Goal: Task Accomplishment & Management: Manage account settings

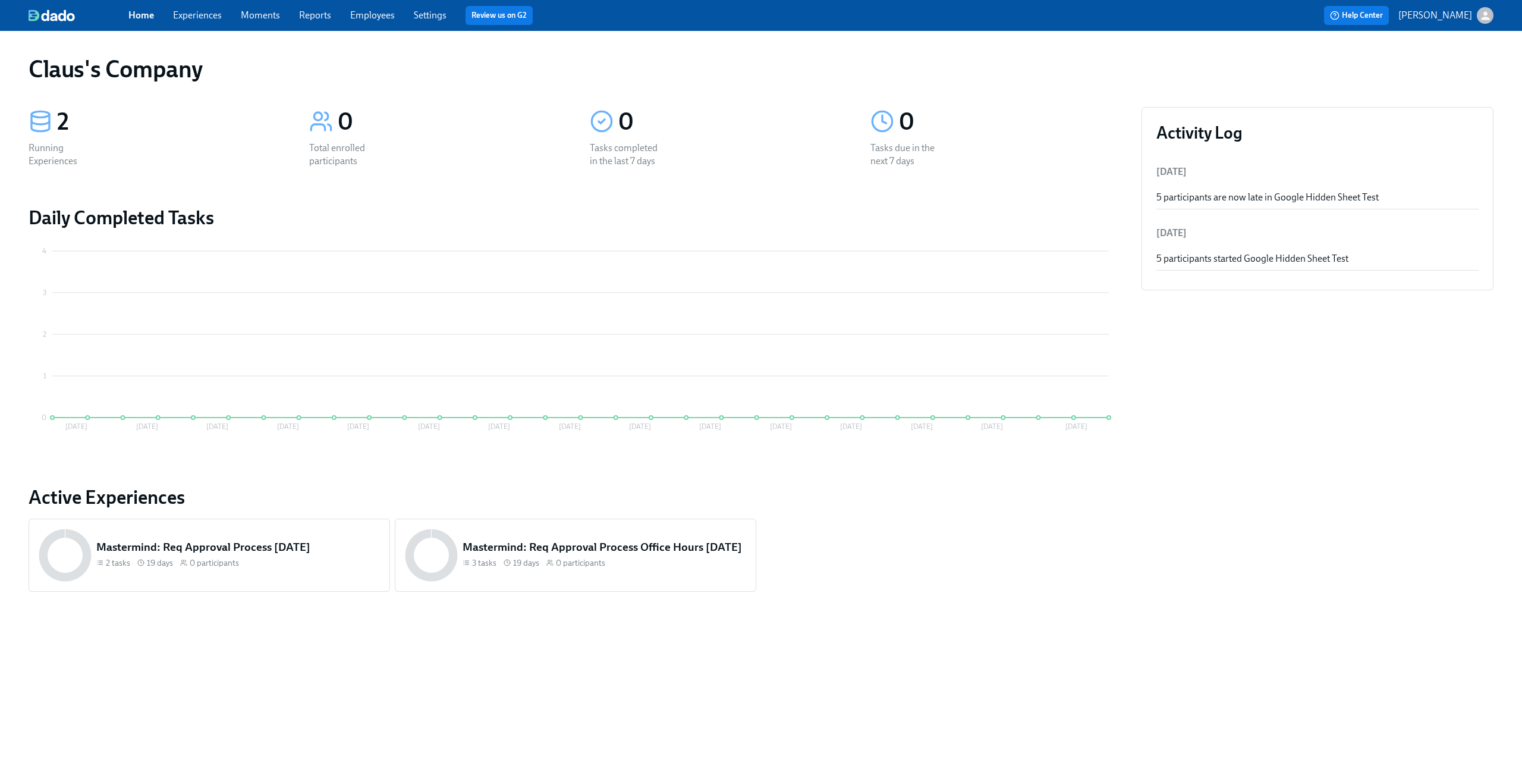
click at [204, 24] on div "Home Experiences Moments Reports Employees Settings Review us on G2" at bounding box center [469, 15] width 682 height 19
click at [204, 19] on link "Experiences" at bounding box center [198, 16] width 49 height 12
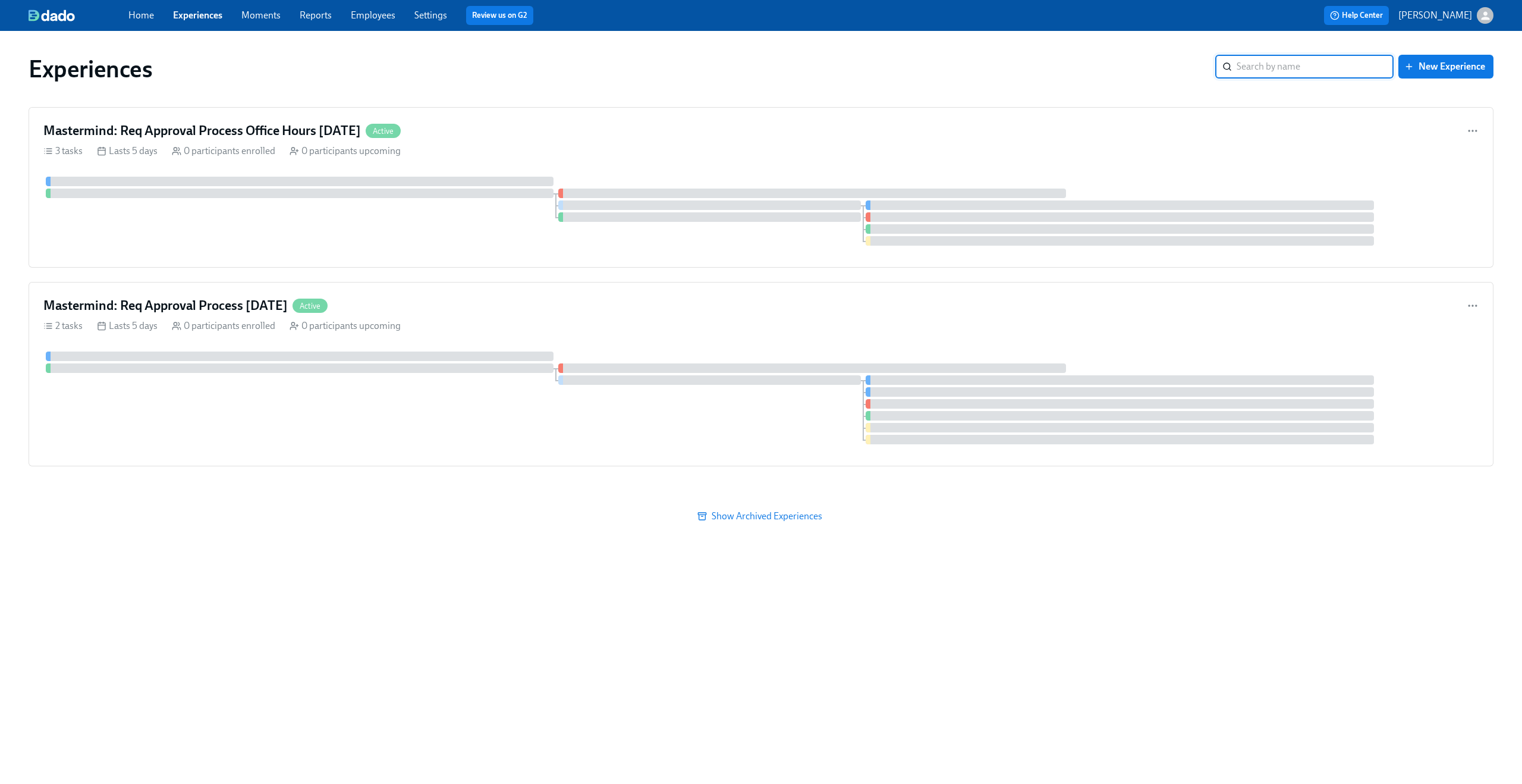
click at [493, 542] on div "Experiences ​ New Experience Mastermind: Req Approval Process Office Hours 09/1…" at bounding box center [761, 399] width 1465 height 710
click at [1441, 62] on span "New Experience" at bounding box center [1446, 67] width 78 height 12
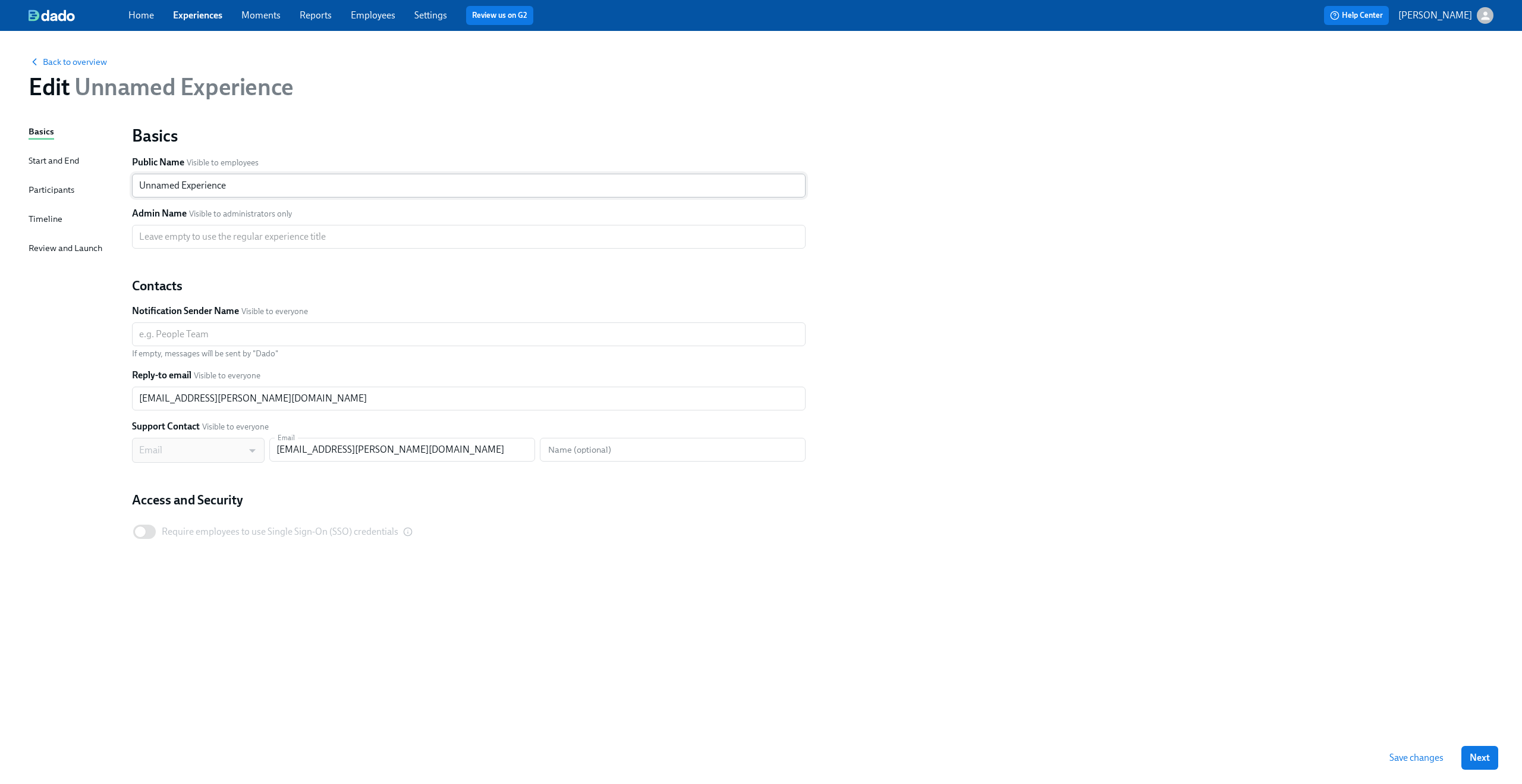
click at [298, 179] on input "Unnamed Experience" at bounding box center [469, 185] width 673 height 23
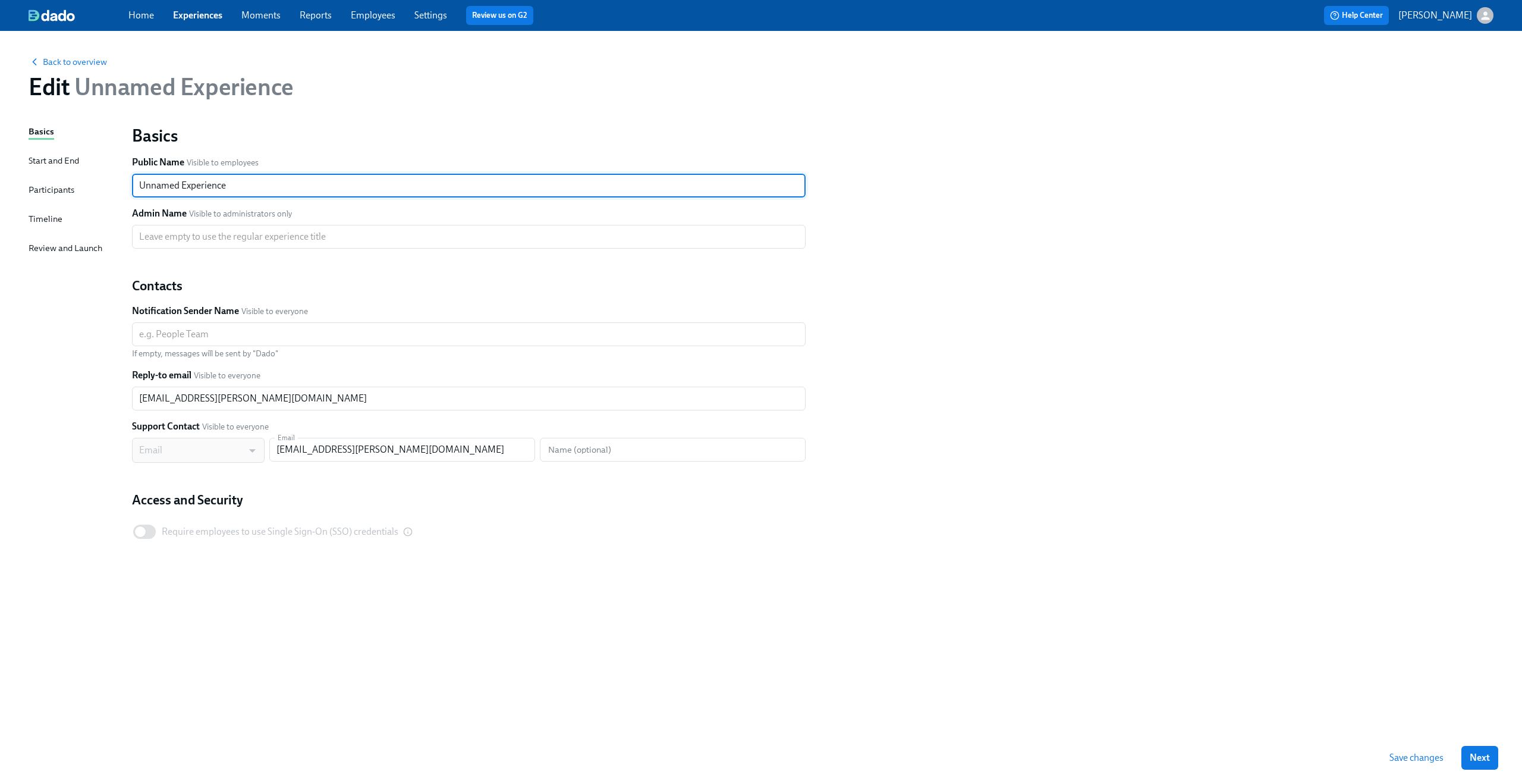
click at [298, 179] on input "Unnamed Experience" at bounding box center [469, 185] width 673 height 23
type input "N"
type input "May Mobility Test"
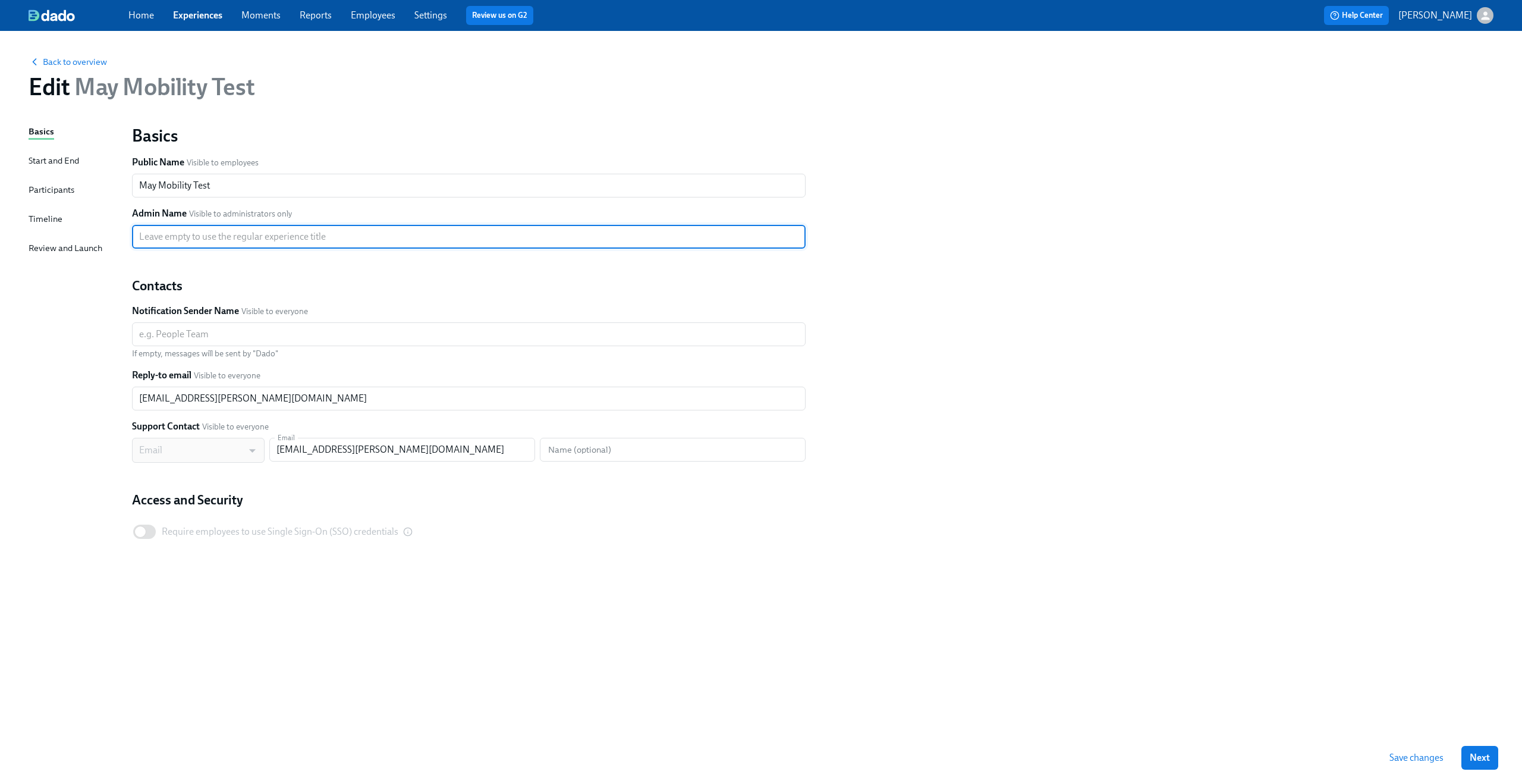
click at [345, 235] on input "text" at bounding box center [469, 237] width 673 height 23
type input "Test to see if we can reproduce the error with the job field being empty"
click at [83, 300] on div "Basics Start and End Participants Timeline Review and Launch" at bounding box center [72, 429] width 89 height 607
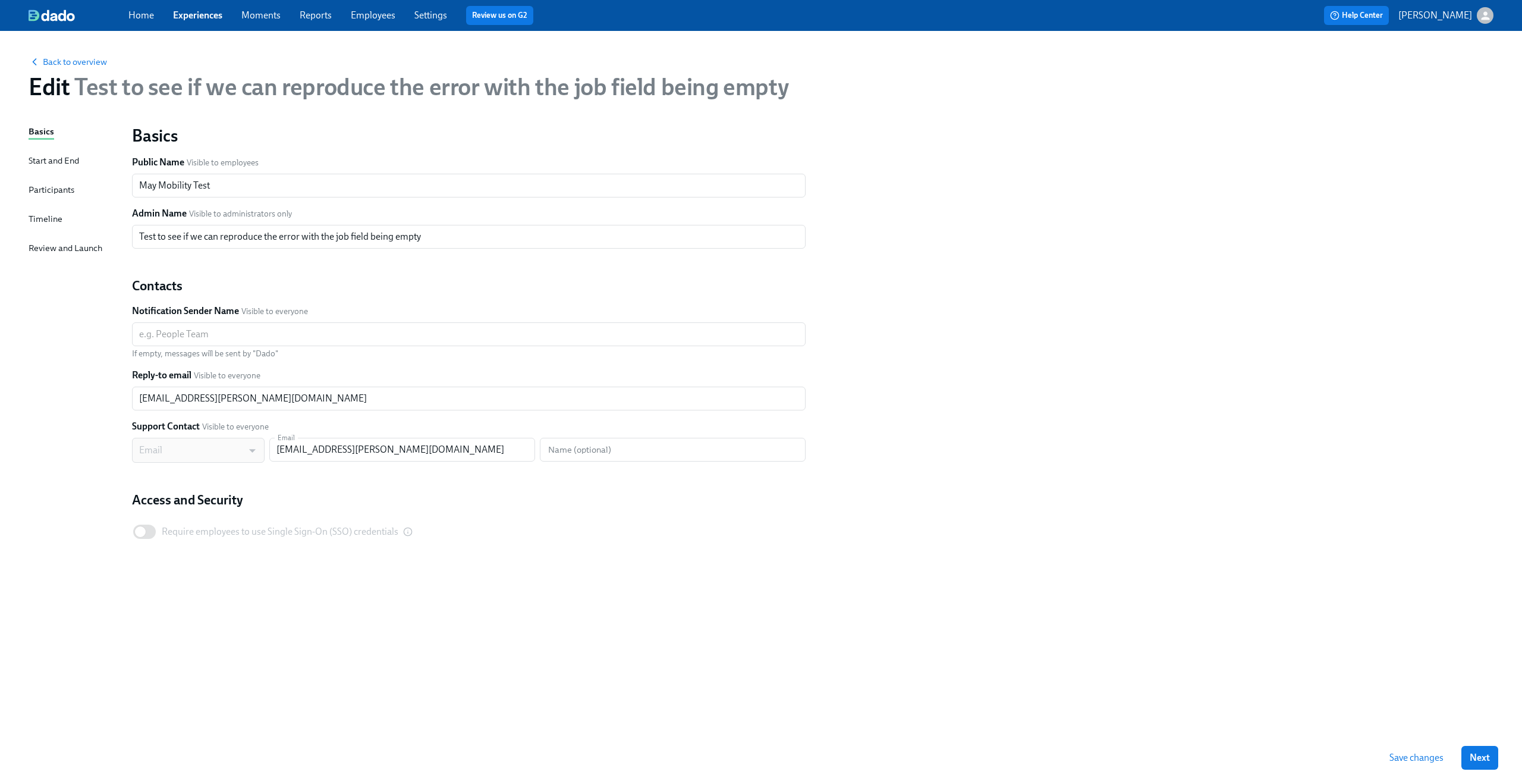
click at [1042, 363] on div "Basics Public Name Visible to employees May Mobility Test ​ Admin Name Visible …" at bounding box center [813, 348] width 1376 height 463
click at [1415, 752] on span "Save changes" at bounding box center [1416, 758] width 54 height 12
click at [61, 197] on div "Participants" at bounding box center [51, 190] width 46 height 15
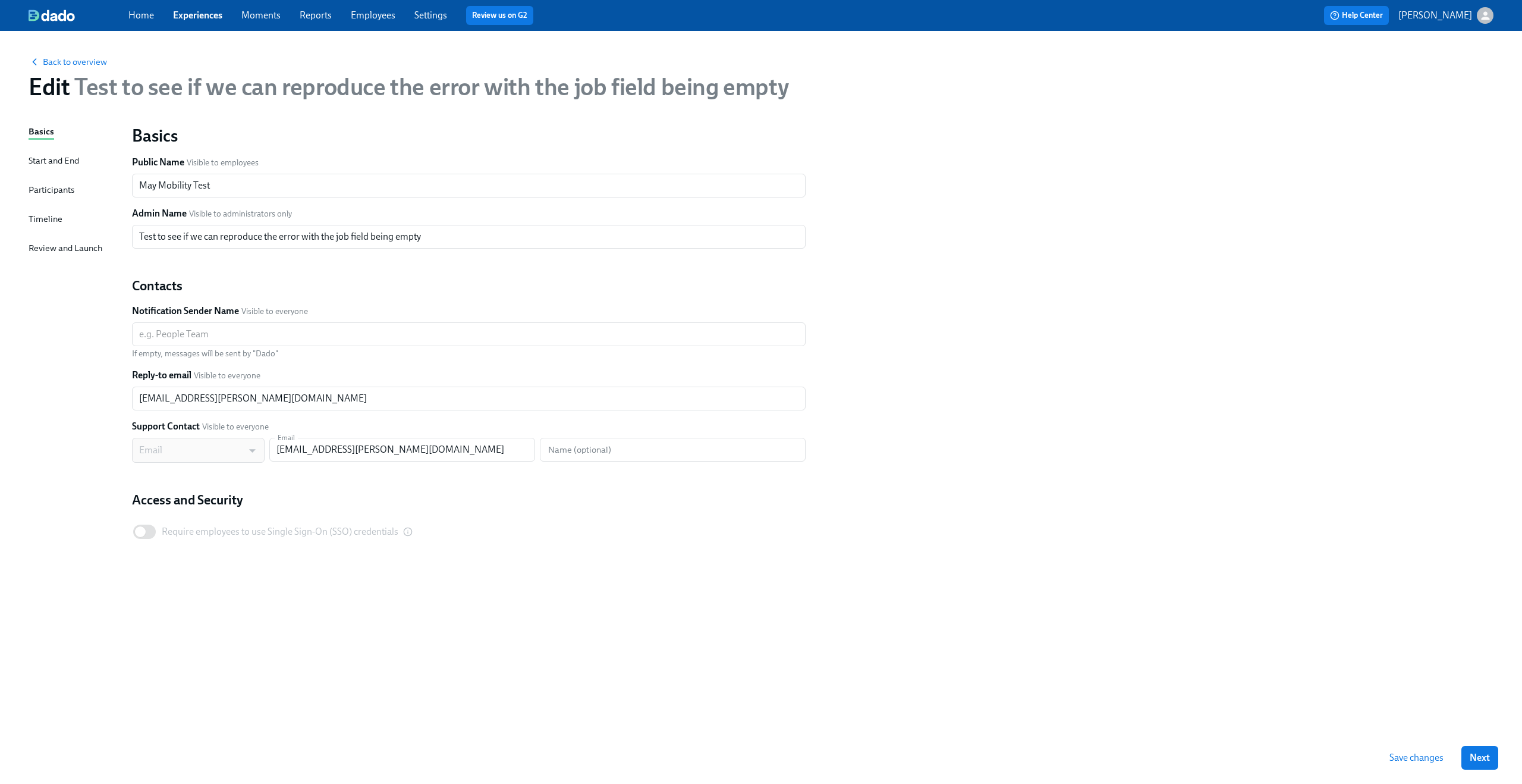
click at [58, 190] on div "Participants" at bounding box center [51, 189] width 46 height 13
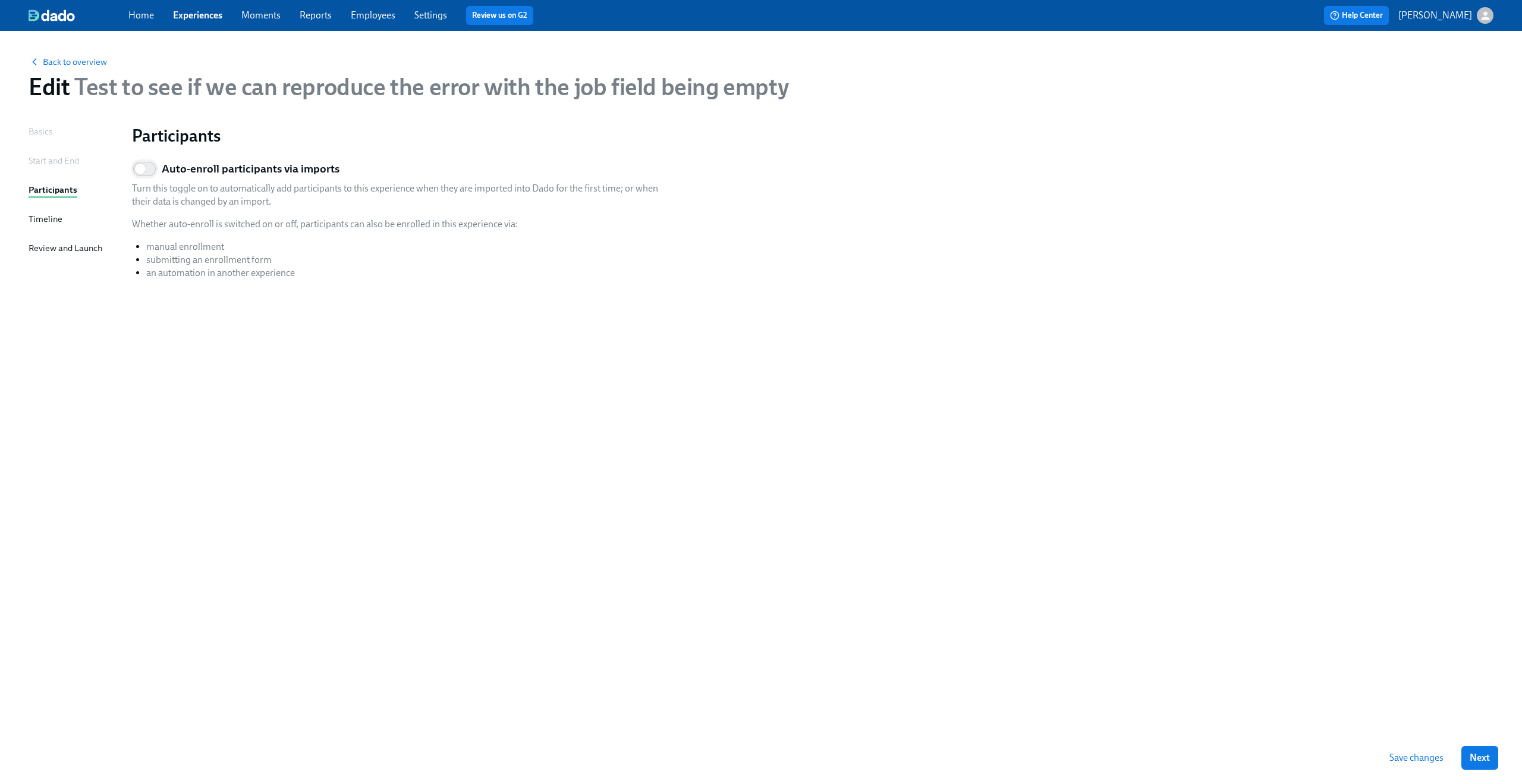
click at [145, 163] on input "Auto-enroll participants via imports" at bounding box center [140, 168] width 78 height 26
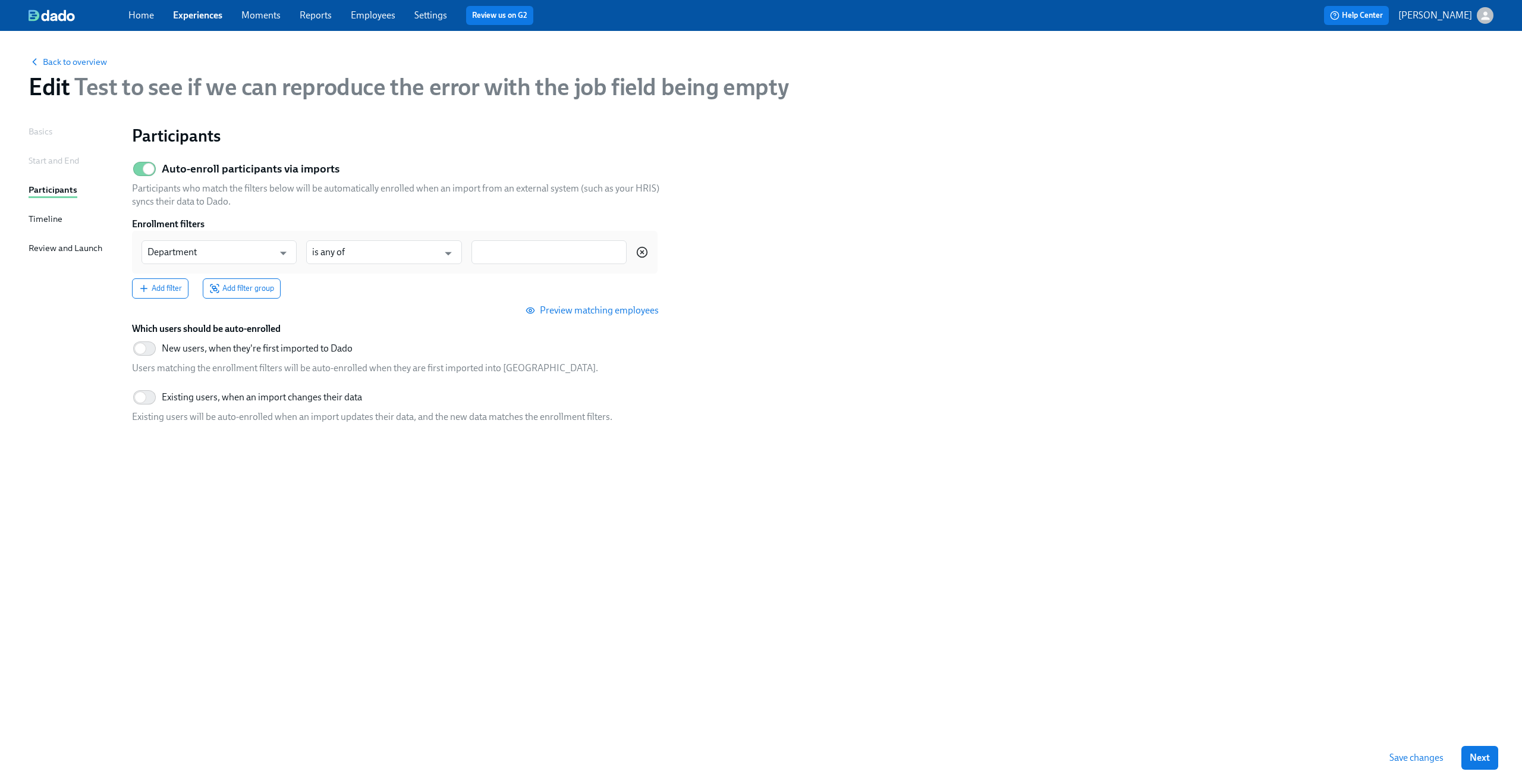
click at [643, 251] on icon "button" at bounding box center [642, 252] width 3 height 3
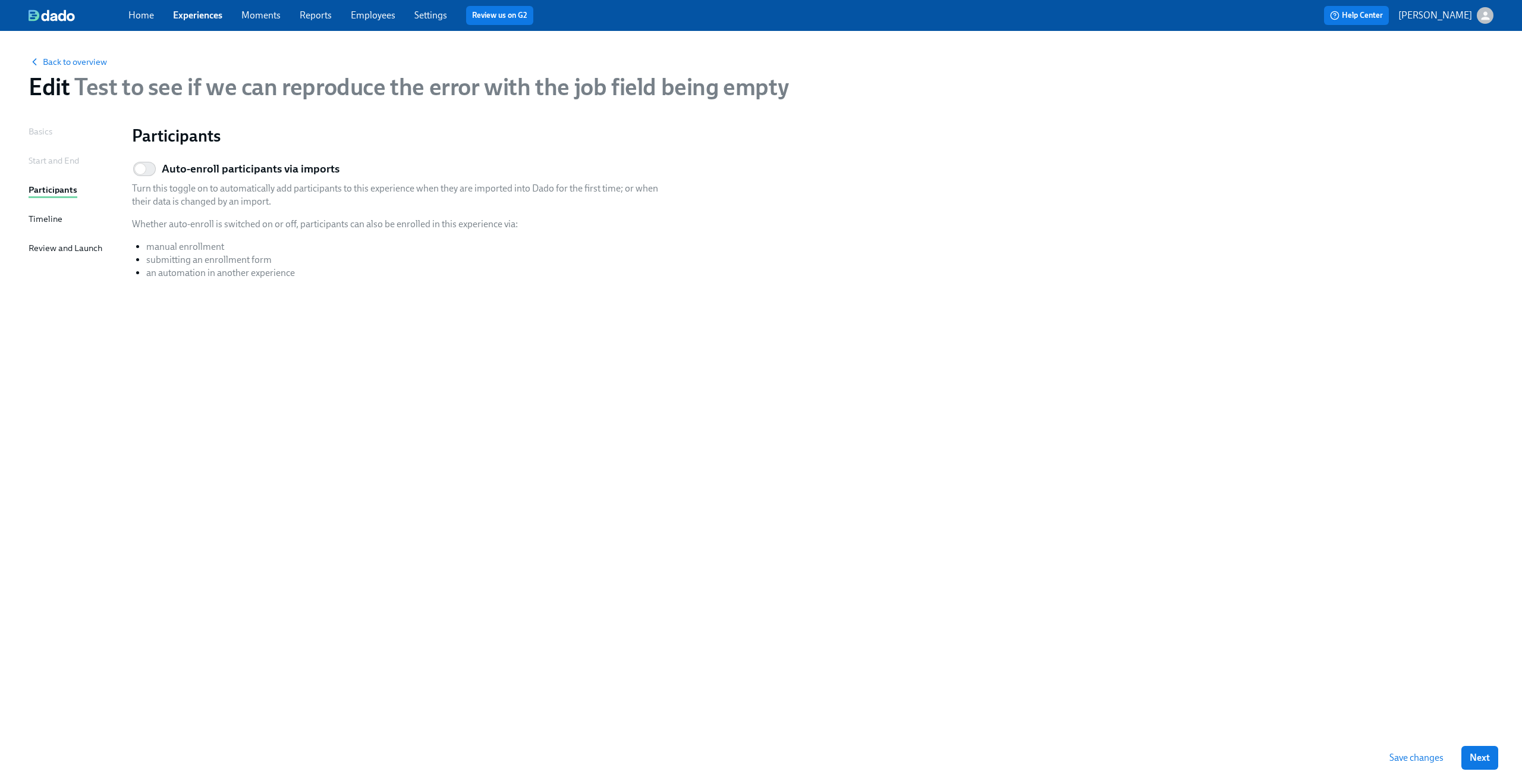
click at [945, 353] on div "Participants Auto-enroll participants via imports Turn this toggle on to automa…" at bounding box center [812, 414] width 1361 height 577
click at [142, 165] on input "Auto-enroll participants via imports" at bounding box center [140, 168] width 78 height 26
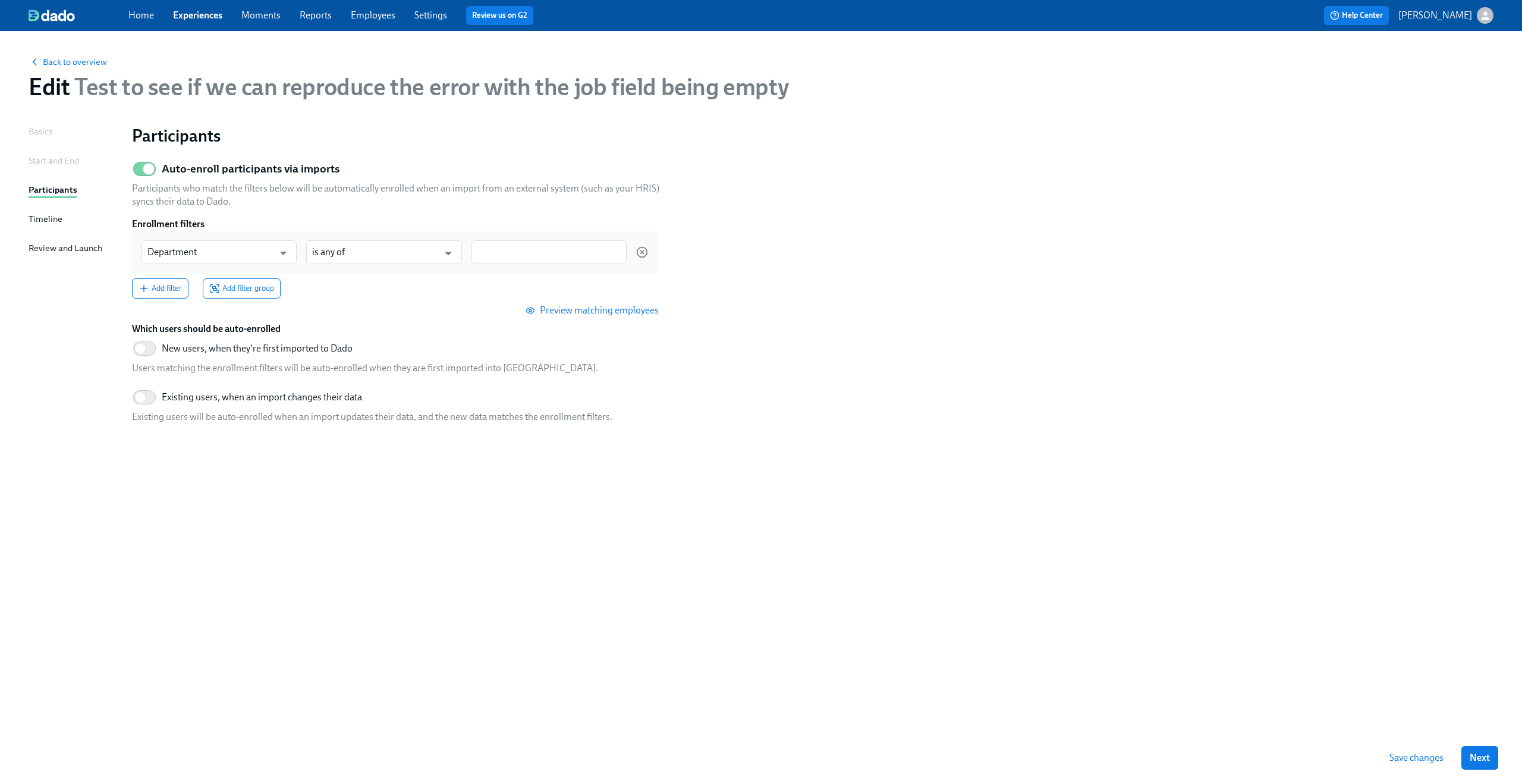
click at [1401, 754] on span "Save changes" at bounding box center [1416, 758] width 54 height 12
click at [641, 253] on icon "button" at bounding box center [642, 252] width 3 height 3
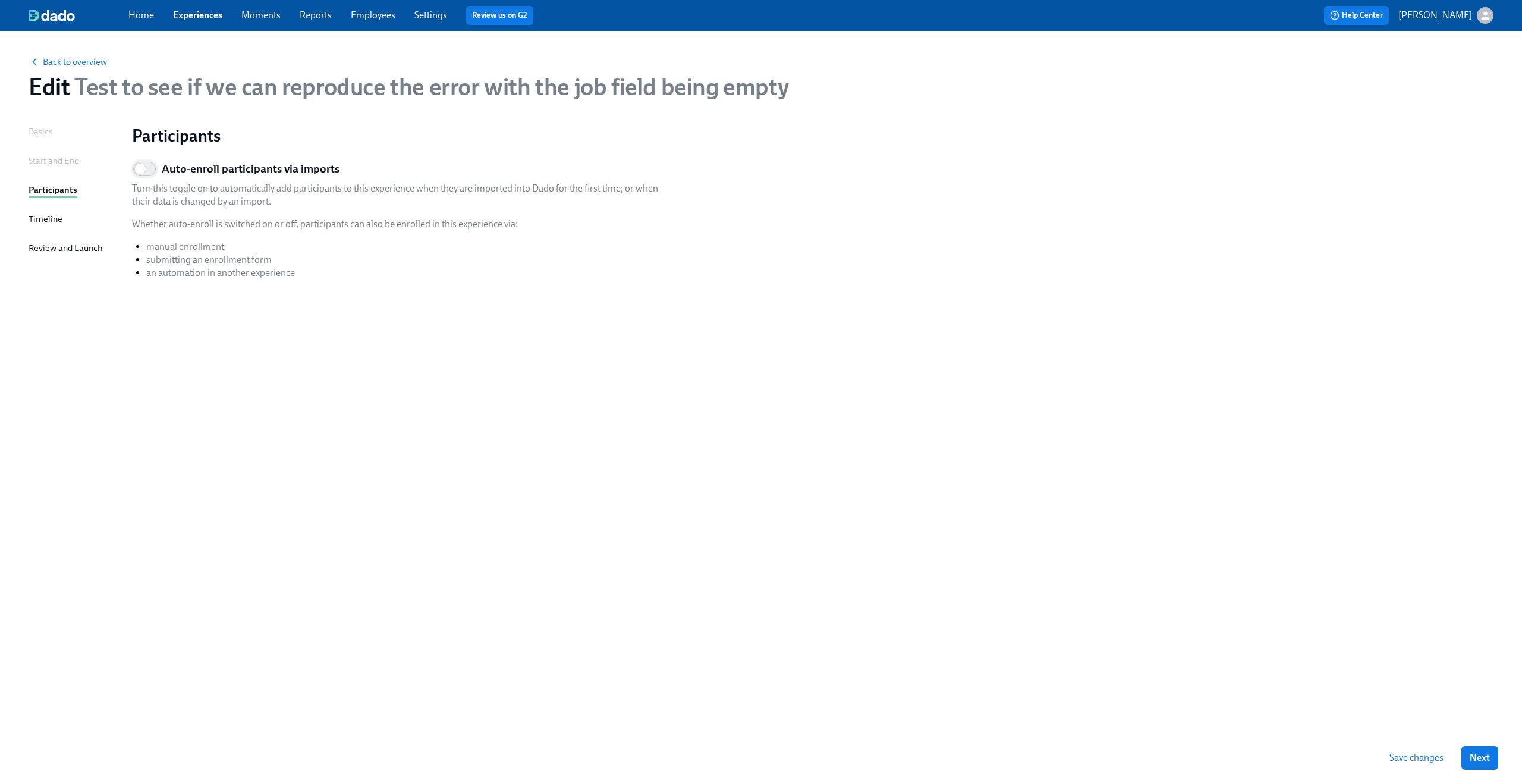
click at [152, 167] on input "Auto-enroll participants via imports" at bounding box center [140, 168] width 78 height 26
checkbox input "true"
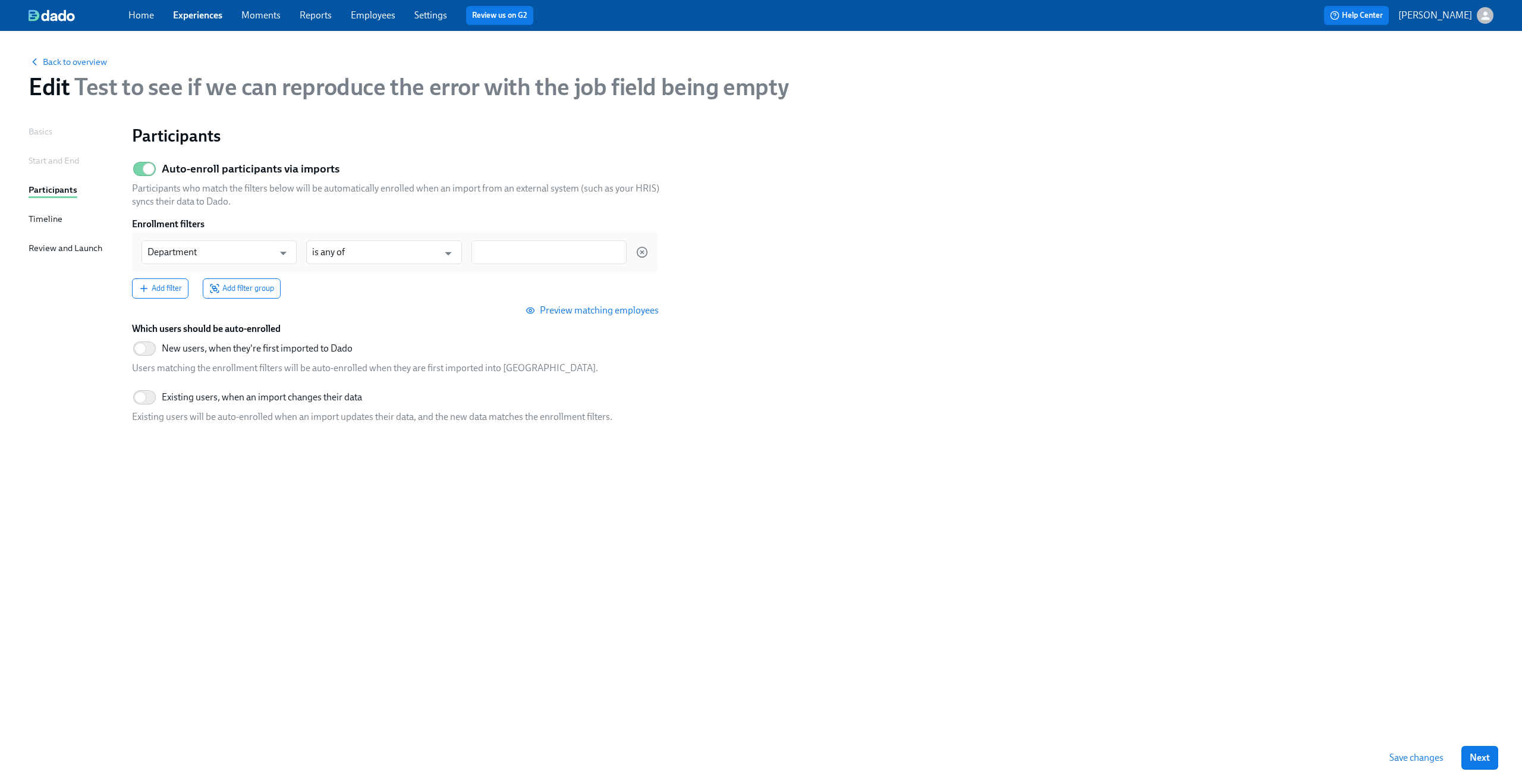
click at [284, 505] on div "Participants Auto-enroll participants via imports Participants who match the fi…" at bounding box center [812, 414] width 1361 height 577
click at [51, 136] on div "Basics" at bounding box center [40, 131] width 23 height 13
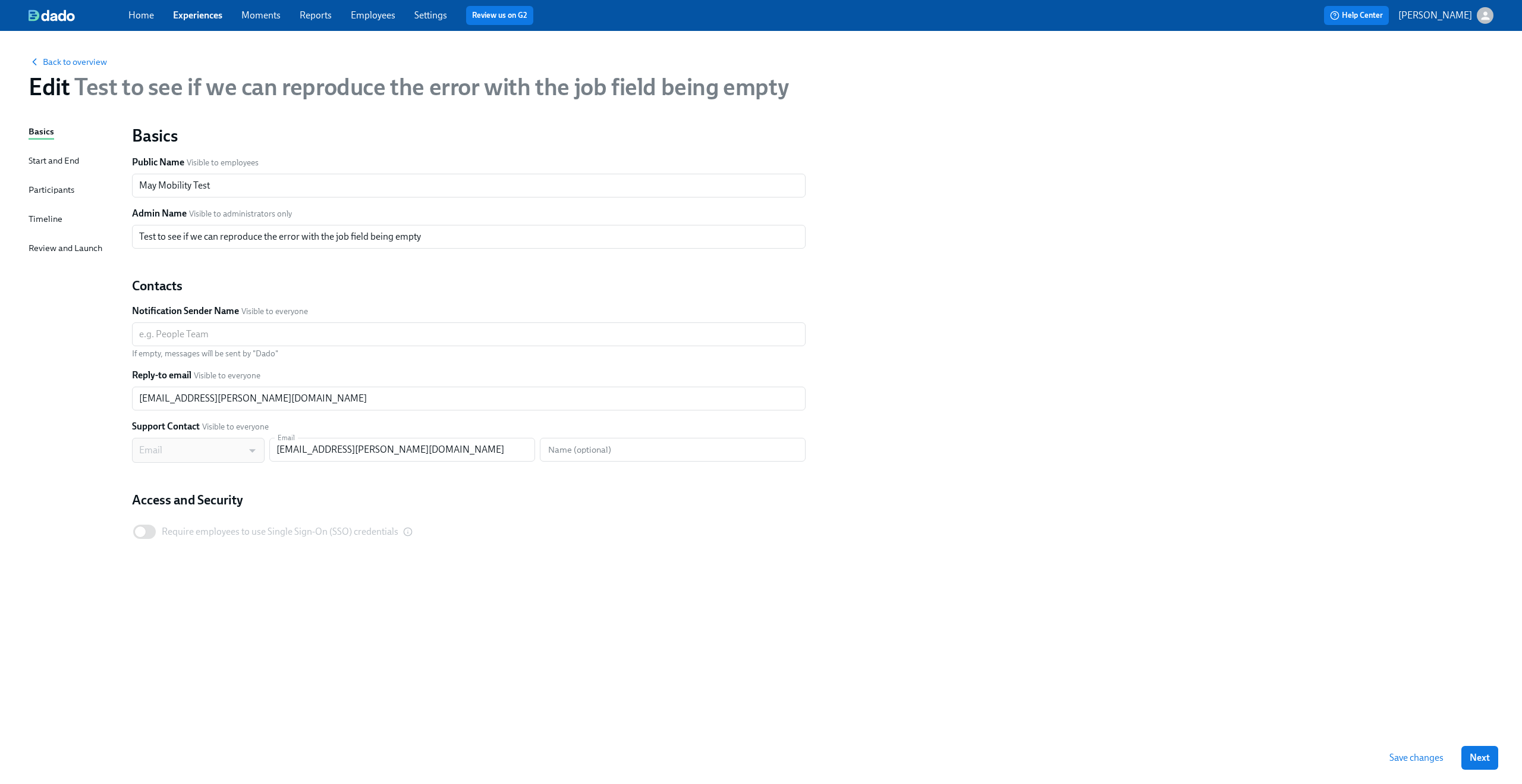
click at [1395, 755] on span "Save changes" at bounding box center [1416, 758] width 54 height 12
click at [1499, 755] on div "Save changes Next" at bounding box center [761, 757] width 1522 height 52
click at [1485, 755] on span "Next" at bounding box center [1480, 758] width 21 height 12
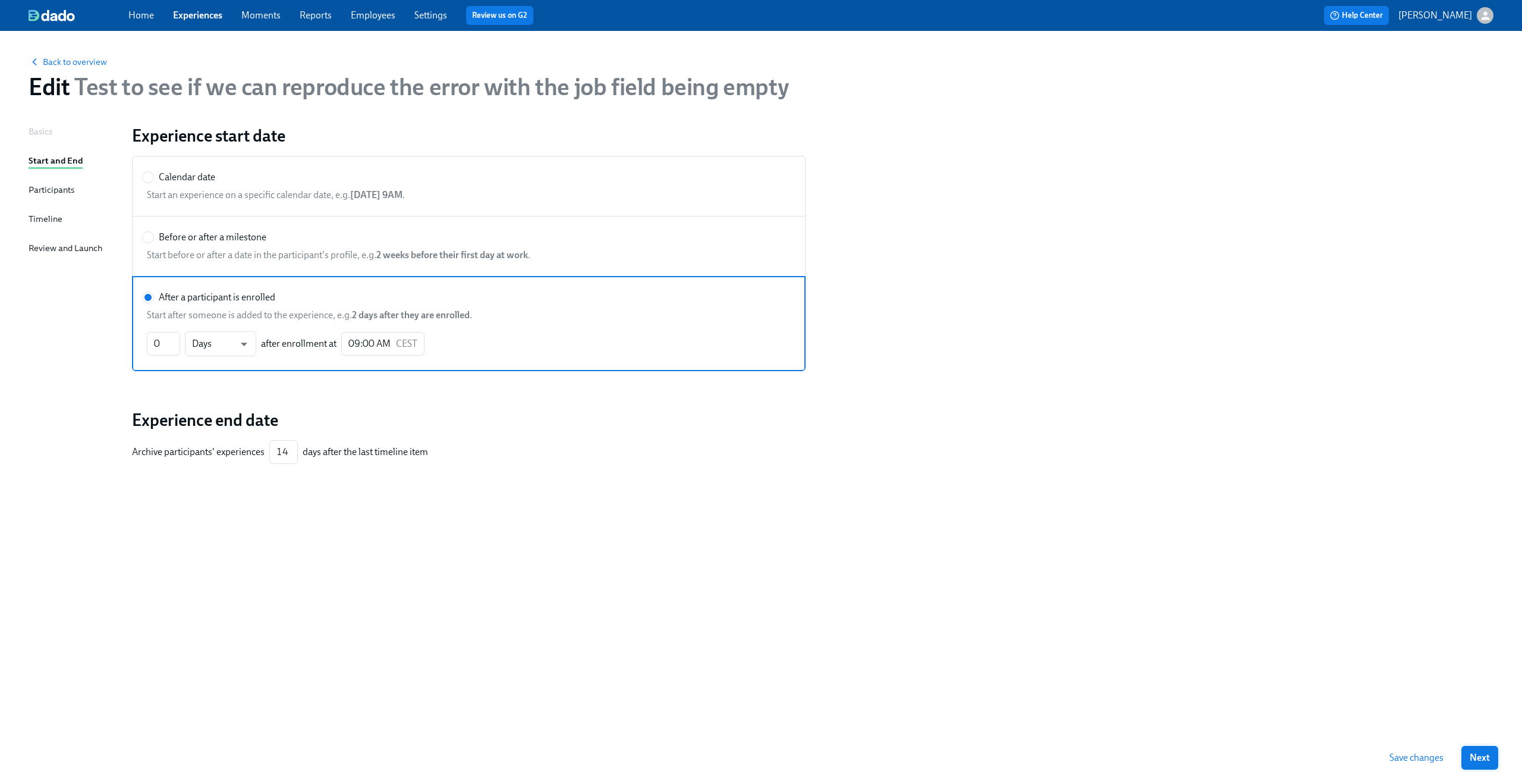
click at [1485, 755] on span "Next" at bounding box center [1480, 758] width 21 height 12
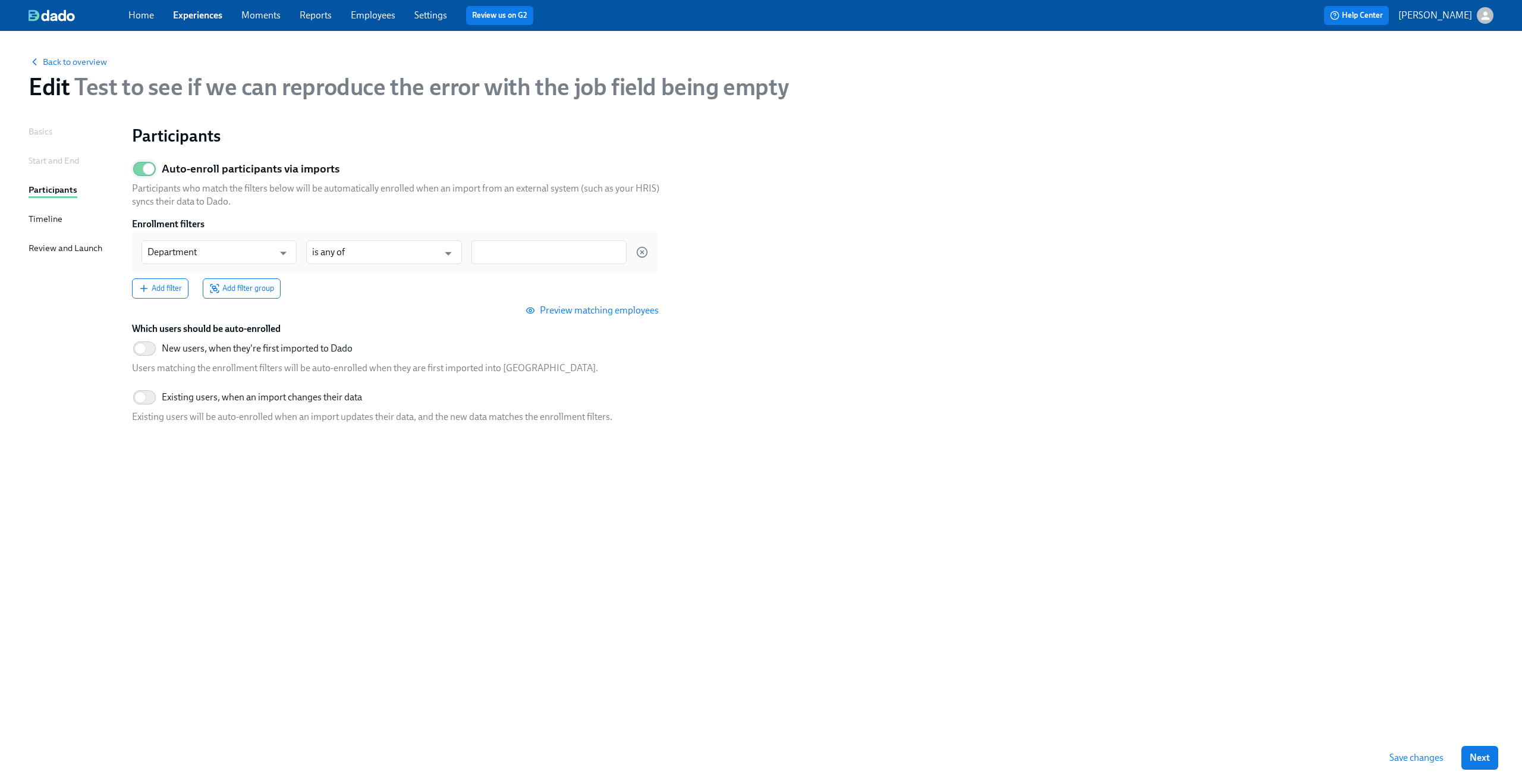
click at [154, 169] on input "Auto-enroll participants via imports" at bounding box center [149, 168] width 78 height 26
checkbox input "false"
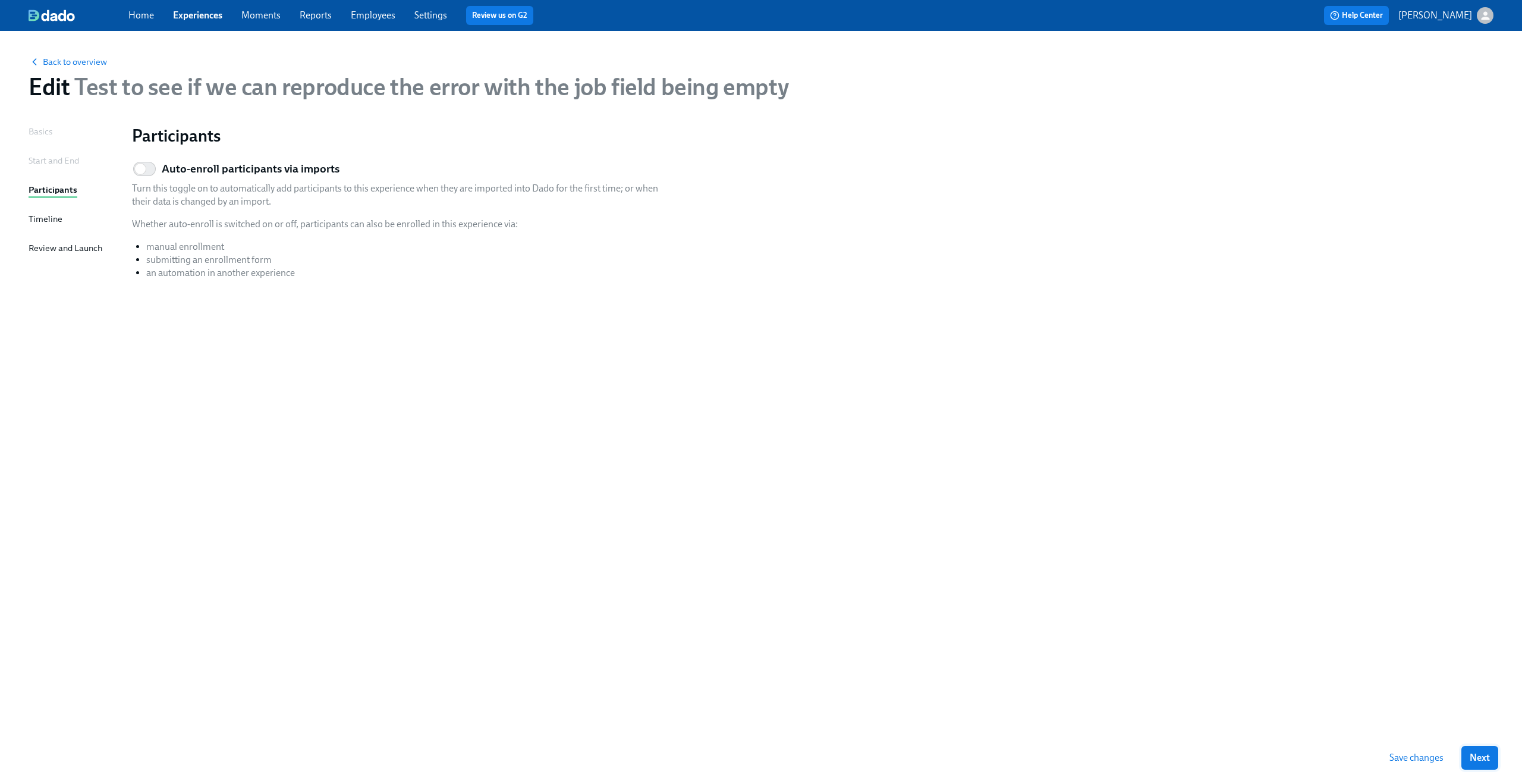
click at [1475, 754] on span "Next" at bounding box center [1480, 758] width 21 height 12
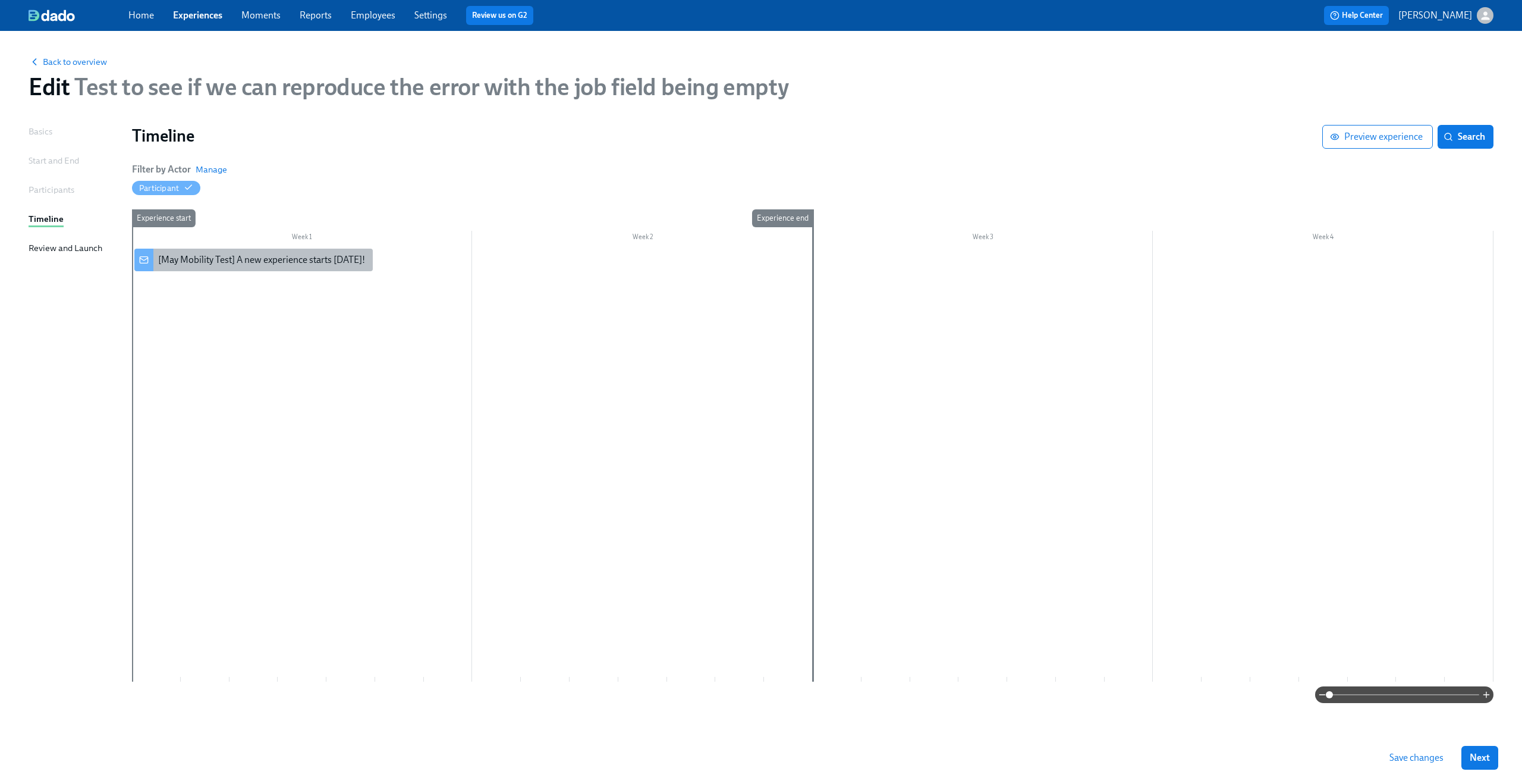
click at [262, 255] on div "[May Mobility Test] A new experience starts today!" at bounding box center [261, 259] width 207 height 13
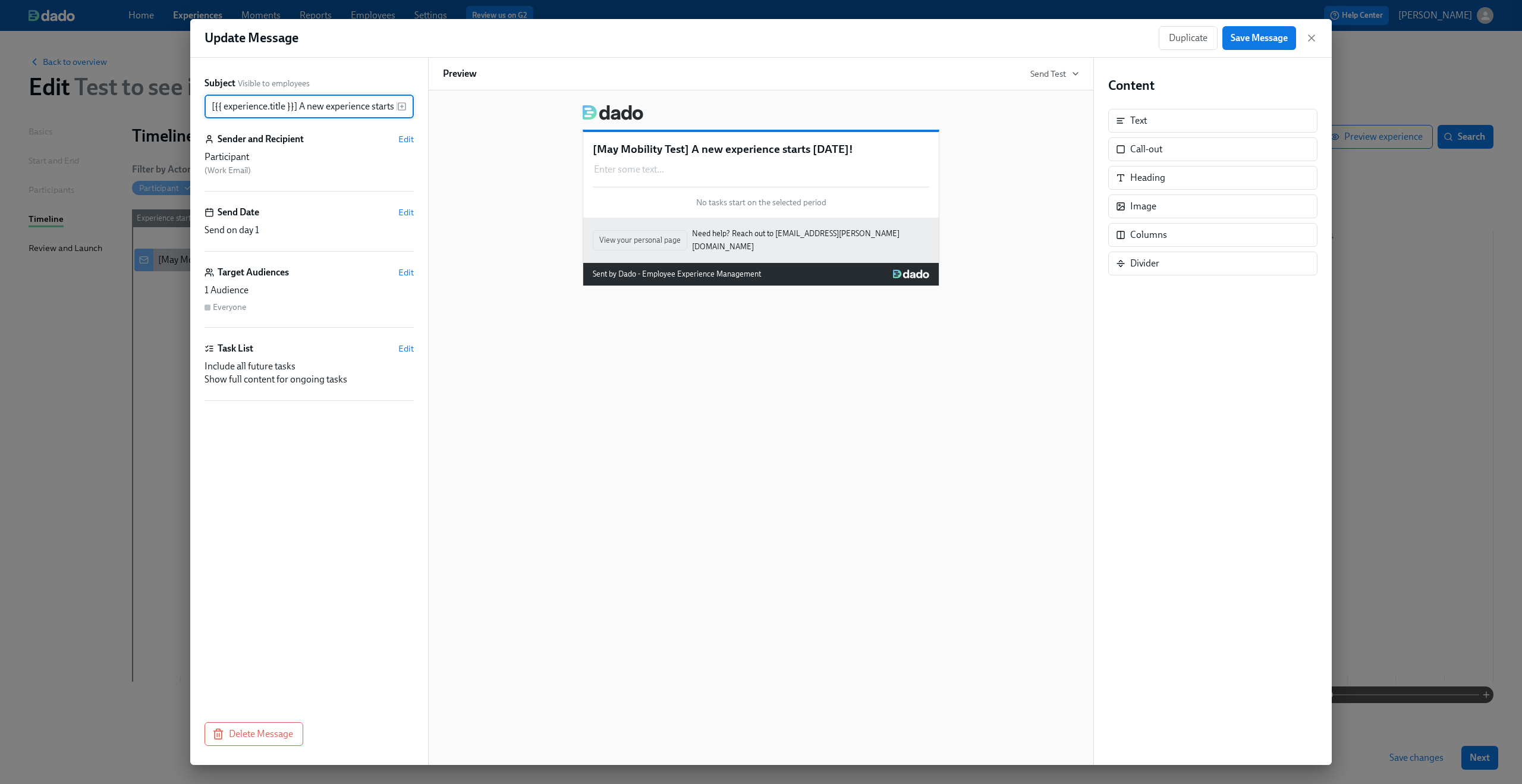
scroll to position [0, 26]
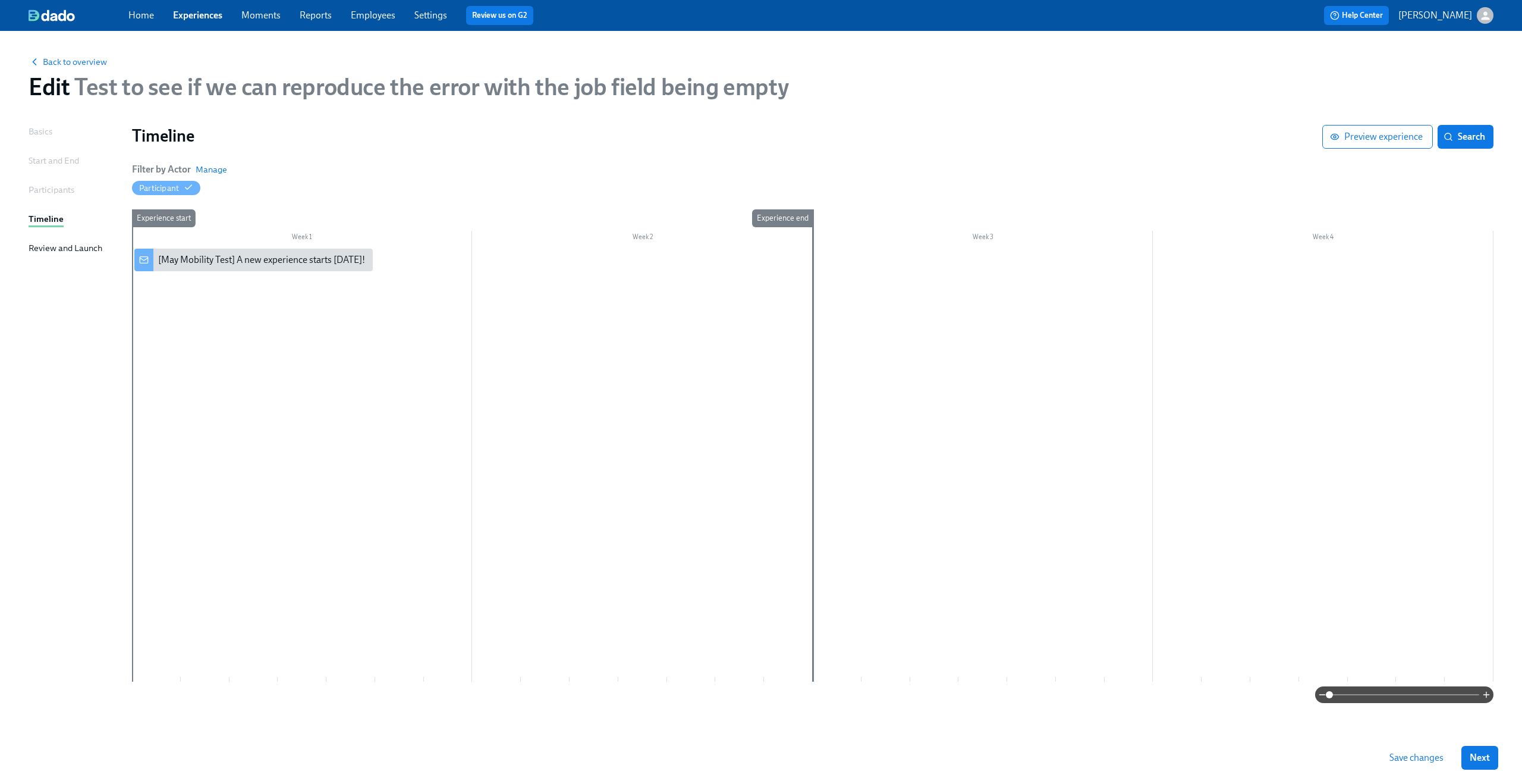
click at [253, 309] on div at bounding box center [812, 465] width 1361 height 433
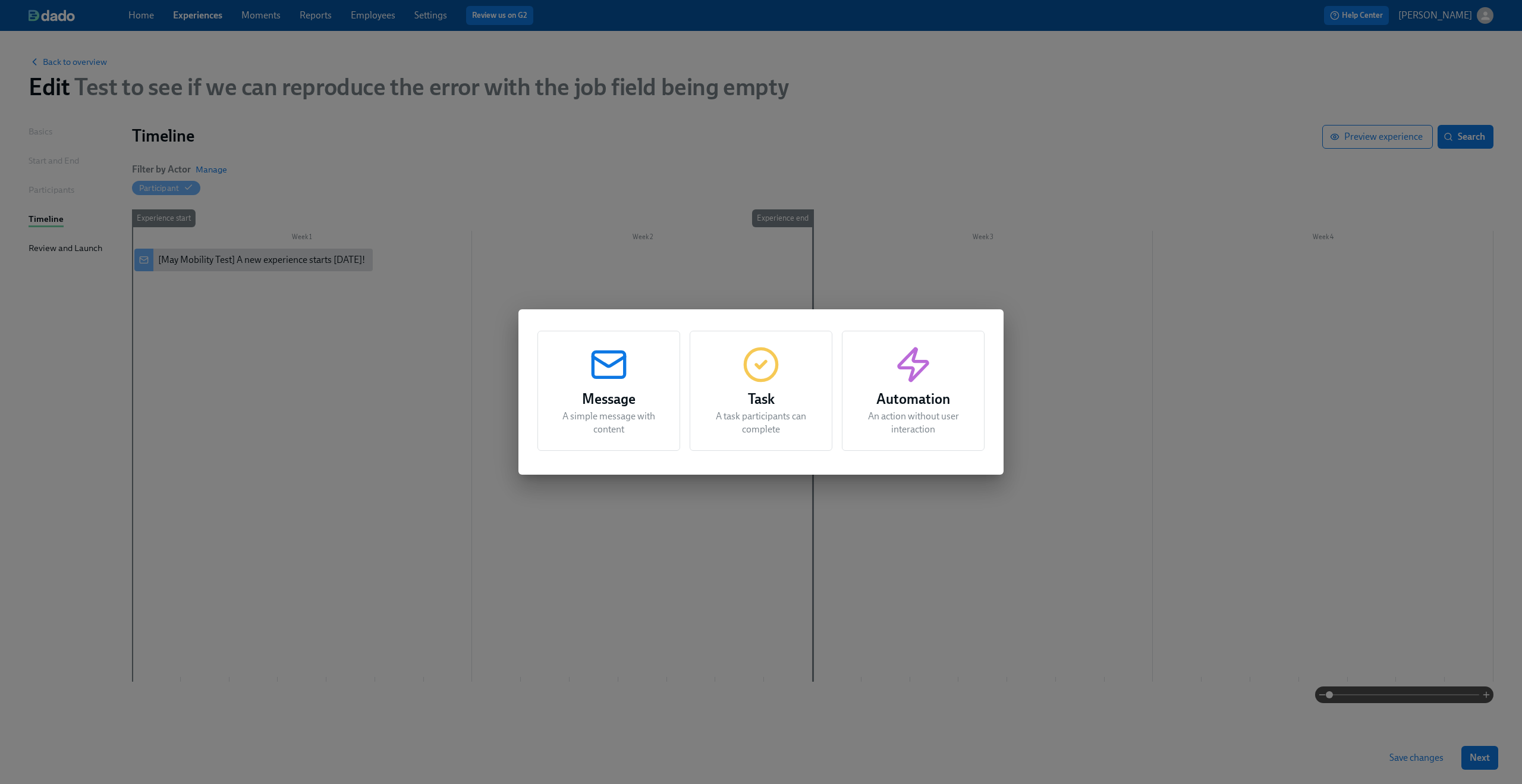
click at [745, 350] on icon "button" at bounding box center [761, 364] width 38 height 38
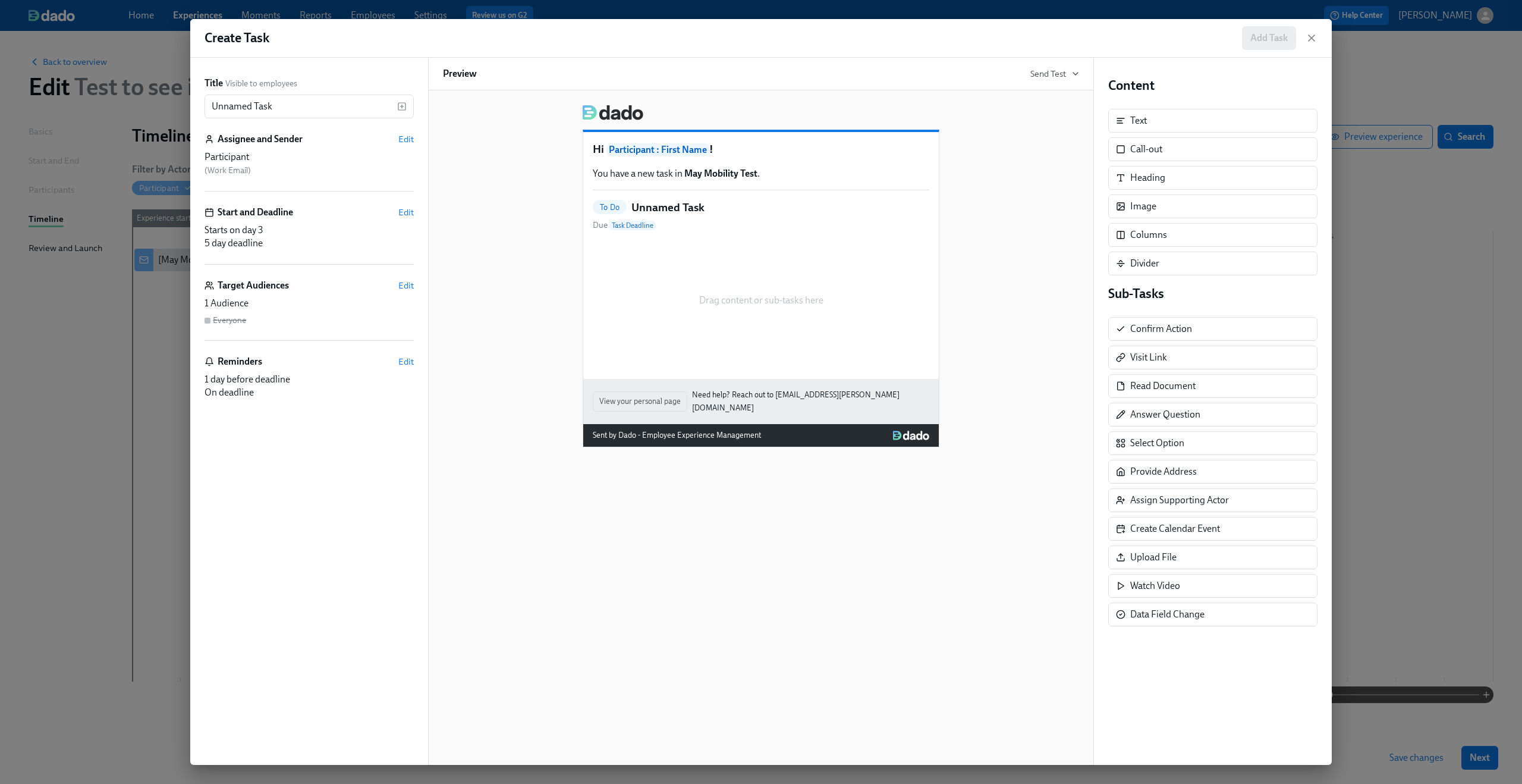
click at [712, 198] on div "Hi Participant : First Name ! You have a new task in May Mobility Test . To Do …" at bounding box center [761, 255] width 355 height 247
click at [676, 207] on h5 "Unnamed Task" at bounding box center [668, 208] width 73 height 16
click at [1388, 241] on div "Create Task Add Task Title Visible to employees Unnamed Task ​ Assignee and Sen…" at bounding box center [761, 392] width 1522 height 784
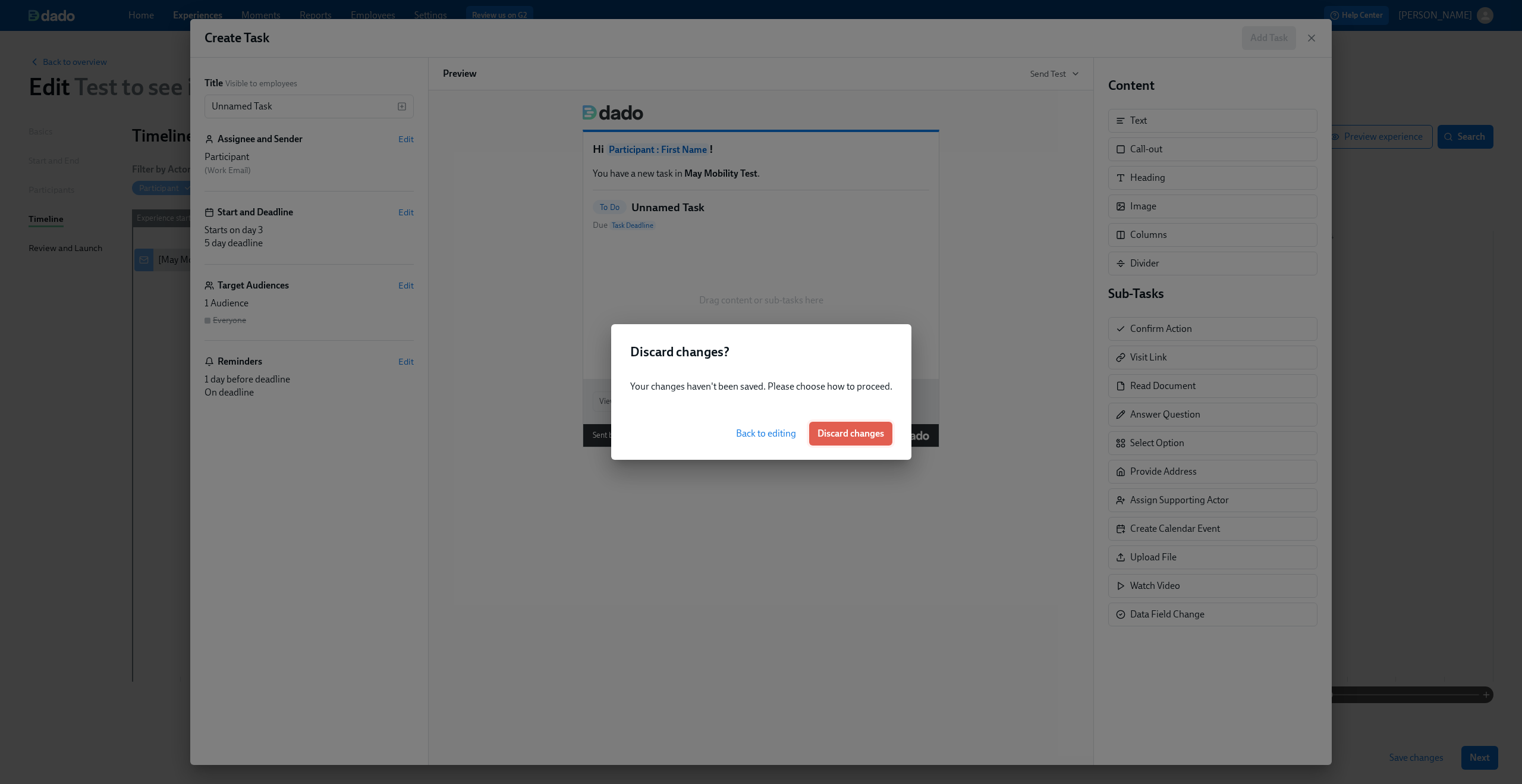
click at [881, 437] on span "Discard changes" at bounding box center [851, 434] width 67 height 12
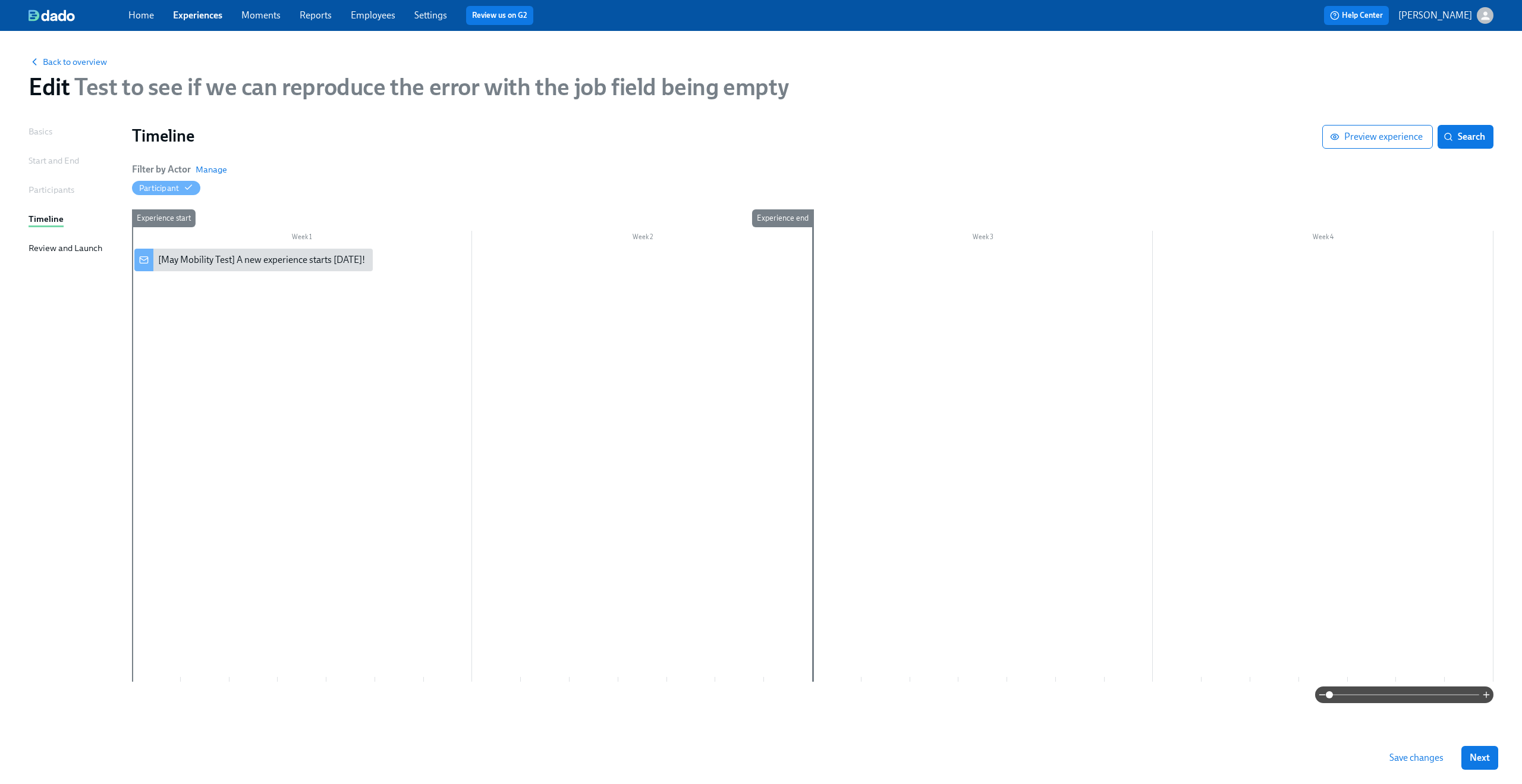
click at [323, 301] on div at bounding box center [812, 465] width 1361 height 433
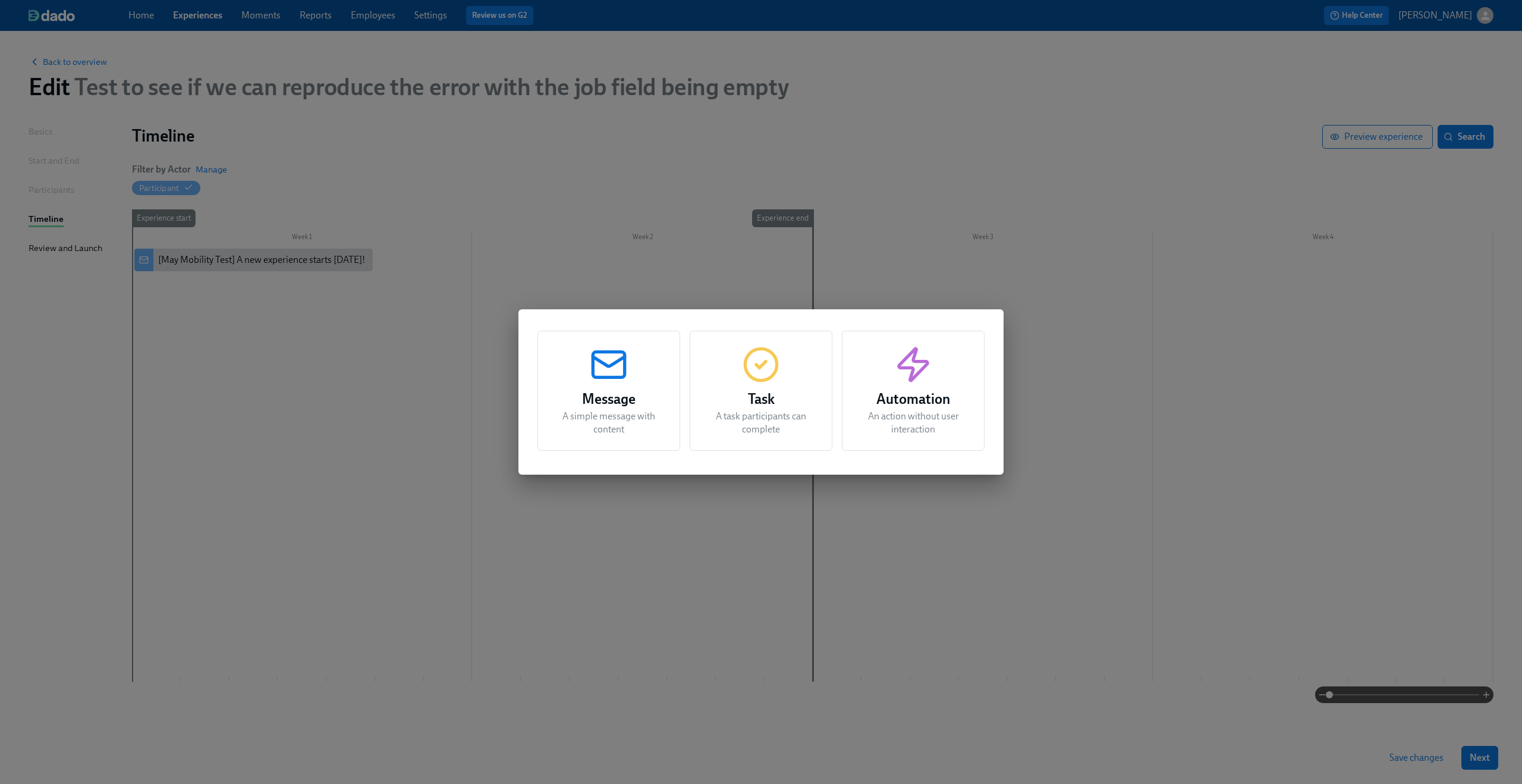
click at [757, 353] on icon "button" at bounding box center [761, 364] width 38 height 38
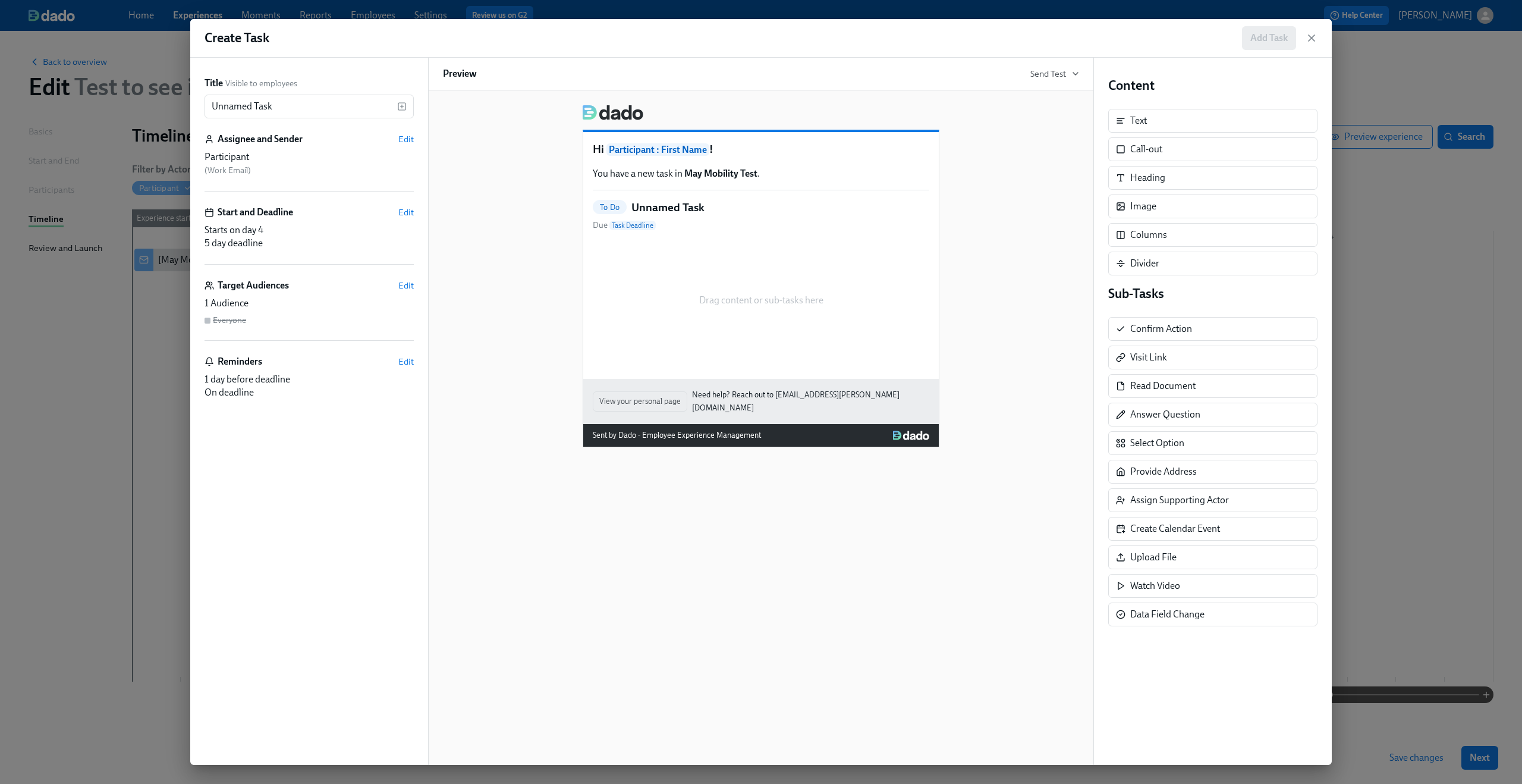
click at [152, 313] on div "Create Task Add Task Title Visible to employees Unnamed Task ​ Assignee and Sen…" at bounding box center [761, 392] width 1522 height 784
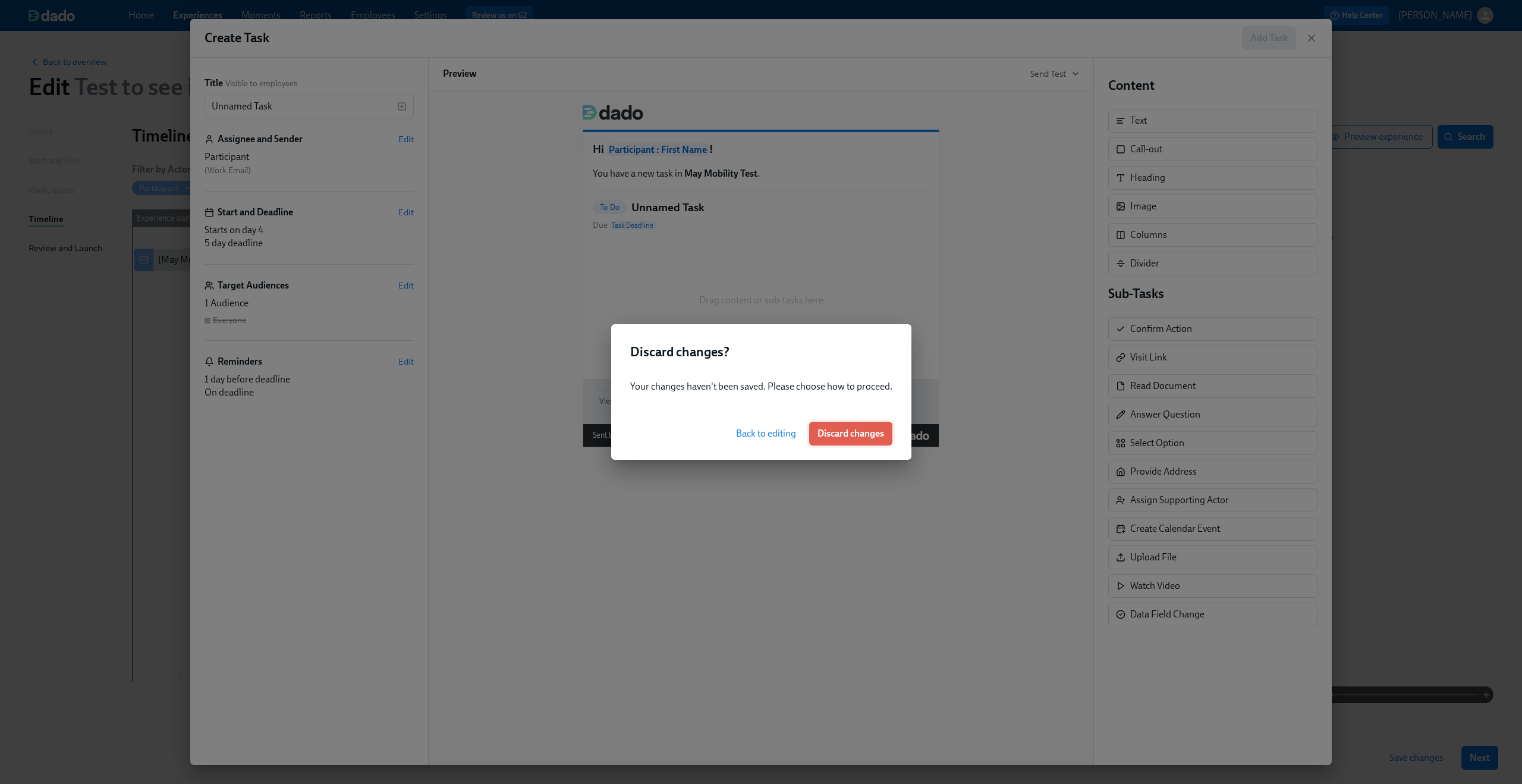
click at [851, 436] on span "Discard changes" at bounding box center [851, 434] width 67 height 12
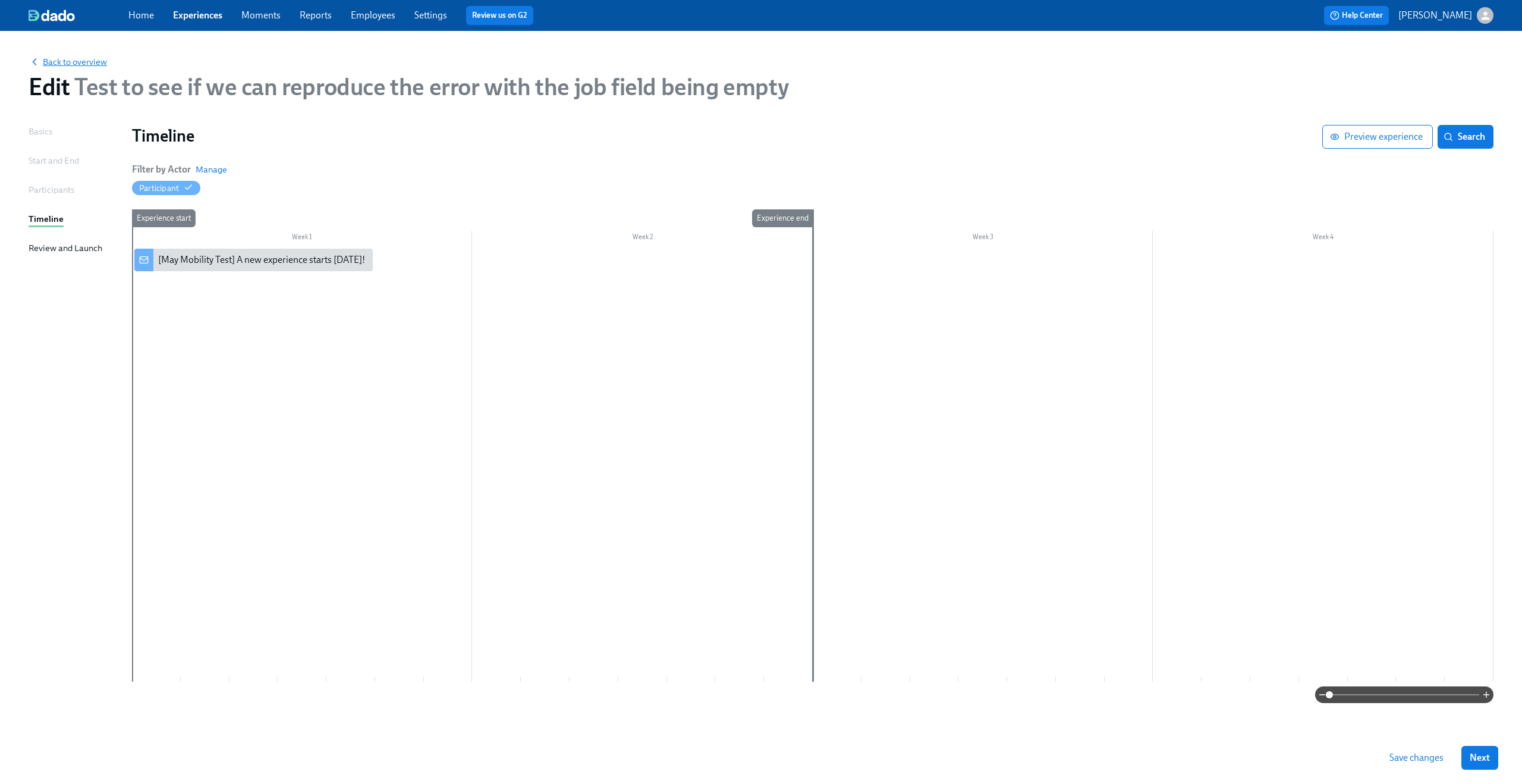
click at [82, 62] on span "Back to overview" at bounding box center [68, 62] width 78 height 12
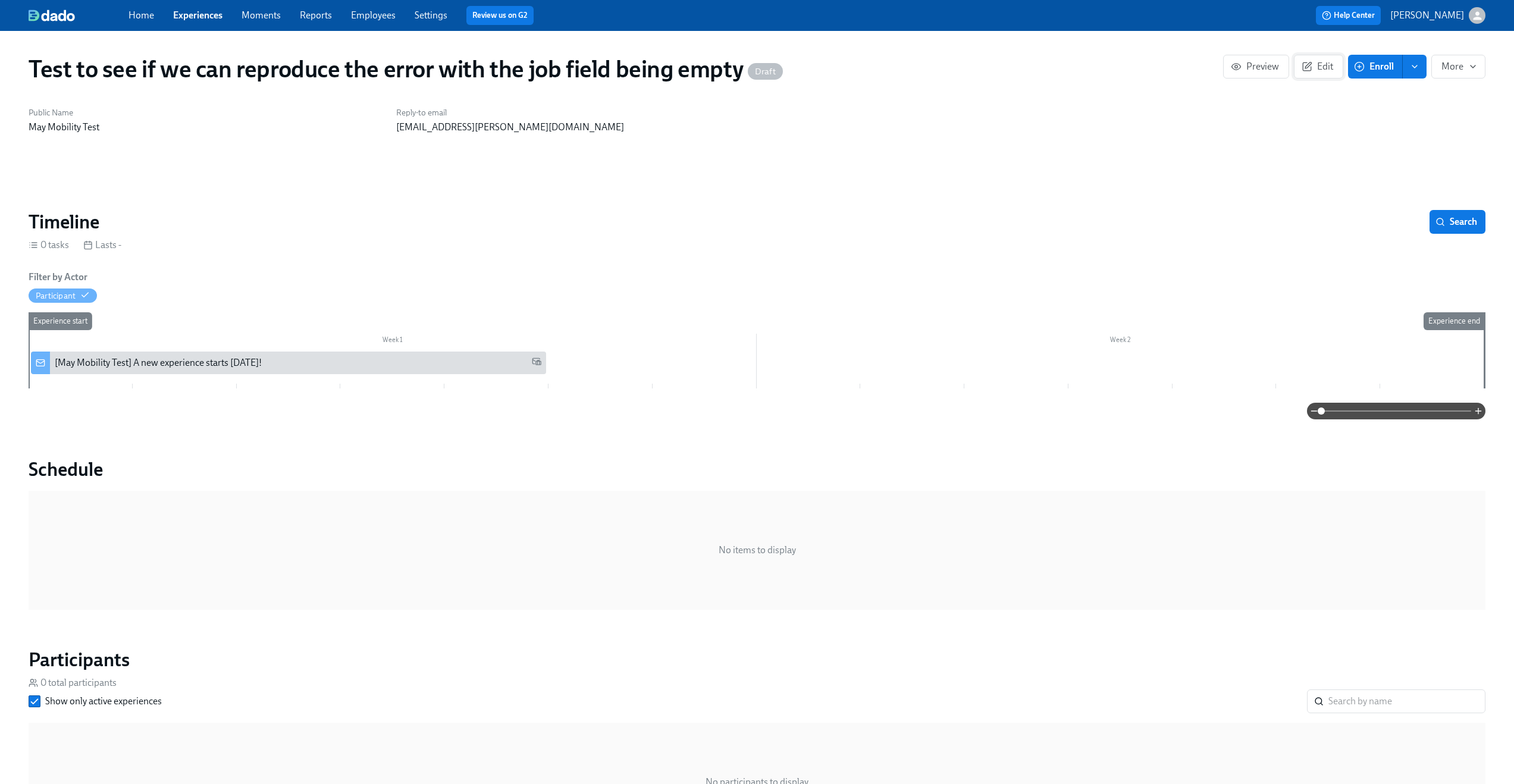
click at [1320, 63] on span "Edit" at bounding box center [1319, 67] width 29 height 12
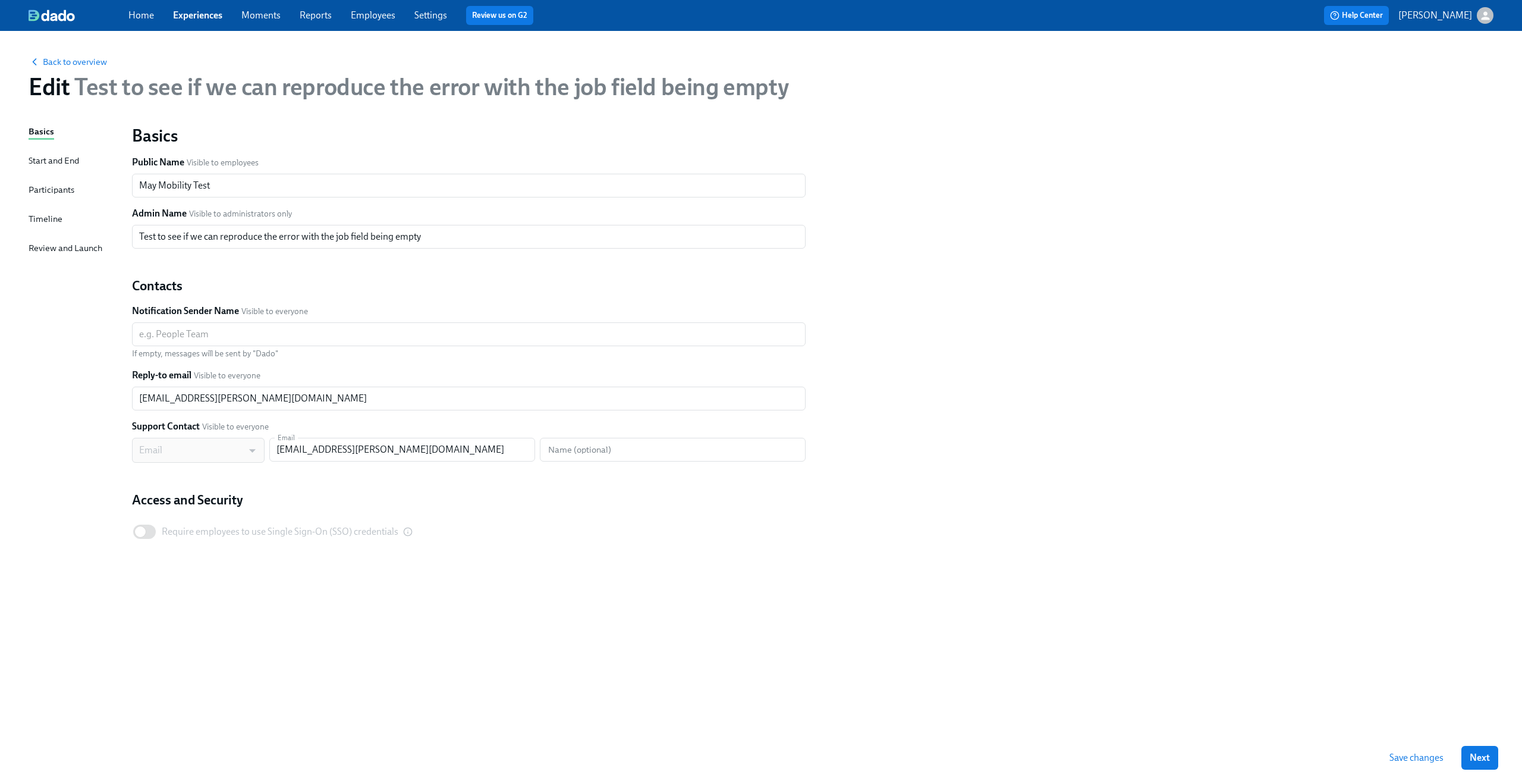
click at [52, 189] on div "Participants" at bounding box center [51, 189] width 46 height 13
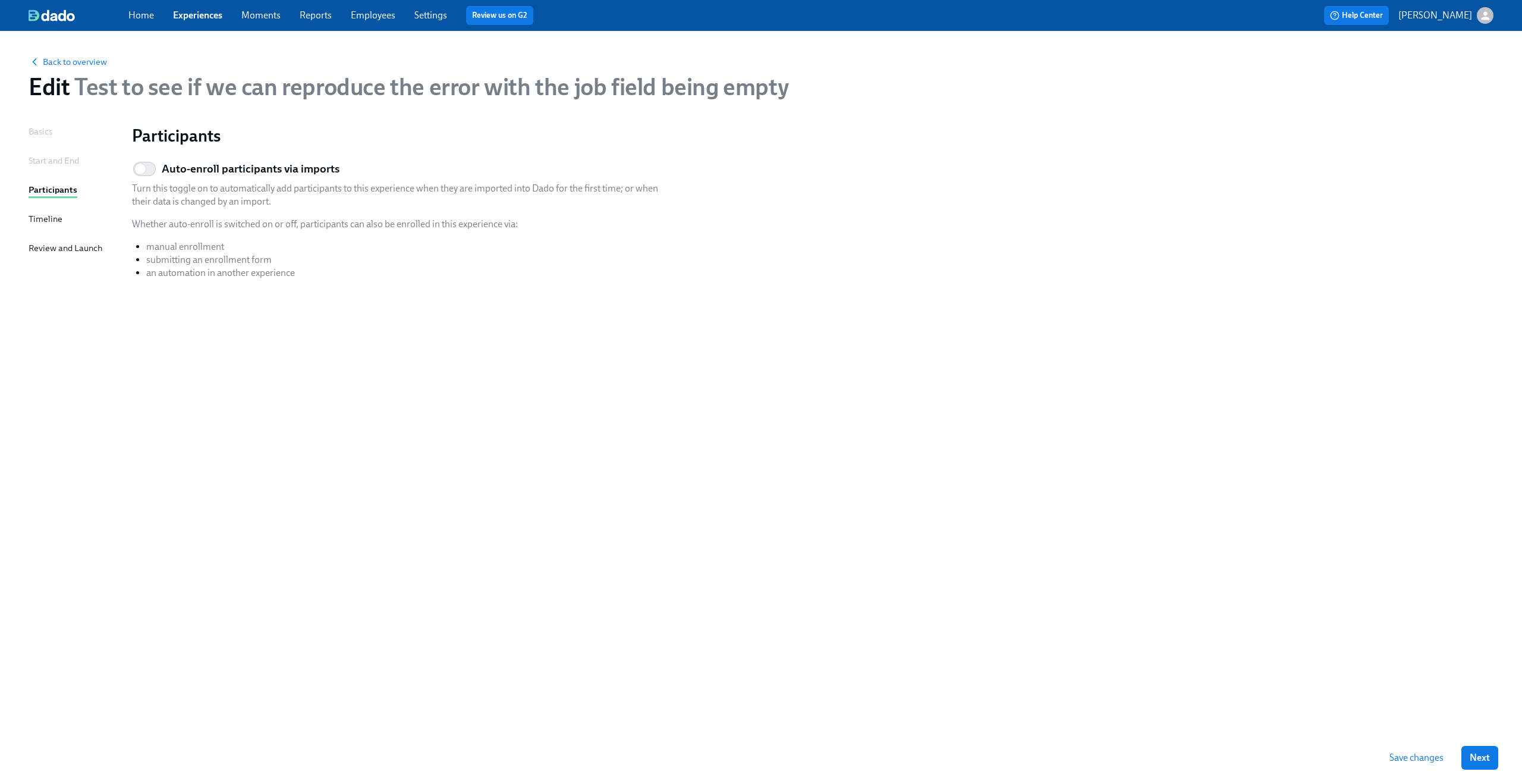
click at [172, 169] on h5 "Auto-enroll participants via imports" at bounding box center [251, 169] width 178 height 16
click at [172, 169] on input "Auto-enroll participants via imports" at bounding box center [140, 168] width 78 height 26
checkbox input "true"
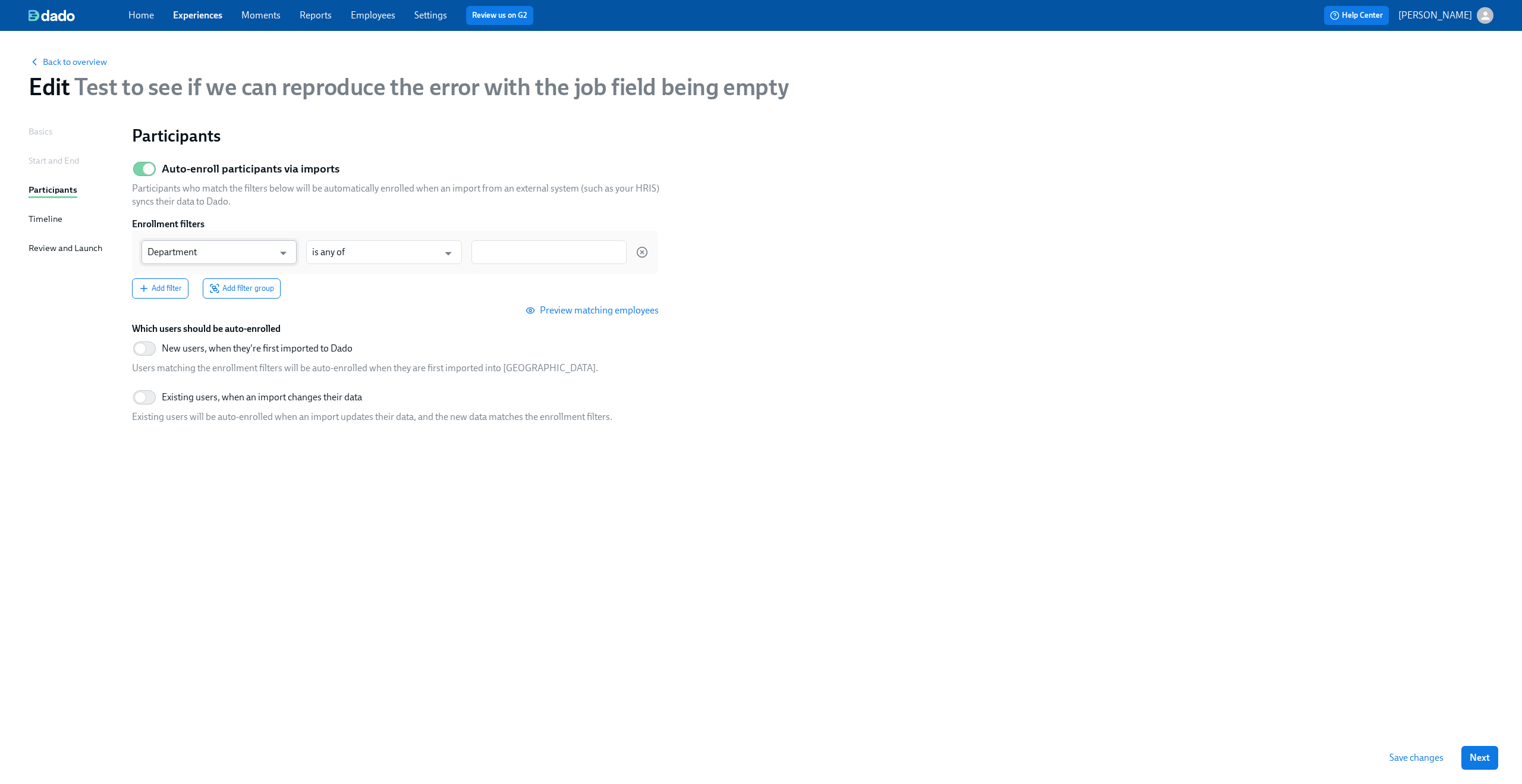
click at [271, 250] on input "Department" at bounding box center [210, 252] width 126 height 23
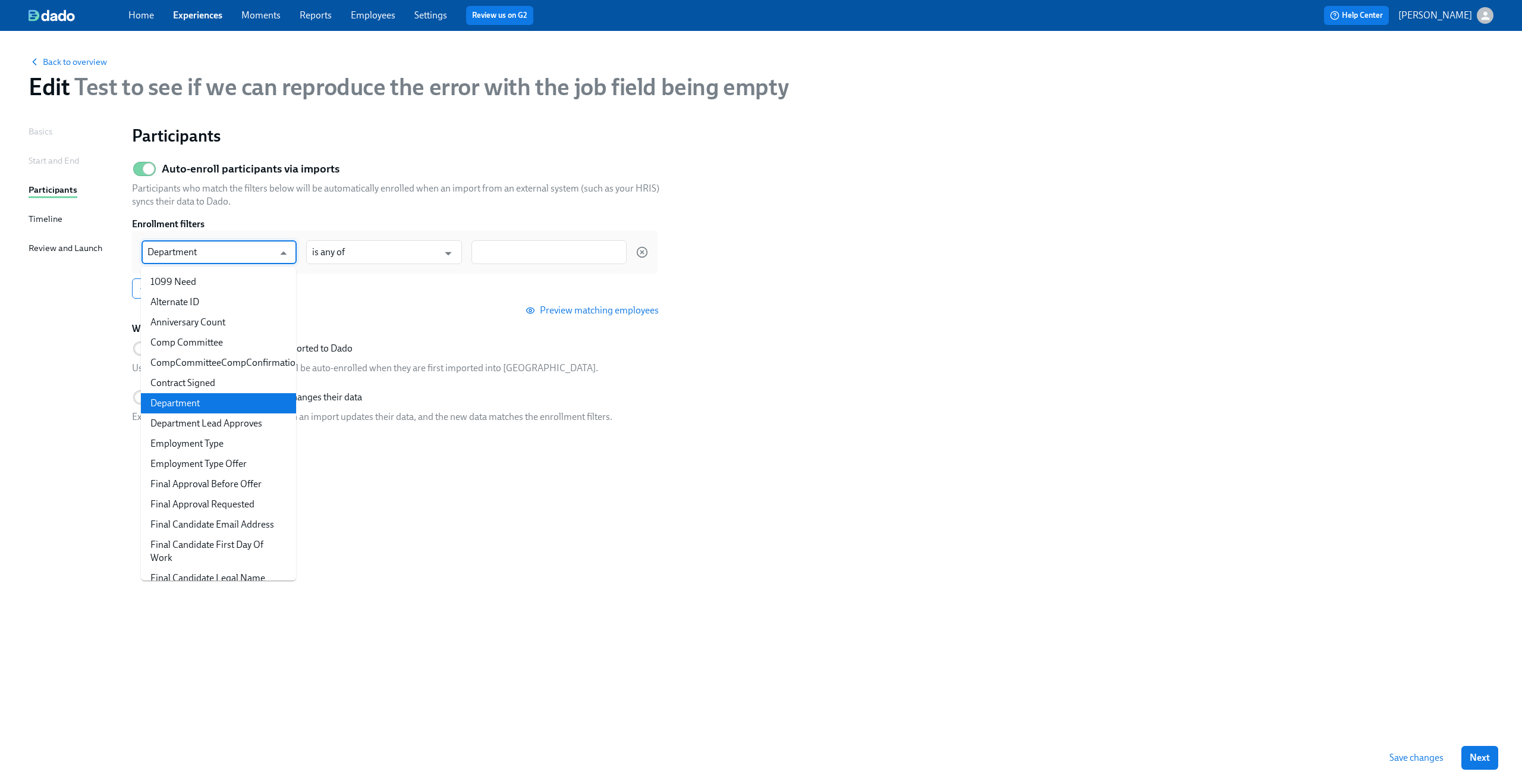
click at [377, 298] on div "Add filter Add filter group" at bounding box center [394, 288] width 526 height 21
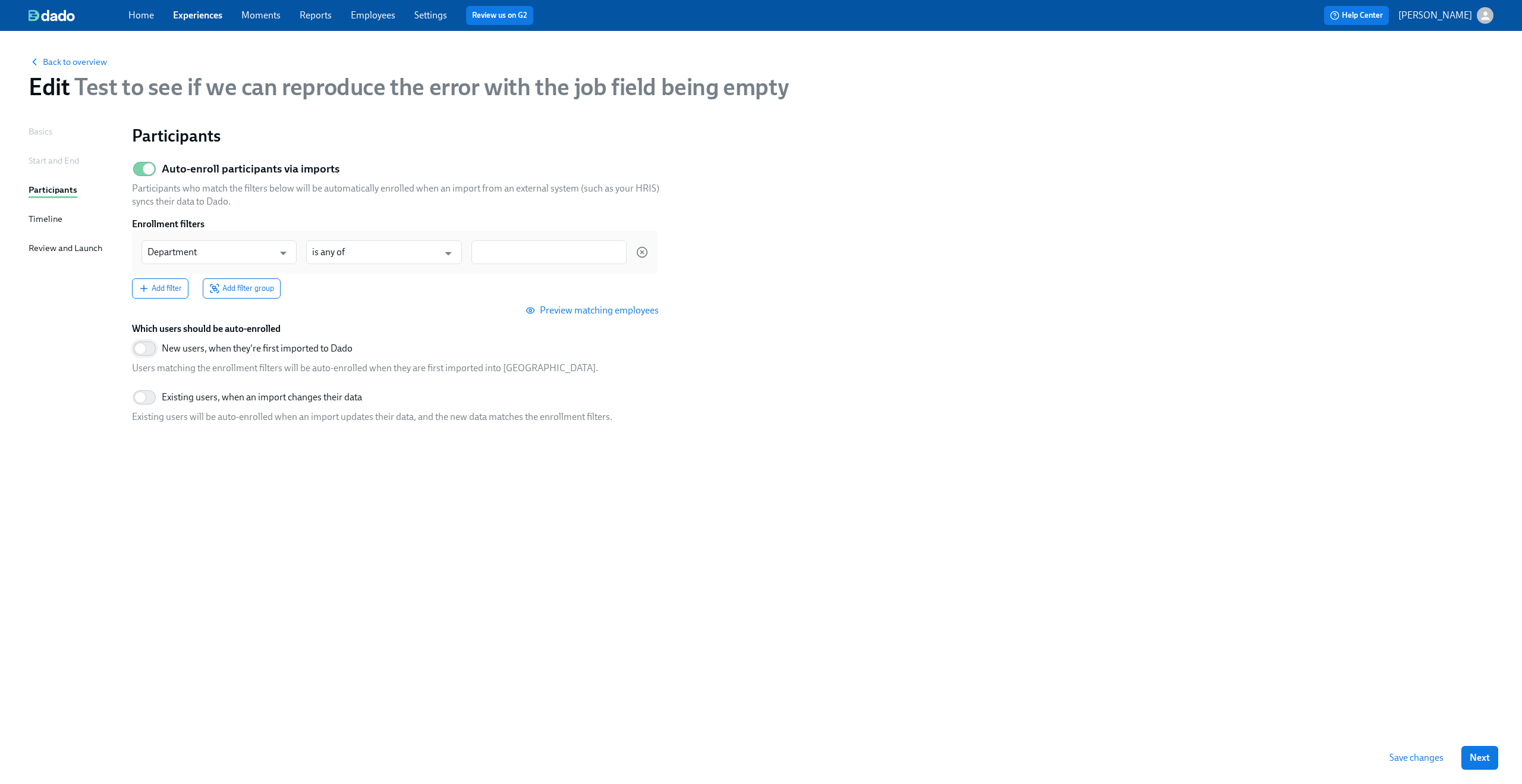
click at [149, 353] on input "New users, when they're first imported to Dado" at bounding box center [140, 348] width 78 height 26
checkbox input "true"
click at [646, 251] on circle "button" at bounding box center [642, 253] width 10 height 10
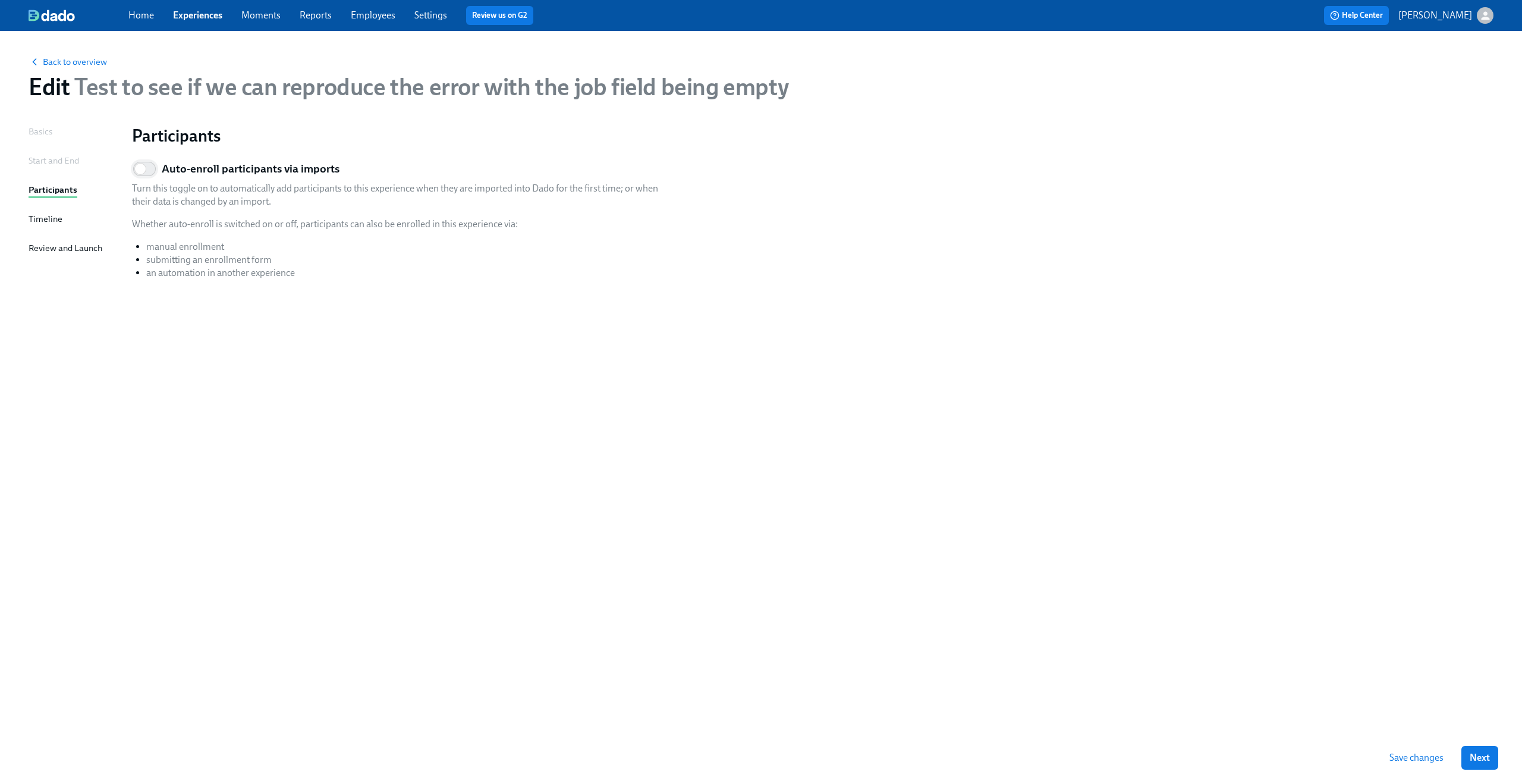
click at [155, 173] on input "Auto-enroll participants via imports" at bounding box center [140, 168] width 78 height 26
checkbox input "true"
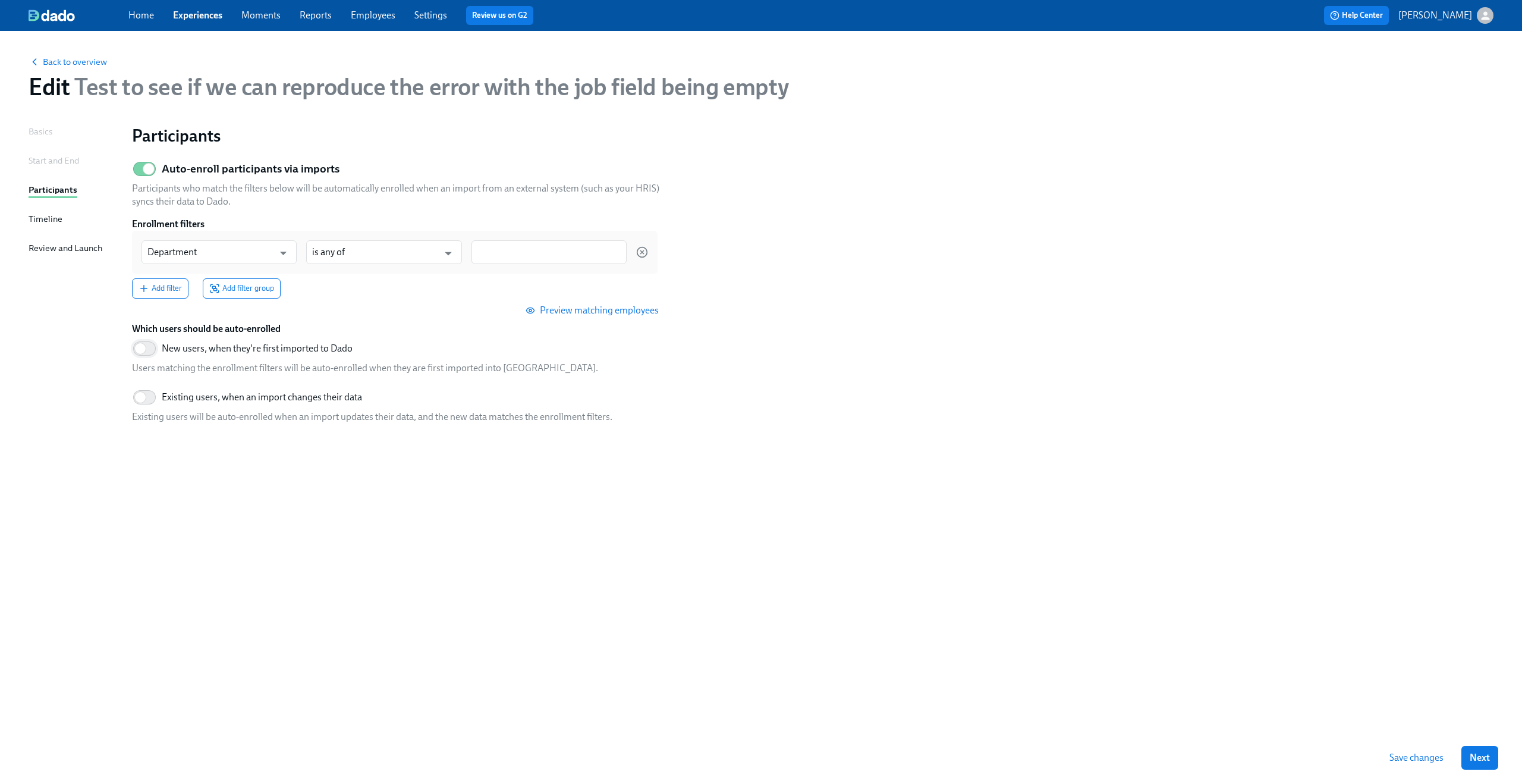
click at [149, 346] on input "New users, when they're first imported to Dado" at bounding box center [140, 348] width 78 height 26
checkbox input "true"
click at [1418, 761] on span "Save changes" at bounding box center [1416, 758] width 54 height 12
click at [44, 129] on div "Basics" at bounding box center [40, 131] width 23 height 13
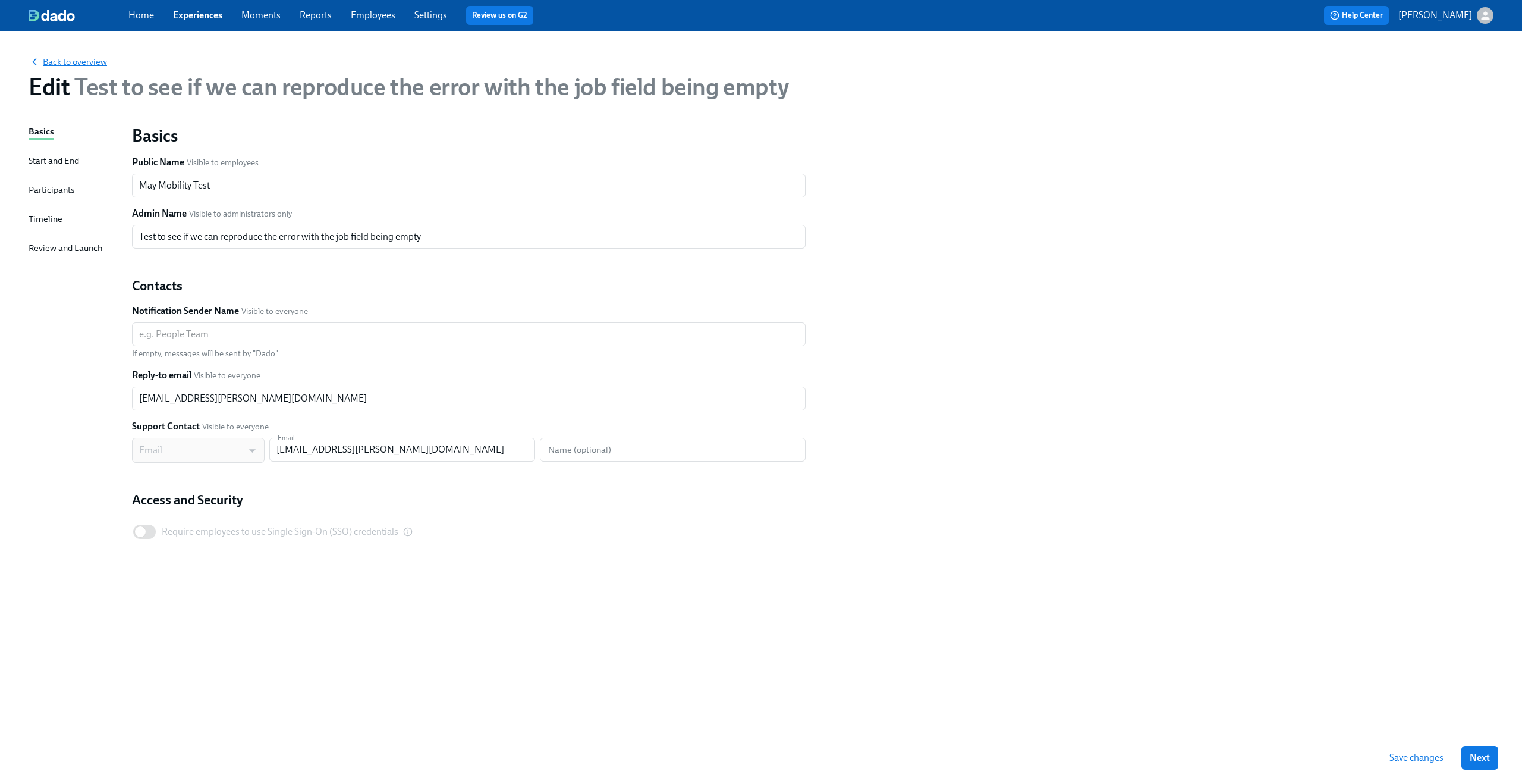
click at [70, 63] on span "Back to overview" at bounding box center [68, 62] width 78 height 12
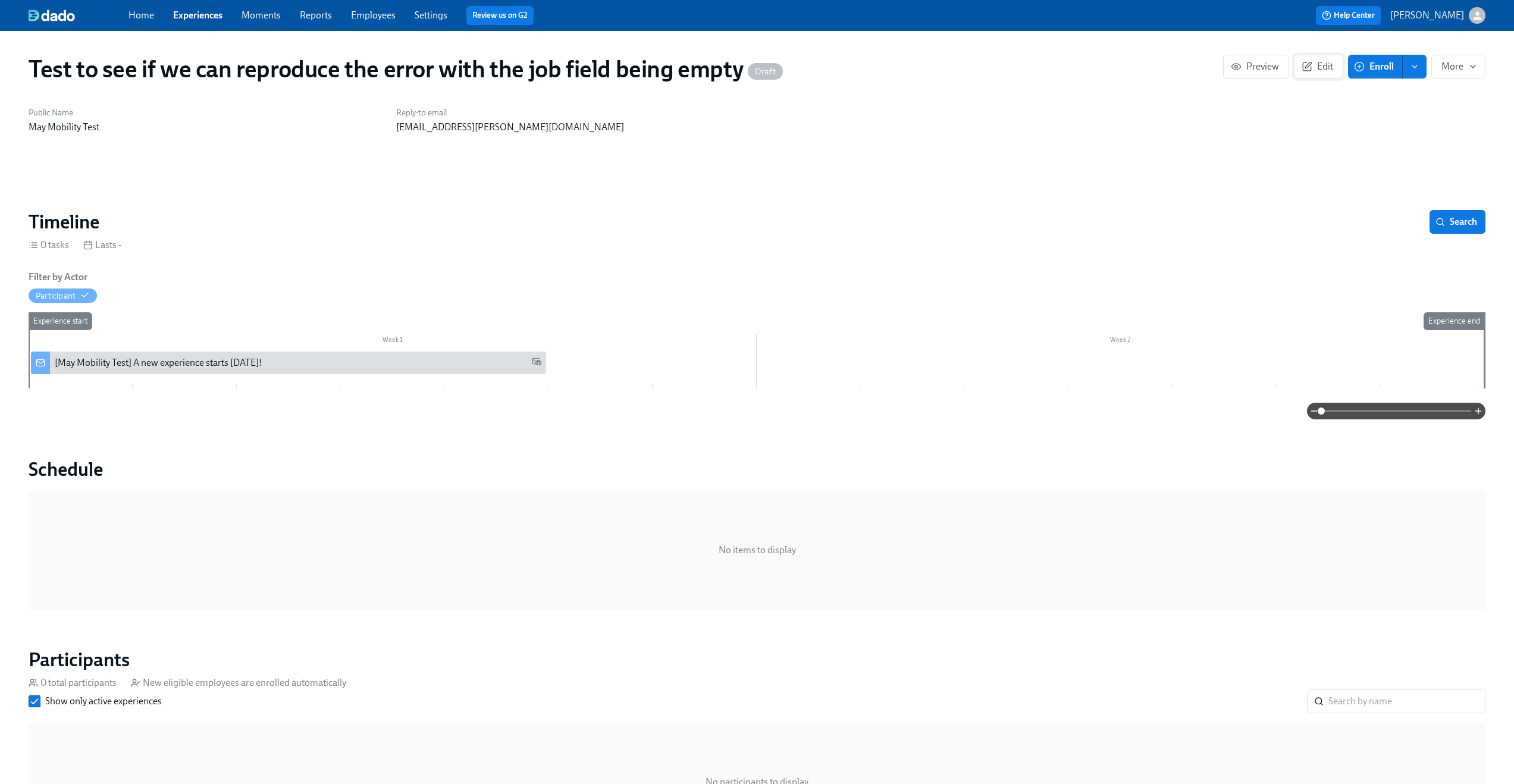
click at [1311, 69] on icon "button" at bounding box center [1306, 67] width 11 height 11
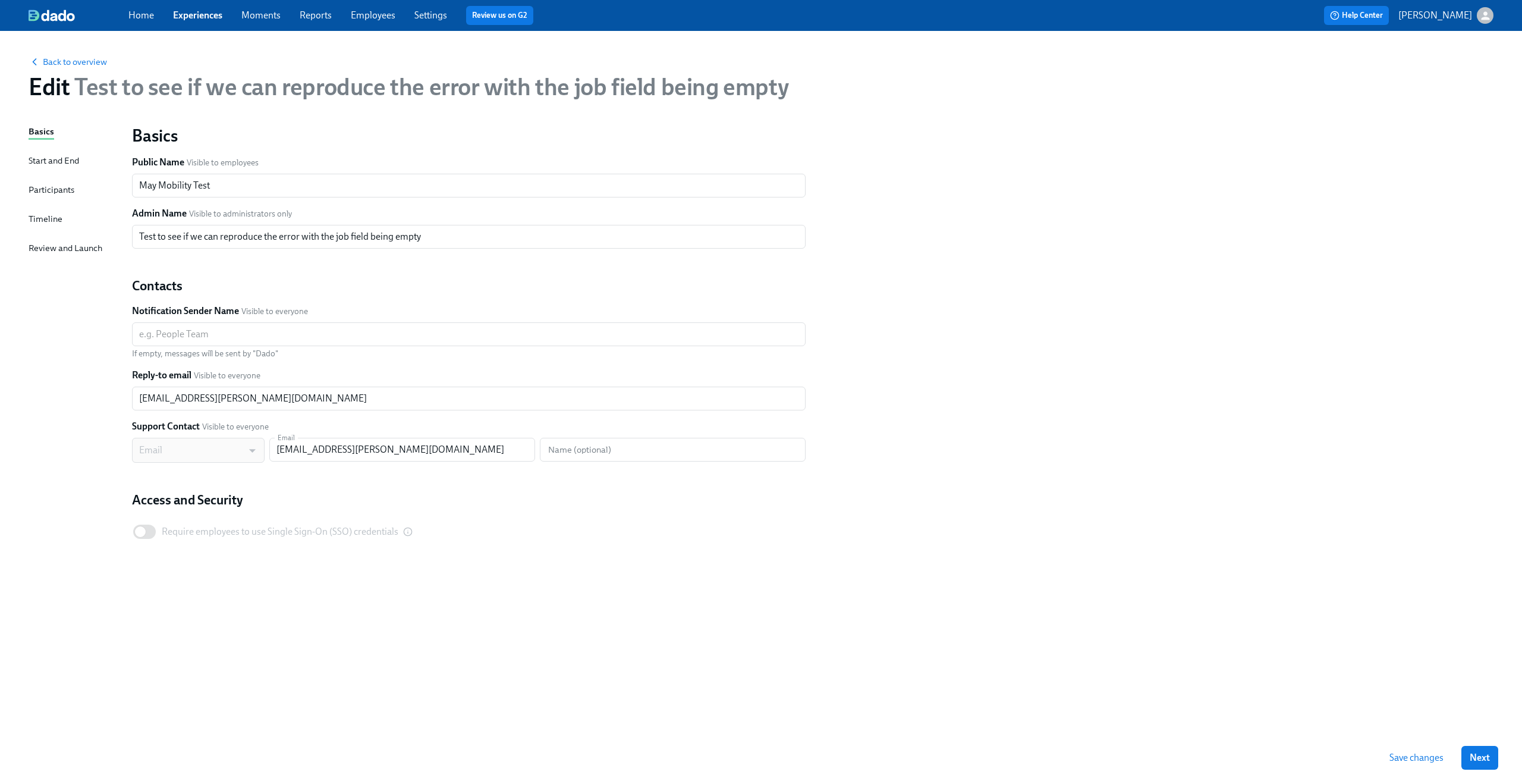
click at [67, 193] on div "Participants" at bounding box center [51, 189] width 46 height 13
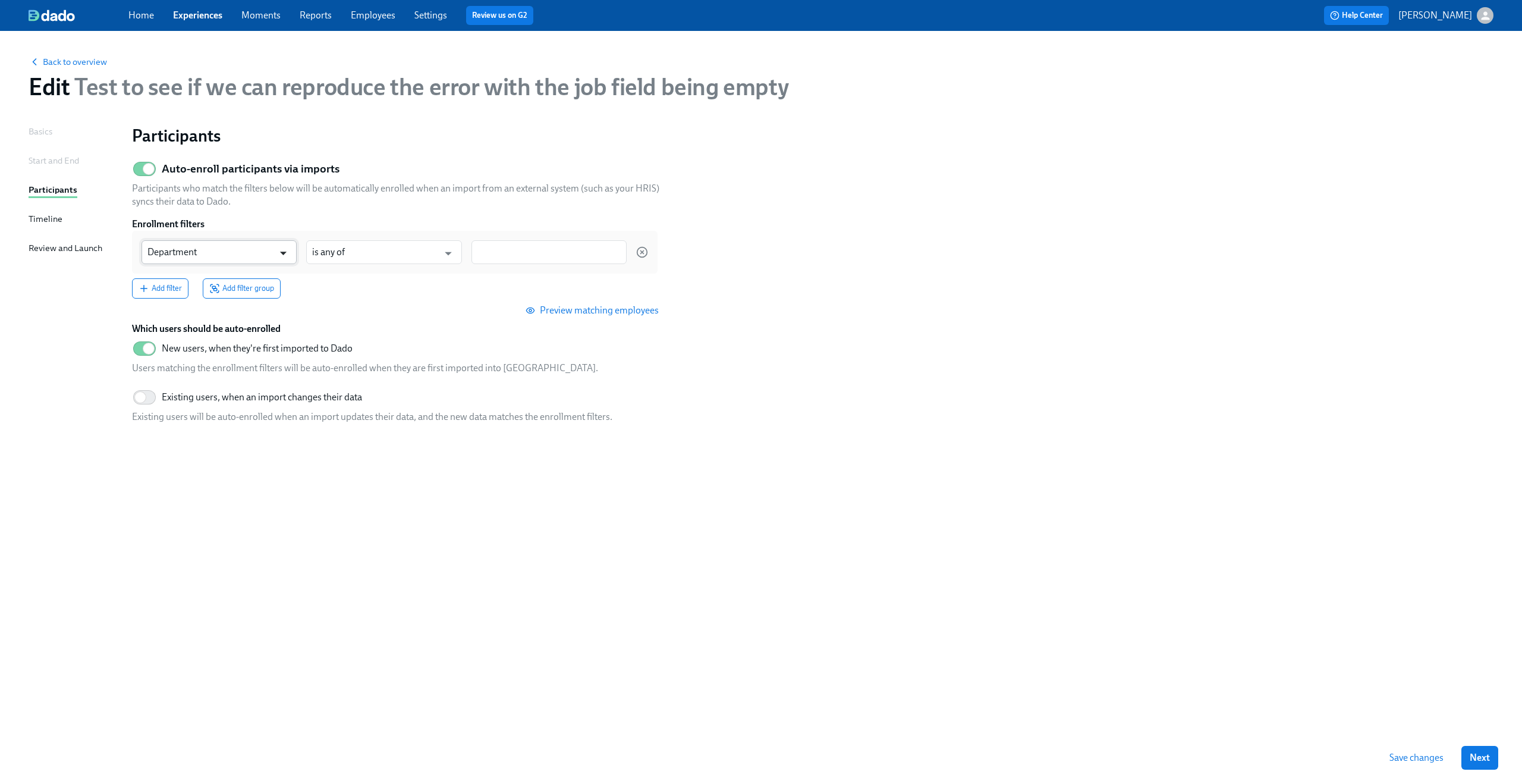
click at [285, 251] on icon "Open" at bounding box center [283, 253] width 16 height 16
type input "h"
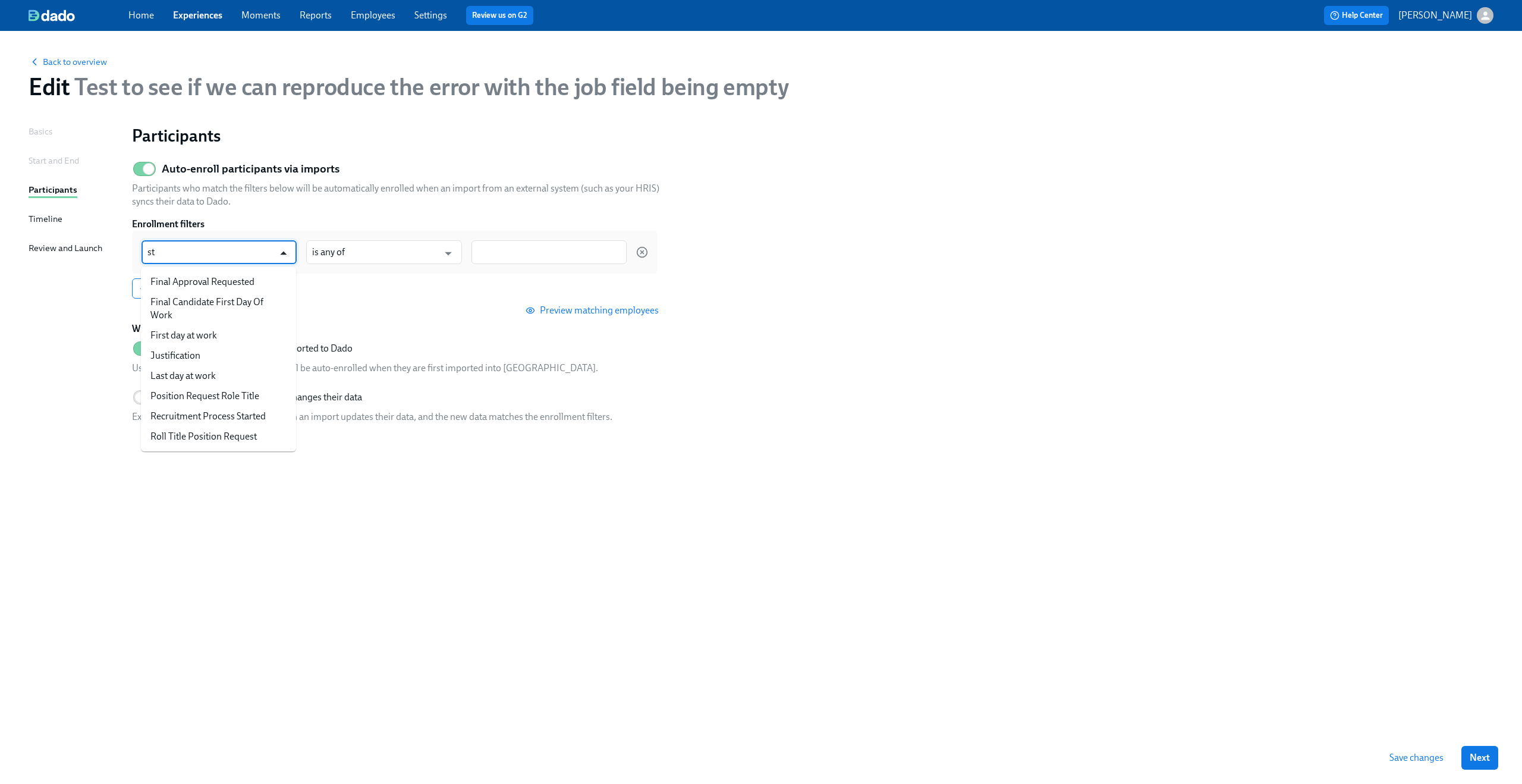
type input "s"
click at [261, 305] on li "First day at work" at bounding box center [218, 315] width 156 height 21
type input "First day at work"
type input "is before"
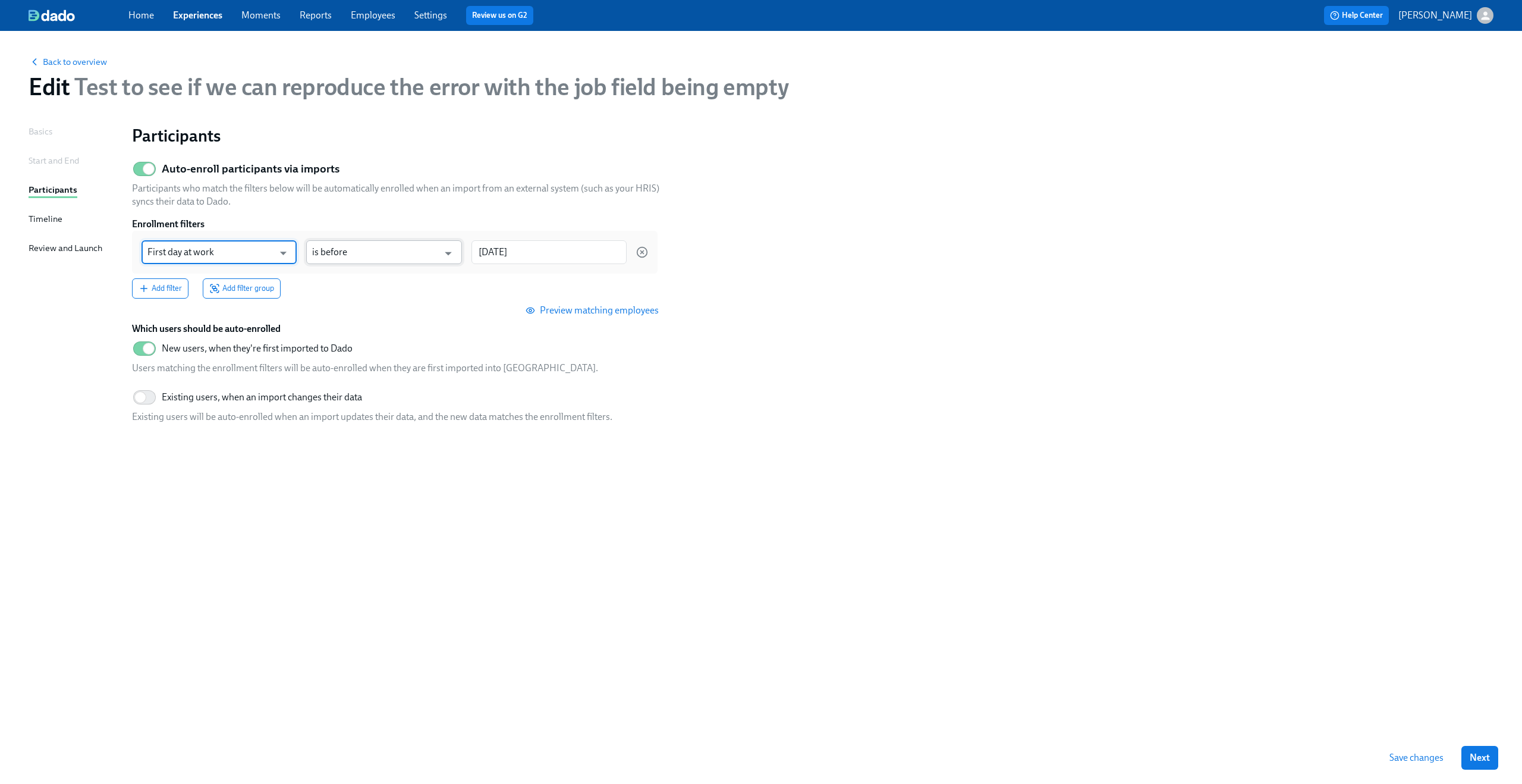
type input "First day at work"
click at [382, 250] on input "is before" at bounding box center [375, 252] width 126 height 23
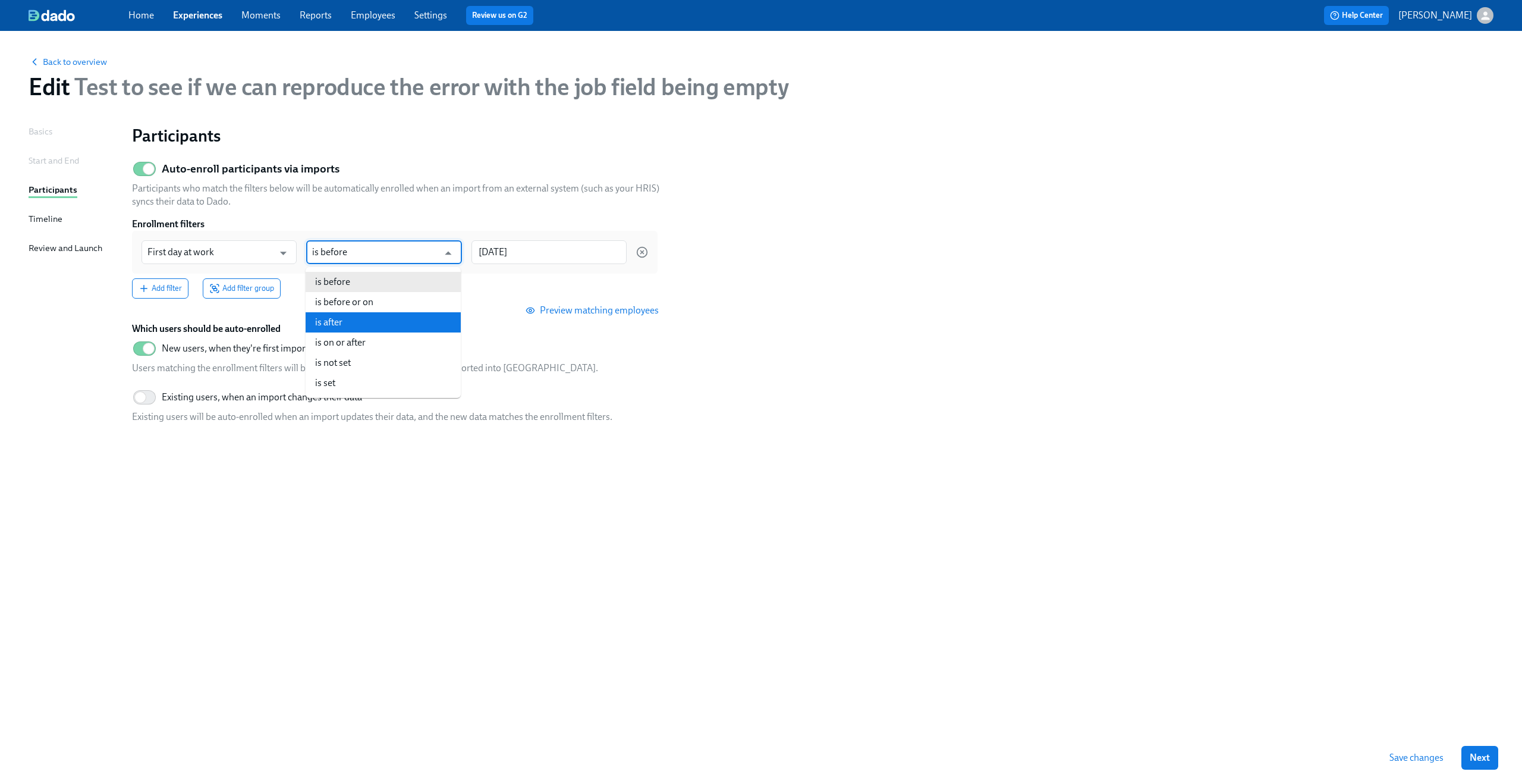
click at [378, 316] on li "is after" at bounding box center [383, 322] width 156 height 21
type input "is after"
click at [915, 287] on section "Auto-enroll participants via imports Participants who match the filters below w…" at bounding box center [812, 294] width 1361 height 277
click at [1426, 757] on span "Save changes" at bounding box center [1416, 758] width 54 height 12
click at [1495, 755] on button "Next" at bounding box center [1480, 758] width 37 height 23
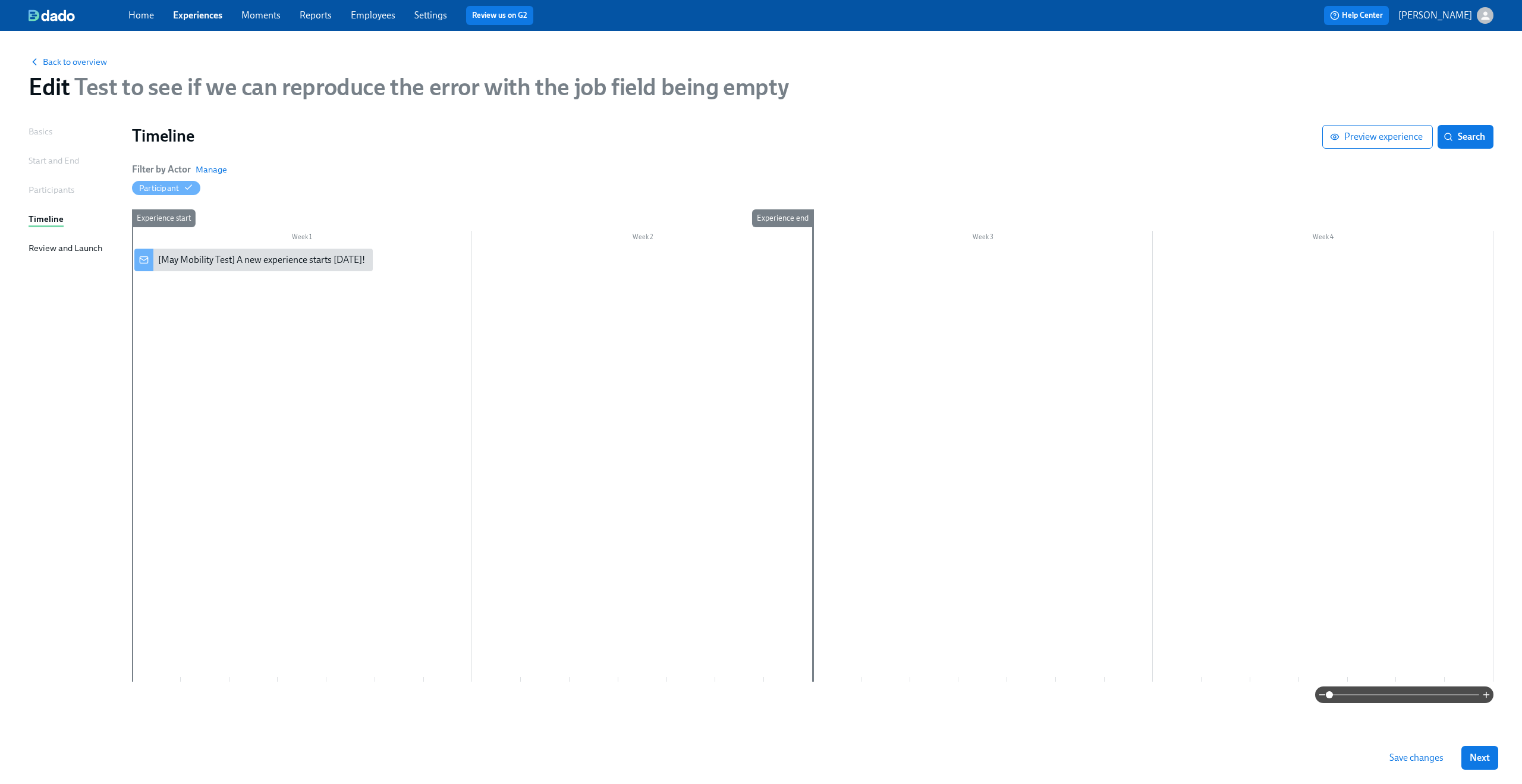
click at [233, 322] on div at bounding box center [812, 465] width 1361 height 433
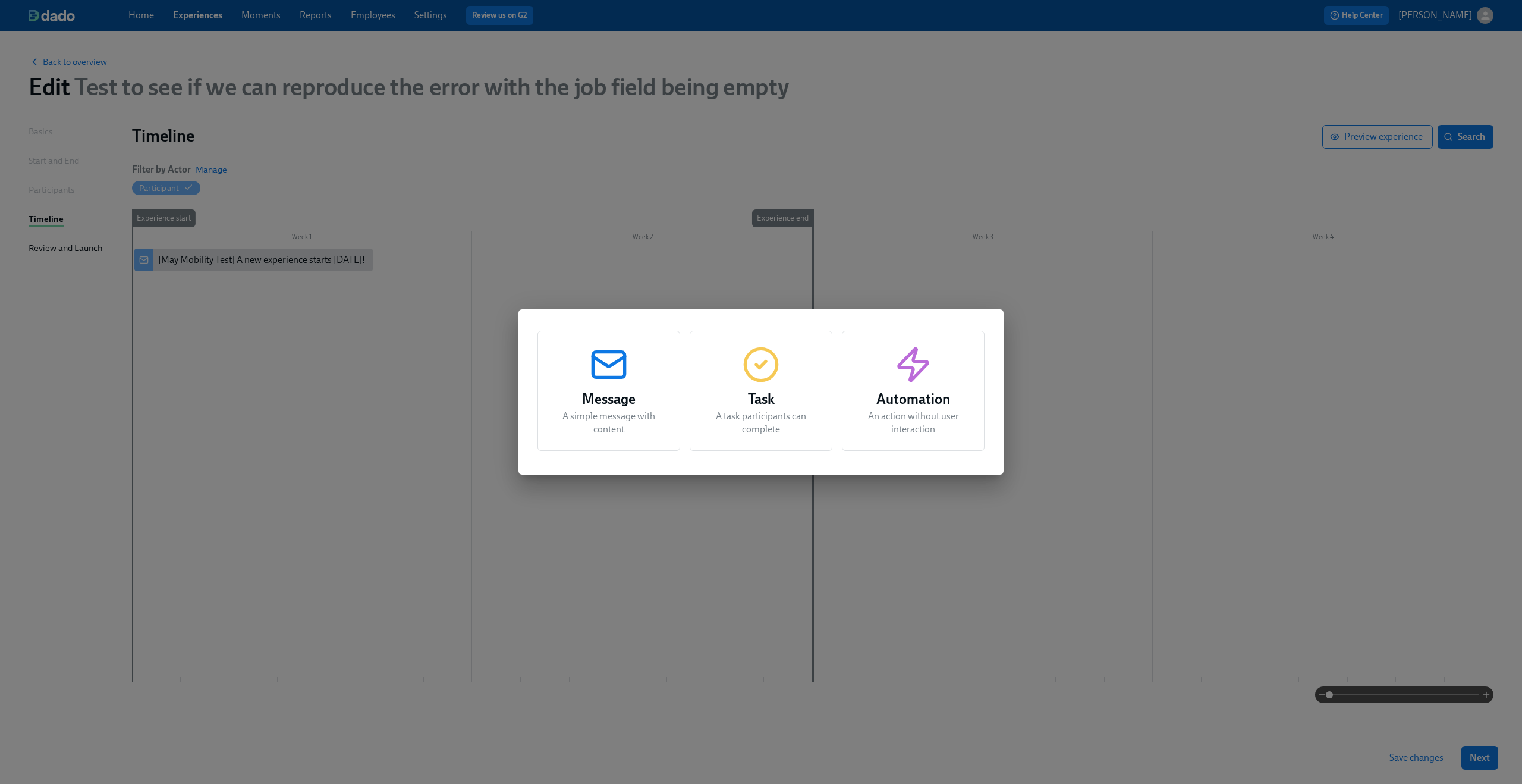
click at [770, 371] on icon "button" at bounding box center [761, 364] width 38 height 38
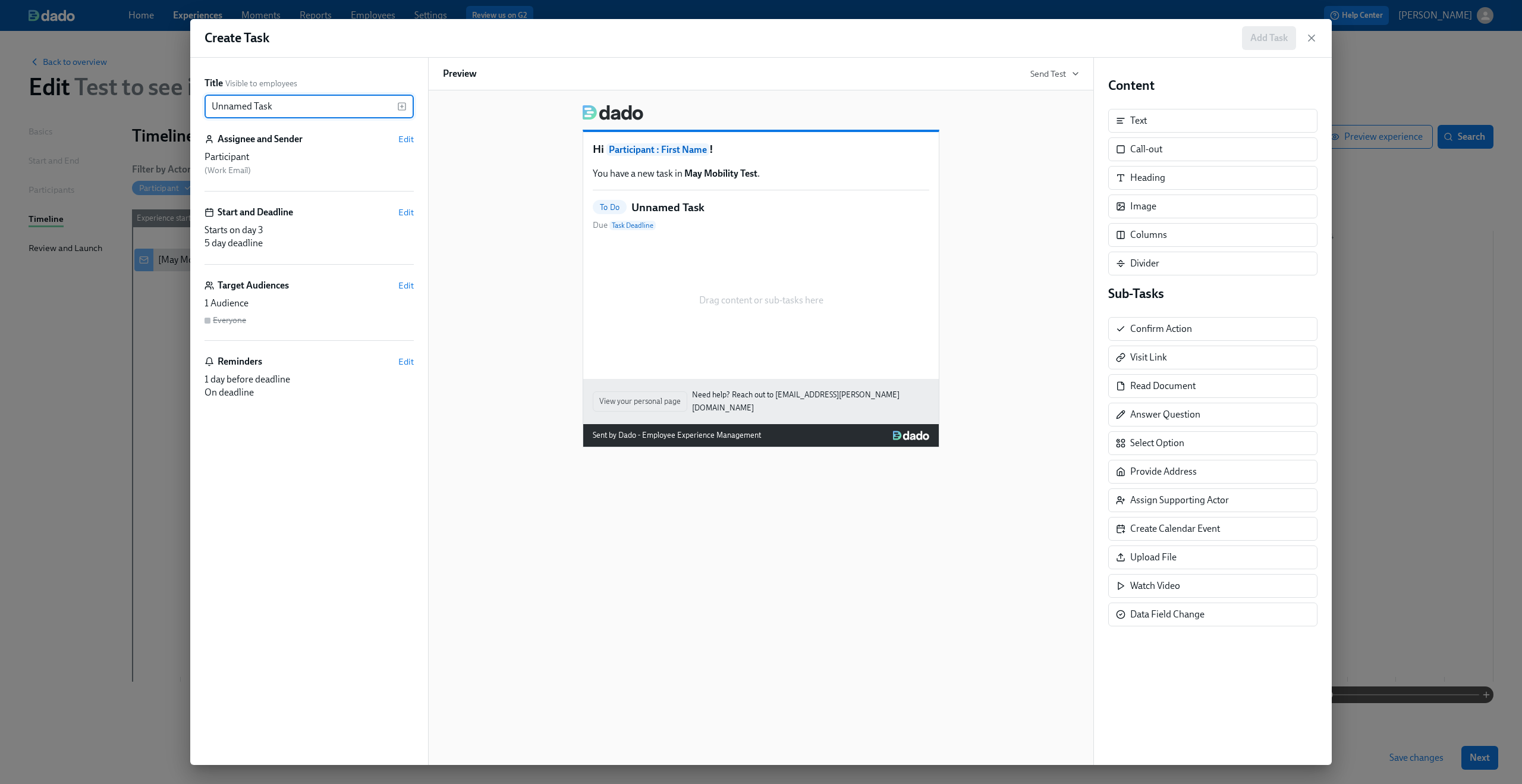
click at [248, 95] on input "Unnamed Task" at bounding box center [300, 107] width 193 height 23
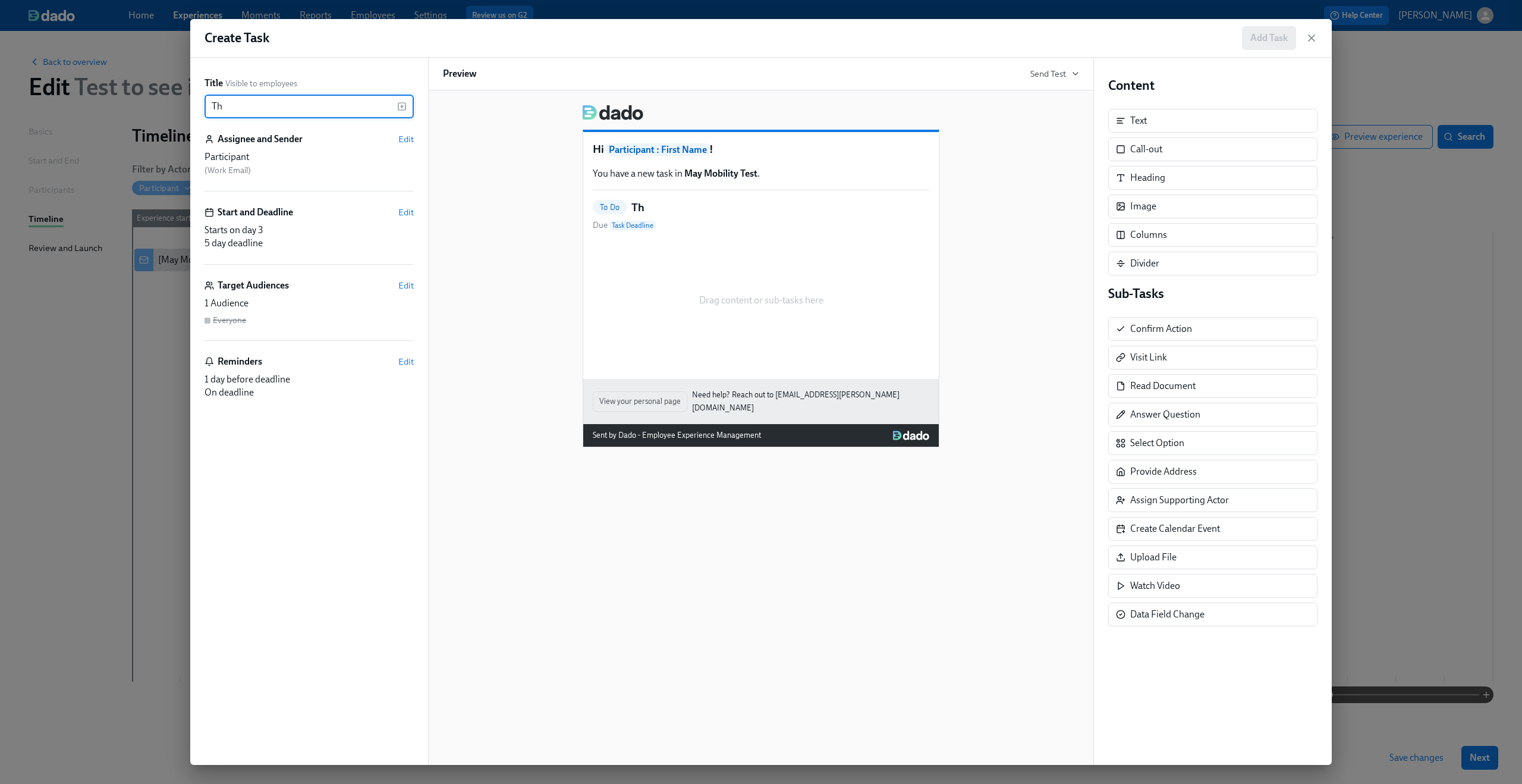
type input "T"
type input "Some task to write stuff into the Google Sheet"
click at [736, 287] on div "Drag content or sub-tasks here" at bounding box center [761, 300] width 337 height 118
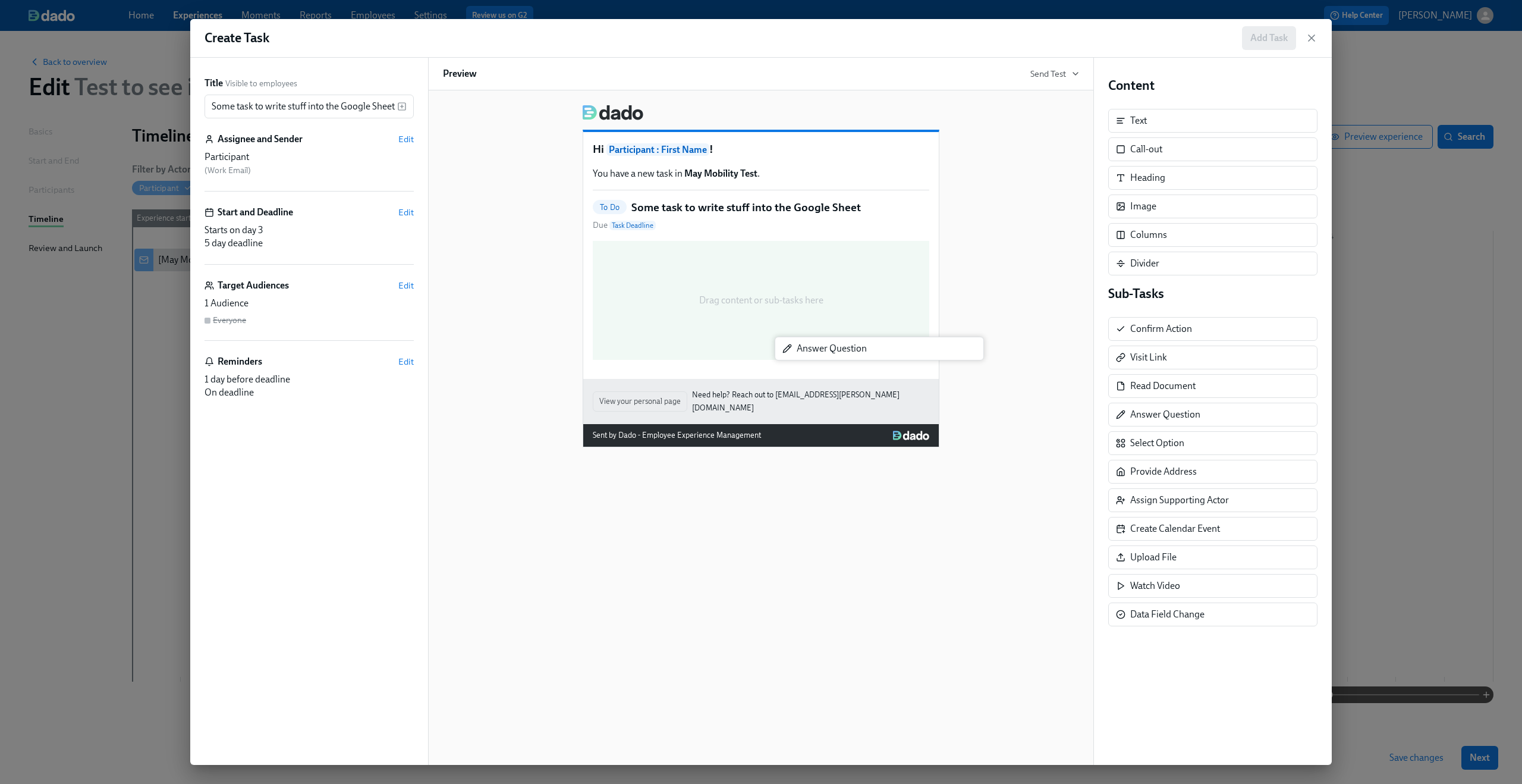
drag, startPoint x: 1173, startPoint y: 424, endPoint x: 828, endPoint y: 349, distance: 353.1
click at [828, 349] on div "Title Visible to employees Some task to write stuff into the Google Sheet ​ Ass…" at bounding box center [761, 411] width 1141 height 707
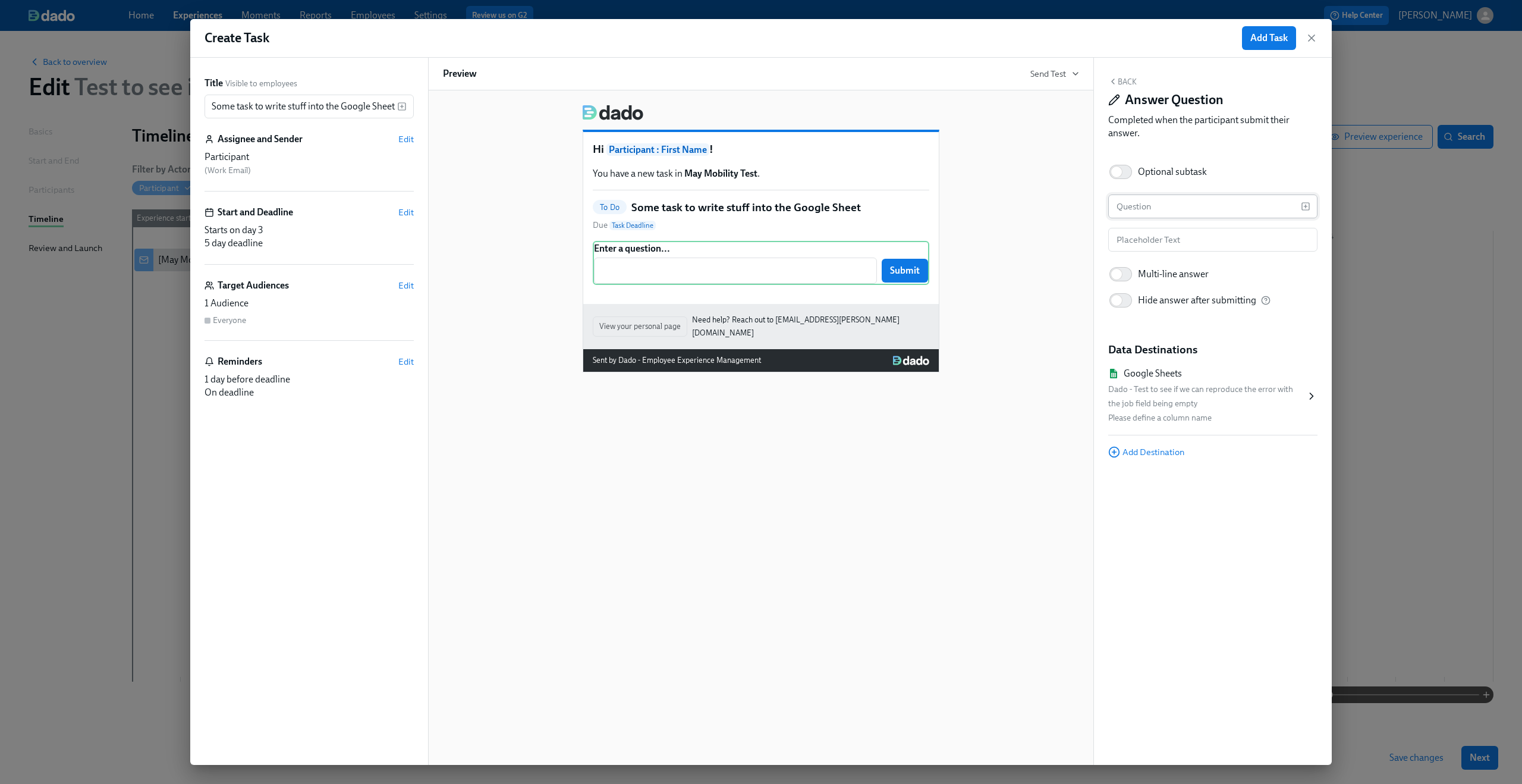
click at [1183, 205] on input "text" at bounding box center [1204, 207] width 193 height 23
type input "Who's your favourite painter"
click at [1063, 284] on div "Hi Participant : First Name ! You have a new task in May Mobility Test . To Do …" at bounding box center [761, 233] width 636 height 277
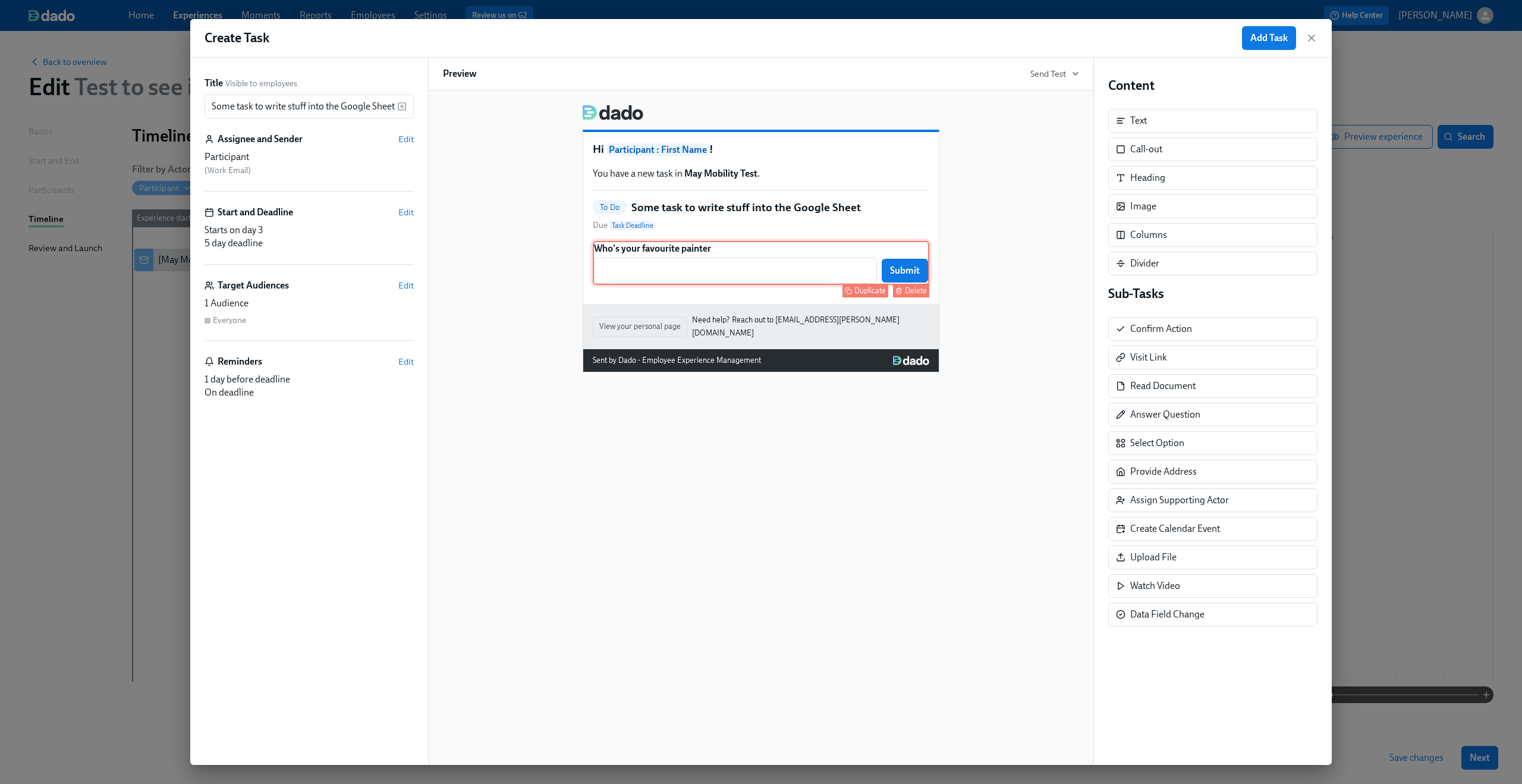
click at [848, 261] on div "Who's your favourite painter ​ Submit Duplicate Delete" at bounding box center [761, 262] width 337 height 44
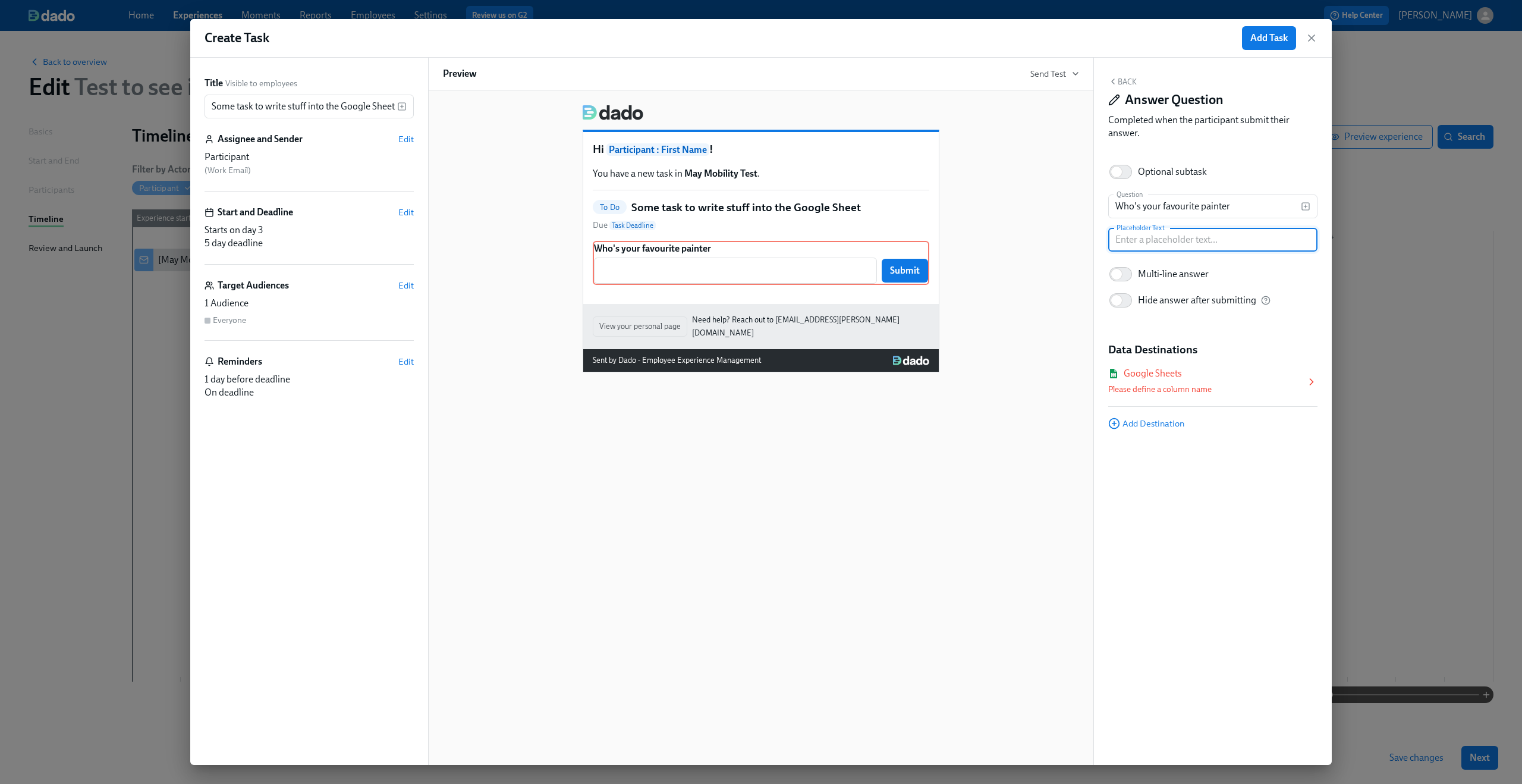
click at [1130, 244] on input "text" at bounding box center [1213, 240] width 209 height 23
type input "No worin answers"
click at [1296, 380] on div "Google Sheets" at bounding box center [1207, 373] width 198 height 13
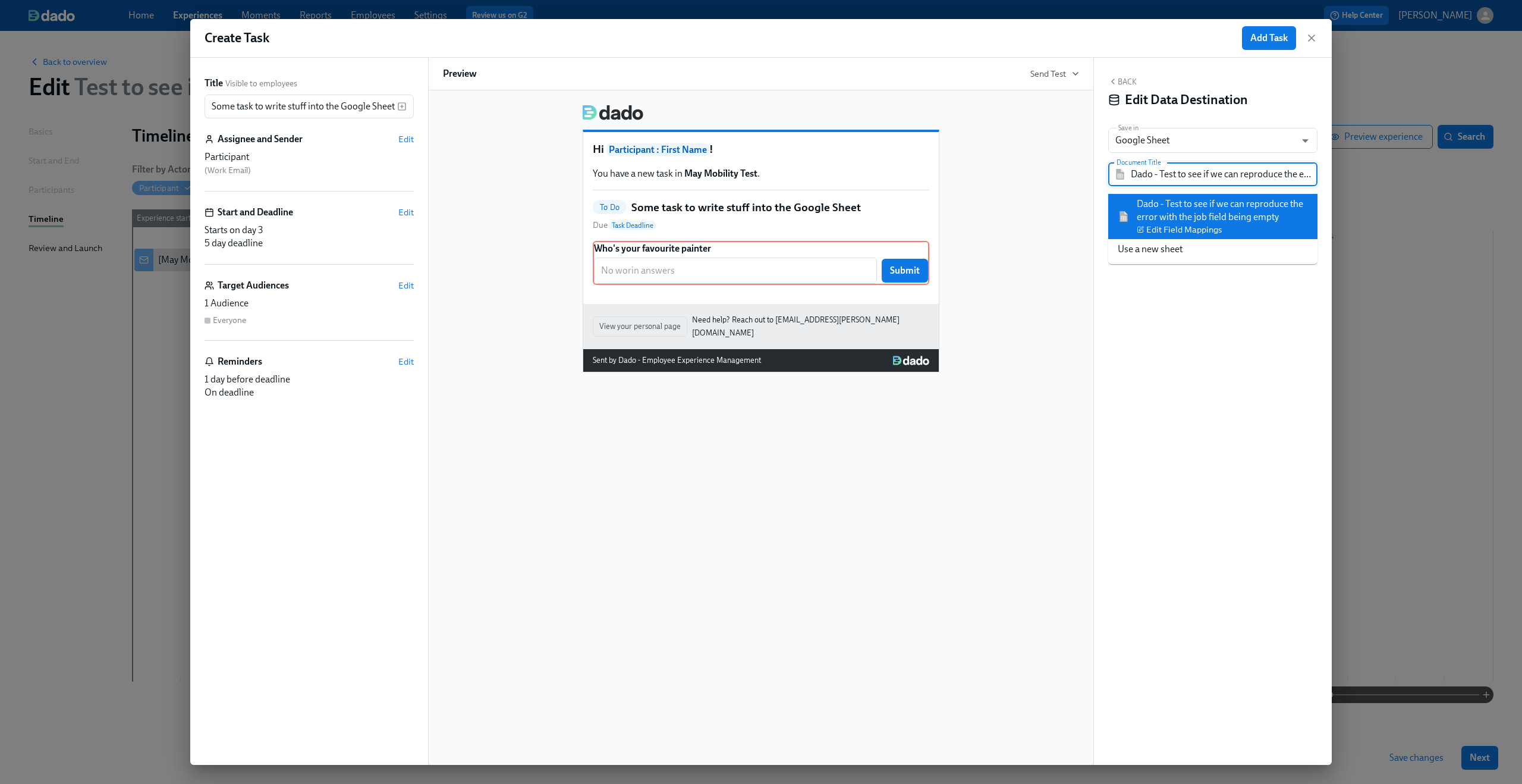
click at [1247, 181] on input "Dado - Test to see if we can reproduce the error with the job field being empty" at bounding box center [1221, 174] width 181 height 23
click at [1180, 473] on div "Back Edit Data Destination Save in Google Sheet GOOGLE_SHEET ​ Document Title D…" at bounding box center [1213, 411] width 238 height 707
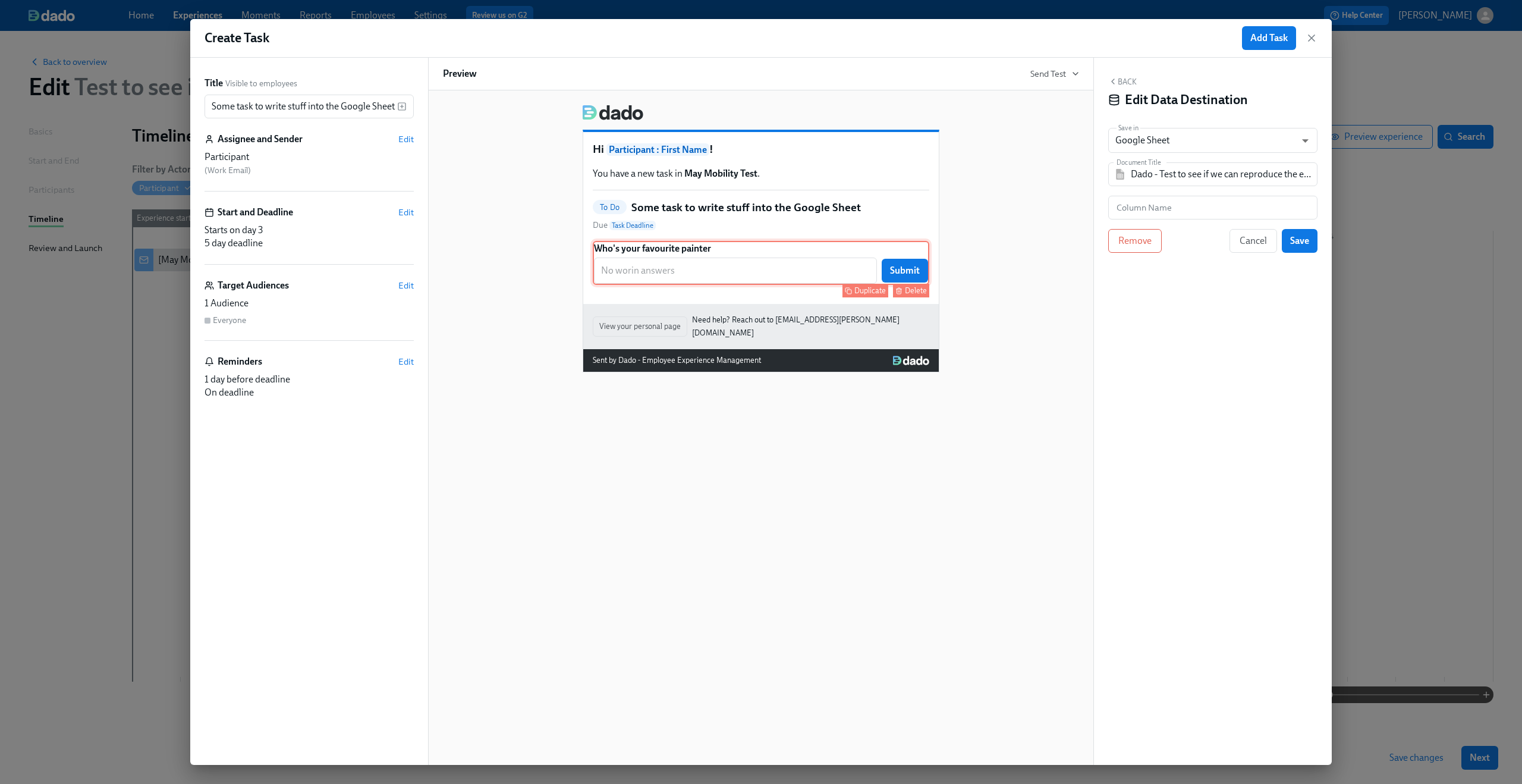
click at [702, 276] on div "Who's your favourite painter ​ Submit Duplicate Delete" at bounding box center [761, 262] width 337 height 44
click at [1240, 240] on span "Cancel" at bounding box center [1254, 241] width 27 height 12
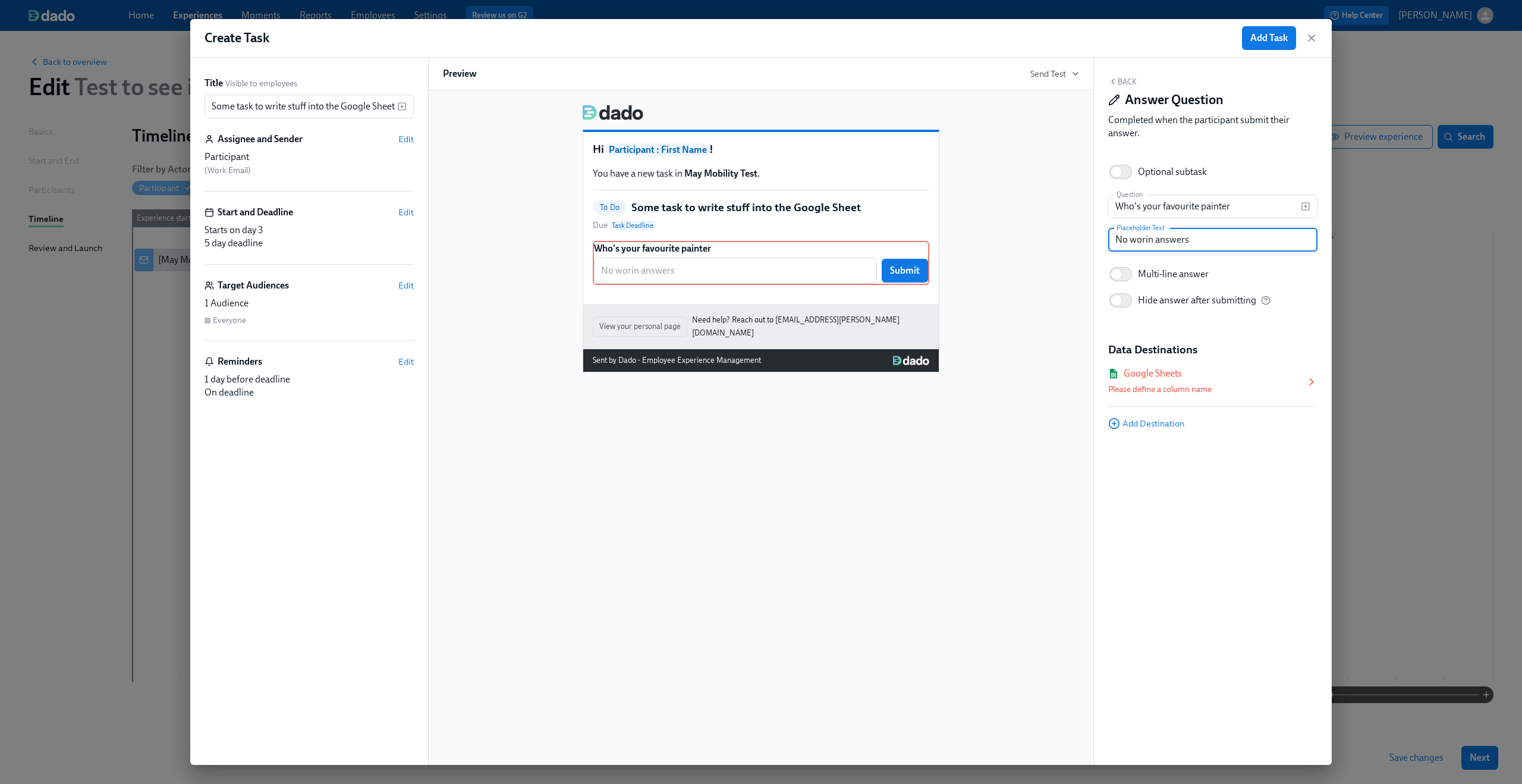
click at [1128, 242] on input "No worin answers" at bounding box center [1213, 240] width 209 height 23
click at [1140, 242] on input "No worin answers" at bounding box center [1213, 240] width 209 height 23
type input "No wrong answers"
click at [1143, 423] on span "Add Destination" at bounding box center [1146, 423] width 76 height 12
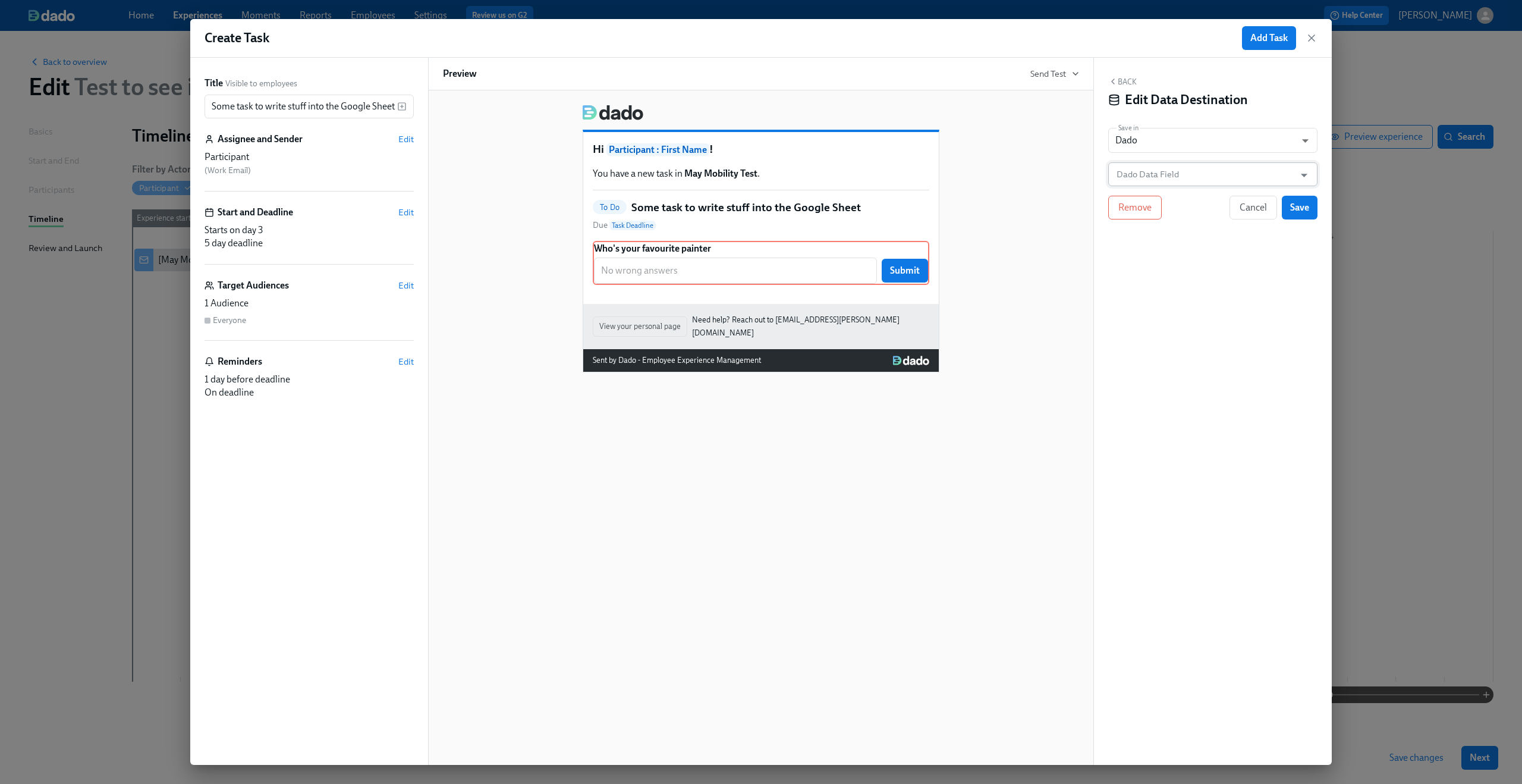
click at [1164, 169] on input "Dado Data Field" at bounding box center [1204, 174] width 180 height 23
click at [1164, 192] on ul "Favourite Painter" at bounding box center [1213, 204] width 209 height 29
click at [1156, 203] on li "Favourite Painter" at bounding box center [1213, 204] width 209 height 21
type input "Favourite Painter"
click at [1160, 238] on div "Block ID: G9jBdfVbGx" at bounding box center [1213, 235] width 209 height 13
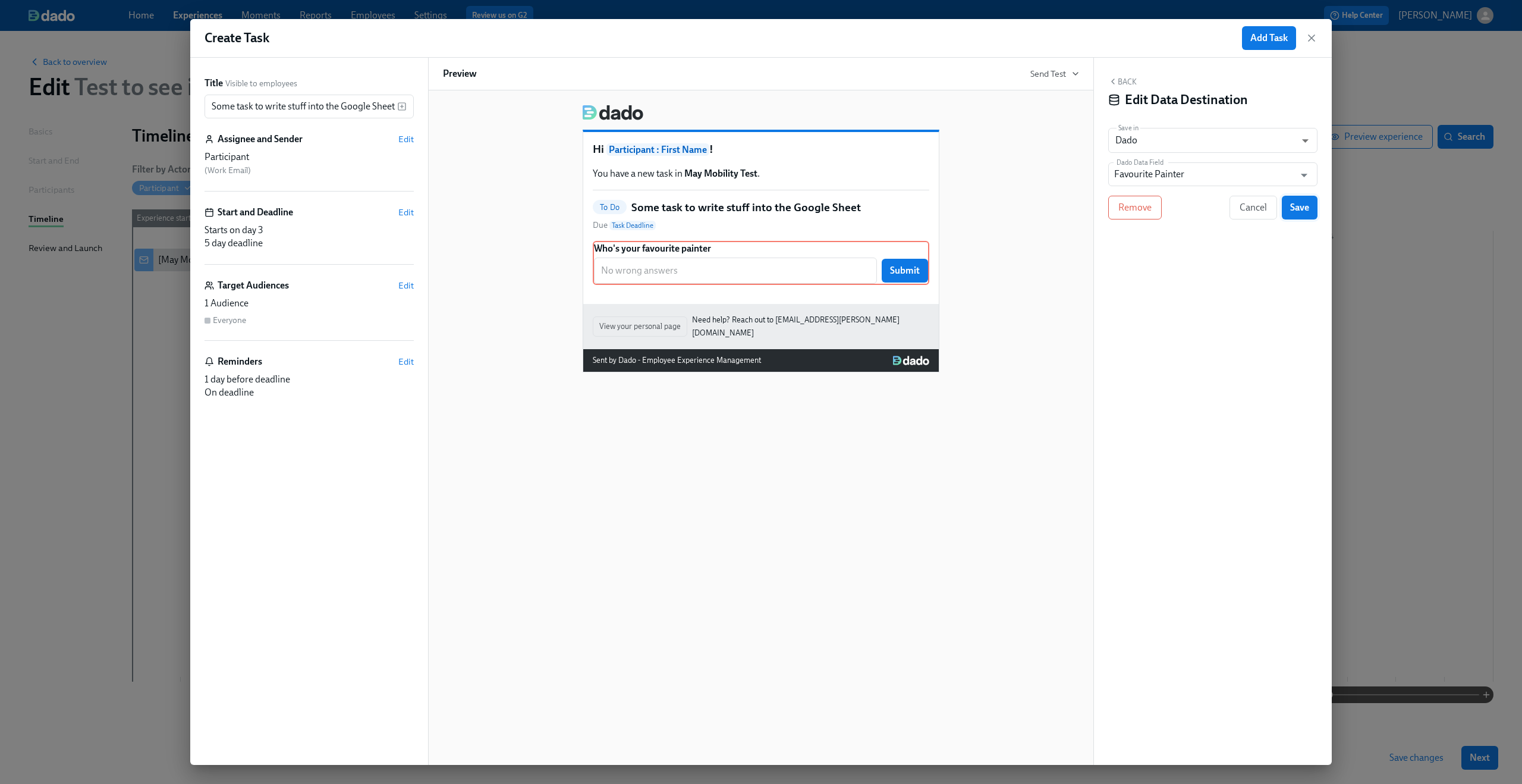
click at [1294, 203] on span "Save" at bounding box center [1299, 208] width 19 height 12
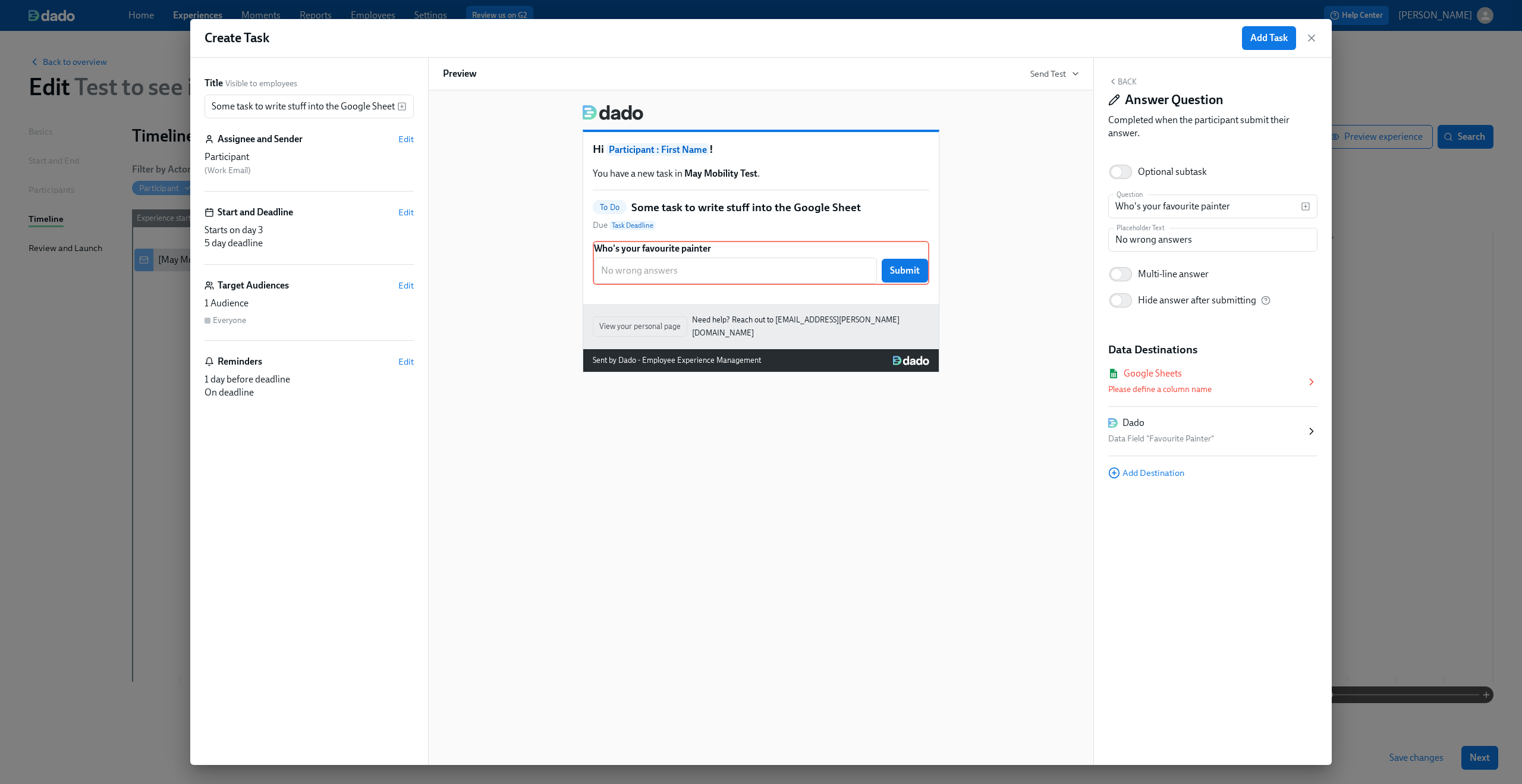
click at [1157, 375] on div "Google Sheets" at bounding box center [1153, 373] width 59 height 13
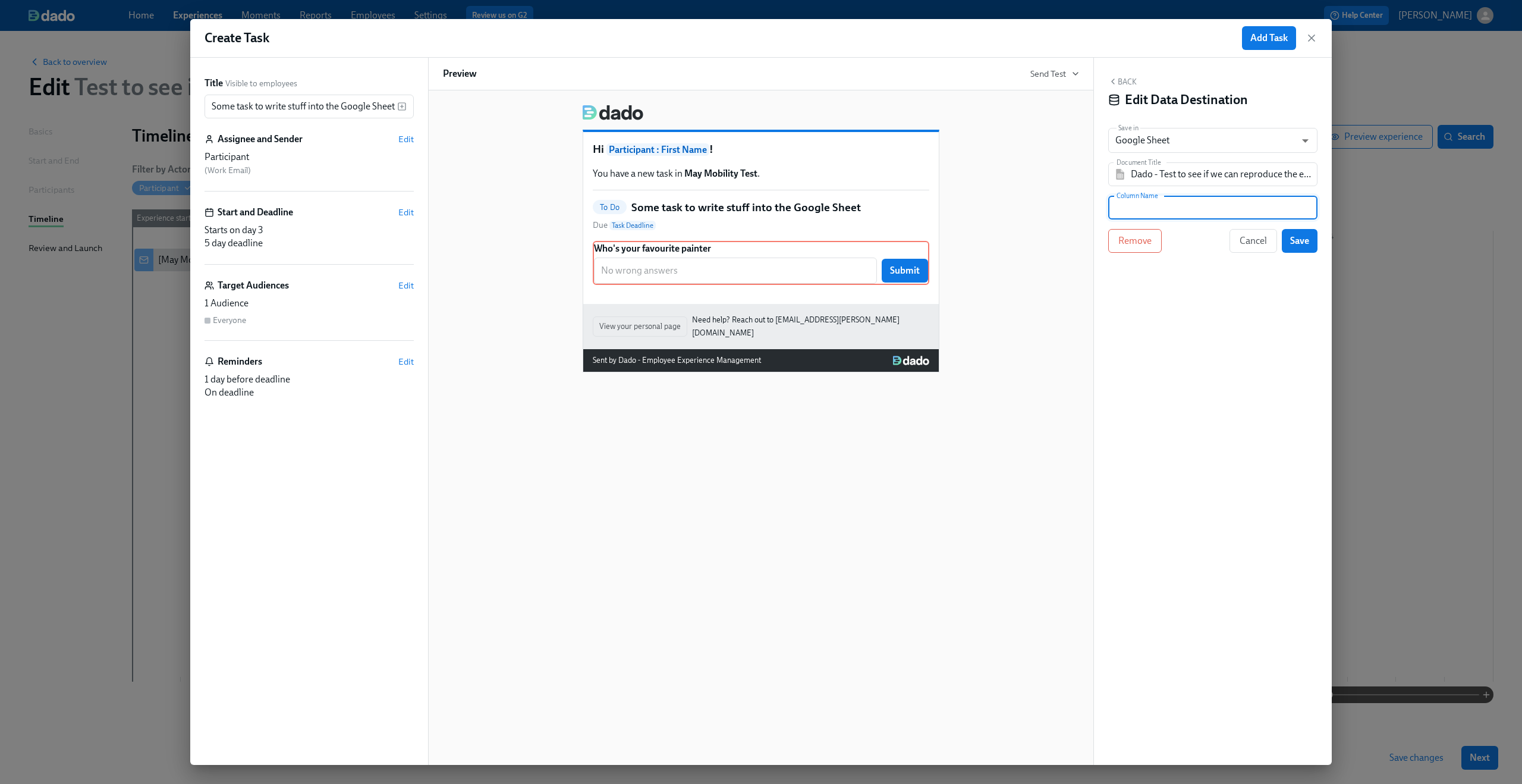
click at [1178, 212] on input "text" at bounding box center [1213, 208] width 209 height 23
type input "Ignore"
click at [1203, 179] on input "Dado - Test to see if we can reproduce the error with the job field being empty" at bounding box center [1221, 174] width 181 height 23
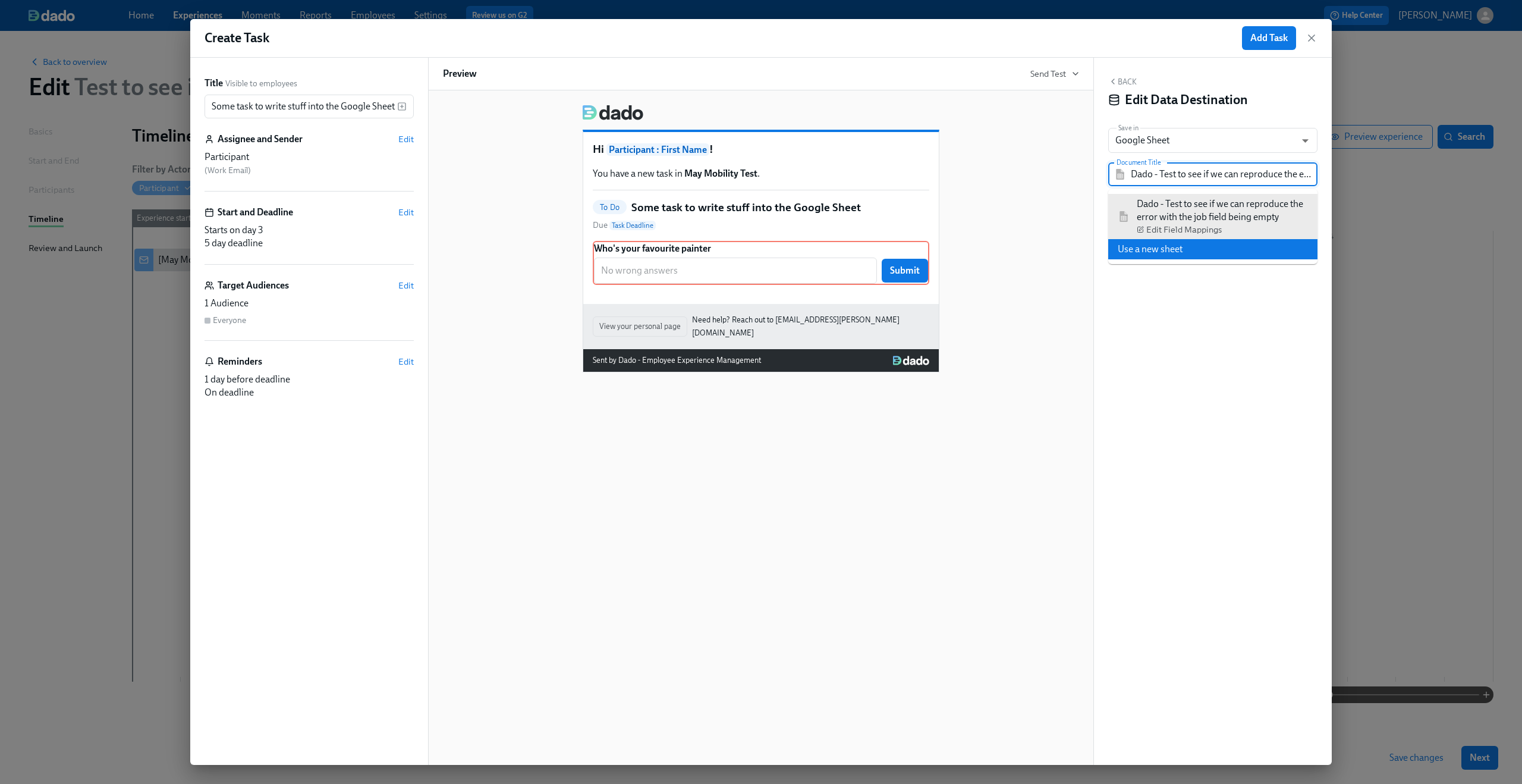
click at [1174, 249] on li "Use a new sheet" at bounding box center [1213, 249] width 209 height 21
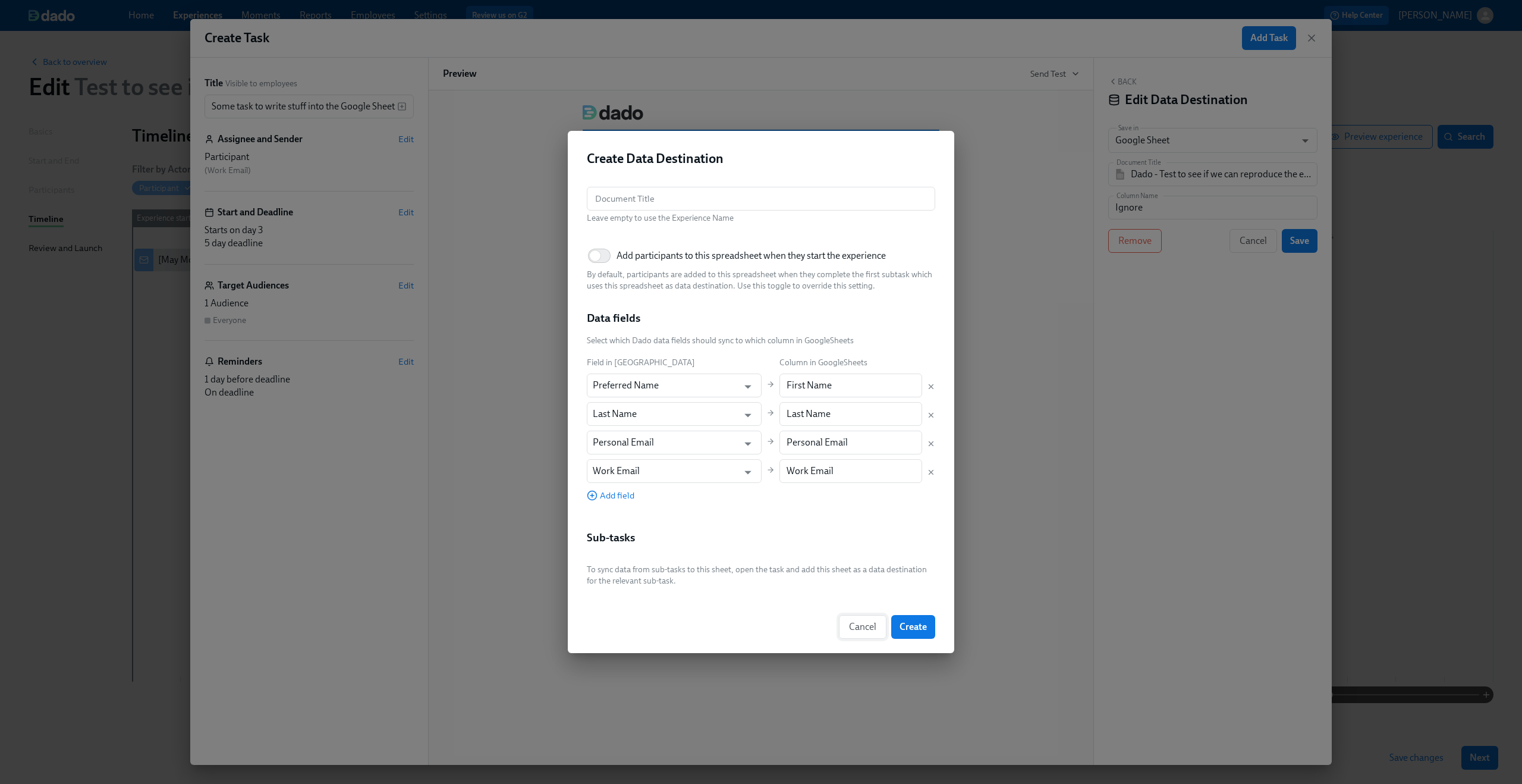
click at [853, 633] on button "Cancel" at bounding box center [862, 626] width 48 height 23
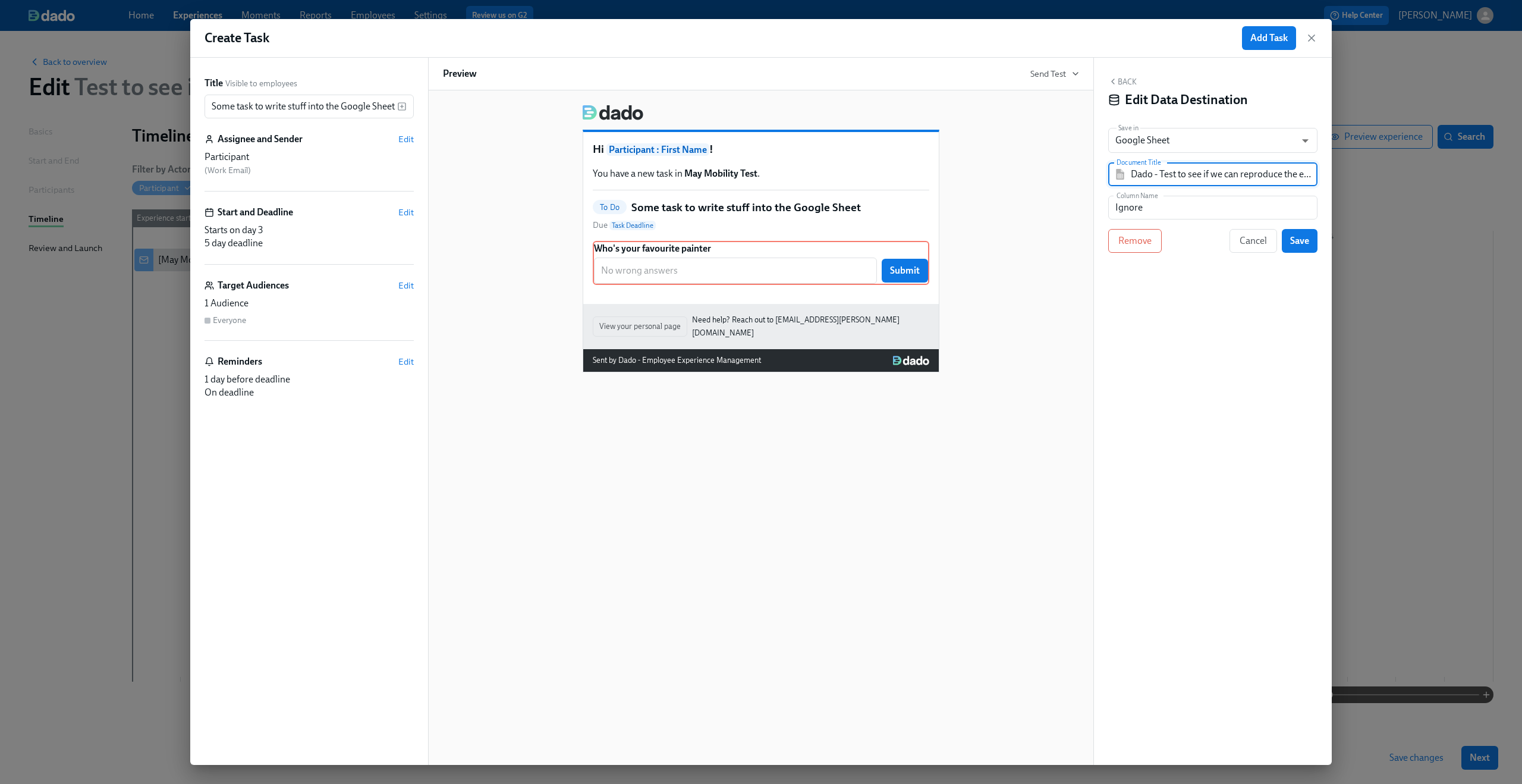
click at [1173, 181] on input "Dado - Test to see if we can reproduce the error with the job field being empty" at bounding box center [1221, 174] width 181 height 23
click at [1155, 248] on li "Use a new sheet" at bounding box center [1213, 249] width 209 height 21
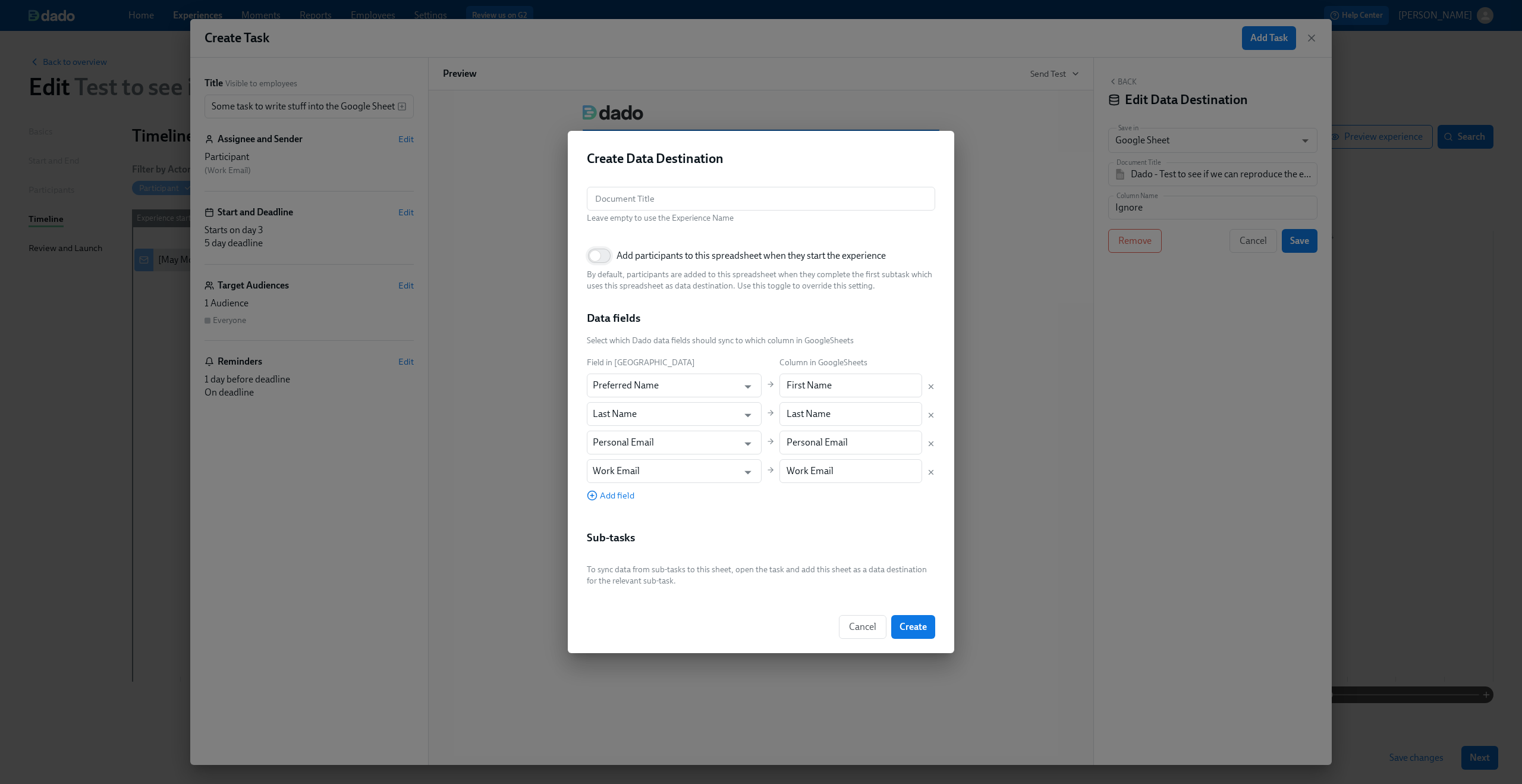
click at [594, 261] on input "Add participants to this spreadsheet when they start the experience" at bounding box center [595, 255] width 78 height 26
checkbox input "true"
click at [640, 201] on input "text" at bounding box center [761, 199] width 348 height 23
click at [740, 383] on icon "Open" at bounding box center [748, 386] width 16 height 16
type input "Job Titles Not Being Written Test Sheet"
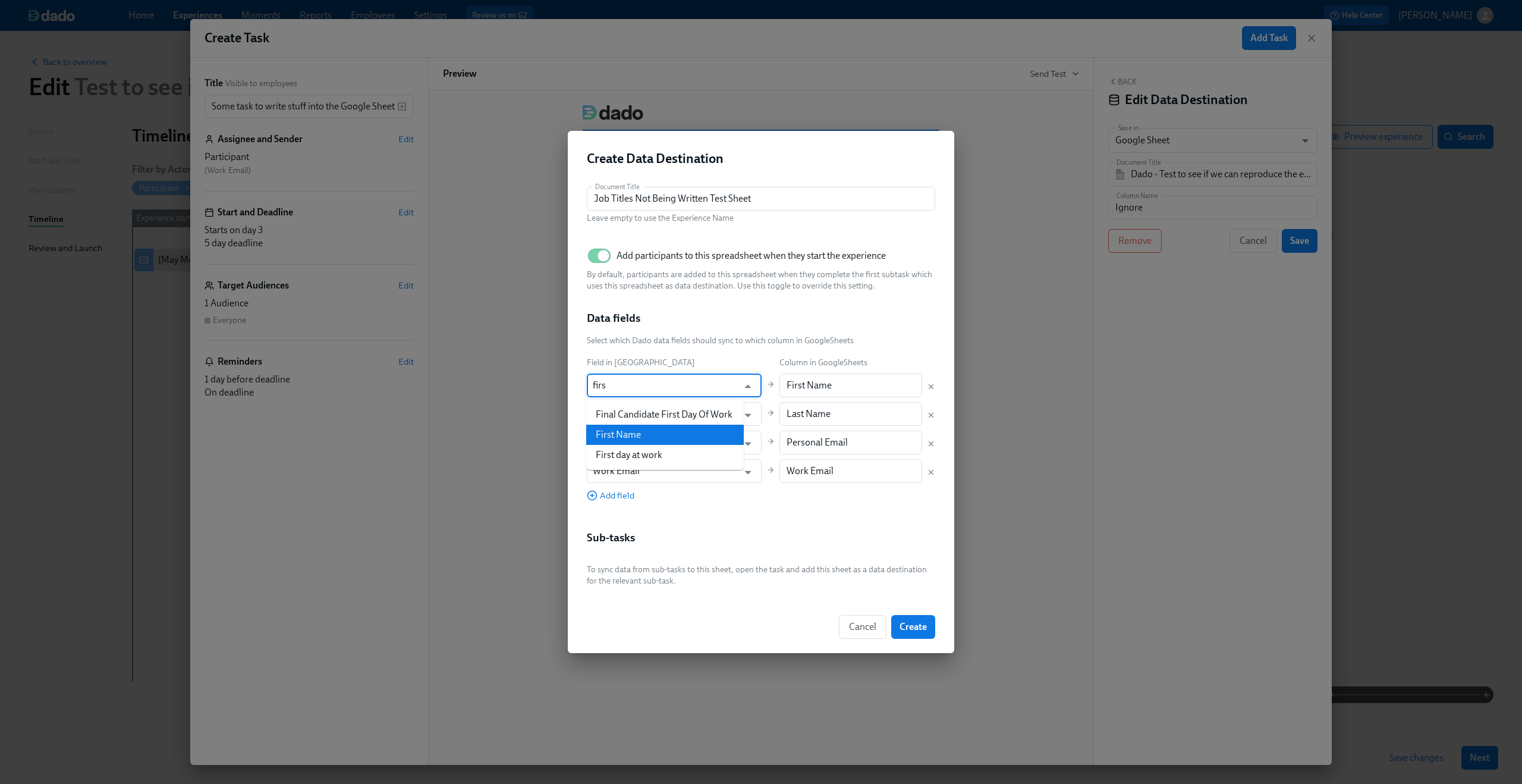
click at [665, 441] on li "First Name" at bounding box center [665, 435] width 158 height 21
type input "First Name"
click at [930, 440] on icon "Delete mapping" at bounding box center [931, 443] width 9 height 9
type input "Work Email"
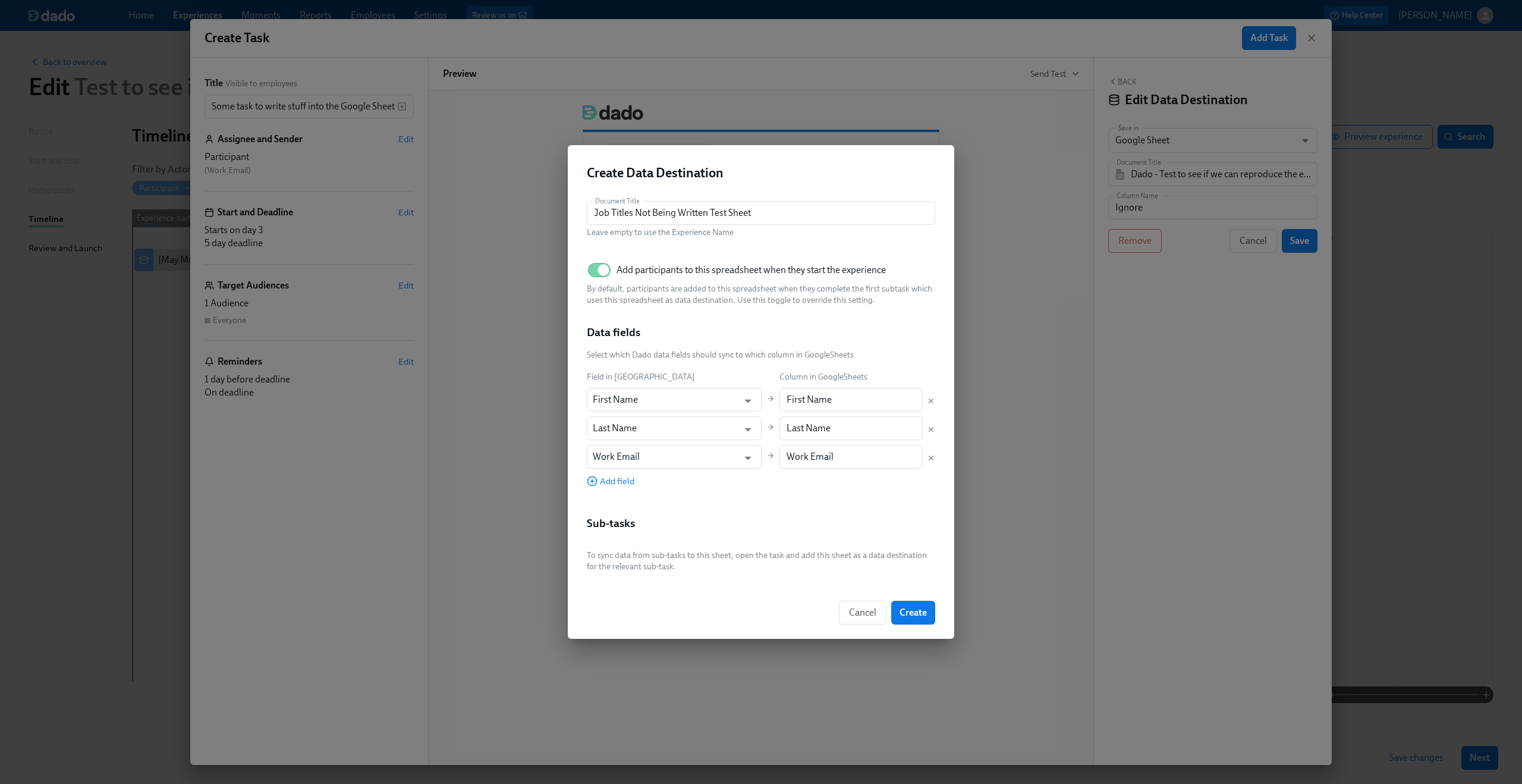
click at [638, 474] on div "Add field" at bounding box center [674, 480] width 175 height 13
click at [621, 479] on span "Add field" at bounding box center [611, 481] width 48 height 12
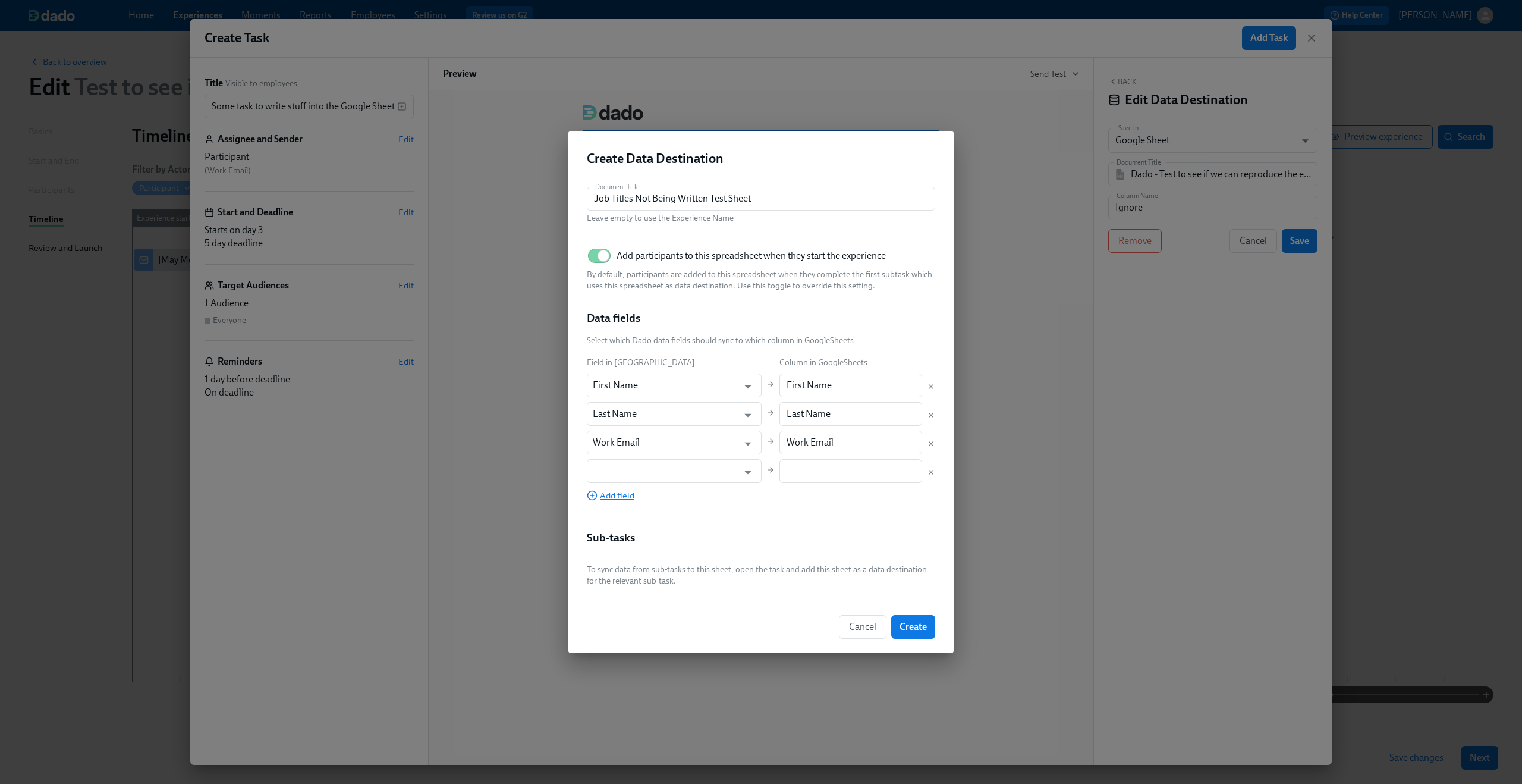
click at [621, 479] on input "text" at bounding box center [666, 471] width 146 height 23
type input "Job Title"
click at [814, 530] on div "Document Title Job Titles Not Being Written Test Sheet Document Title Leave emp…" at bounding box center [761, 387] width 348 height 399
click at [692, 469] on input "text" at bounding box center [666, 471] width 146 height 23
click at [668, 543] on li "Role" at bounding box center [665, 540] width 158 height 21
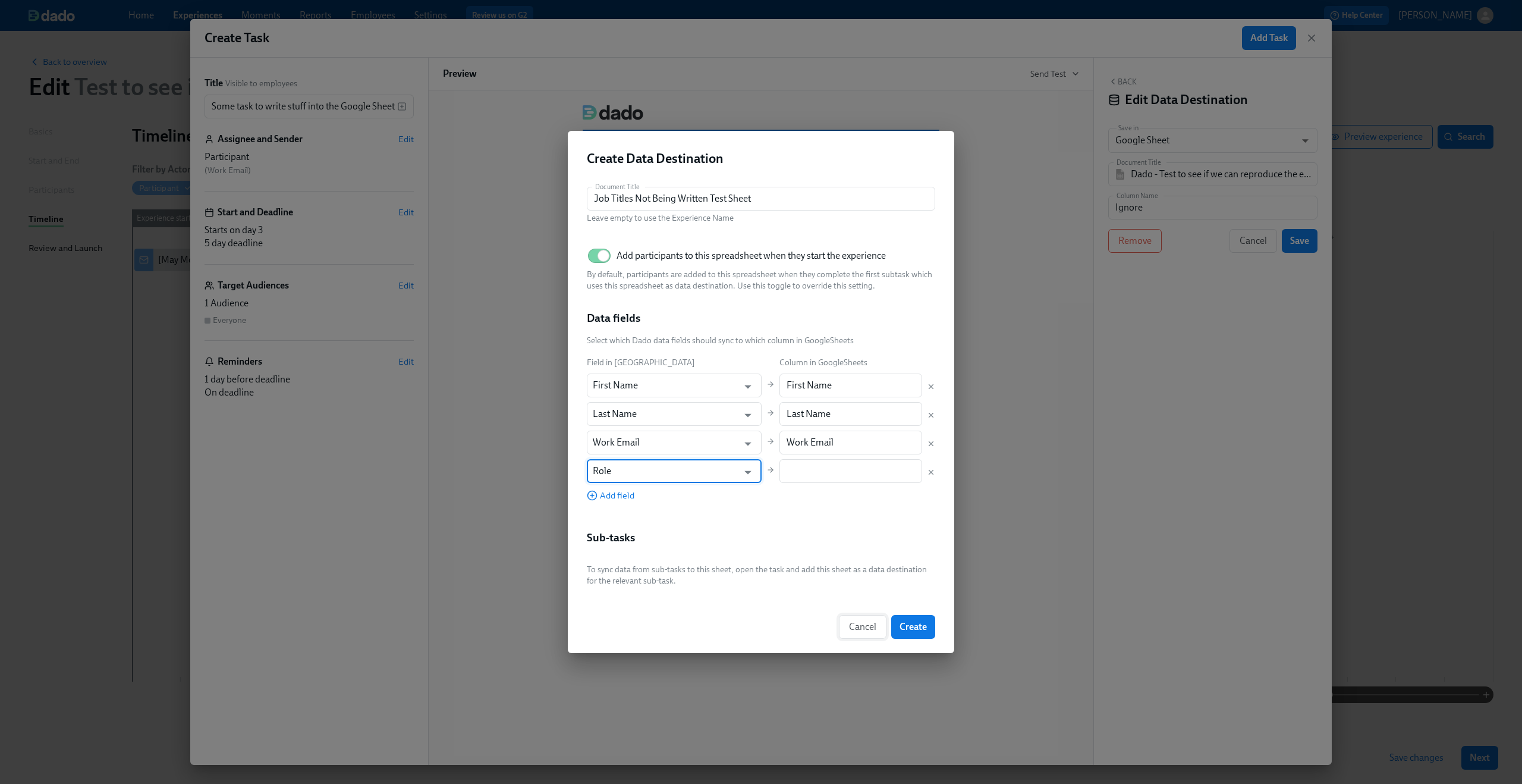
type input "Role"
click at [848, 621] on button "Cancel" at bounding box center [862, 626] width 48 height 23
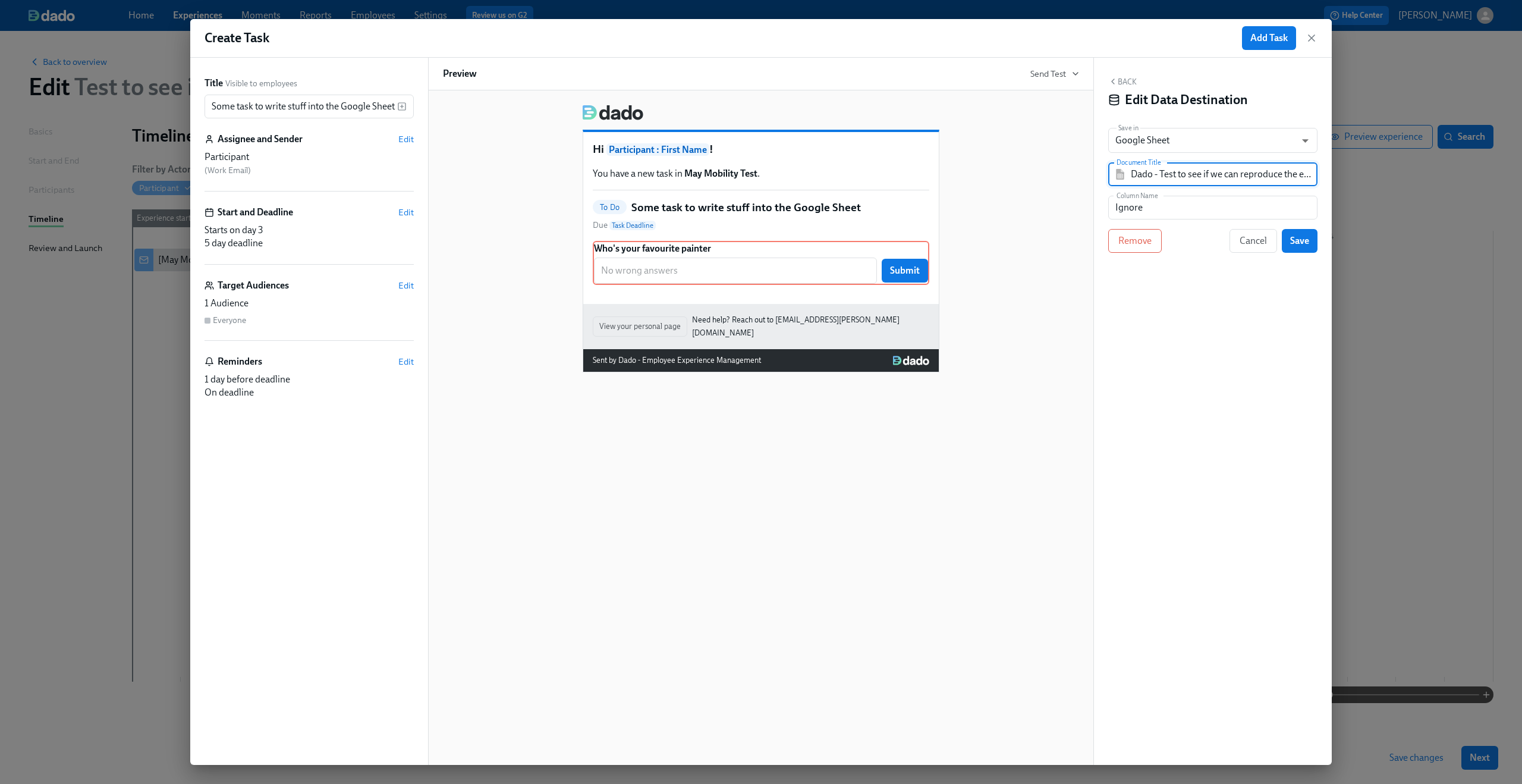
click at [985, 216] on div "Hi Participant : First Name ! You have a new task in May Mobility Test . To Do …" at bounding box center [761, 233] width 636 height 277
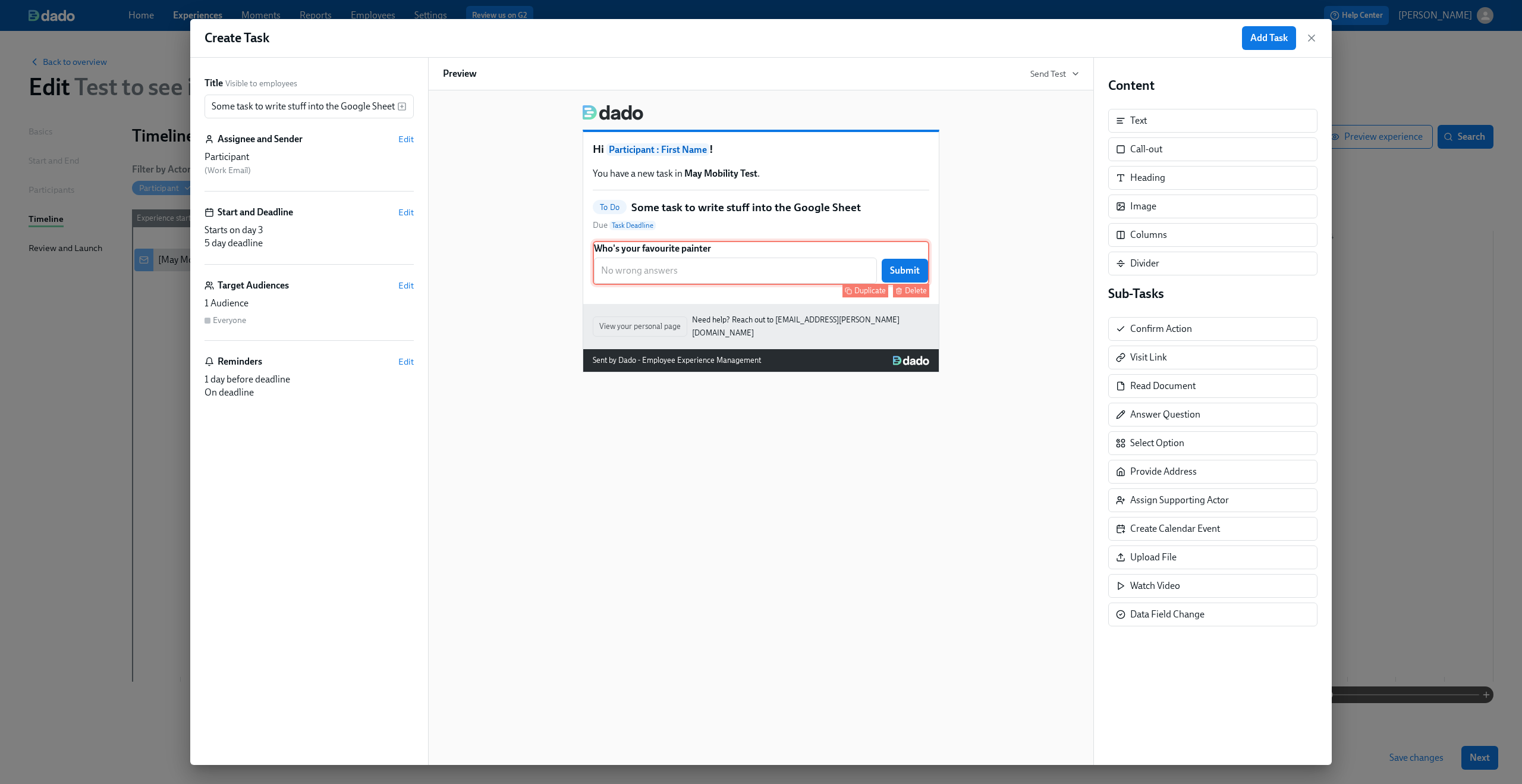
click at [799, 259] on div "Who's your favourite painter ​ Submit Duplicate Delete" at bounding box center [761, 262] width 337 height 44
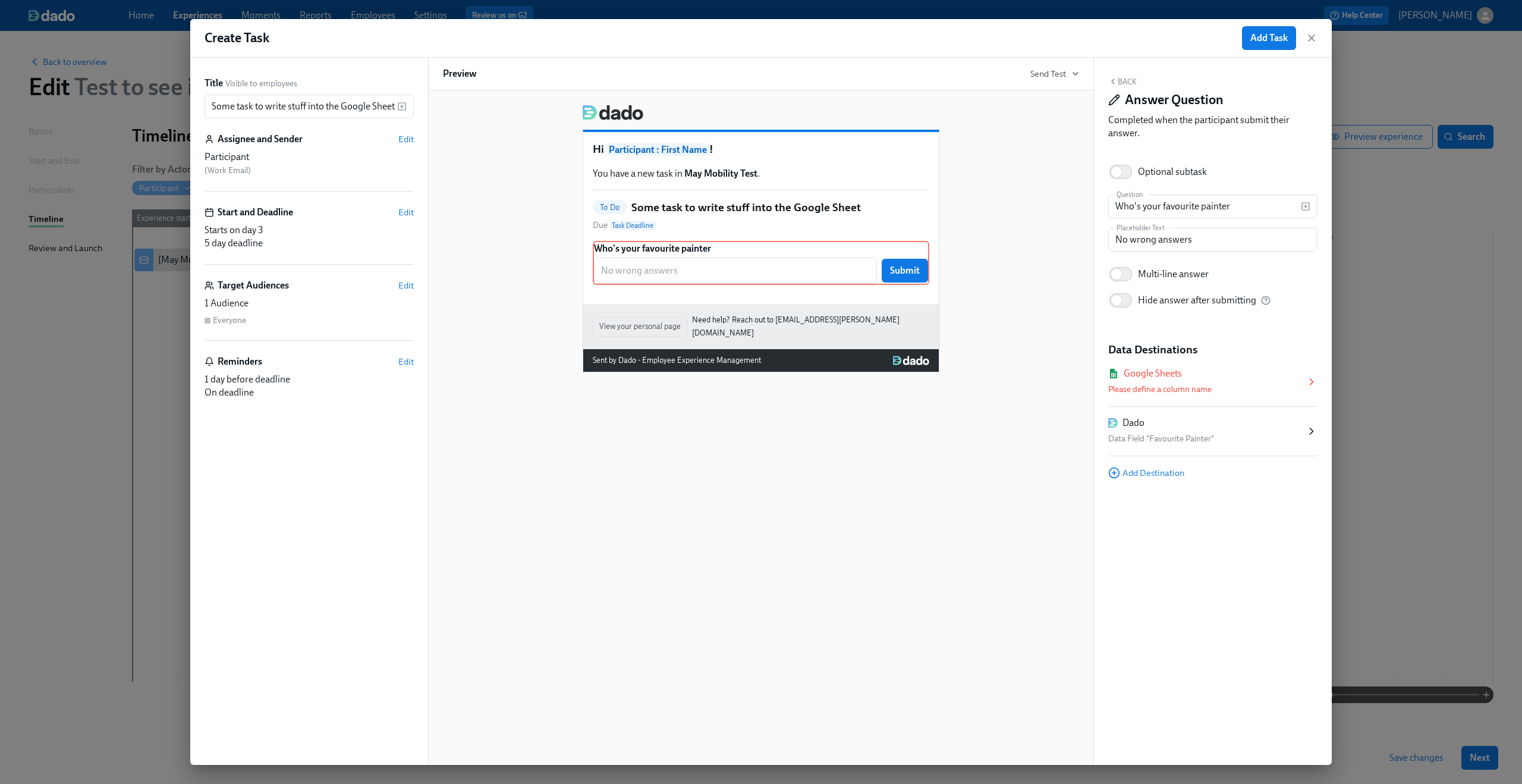
click at [1174, 380] on div "Google Sheets Please define a column name" at bounding box center [1207, 382] width 198 height 29
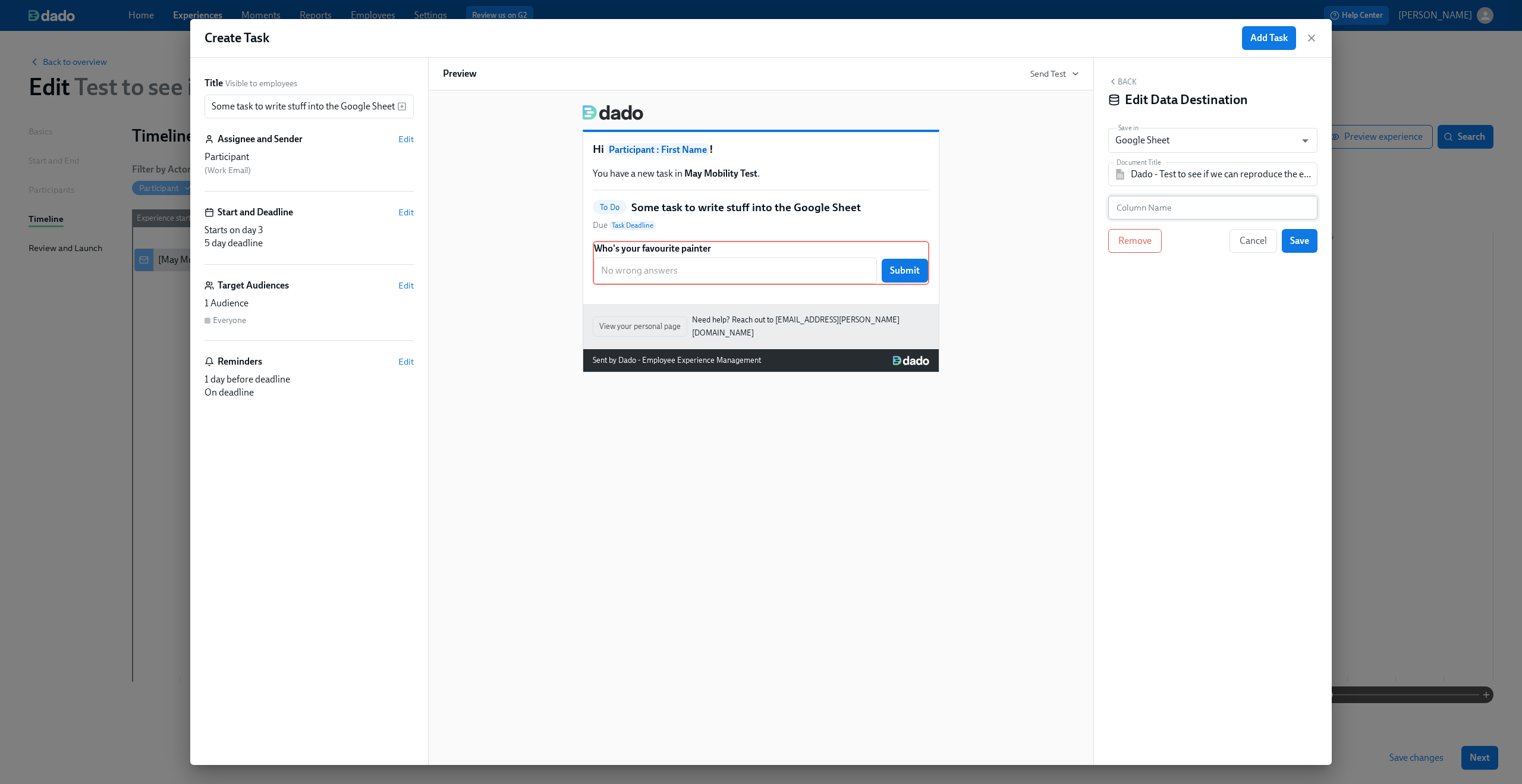
click at [1177, 201] on input "text" at bounding box center [1213, 208] width 209 height 23
type input "Ignore"
click at [1217, 179] on input "Dado - Test to see if we can reproduce the error with the job field being empty" at bounding box center [1221, 174] width 181 height 23
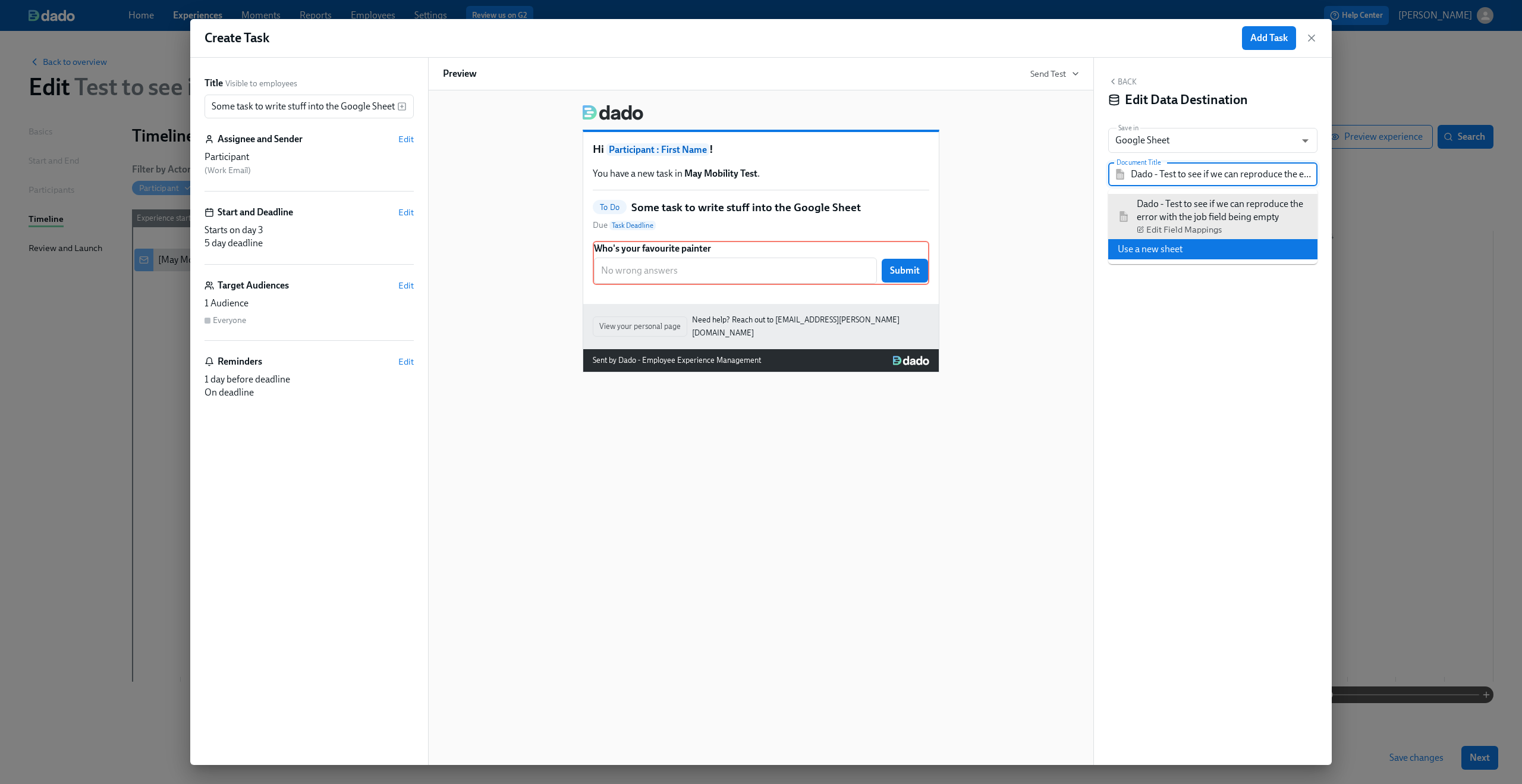
click at [1184, 250] on li "Use a new sheet" at bounding box center [1213, 249] width 209 height 21
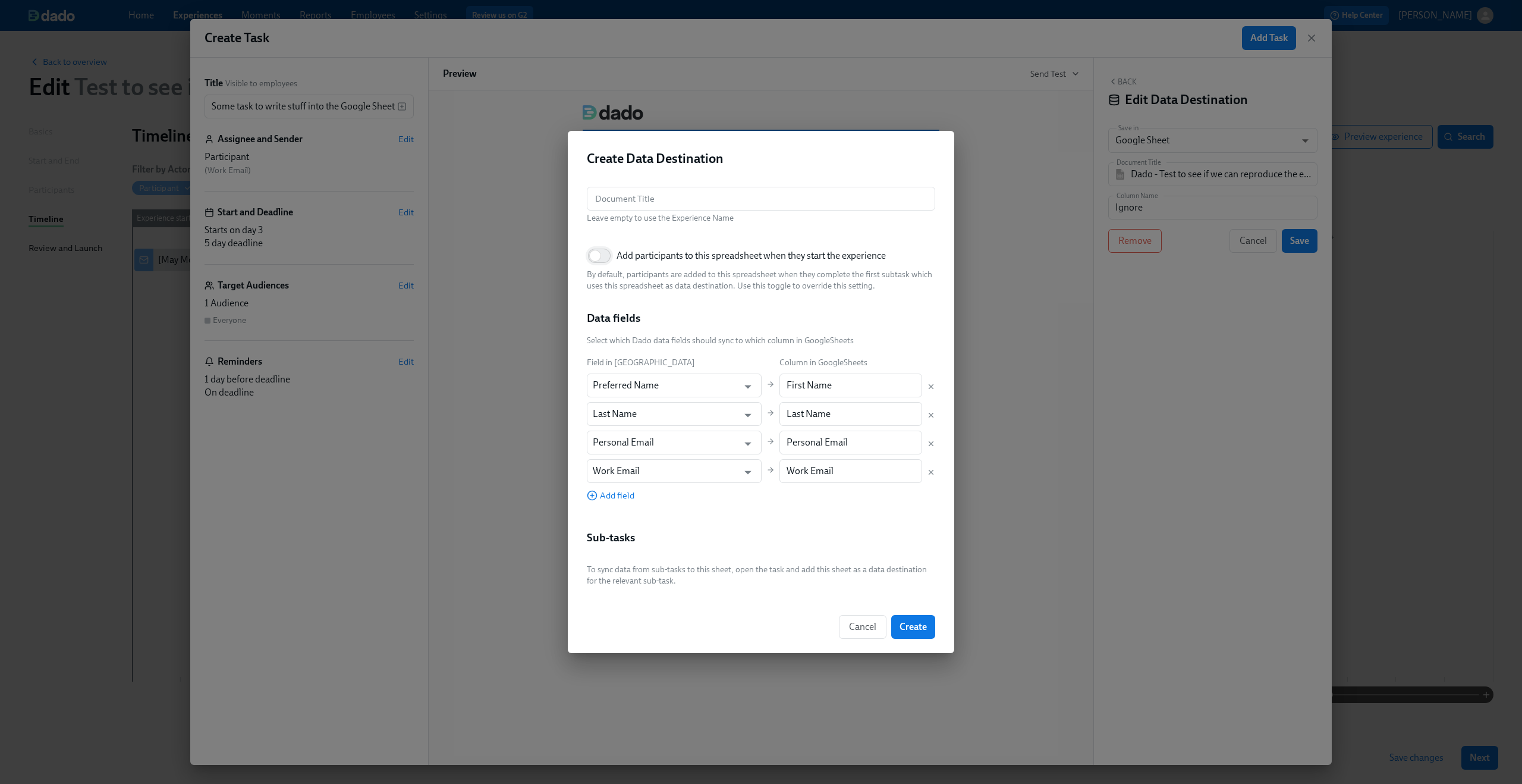
click at [602, 255] on input "Add participants to this spreadsheet when they start the experience" at bounding box center [595, 255] width 78 height 26
checkbox input "true"
click at [623, 199] on input "text" at bounding box center [761, 199] width 348 height 23
type input "Job Titles Getting Written Test for May"
drag, startPoint x: 906, startPoint y: 623, endPoint x: 657, endPoint y: 488, distance: 283.2
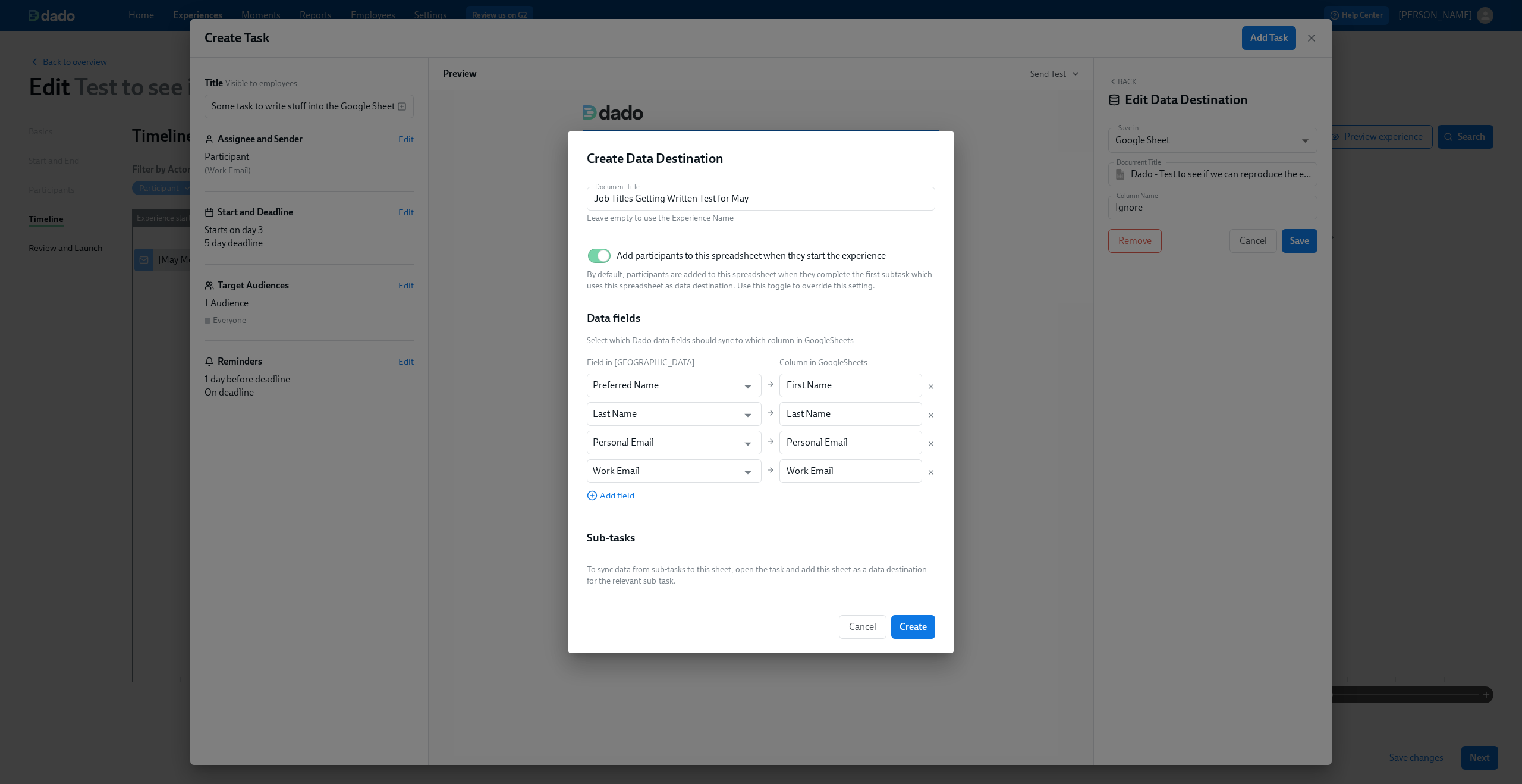
click at [703, 488] on div "Create Data Destination Document Title Job Titles Getting Written Test for May …" at bounding box center [761, 392] width 387 height 522
click at [628, 489] on span "Add field" at bounding box center [611, 495] width 48 height 12
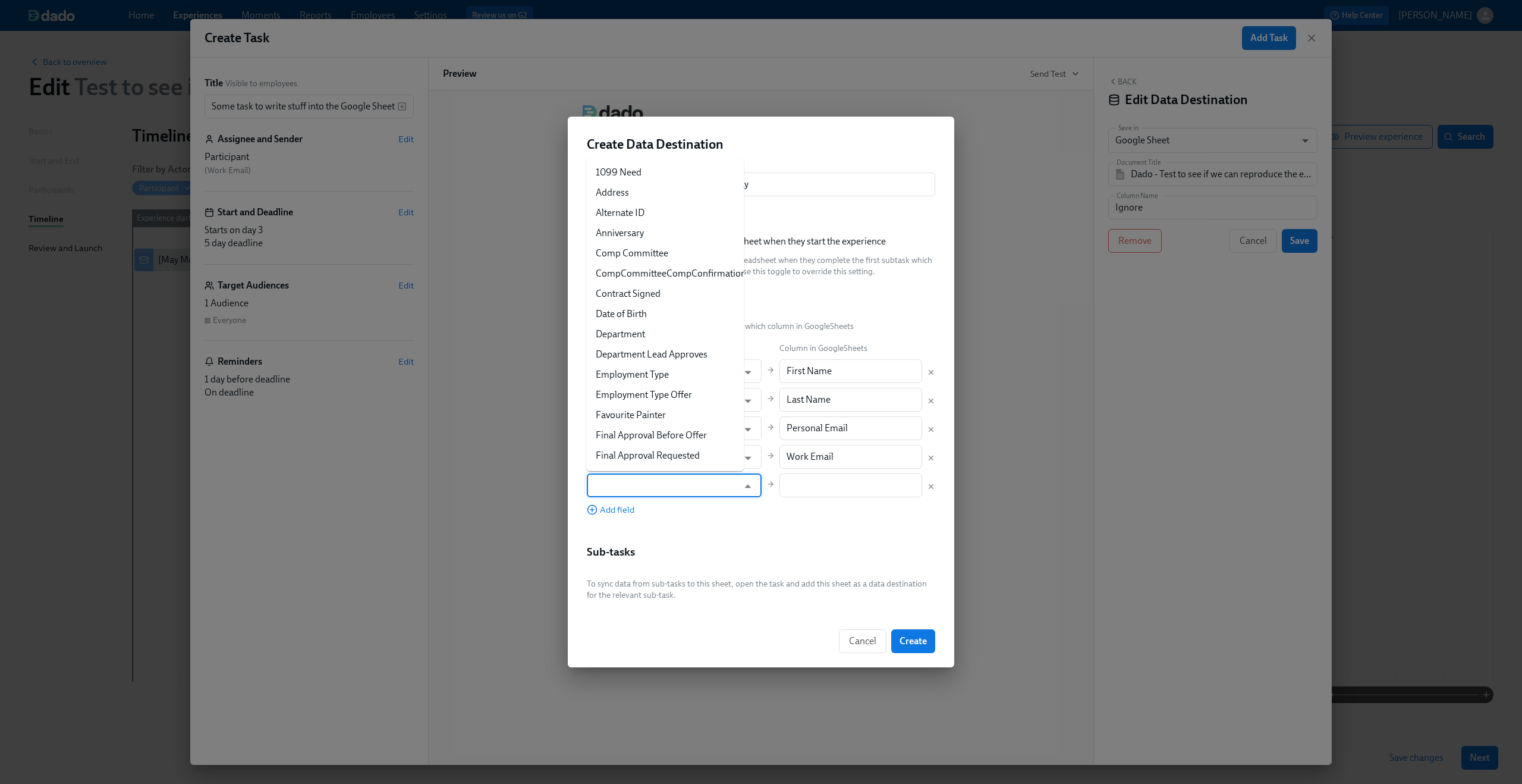
click at [666, 491] on input "text" at bounding box center [666, 485] width 146 height 23
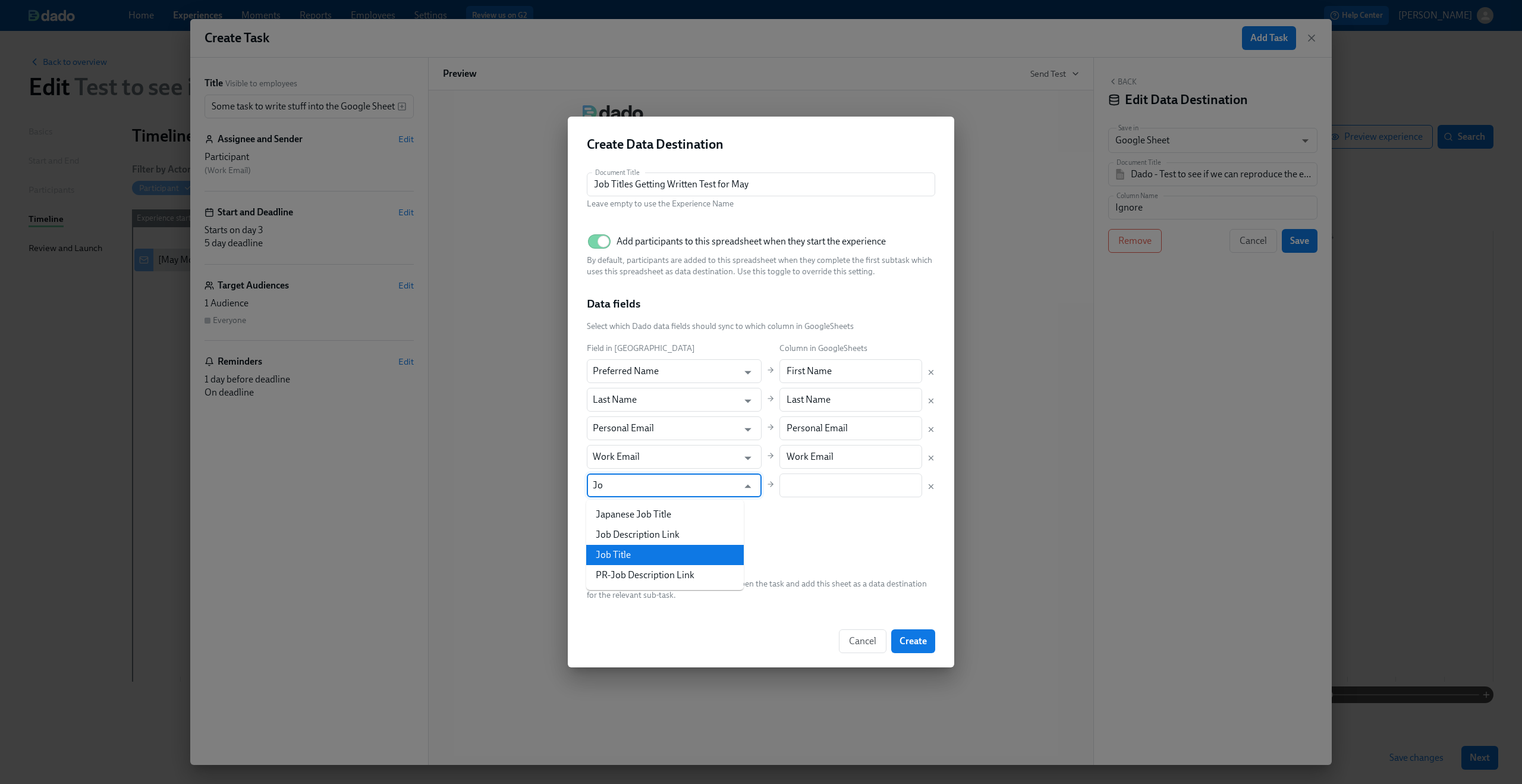
click at [647, 560] on li "Job Title" at bounding box center [665, 554] width 158 height 21
type input "Job Title"
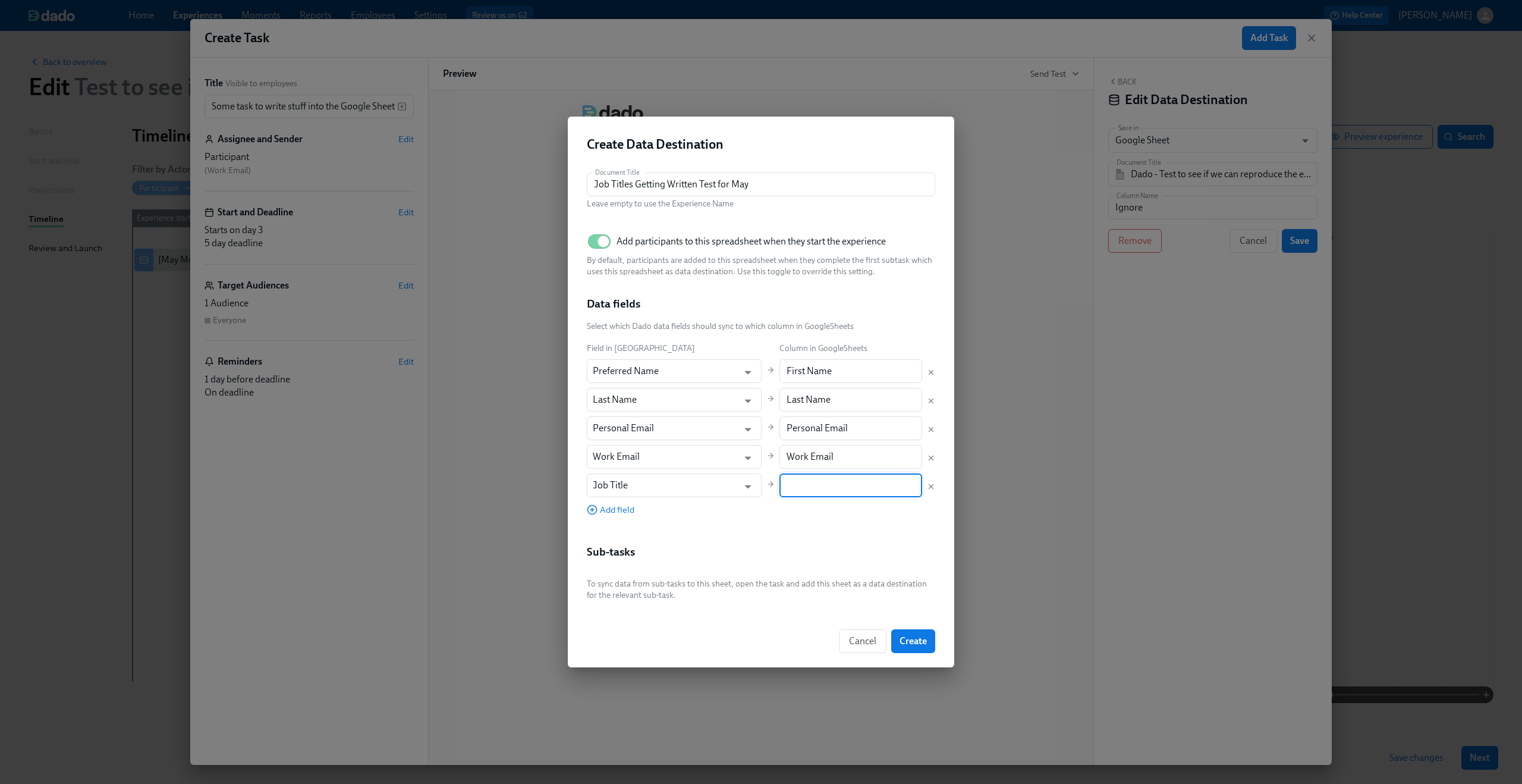
click at [810, 491] on input "text" at bounding box center [851, 485] width 143 height 23
type input "Job Title"
click at [627, 512] on span "Add field" at bounding box center [611, 510] width 48 height 12
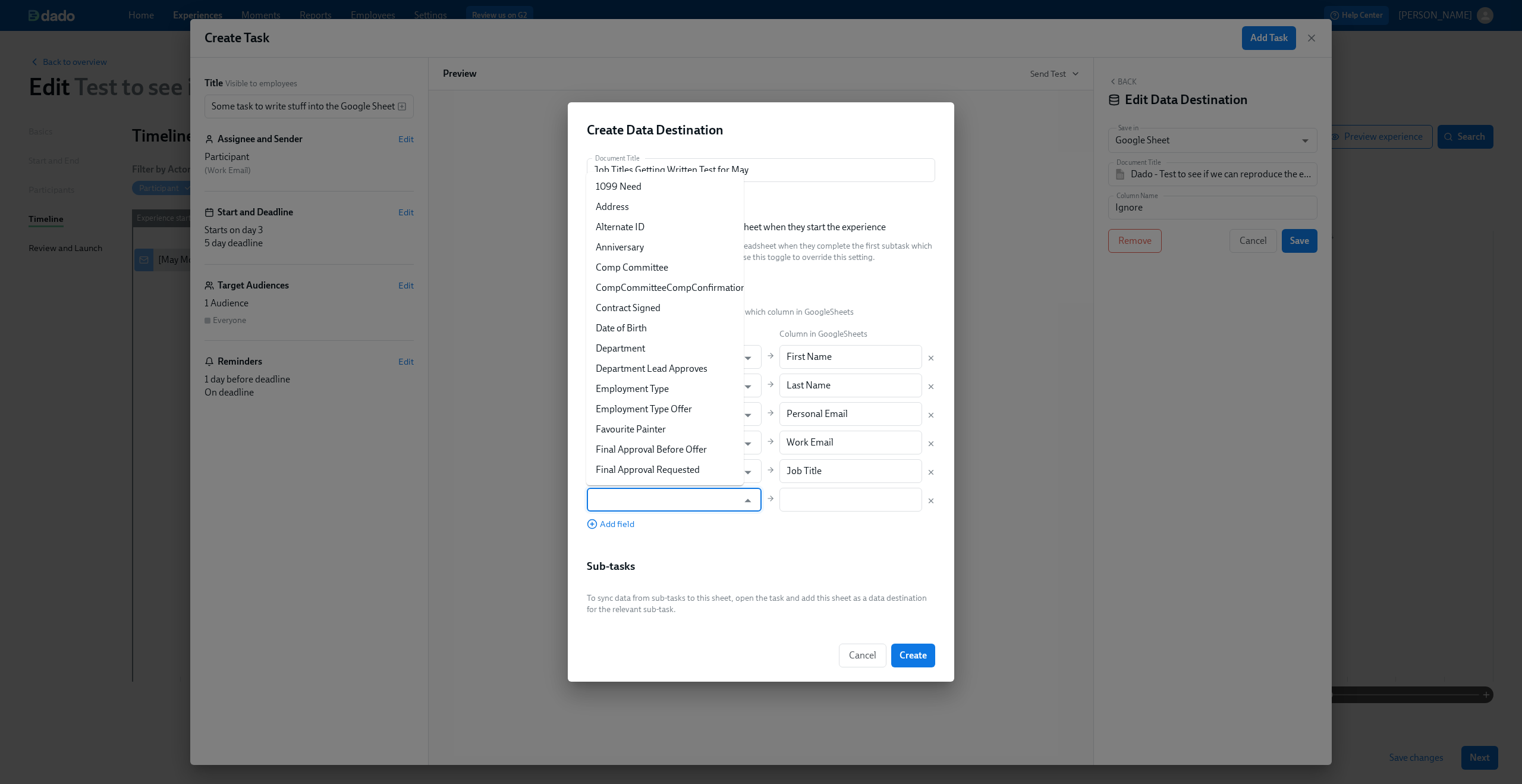
click at [636, 497] on input "text" at bounding box center [666, 499] width 146 height 23
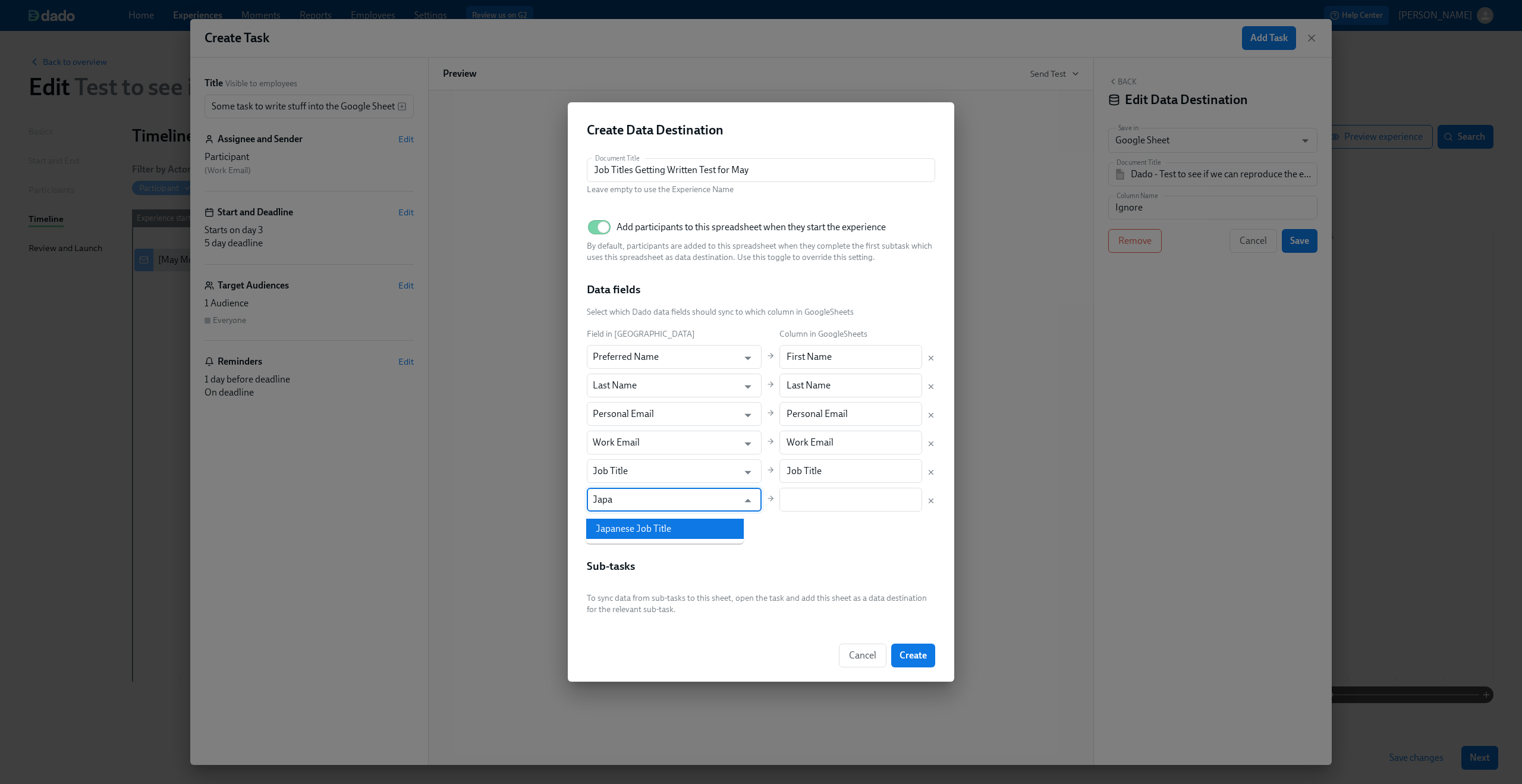
click at [634, 524] on li "Japanese Job Title" at bounding box center [665, 529] width 158 height 21
type input "Japanese Job Title"
click at [829, 500] on input "text" at bounding box center [851, 499] width 143 height 23
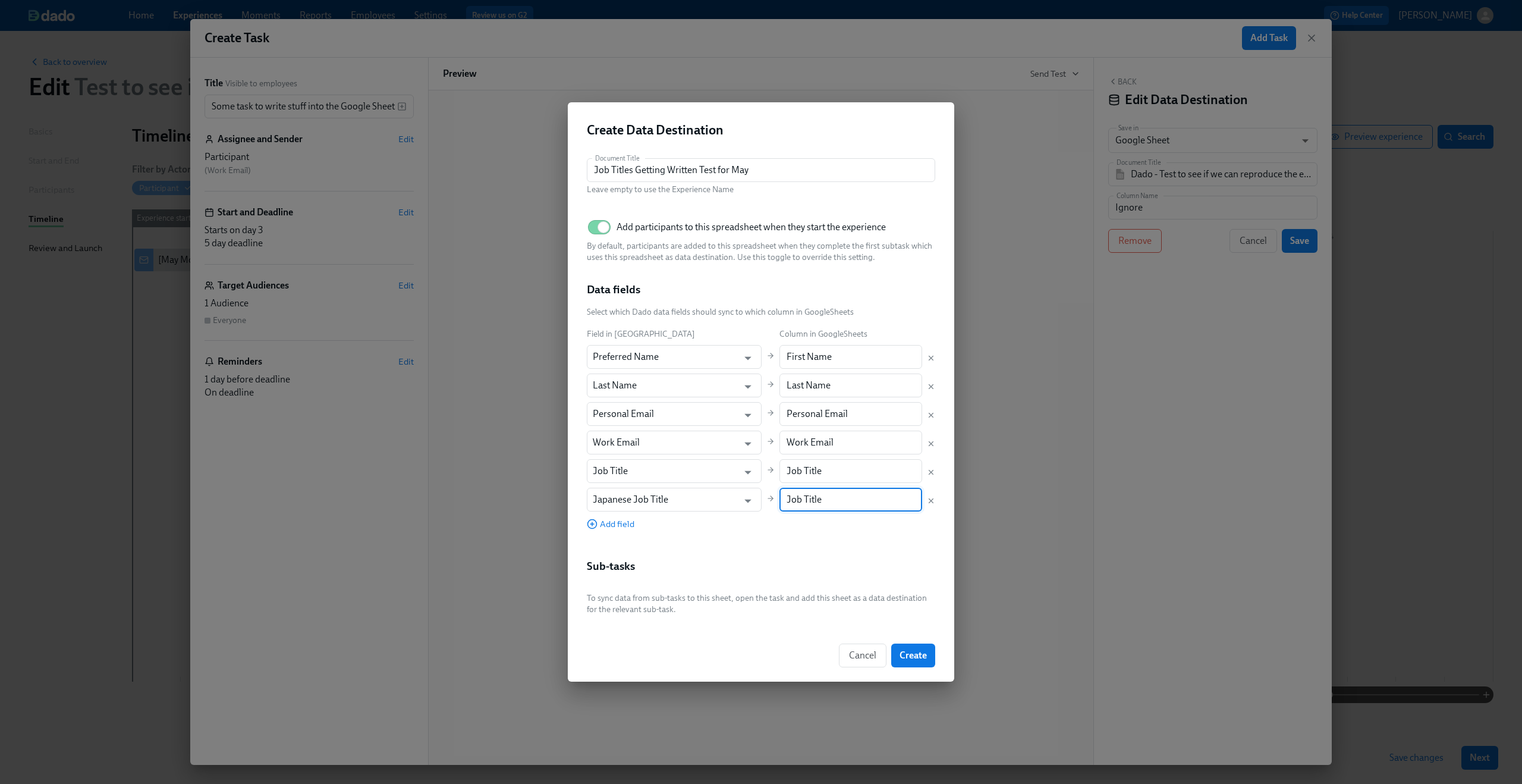
type input "Job Title"
click at [894, 293] on div "Data fields" at bounding box center [761, 295] width 348 height 25
click at [923, 651] on span "Create" at bounding box center [913, 655] width 27 height 12
type input "Job Titles Getting Written Test for May"
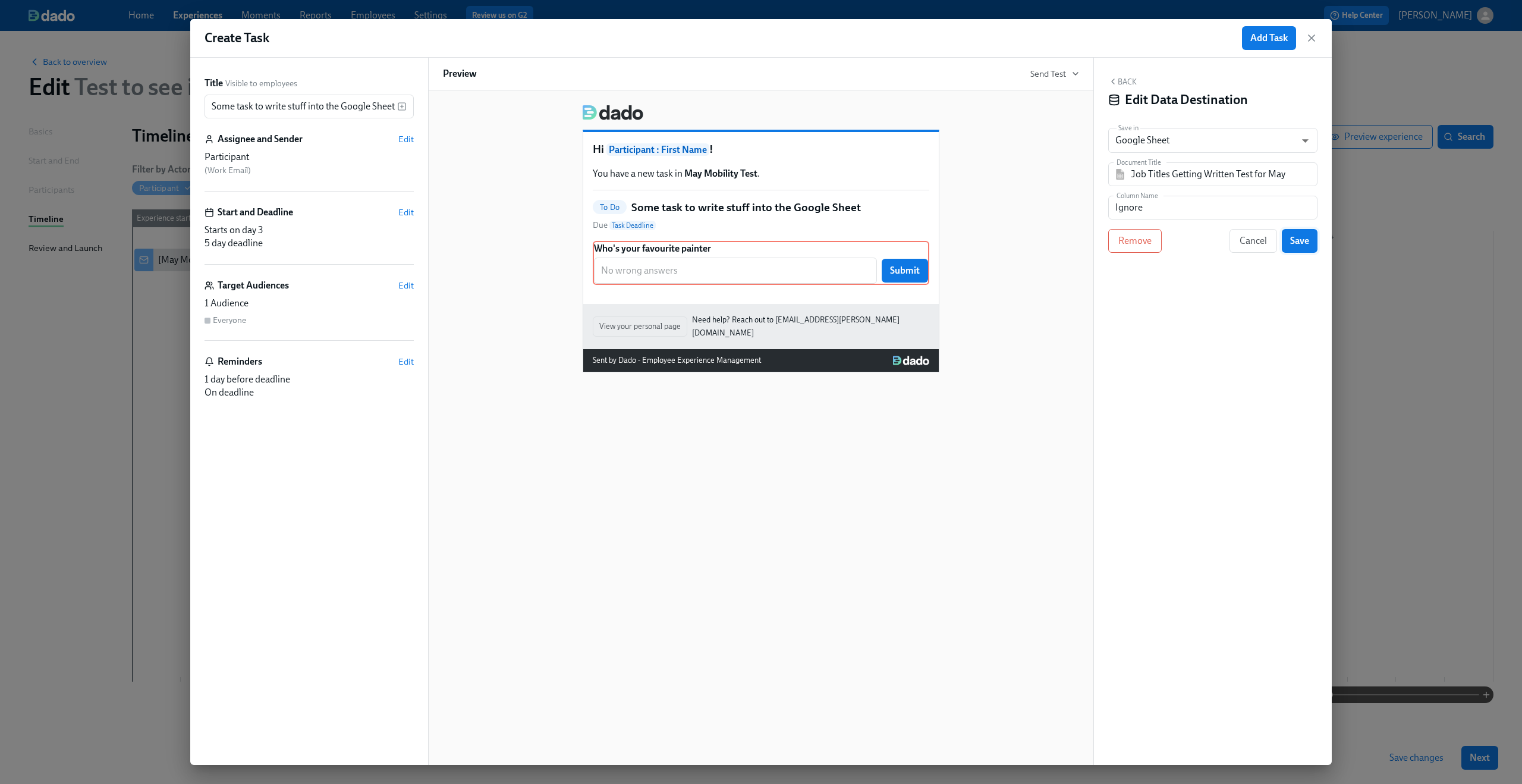
click at [1301, 239] on span "Save" at bounding box center [1299, 241] width 19 height 12
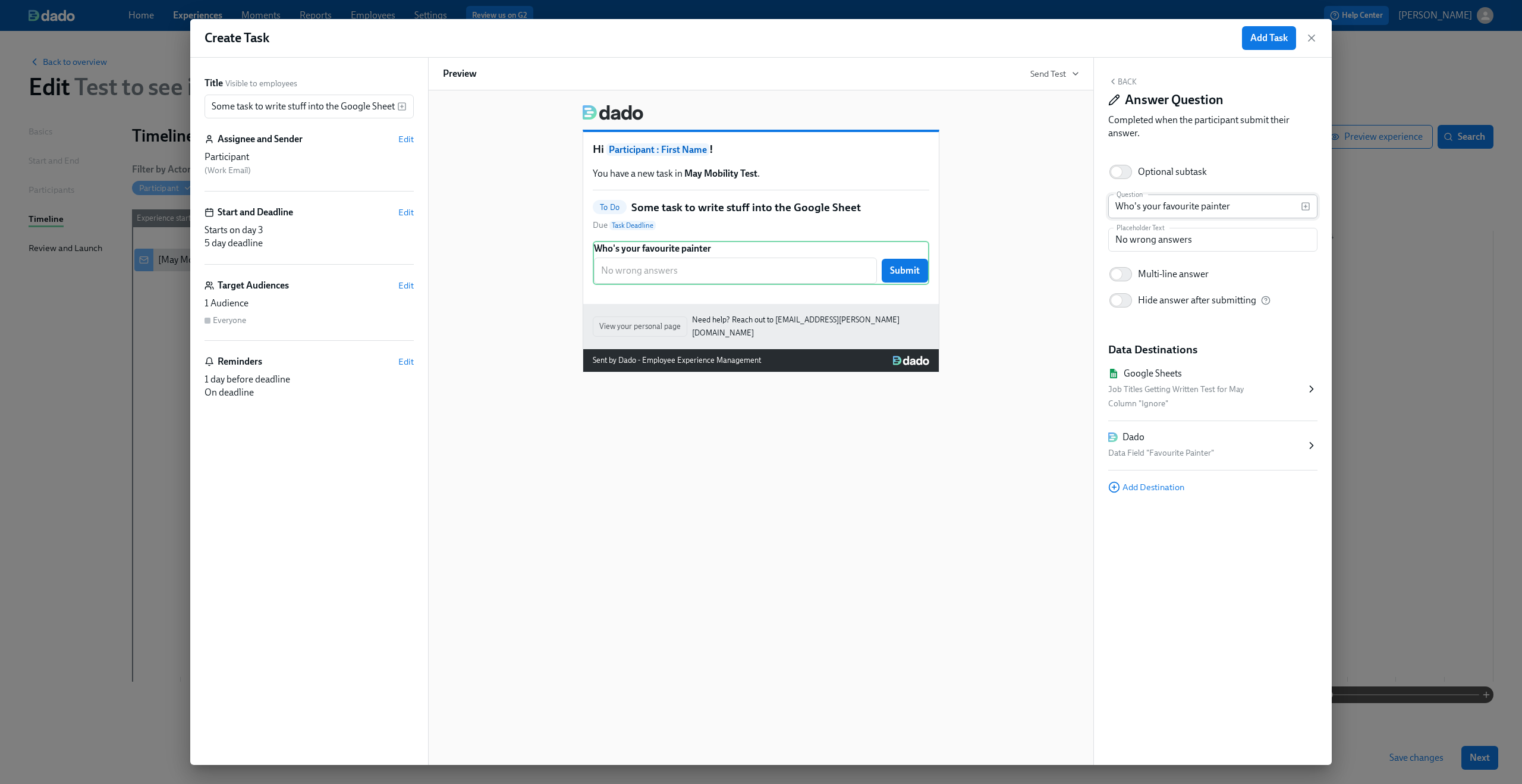
click at [1254, 207] on input "Who's your favourite painter" at bounding box center [1204, 207] width 193 height 23
type input "Who's your favourite painter?"
click at [1262, 36] on span "Add Task" at bounding box center [1268, 38] width 37 height 12
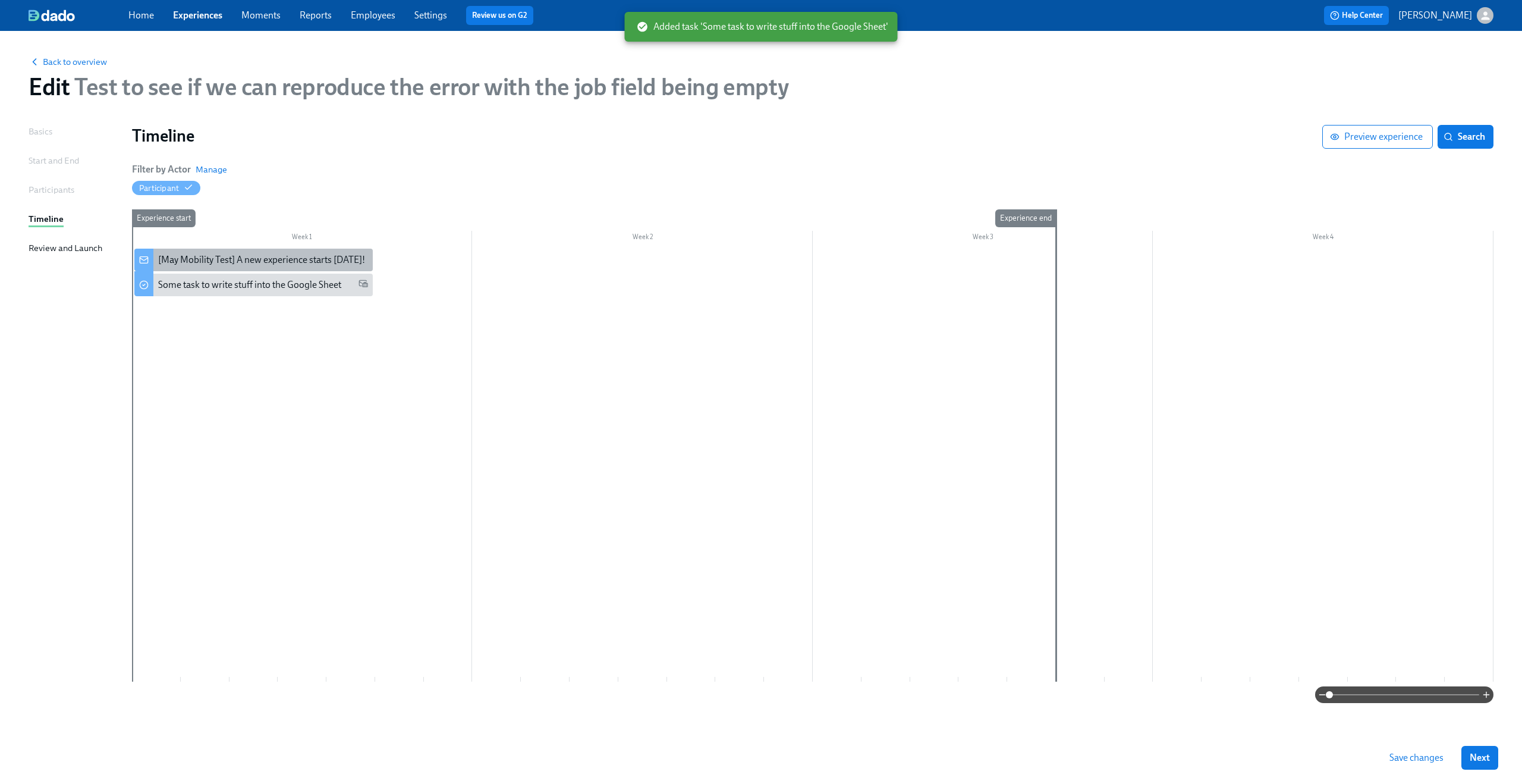
click at [204, 255] on div "[May Mobility Test] A new experience starts today!" at bounding box center [261, 259] width 207 height 13
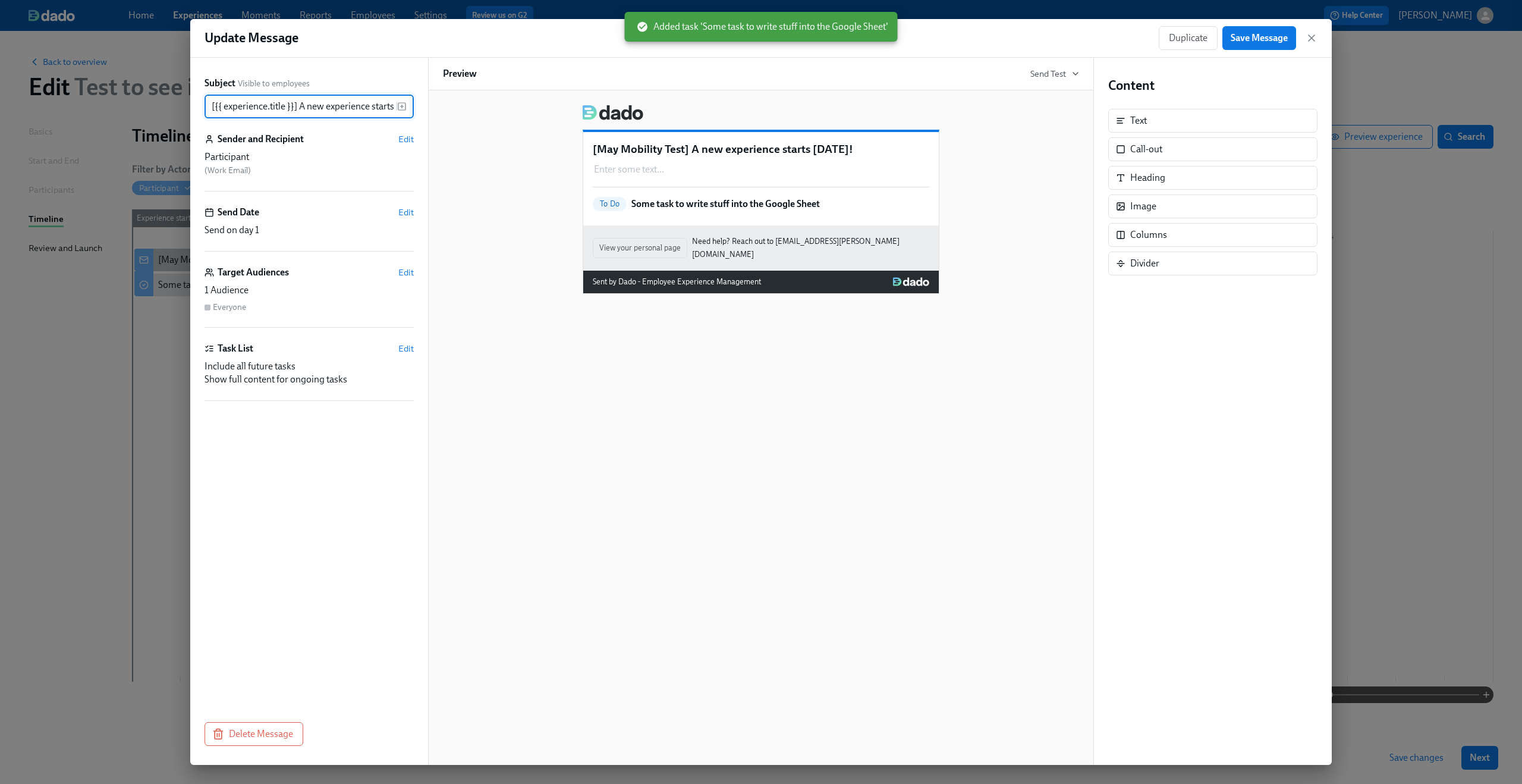
scroll to position [0, 26]
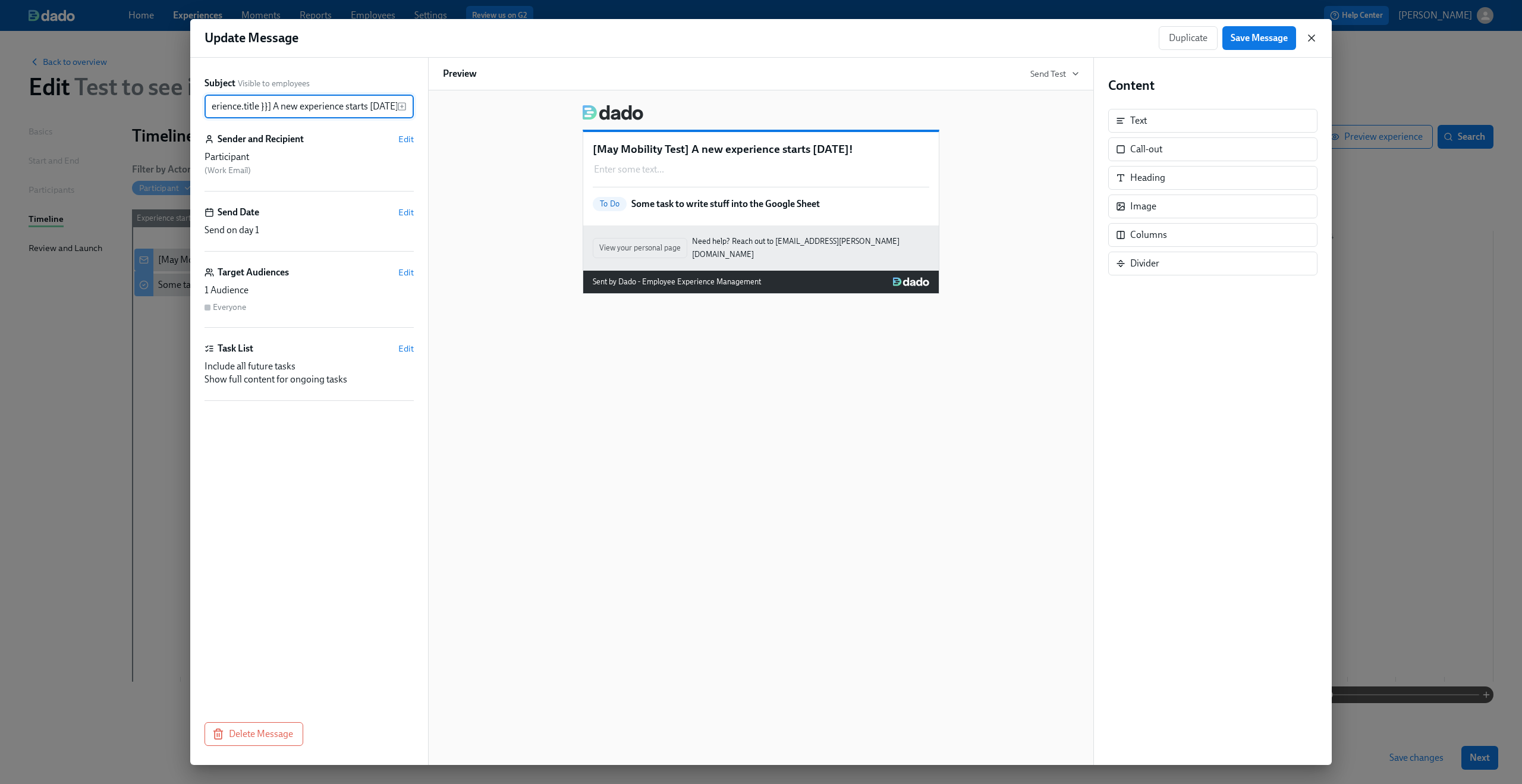
click at [1314, 38] on icon "button" at bounding box center [1312, 38] width 12 height 12
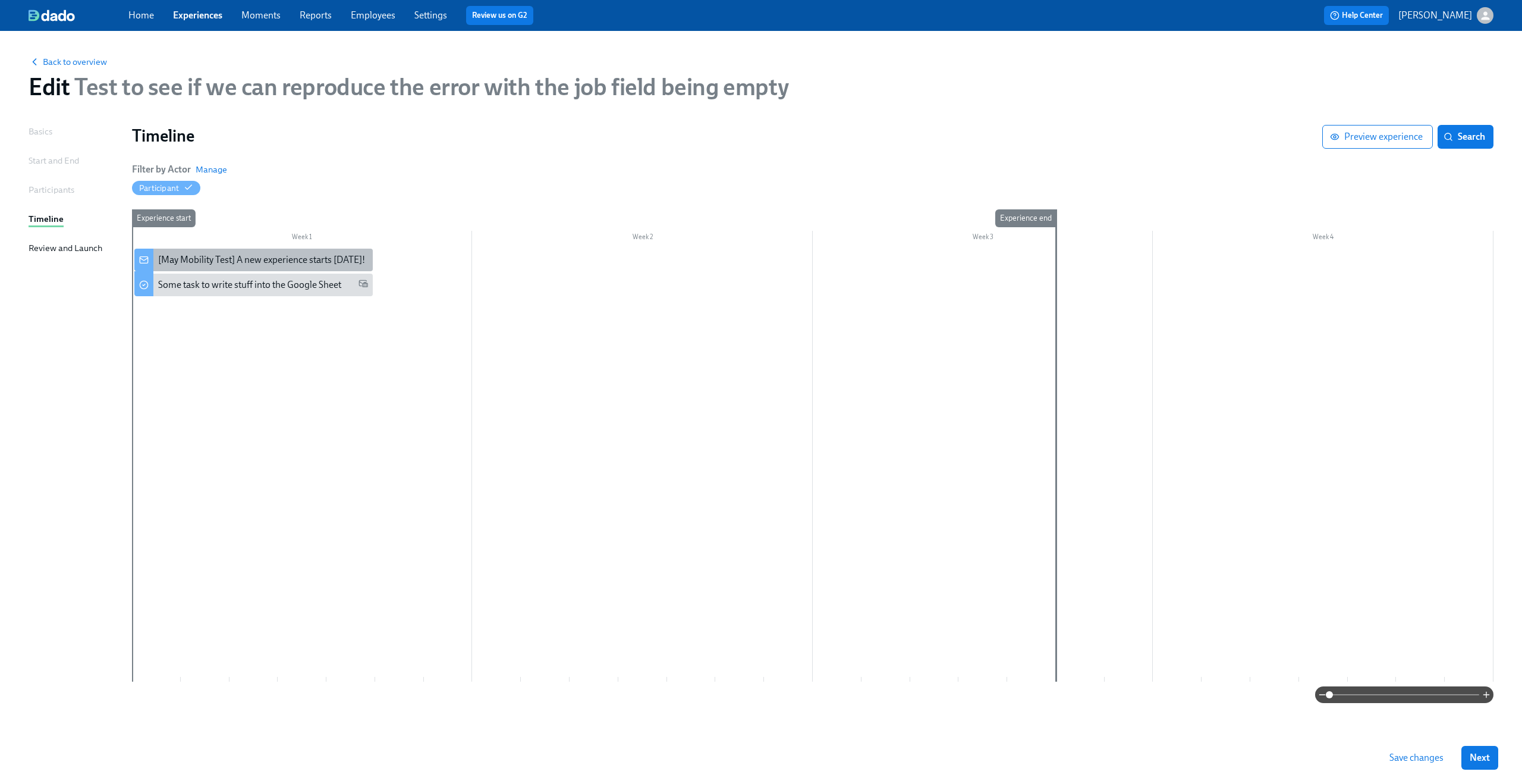
click at [249, 261] on div "[May Mobility Test] A new experience starts today!" at bounding box center [261, 259] width 207 height 13
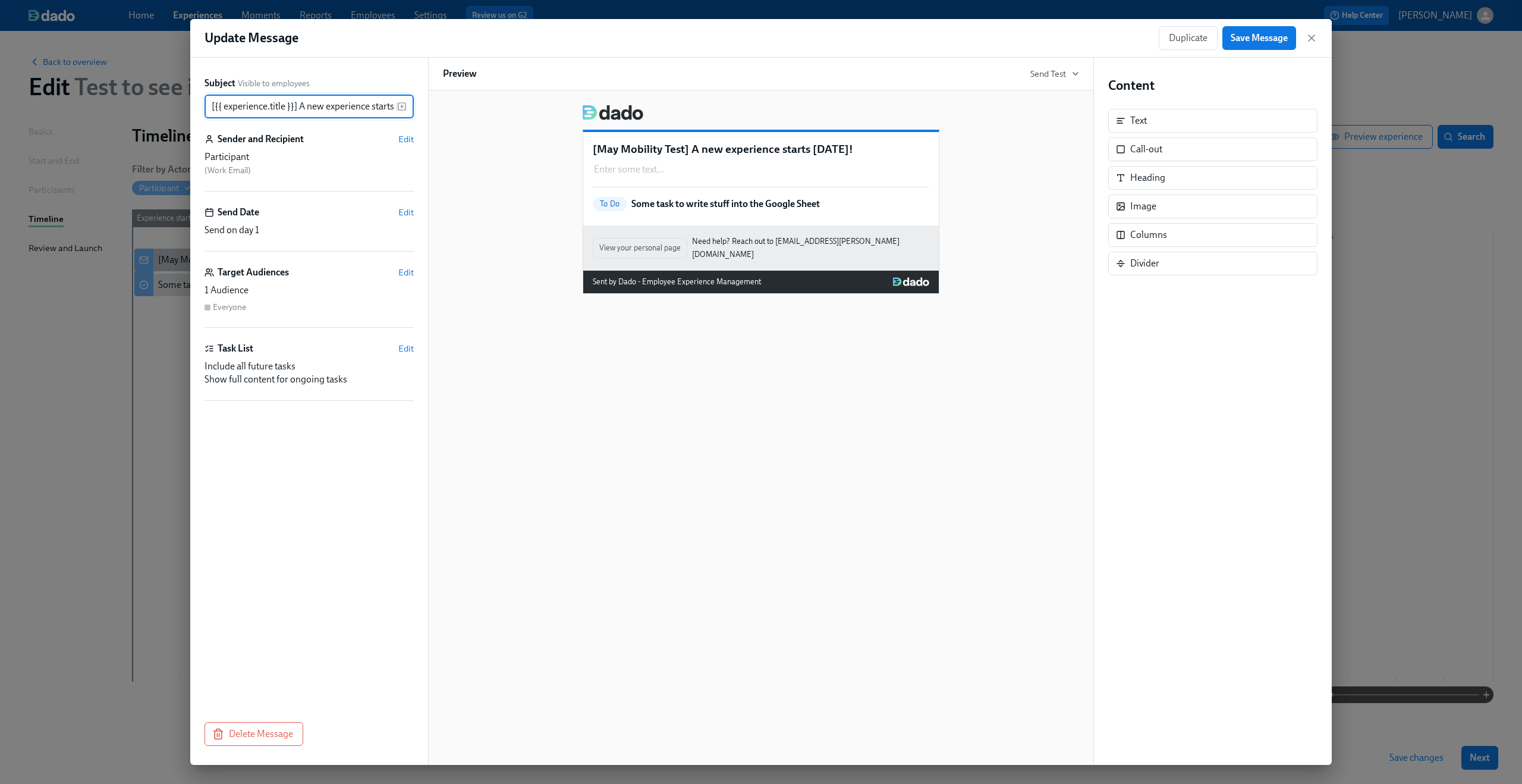
scroll to position [0, 26]
click at [399, 138] on span "Edit" at bounding box center [406, 139] width 16 height 12
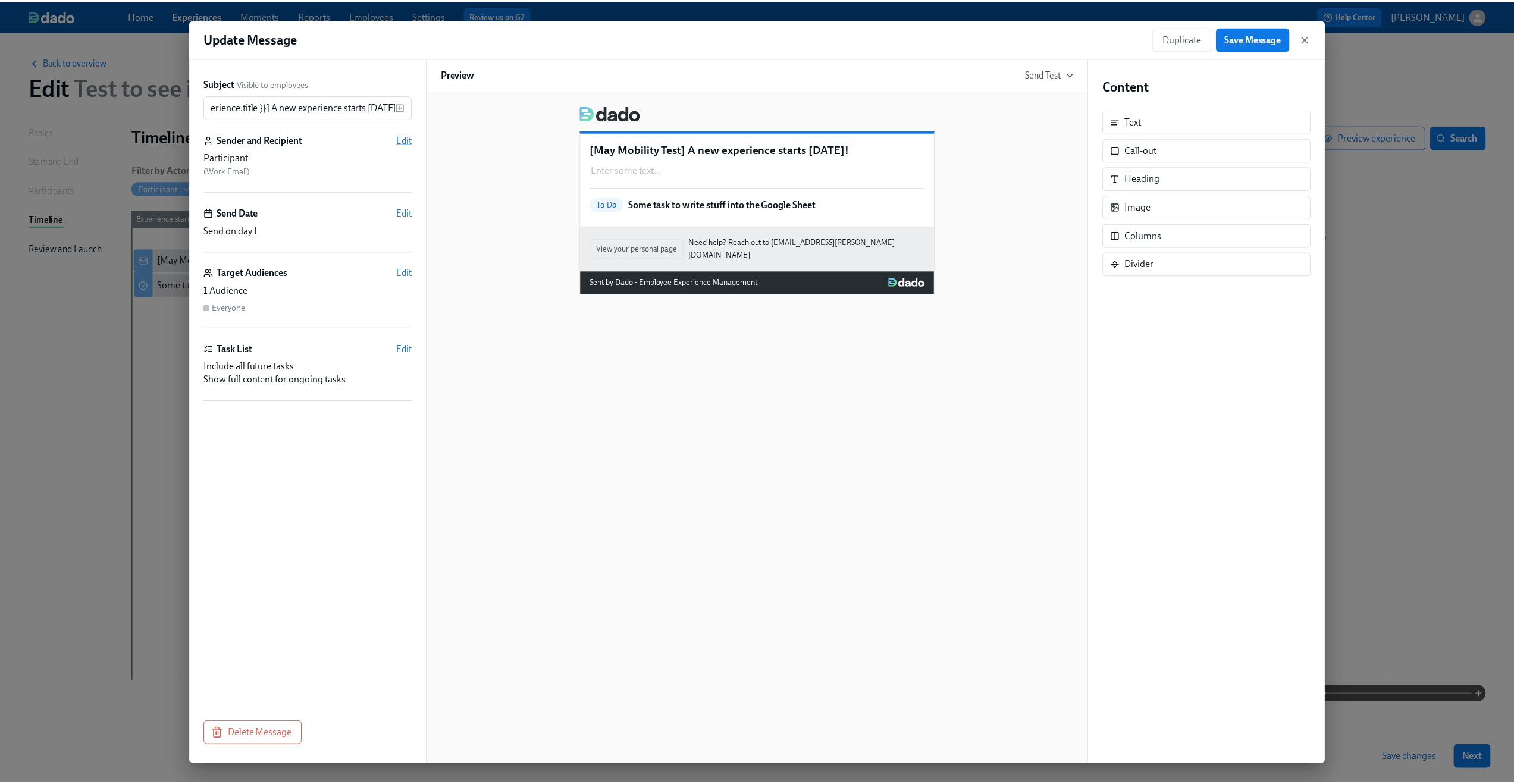
scroll to position [0, 0]
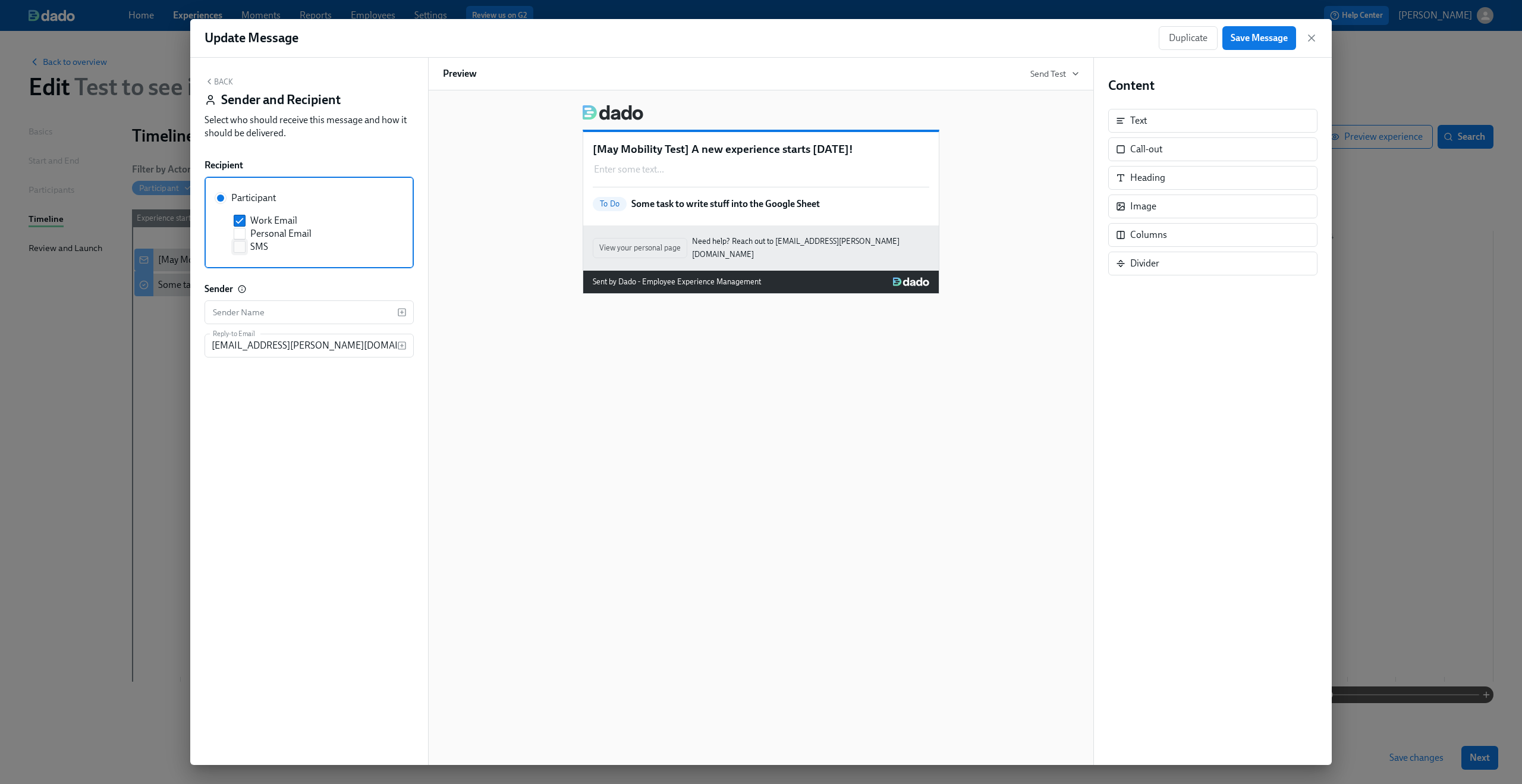
click at [240, 251] on input "SMS" at bounding box center [239, 247] width 11 height 11
checkbox input "true"
click at [238, 226] on span at bounding box center [240, 220] width 12 height 12
click at [238, 226] on input "Work Email" at bounding box center [239, 220] width 11 height 11
checkbox input "false"
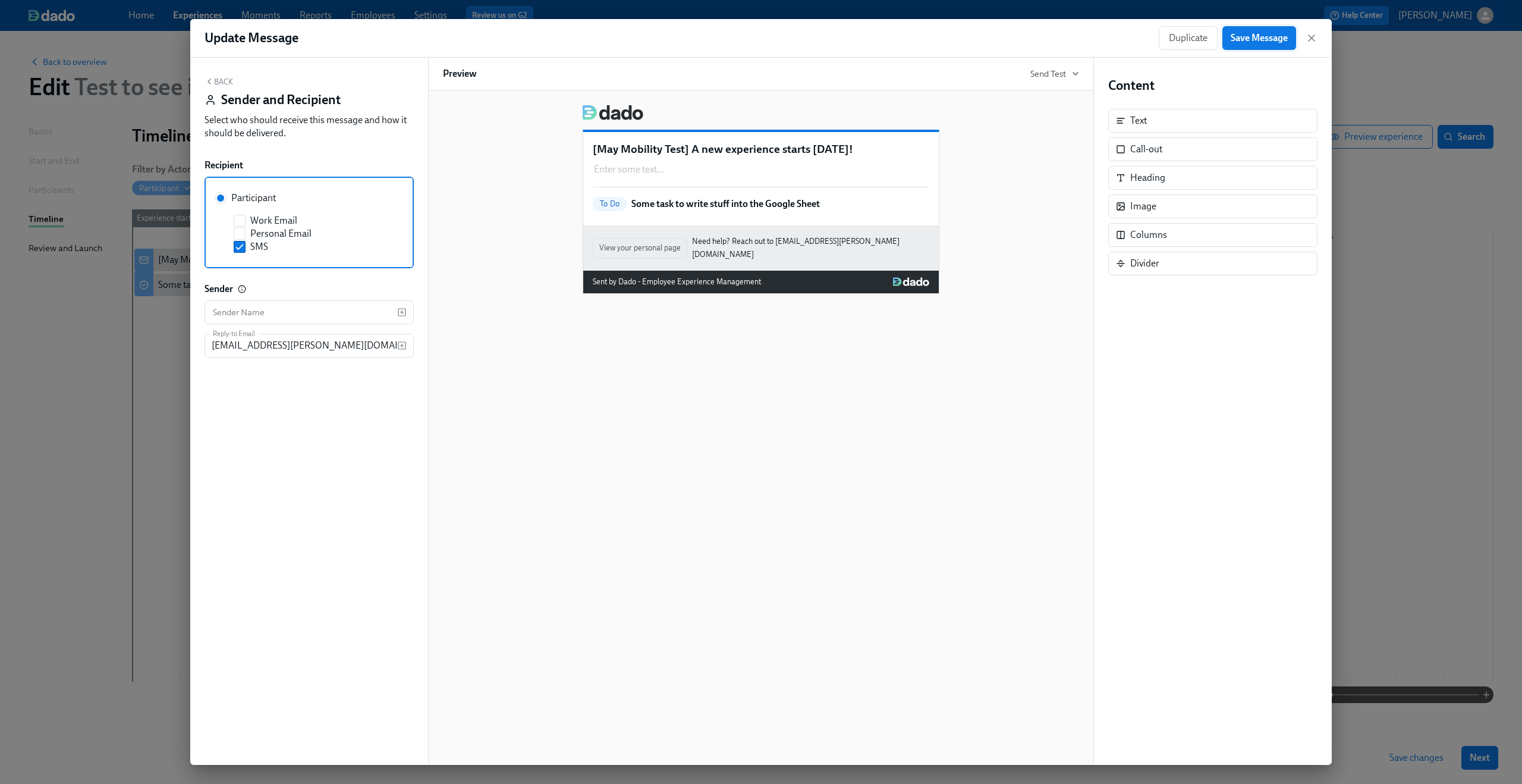
click at [1268, 38] on span "Save Message" at bounding box center [1259, 38] width 57 height 12
click at [1316, 37] on icon "button" at bounding box center [1312, 38] width 12 height 12
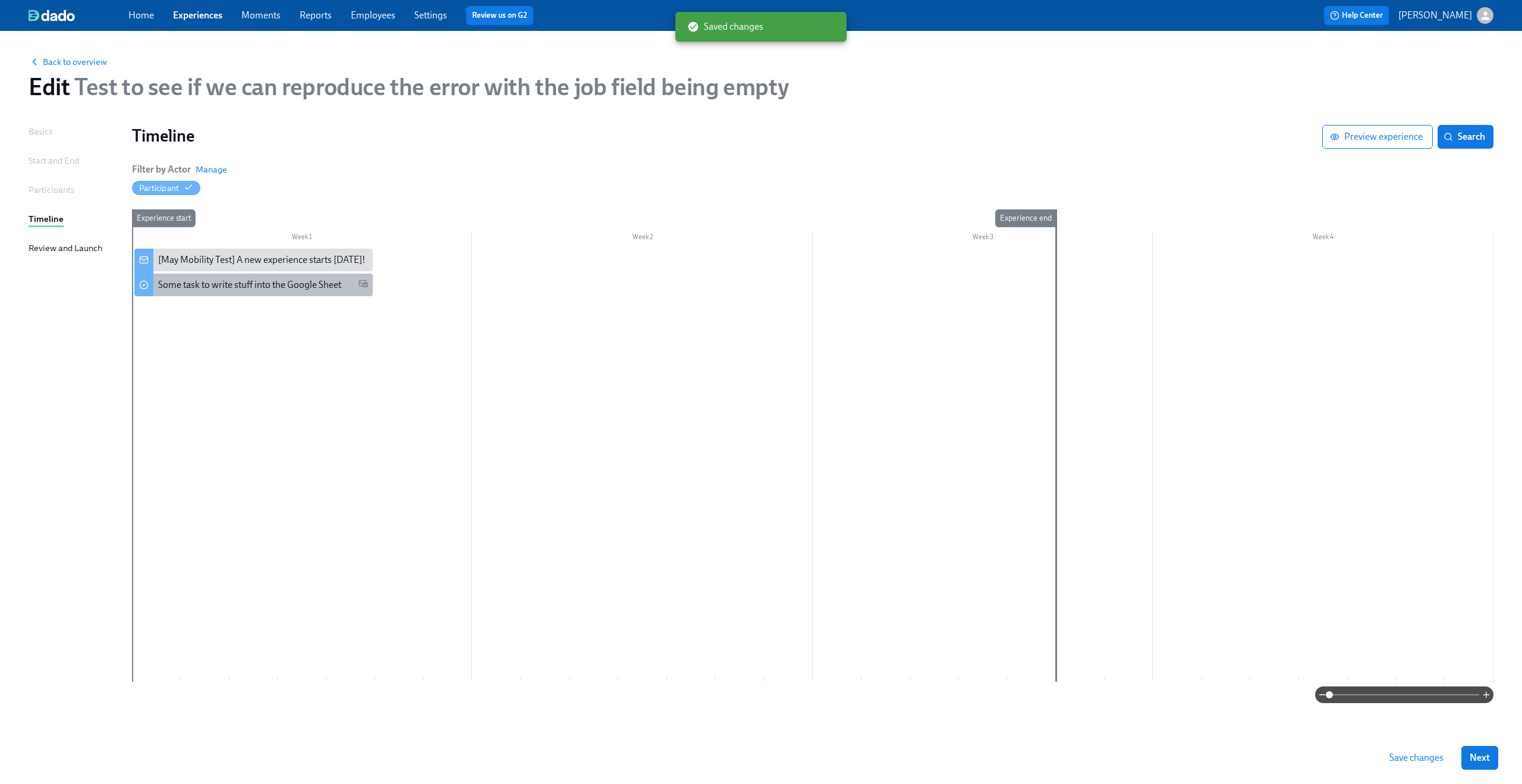
click at [282, 295] on div "Some task to write stuff into the Google Sheet" at bounding box center [254, 284] width 239 height 23
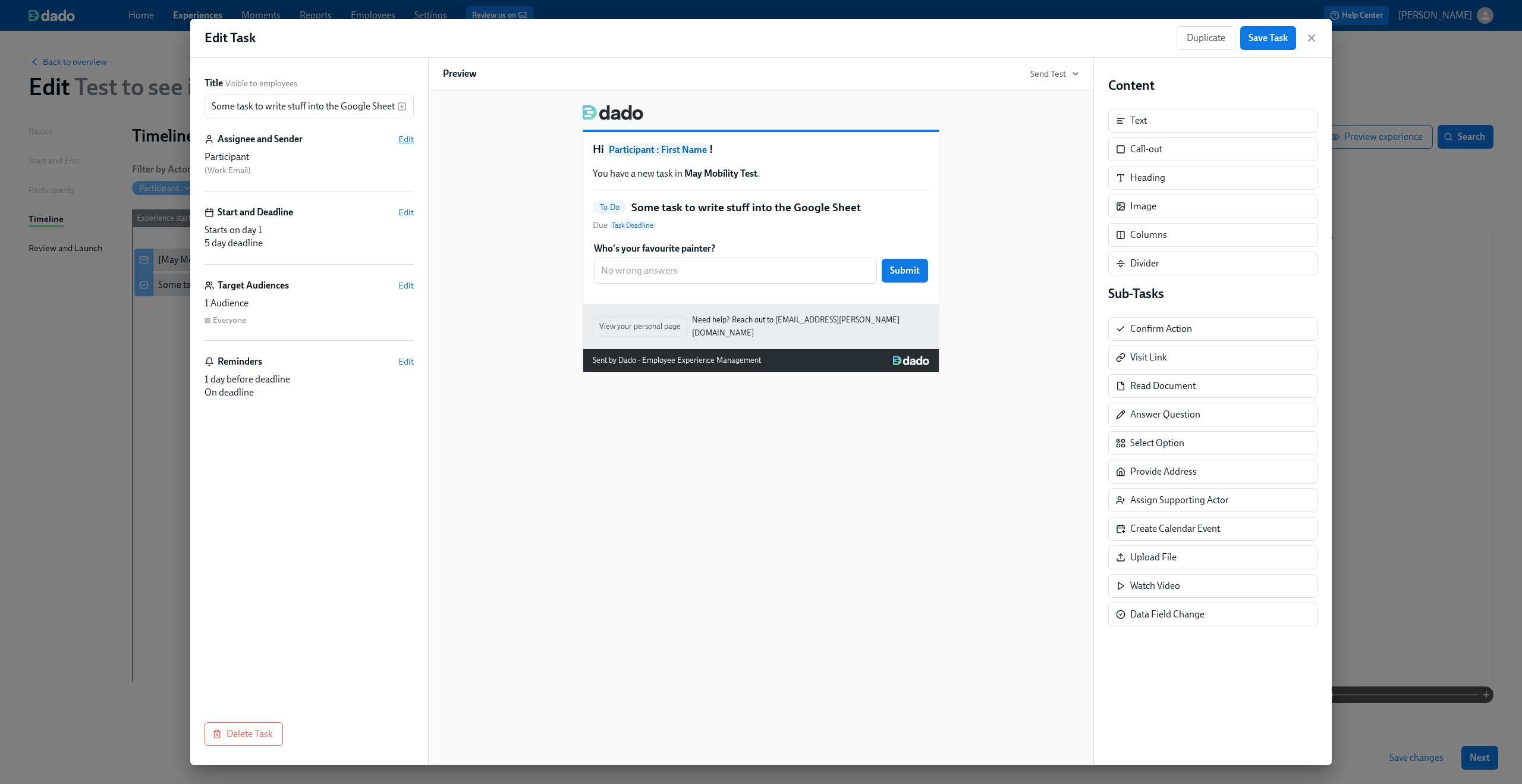
click at [409, 137] on span "Edit" at bounding box center [406, 139] width 16 height 12
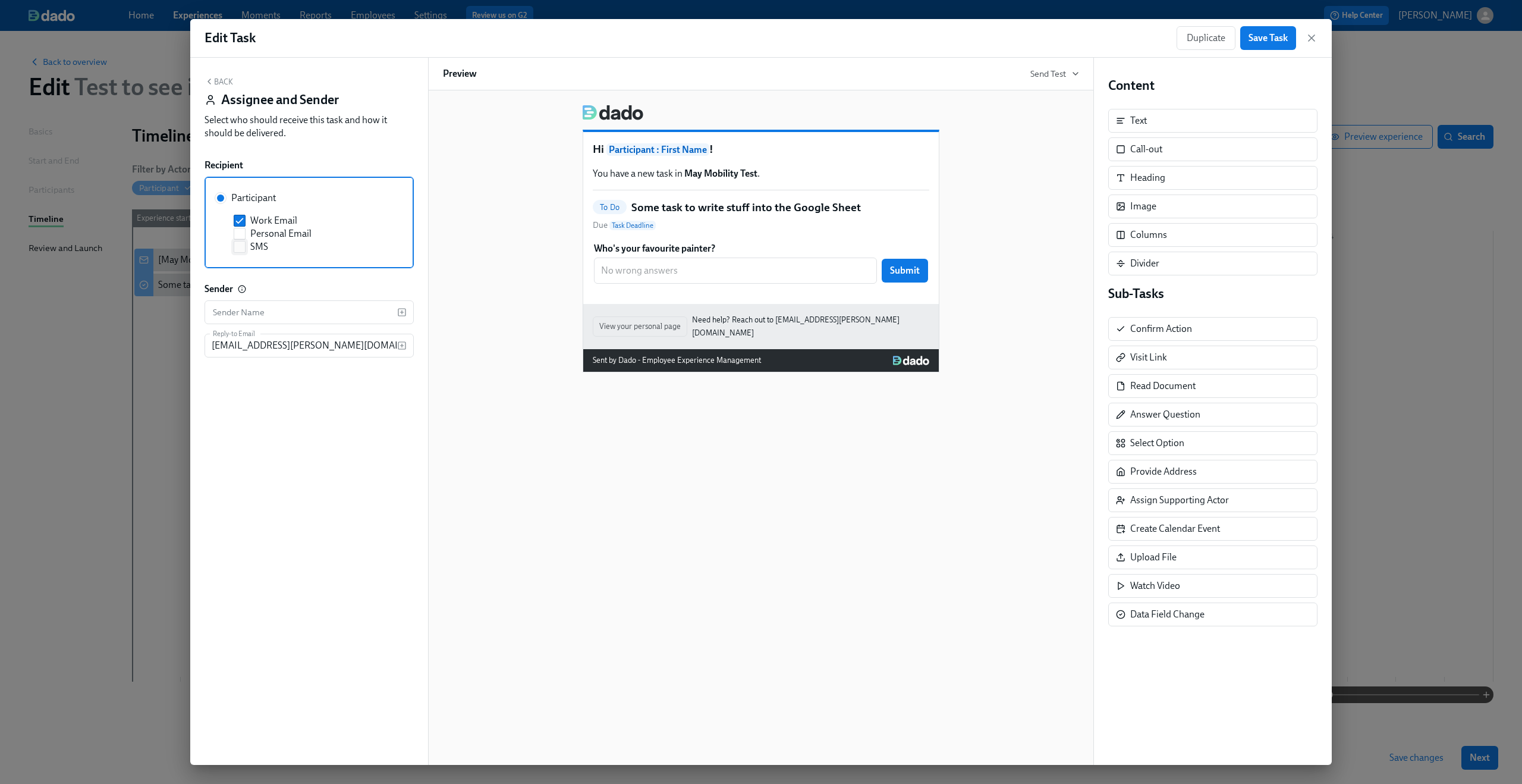
click at [254, 246] on span "SMS" at bounding box center [259, 246] width 18 height 13
click at [245, 246] on input "SMS" at bounding box center [239, 247] width 11 height 11
checkbox input "true"
click at [242, 220] on input "Work Email" at bounding box center [239, 220] width 11 height 11
checkbox input "false"
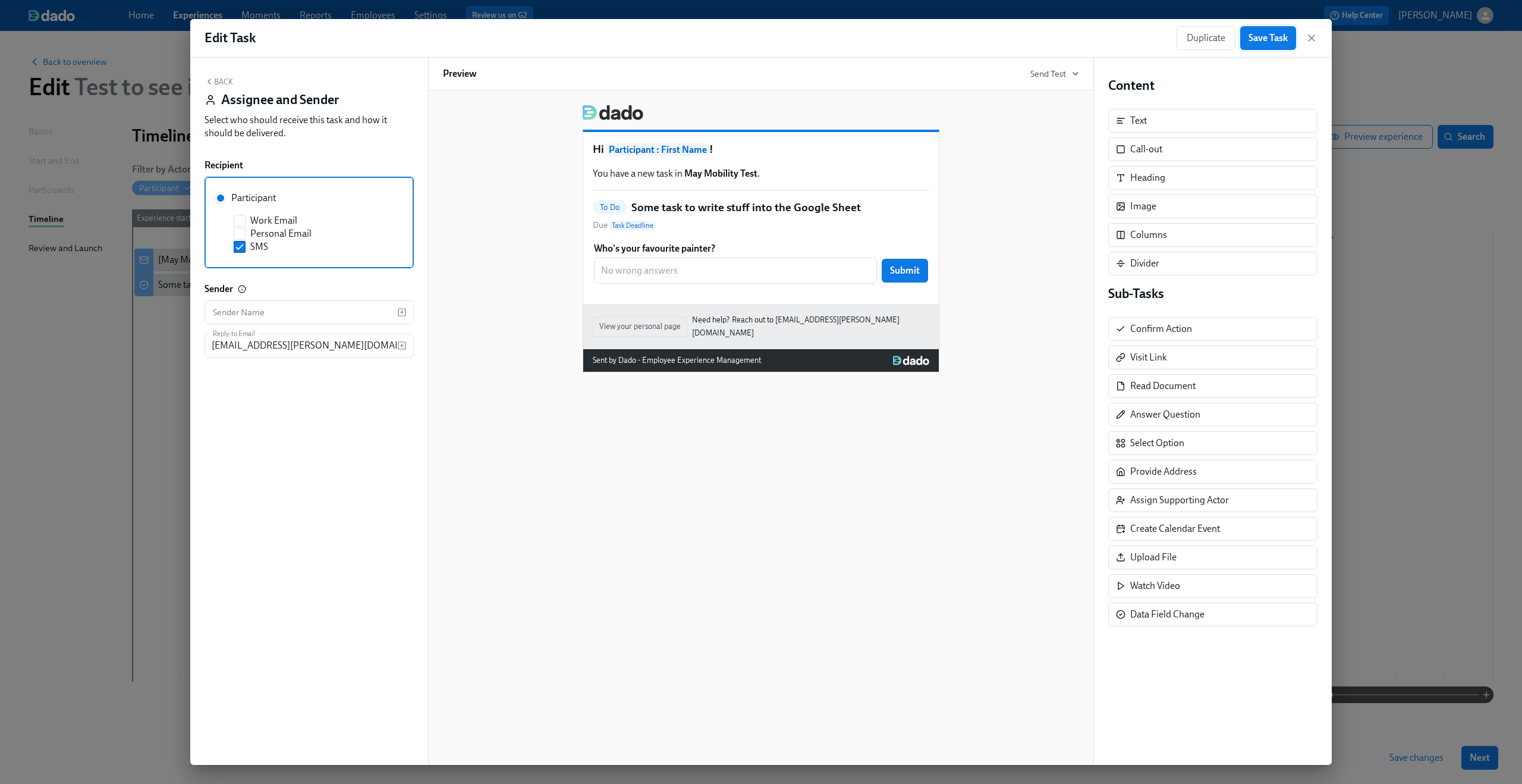
click at [1287, 47] on button "Save Task" at bounding box center [1268, 38] width 56 height 23
click at [1311, 38] on icon "button" at bounding box center [1312, 38] width 6 height 6
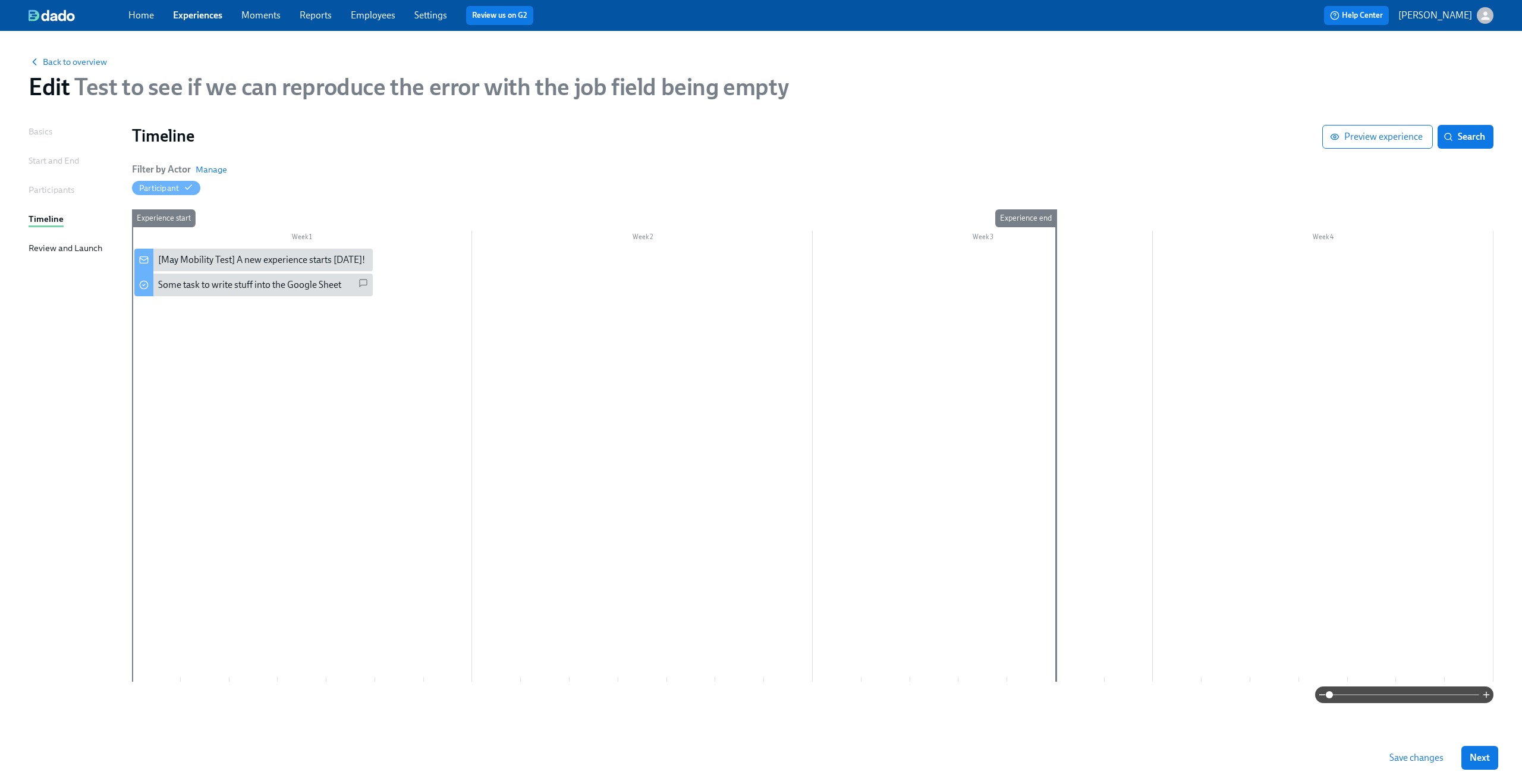
click at [1426, 758] on span "Save changes" at bounding box center [1416, 758] width 54 height 12
click at [1485, 754] on span "Next" at bounding box center [1480, 758] width 21 height 12
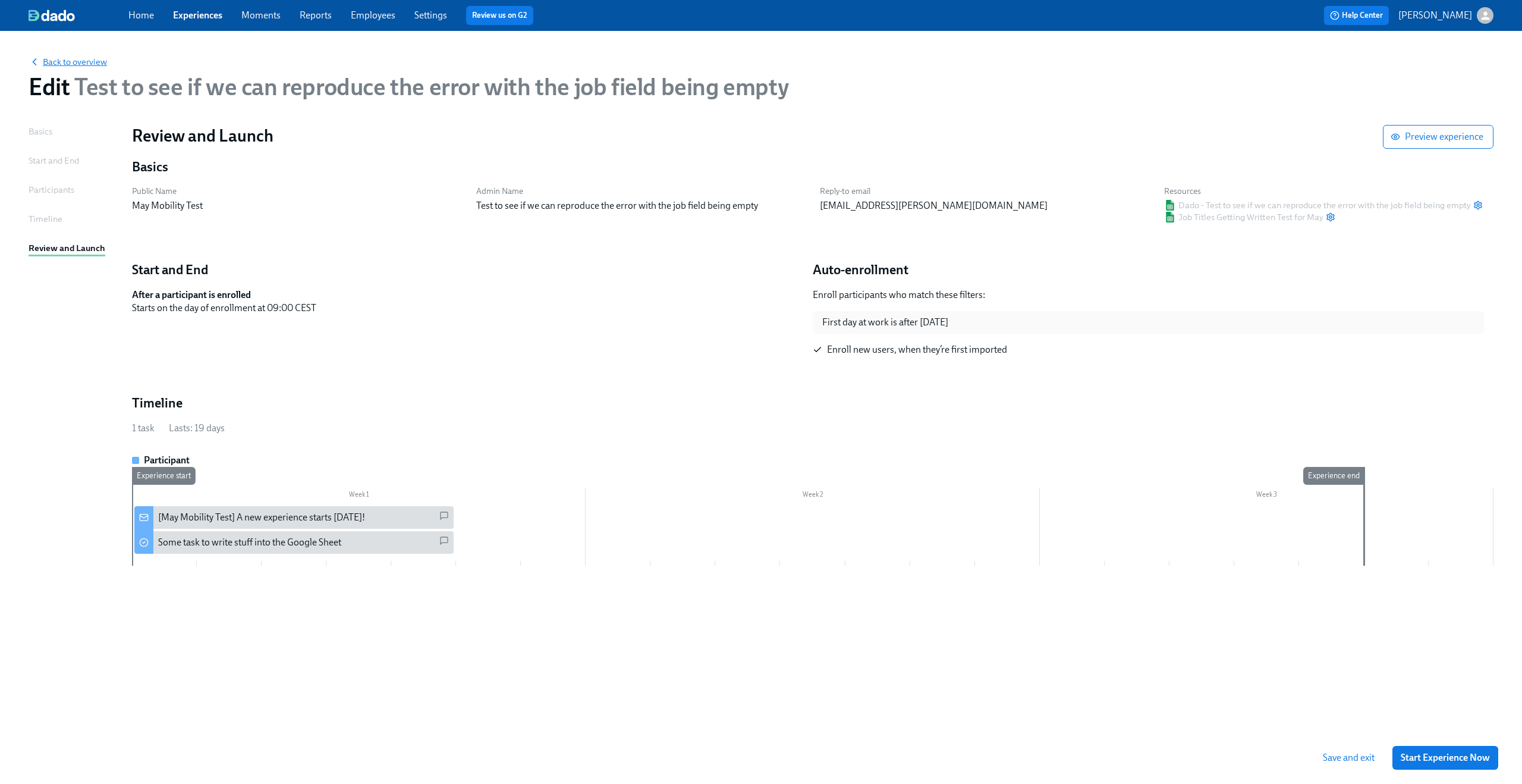
click at [90, 59] on span "Back to overview" at bounding box center [68, 62] width 78 height 12
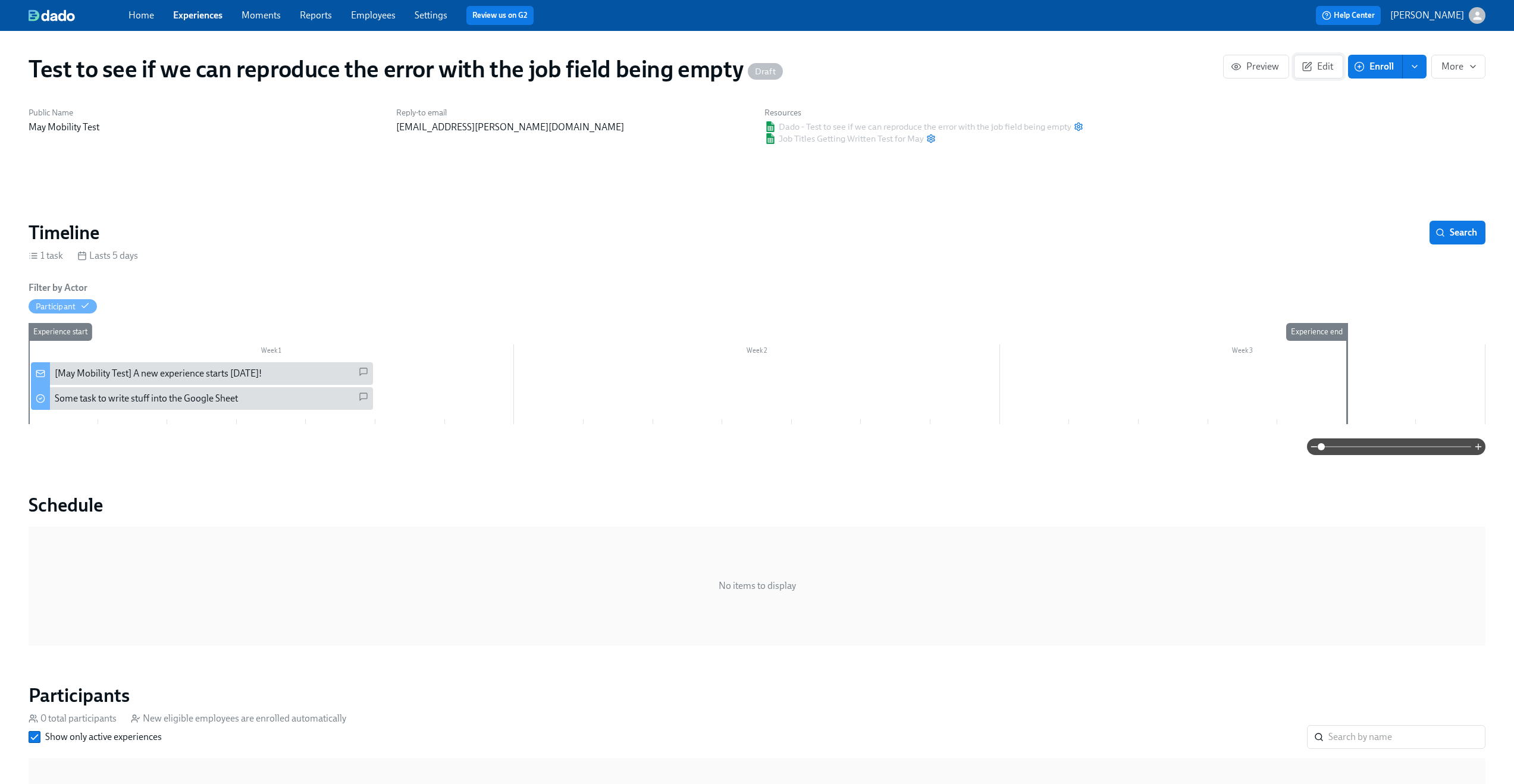
click at [1311, 69] on icon "button" at bounding box center [1306, 67] width 11 height 11
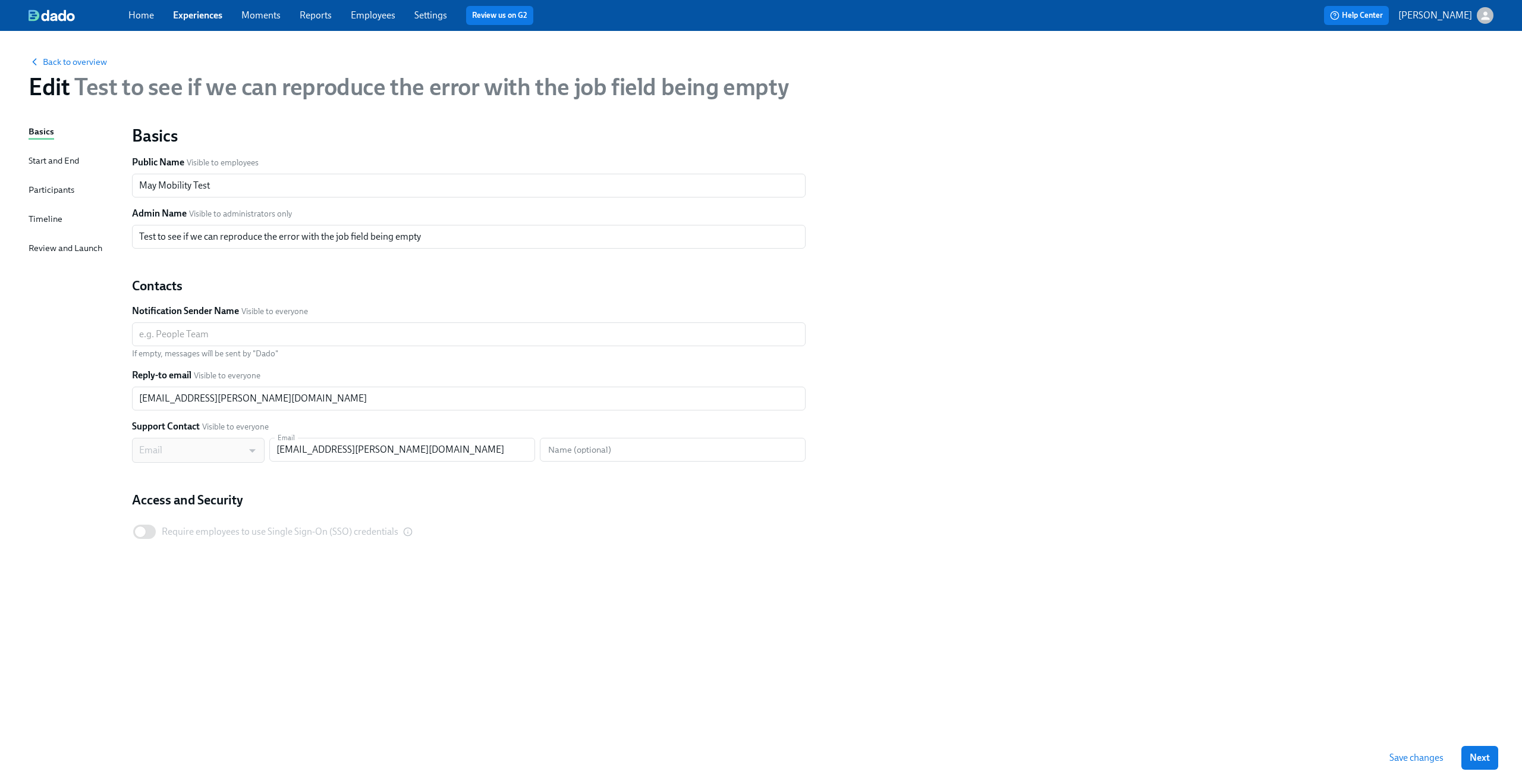
click at [51, 243] on div "Review and Launch" at bounding box center [65, 248] width 73 height 13
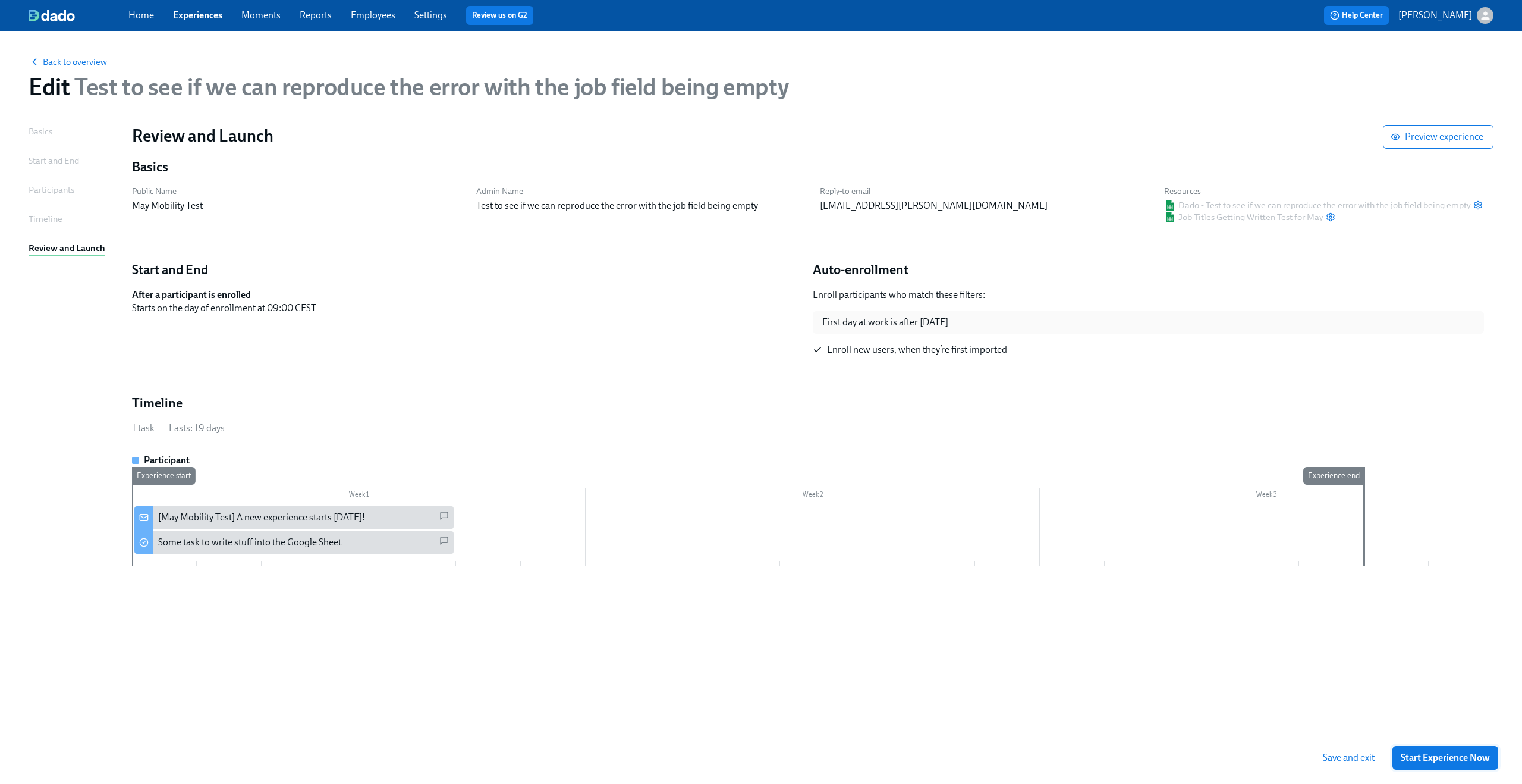
click at [1441, 758] on span "Start Experience Now" at bounding box center [1445, 758] width 89 height 12
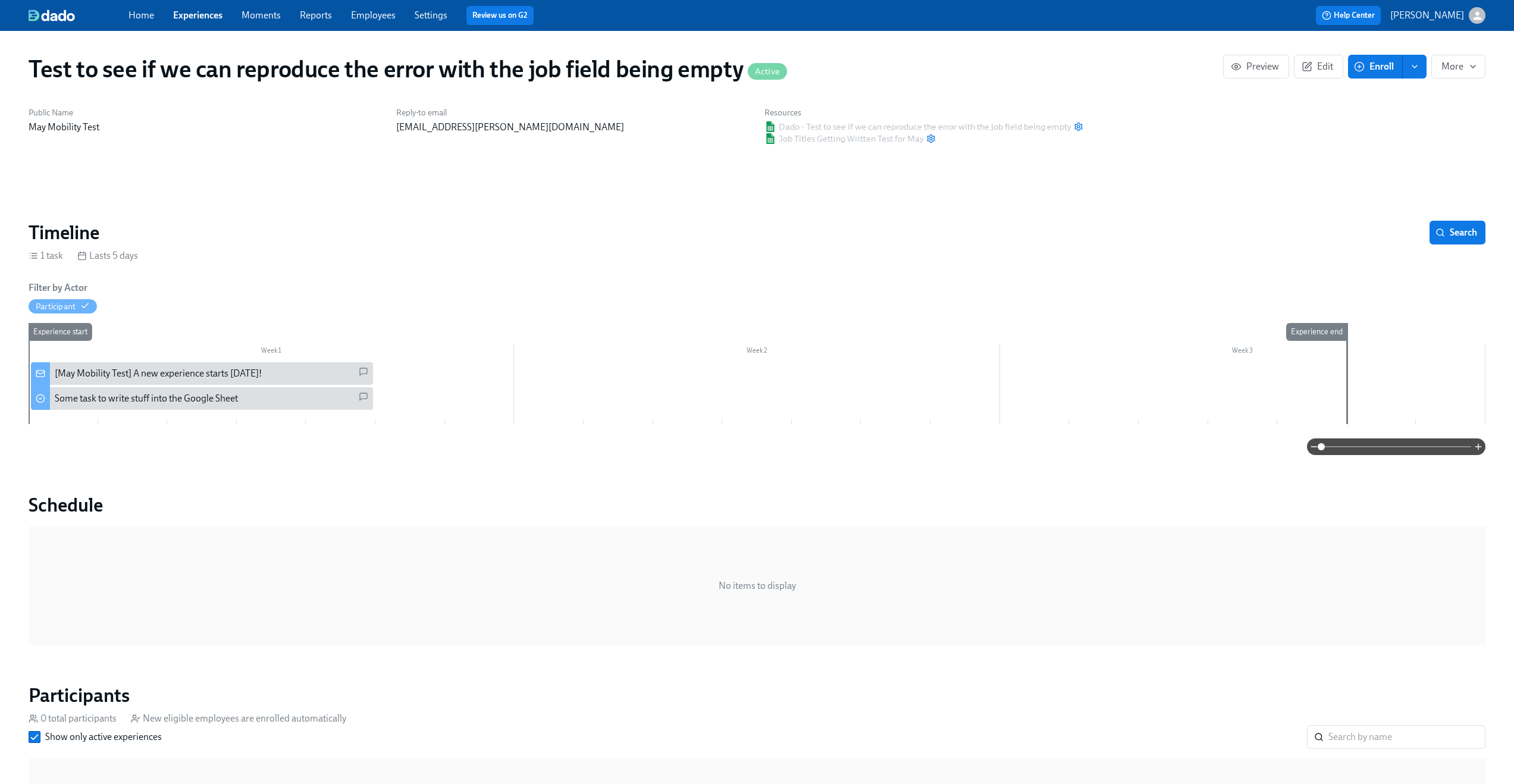
click at [849, 145] on div "Resources Dado - Test to see if we can reproduce the error with the job field b…" at bounding box center [923, 125] width 333 height 52
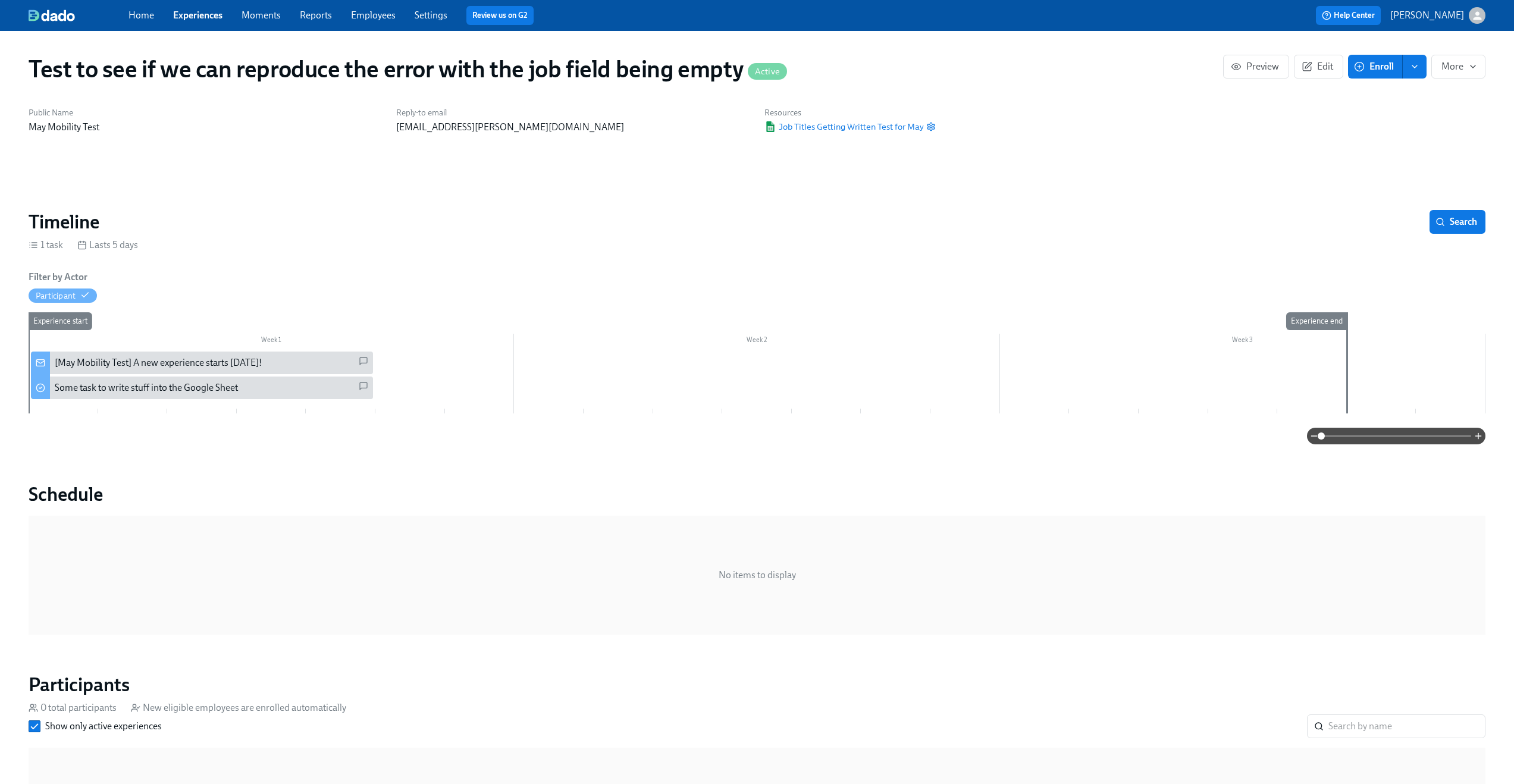
click at [847, 165] on div "Test to see if we can reproduce the error with the job field being empty Active…" at bounding box center [757, 591] width 1457 height 1093
click at [1310, 71] on icon "button" at bounding box center [1306, 67] width 11 height 11
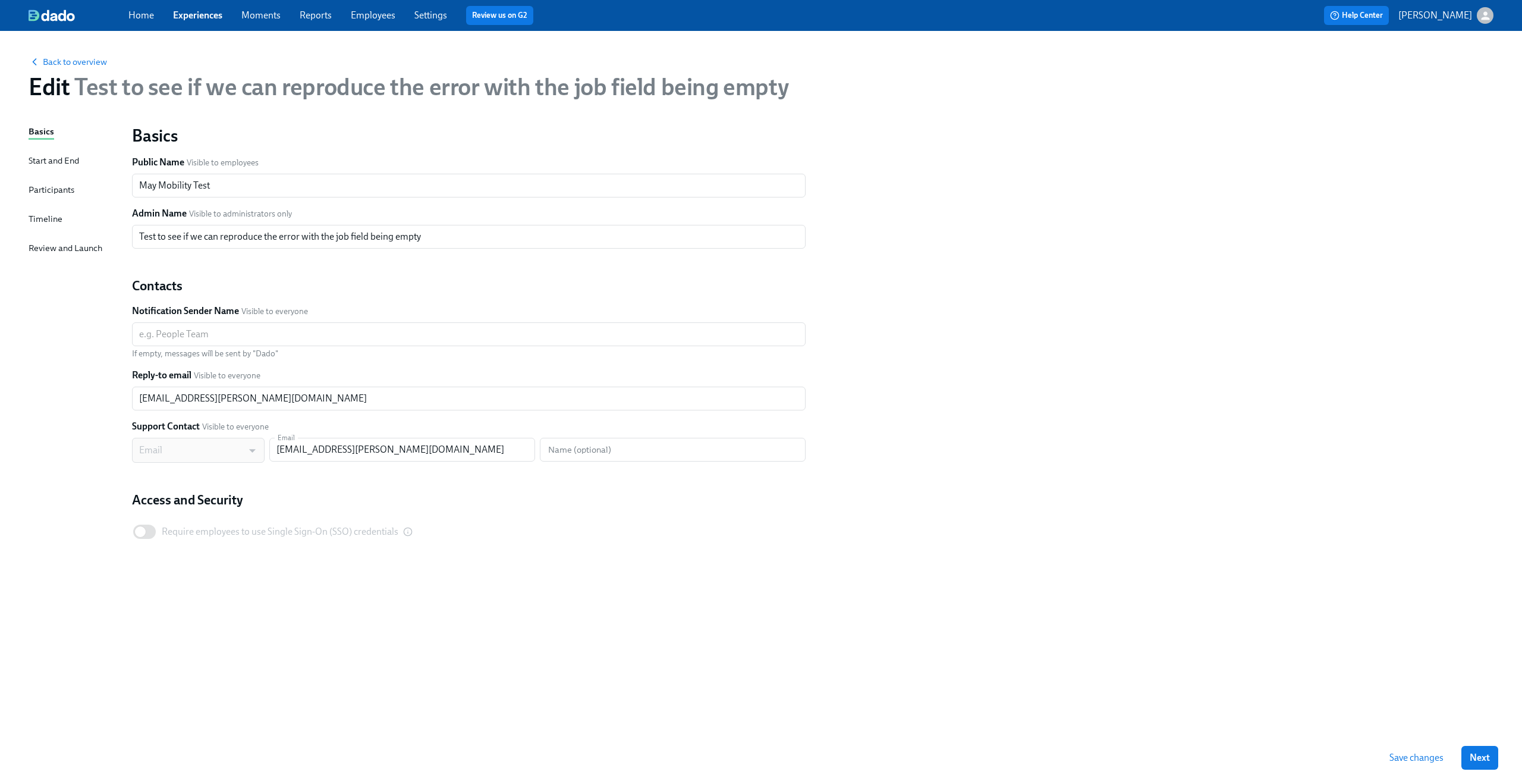
click at [46, 190] on div "Participants" at bounding box center [51, 189] width 46 height 13
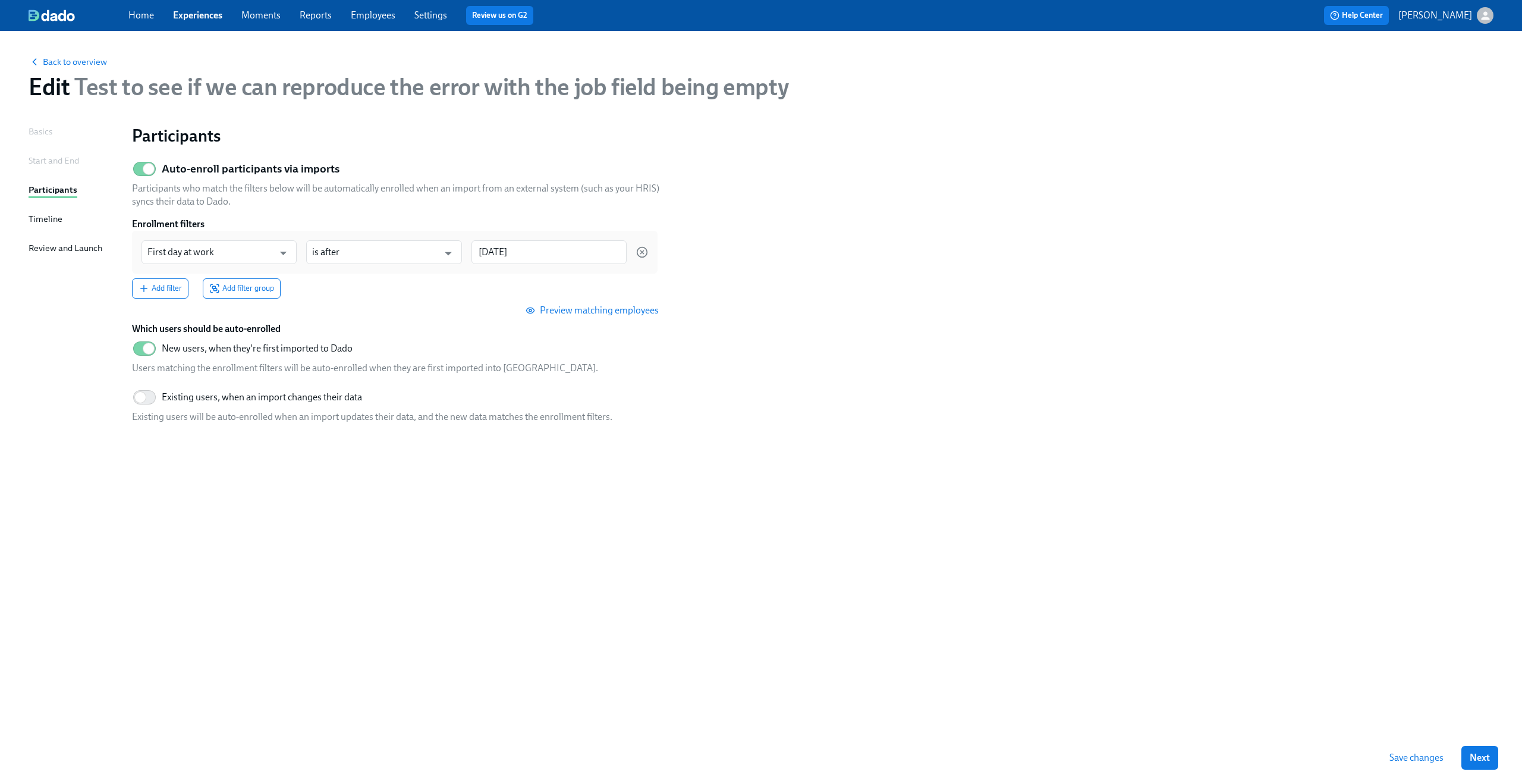
click at [1437, 754] on span "Save changes" at bounding box center [1416, 758] width 54 height 12
click at [92, 63] on span "Back to overview" at bounding box center [68, 62] width 78 height 12
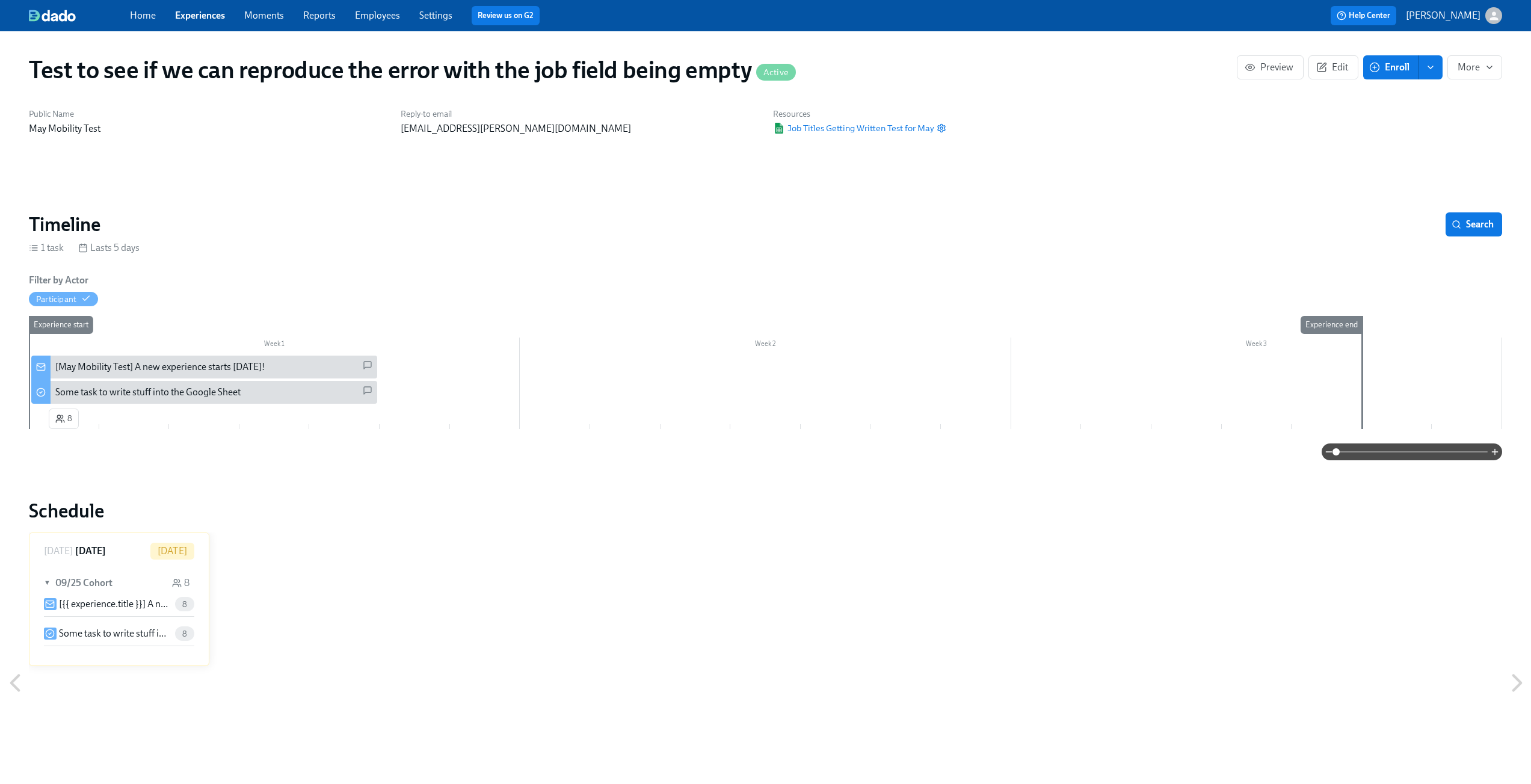
click at [947, 124] on div "Resources Job Titles Getting Written Test for May" at bounding box center [860, 122] width 188 height 42
click at [940, 127] on circle "button" at bounding box center [941, 128] width 2 height 2
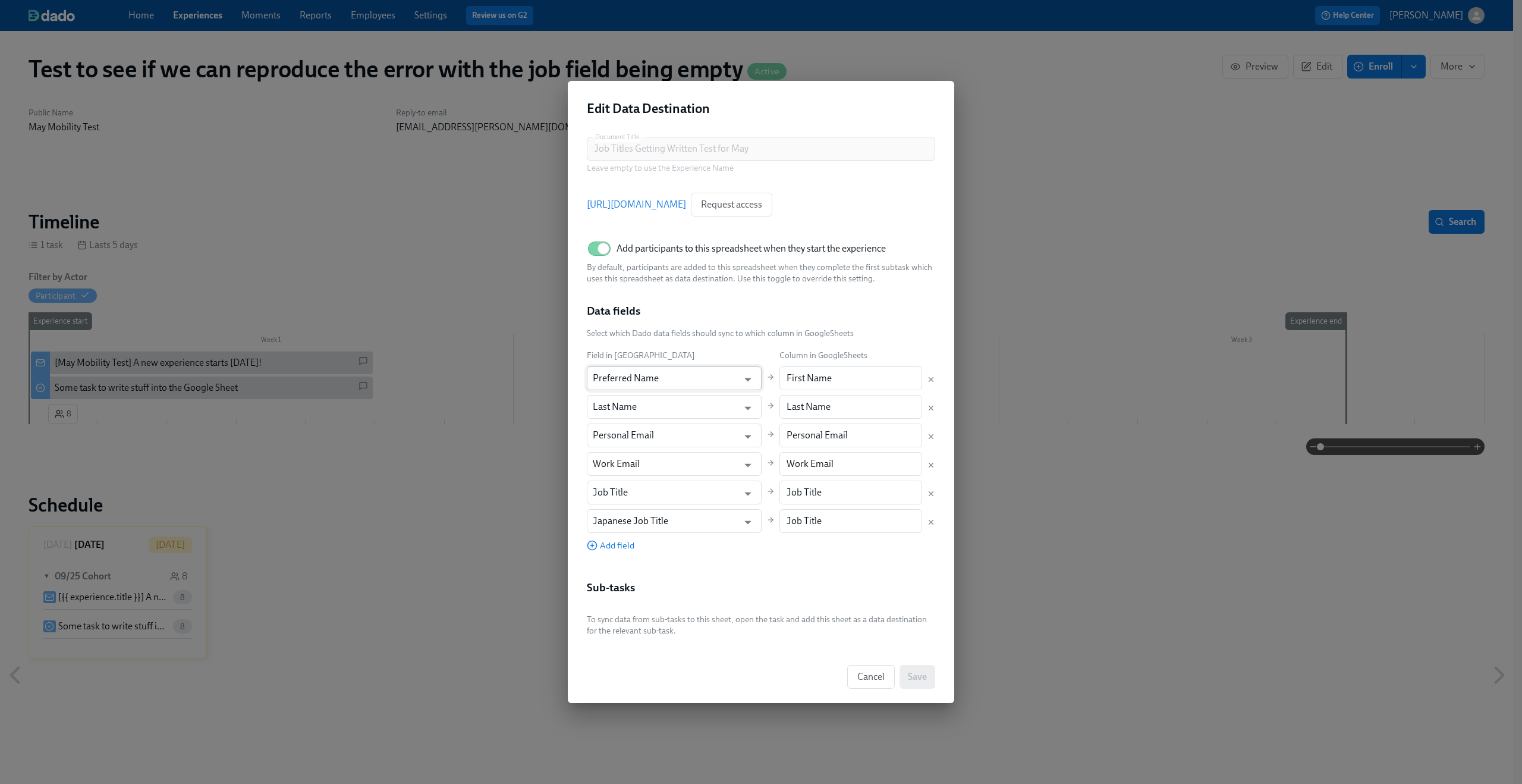
click at [719, 386] on input "Preferred Name" at bounding box center [666, 378] width 146 height 23
click at [672, 434] on li "First Name" at bounding box center [665, 427] width 158 height 21
type input "First Name"
click at [916, 679] on span "Save" at bounding box center [917, 676] width 19 height 12
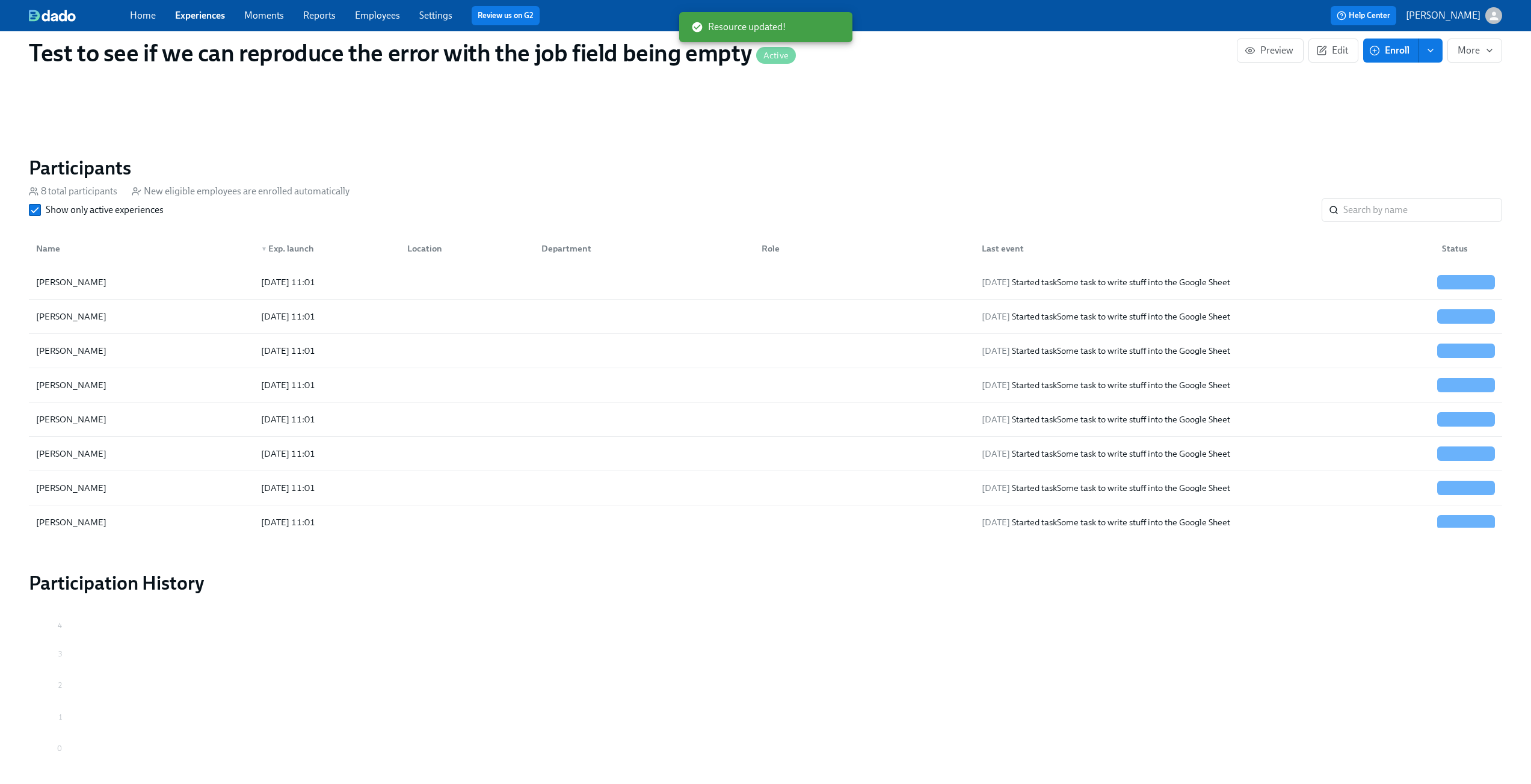
scroll to position [800, 0]
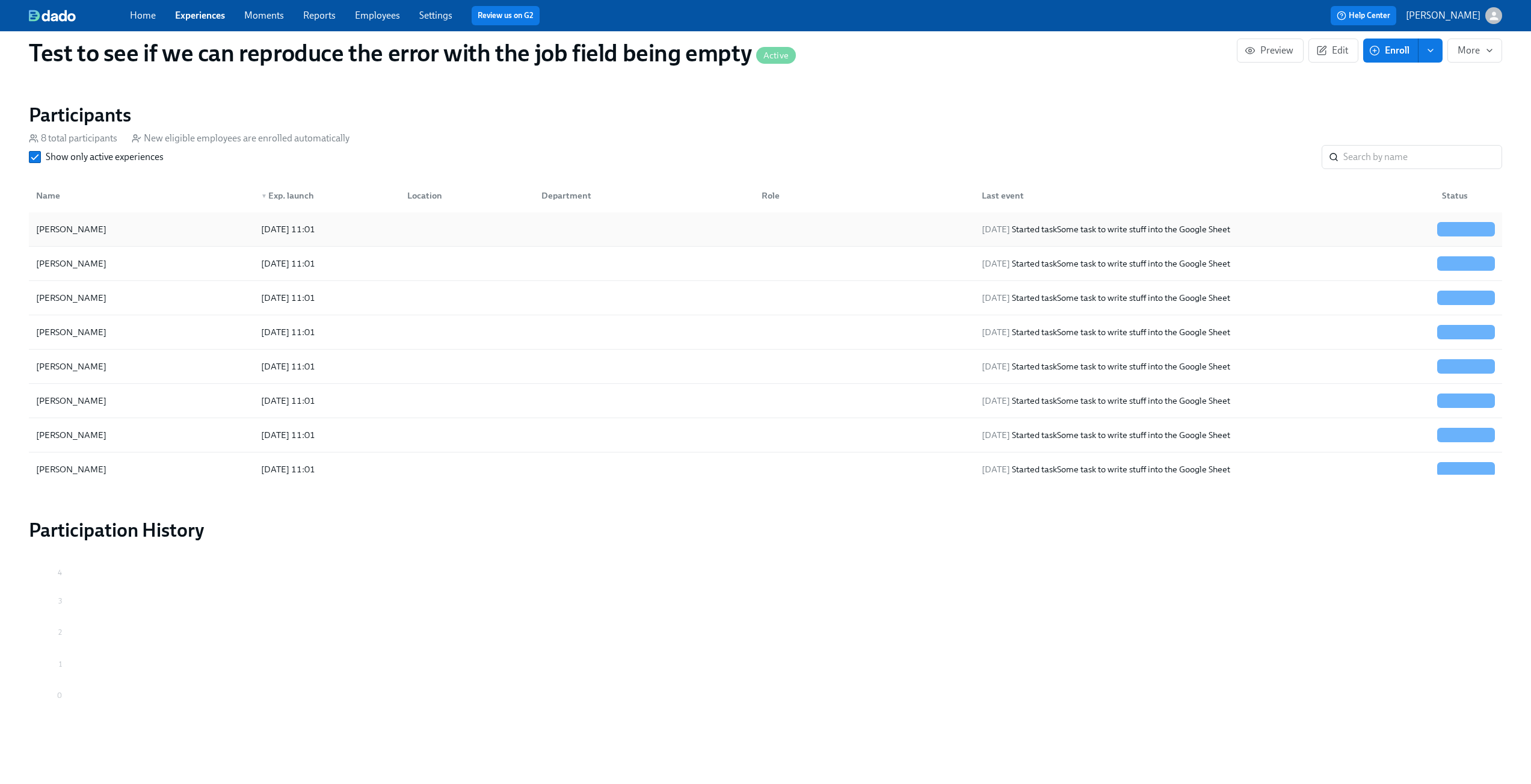
click at [157, 234] on div "[PERSON_NAME]" at bounding box center [142, 229] width 220 height 24
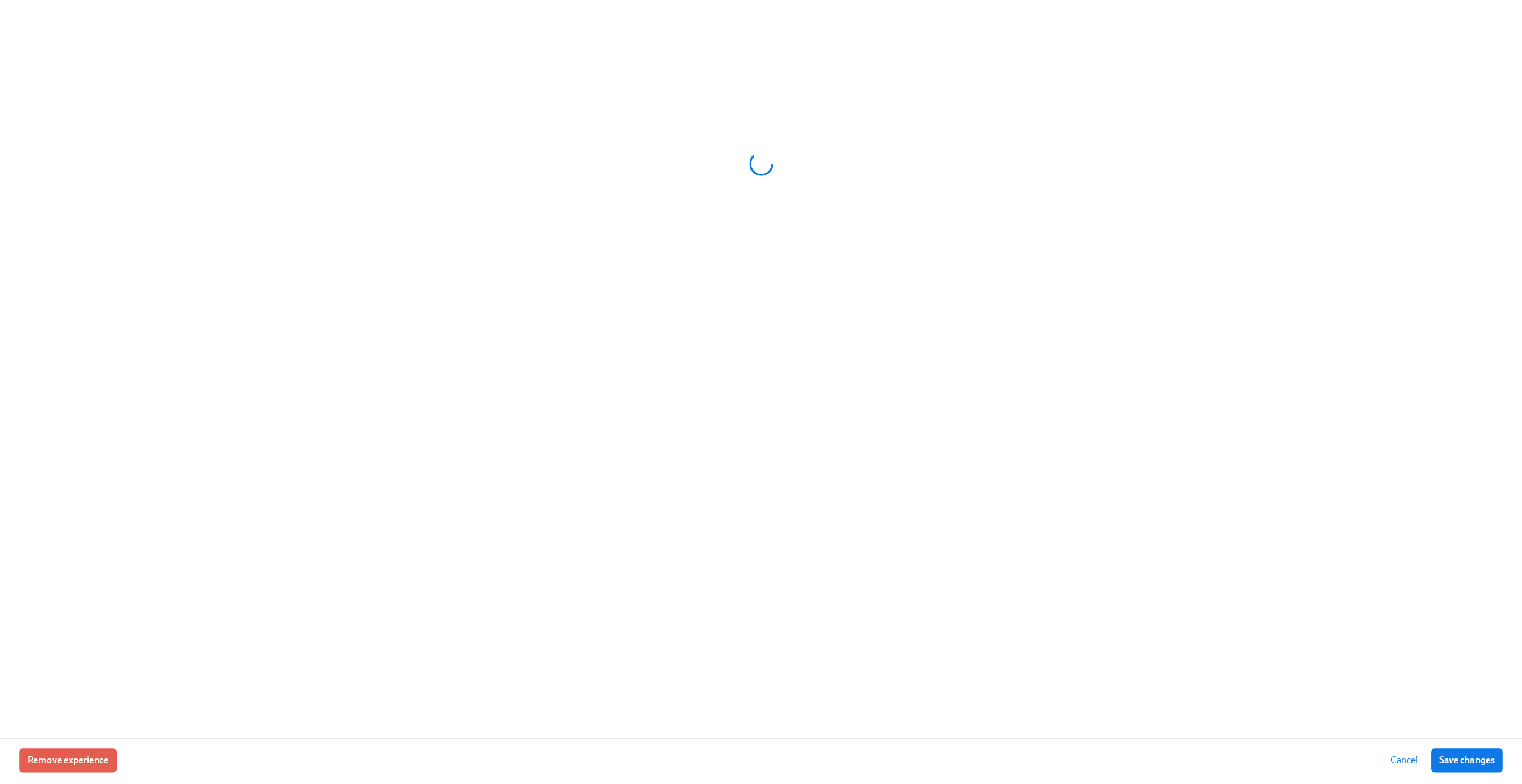
scroll to position [782, 0]
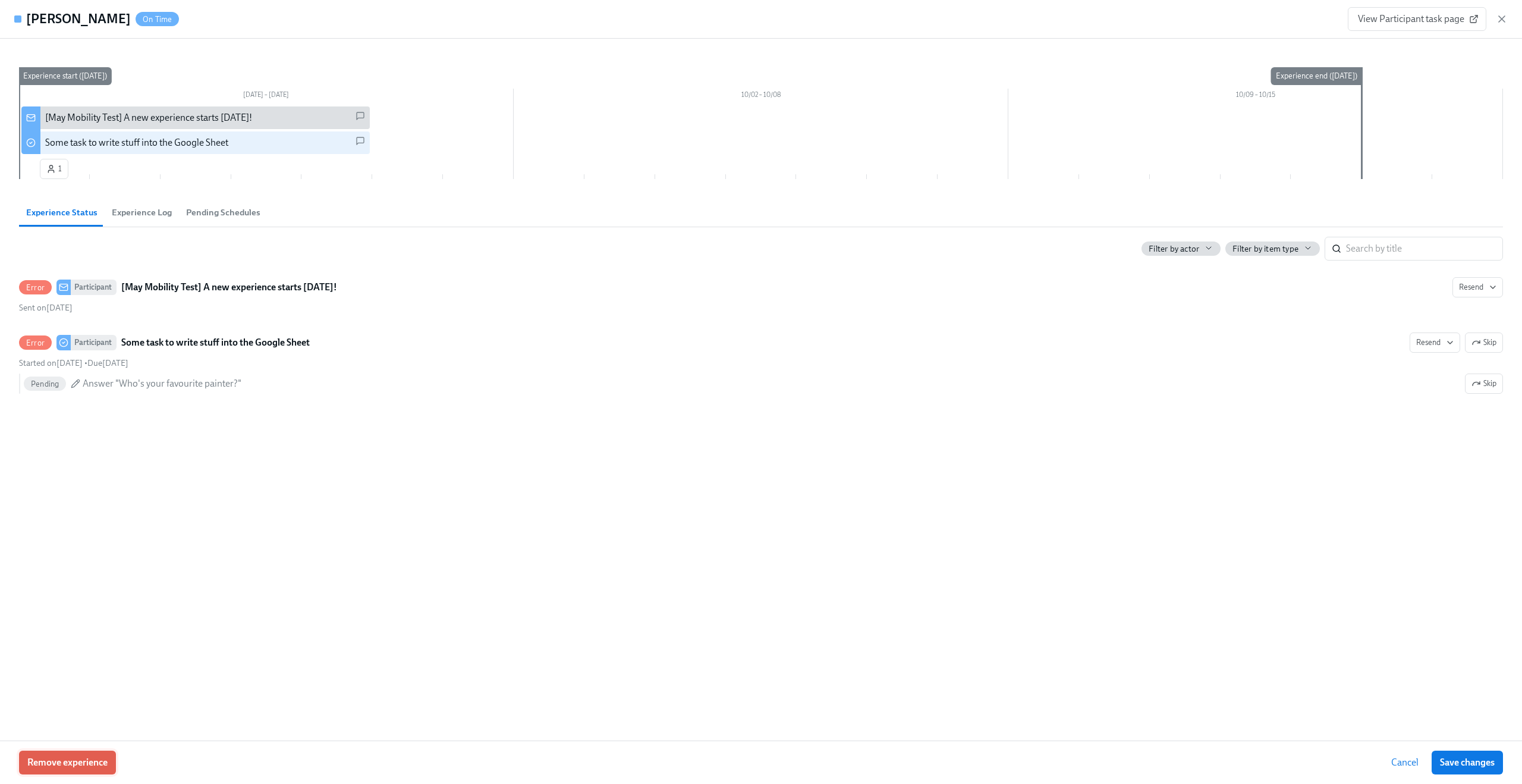
click at [68, 758] on span "Remove experience" at bounding box center [68, 762] width 80 height 12
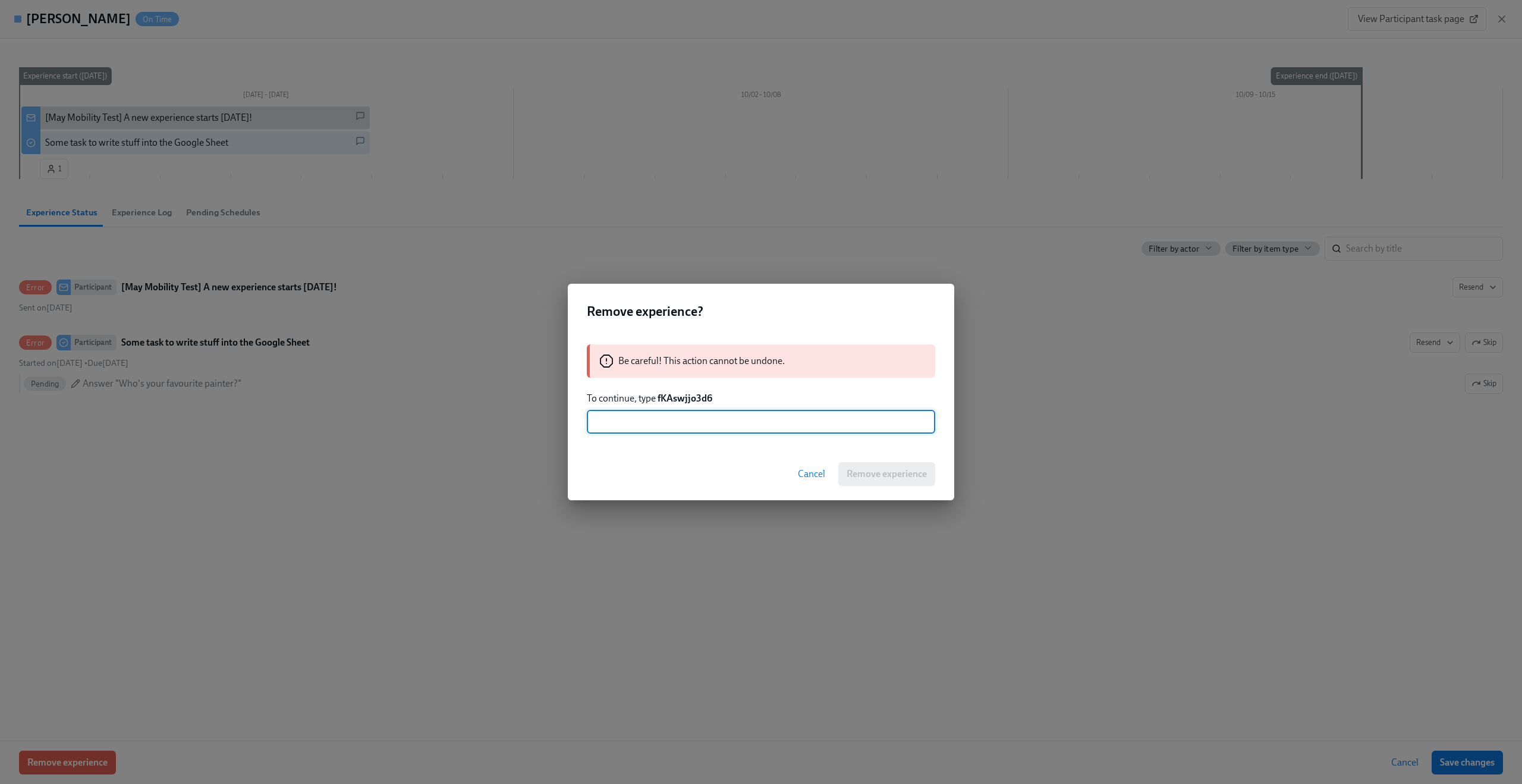
click at [695, 400] on strong "fKAswjjo3d6" at bounding box center [685, 398] width 55 height 12
click at [668, 400] on strong "fKAswjjo3d6" at bounding box center [685, 398] width 55 height 12
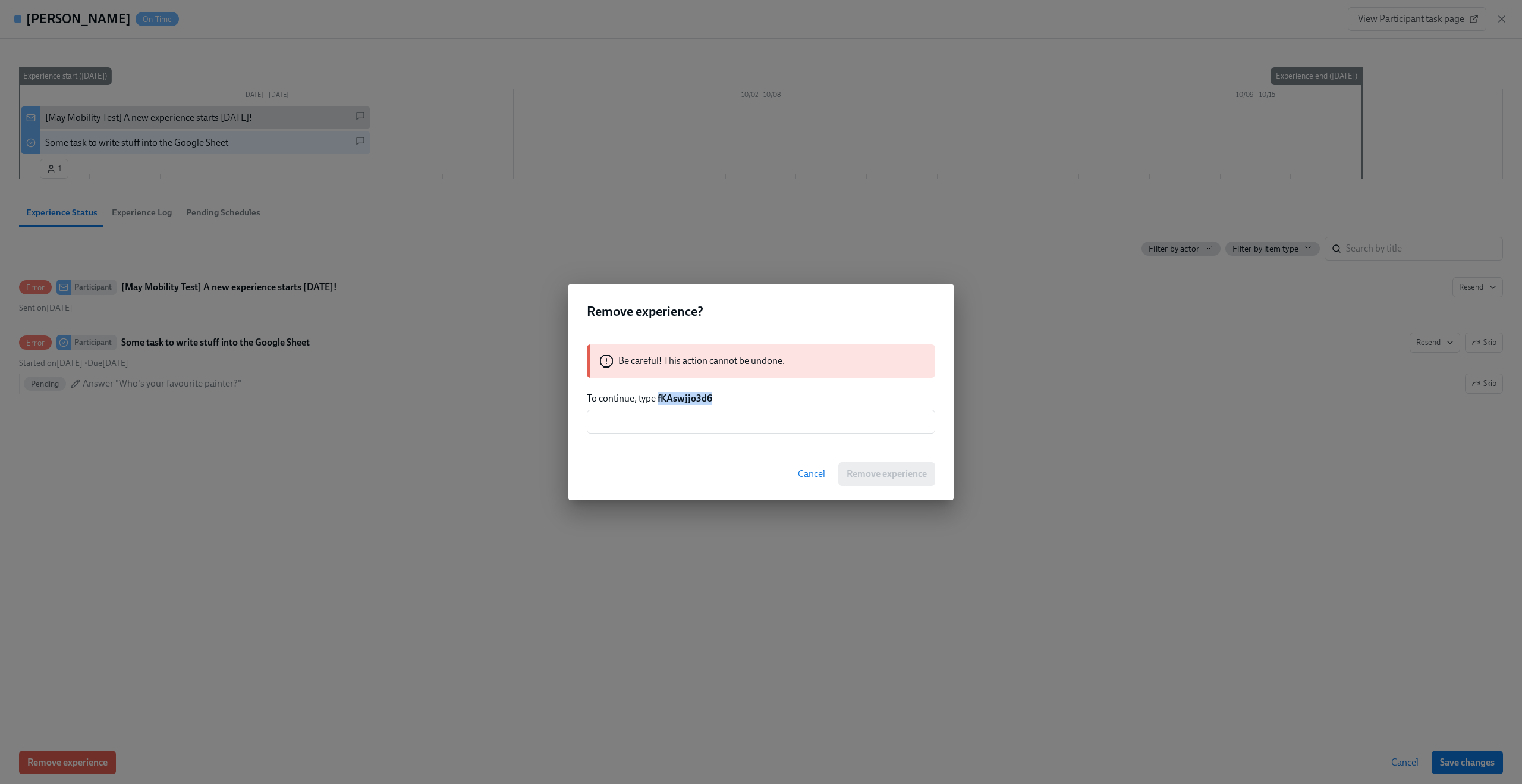
drag, startPoint x: 658, startPoint y: 397, endPoint x: 729, endPoint y: 399, distance: 71.0
click at [729, 399] on p "To continue, type fKAswjjo3d6" at bounding box center [761, 397] width 348 height 13
copy strong "fKAswjjo3d6"
click at [701, 422] on input "text" at bounding box center [761, 422] width 348 height 23
paste input "fKAswjjo3d6"
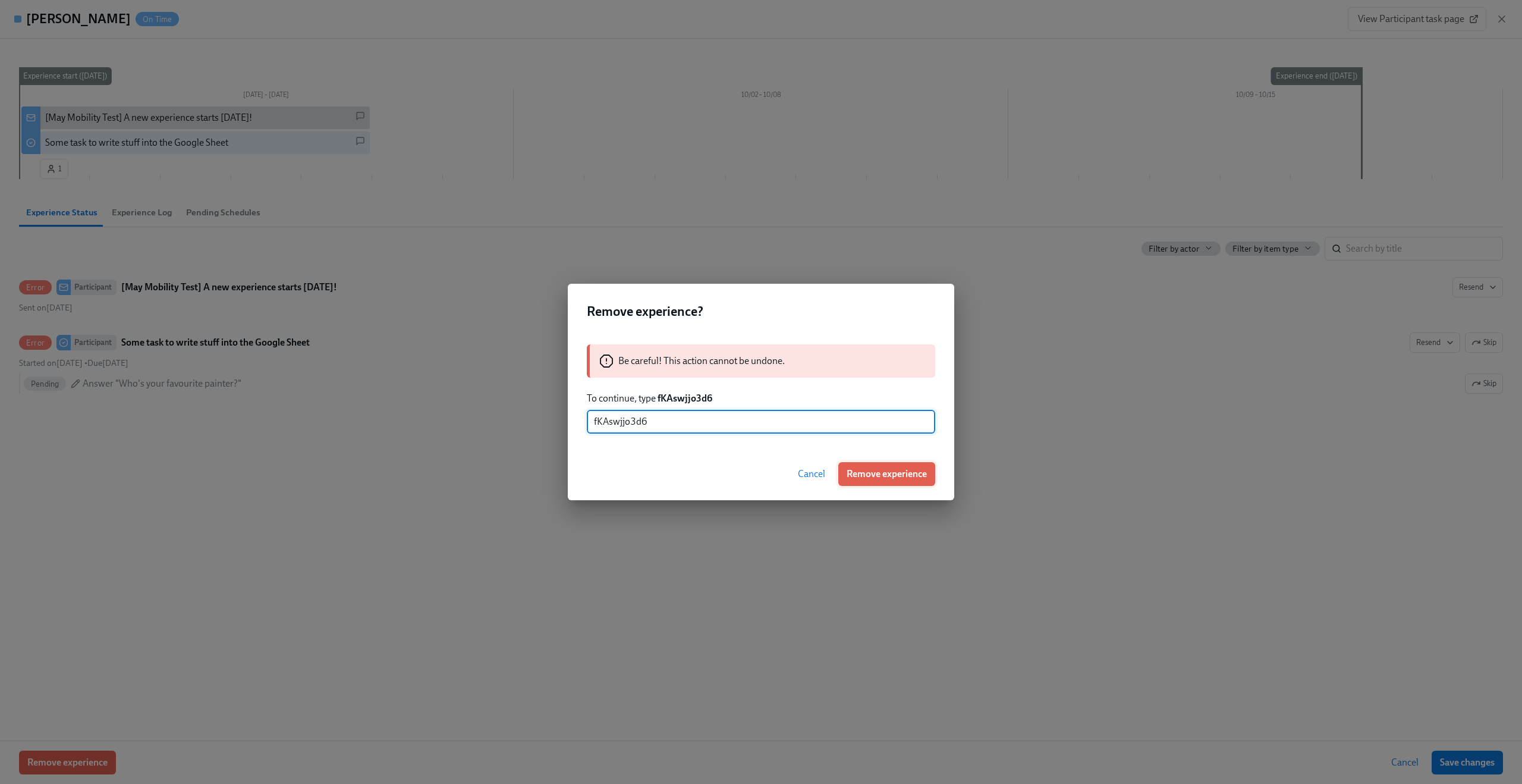
type input "fKAswjjo3d6"
click at [903, 472] on span "Remove experience" at bounding box center [887, 474] width 80 height 12
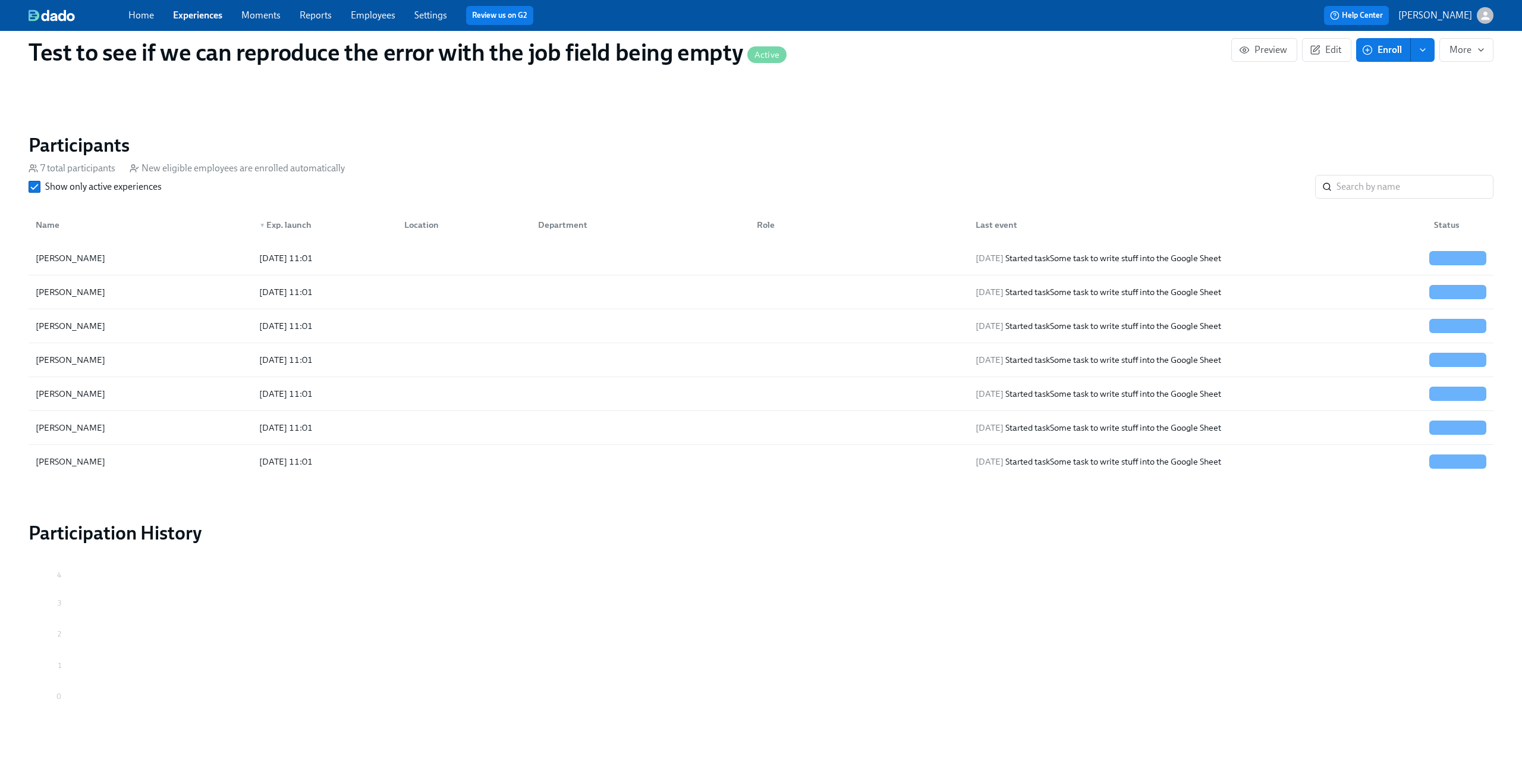
scroll to position [760, 0]
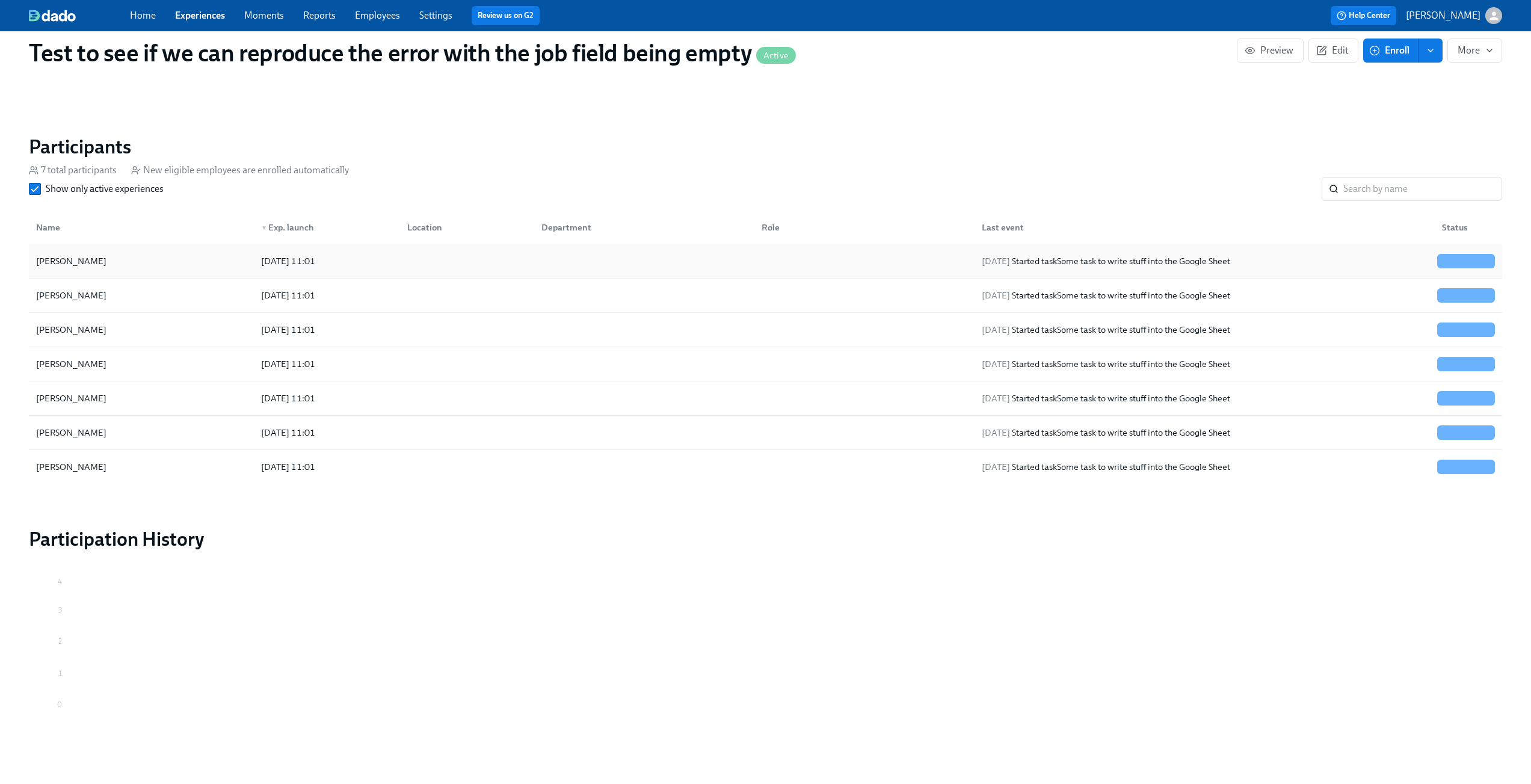
click at [177, 259] on div "[PERSON_NAME]" at bounding box center [142, 260] width 220 height 24
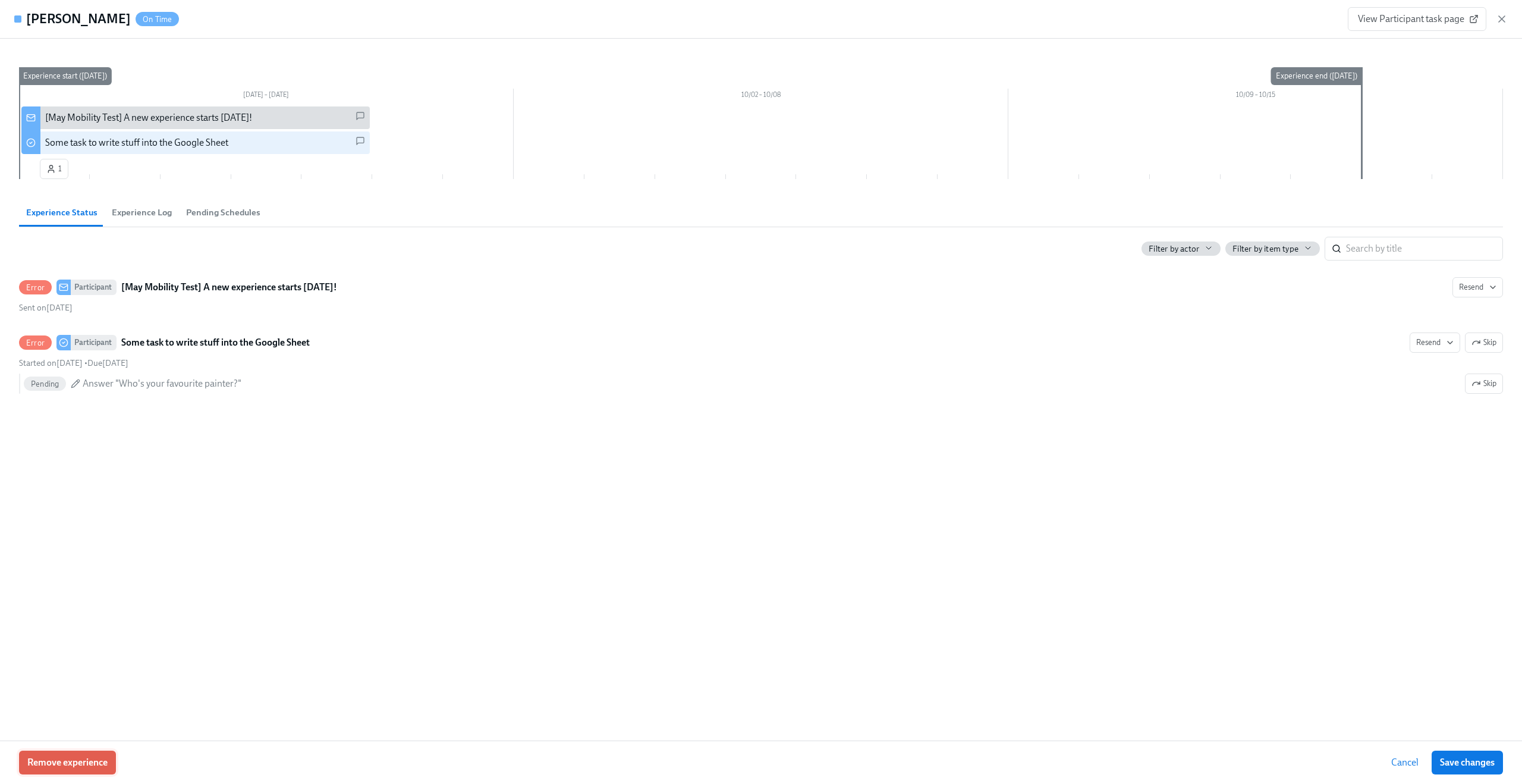
click at [86, 761] on span "Remove experience" at bounding box center [68, 762] width 80 height 12
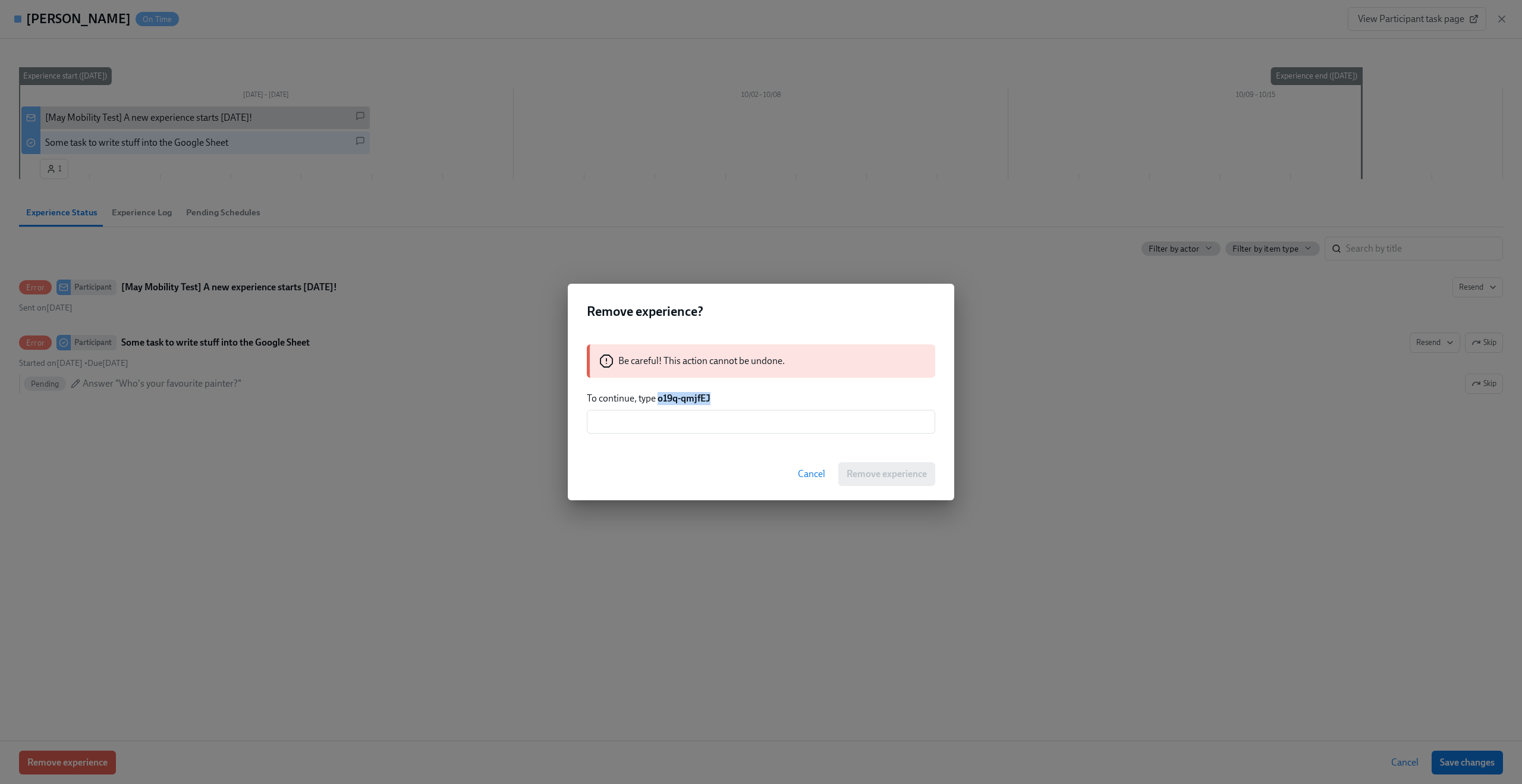
drag, startPoint x: 660, startPoint y: 400, endPoint x: 723, endPoint y: 400, distance: 63.0
click at [723, 400] on p "To continue, type o19q-qmjfEJ" at bounding box center [761, 397] width 348 height 13
copy strong "o19q-qmjfEJ"
click at [703, 421] on input "text" at bounding box center [761, 422] width 348 height 23
paste input "o19q-qmjfEJ"
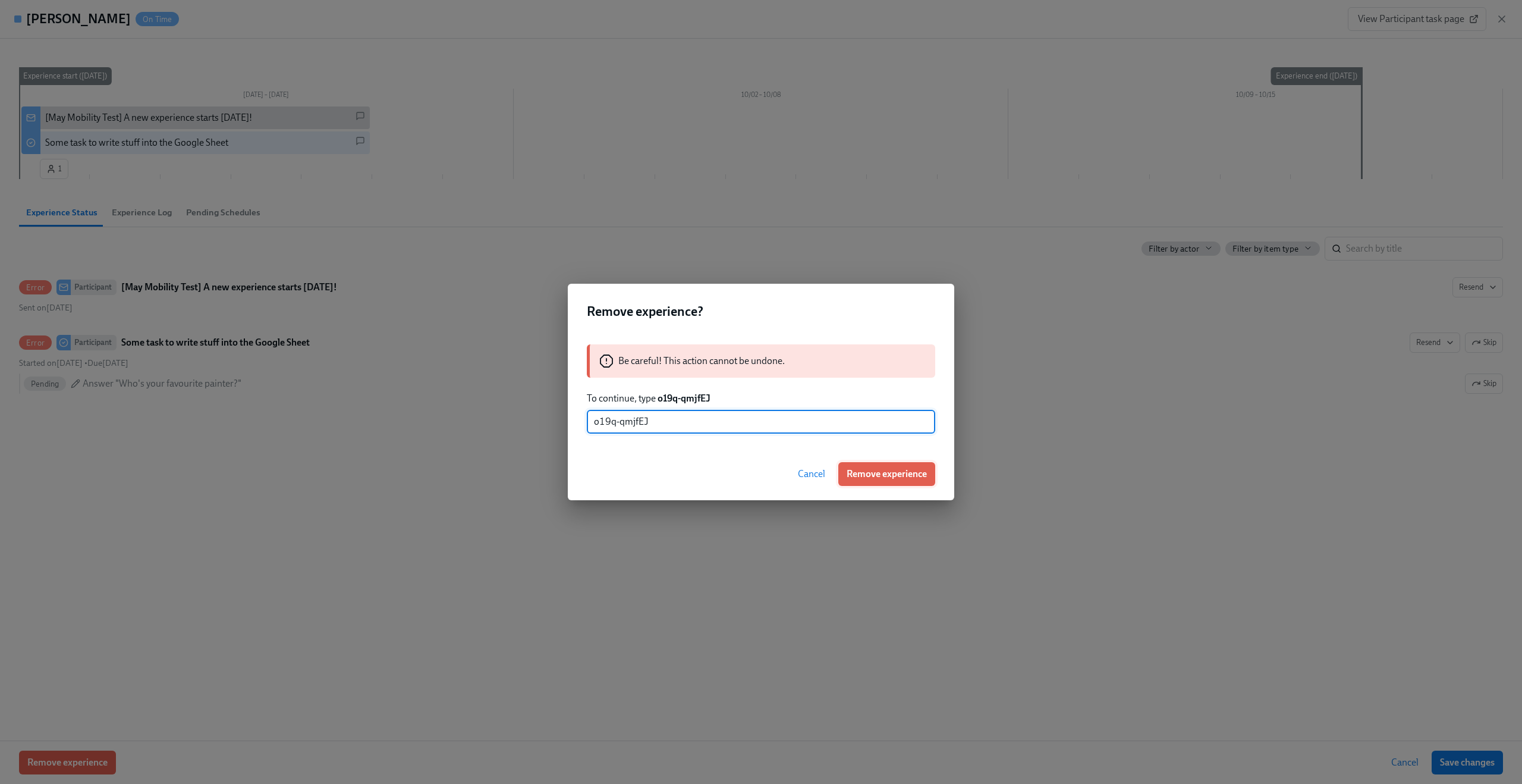
type input "o19q-qmjfEJ"
click at [896, 473] on span "Remove experience" at bounding box center [887, 474] width 80 height 12
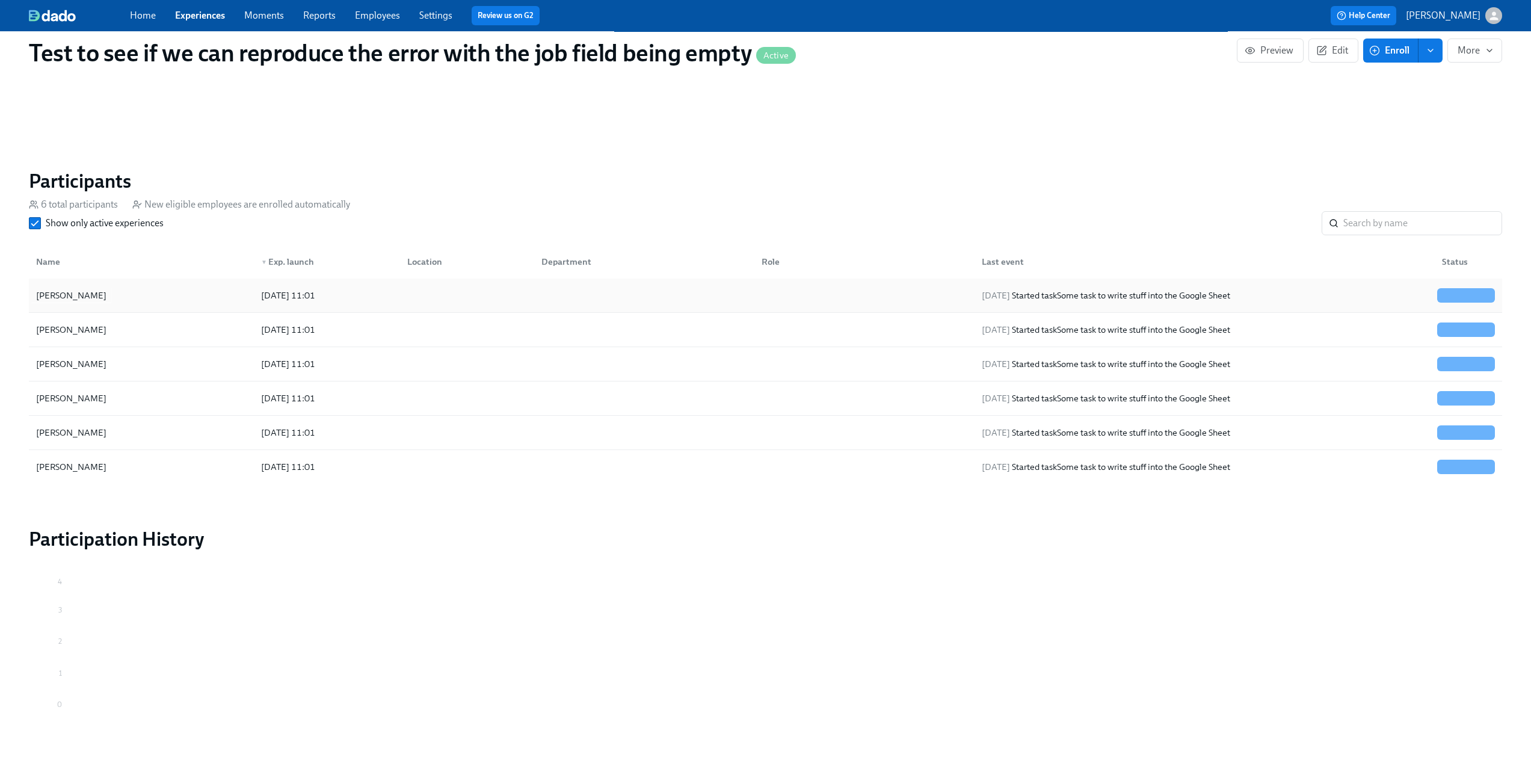
click at [231, 293] on div "[PERSON_NAME]" at bounding box center [142, 295] width 220 height 24
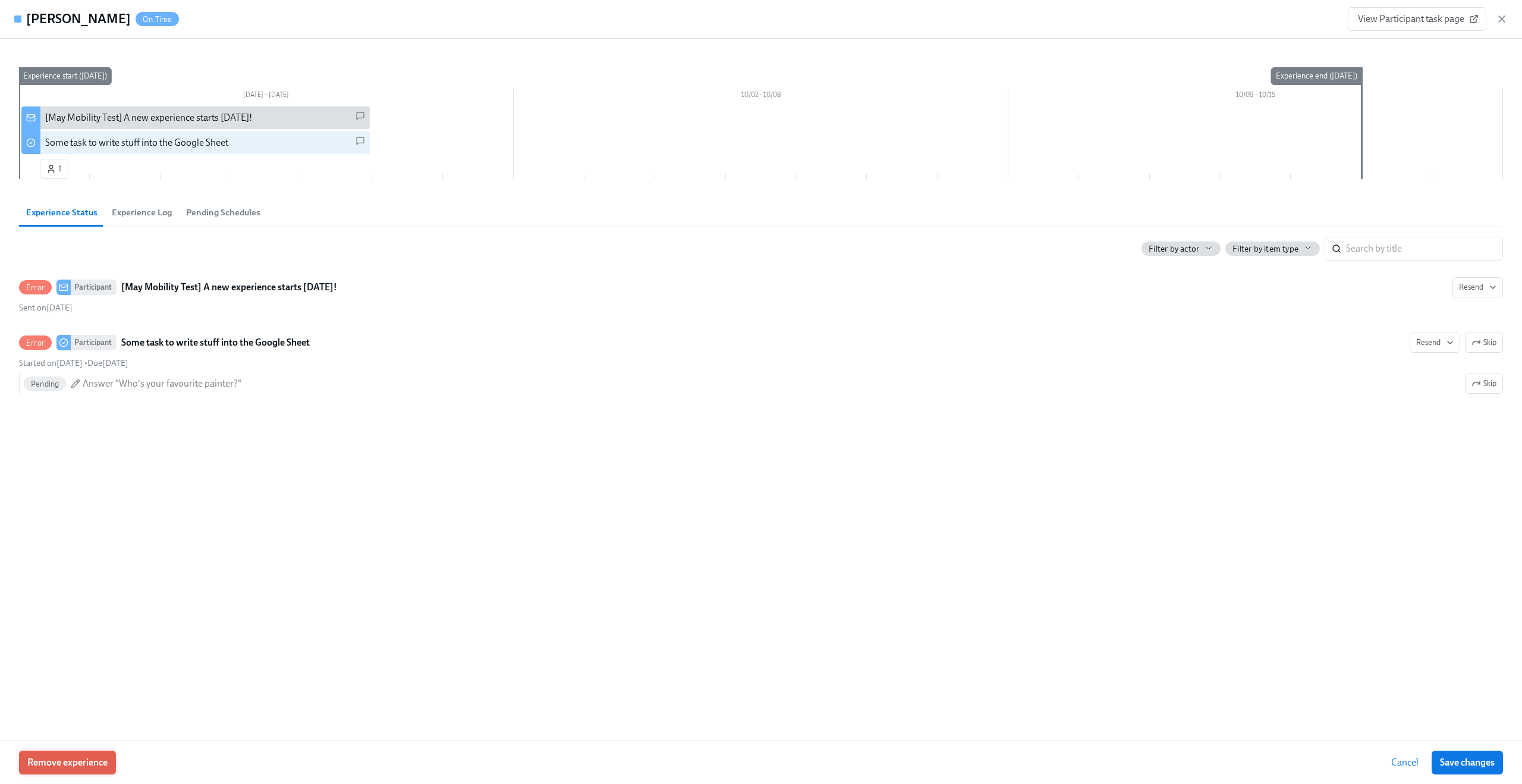
click at [87, 760] on span "Remove experience" at bounding box center [68, 762] width 80 height 12
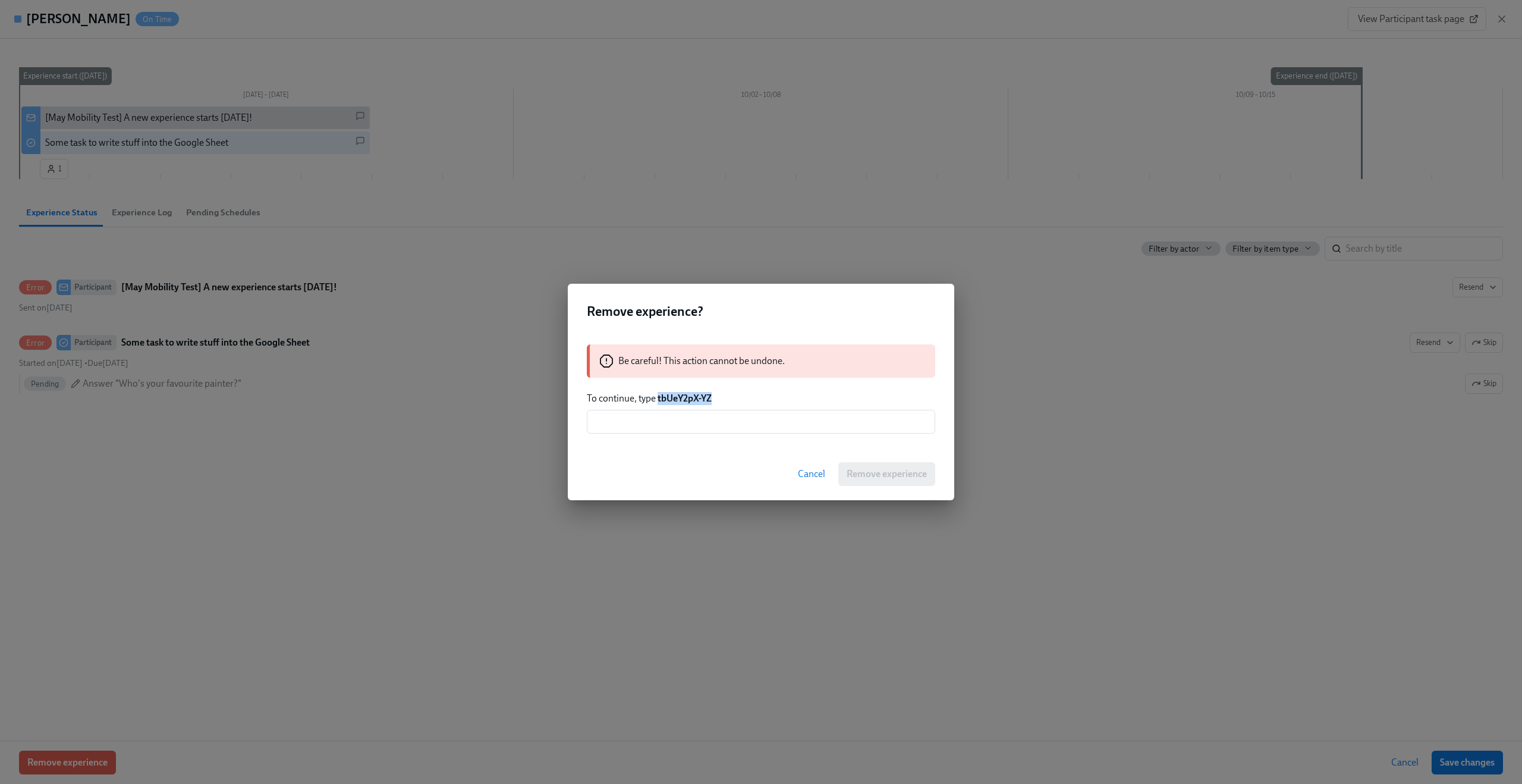
drag, startPoint x: 660, startPoint y: 399, endPoint x: 764, endPoint y: 396, distance: 104.0
click at [764, 396] on p "To continue, type tbUeY2pX-YZ" at bounding box center [761, 397] width 348 height 13
copy strong "tbUeY2pX-YZ"
click at [731, 432] on input "text" at bounding box center [761, 422] width 348 height 23
paste input "tbUeY2pX-YZ"
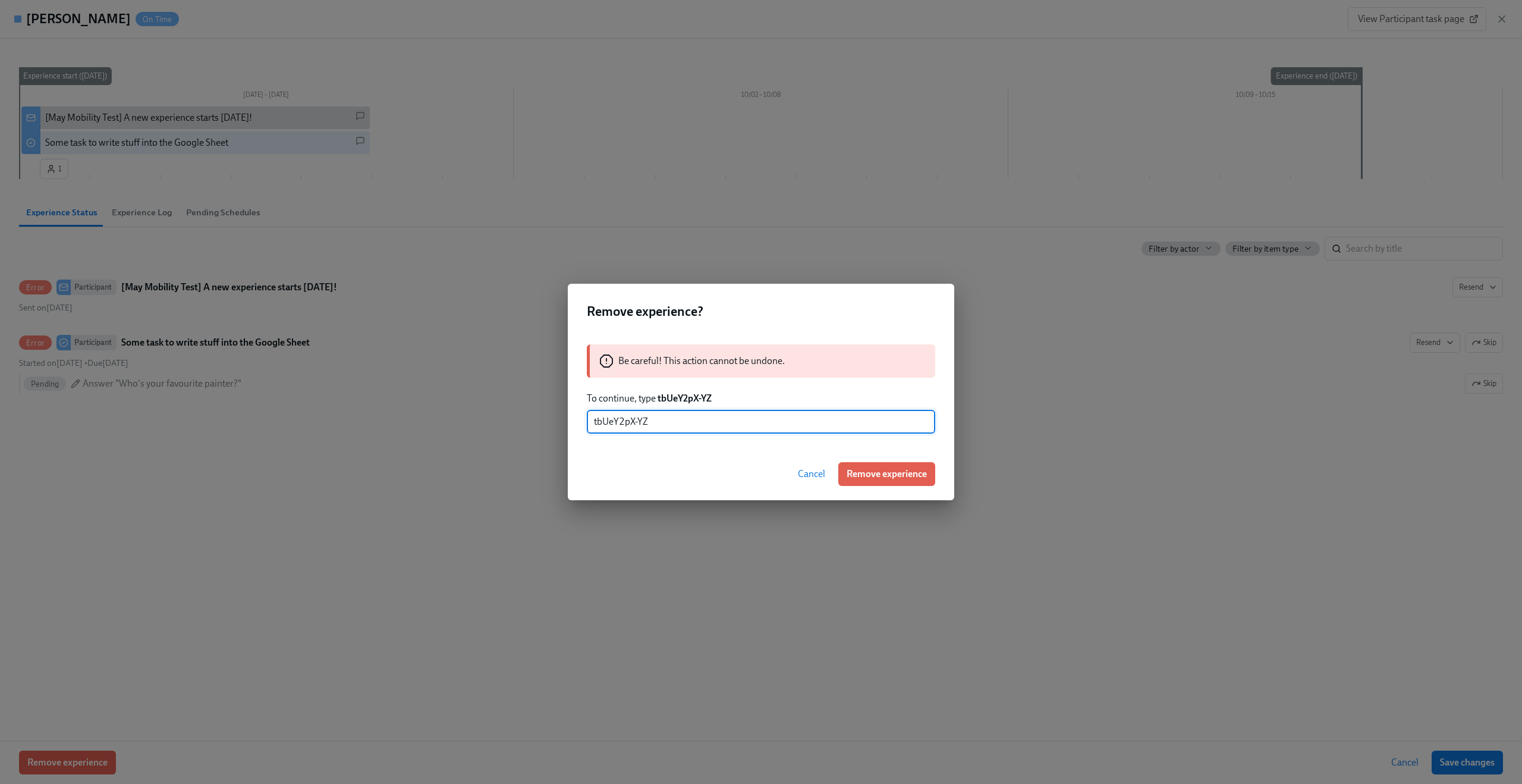
type input "tbUeY2pX-YZ"
click at [943, 479] on div "Cancel Remove experience" at bounding box center [761, 473] width 387 height 52
click at [922, 477] on span "Remove experience" at bounding box center [887, 474] width 80 height 12
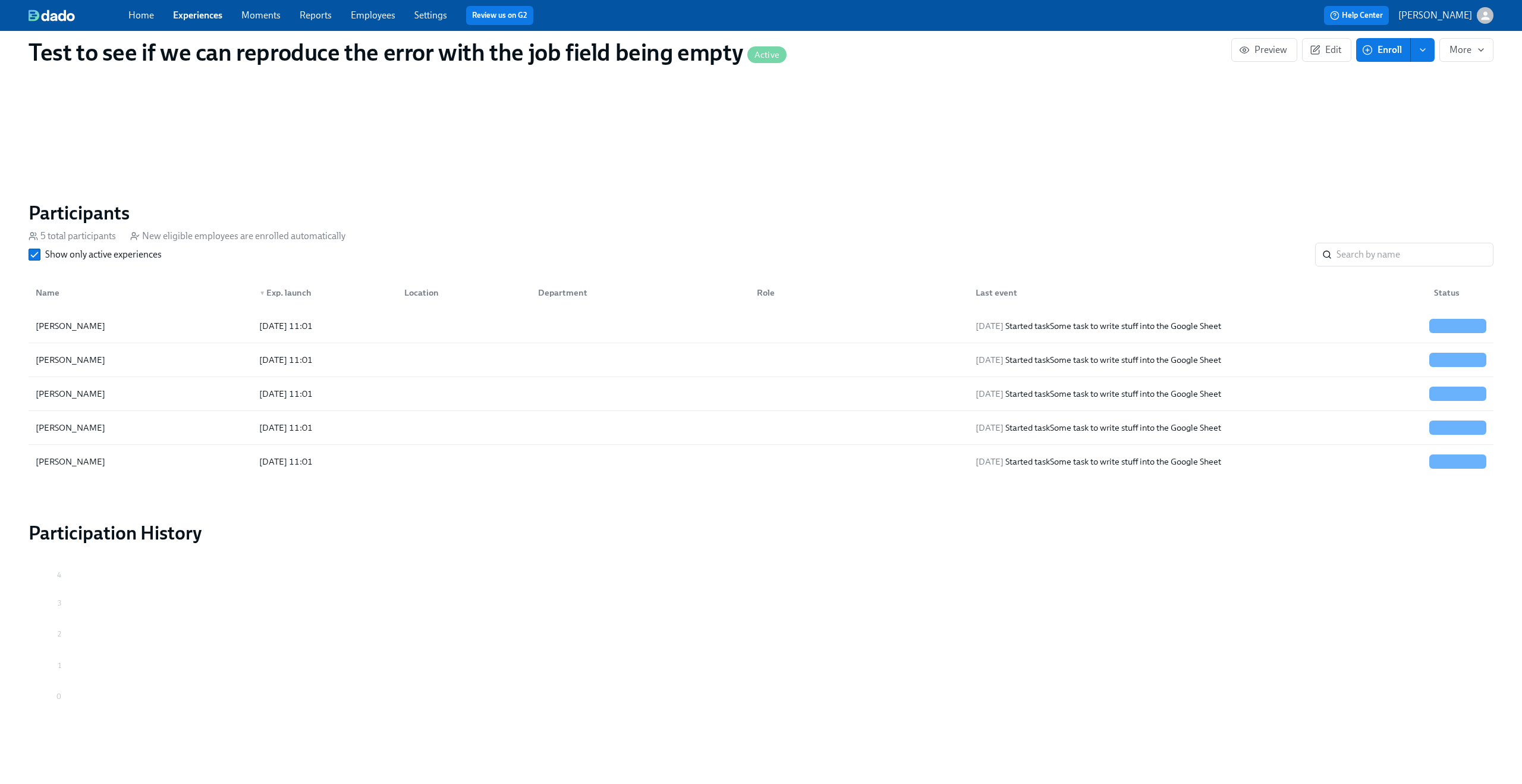
scroll to position [691, 0]
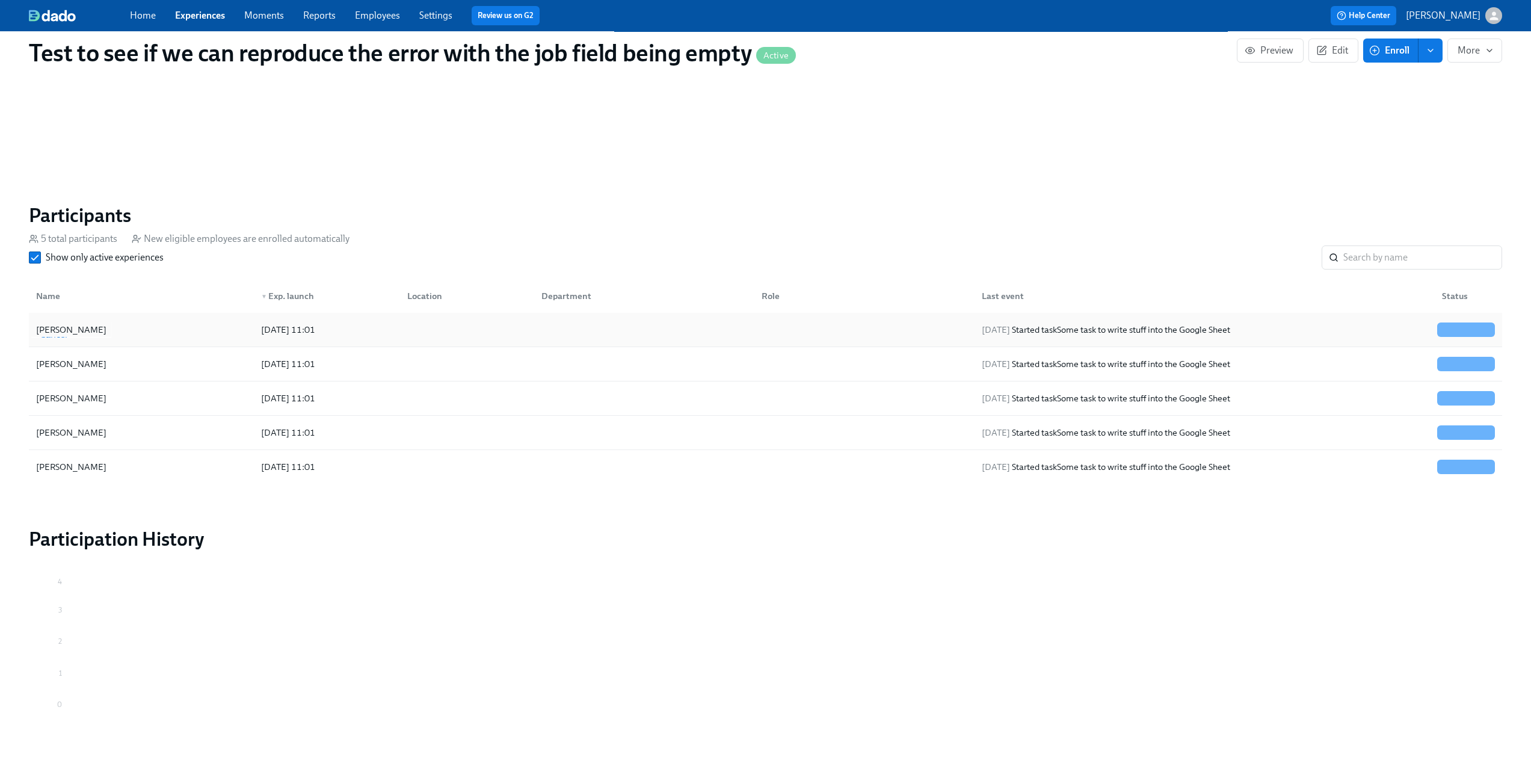
click at [168, 326] on div "[PERSON_NAME]" at bounding box center [142, 330] width 220 height 24
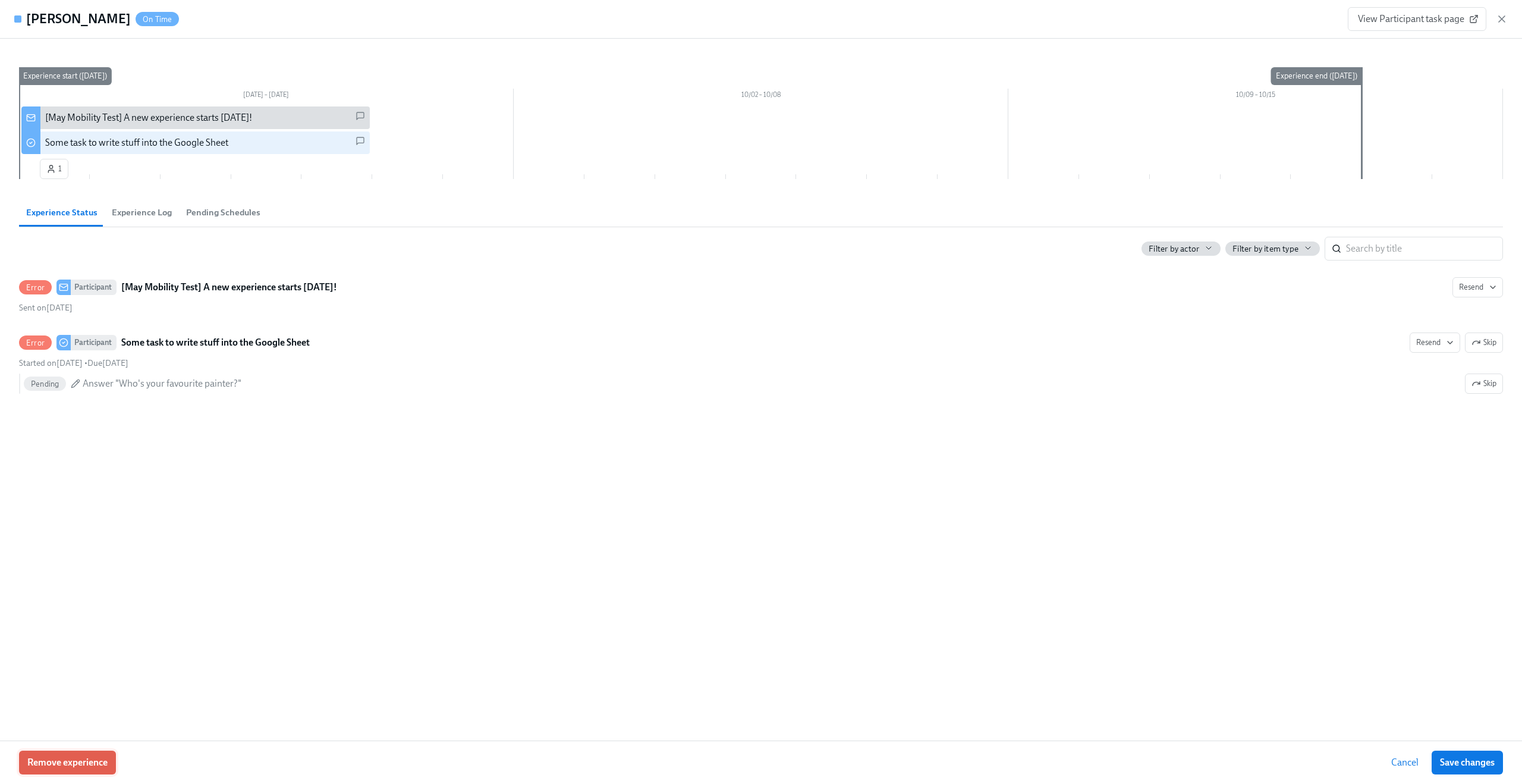
click at [89, 756] on button "Remove experience" at bounding box center [67, 762] width 97 height 23
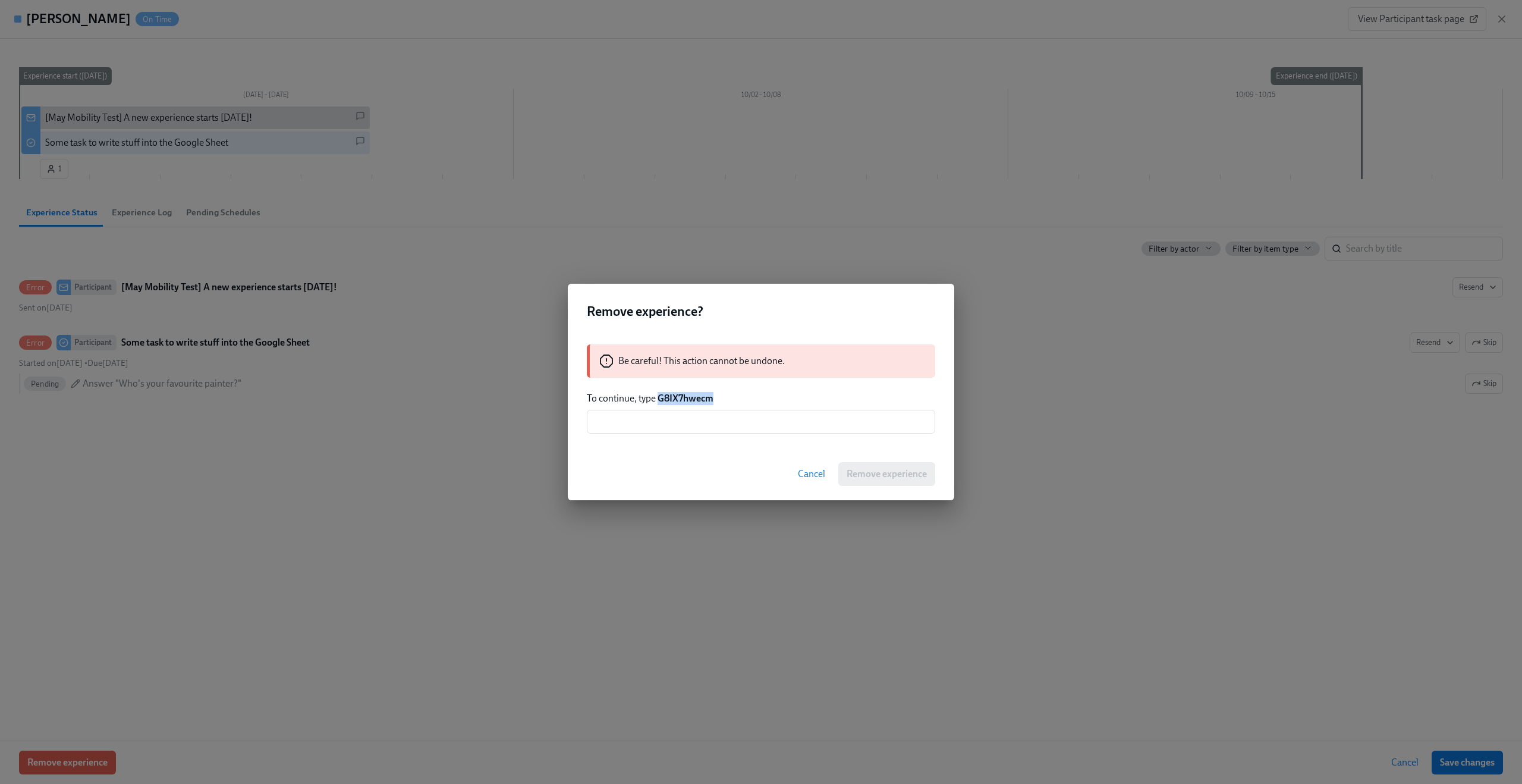
drag, startPoint x: 660, startPoint y: 397, endPoint x: 724, endPoint y: 397, distance: 64.0
click at [724, 397] on p "To continue, type G8IX7hwecm" at bounding box center [761, 397] width 348 height 13
copy strong "G8IX7hwecm"
click at [737, 437] on div "Be careful! This action cannot be undone. To continue, type G8IX7hwecm ​" at bounding box center [761, 389] width 387 height 117
click at [736, 423] on input "text" at bounding box center [761, 422] width 348 height 23
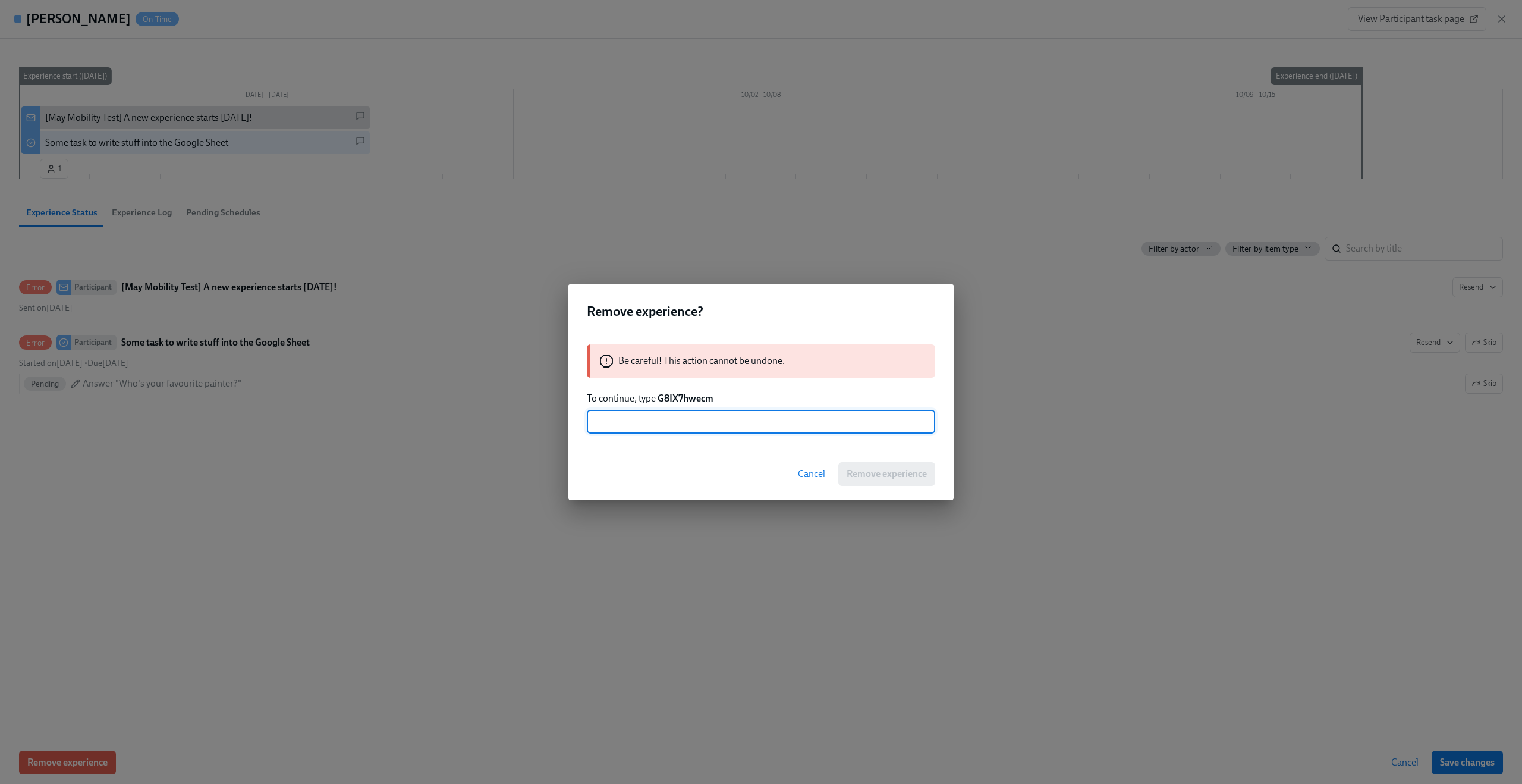
paste input "G8IX7hwecm"
type input "G8IX7hwecm"
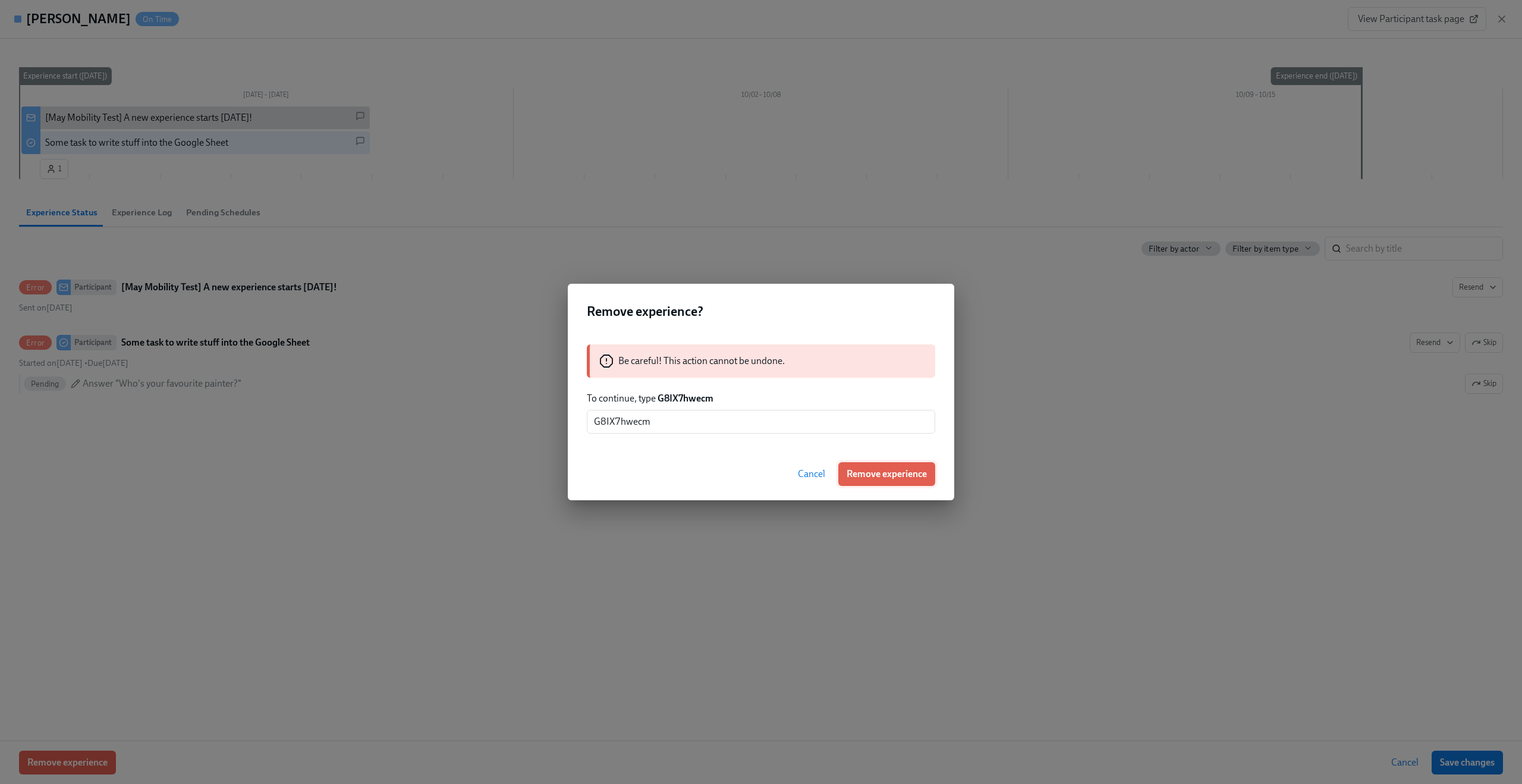
click at [865, 473] on span "Remove experience" at bounding box center [887, 474] width 80 height 12
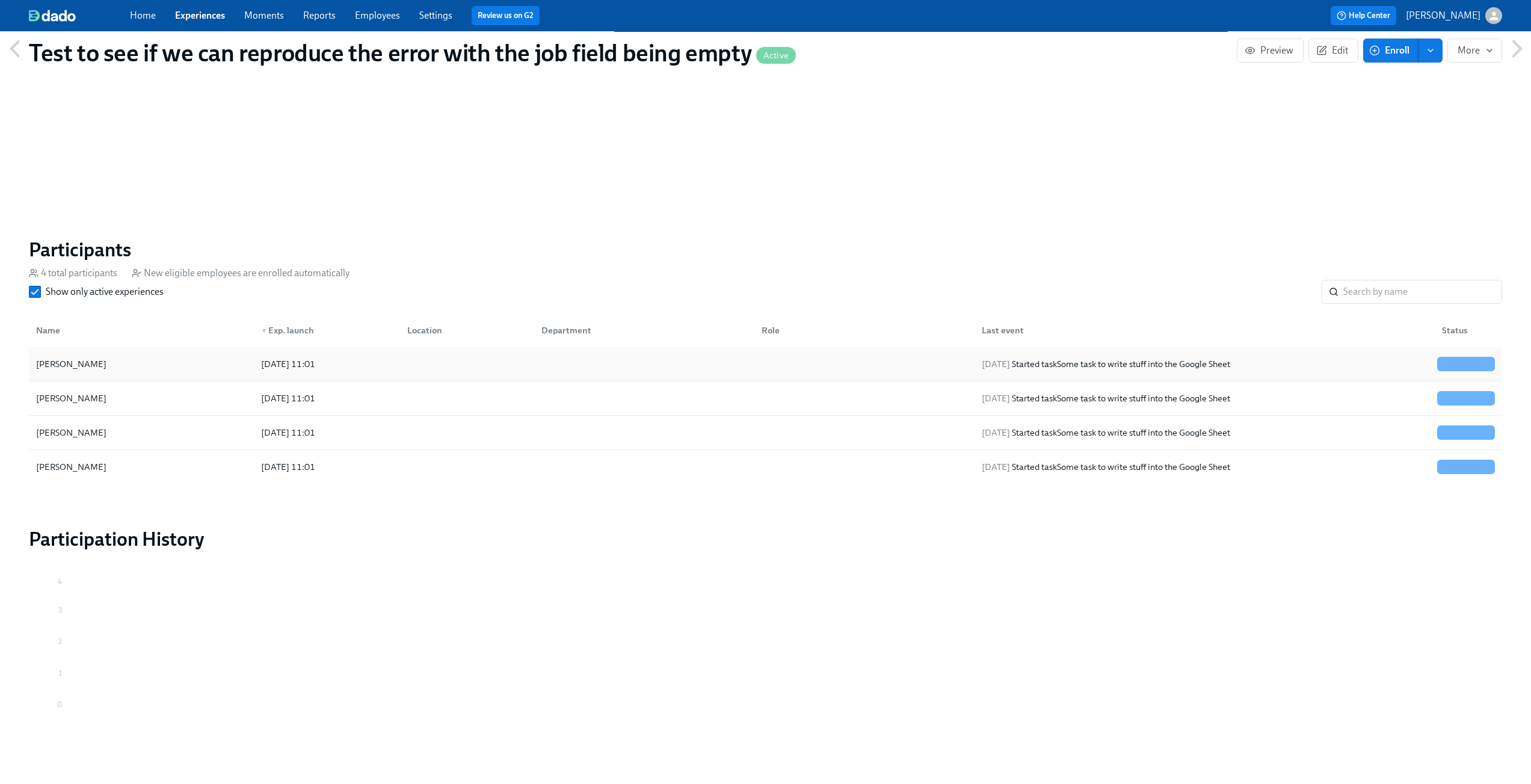
click at [256, 362] on div "2025/09/25 11:01" at bounding box center [288, 363] width 63 height 15
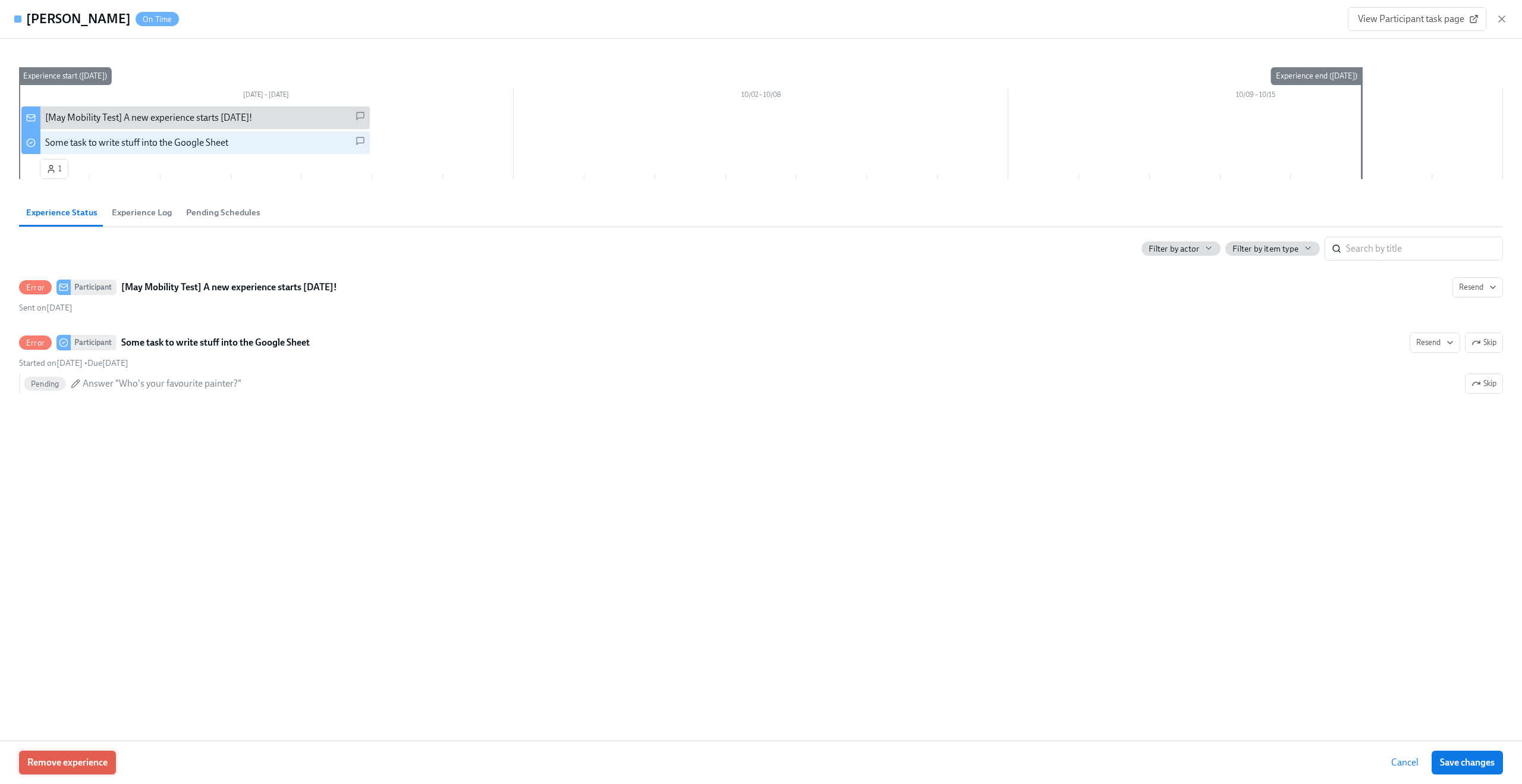
click at [85, 754] on button "Remove experience" at bounding box center [67, 762] width 97 height 23
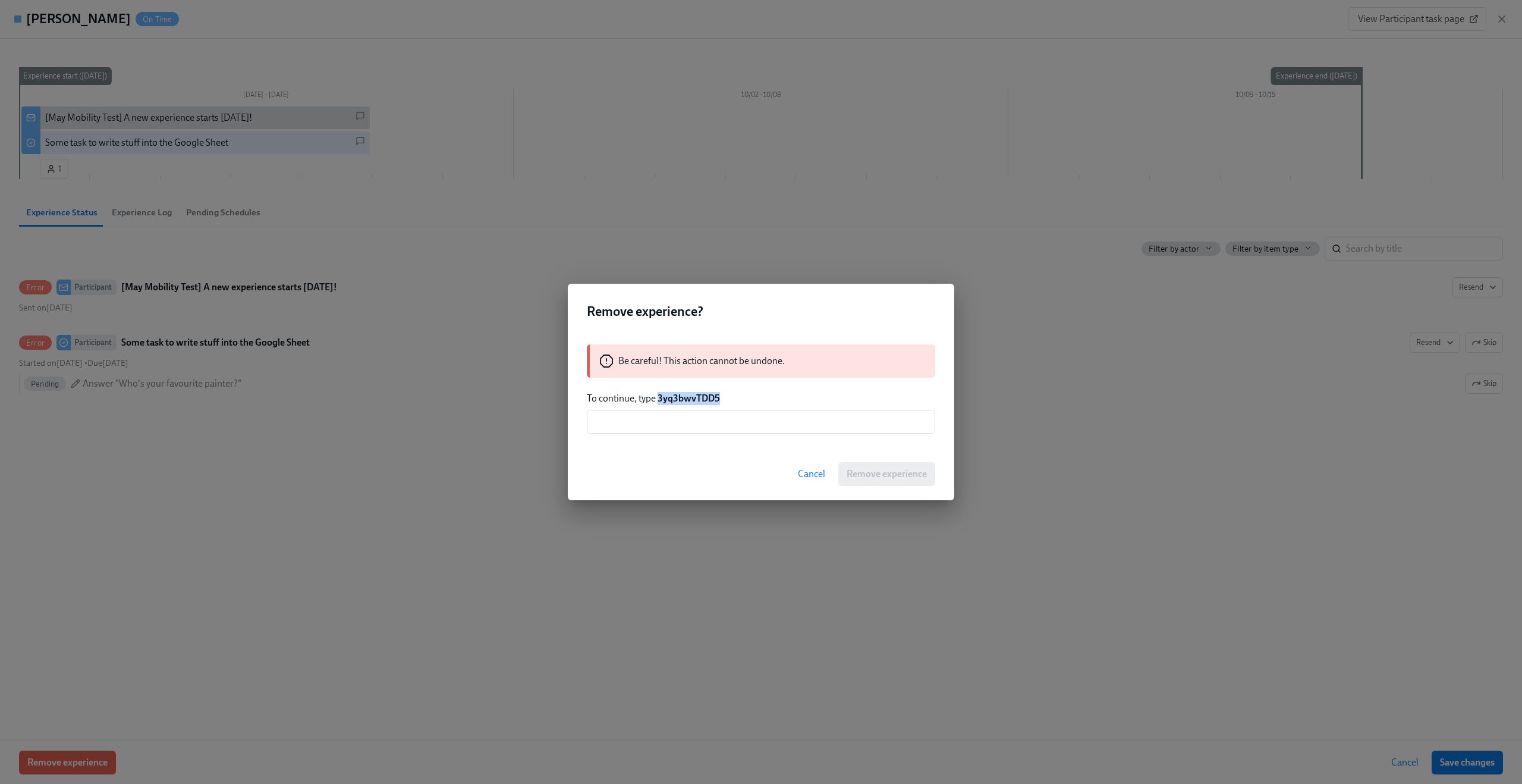
drag, startPoint x: 657, startPoint y: 397, endPoint x: 731, endPoint y: 399, distance: 74.0
click at [731, 399] on p "To continue, type 3yq3bwvTDD5" at bounding box center [761, 397] width 348 height 13
copy strong "3yq3bwvTDD5"
click at [772, 430] on input "text" at bounding box center [761, 422] width 348 height 23
paste input "3yq3bwvTDD5"
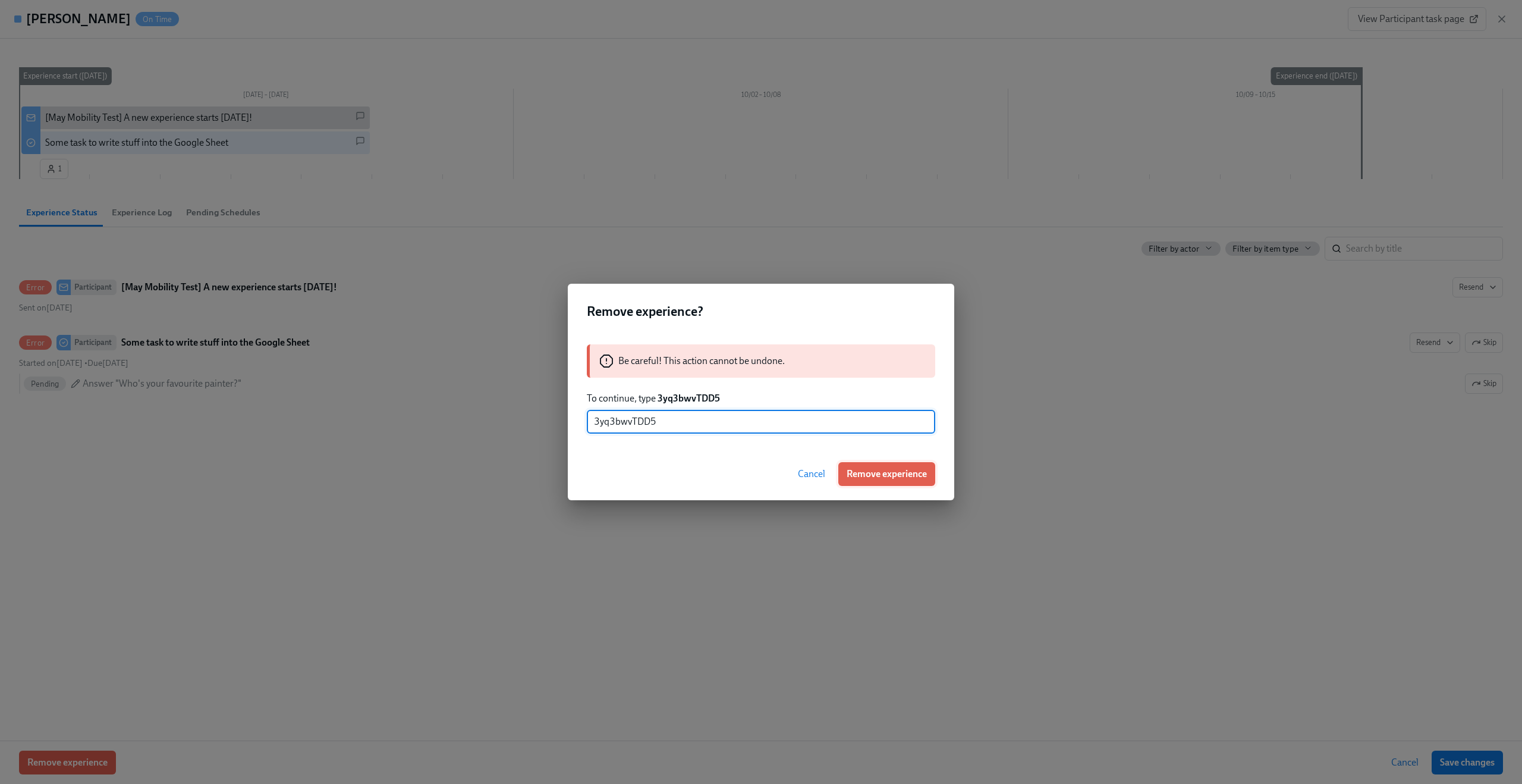
type input "3yq3bwvTDD5"
click at [896, 474] on span "Remove experience" at bounding box center [887, 474] width 80 height 12
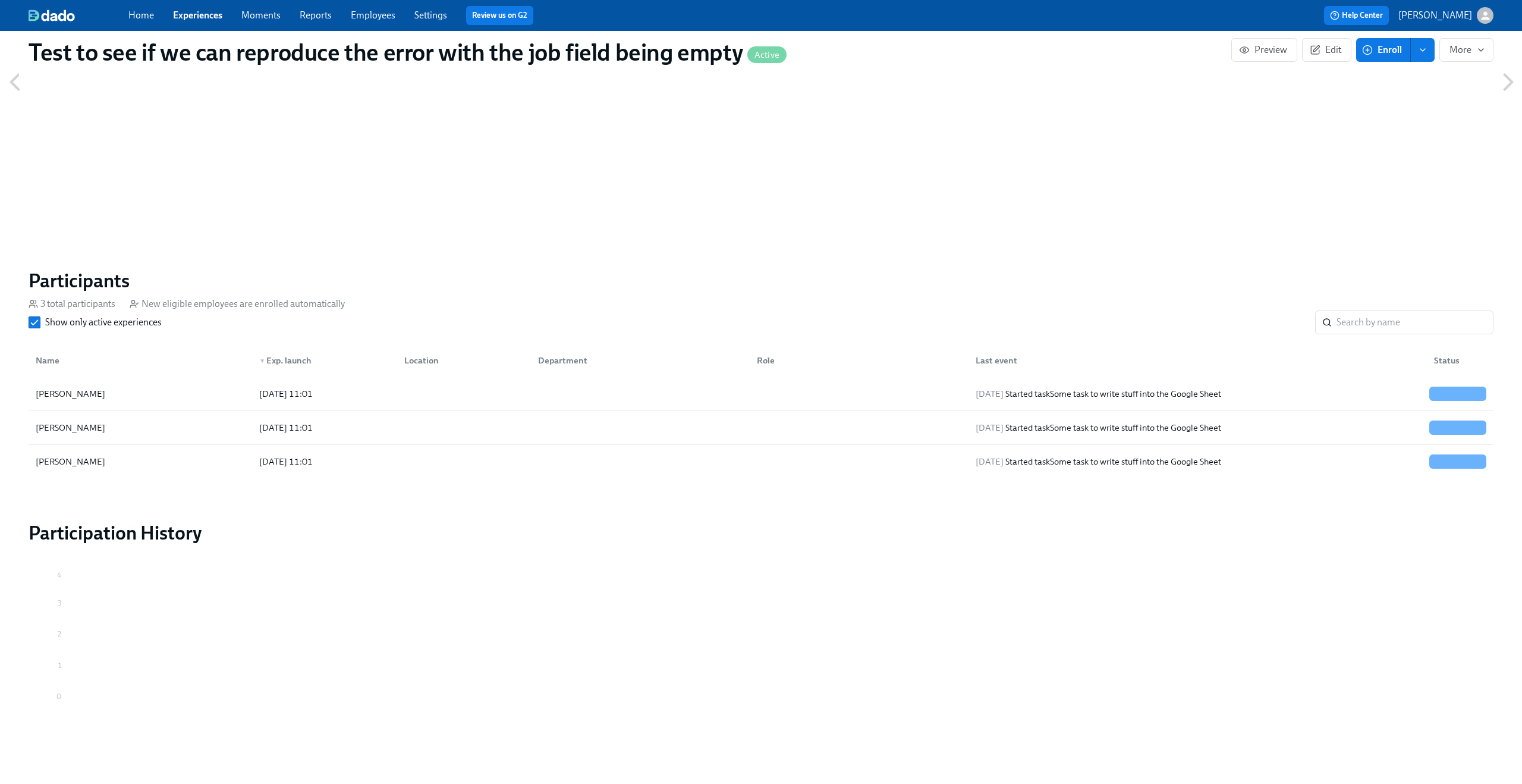
scroll to position [623, 0]
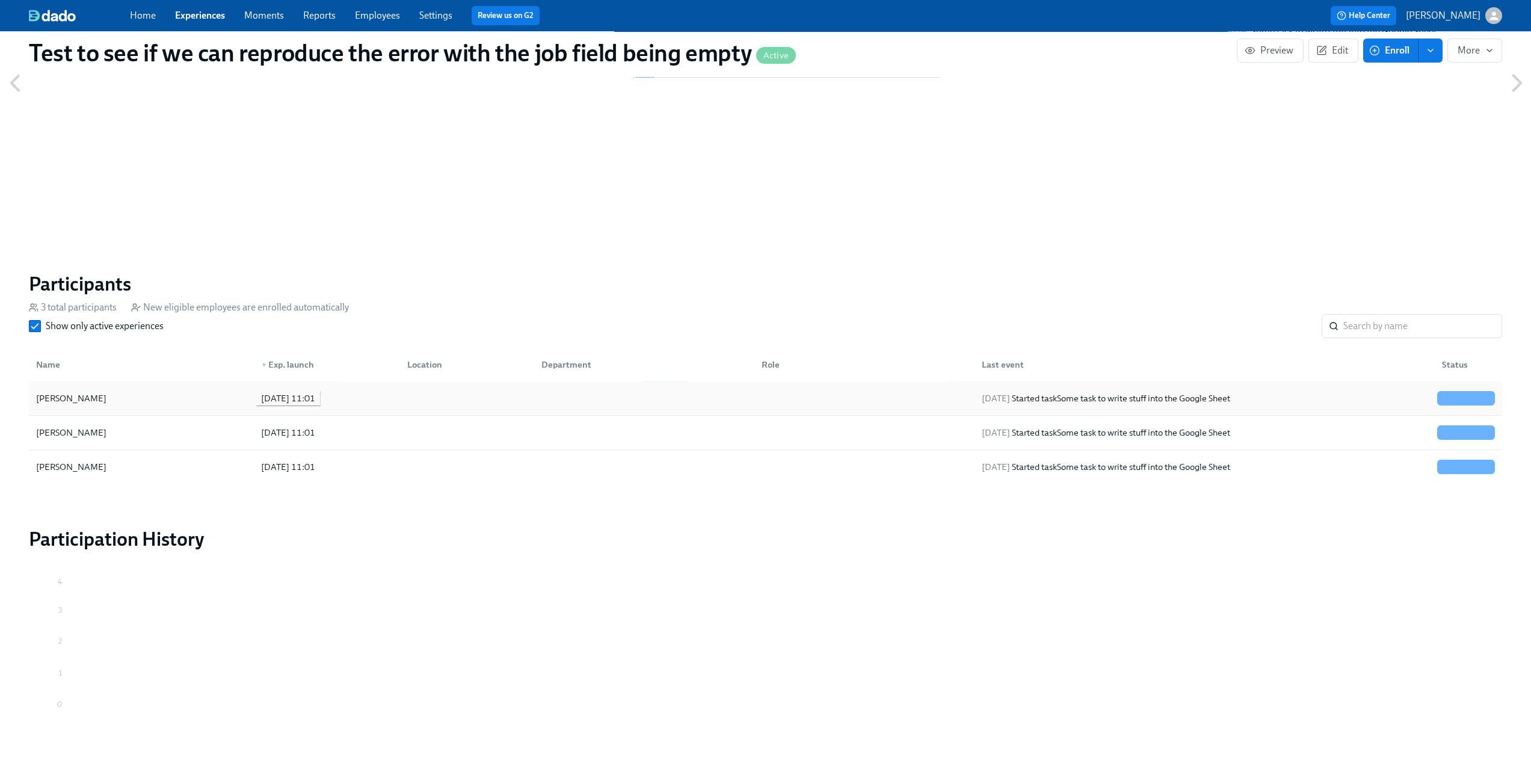
click at [265, 394] on div "2025/09/25 11:01" at bounding box center [288, 398] width 63 height 15
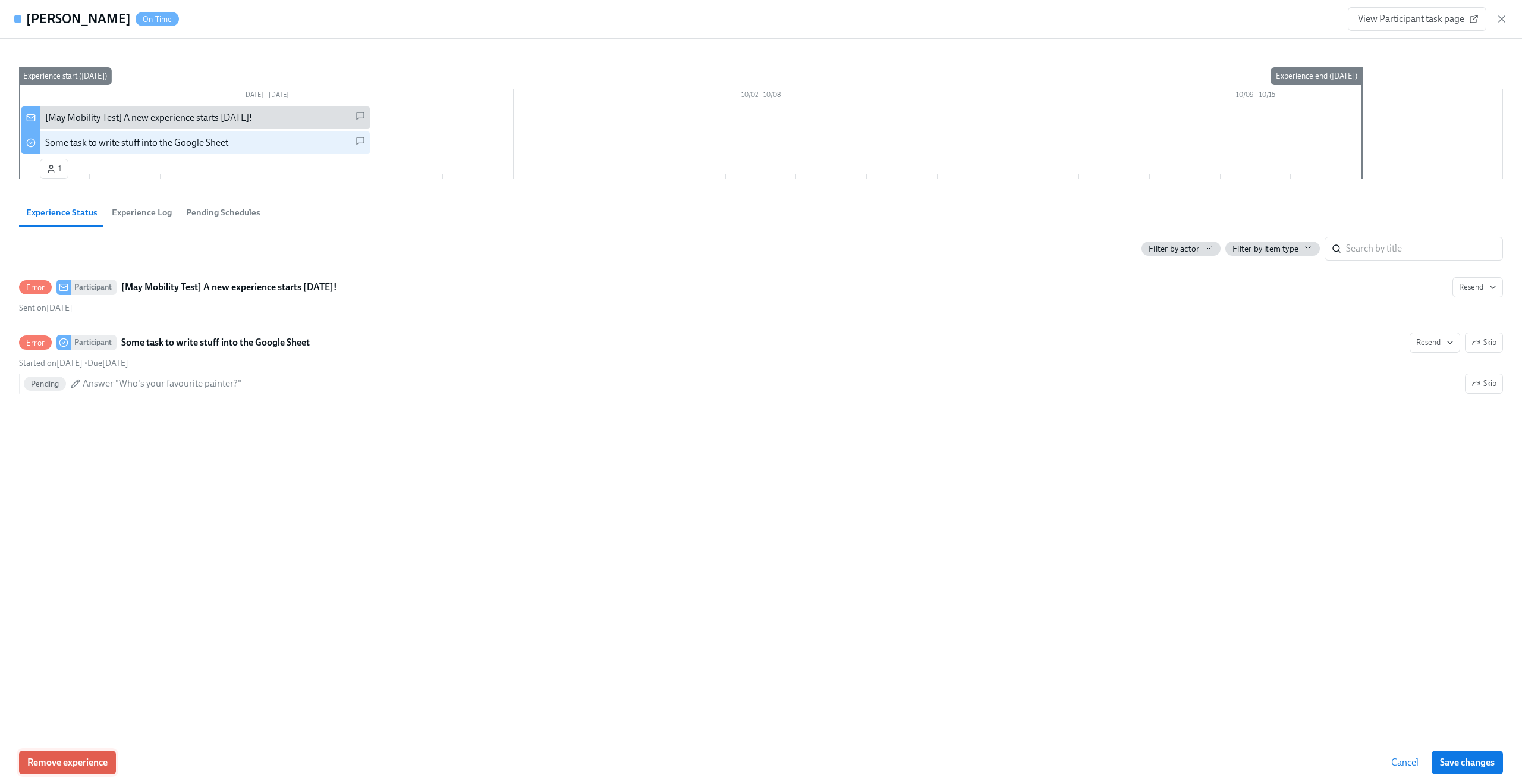
click at [76, 757] on span "Remove experience" at bounding box center [68, 762] width 80 height 12
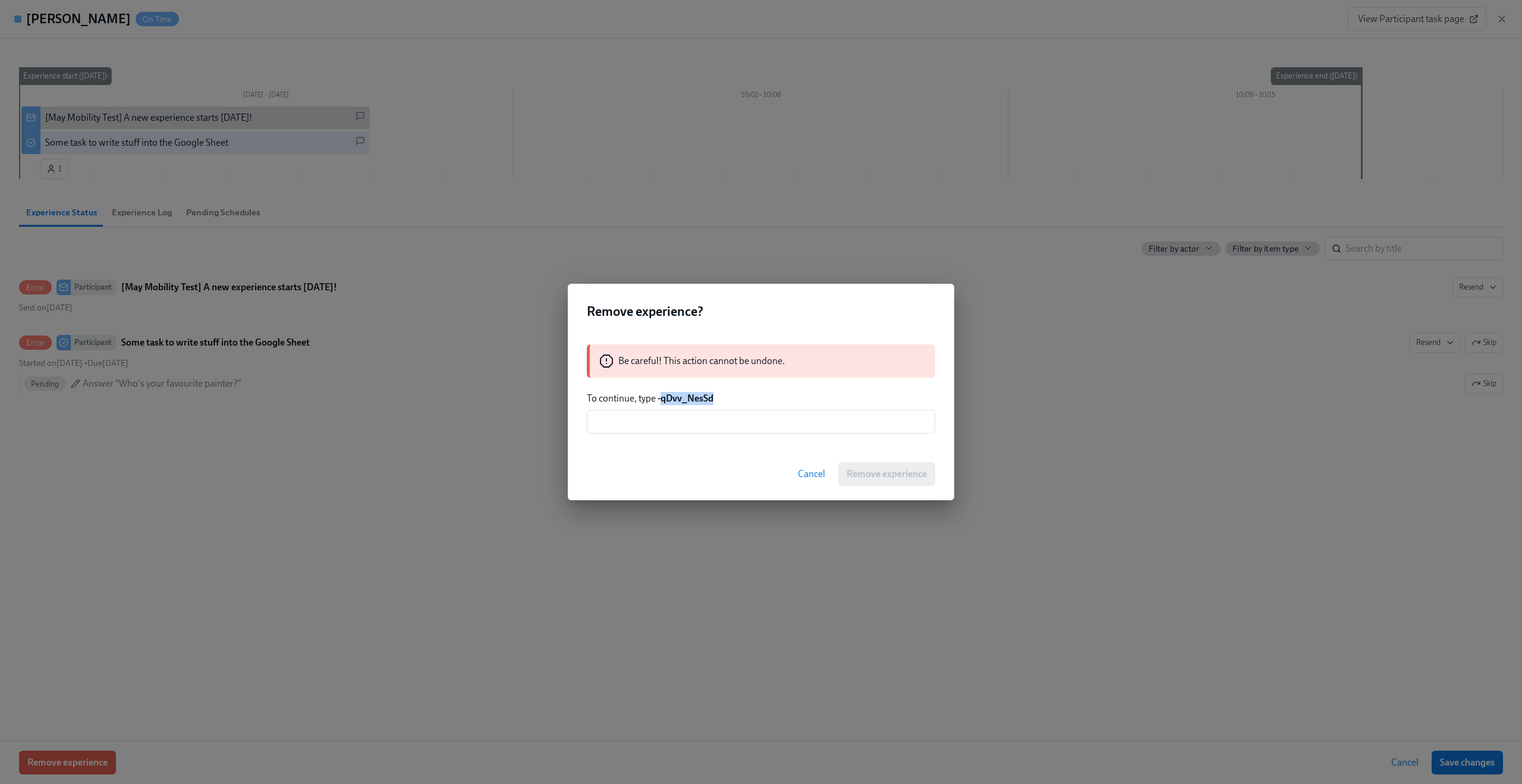
drag, startPoint x: 661, startPoint y: 401, endPoint x: 754, endPoint y: 399, distance: 93.0
click at [754, 399] on p "To continue, type -qDvv_NesSd" at bounding box center [761, 397] width 348 height 13
copy strong "qDvv_NesSd"
click at [731, 413] on input "text" at bounding box center [761, 422] width 348 height 23
paste input "qDvv_NesSd"
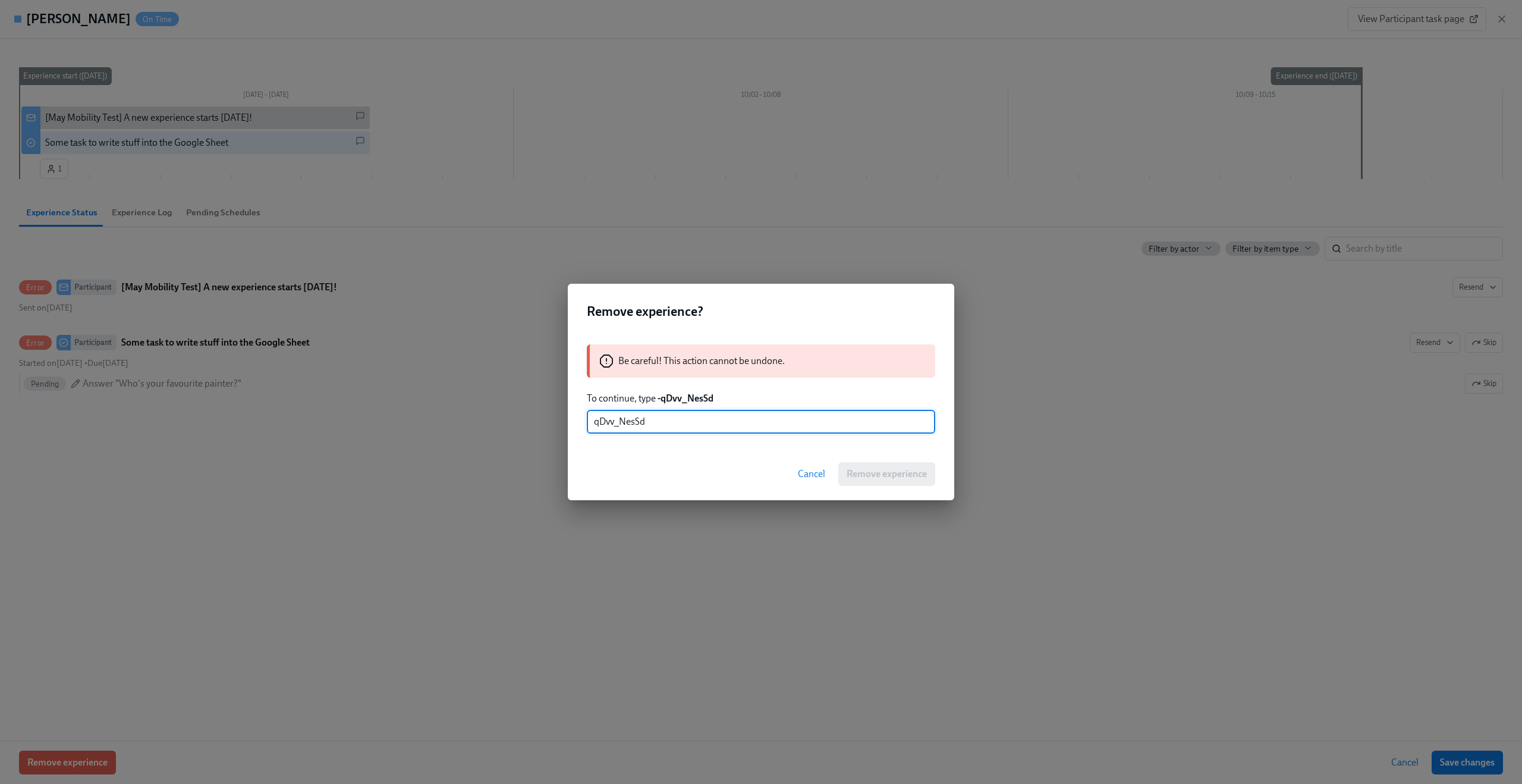
click at [895, 470] on div "Cancel Remove experience" at bounding box center [761, 473] width 387 height 52
click at [592, 423] on input "qDvv_NesSd" at bounding box center [761, 422] width 348 height 23
type input "-qDvv_NesSd"
click at [878, 472] on span "Remove experience" at bounding box center [887, 474] width 80 height 12
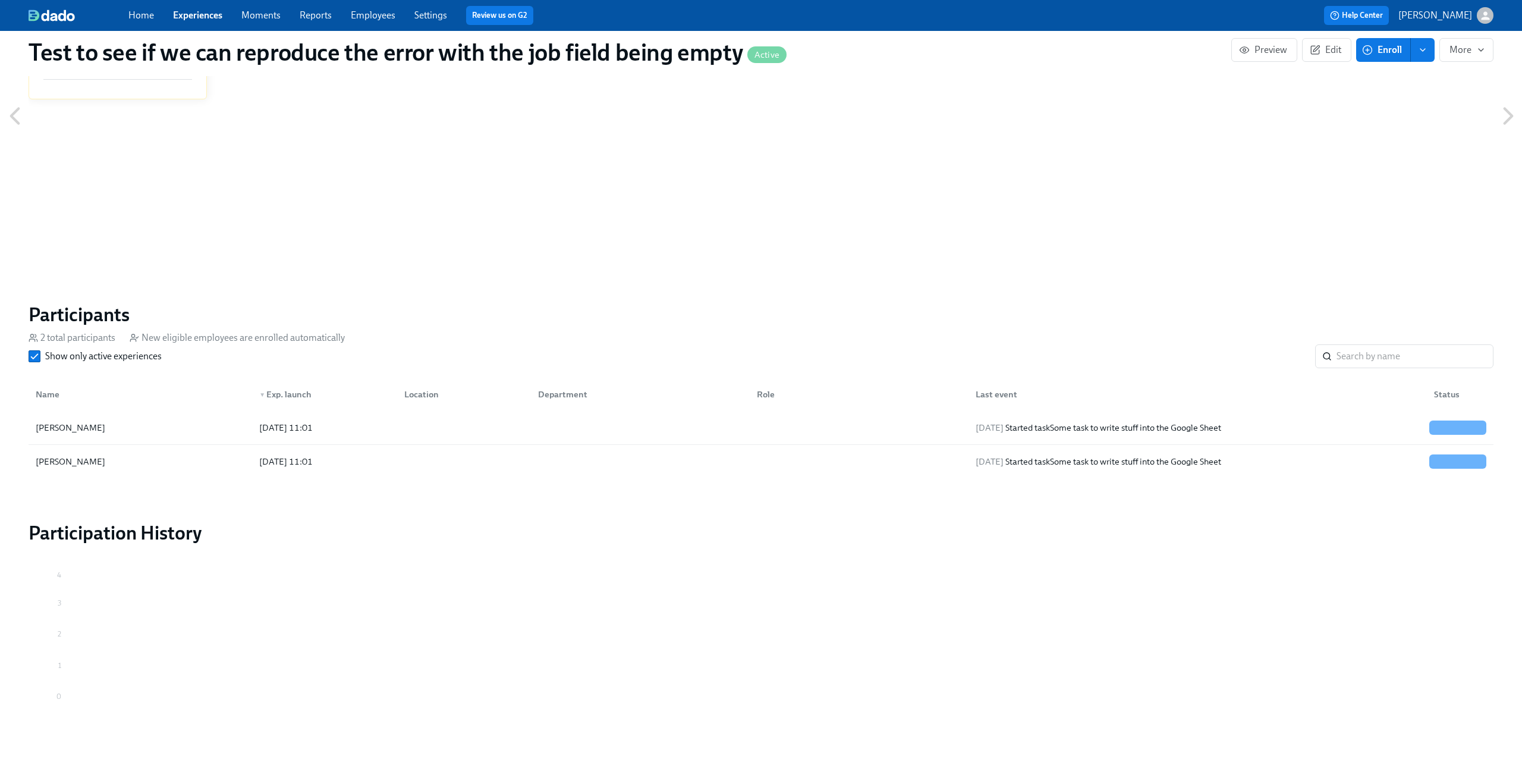
scroll to position [590, 0]
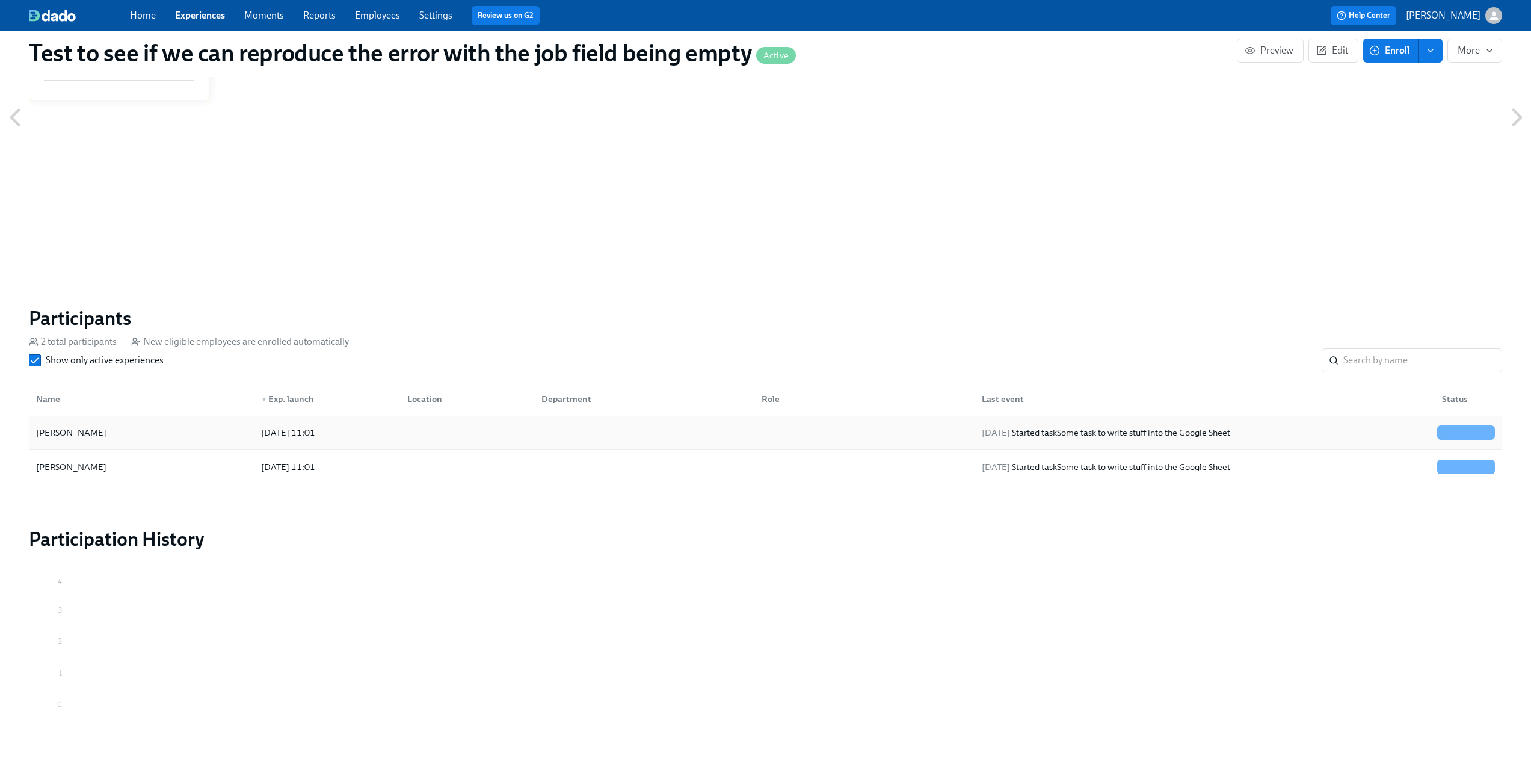
click at [242, 432] on div "[PERSON_NAME]" at bounding box center [142, 433] width 220 height 24
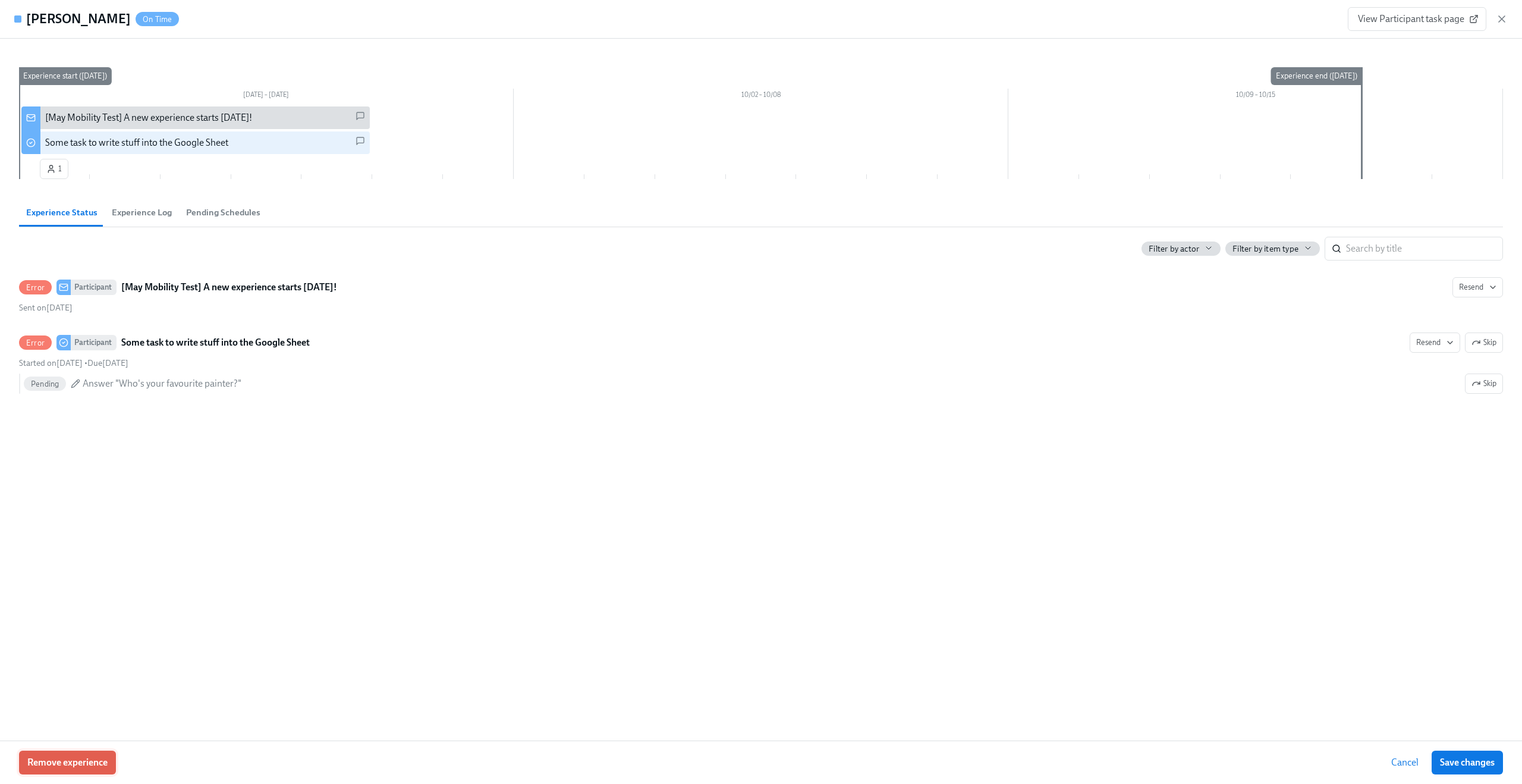
click at [72, 767] on span "Remove experience" at bounding box center [68, 762] width 80 height 12
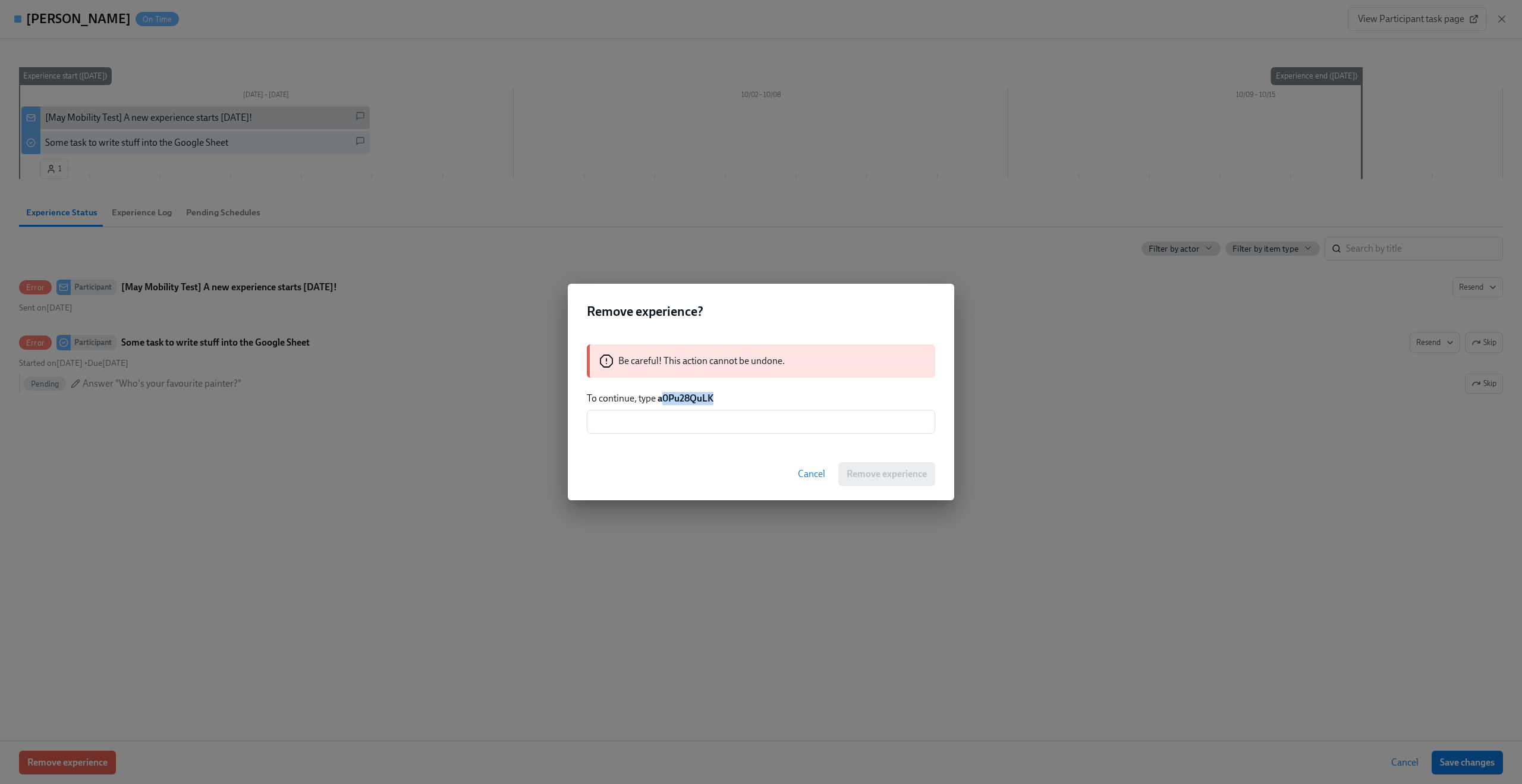
drag, startPoint x: 661, startPoint y: 399, endPoint x: 720, endPoint y: 396, distance: 59.1
click at [720, 396] on p "To continue, type a0Pu28QuLK" at bounding box center [761, 397] width 348 height 13
drag, startPoint x: 659, startPoint y: 397, endPoint x: 754, endPoint y: 397, distance: 95.0
click at [754, 397] on p "To continue, type a0Pu28QuLK" at bounding box center [761, 397] width 348 height 13
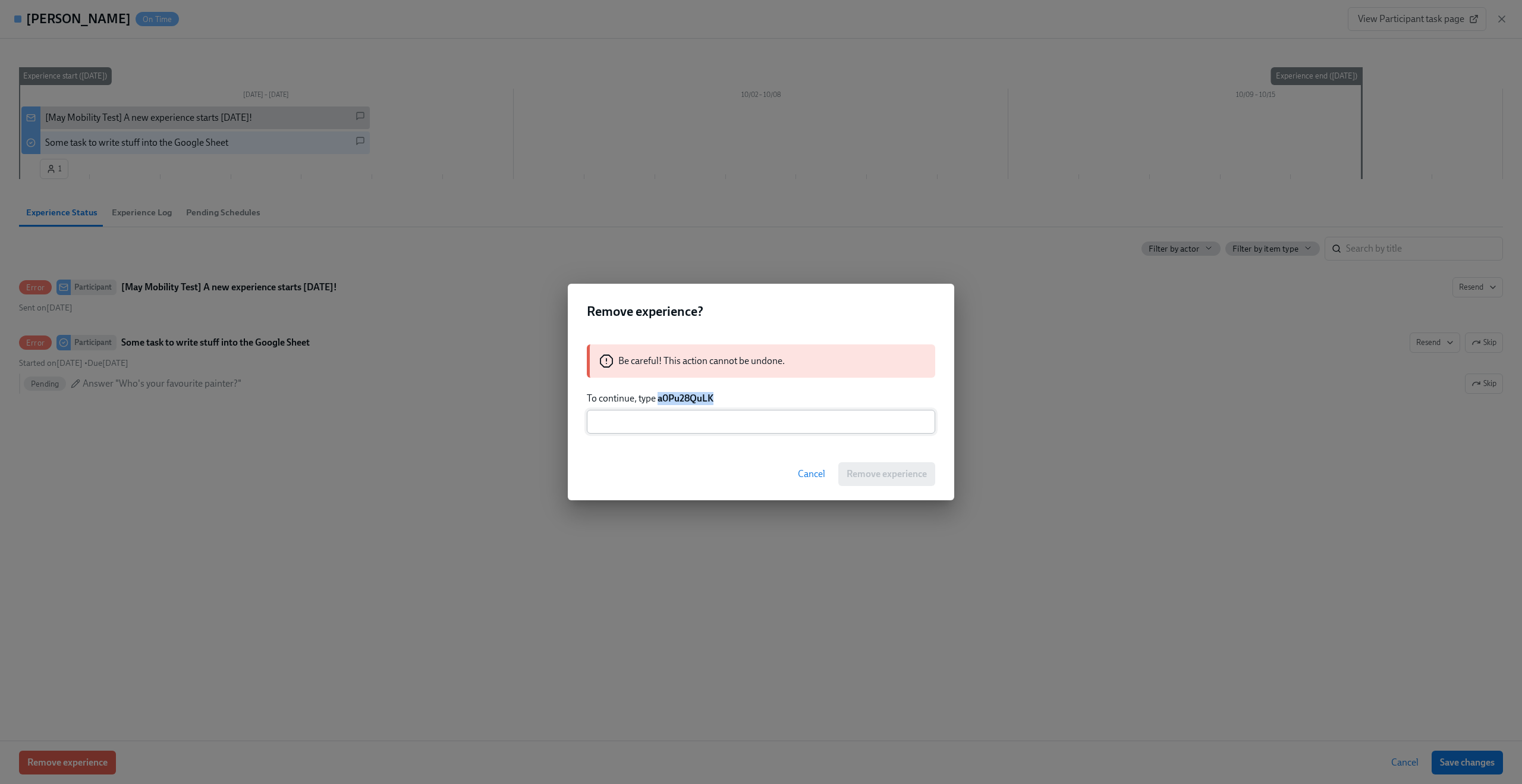
copy strong "a0Pu28QuLK"
click at [715, 429] on input "text" at bounding box center [761, 422] width 348 height 23
paste input "a0Pu28QuLK"
type input "a0Pu28QuLK"
click at [895, 469] on span "Remove experience" at bounding box center [887, 474] width 80 height 12
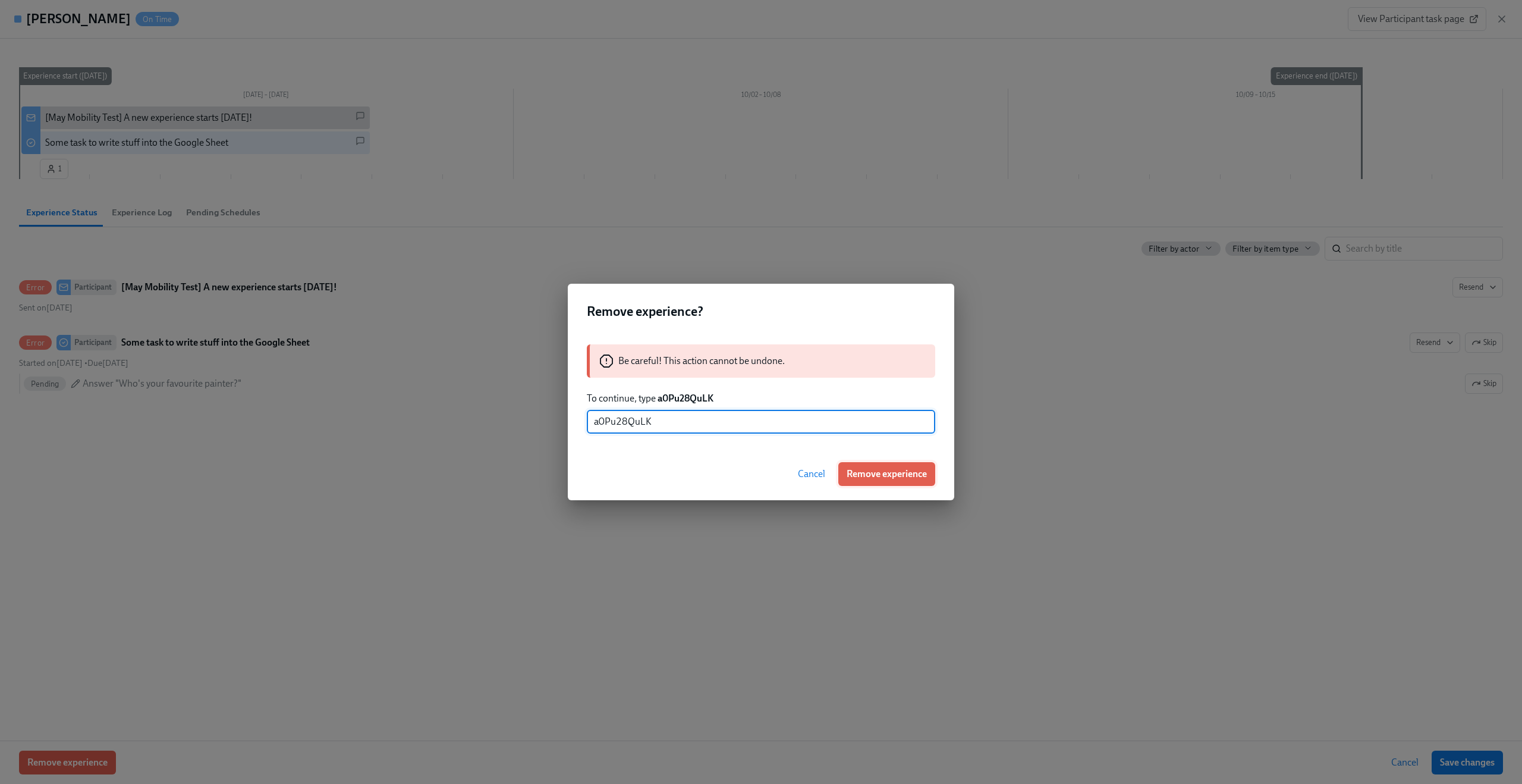
scroll to position [556, 0]
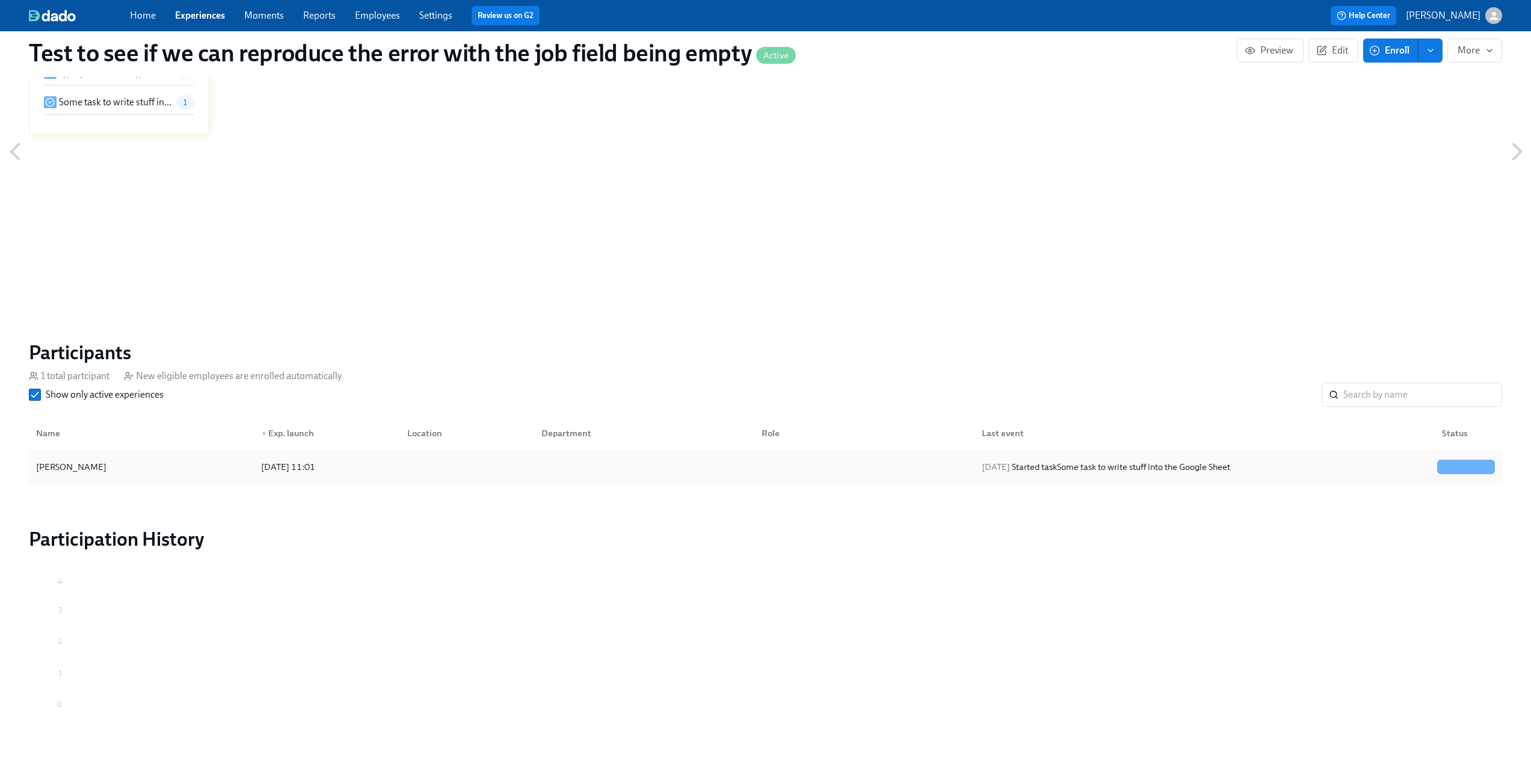
click at [243, 477] on div "[PERSON_NAME]" at bounding box center [142, 466] width 220 height 24
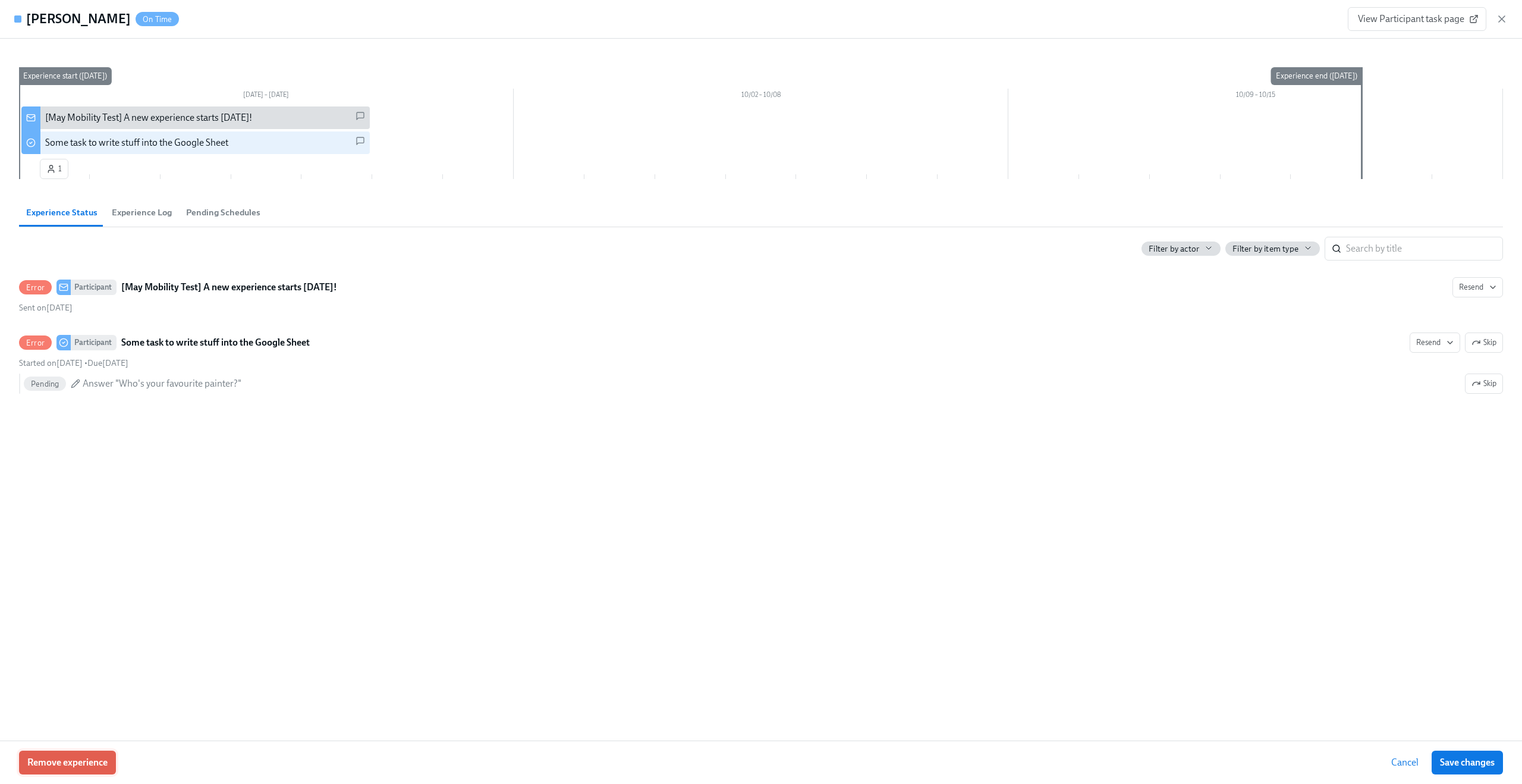
click at [94, 757] on span "Remove experience" at bounding box center [68, 762] width 80 height 12
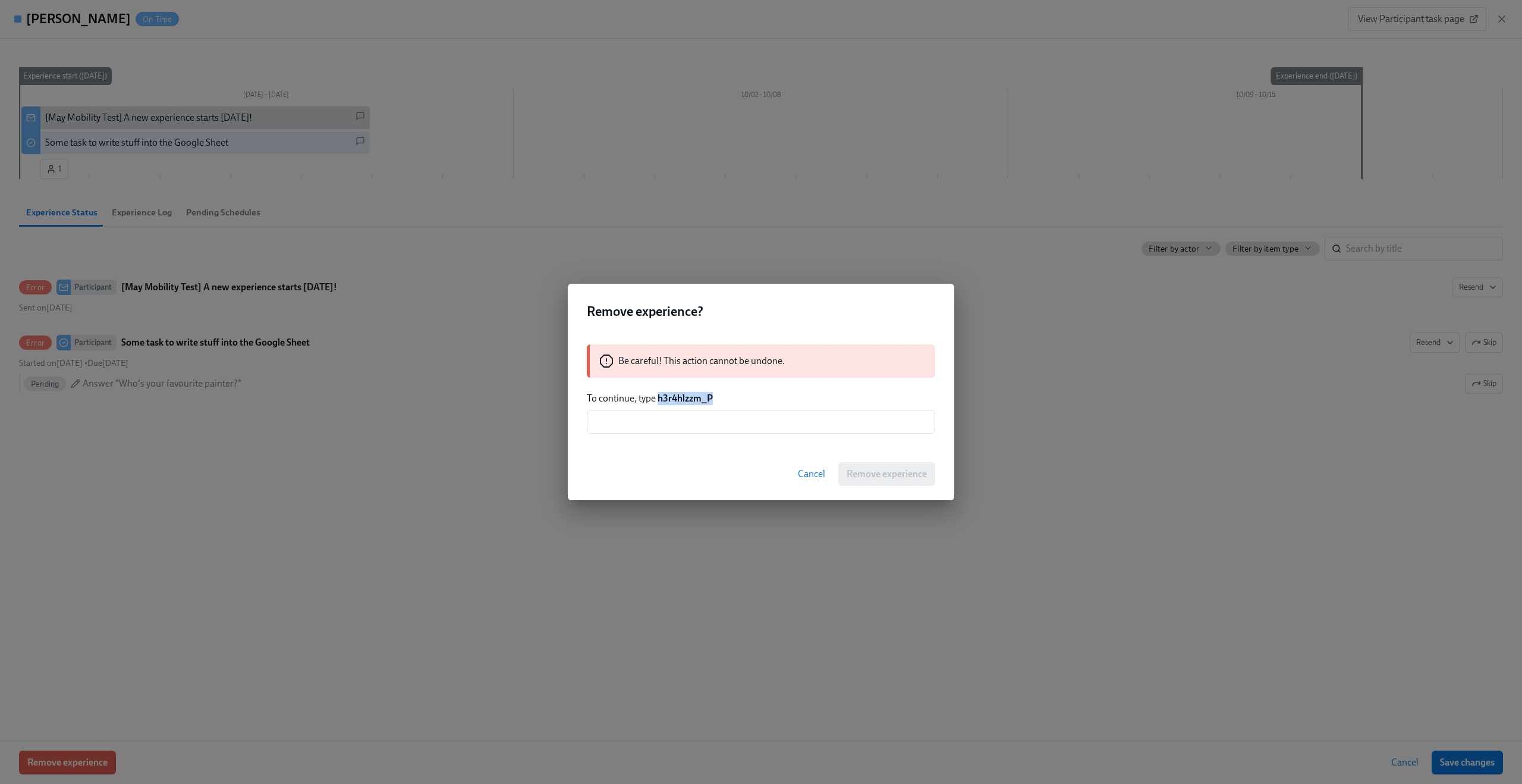
drag, startPoint x: 658, startPoint y: 396, endPoint x: 757, endPoint y: 398, distance: 99.0
click at [757, 398] on p "To continue, type h3r4hlzzm_P" at bounding box center [761, 397] width 348 height 13
copy strong "h3r4hlzzm_P"
click at [720, 423] on input "text" at bounding box center [761, 422] width 348 height 23
paste input "h3r4hlzzm_P"
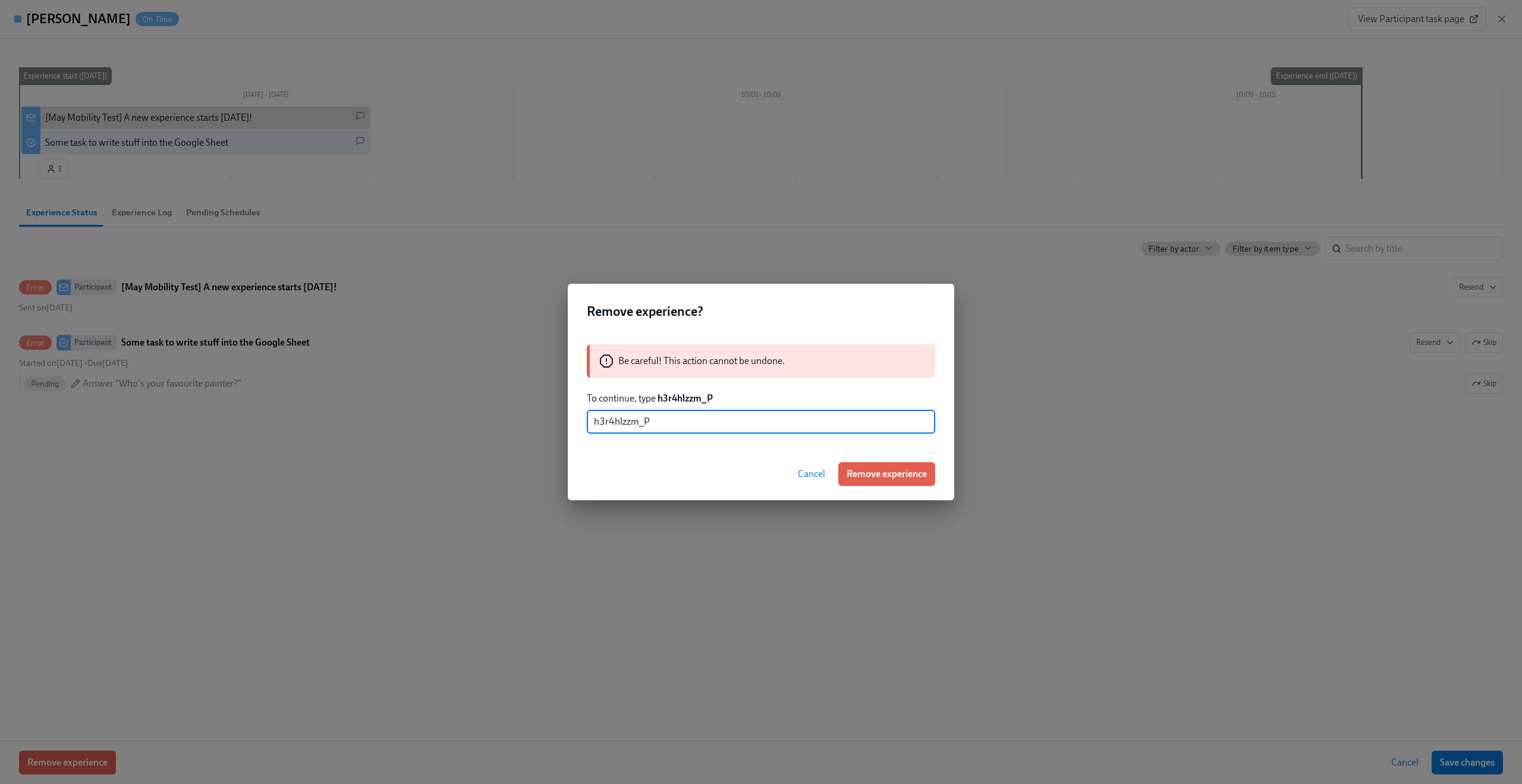
type input "h3r4hlzzm_P"
click at [893, 454] on div "Cancel Remove experience" at bounding box center [761, 473] width 387 height 52
click at [907, 475] on span "Remove experience" at bounding box center [887, 474] width 80 height 12
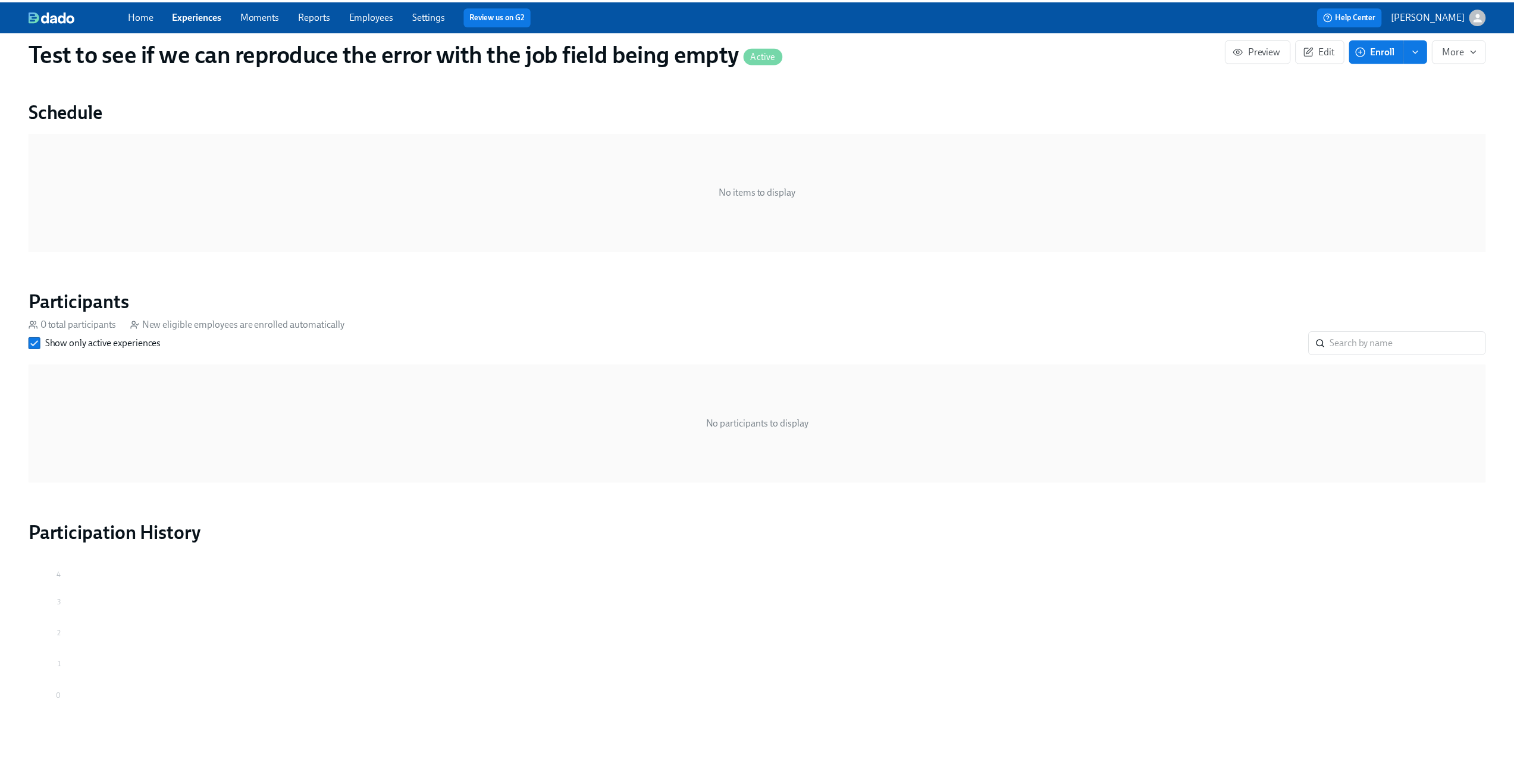
scroll to position [384, 0]
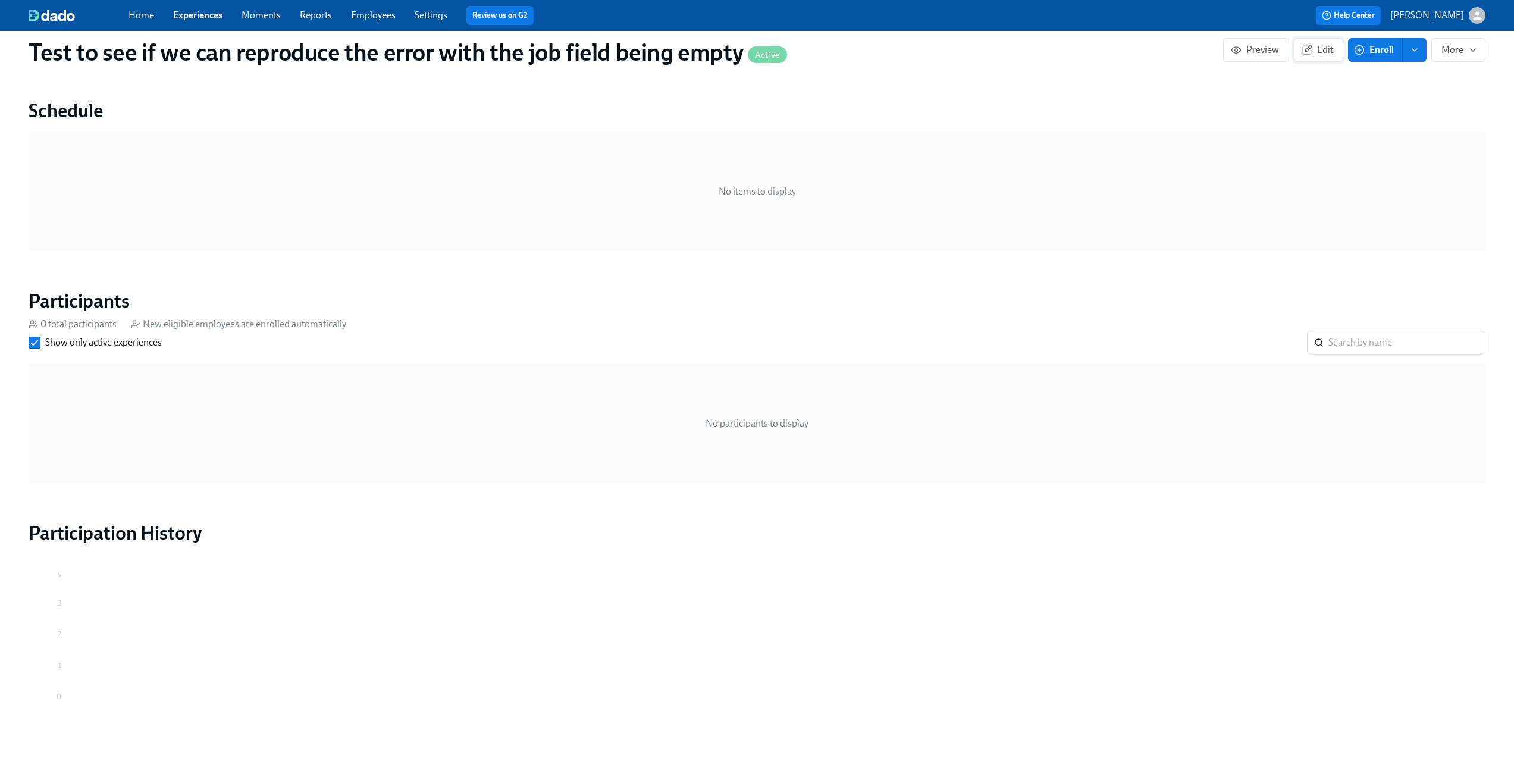
click at [1325, 56] on button "Edit" at bounding box center [1318, 50] width 49 height 23
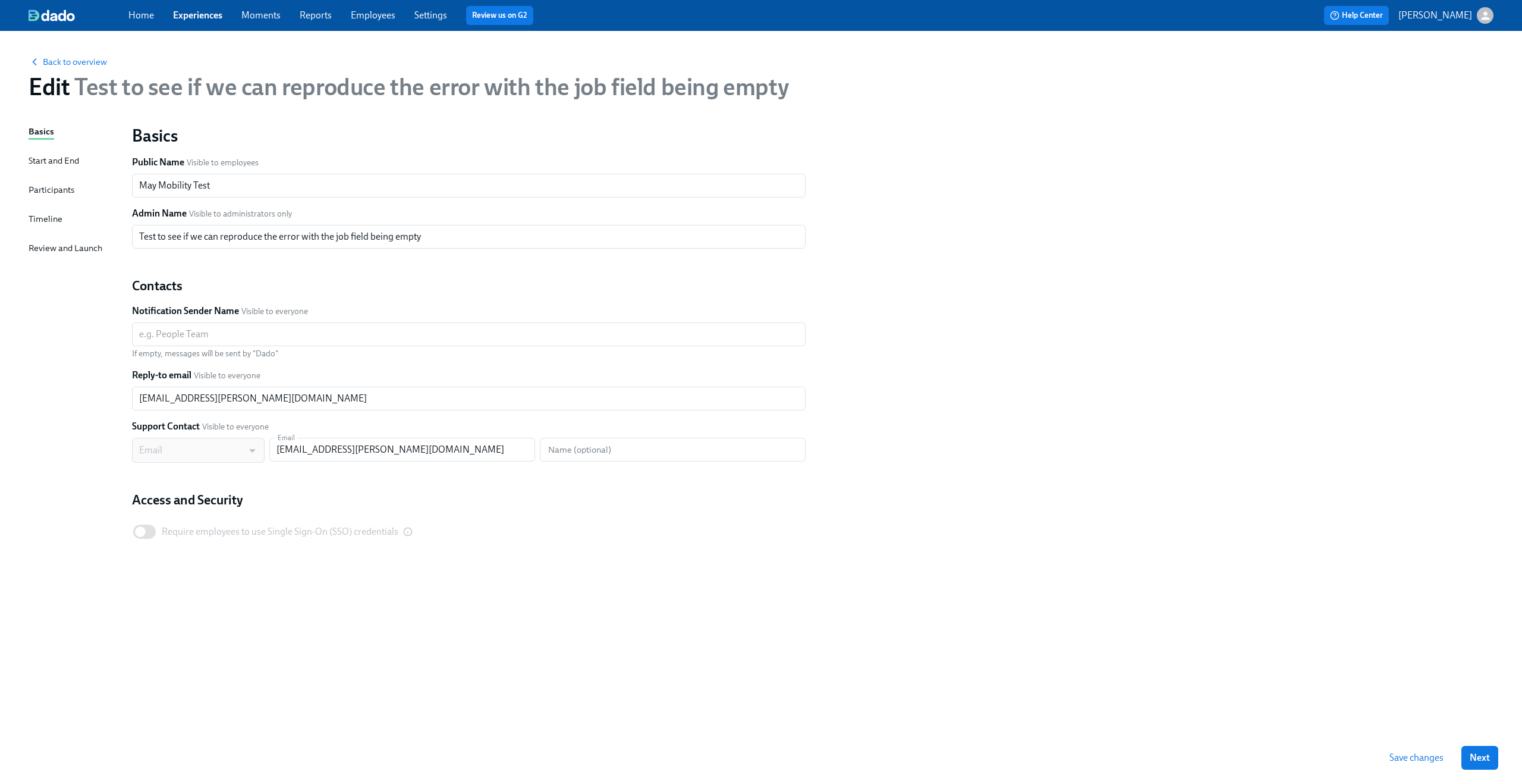
click at [54, 187] on div "Participants" at bounding box center [51, 189] width 46 height 13
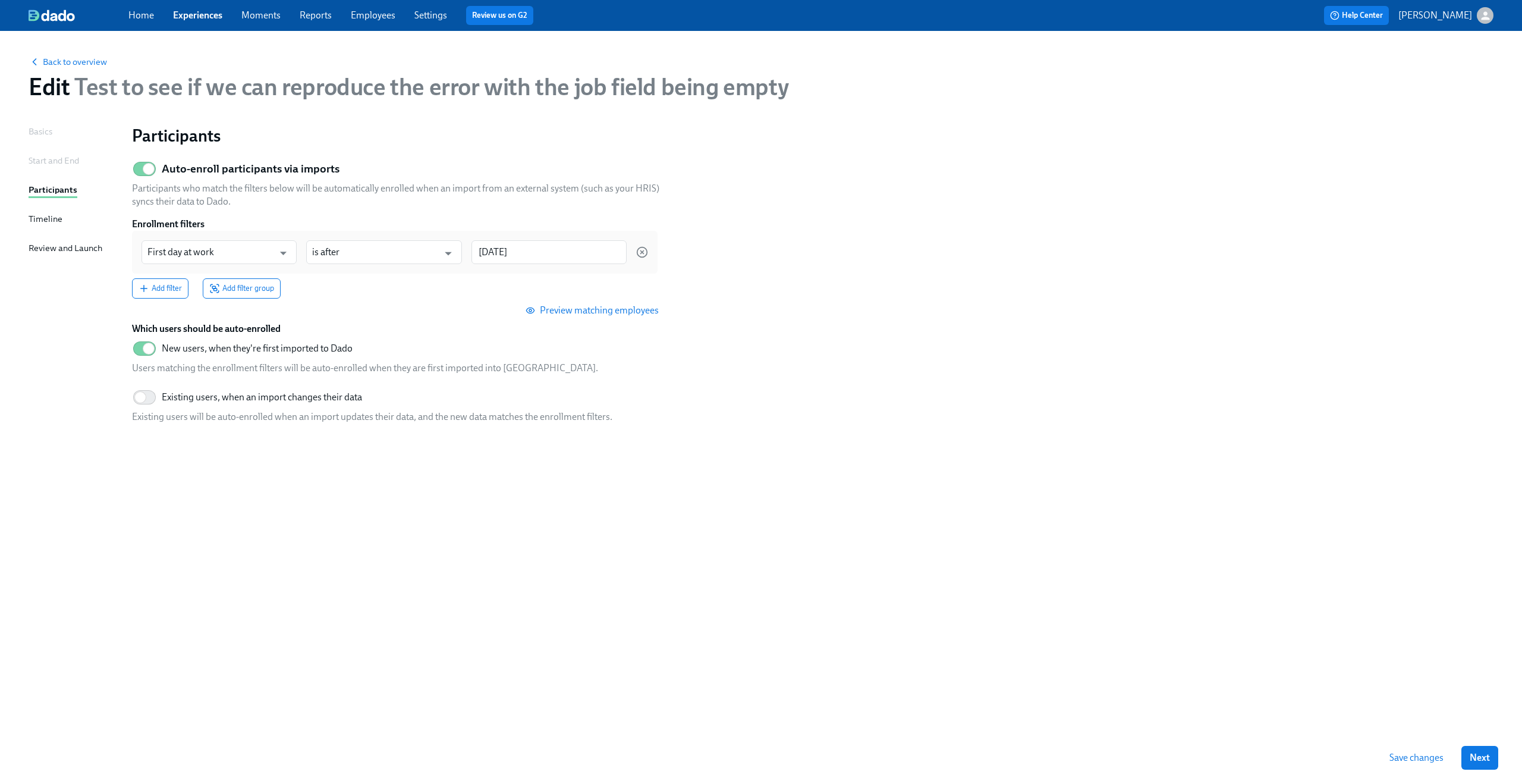
click at [374, 19] on link "Employees" at bounding box center [373, 16] width 45 height 12
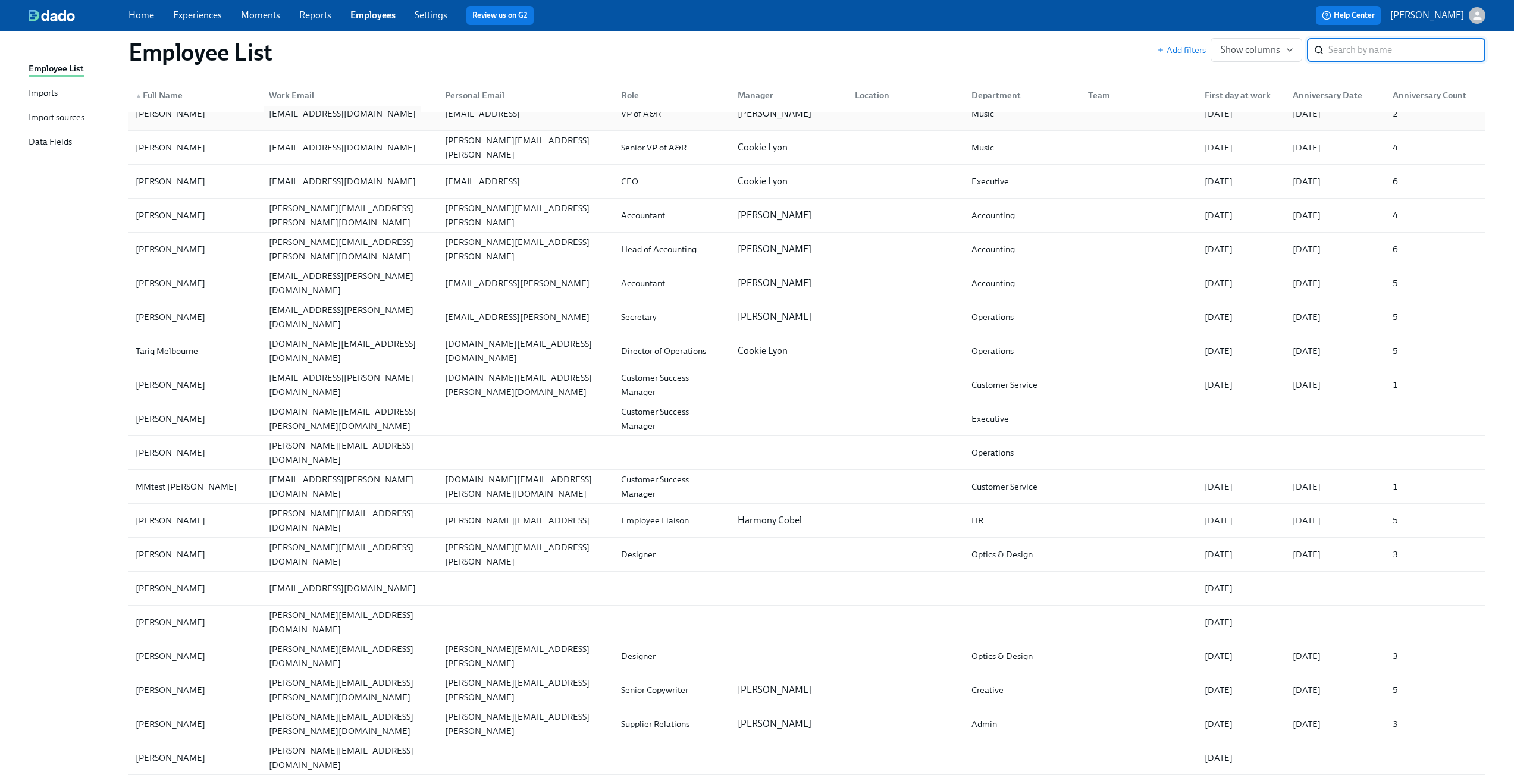
scroll to position [1091, 0]
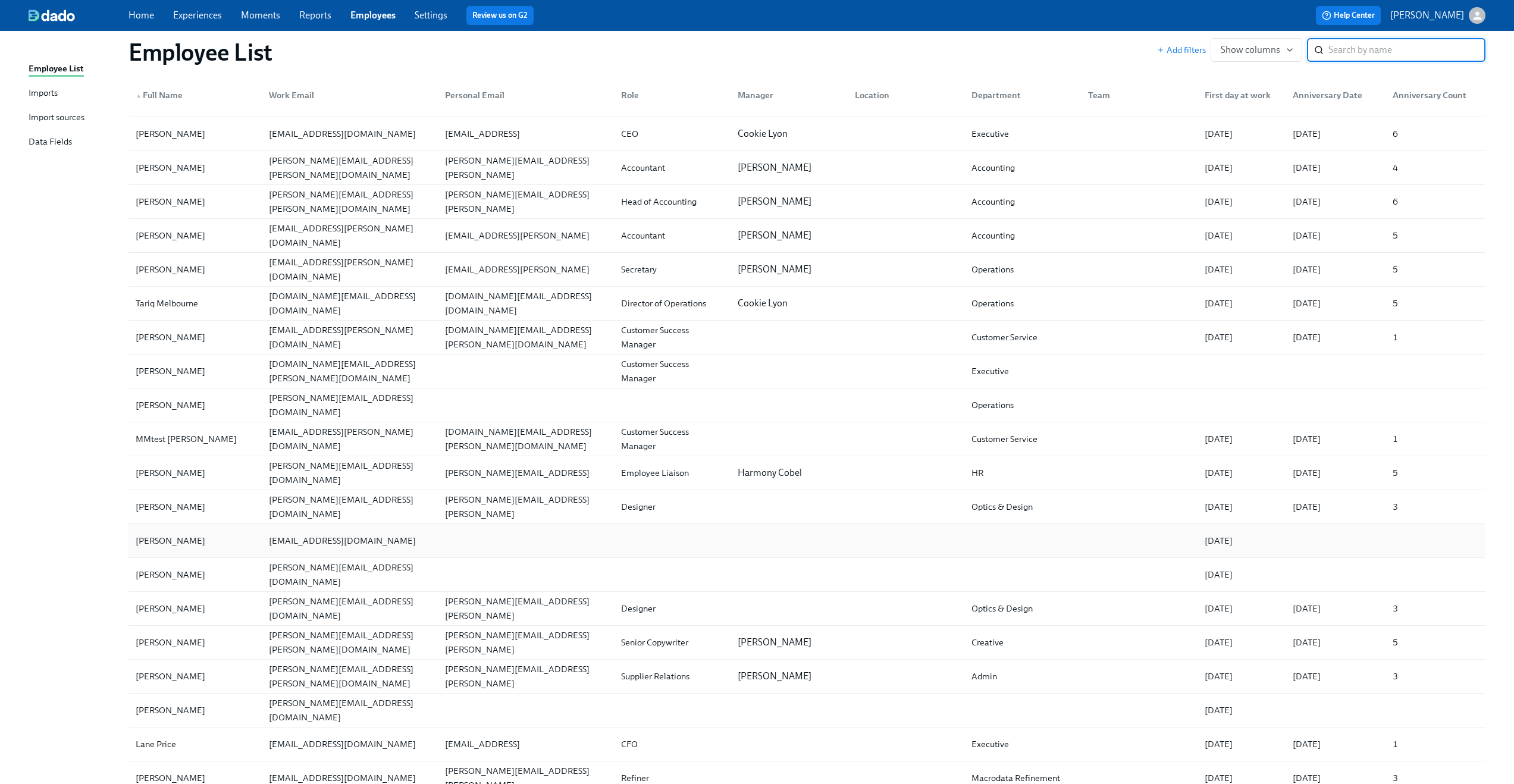
click at [390, 547] on div "[EMAIL_ADDRESS][DOMAIN_NAME]" at bounding box center [348, 540] width 176 height 23
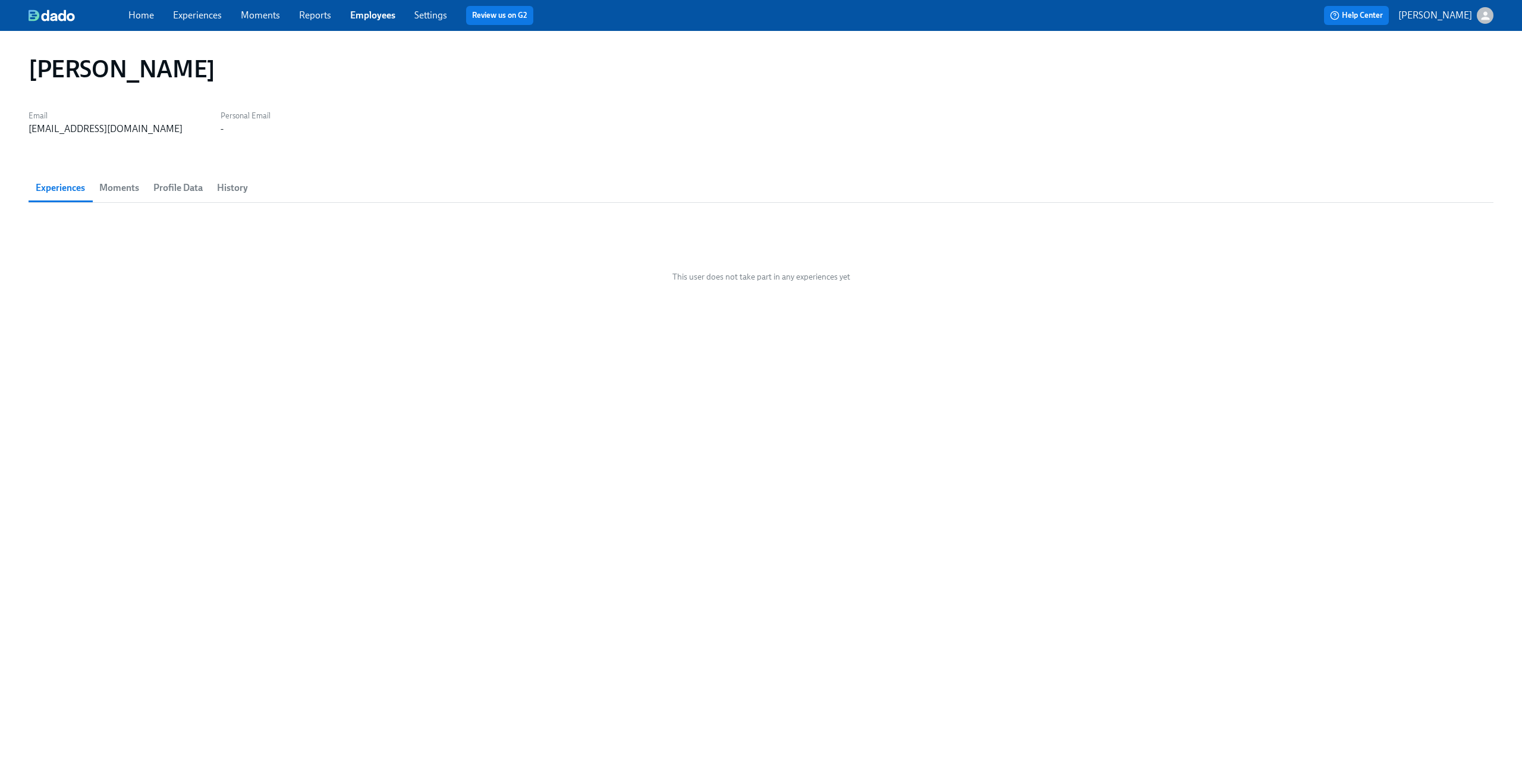
click at [131, 191] on span "Moments" at bounding box center [118, 187] width 40 height 17
click at [171, 190] on span "Profile Data" at bounding box center [178, 187] width 49 height 17
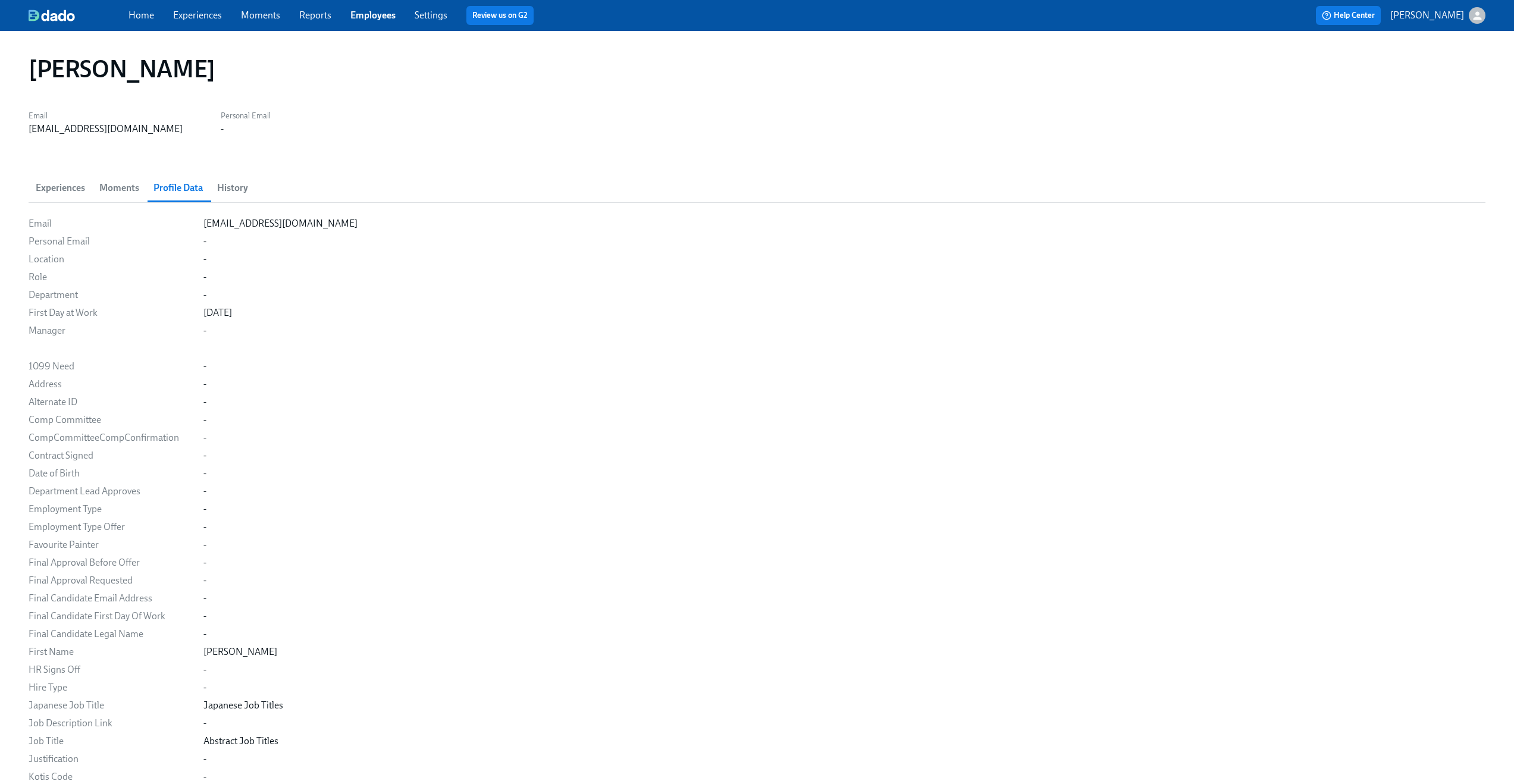
click at [235, 202] on button "History" at bounding box center [232, 187] width 45 height 28
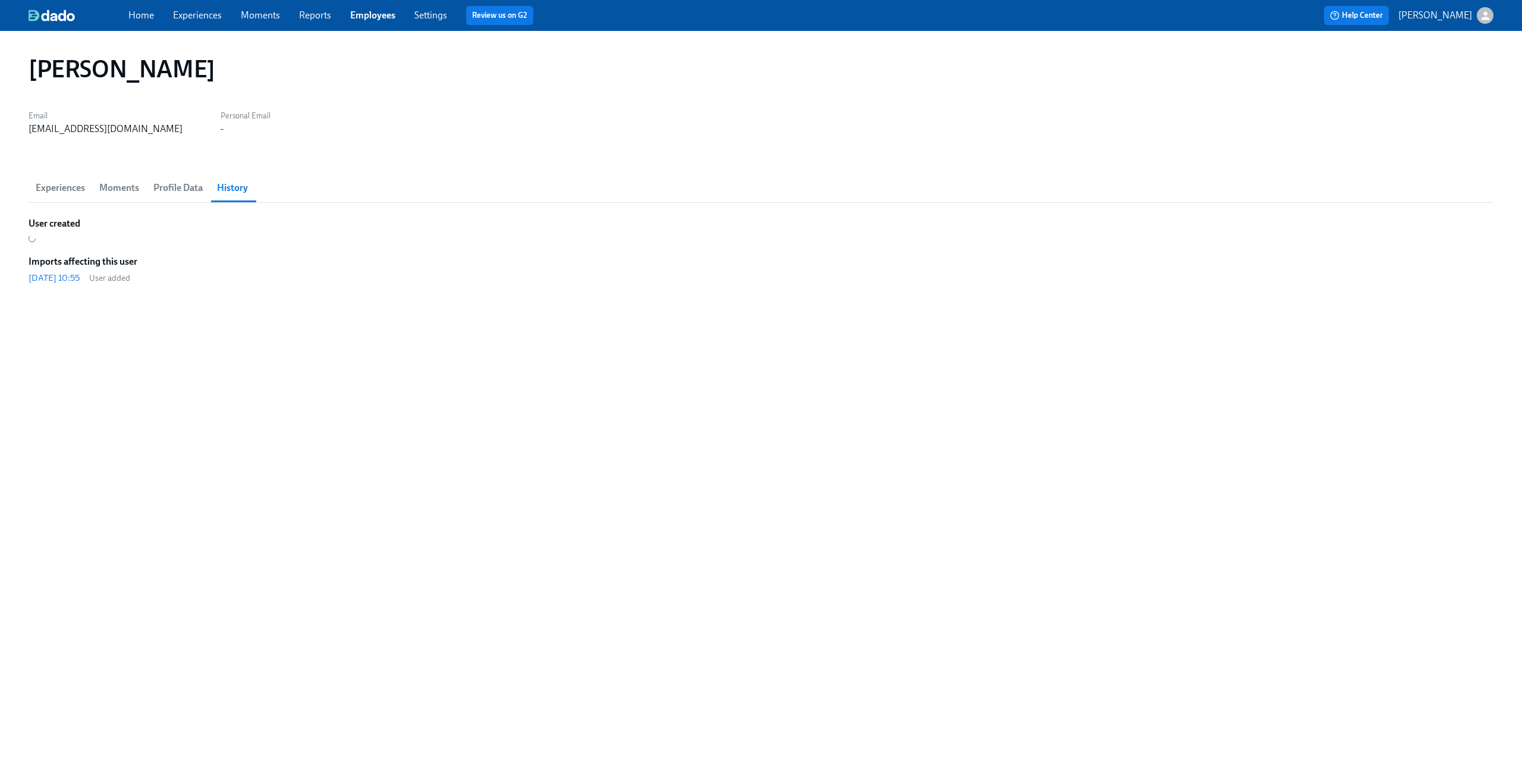
click at [61, 193] on span "Experiences" at bounding box center [60, 187] width 49 height 17
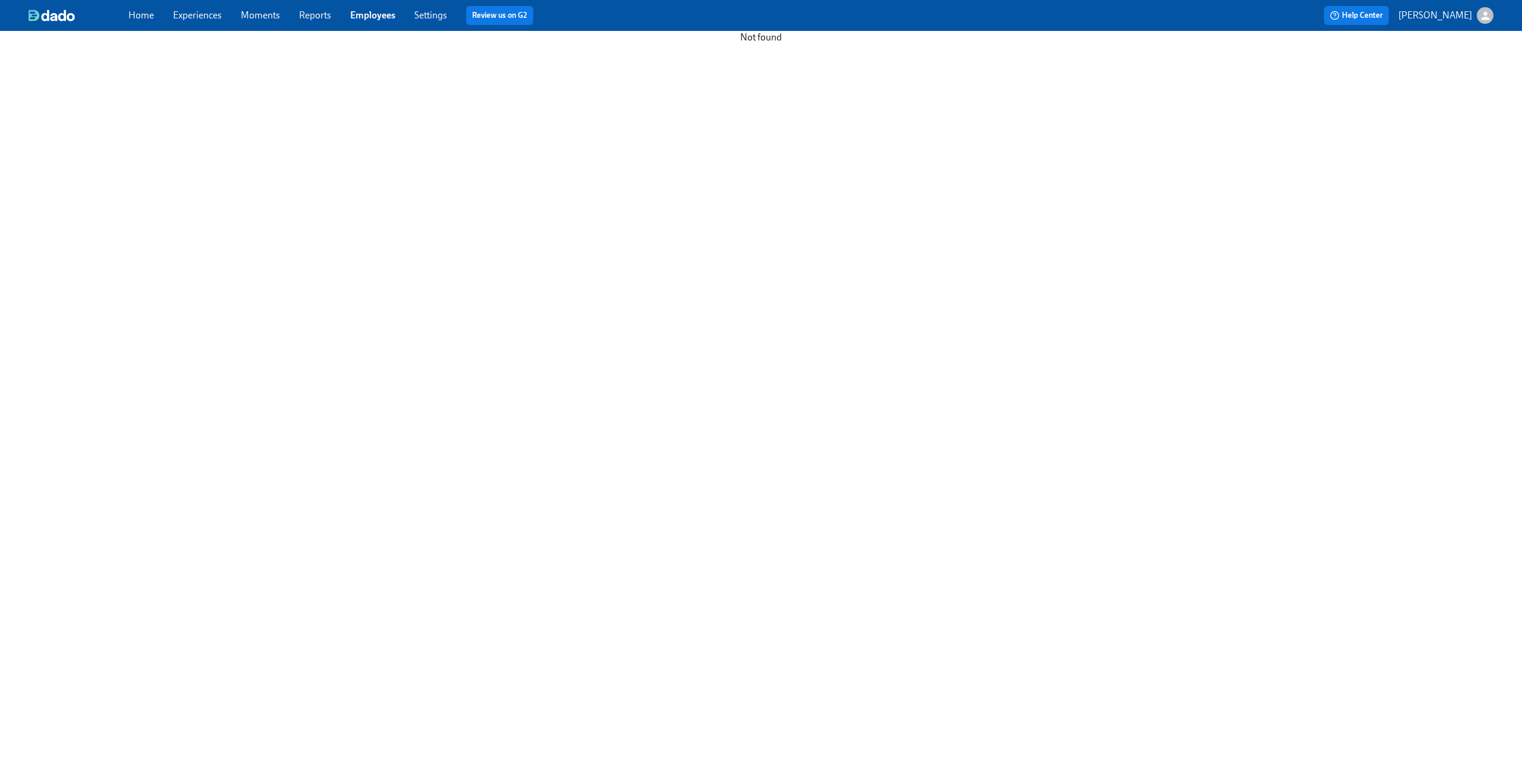
click at [365, 13] on link "Employees" at bounding box center [373, 16] width 45 height 12
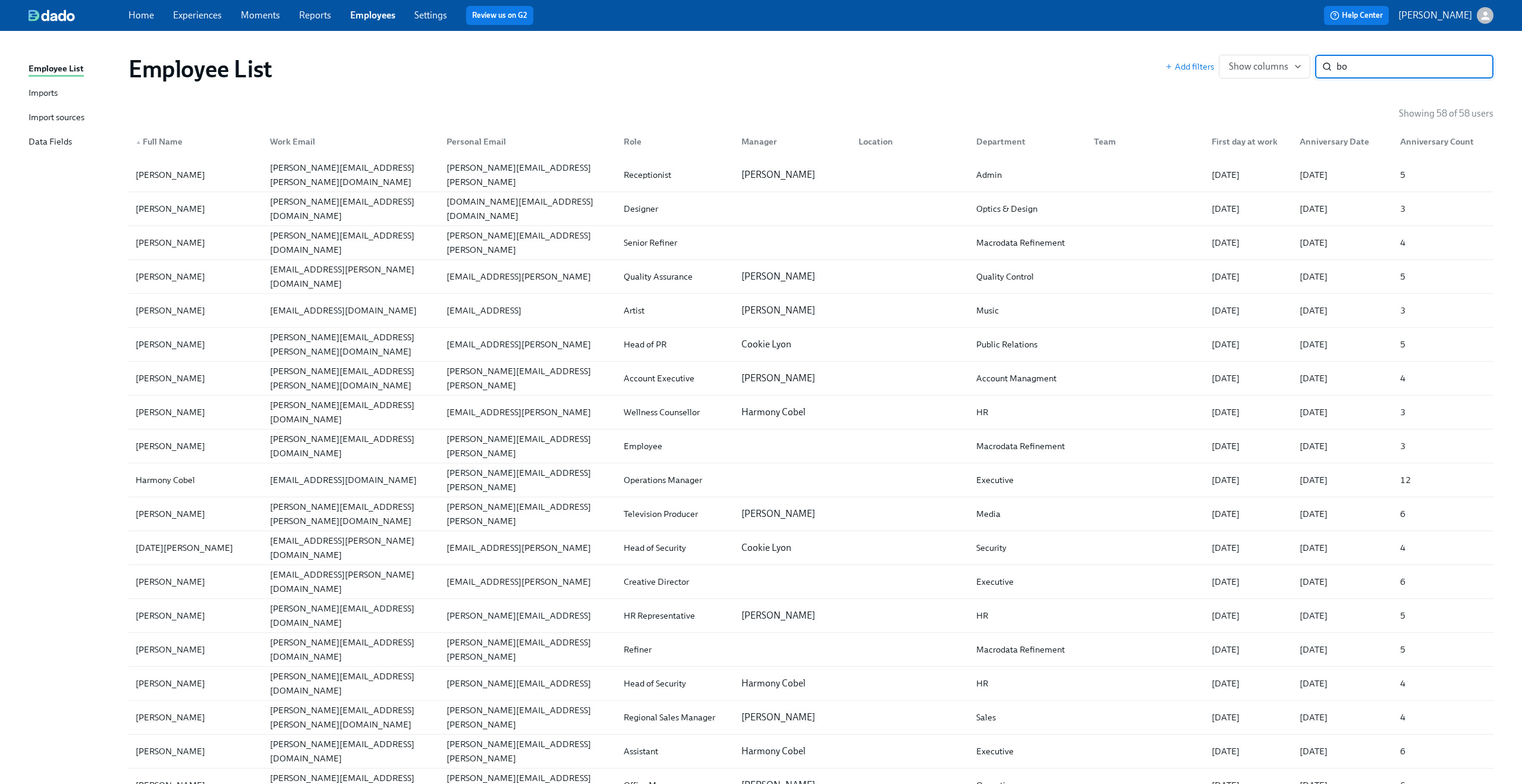
type input "bob"
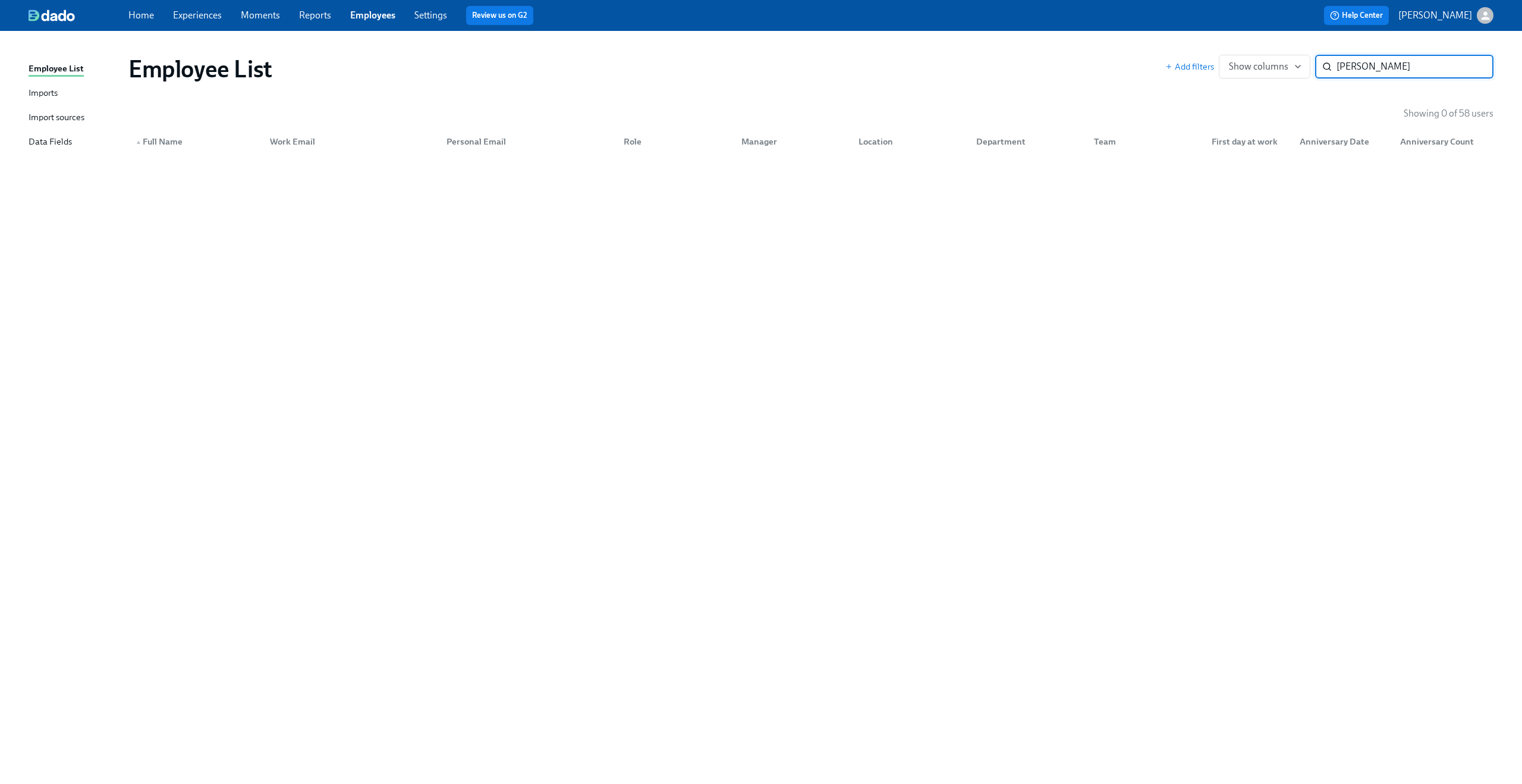
click at [1473, 63] on input "bob" at bounding box center [1415, 67] width 157 height 23
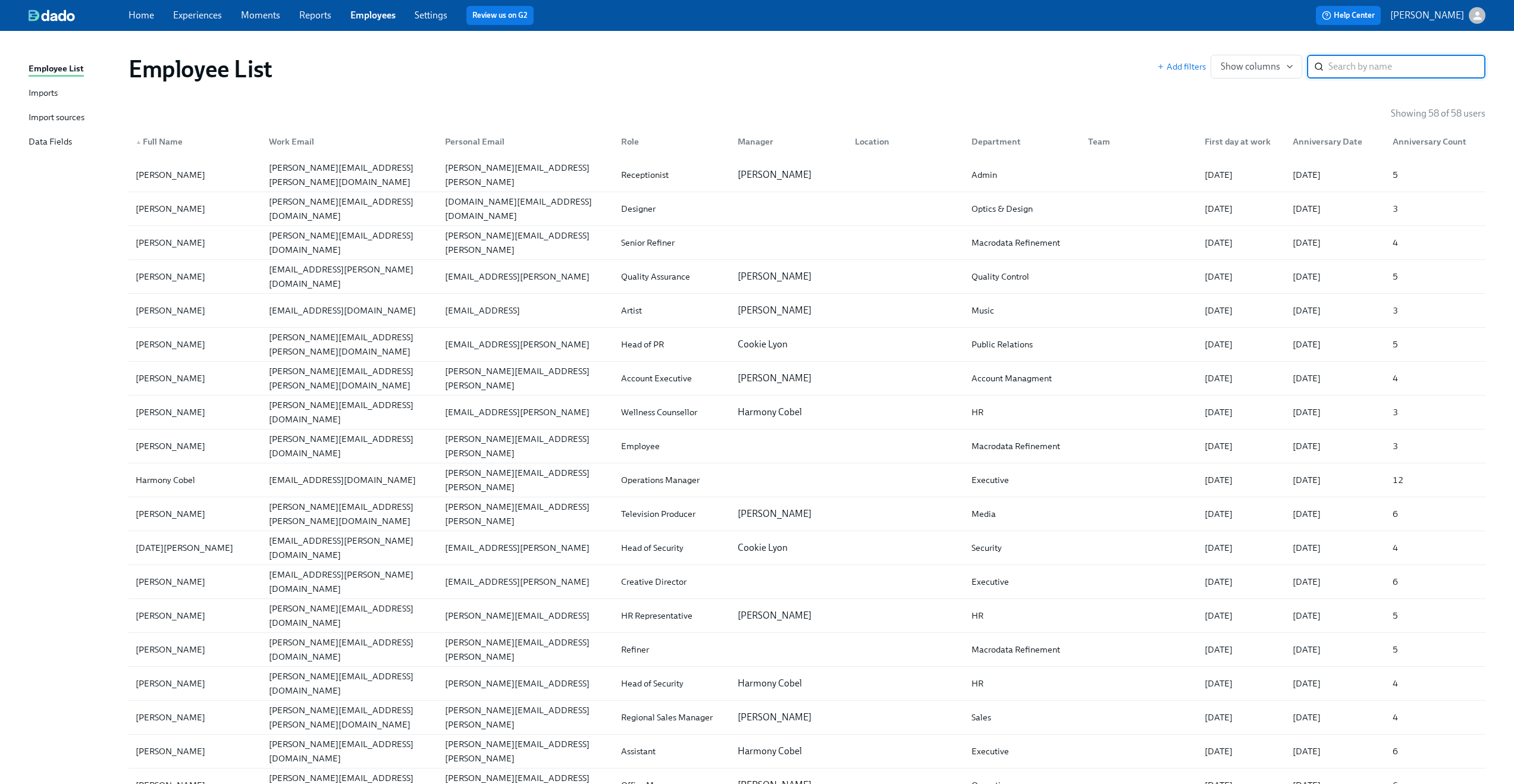
click at [64, 124] on div "Import sources" at bounding box center [56, 117] width 56 height 15
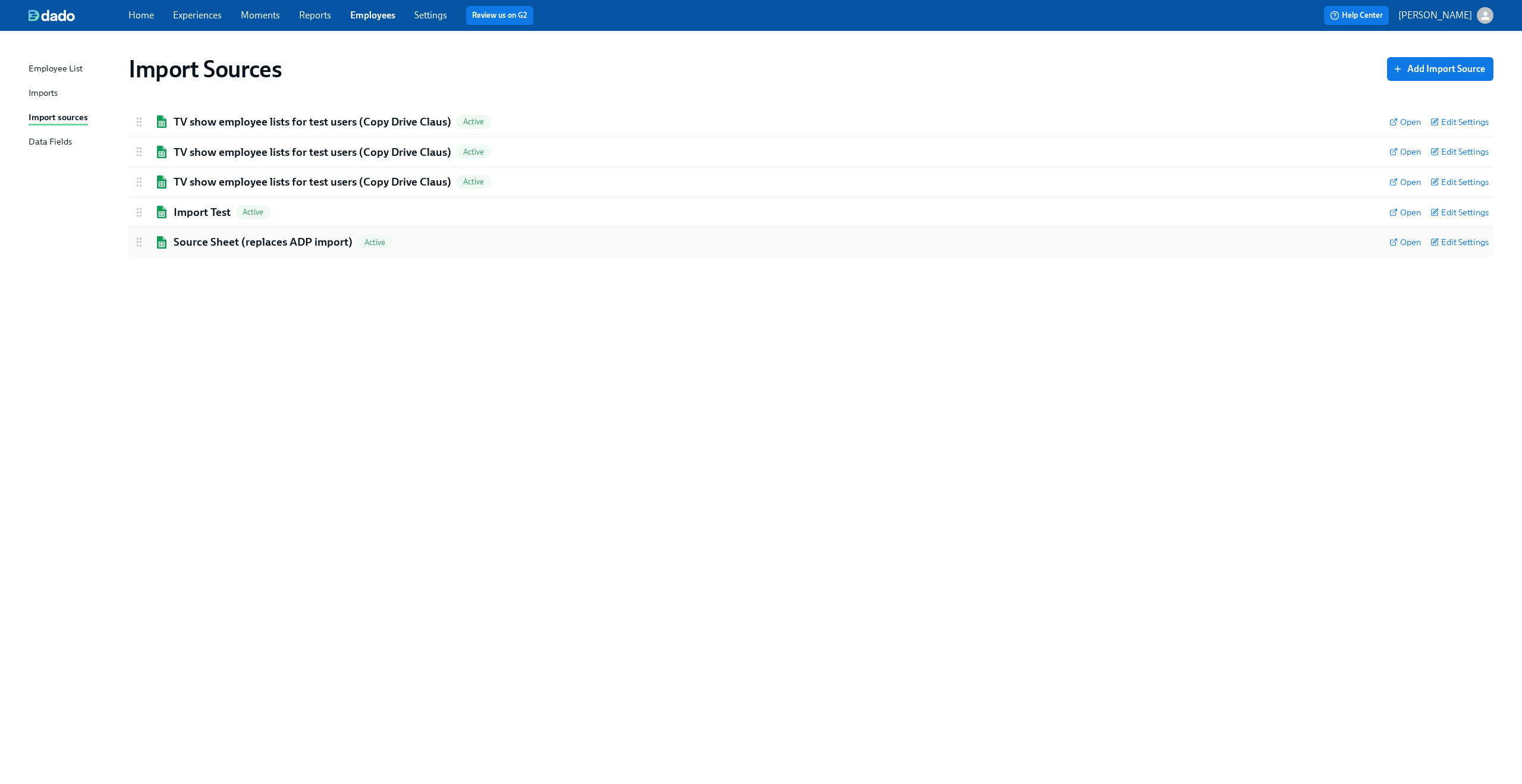
click at [433, 243] on div "Source Sheet (replaces ADP import) Active" at bounding box center [757, 242] width 1247 height 16
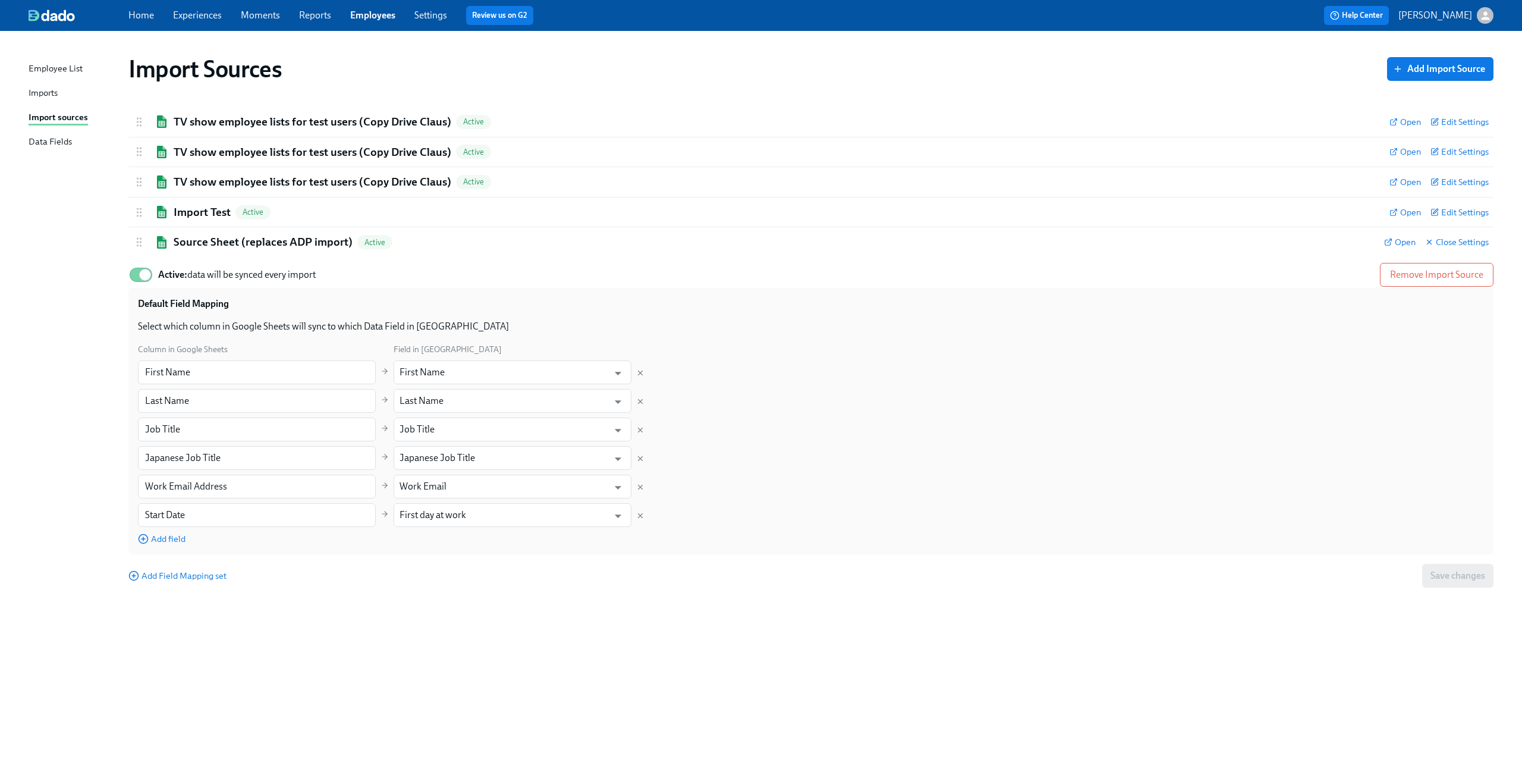
click at [34, 89] on div "Imports" at bounding box center [43, 93] width 29 height 15
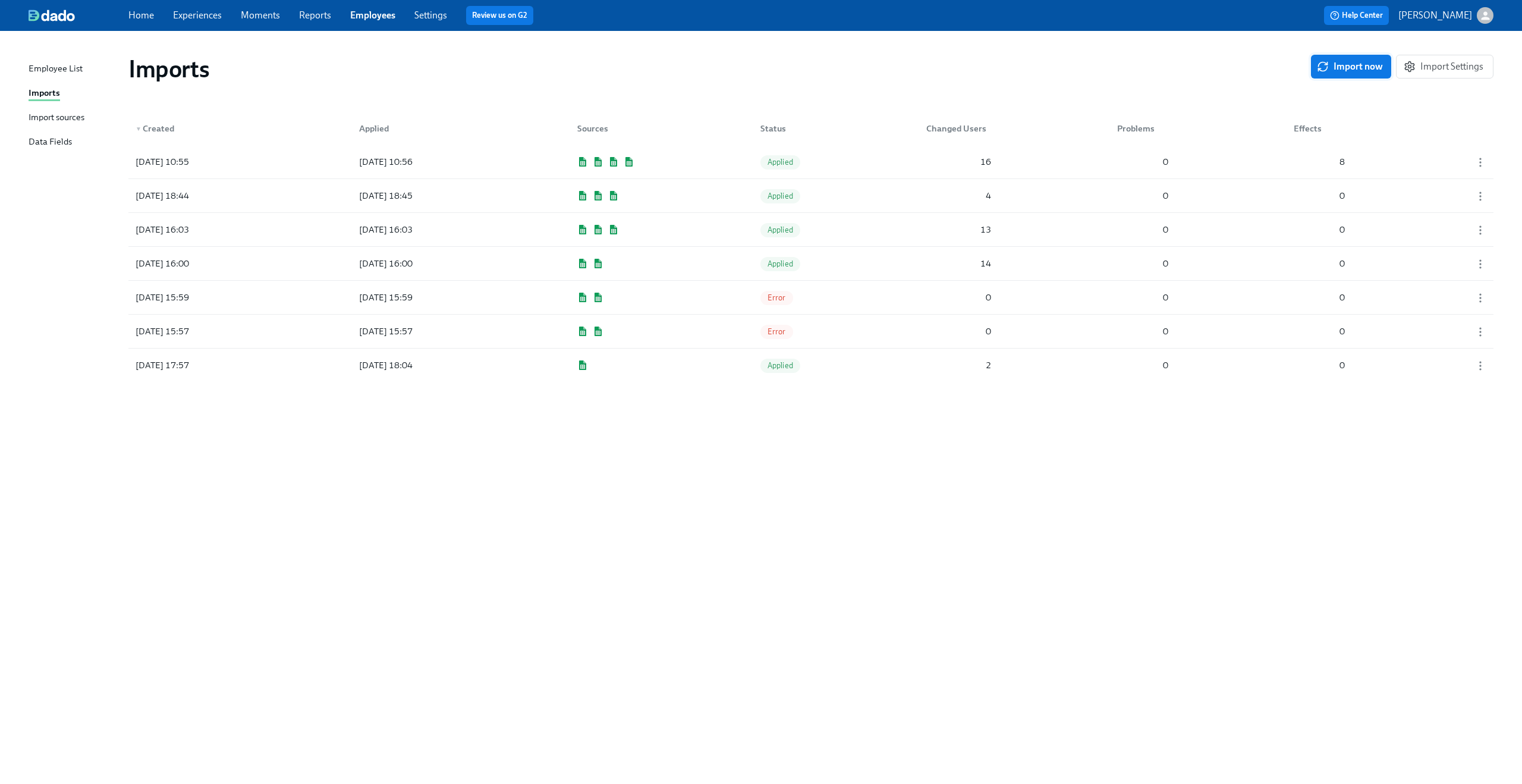
click at [1344, 68] on span "Import now" at bounding box center [1351, 67] width 64 height 12
click at [864, 174] on div "2025/09/25 11:07 Pending 11 0 8" at bounding box center [810, 161] width 1365 height 33
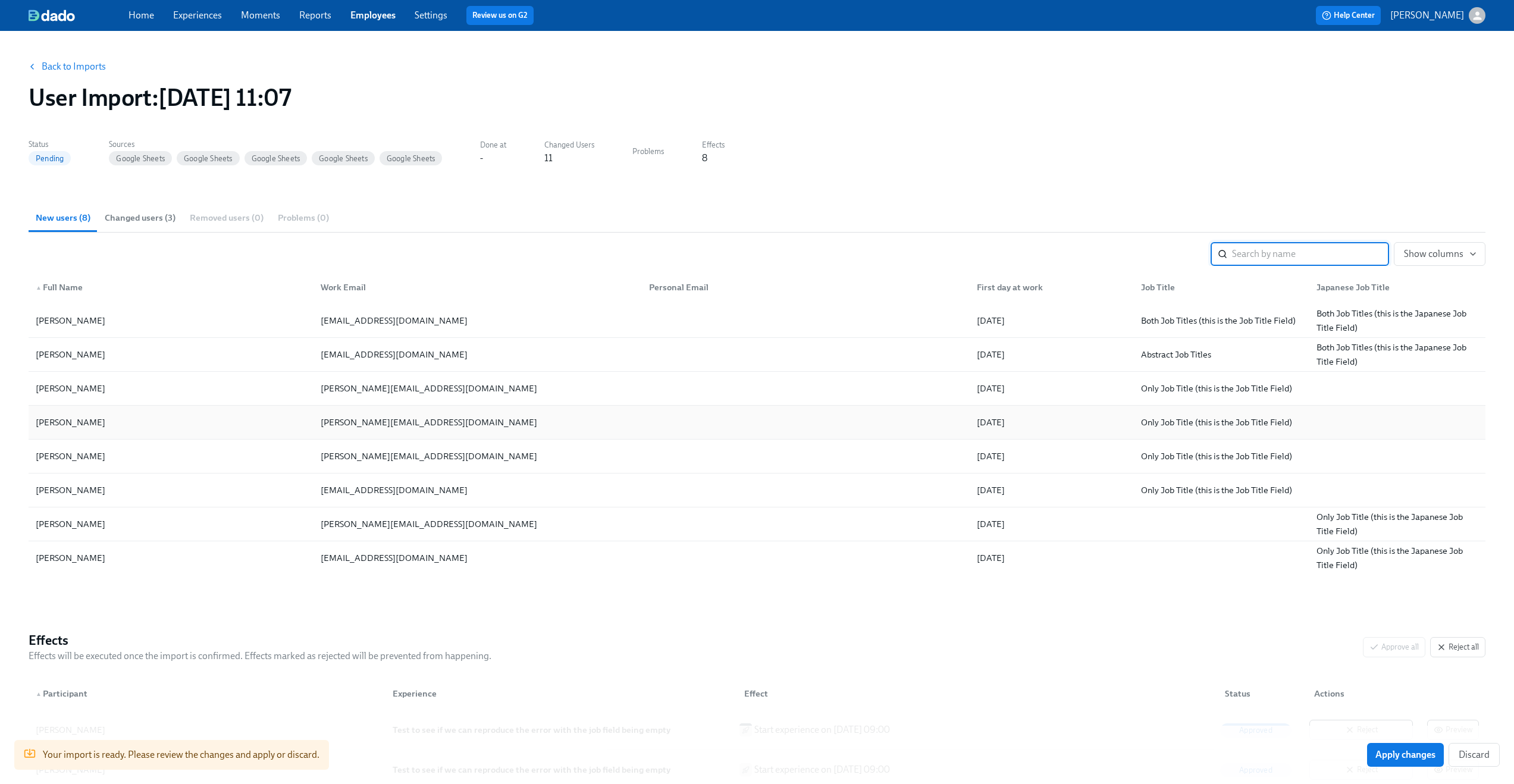
scroll to position [23, 0]
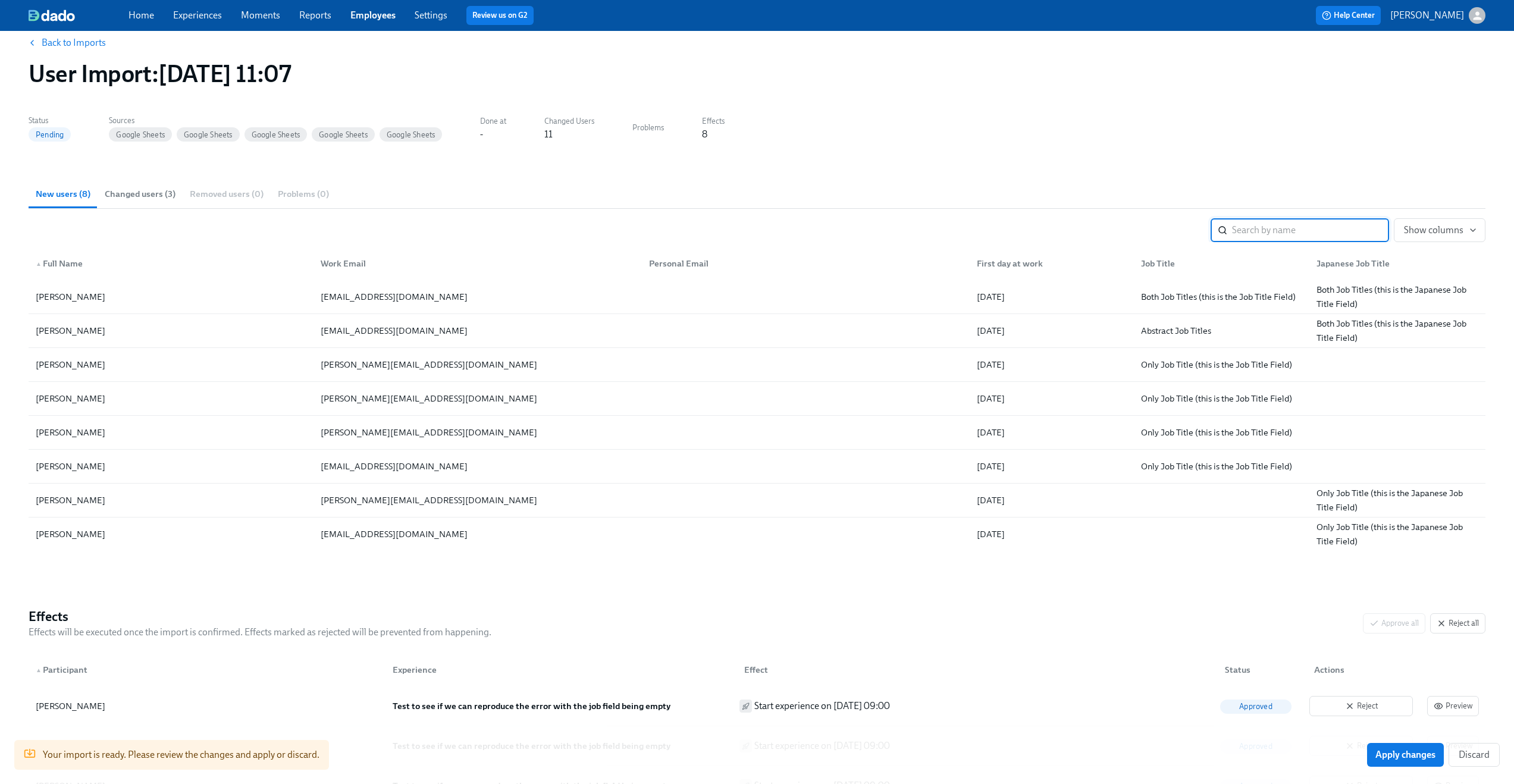
click at [142, 192] on span "Changed users (3)" at bounding box center [140, 194] width 71 height 14
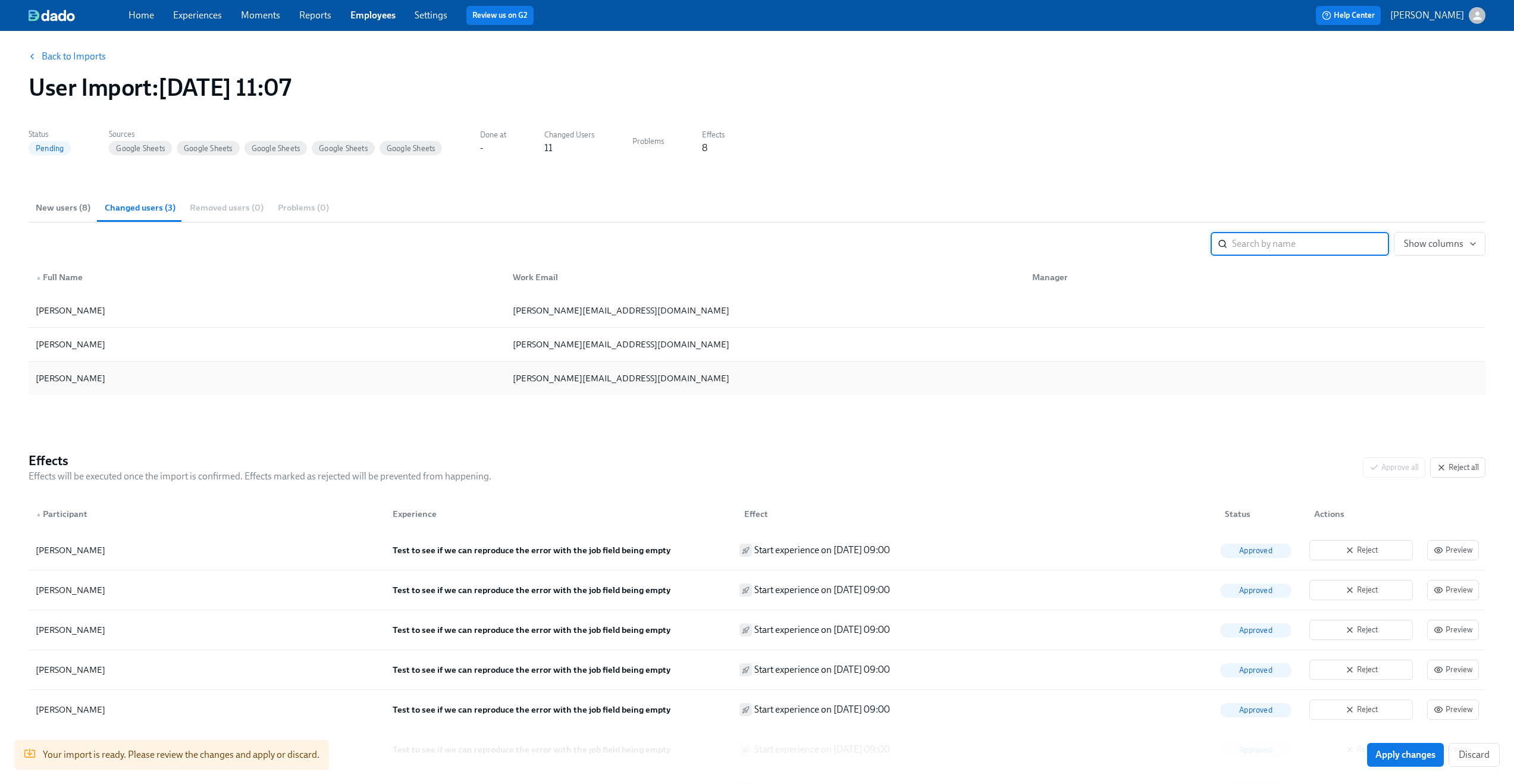
scroll to position [0, 0]
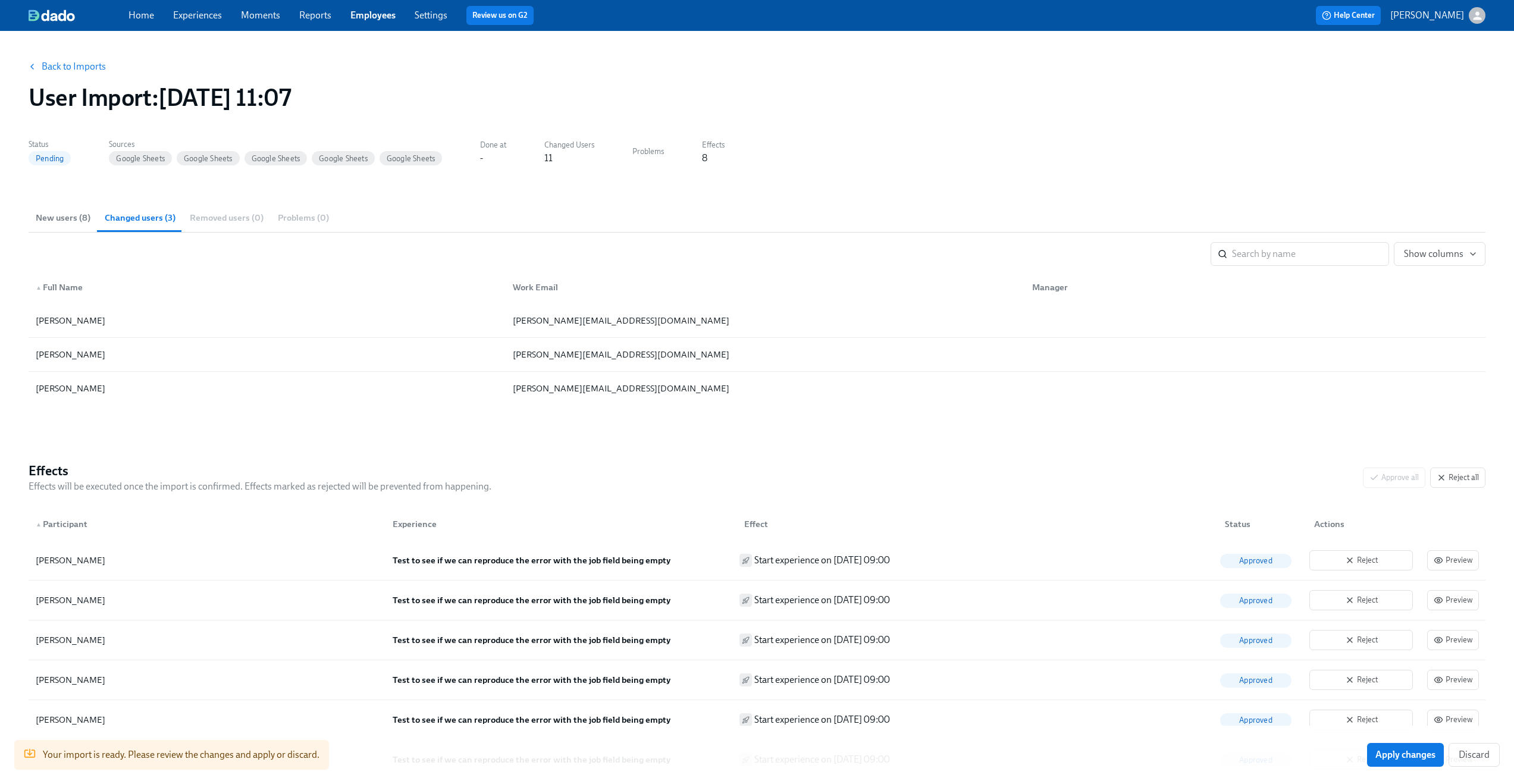
click at [65, 215] on span "New users (8)" at bounding box center [63, 218] width 55 height 14
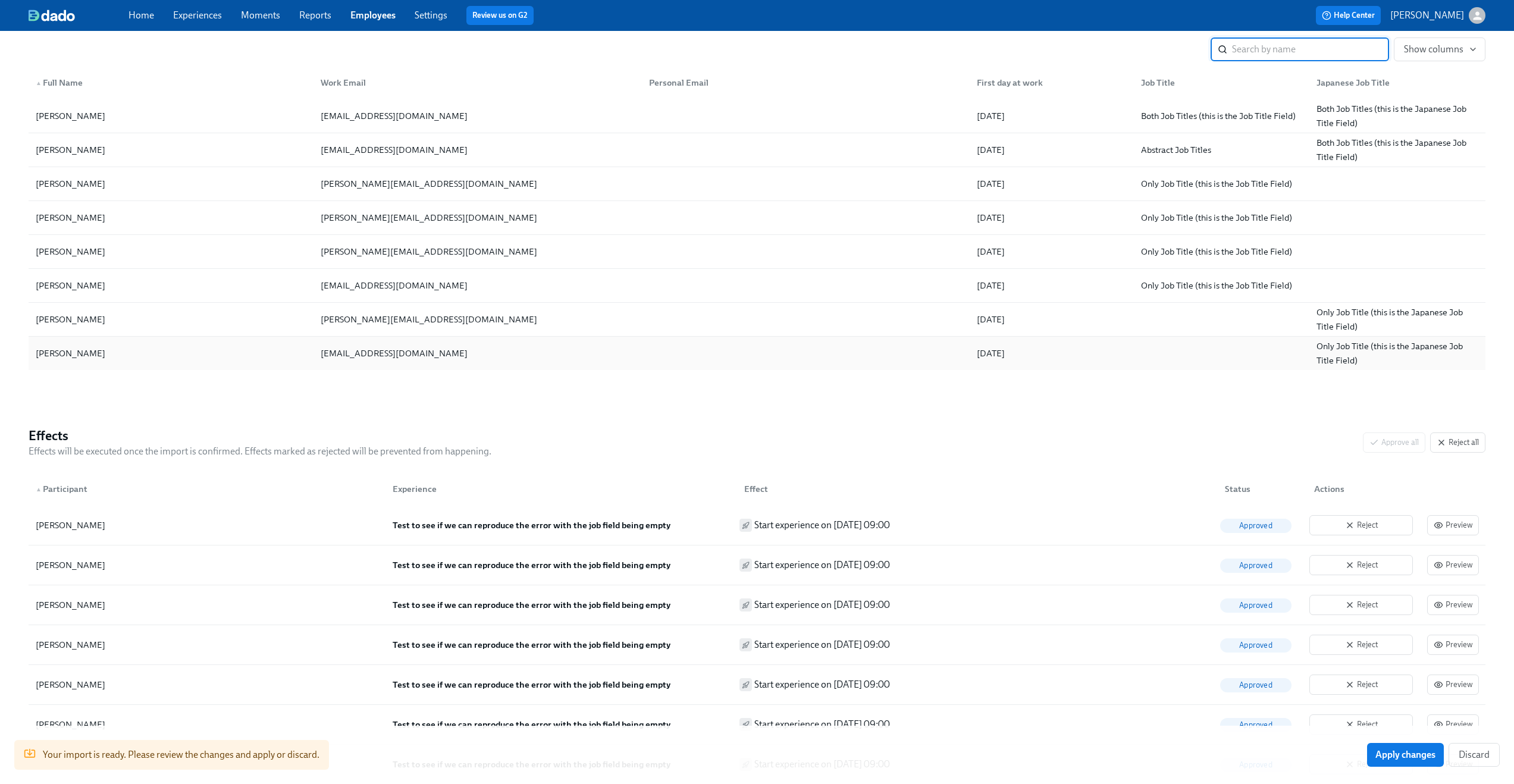
scroll to position [349, 0]
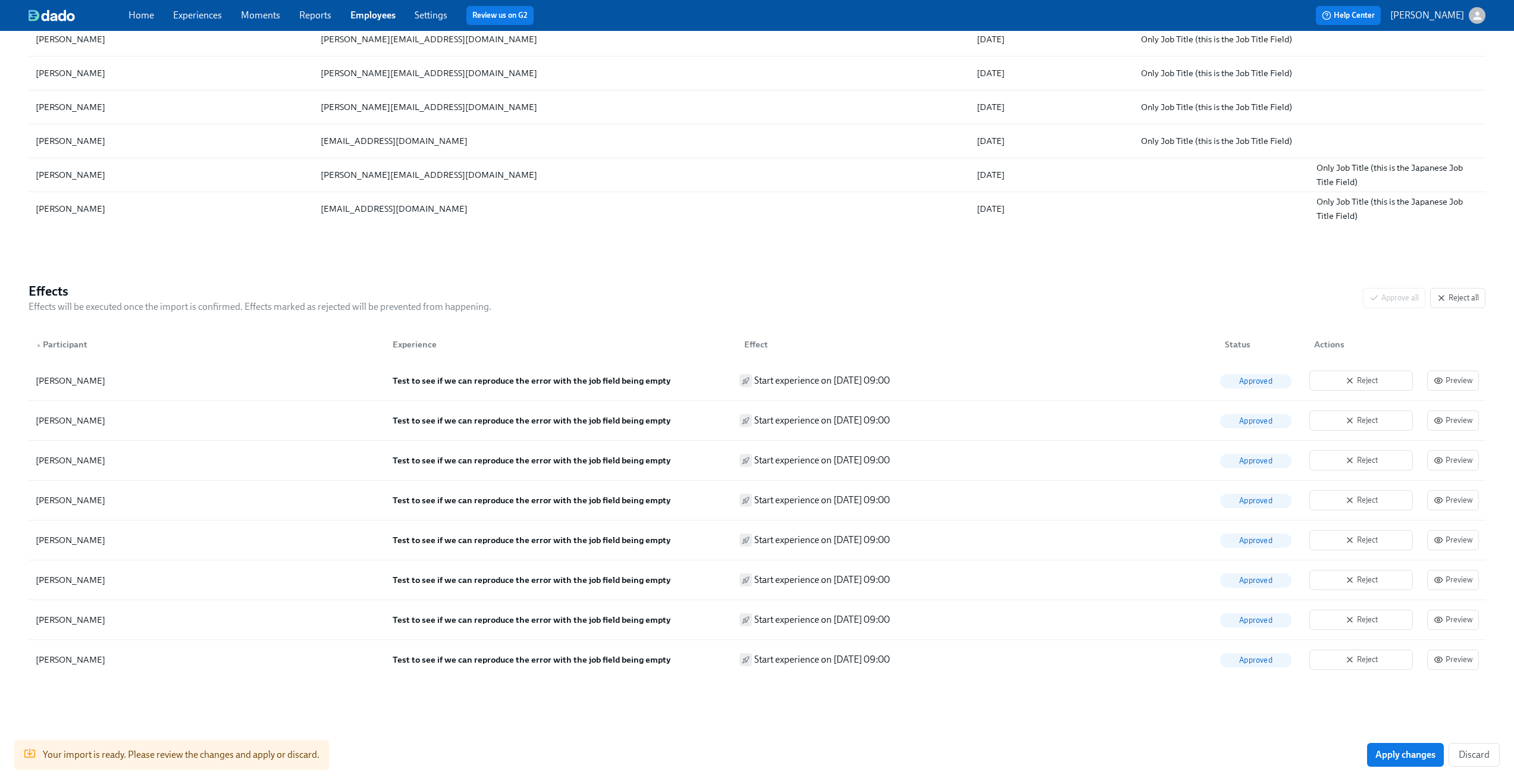
drag, startPoint x: 1401, startPoint y: 749, endPoint x: 1050, endPoint y: 283, distance: 583.4
click at [1050, 283] on div "Back to Imports User Import : 2025/09/25 11:07 Status Pending Sources Google Sh…" at bounding box center [757, 226] width 1457 height 1059
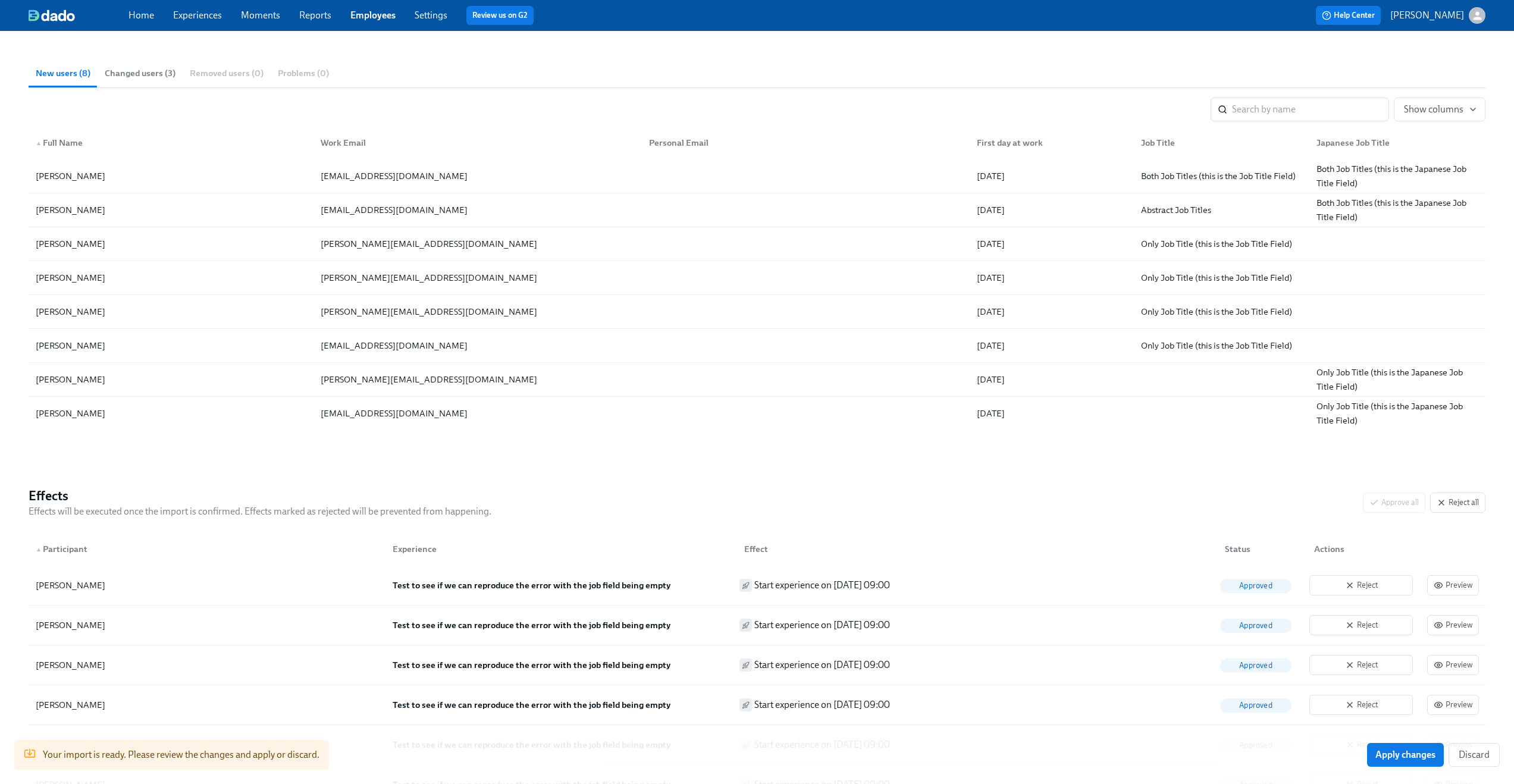
scroll to position [99, 0]
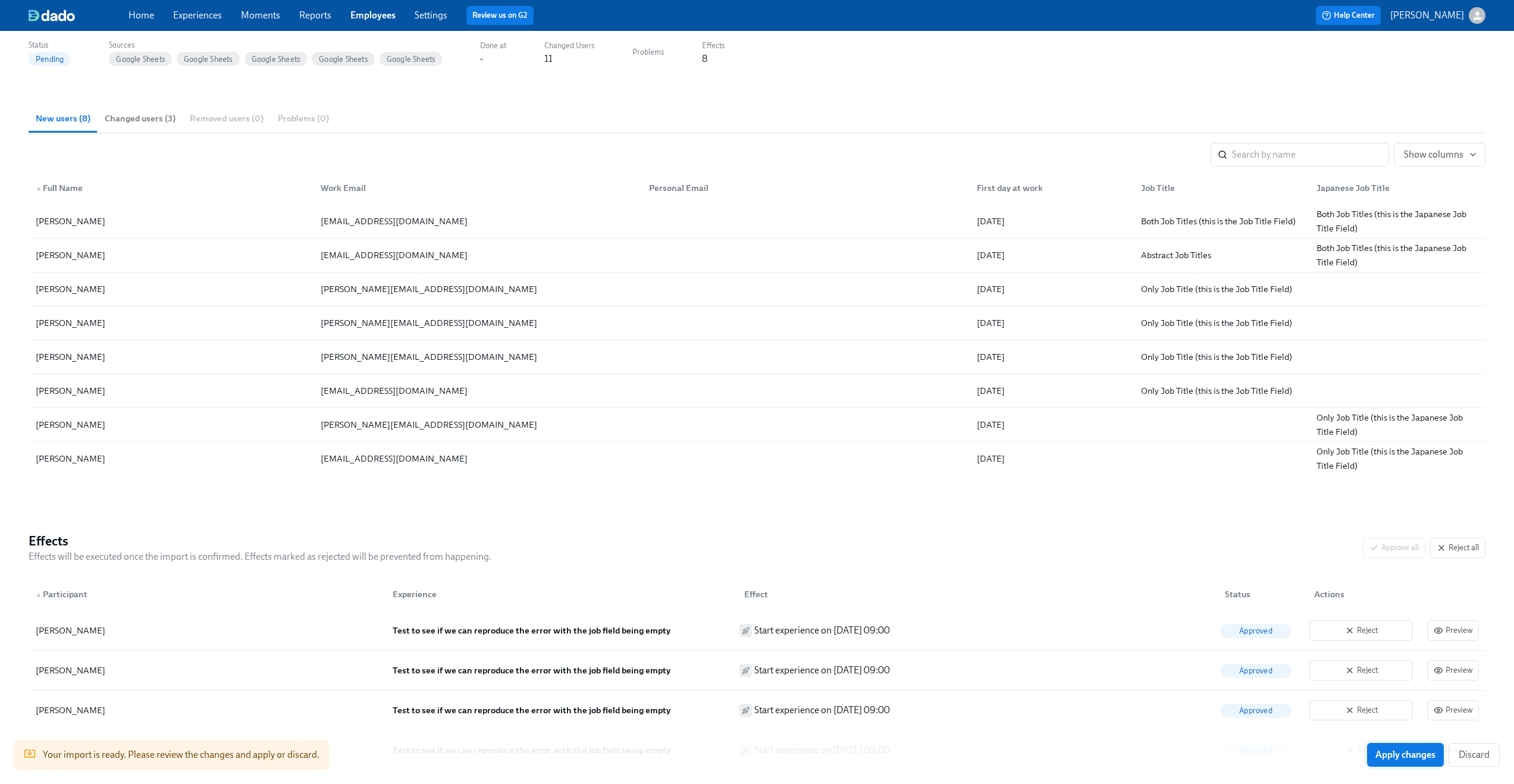
click at [1415, 746] on button "Apply changes" at bounding box center [1405, 755] width 76 height 23
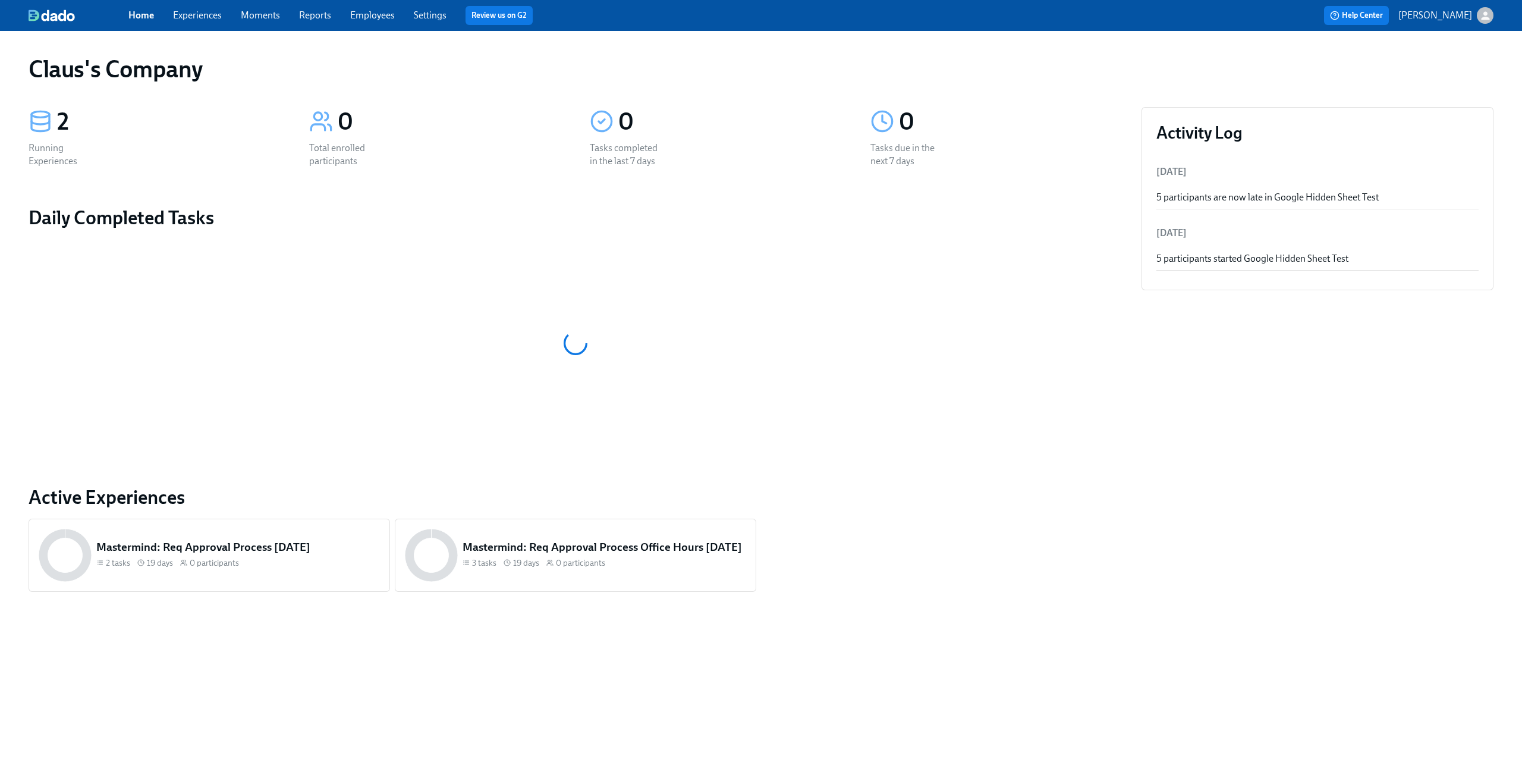
click at [204, 21] on link "Experiences" at bounding box center [198, 16] width 49 height 12
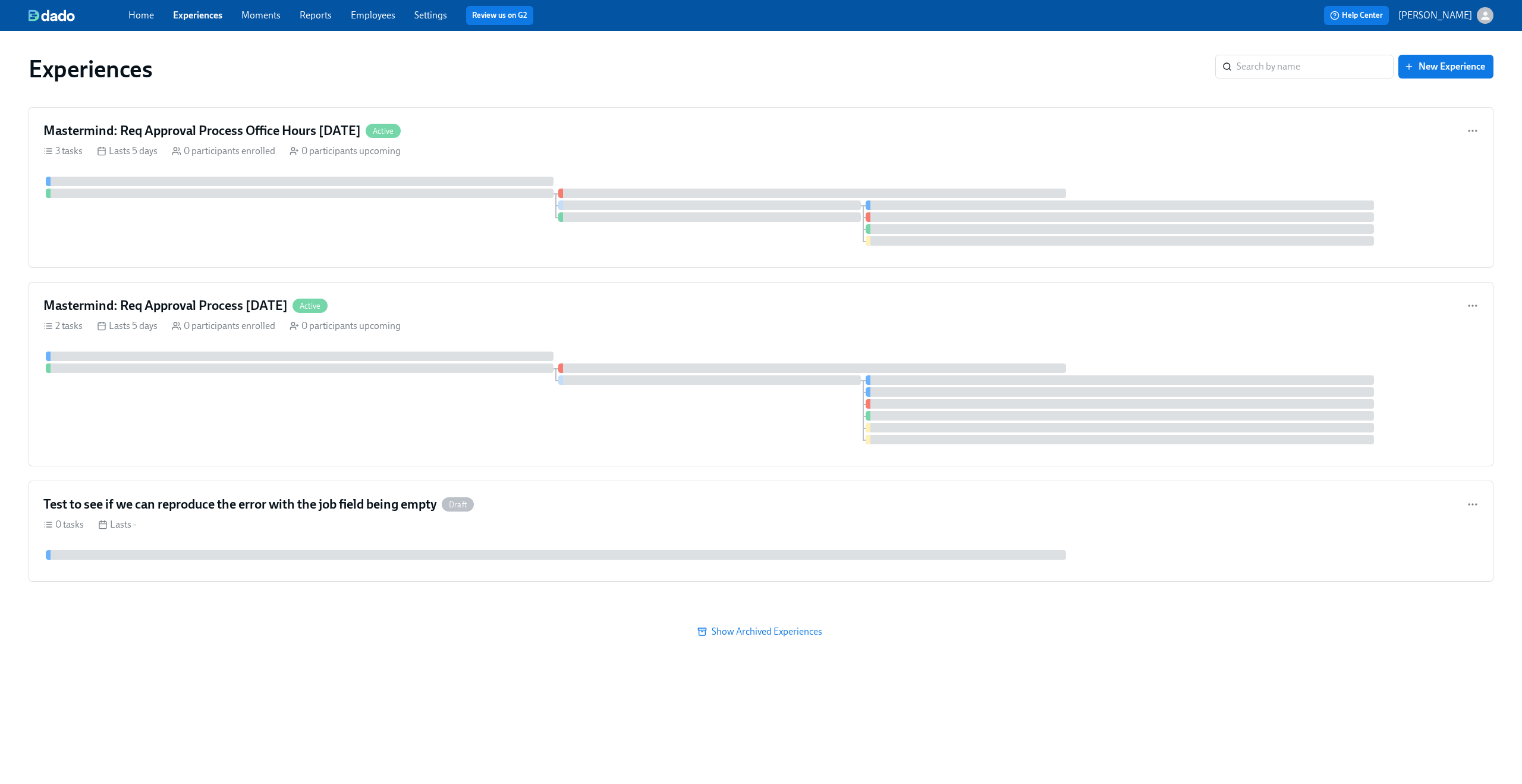
click at [120, 15] on div at bounding box center [78, 16] width 100 height 12
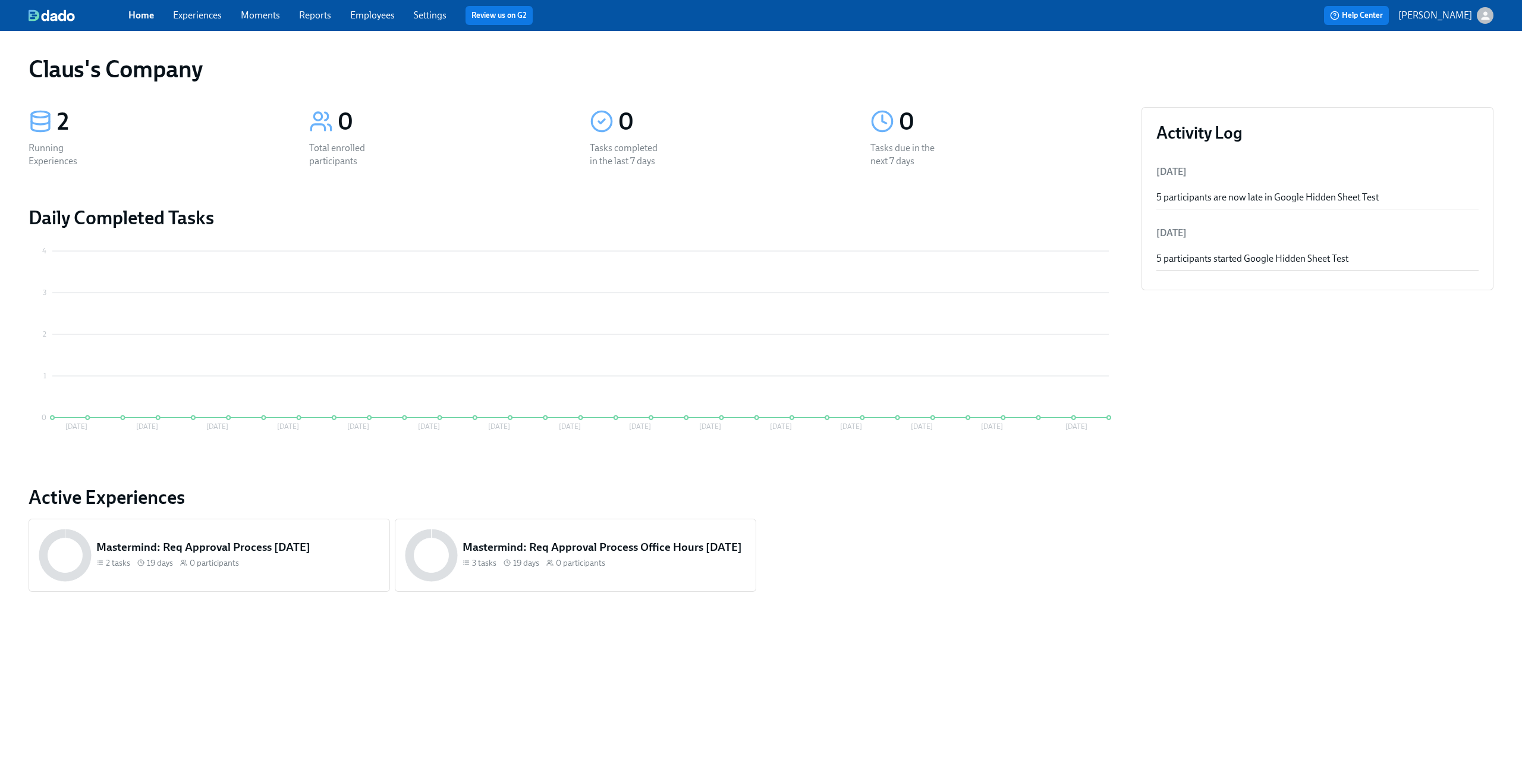
click at [399, 17] on div "Home Experiences Moments Reports Employees Settings Review us on G2" at bounding box center [469, 15] width 682 height 19
click at [418, 17] on link "Settings" at bounding box center [430, 16] width 32 height 12
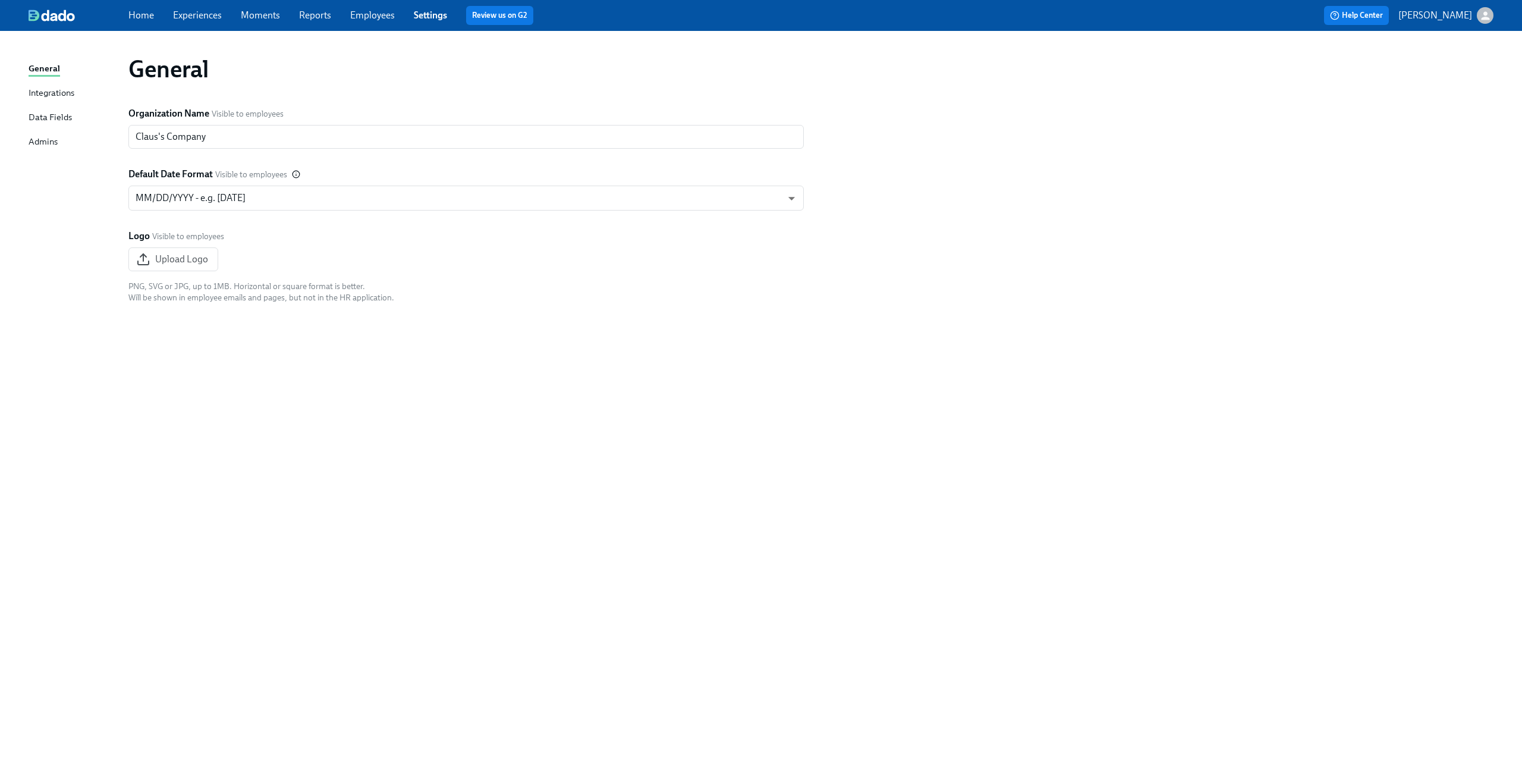
click at [59, 120] on div "Data Fields" at bounding box center [50, 117] width 43 height 15
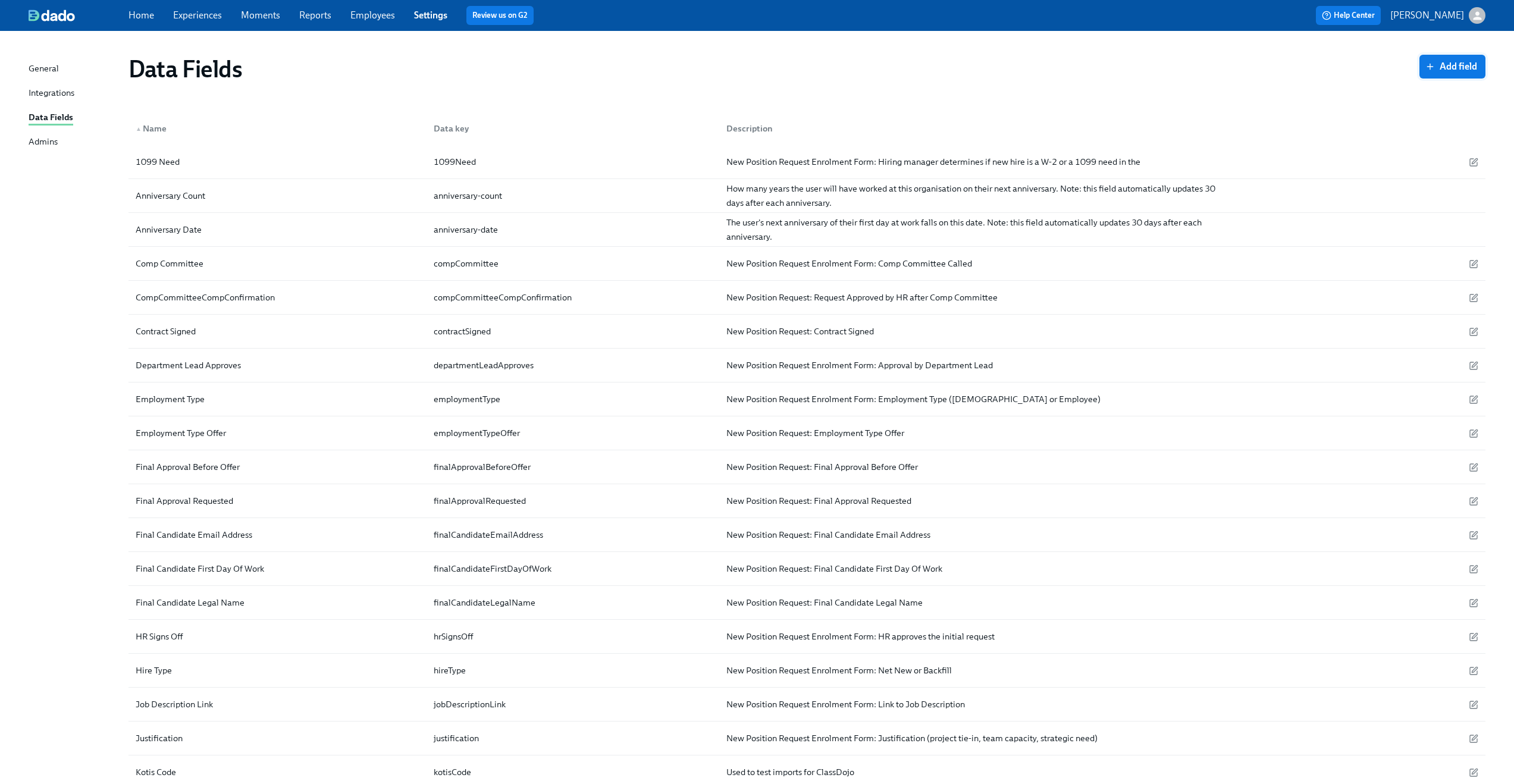
click at [1462, 66] on span "Add field" at bounding box center [1452, 67] width 49 height 12
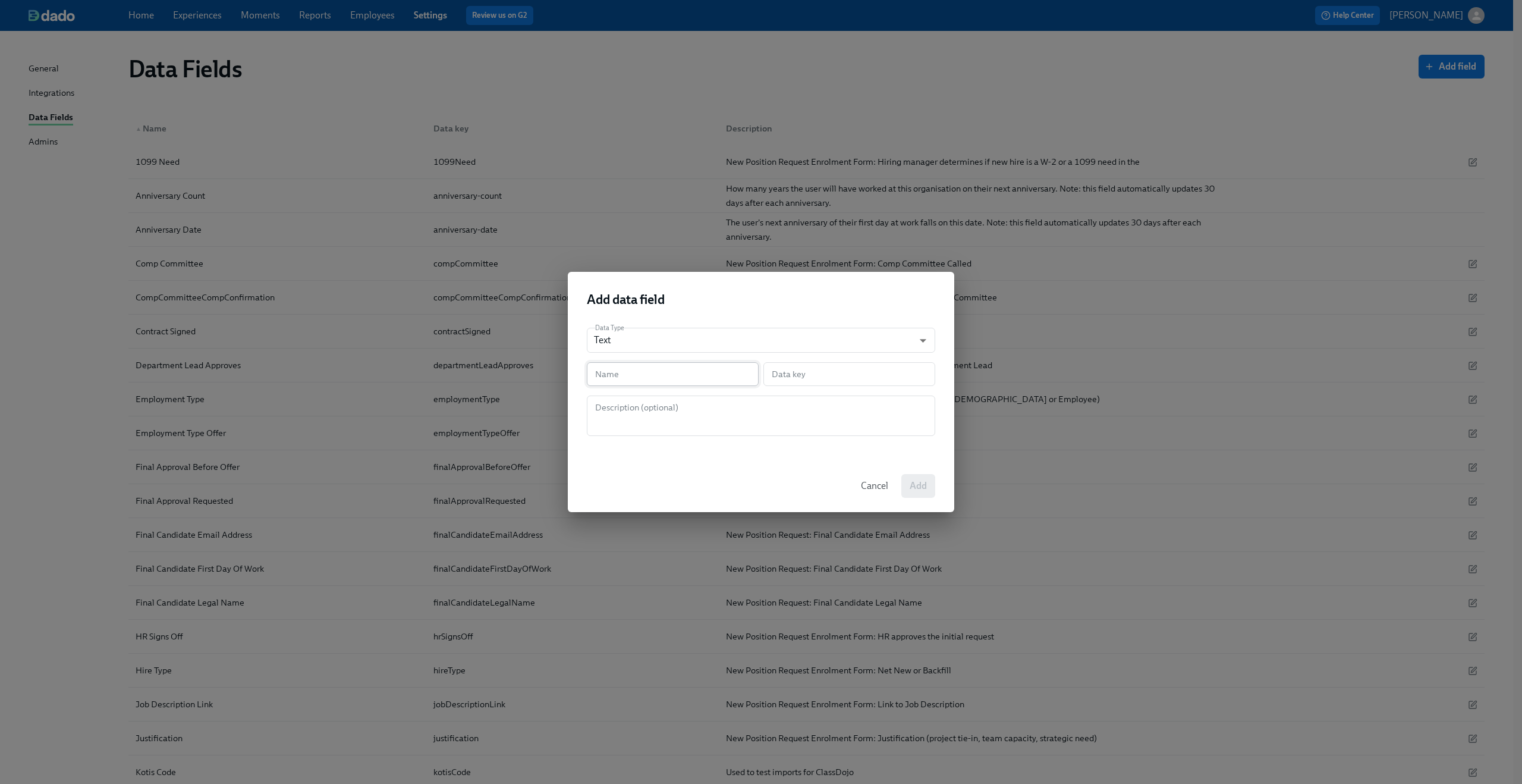
click at [678, 373] on input "text" at bounding box center [673, 374] width 172 height 23
type input "F"
type input "f"
type input "Fa"
type input "fa"
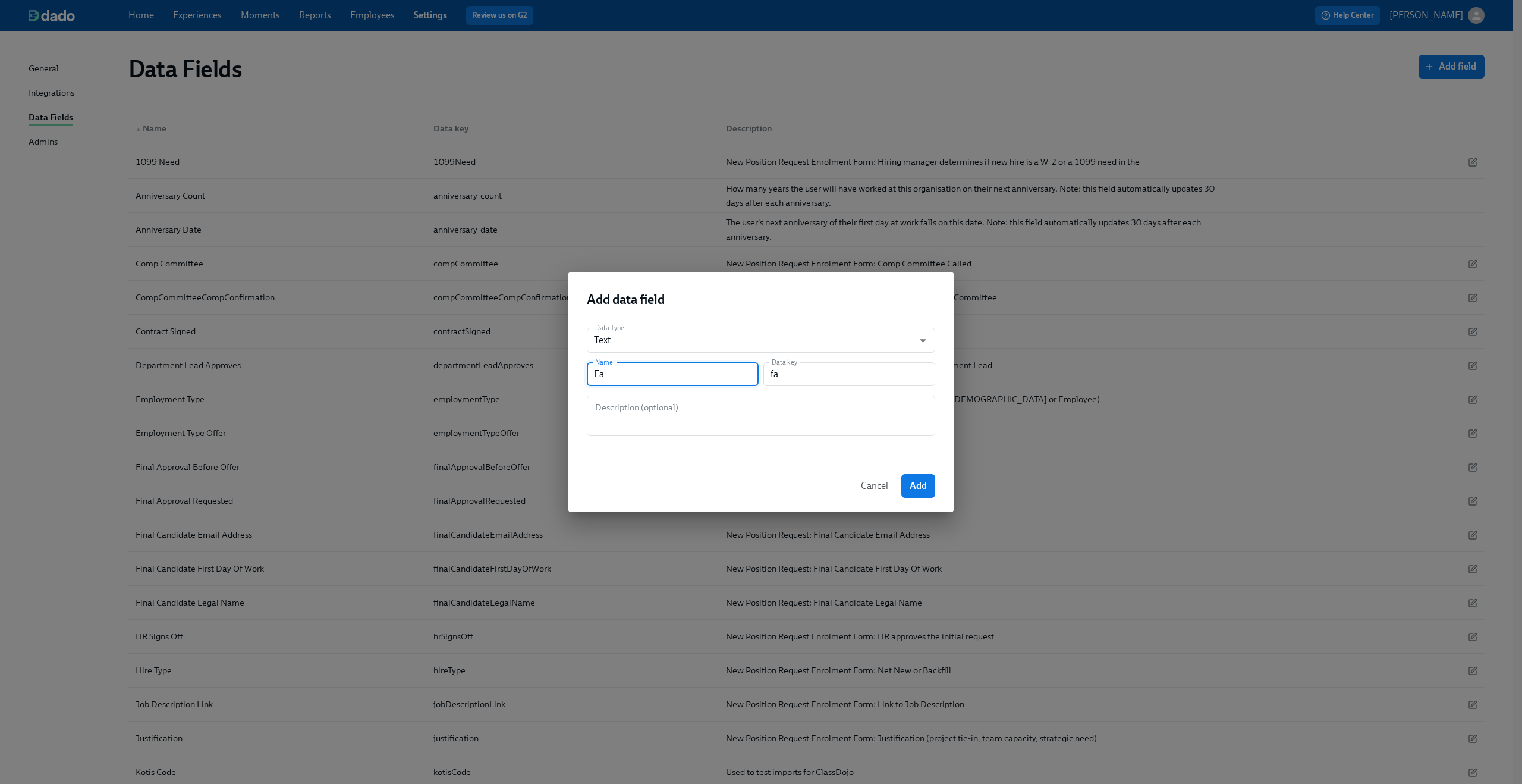
type input "Fav"
type input "fav"
type input "Favo"
type input "favo"
type input "Favor"
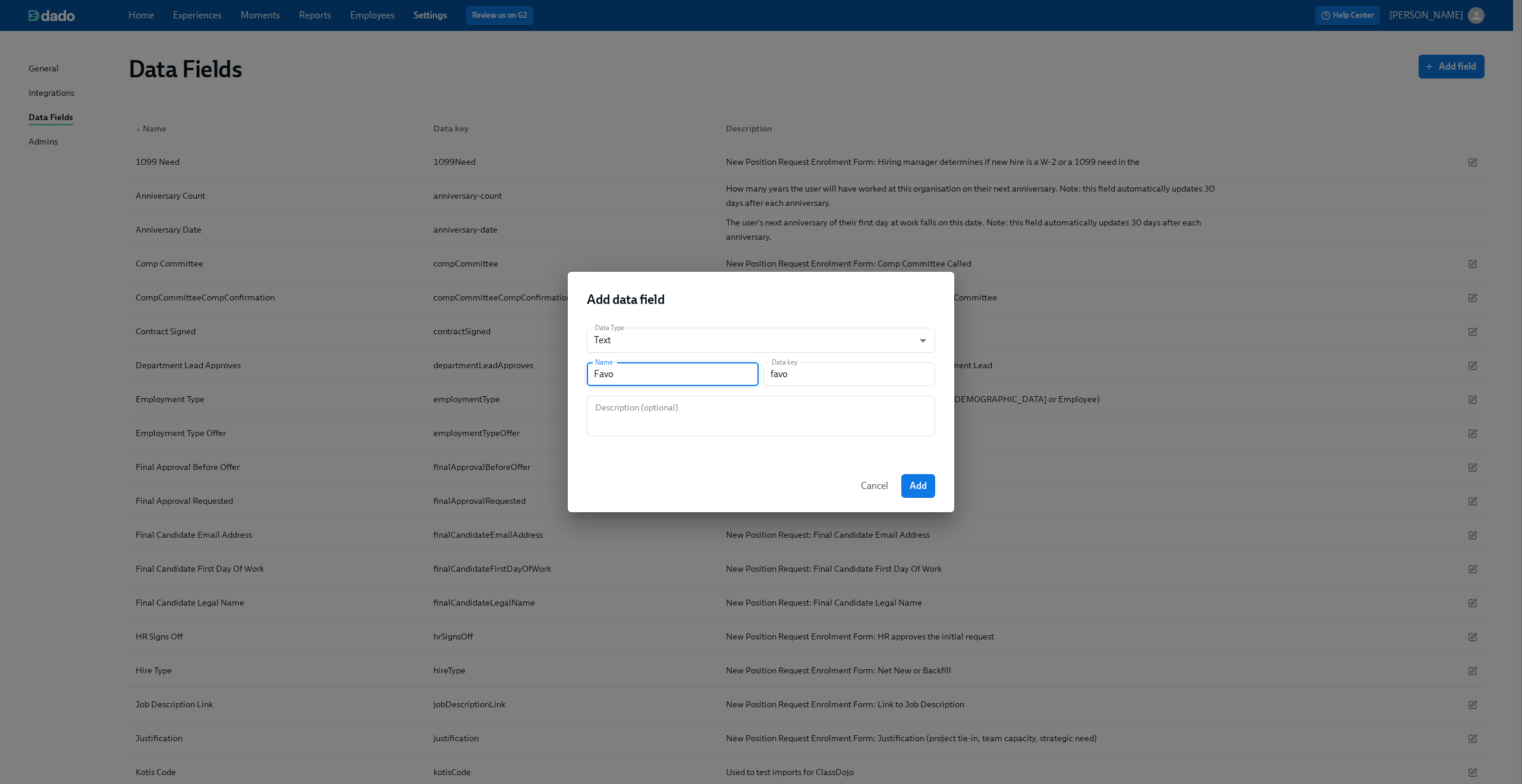
type input "favor"
type input "Favo"
type input "favo"
type input "Favou"
type input "favou"
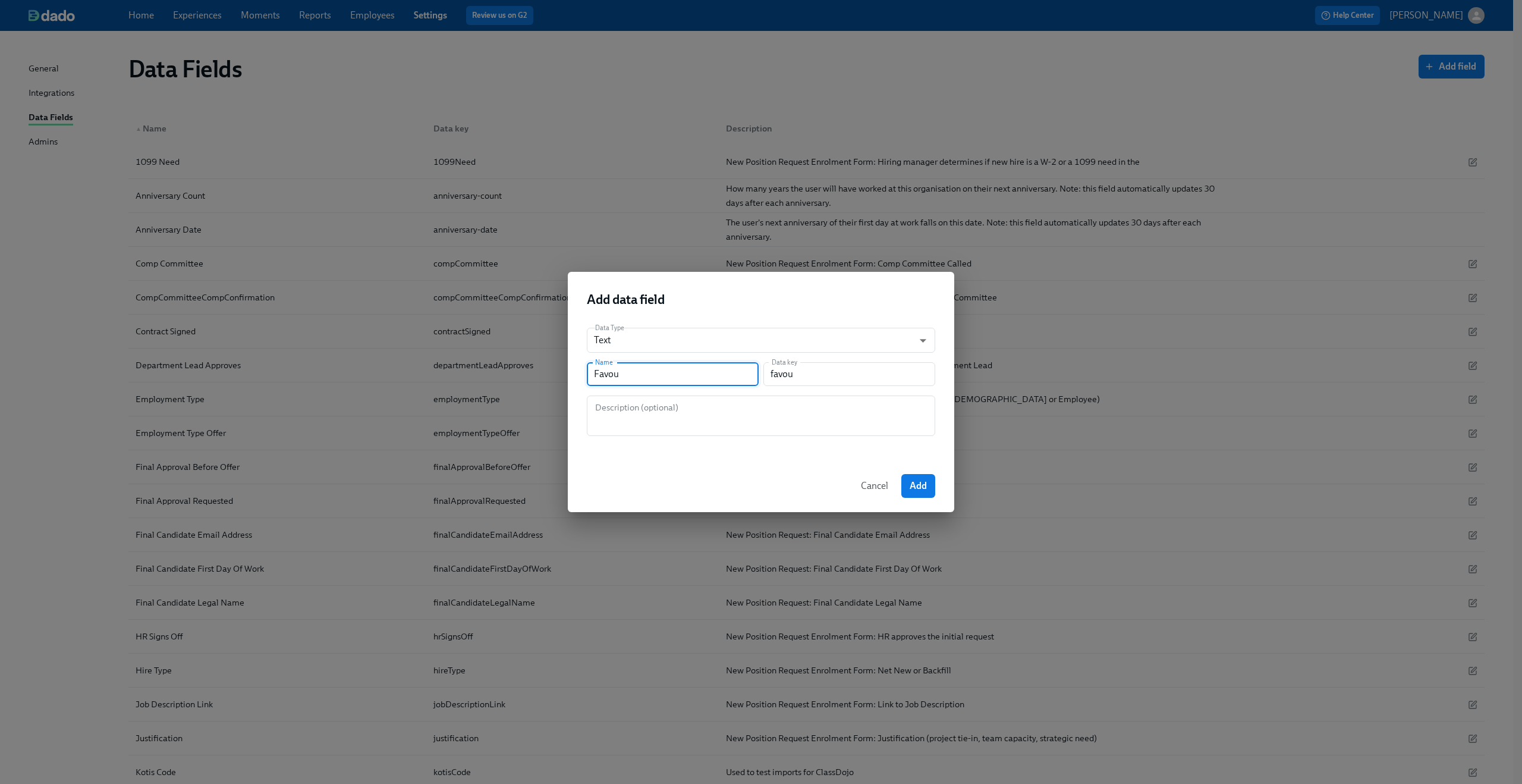
type input "Favour"
type input "favour"
type input "Favouri"
type input "favouri"
type input "Favourit"
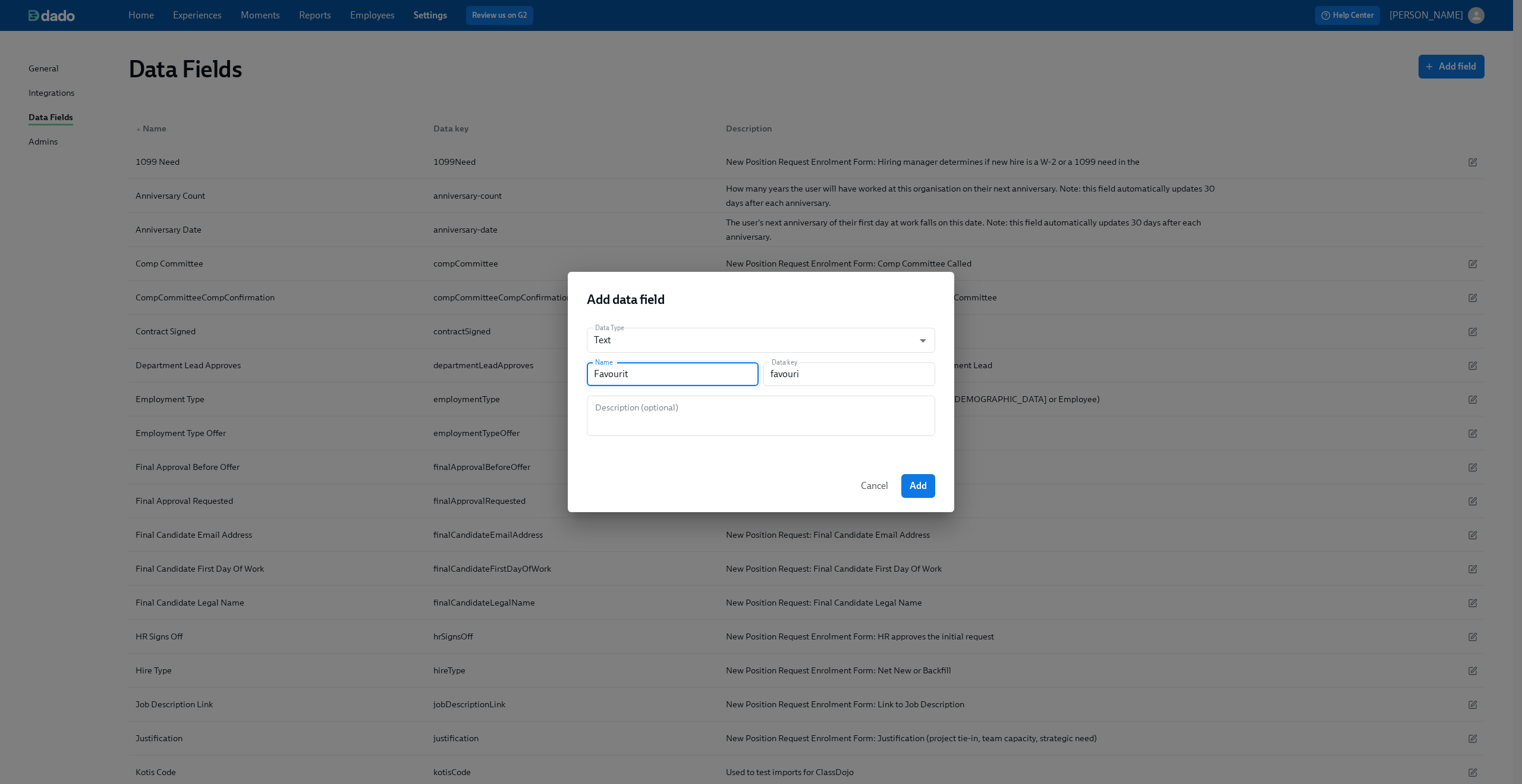
type input "favourit"
type input "Favourite"
type input "favourite"
type input "Favourite P"
type input "favouriteP"
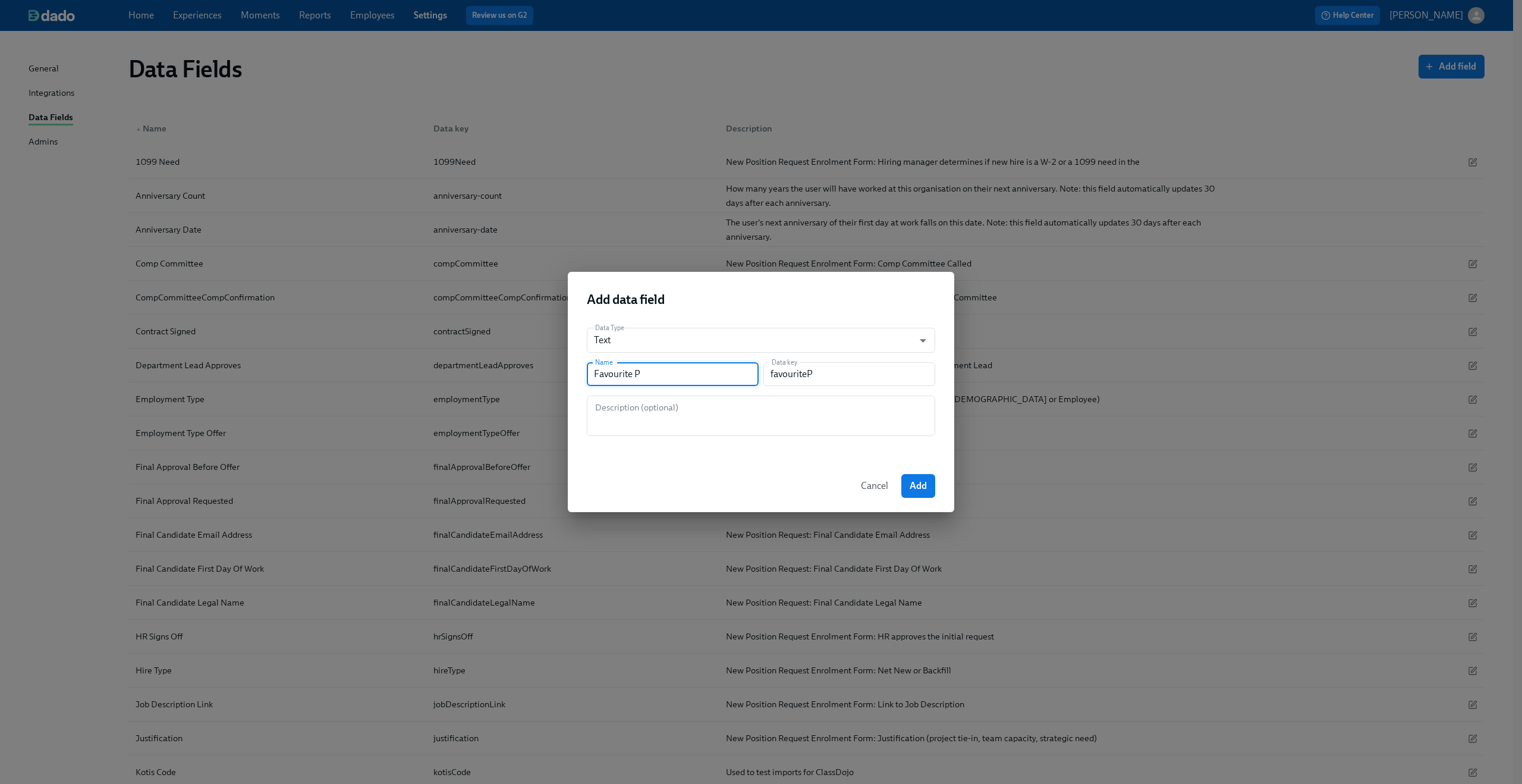
type input "Favourite Pa"
type input "favouritePa"
type input "Favourite Pai"
type input "favouritePai"
type input "Favourite Pain"
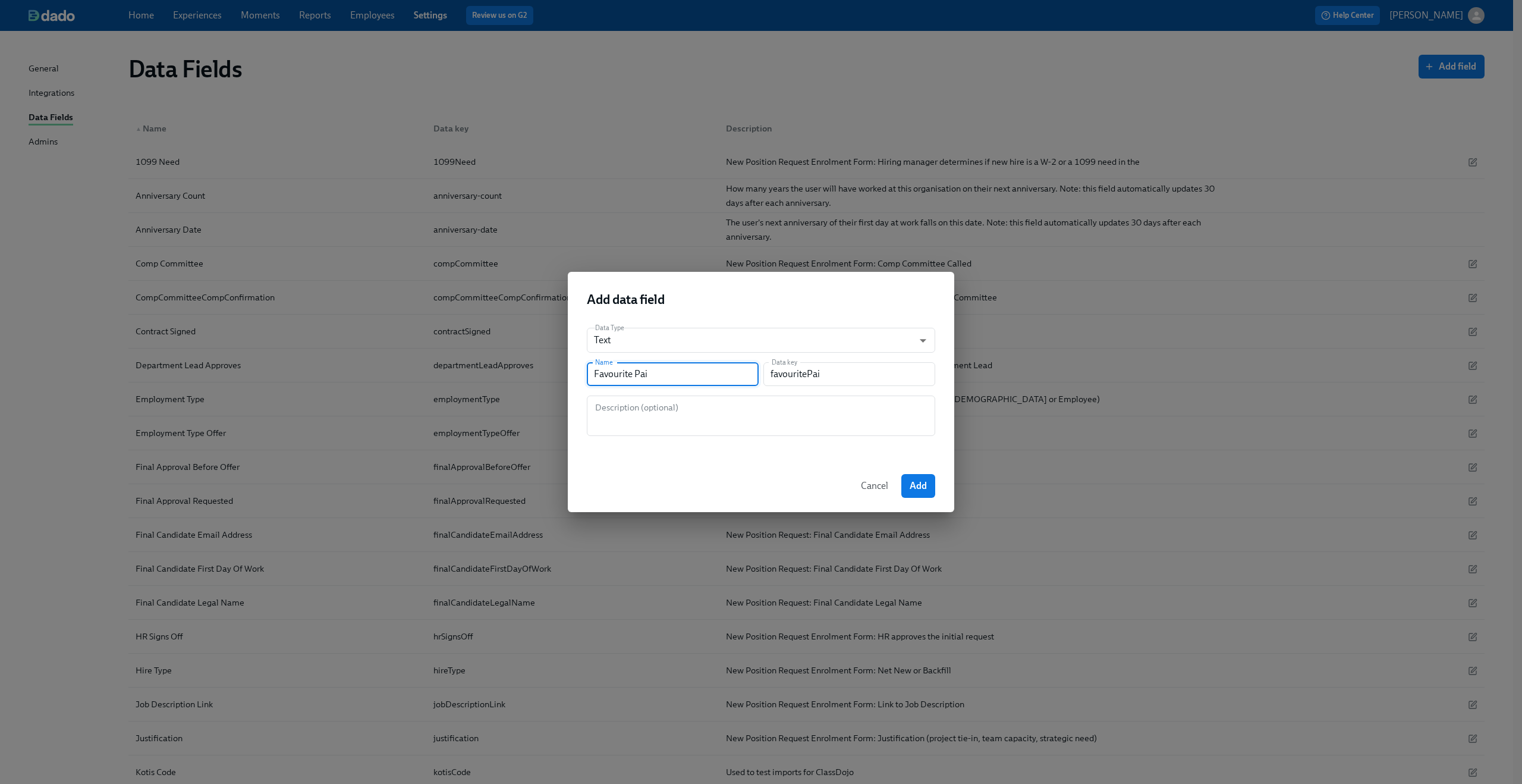
type input "favouritePain"
type input "Favourite Paint"
type input "favouritePaint"
type input "Favourite Painte"
type input "favouritePainte"
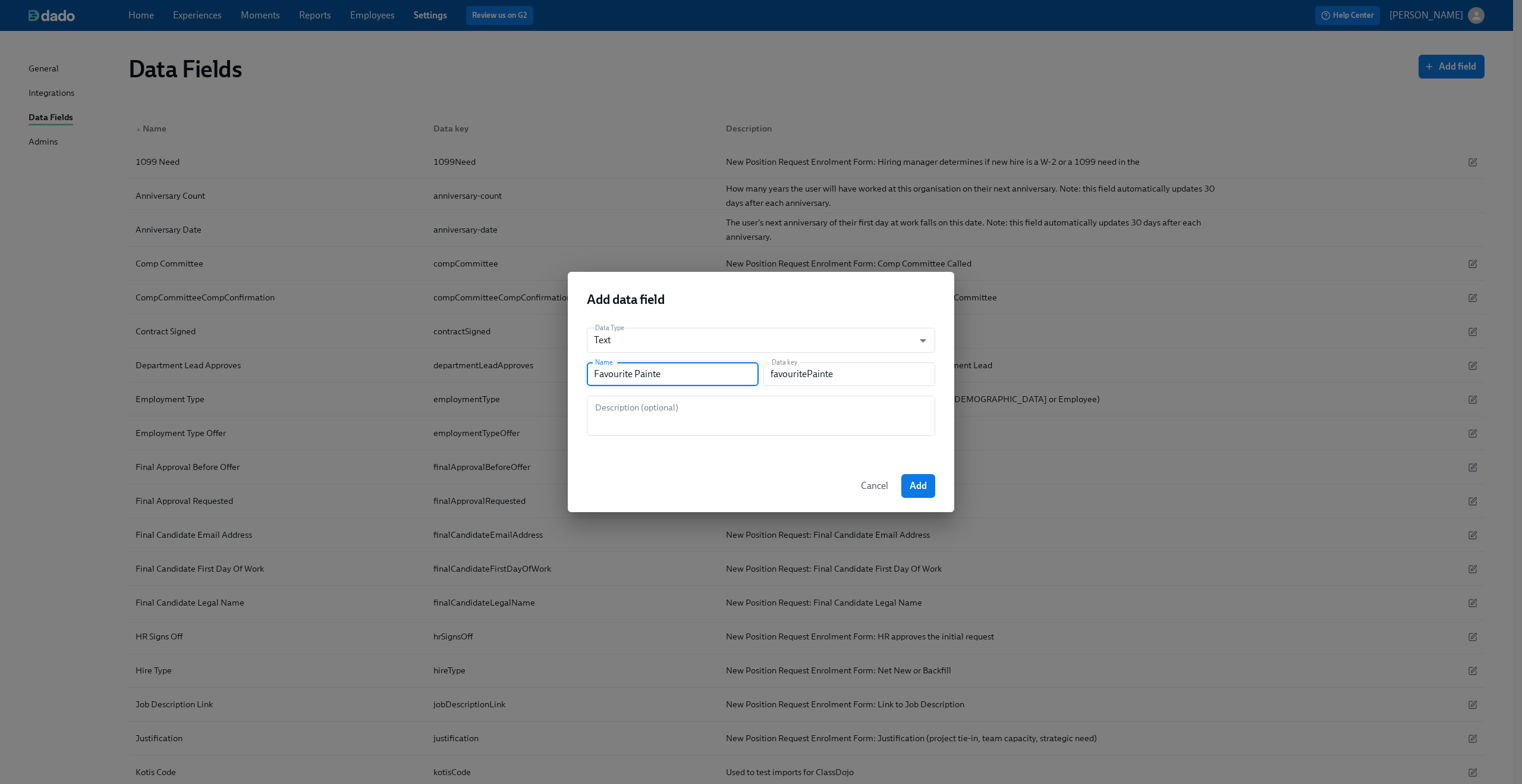
type input "Favourite Painter"
type input "favouritePainter"
type input "Favourite Painter"
click at [910, 475] on button "Add" at bounding box center [918, 485] width 34 height 23
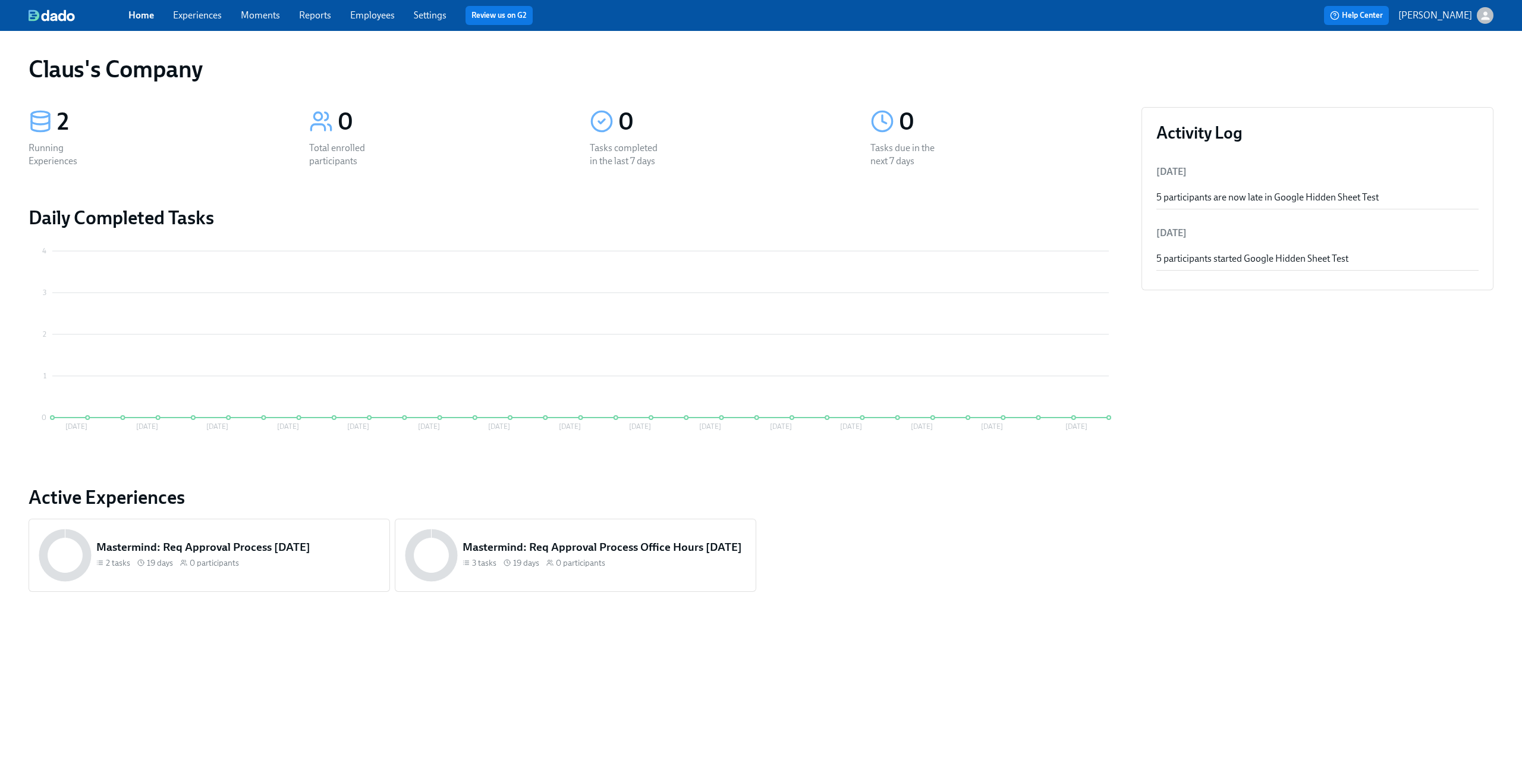
click at [170, 25] on div "Home Experiences Moments Reports Employees Settings Review us on G2 Help Center…" at bounding box center [761, 16] width 1522 height 31
click at [185, 21] on link "Experiences" at bounding box center [198, 16] width 49 height 12
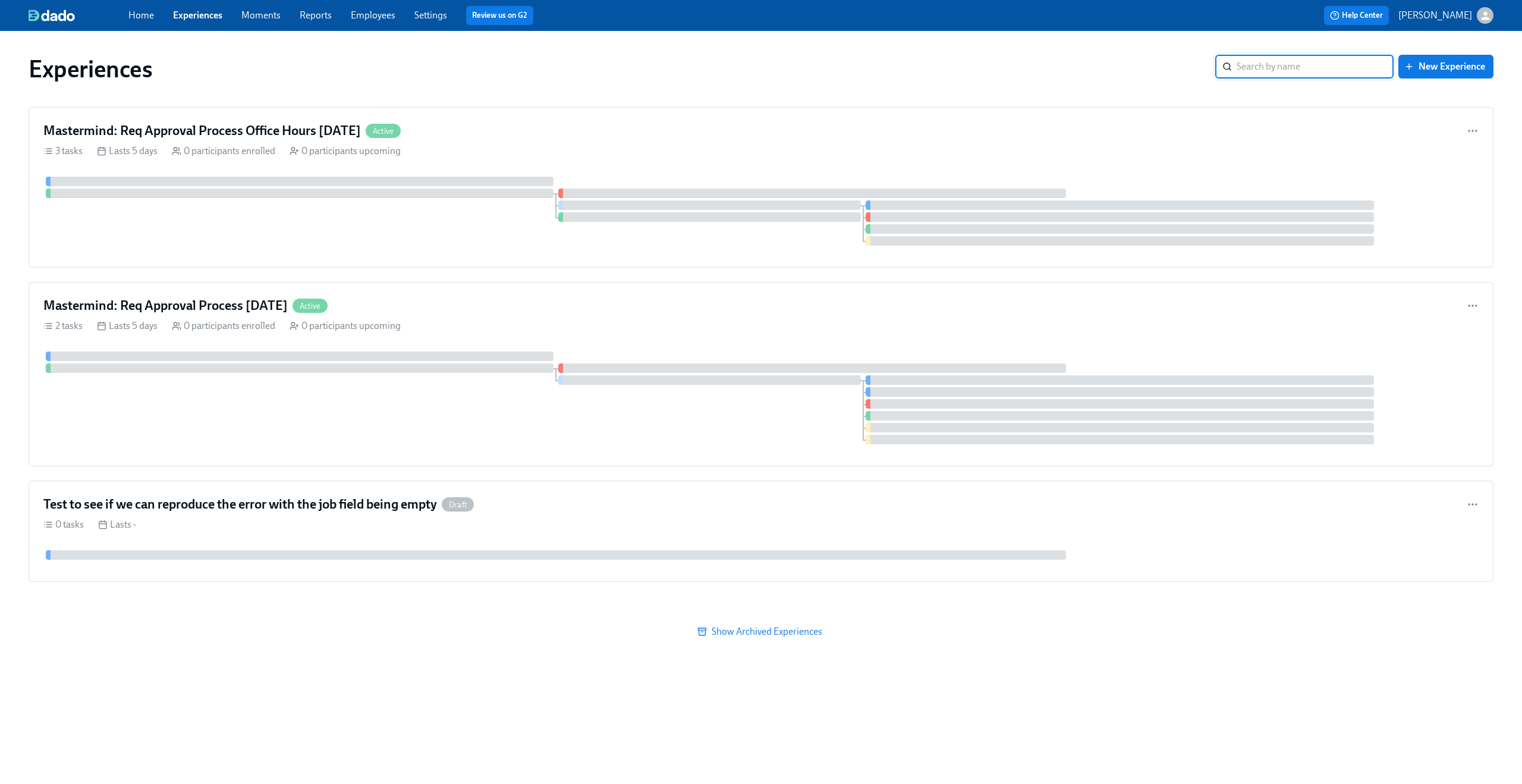
click at [367, 16] on link "Employees" at bounding box center [373, 16] width 45 height 12
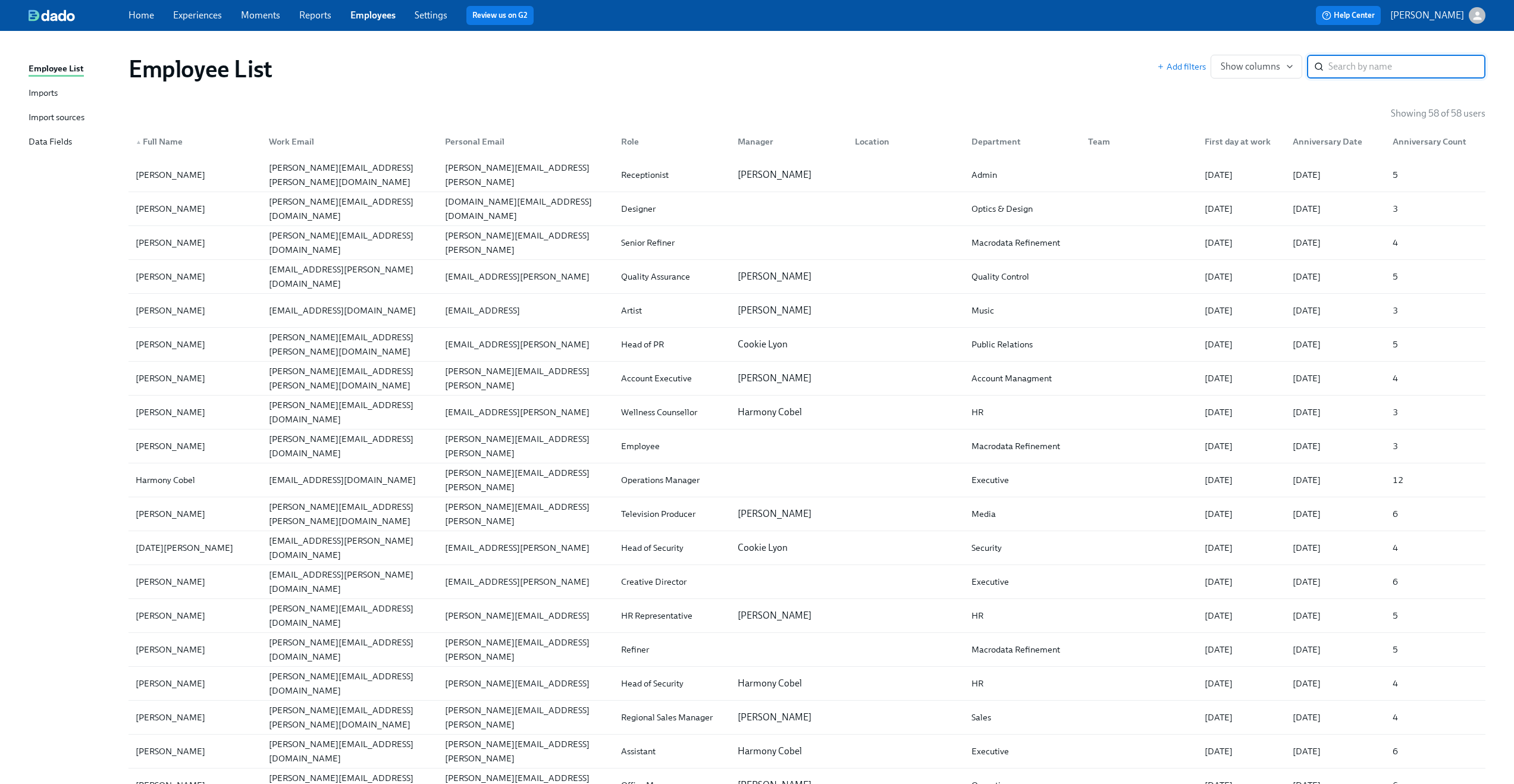
click at [434, 16] on link "Settings" at bounding box center [430, 16] width 32 height 12
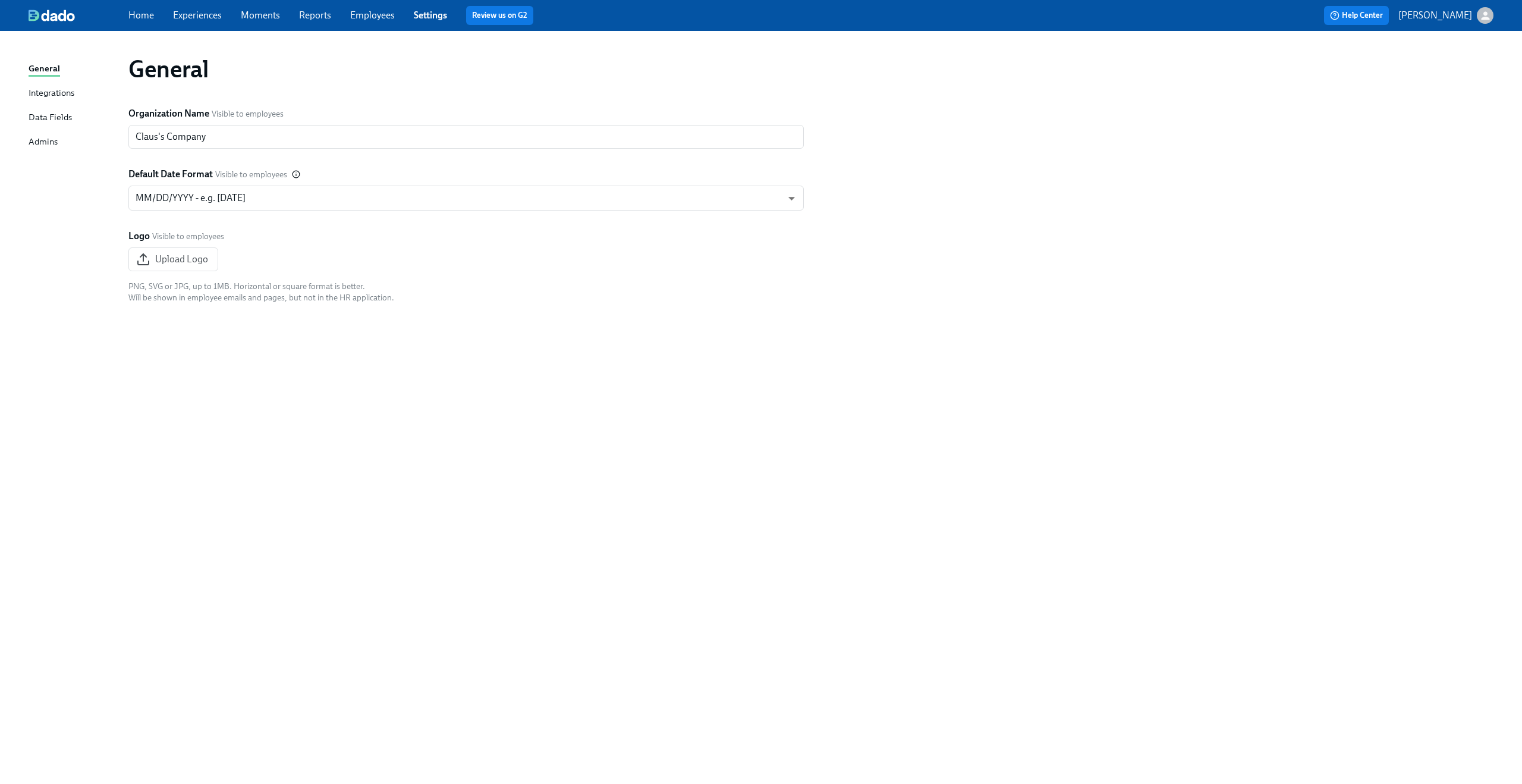
click at [377, 16] on link "Employees" at bounding box center [373, 16] width 45 height 12
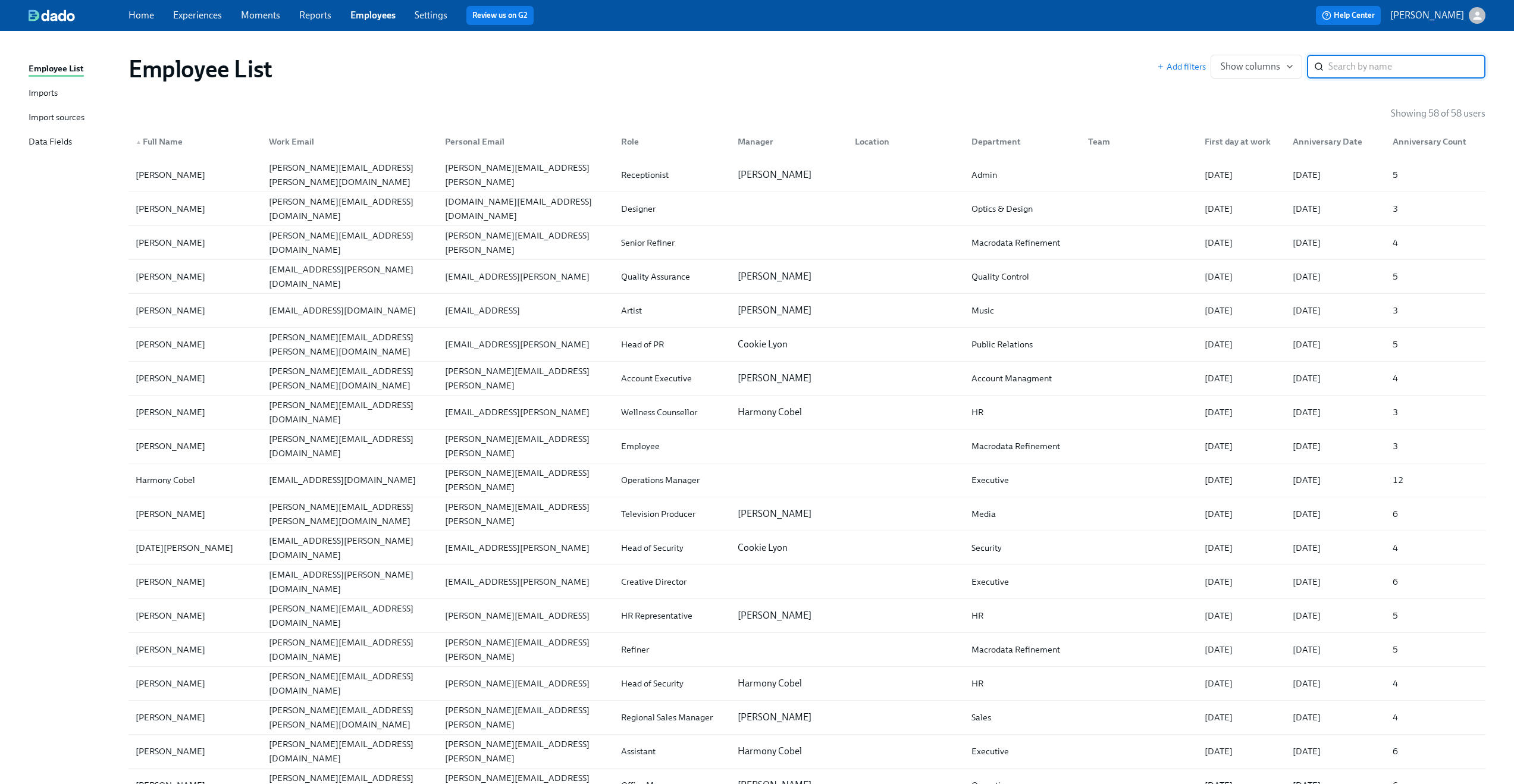
click at [48, 117] on div "Import sources" at bounding box center [56, 117] width 56 height 15
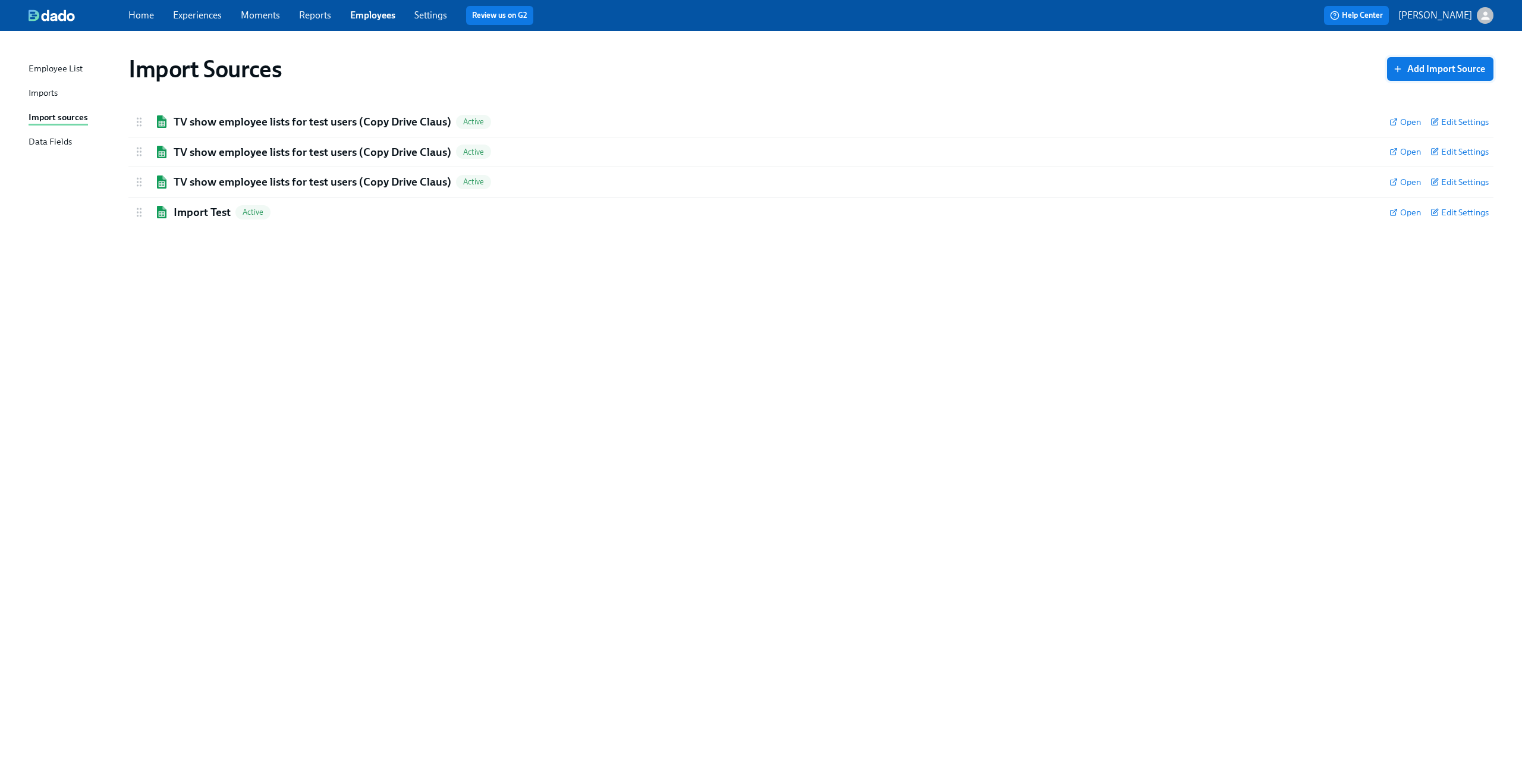
click at [1418, 68] on span "Add Import Source" at bounding box center [1441, 69] width 90 height 12
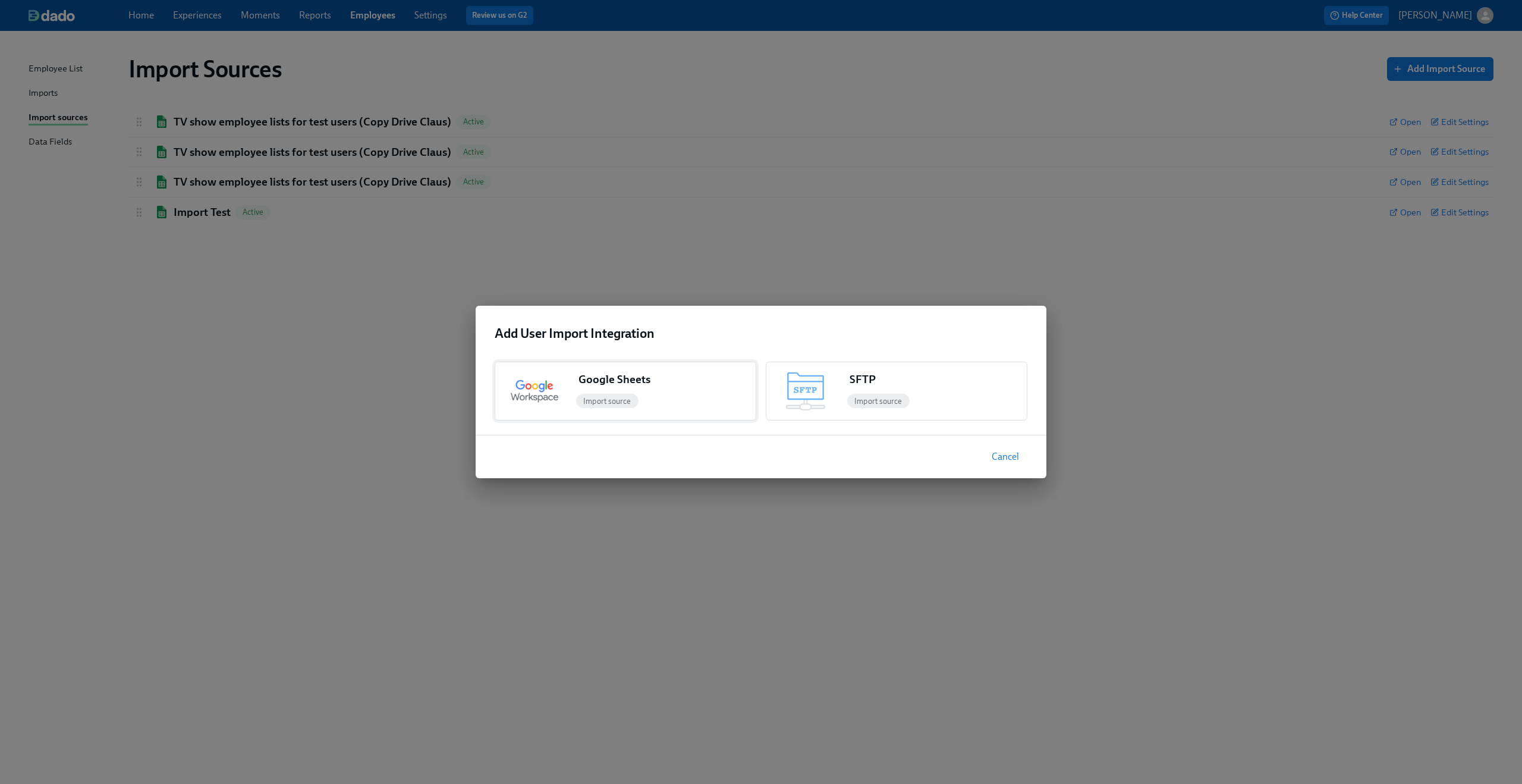
click at [634, 381] on div "Google Sheets" at bounding box center [615, 380] width 72 height 16
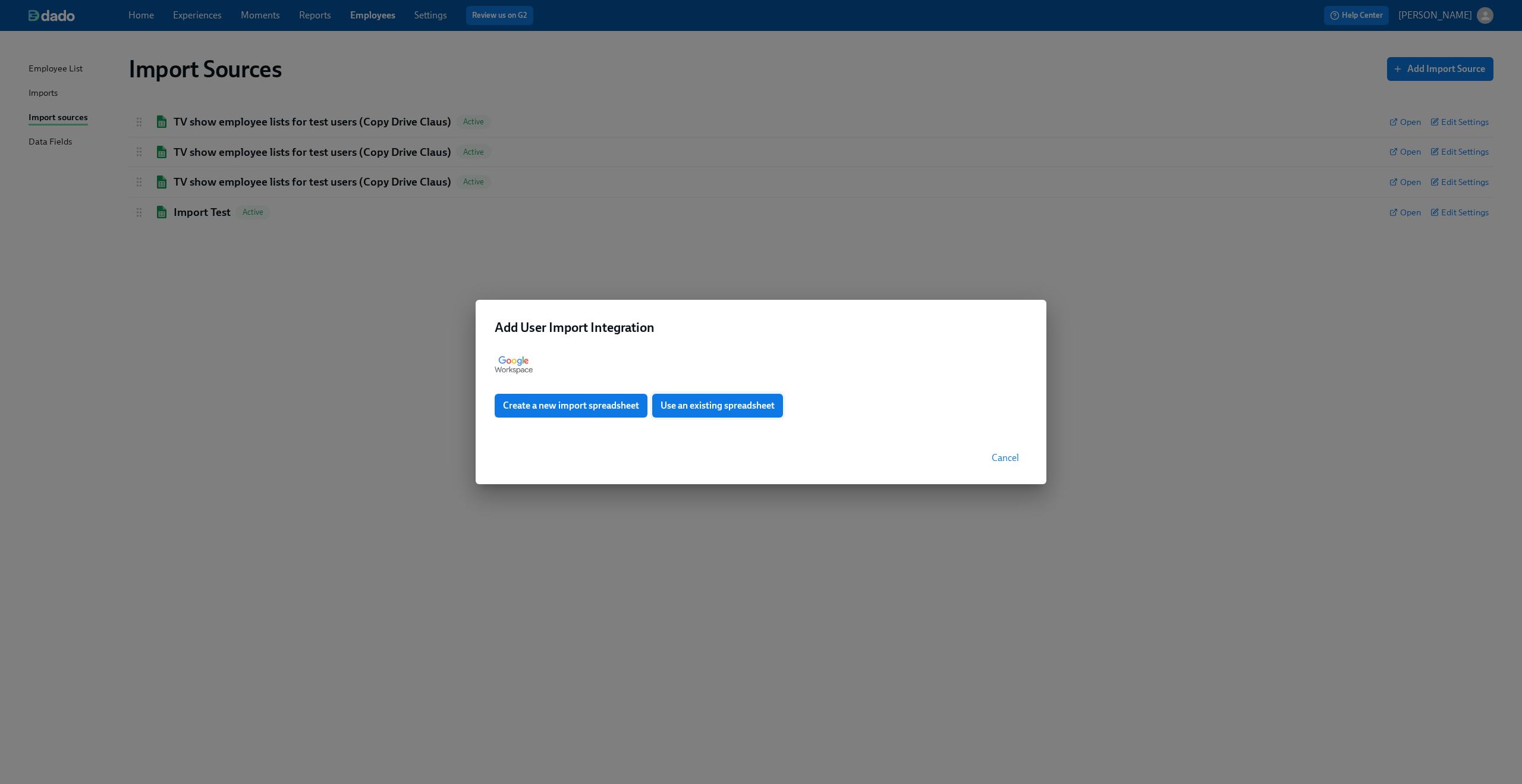
click at [710, 405] on span "Use an existing spreadsheet" at bounding box center [717, 405] width 115 height 12
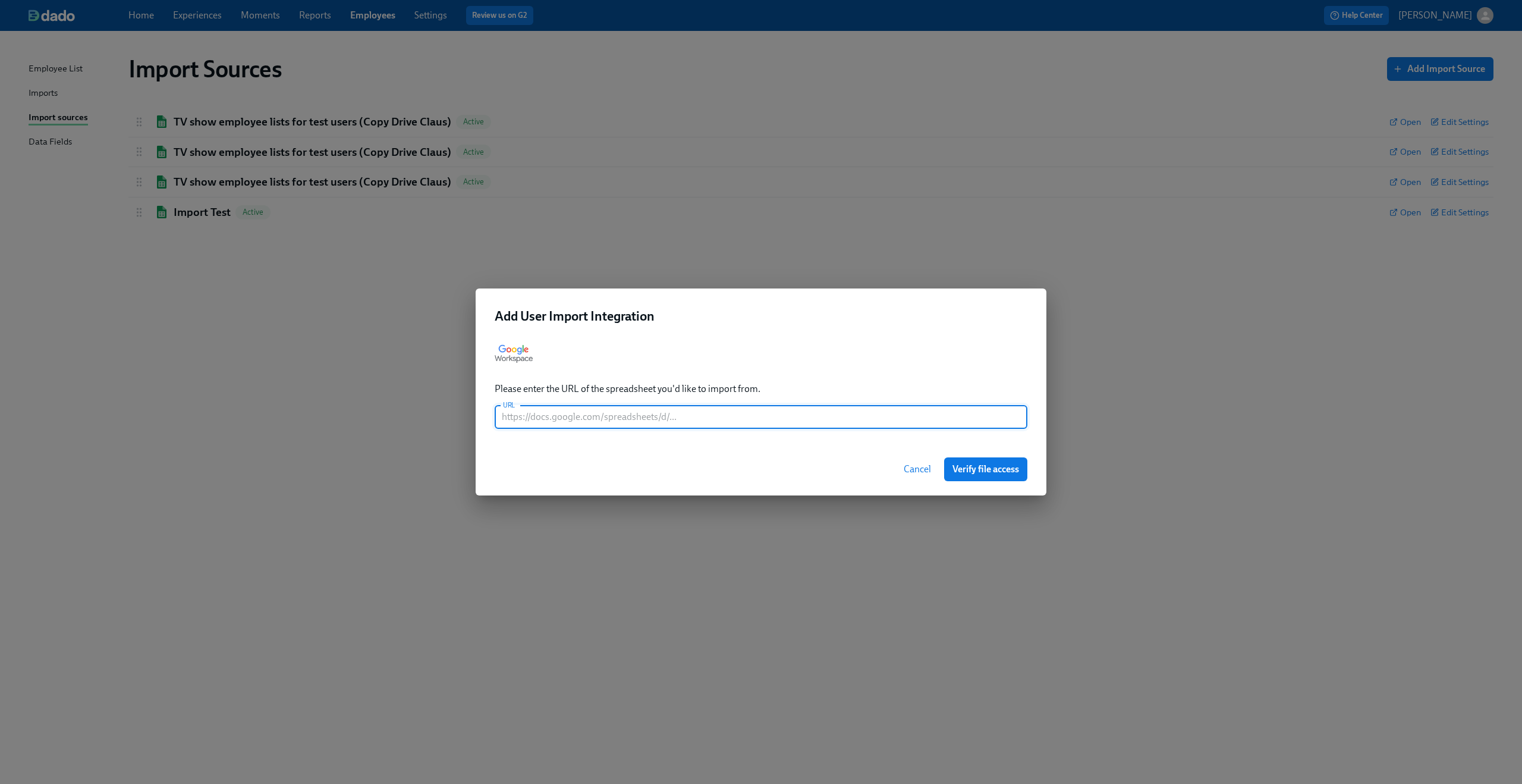
click at [724, 406] on input "text" at bounding box center [761, 417] width 532 height 23
paste input "[URL][DOMAIN_NAME]"
type input "[URL][DOMAIN_NAME]"
click at [983, 465] on span "Verify file access" at bounding box center [986, 469] width 67 height 12
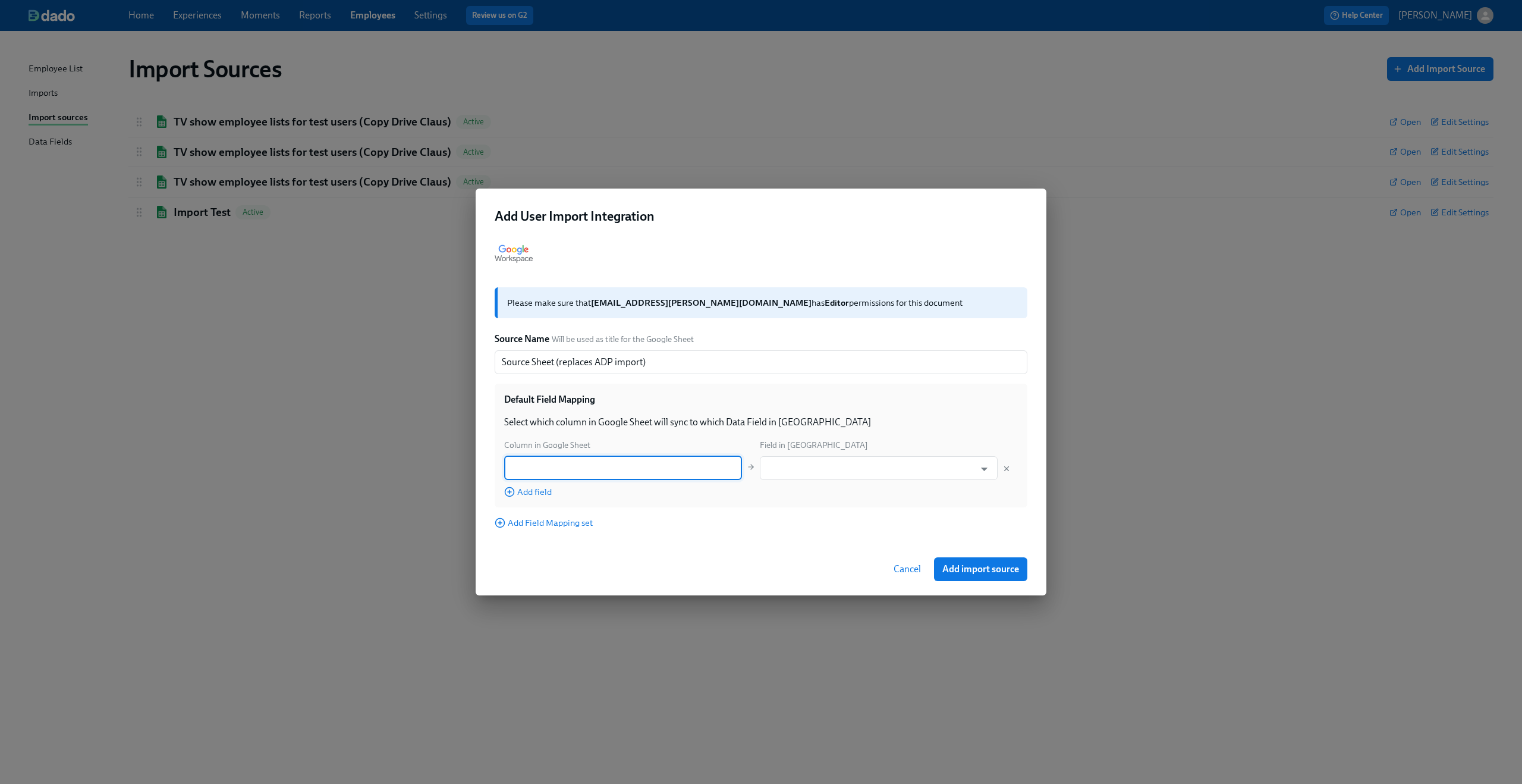
click at [608, 458] on input "text" at bounding box center [623, 468] width 238 height 23
type input "F"
click at [601, 465] on input "text" at bounding box center [623, 468] width 238 height 23
paste input "First Name"
type input "First Name"
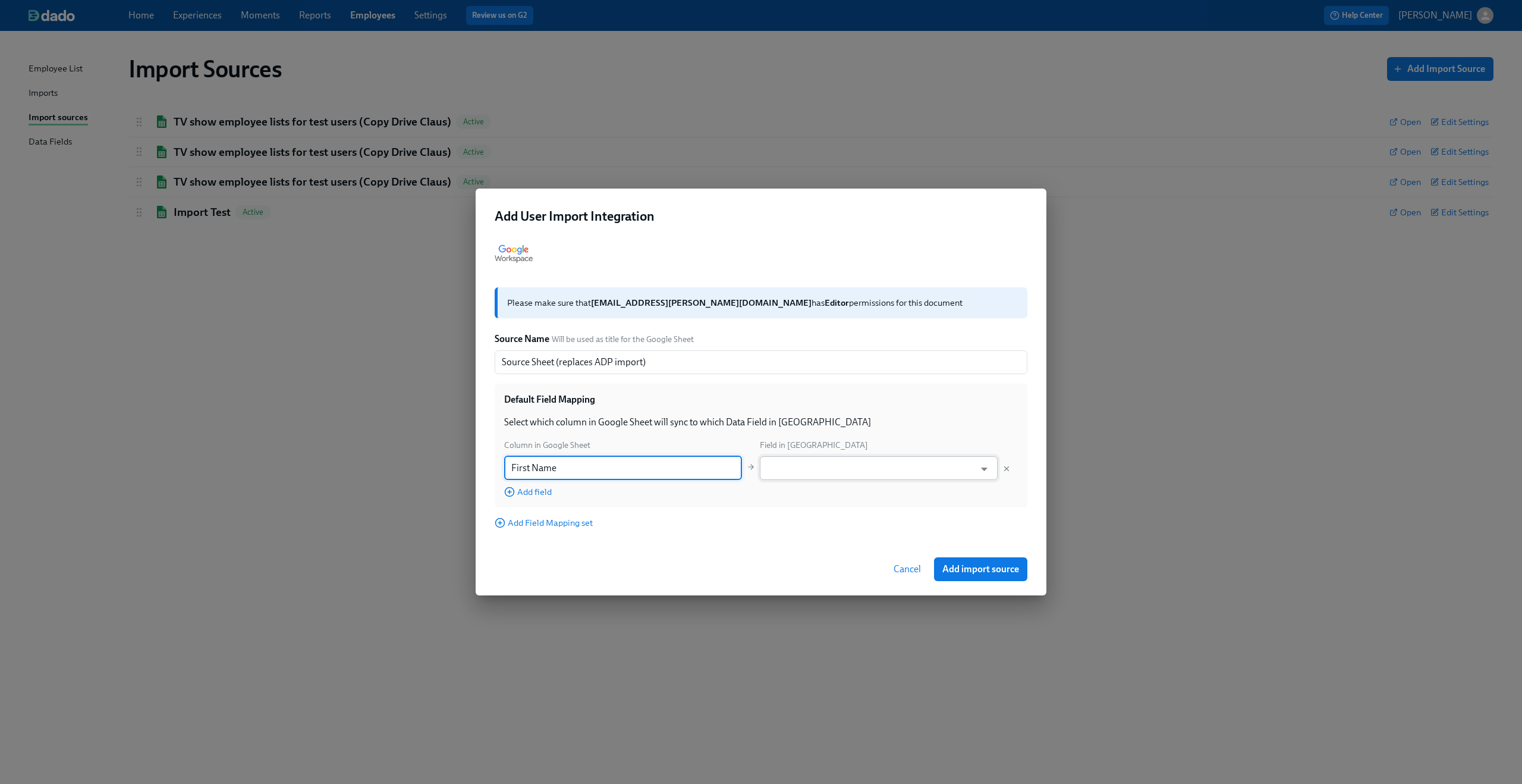
click at [825, 468] on input "text" at bounding box center [869, 468] width 208 height 23
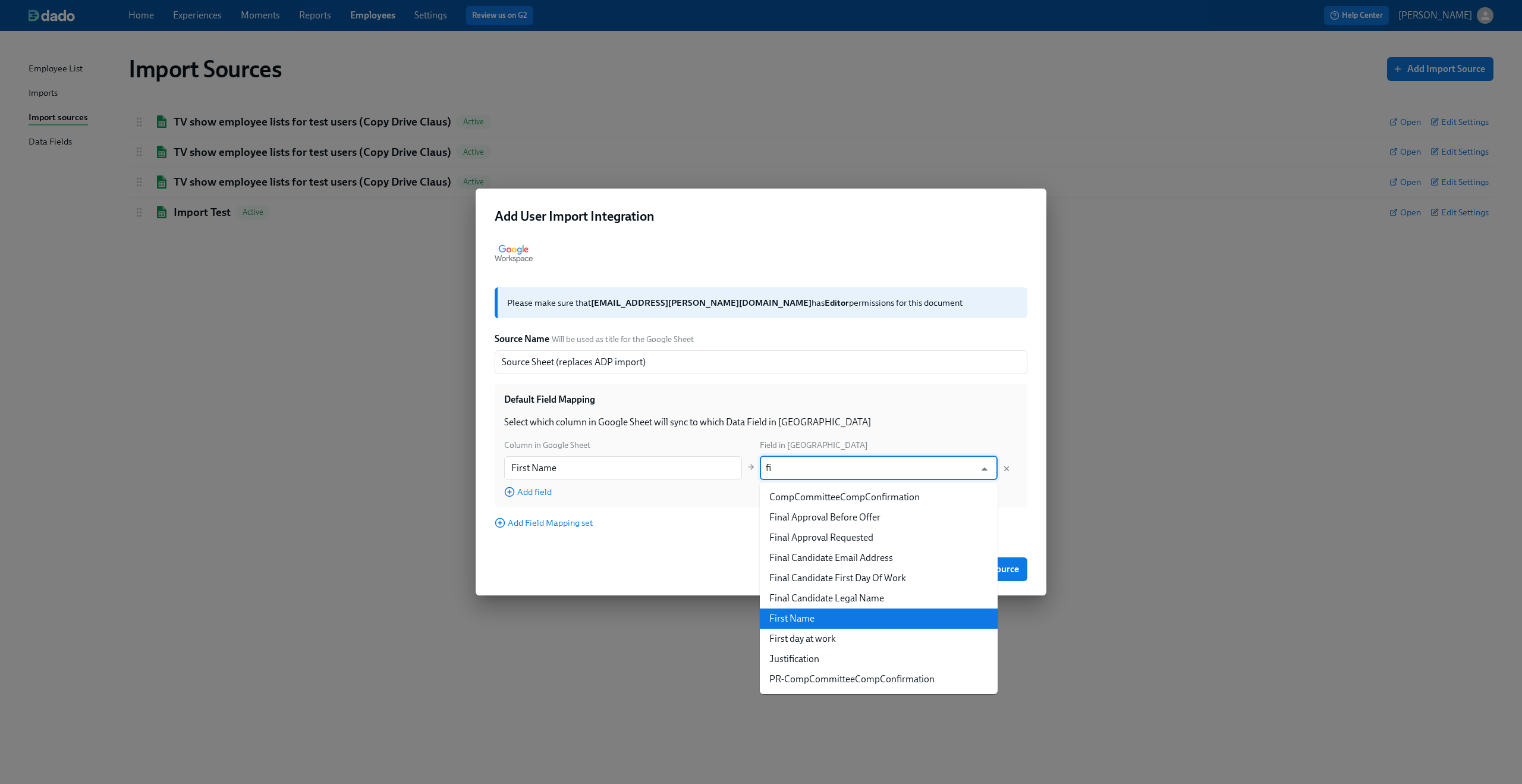
click at [821, 615] on li "First Name" at bounding box center [878, 618] width 238 height 21
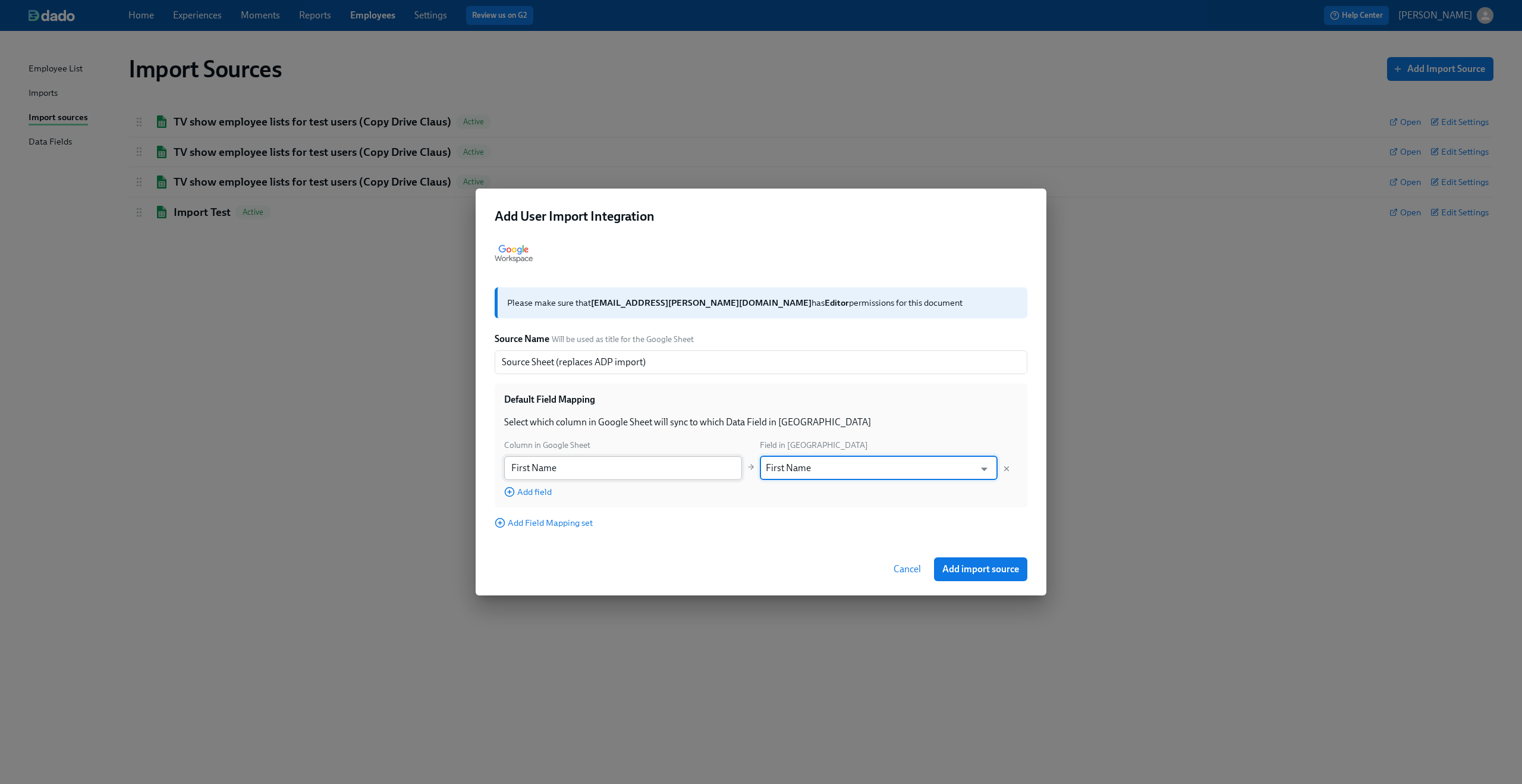
type input "First Name"
click at [528, 495] on div "Column in Google Sheet Field in Dado First Name ​ First Name ​ Add field" at bounding box center [761, 468] width 514 height 60
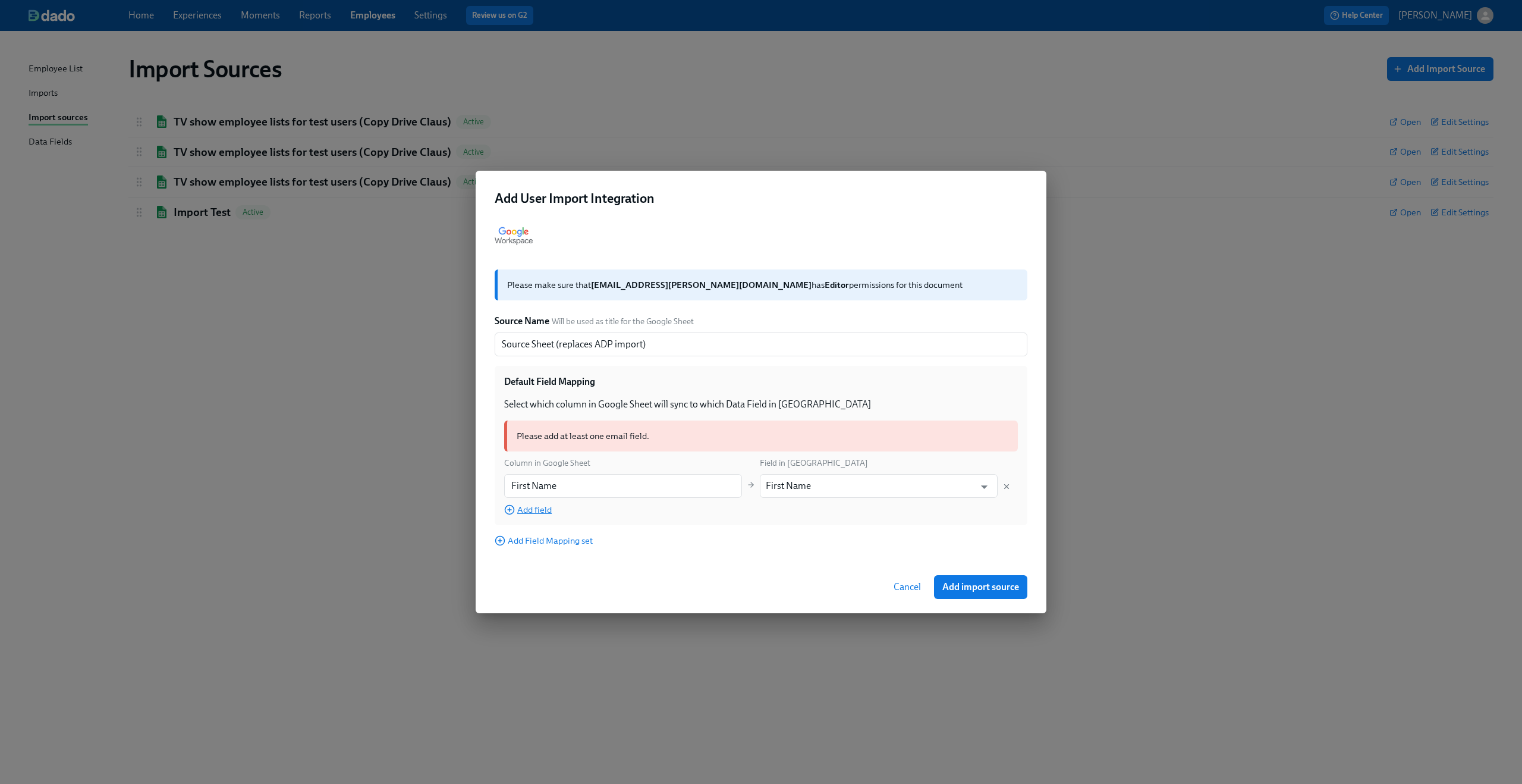
click at [538, 511] on span "Add field" at bounding box center [528, 510] width 48 height 12
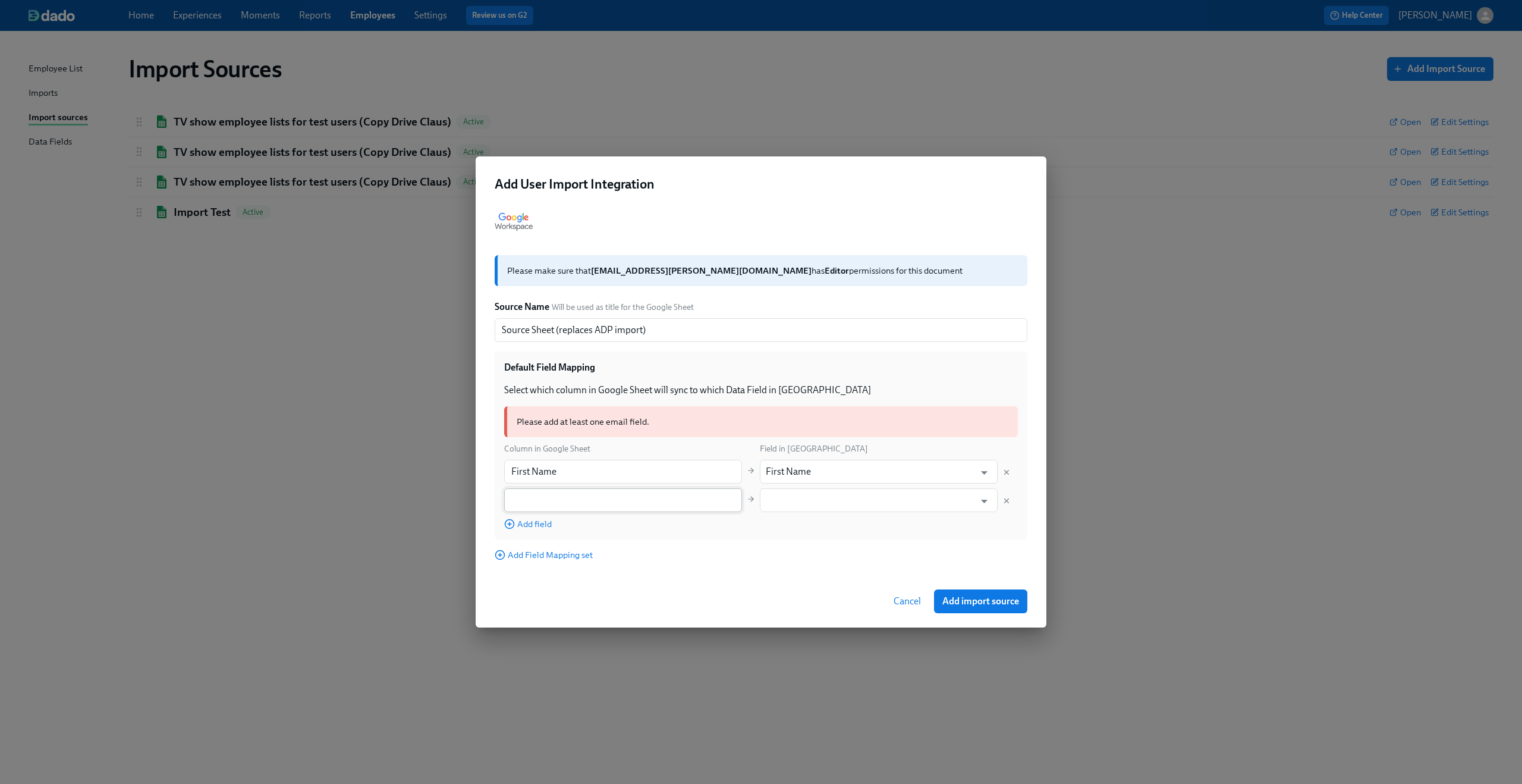
click at [678, 497] on input "text" at bounding box center [623, 500] width 238 height 23
paste input "Last Name"
type input "Last Name"
click at [787, 495] on input "text" at bounding box center [869, 500] width 208 height 23
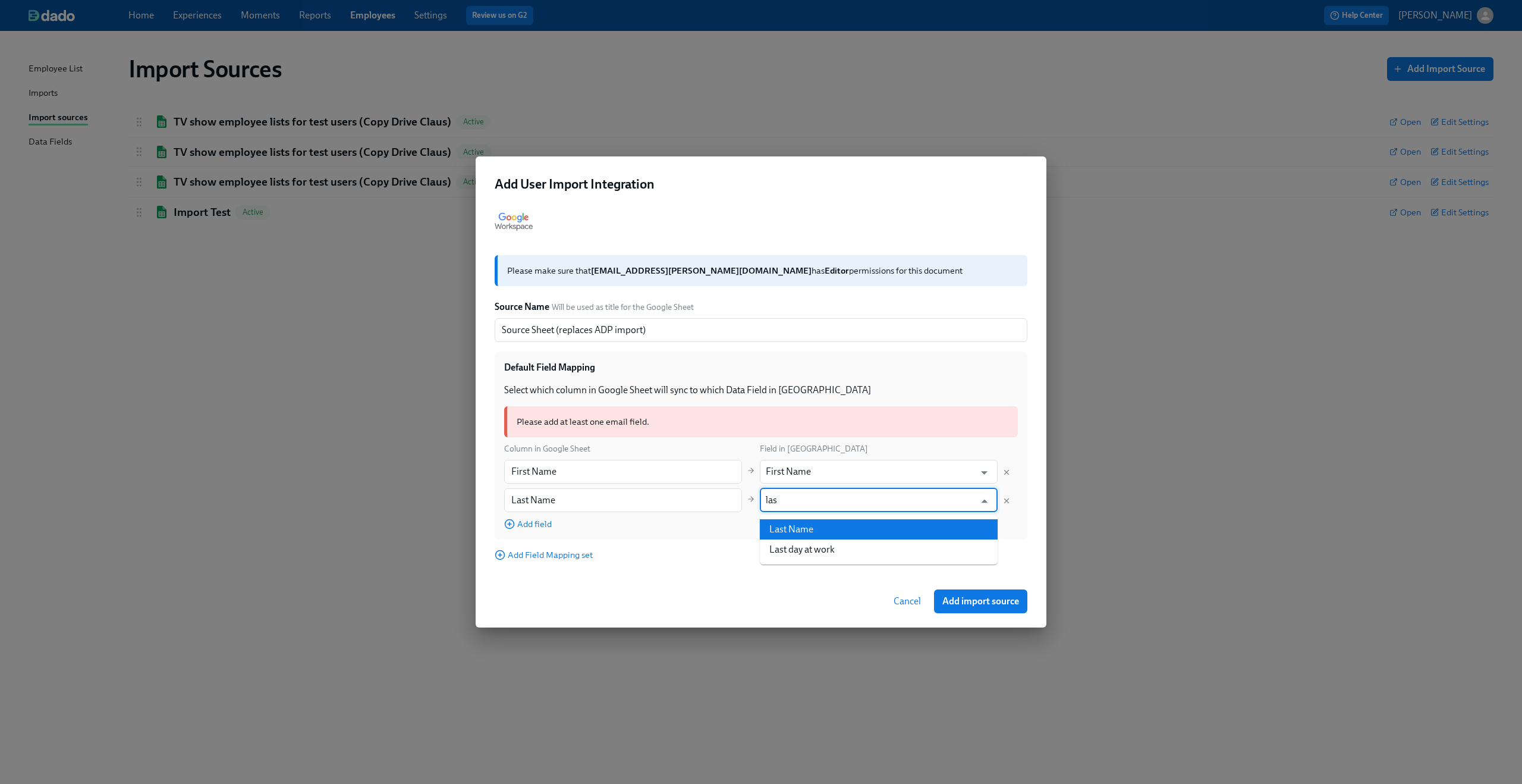
click at [788, 530] on li "Last Name" at bounding box center [878, 529] width 238 height 21
type input "Last Name"
click at [536, 524] on span "Add field" at bounding box center [528, 524] width 48 height 12
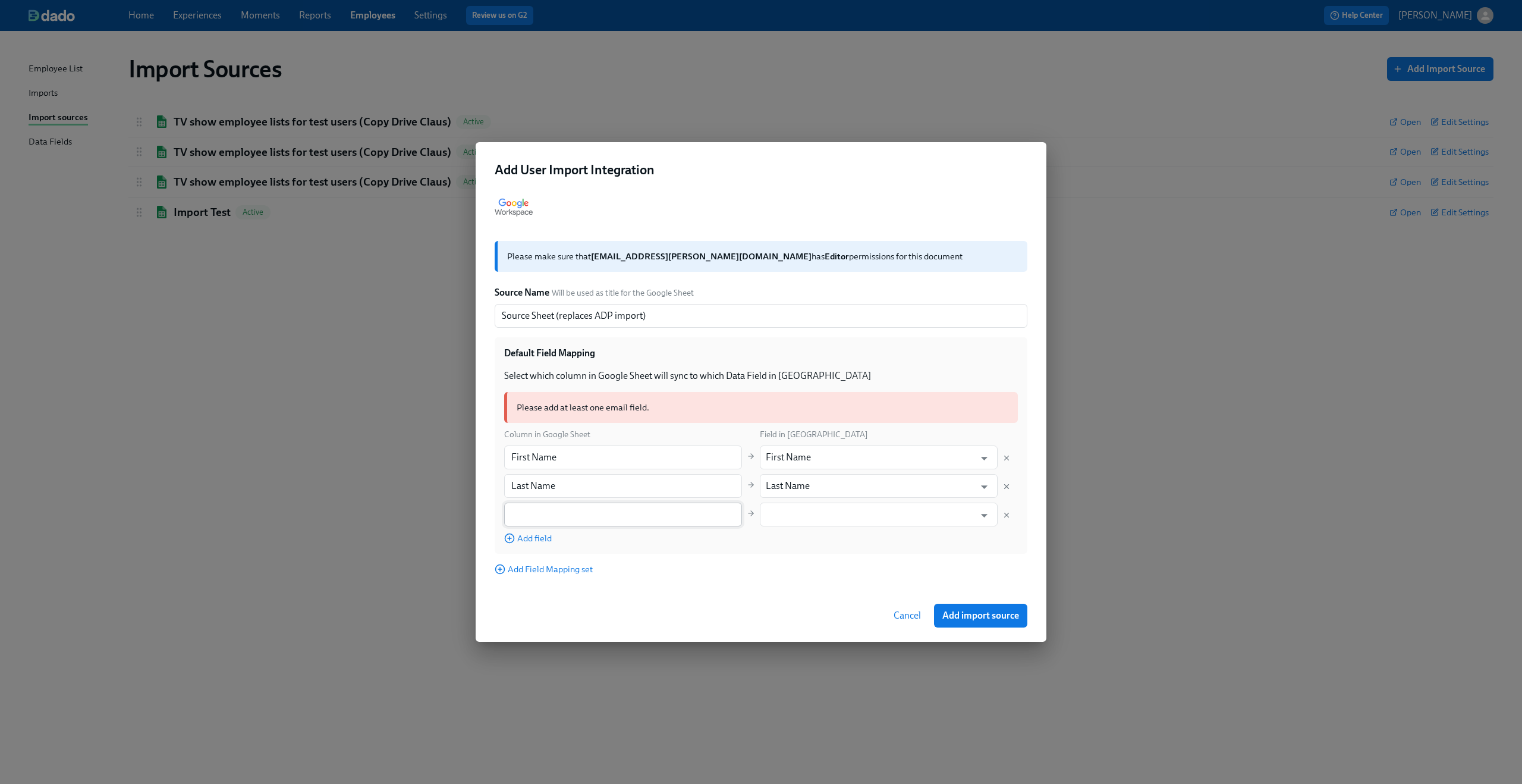
click at [582, 521] on input "text" at bounding box center [623, 514] width 238 height 23
paste input "Job Title"
type input "Job Title"
click at [792, 511] on input "text" at bounding box center [869, 514] width 208 height 23
type input "j"
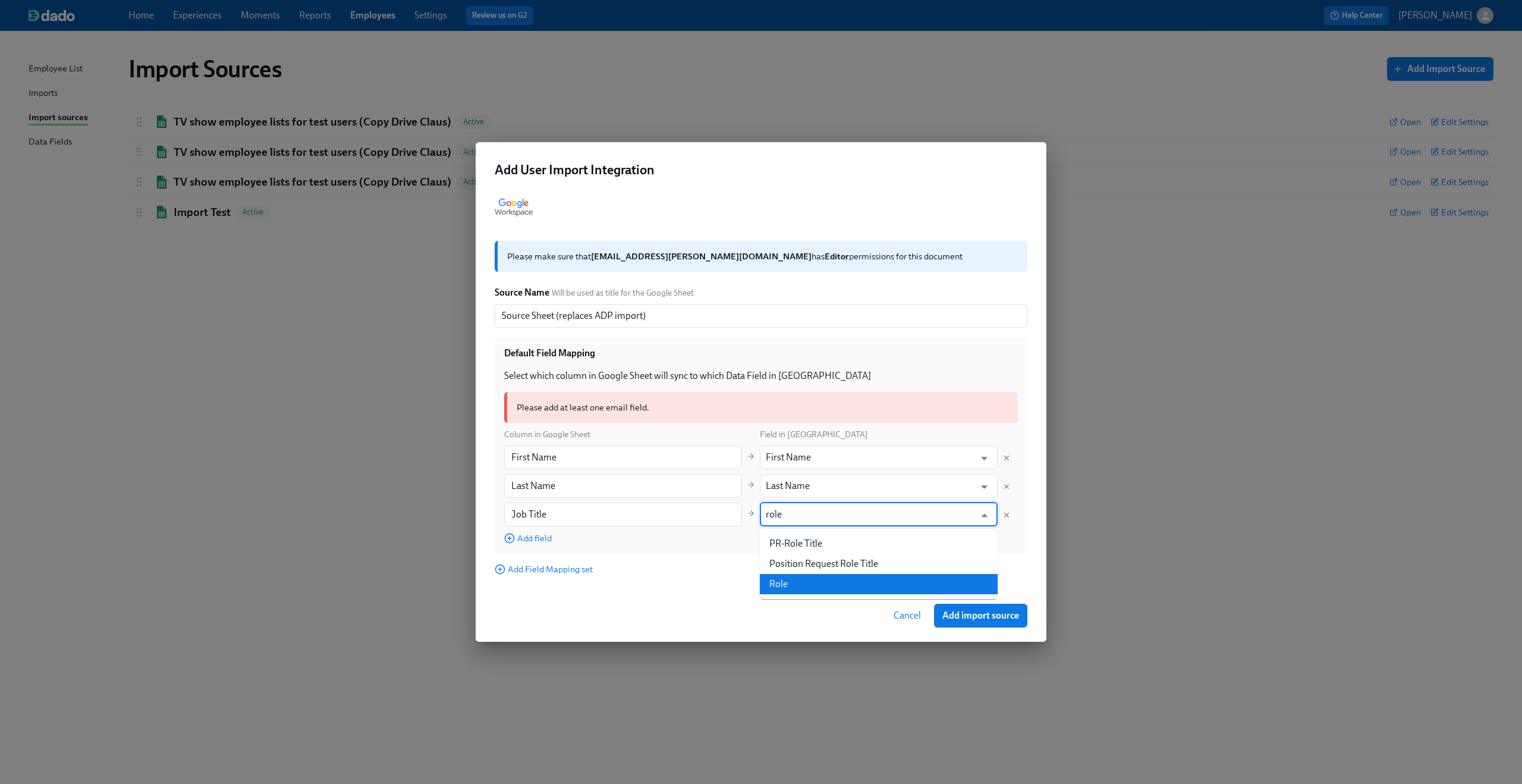
click at [790, 579] on li "Role" at bounding box center [878, 583] width 238 height 21
click at [539, 540] on span "Add field" at bounding box center [528, 538] width 48 height 12
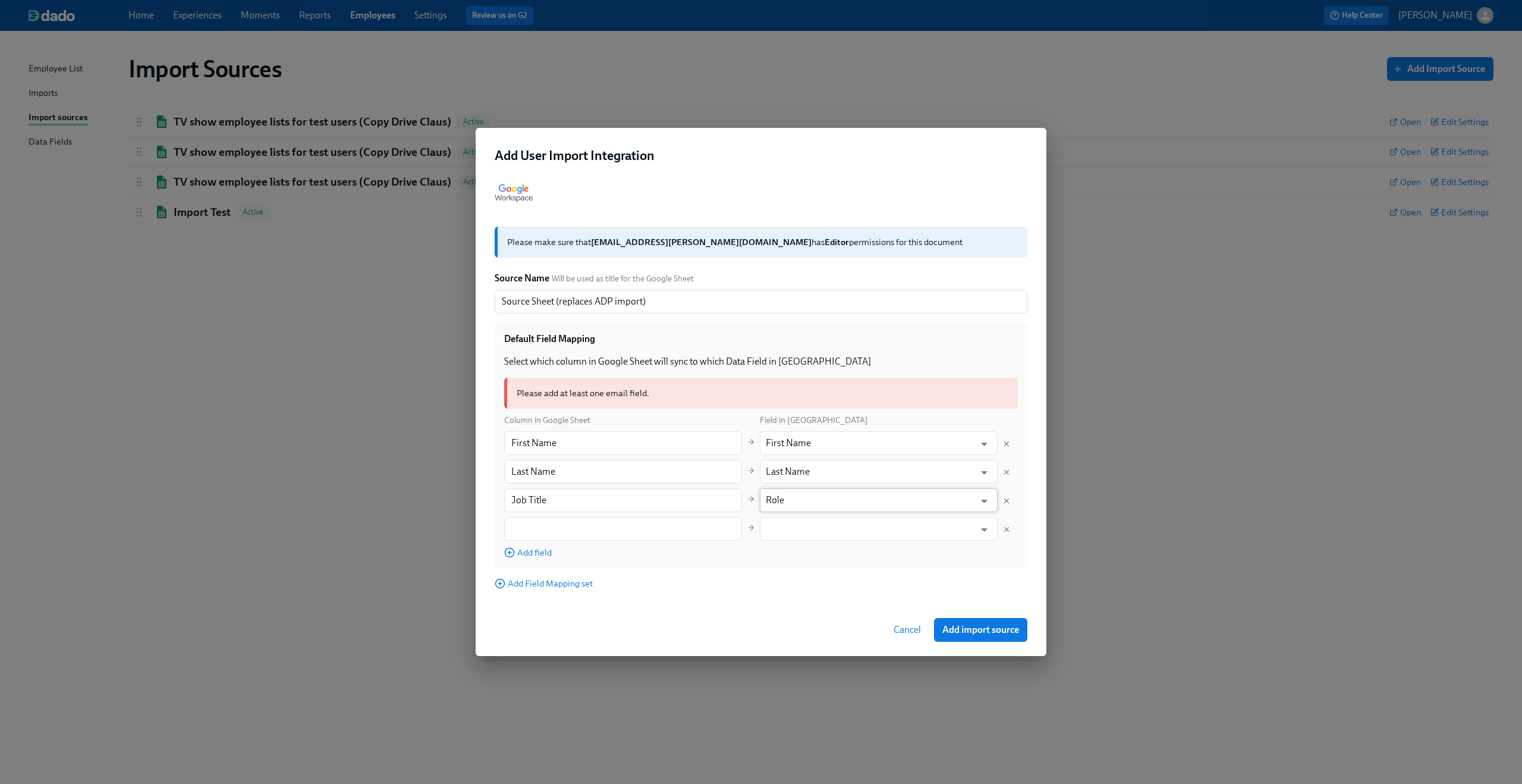
click at [826, 496] on input "Role" at bounding box center [869, 500] width 208 height 23
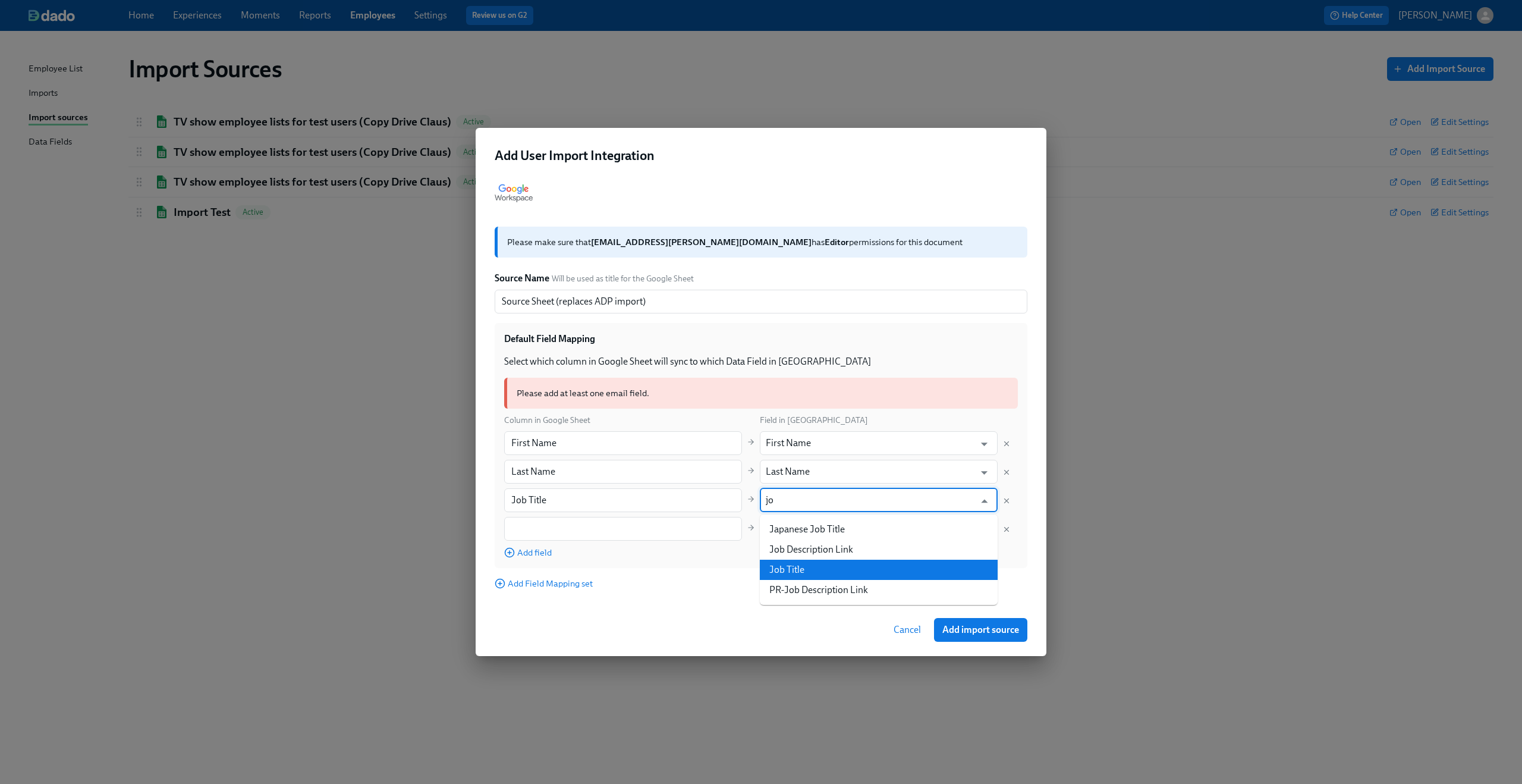
click at [808, 560] on li "Job Title" at bounding box center [878, 570] width 238 height 21
type input "Job Title"
click at [668, 522] on input "text" at bounding box center [623, 529] width 238 height 23
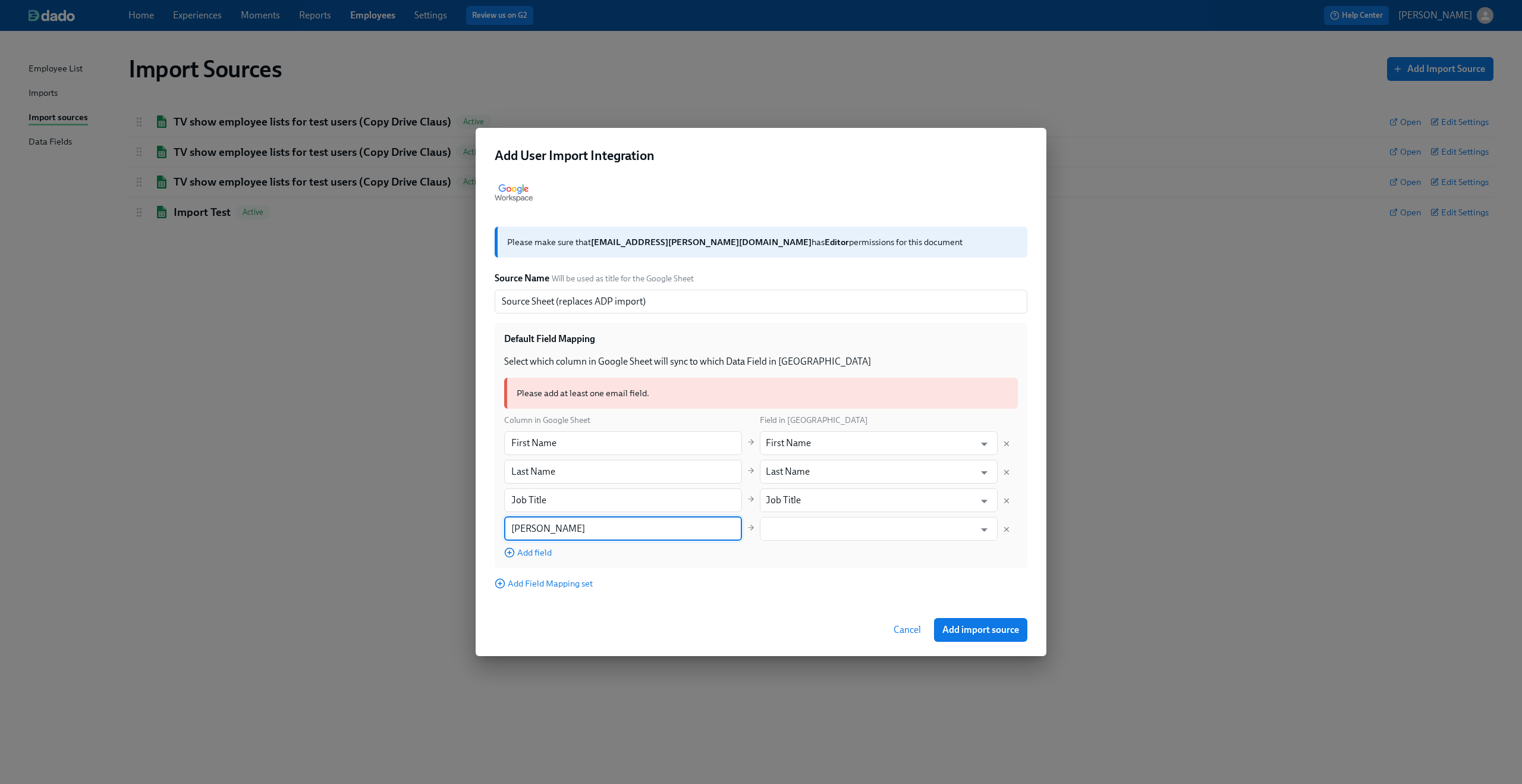
type input "J"
click at [618, 532] on input "text" at bounding box center [623, 529] width 238 height 23
paste input "Japanese Job Title"
type input "Japanese Job Title"
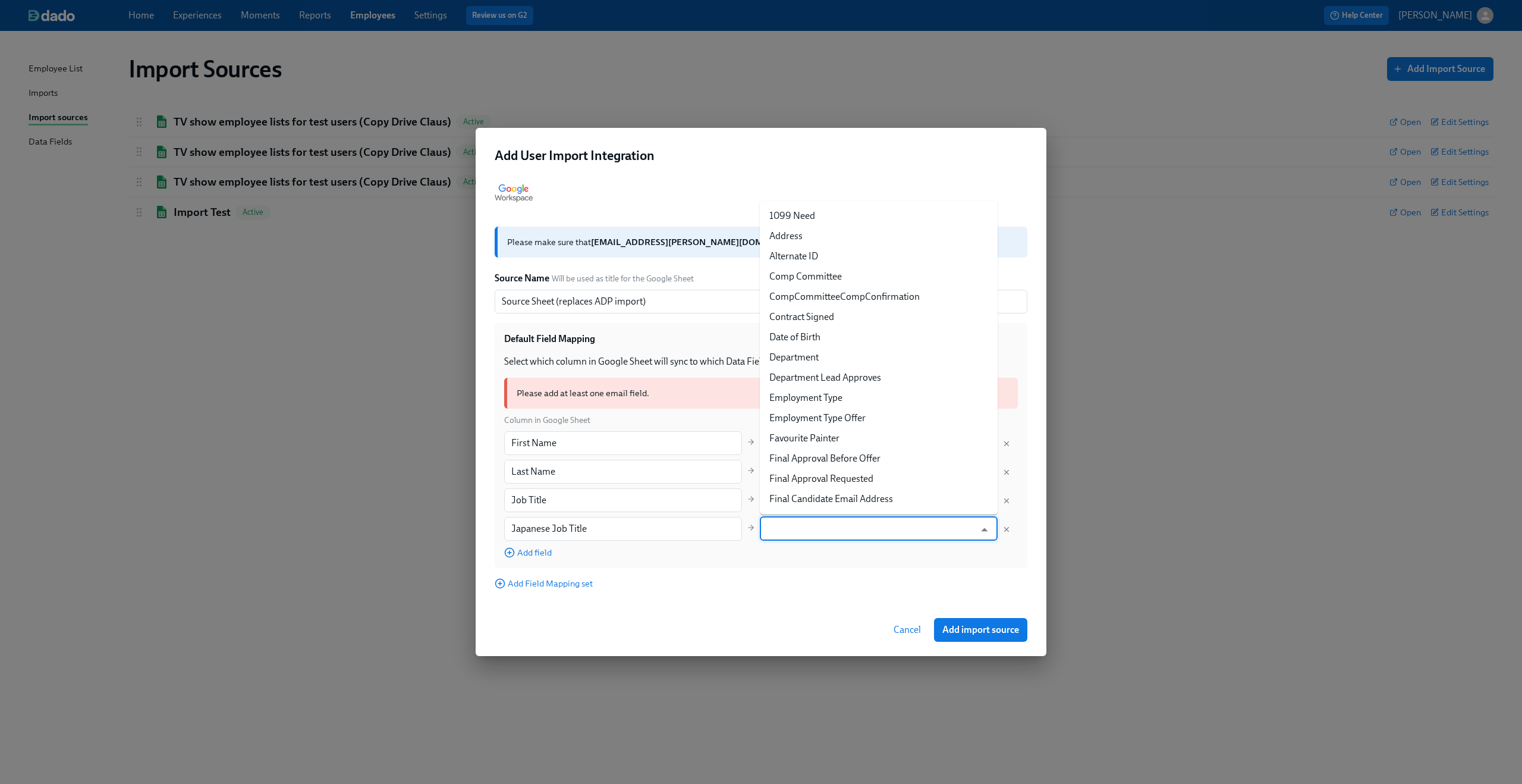
click at [803, 518] on input "text" at bounding box center [869, 529] width 208 height 23
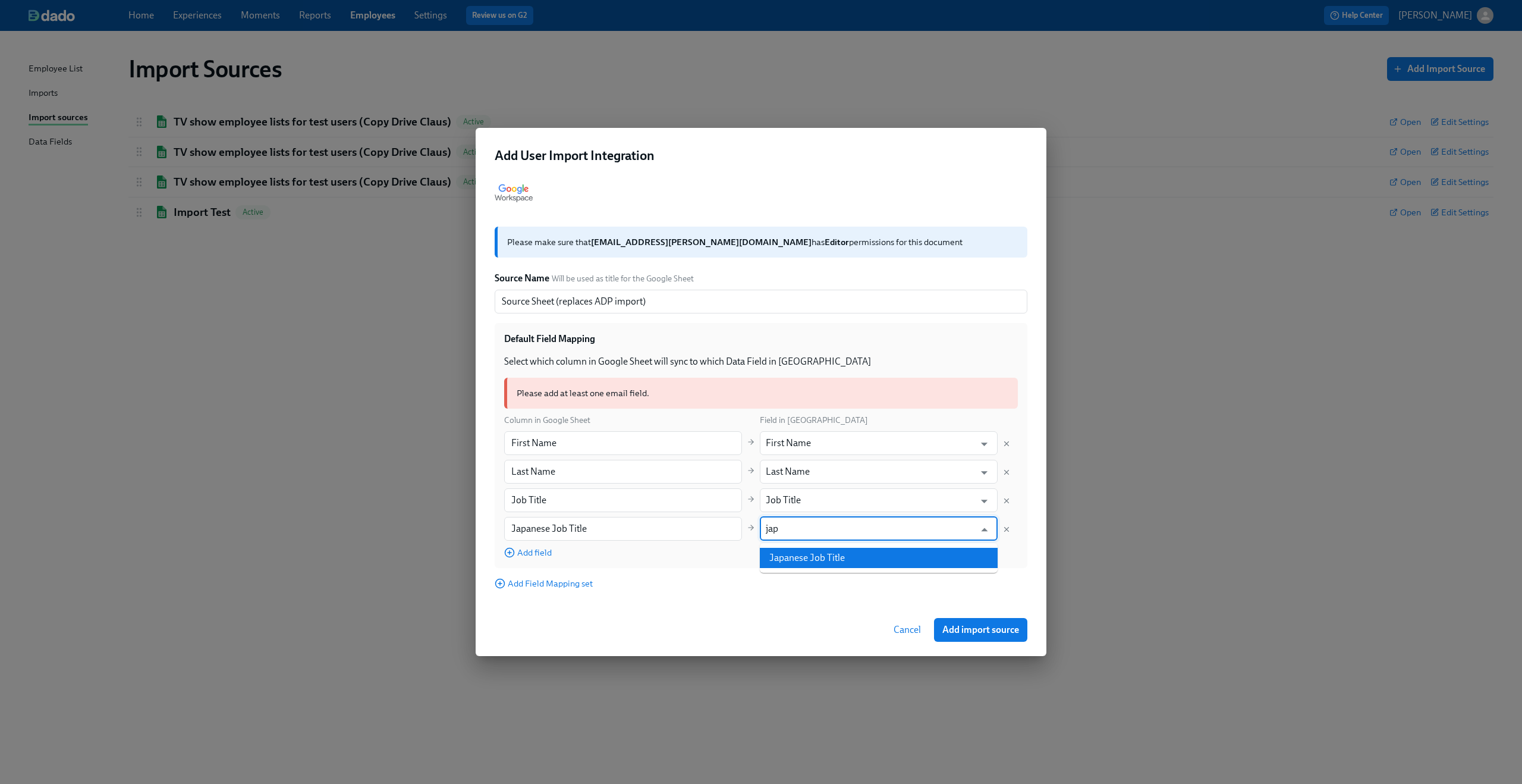
click at [799, 552] on li "Japanese Job Title" at bounding box center [878, 557] width 238 height 21
type input "Japanese Job Title"
click at [530, 551] on span "Add field" at bounding box center [528, 552] width 48 height 12
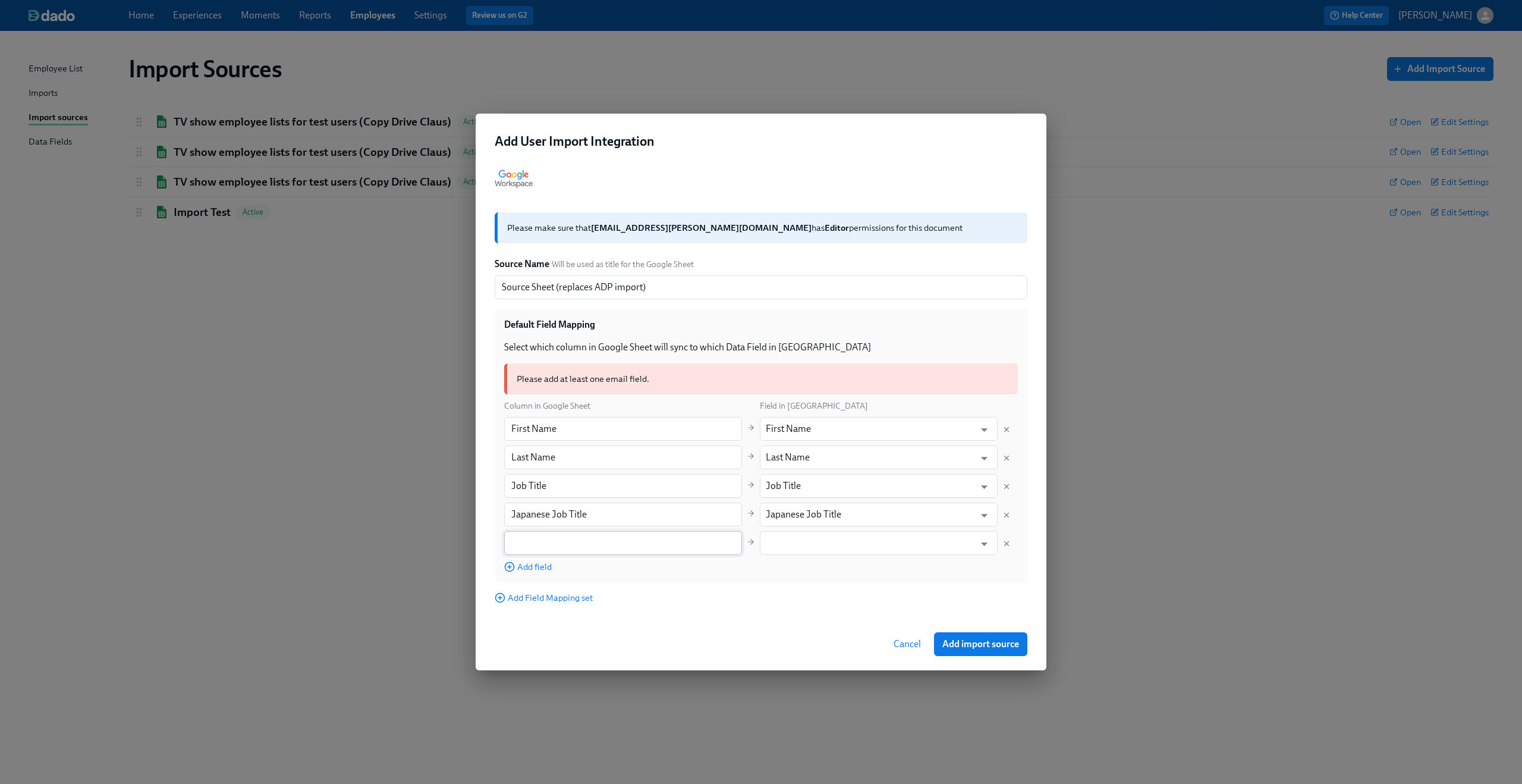
click at [558, 550] on input "text" at bounding box center [623, 542] width 238 height 23
type input "W"
click at [602, 548] on input "text" at bounding box center [623, 542] width 238 height 23
paste input "Work Email Address"
type input "Work Email Address"
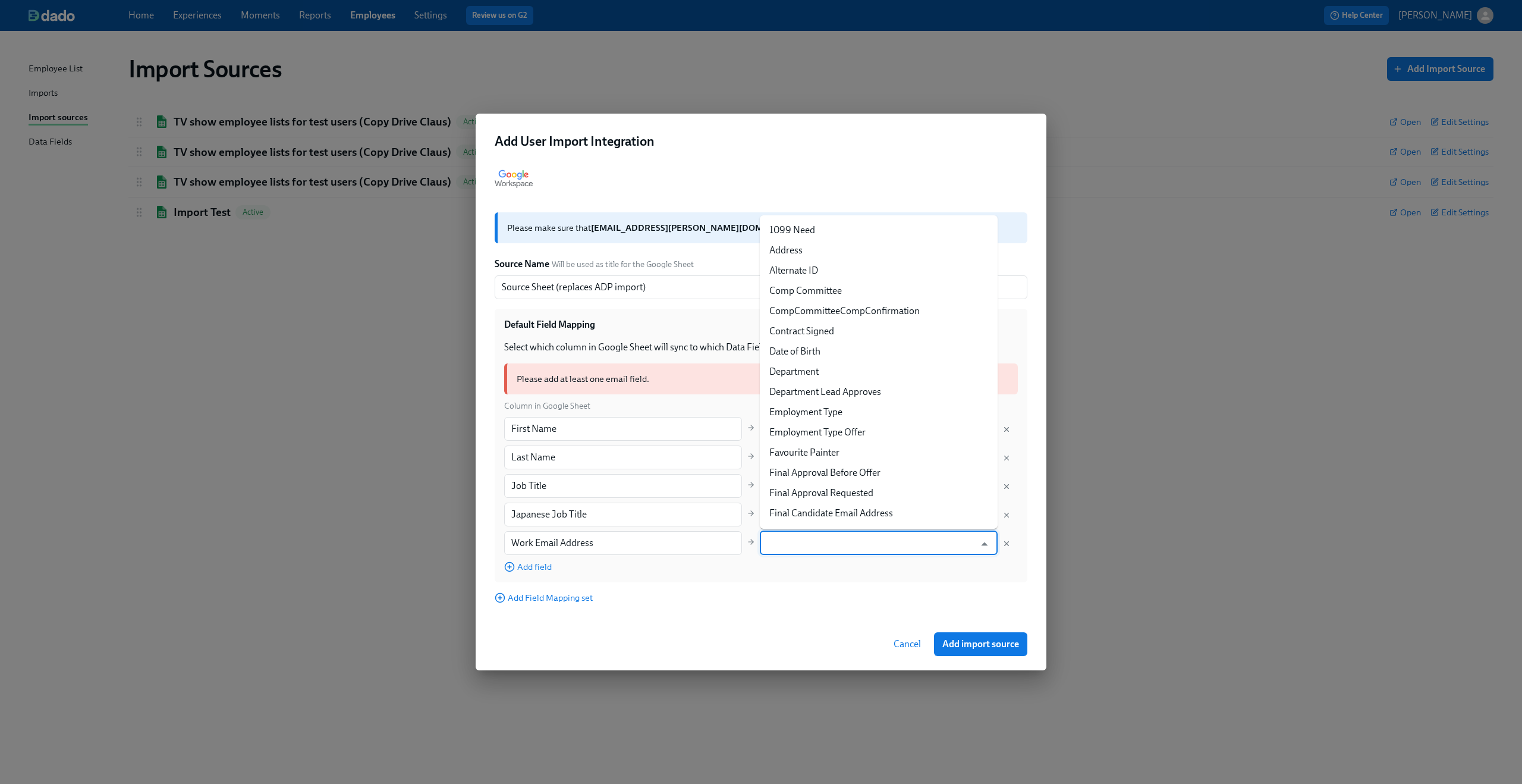
click at [793, 540] on input "text" at bounding box center [869, 542] width 208 height 23
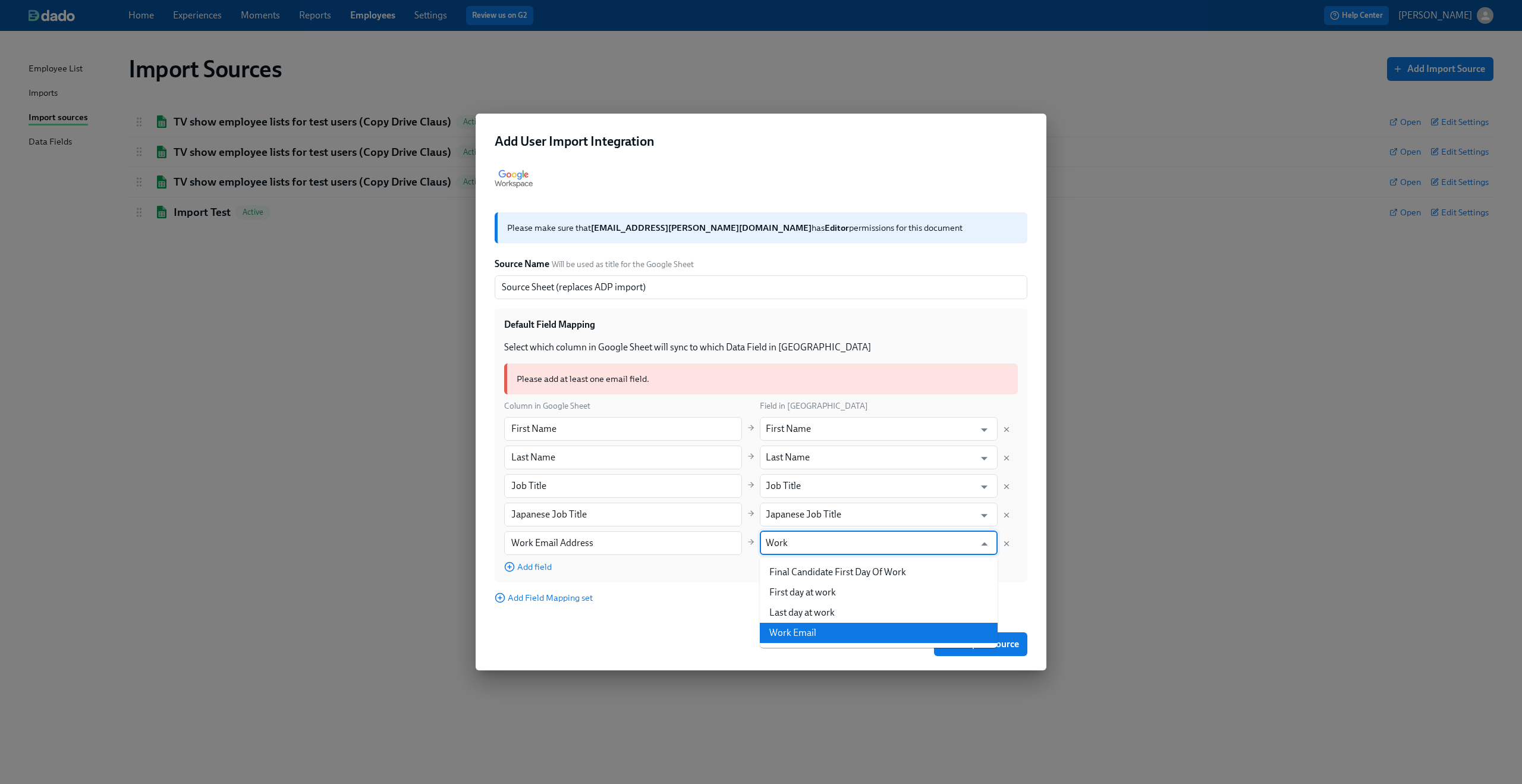
click at [806, 633] on li "Work Email" at bounding box center [878, 632] width 238 height 21
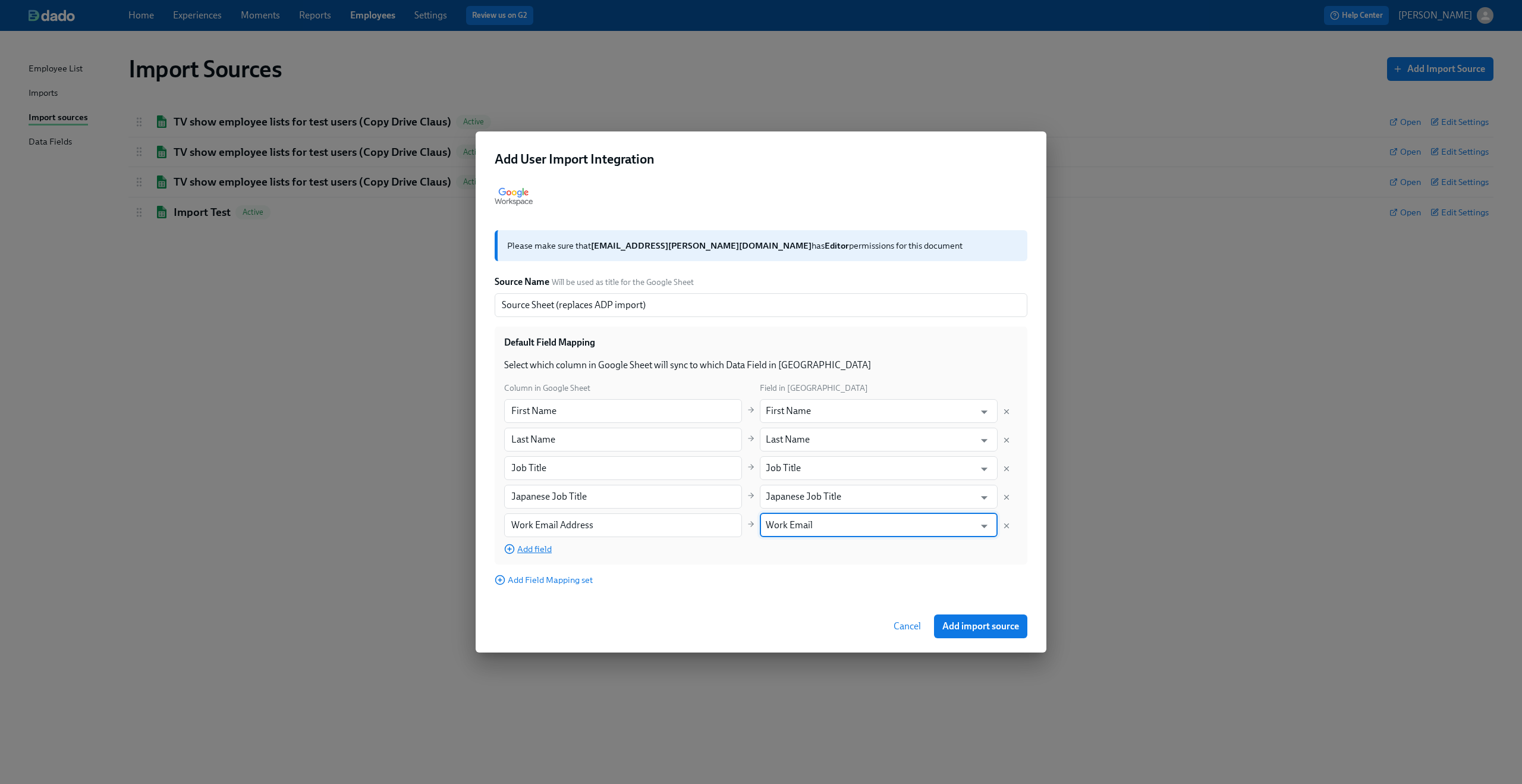
type input "Work Email"
click at [517, 549] on span "Add field" at bounding box center [528, 549] width 48 height 12
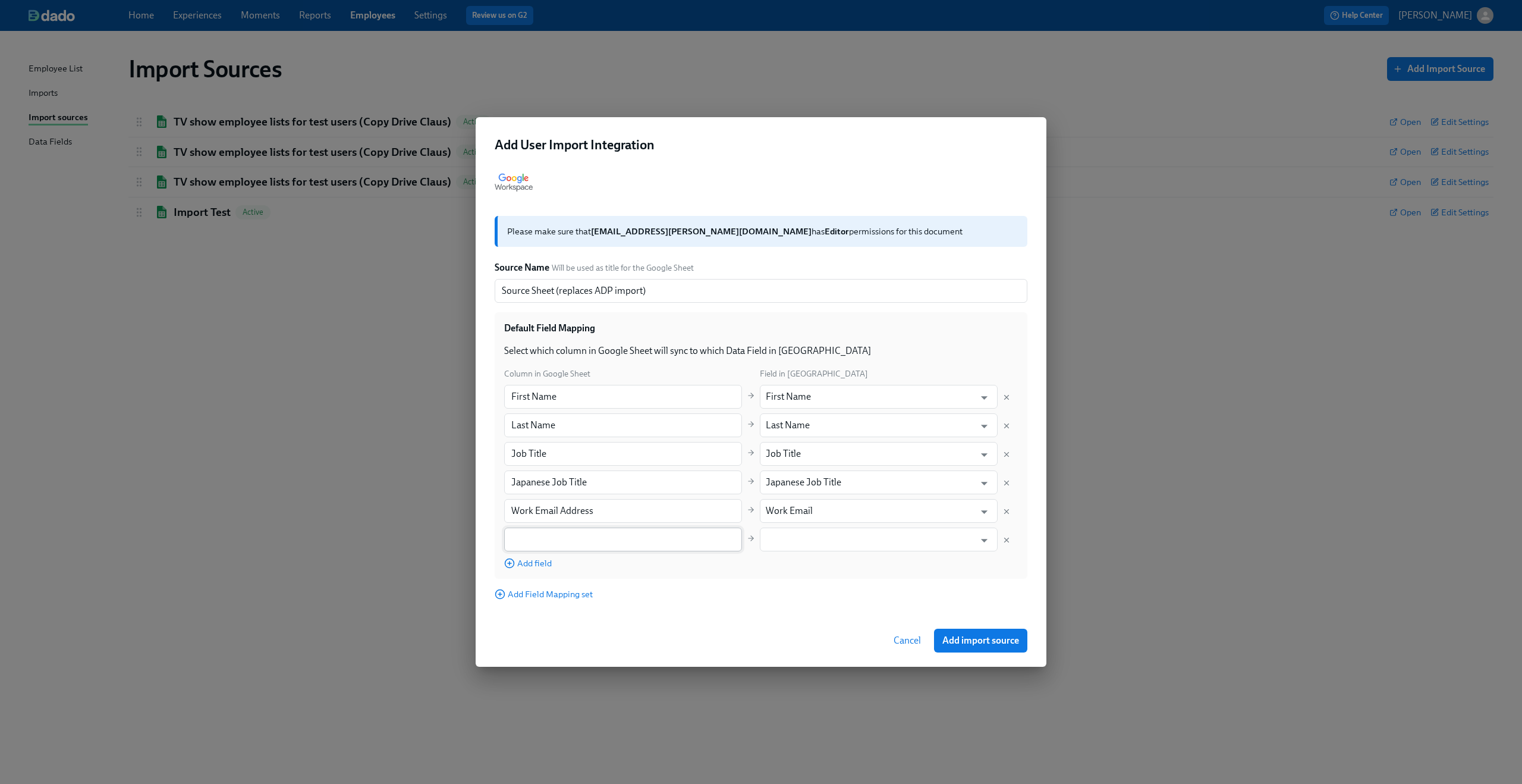
click at [608, 543] on input "text" at bounding box center [623, 539] width 238 height 23
paste input "Start Date"
type input "Start Date"
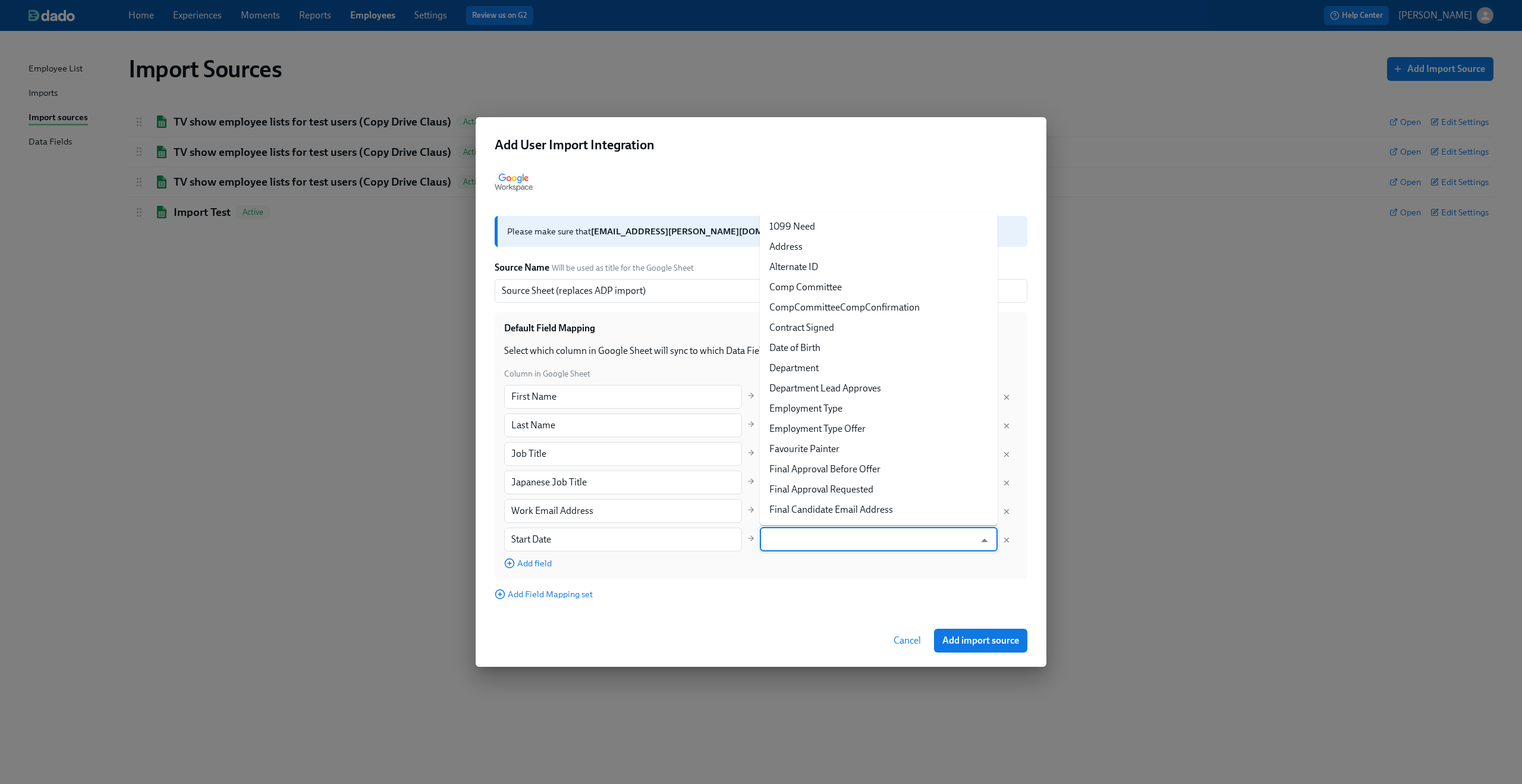
click at [815, 540] on input "text" at bounding box center [869, 539] width 208 height 23
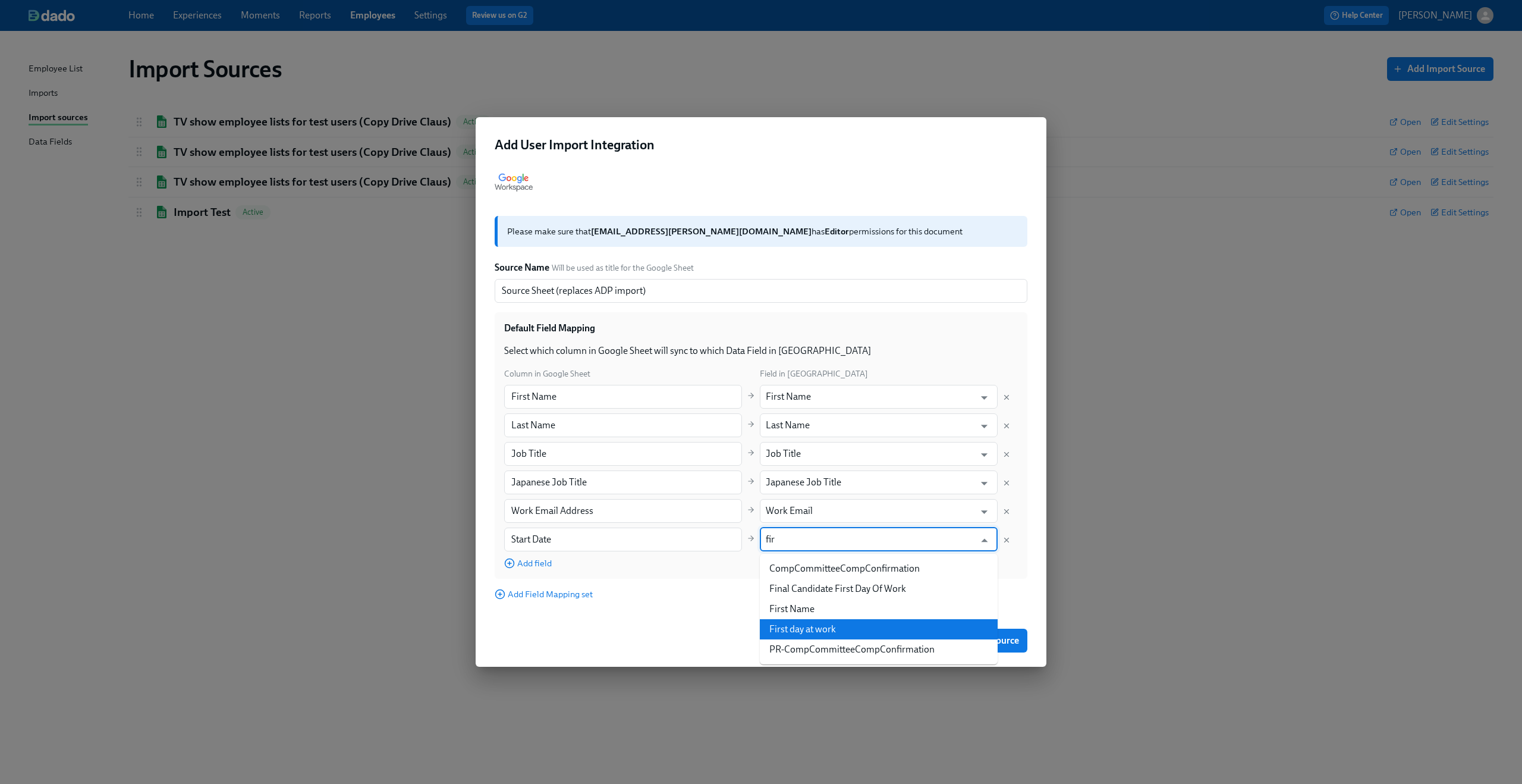
click at [839, 629] on li "First day at work" at bounding box center [878, 628] width 238 height 21
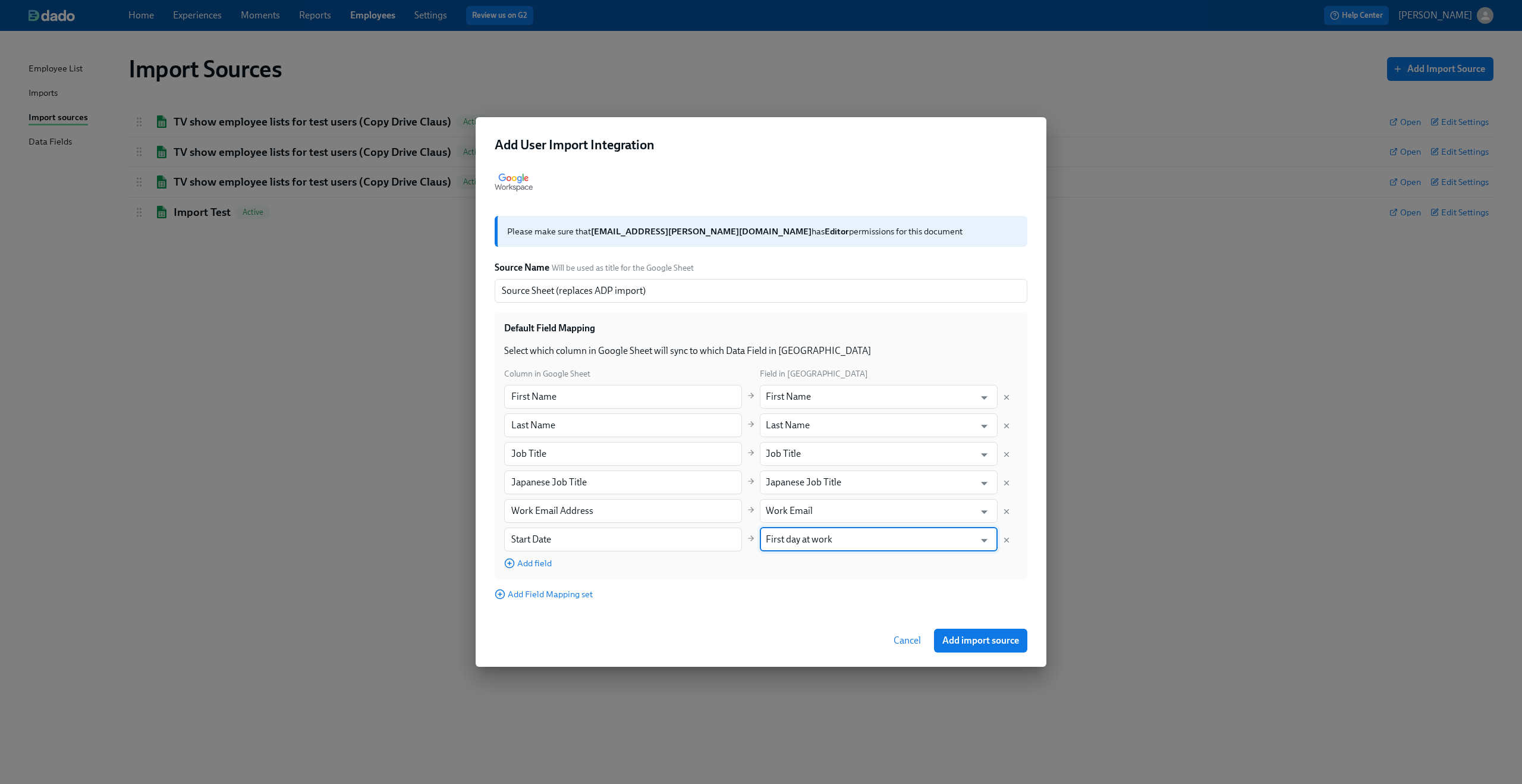
type input "First day at work"
click at [861, 577] on div "Default Field Mapping Select which column in Google Sheet will sync to which Da…" at bounding box center [761, 445] width 532 height 266
click at [996, 638] on span "Add import source" at bounding box center [981, 640] width 76 height 12
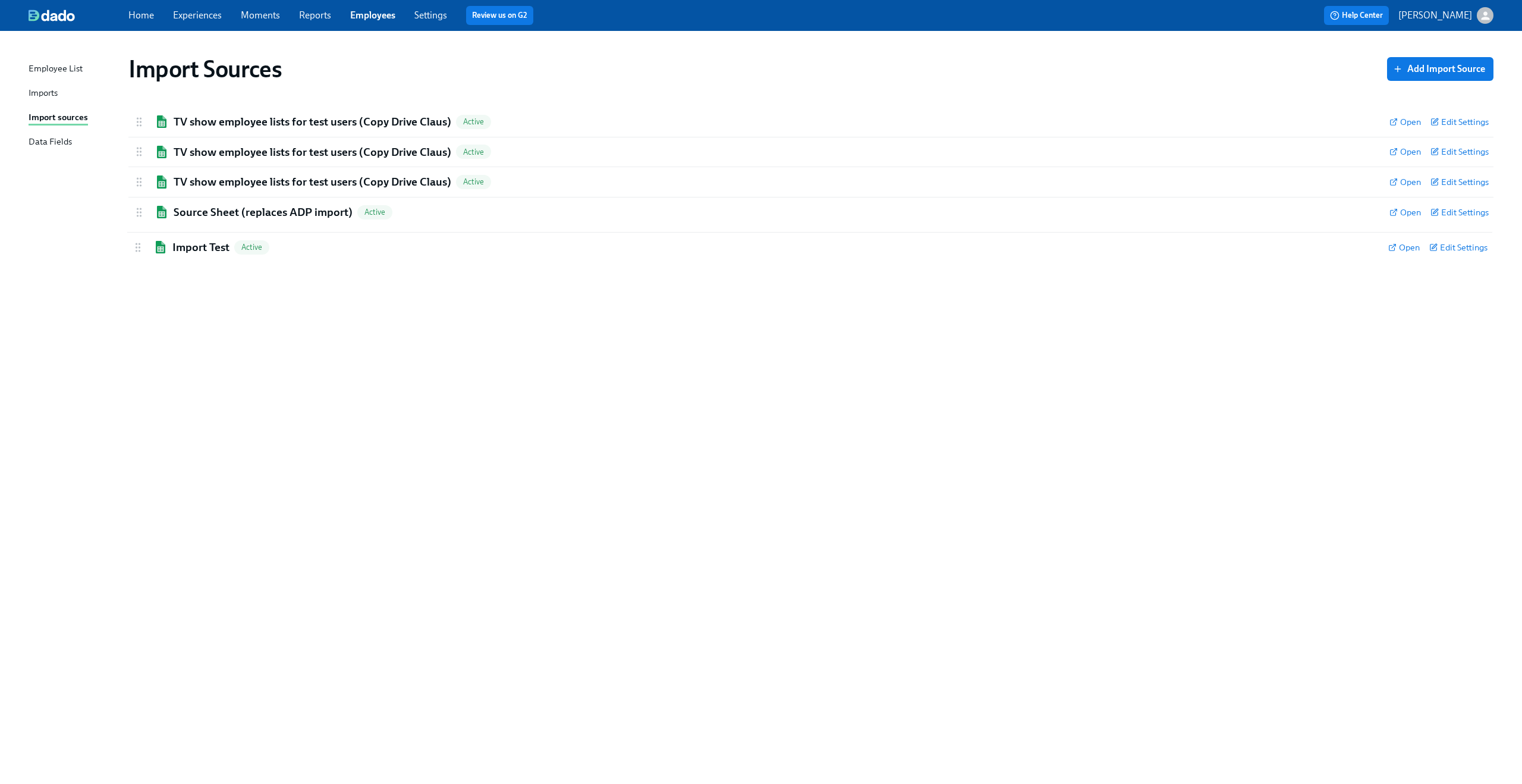
drag, startPoint x: 140, startPoint y: 211, endPoint x: 139, endPoint y: 251, distance: 40.0
click at [139, 251] on div "TV show employee lists for test users (Copy Drive Claus) Active Open Edit Setti…" at bounding box center [810, 181] width 1365 height 150
drag, startPoint x: 140, startPoint y: 239, endPoint x: 140, endPoint y: 208, distance: 31.0
click at [140, 208] on div "TV show employee lists for test users (Copy Drive Claus) Active Open Edit Setti…" at bounding box center [810, 181] width 1365 height 150
click at [607, 238] on div "Source Sheet (replaces ADP import) Active" at bounding box center [757, 242] width 1247 height 16
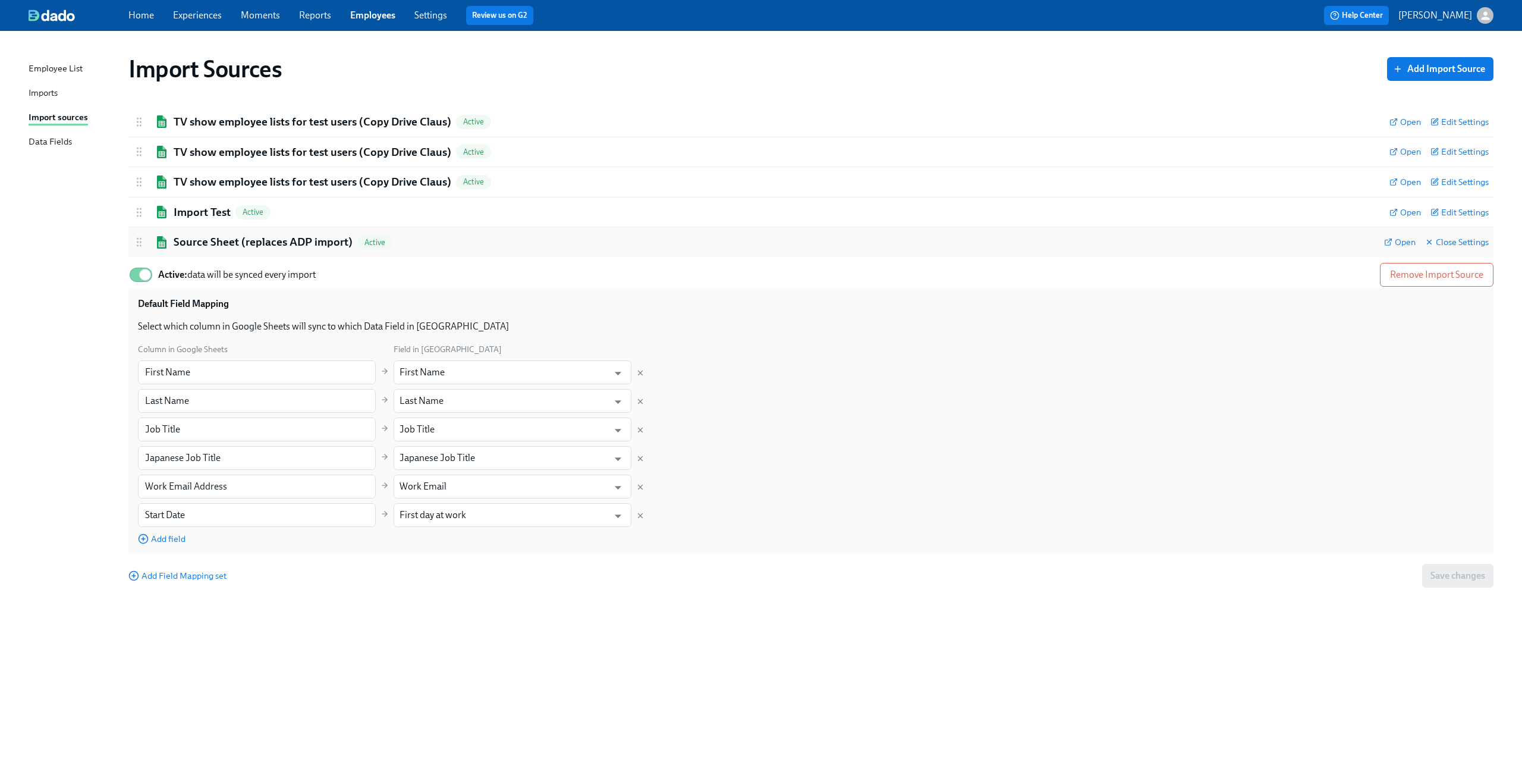
click at [607, 238] on div "Source Sheet (replaces ADP import) Active" at bounding box center [754, 242] width 1241 height 16
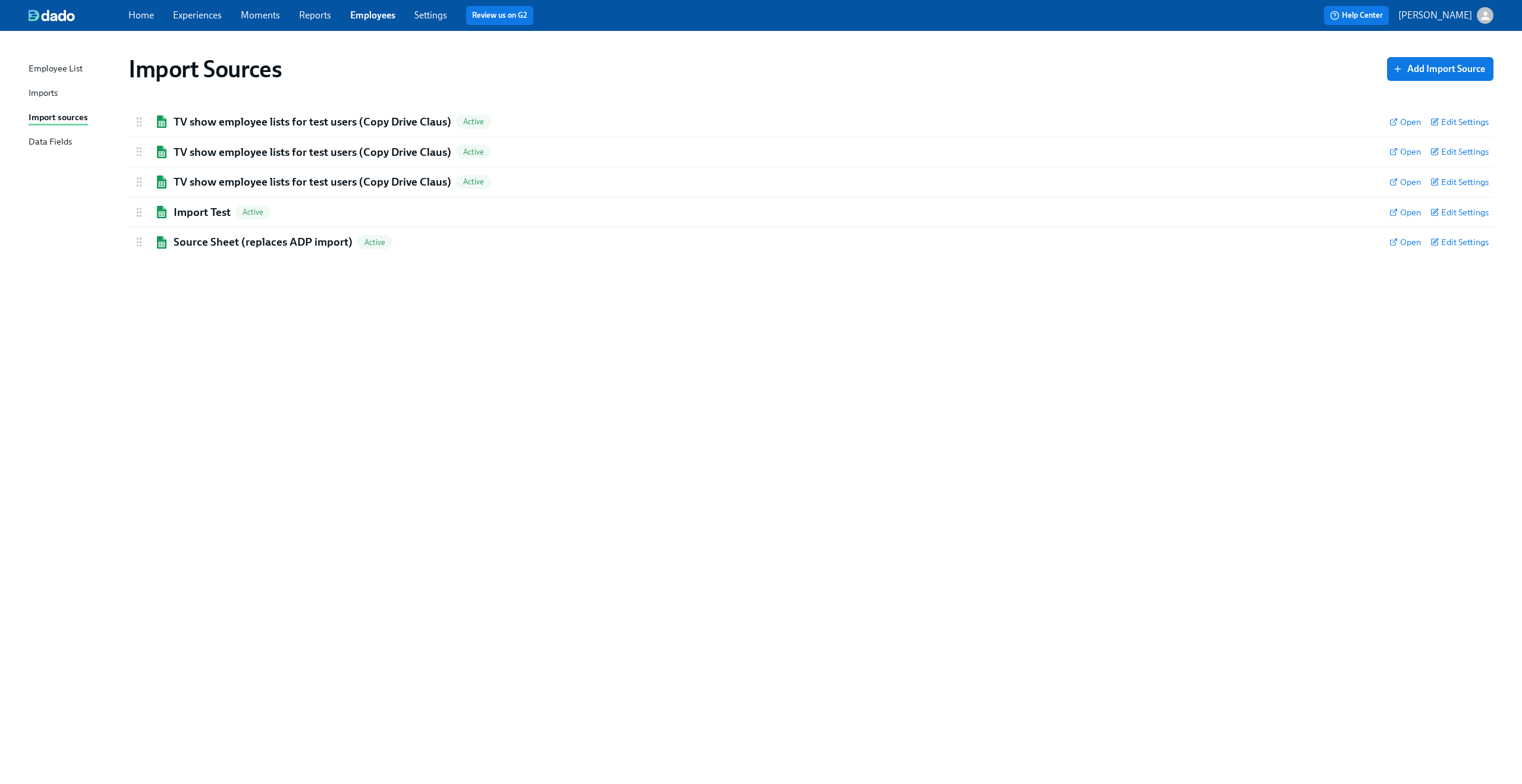
click at [37, 95] on div "Imports" at bounding box center [43, 93] width 29 height 15
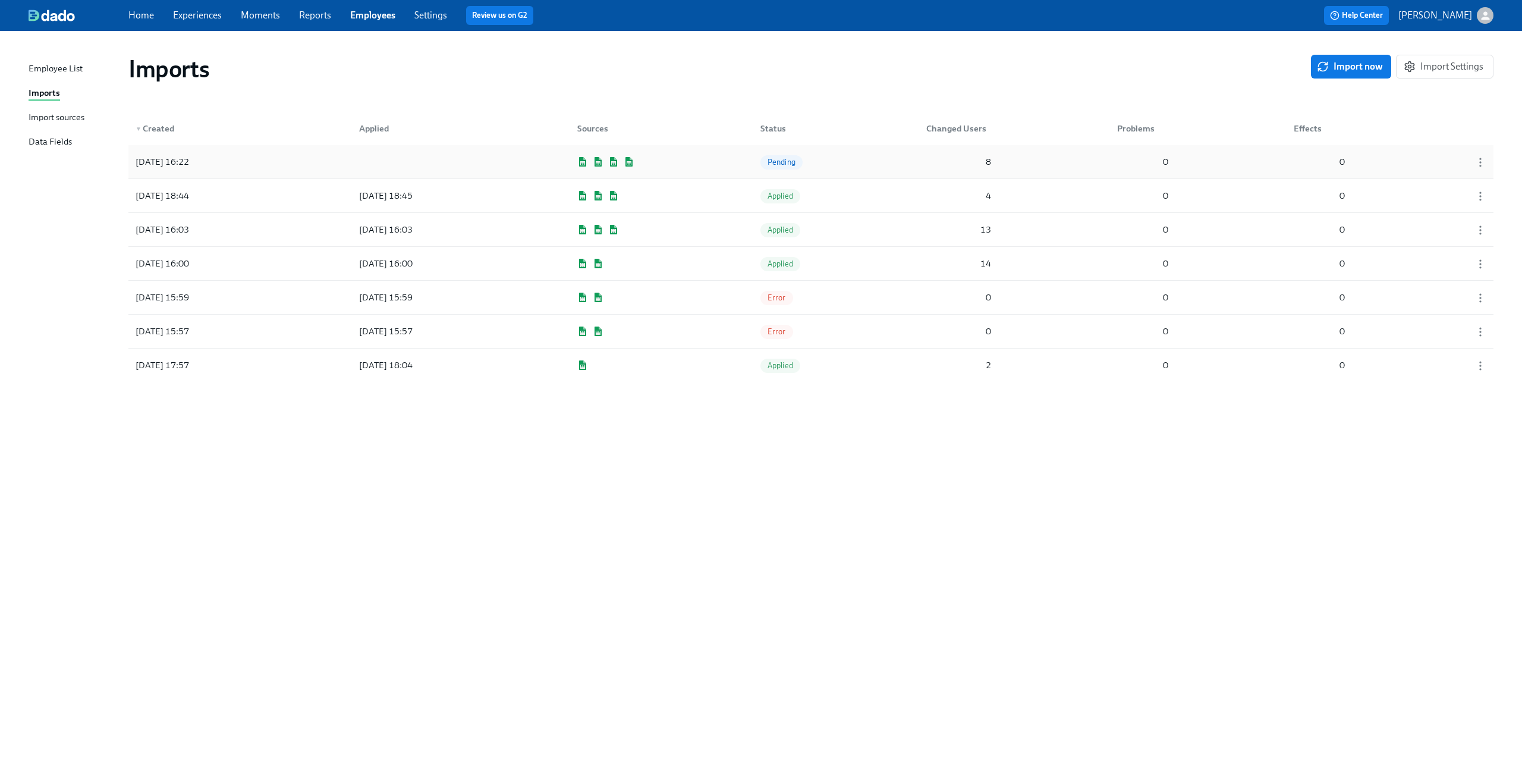
click at [707, 162] on div "[DATE] 16:22 Pending 8 0 0" at bounding box center [810, 161] width 1365 height 33
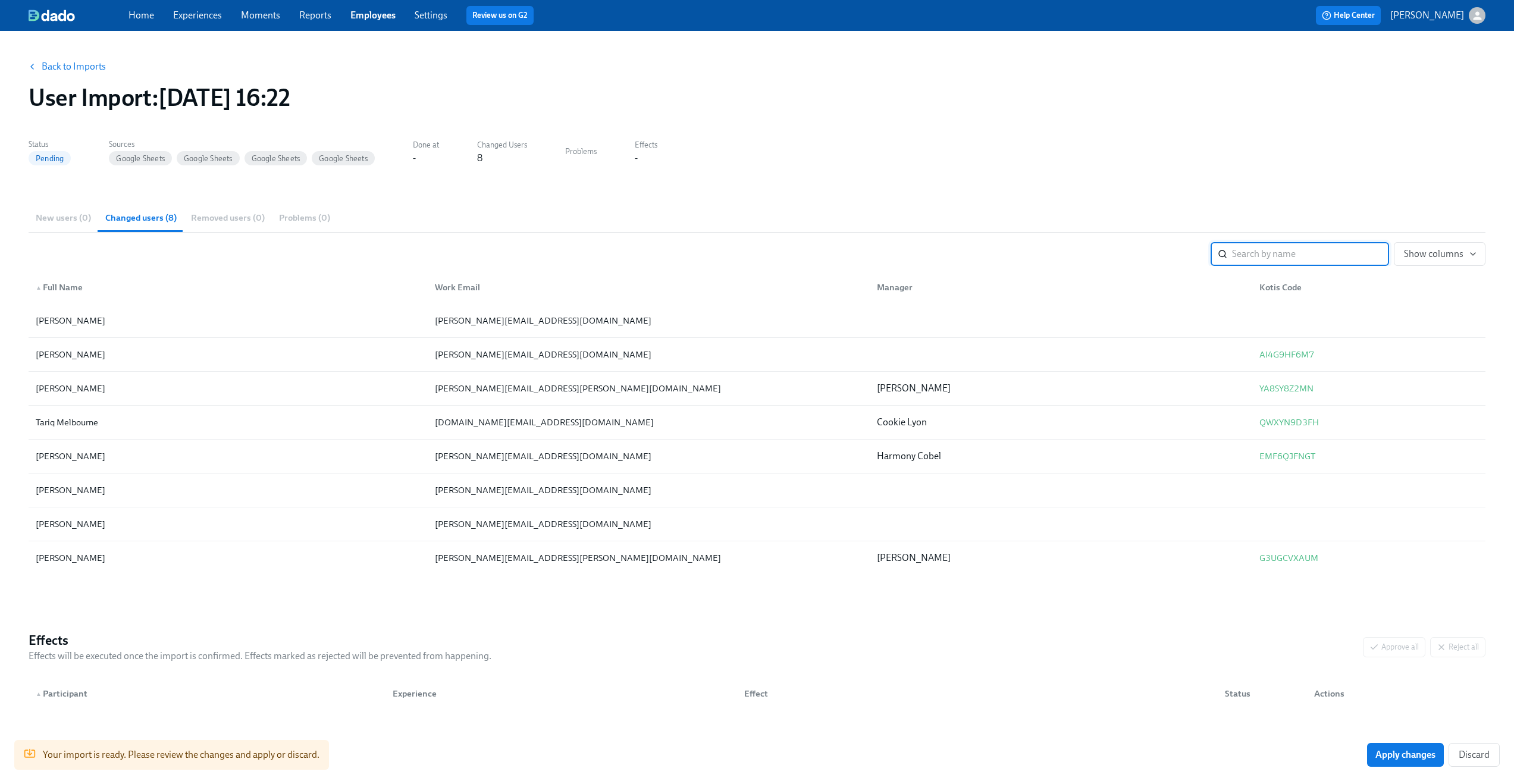
click at [66, 221] on div "New users (0) Changed users (8) Removed users (0) Problems (0)" at bounding box center [757, 217] width 1457 height 28
click at [65, 68] on link "Back to Imports" at bounding box center [74, 67] width 65 height 12
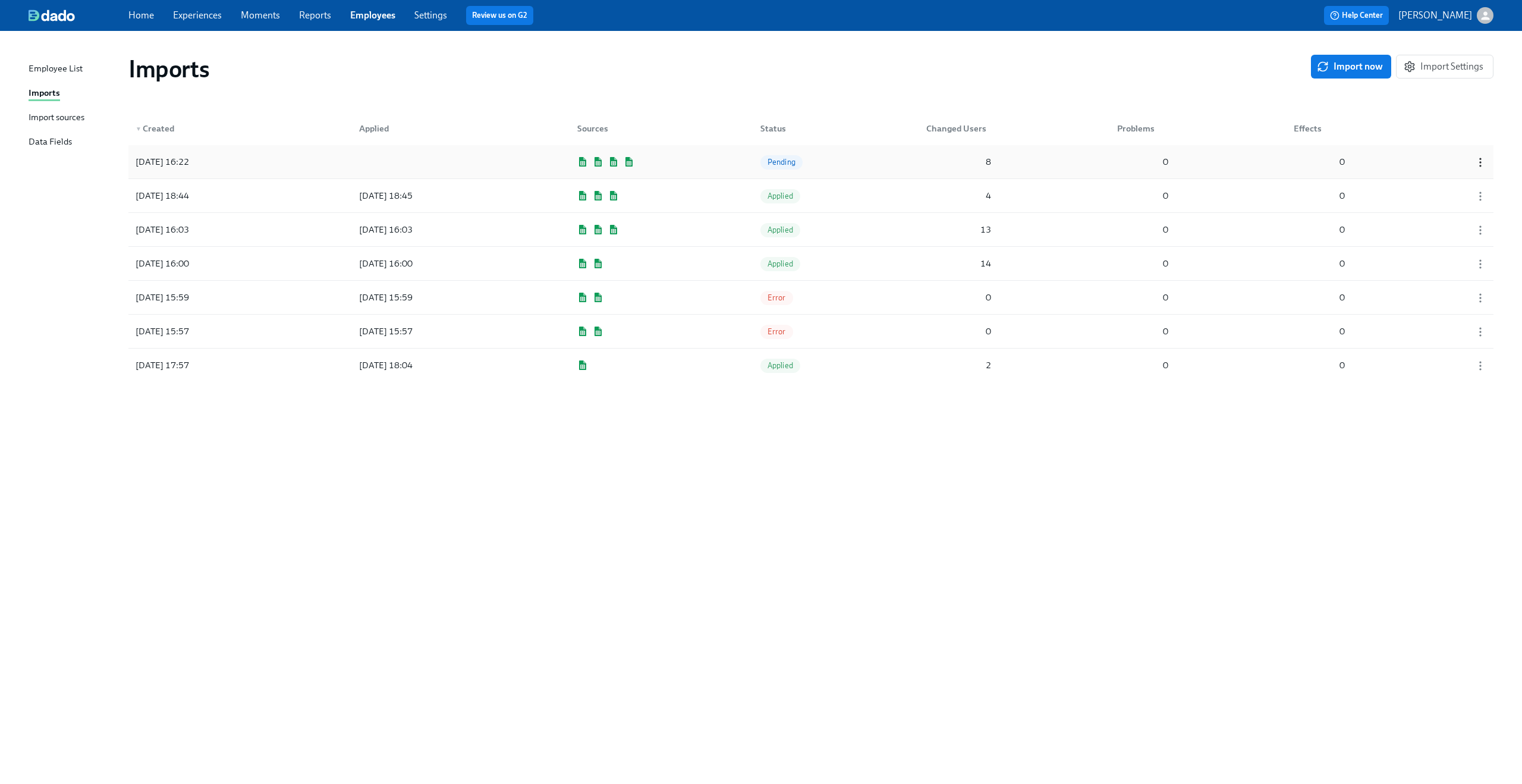
click at [1478, 157] on icon "button" at bounding box center [1481, 162] width 12 height 12
click at [1463, 187] on div "Discard" at bounding box center [1460, 182] width 31 height 13
click at [1354, 71] on span "Import now" at bounding box center [1351, 67] width 64 height 12
click at [865, 172] on div "[DATE] 10:38 Pending 16 0 0" at bounding box center [810, 161] width 1365 height 33
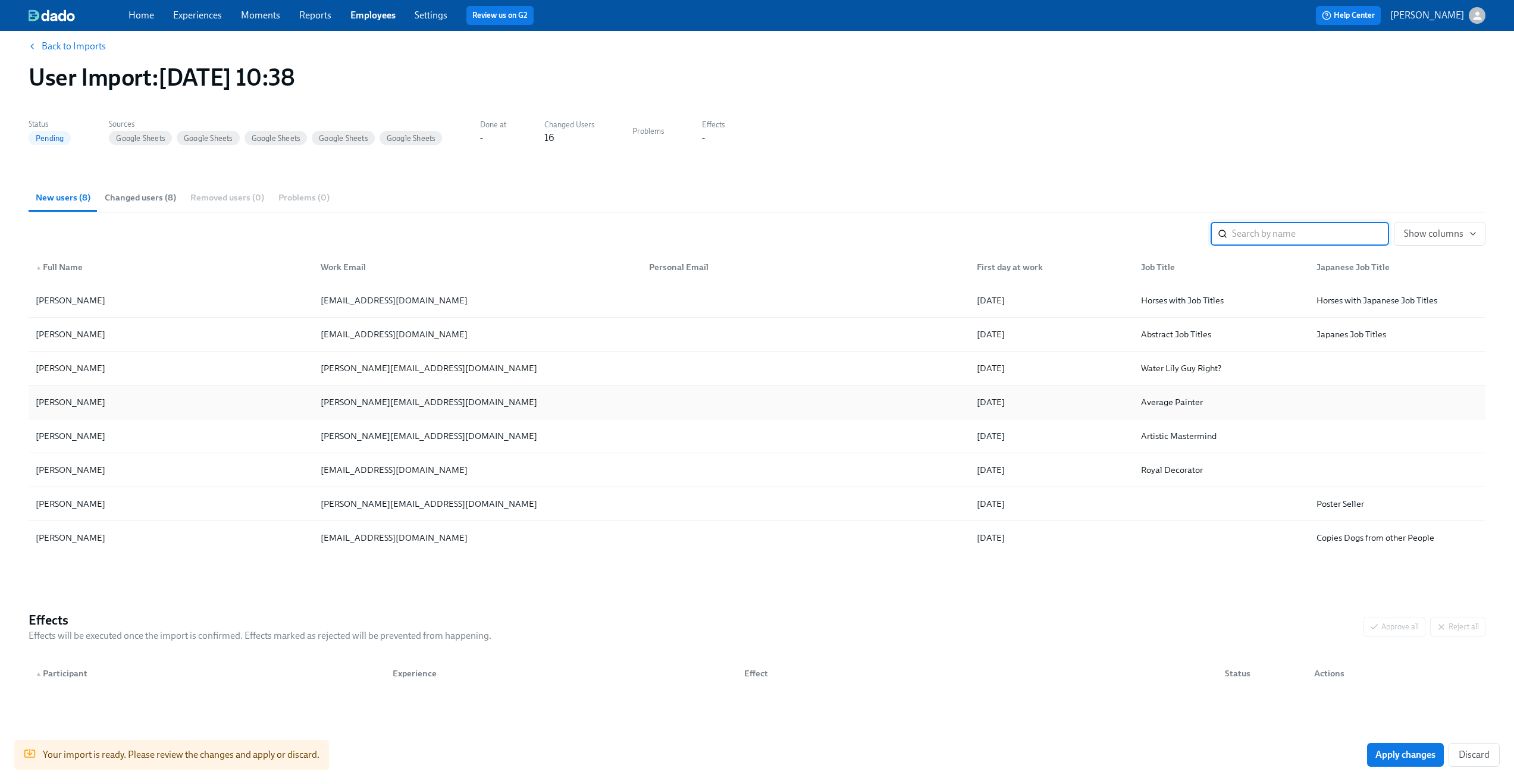
scroll to position [31, 0]
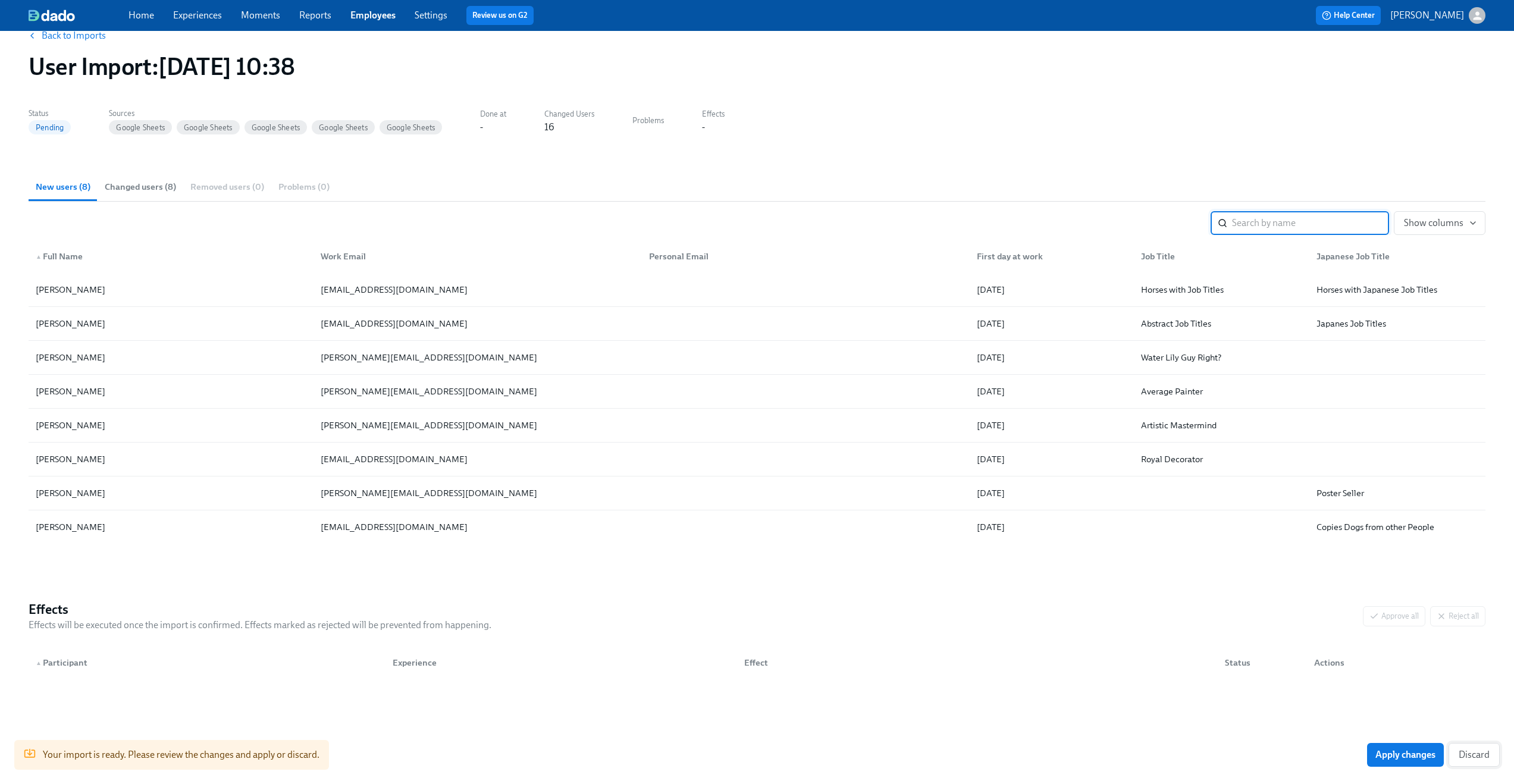
click at [1474, 746] on button "Discard" at bounding box center [1474, 755] width 51 height 23
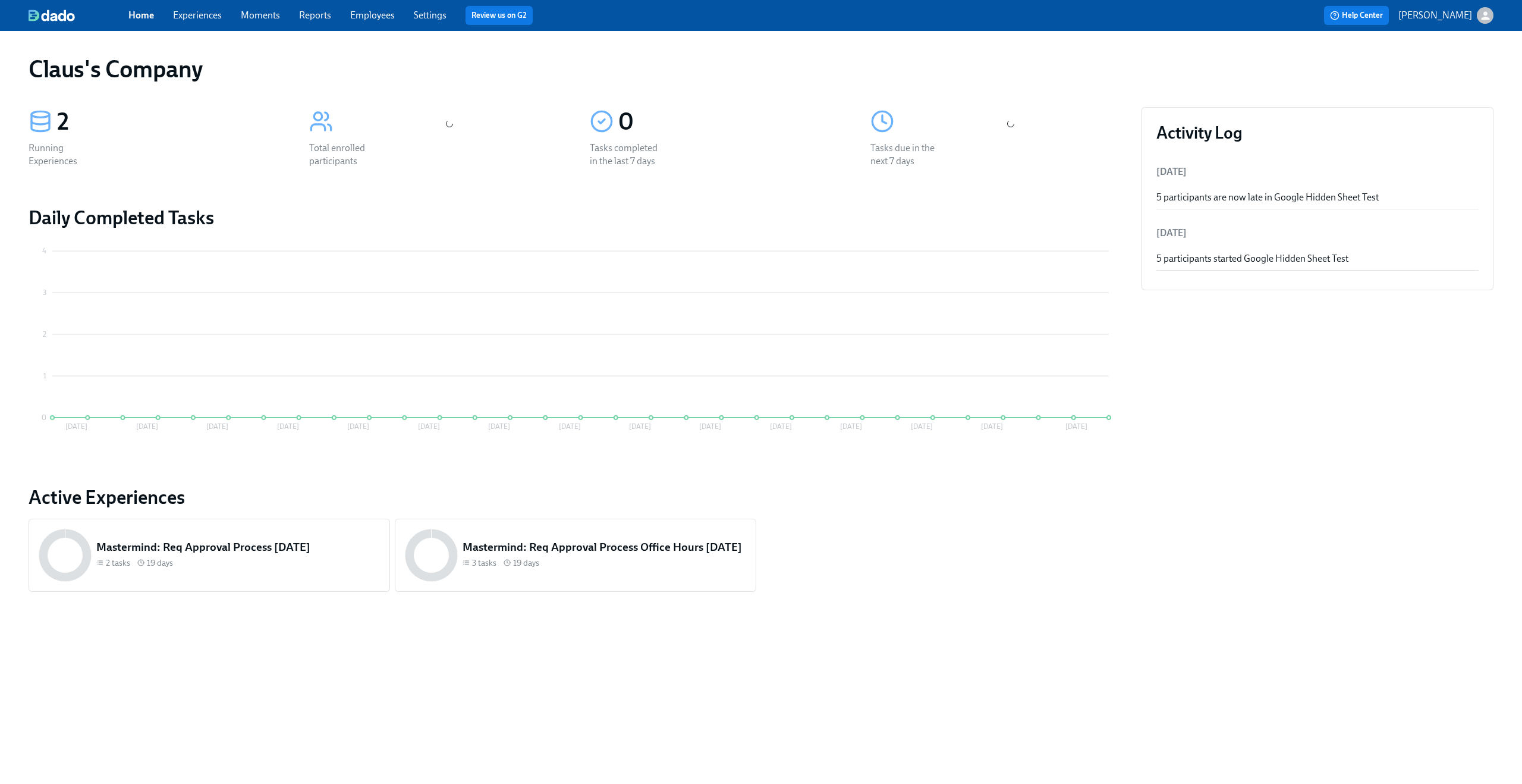
click at [375, 23] on div "Home Experiences Moments Reports Employees Settings Review us on G2" at bounding box center [469, 15] width 682 height 19
click at [373, 7] on div "Home Experiences Moments Reports Employees Settings Review us on G2" at bounding box center [469, 15] width 682 height 19
click at [363, 18] on link "Employees" at bounding box center [373, 16] width 45 height 12
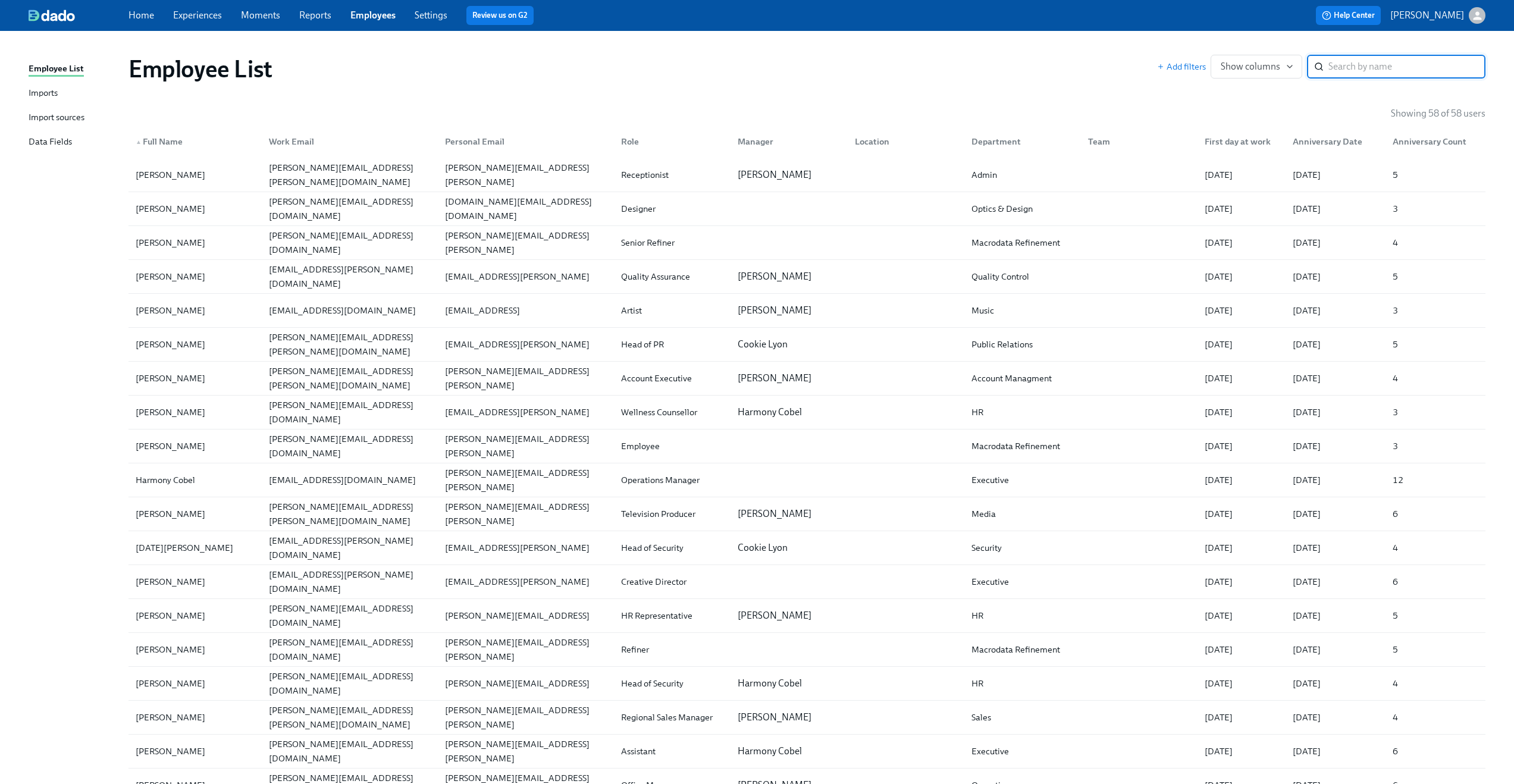
click at [53, 144] on div "Data Fields" at bounding box center [50, 142] width 43 height 15
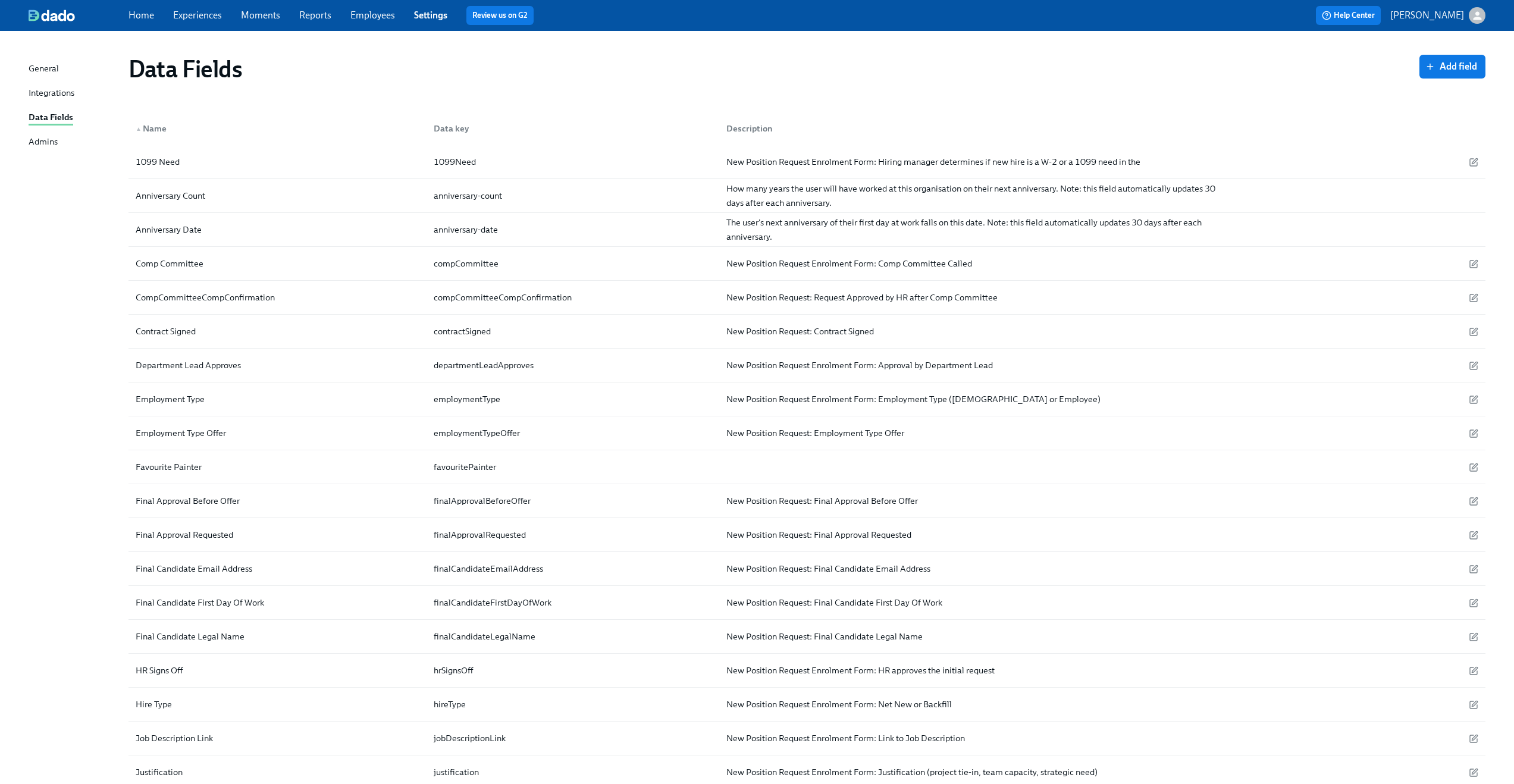
click at [52, 122] on div "Data Fields" at bounding box center [51, 117] width 45 height 15
click at [1439, 69] on span "Add field" at bounding box center [1452, 67] width 49 height 12
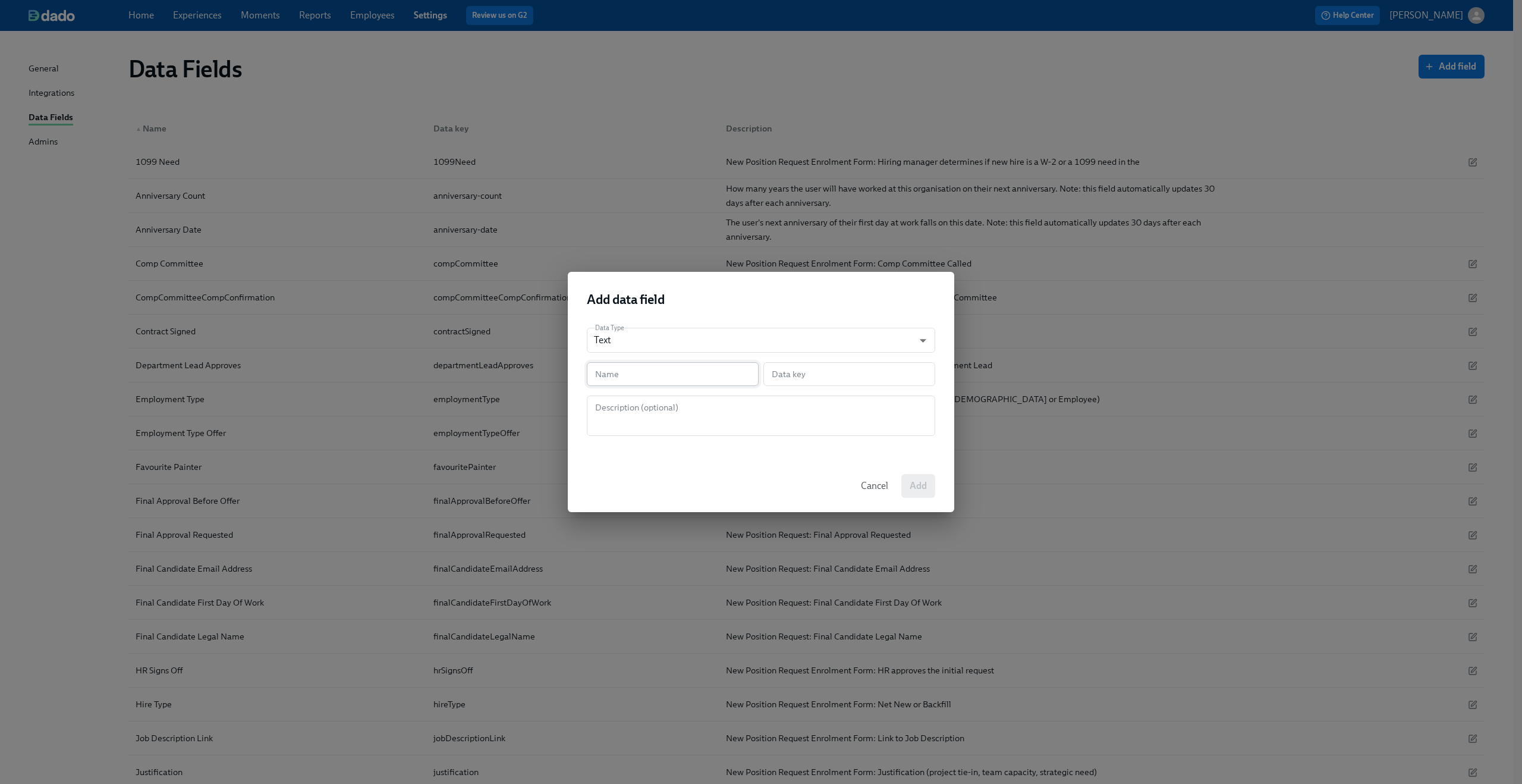
click at [644, 370] on input "text" at bounding box center [673, 374] width 172 height 23
type input "J"
type input "j"
type input "Jo"
type input "jo"
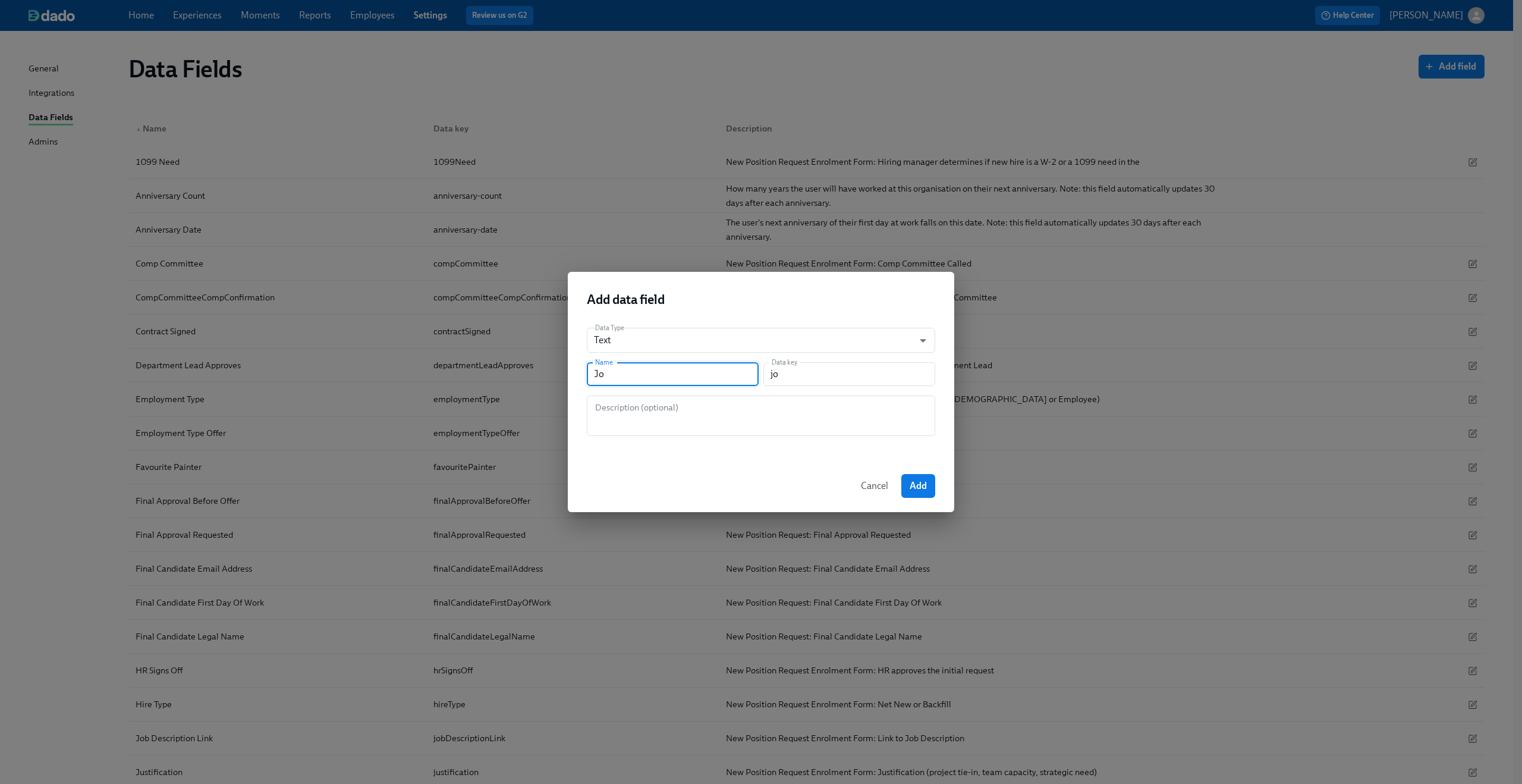
type input "Job"
type input "job"
type input "Job T"
type input "jobT"
type input "Job Ti"
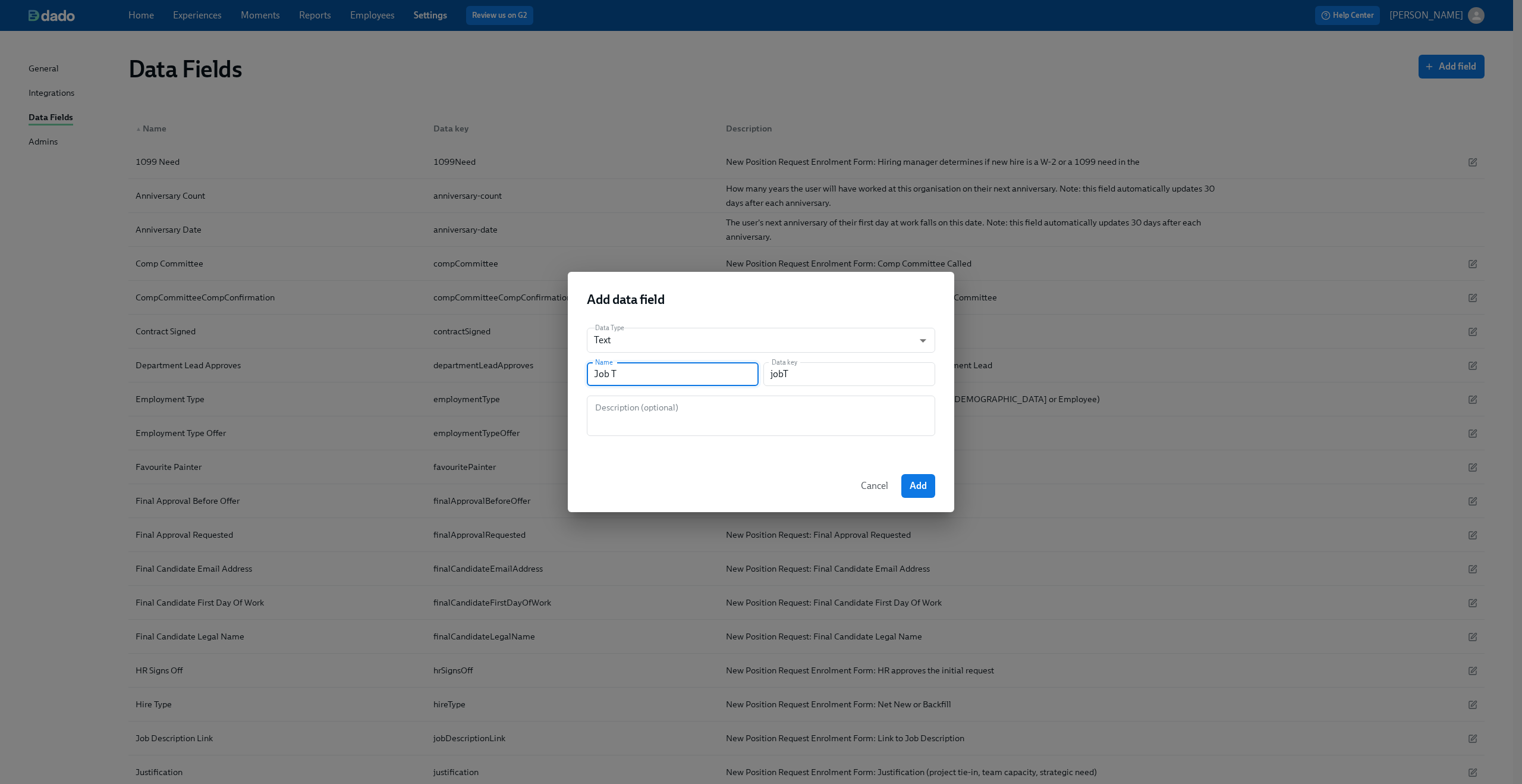
type input "jobTi"
type input "Job Til"
type input "jobTil"
type input "Job Ti"
type input "jobTi"
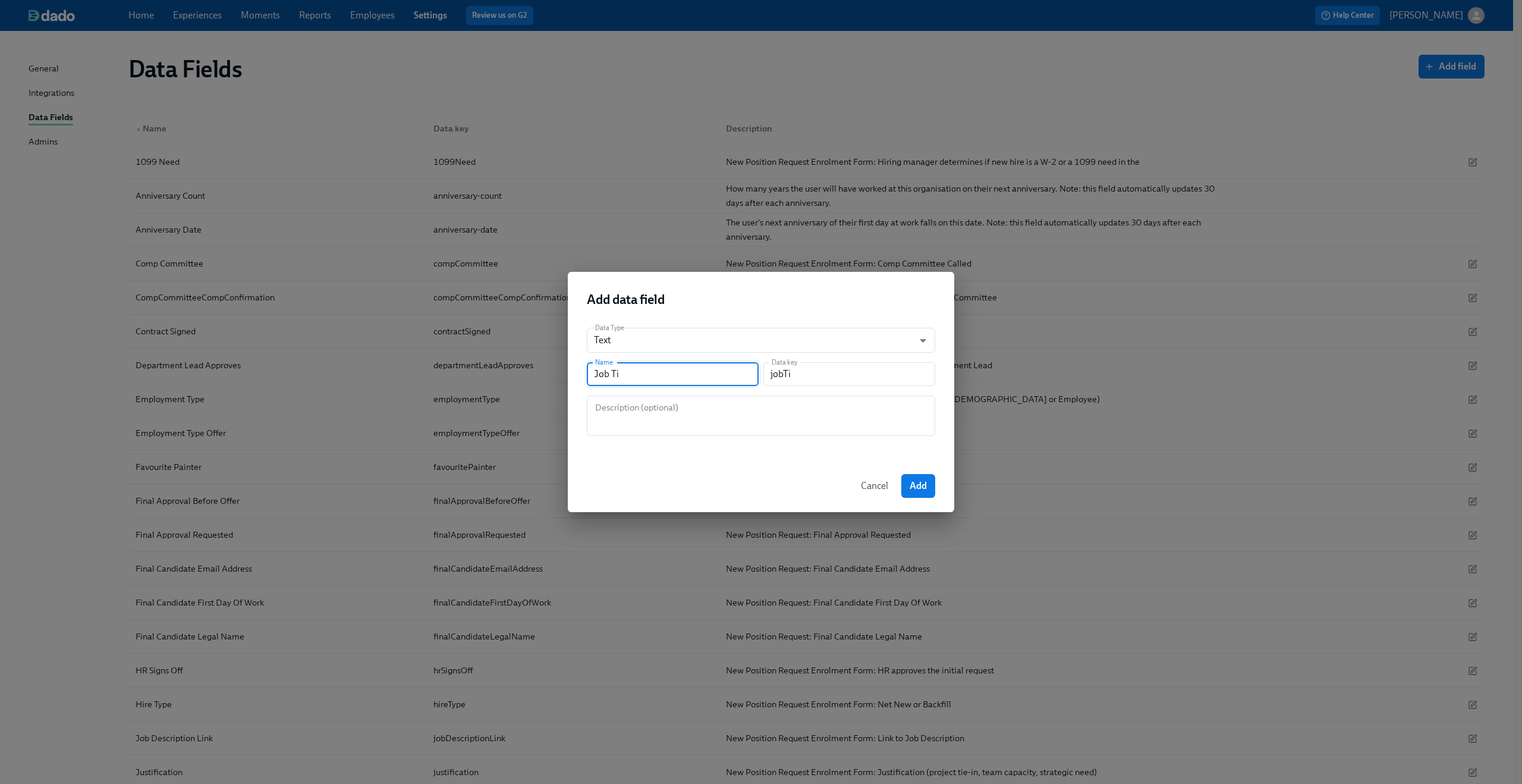
type input "Job Tit"
type input "jobTit"
type input "Job Titk"
type input "jobTitk"
type input "Job Titke"
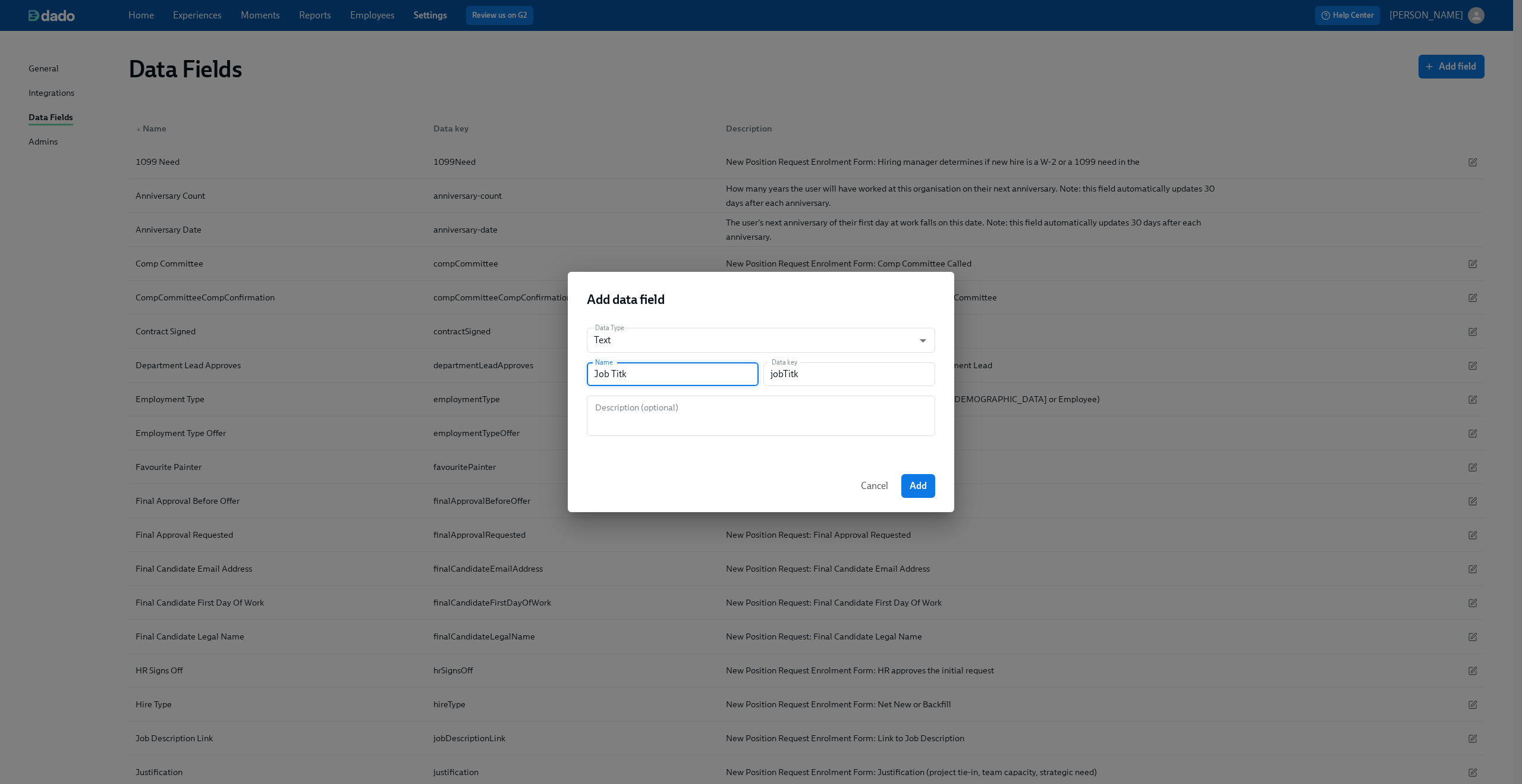
type input "jobTitke"
type input "Job Titk"
type input "jobTitk"
type input "Job Tit"
type input "jobTit"
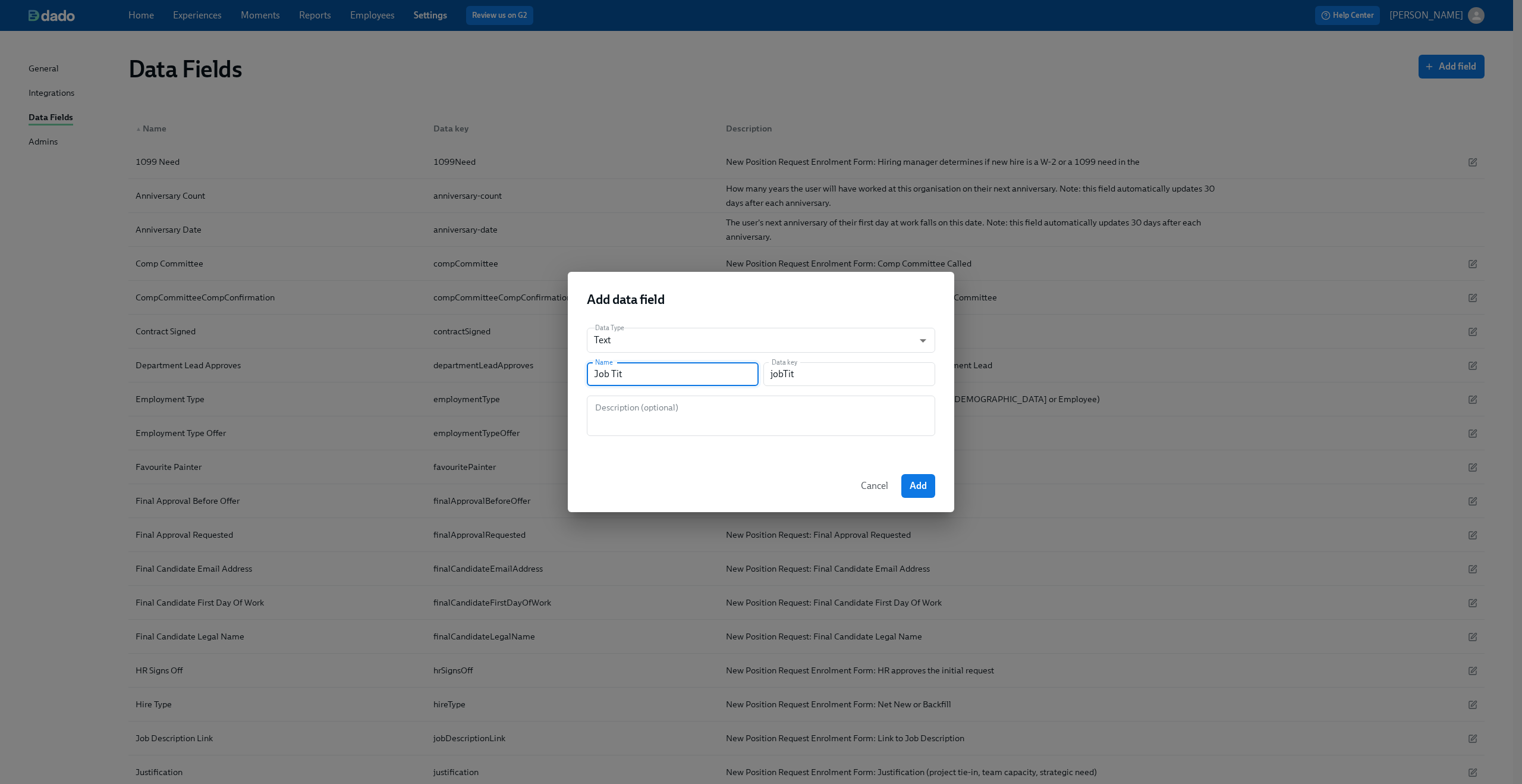
type input "Job Tite"
type input "jobTite"
type input "Job Tit"
type input "jobTit"
type input "Job Titl"
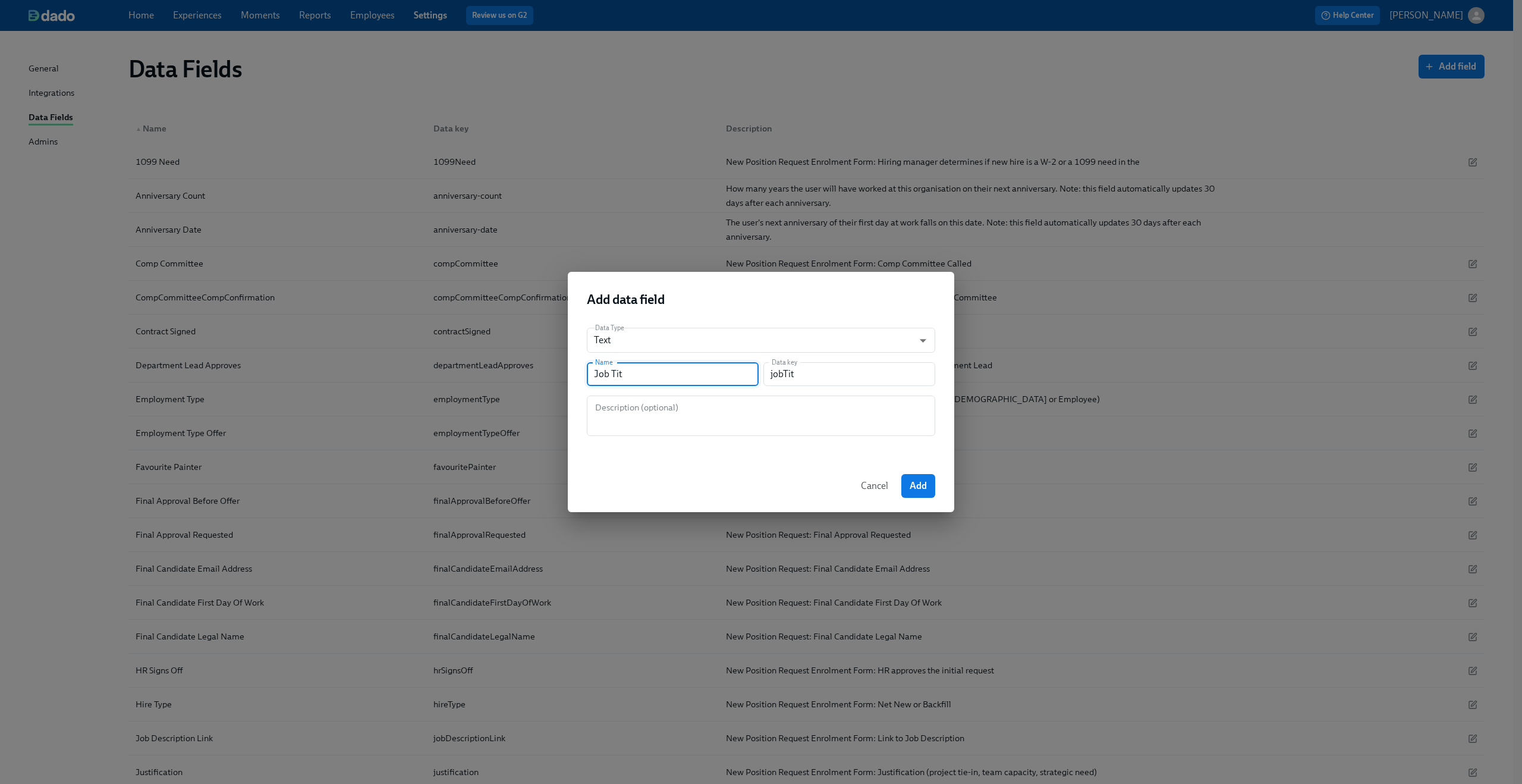
type input "jobTitl"
type input "Job Title"
type input "jobTitle"
type input "Job Title"
click at [919, 486] on span "Add" at bounding box center [918, 485] width 18 height 12
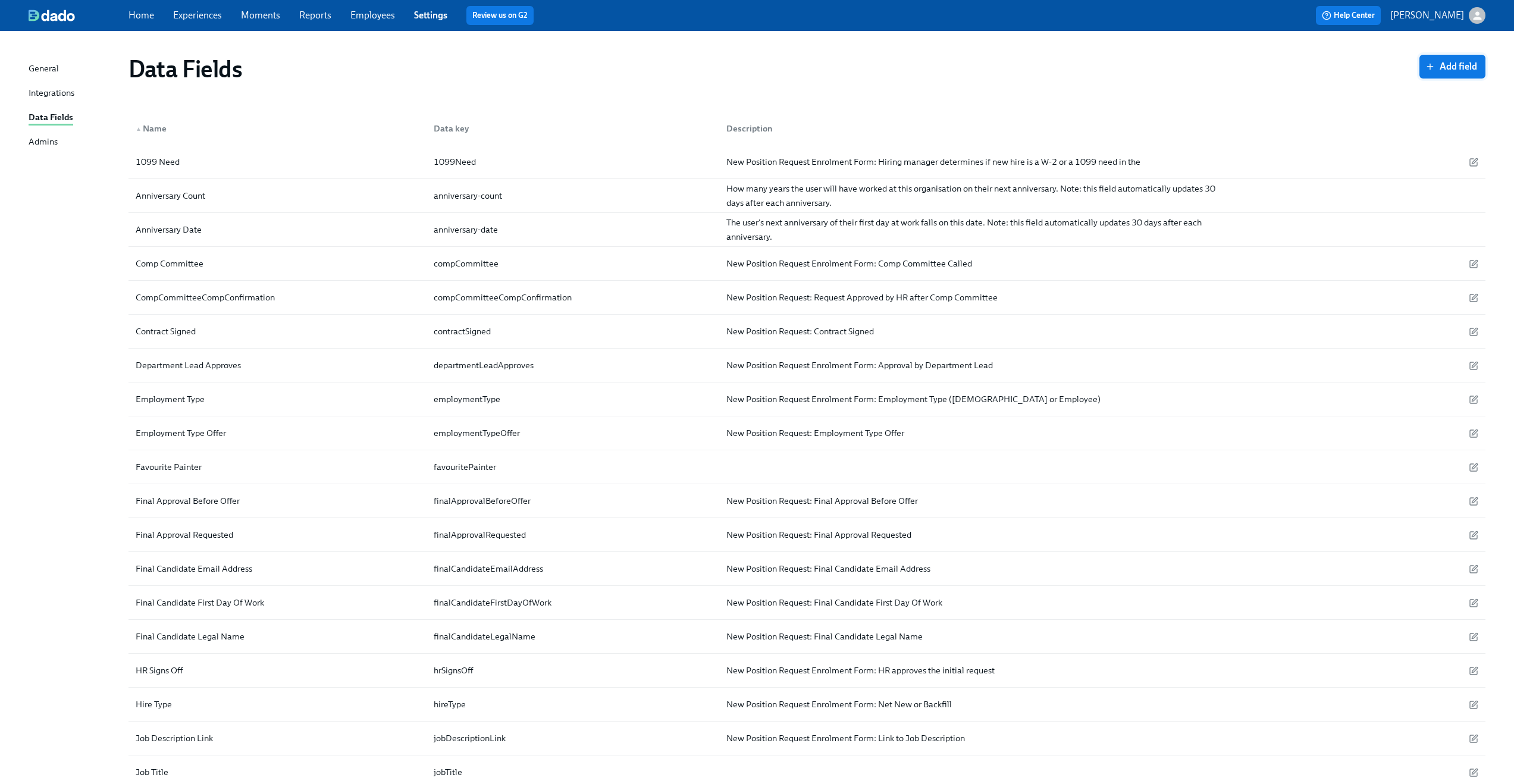
click at [1438, 66] on span "Add field" at bounding box center [1452, 67] width 49 height 12
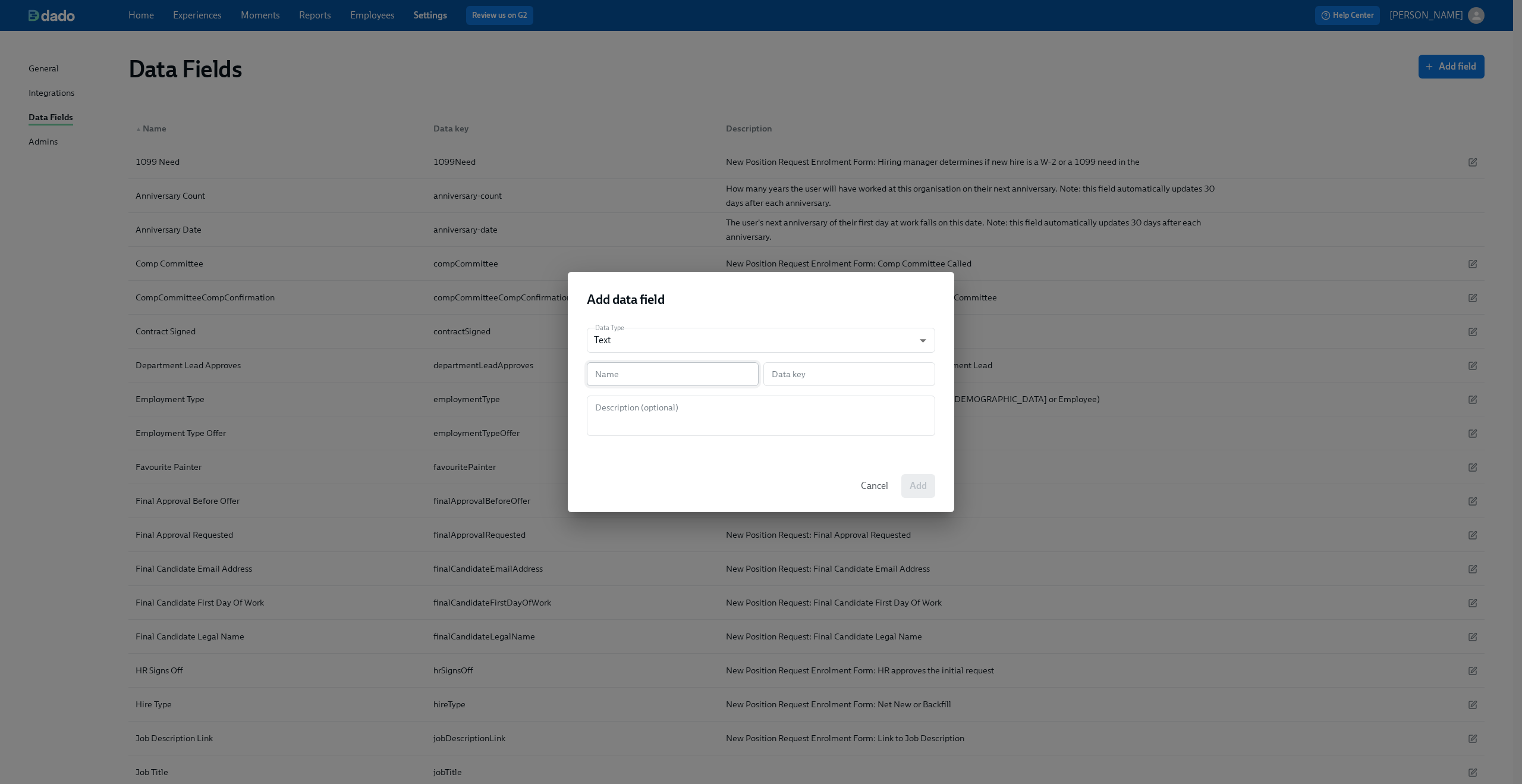
click at [650, 366] on input "text" at bounding box center [673, 374] width 172 height 23
type input "J"
type input "j"
type input "[PERSON_NAME]"
type input "ja"
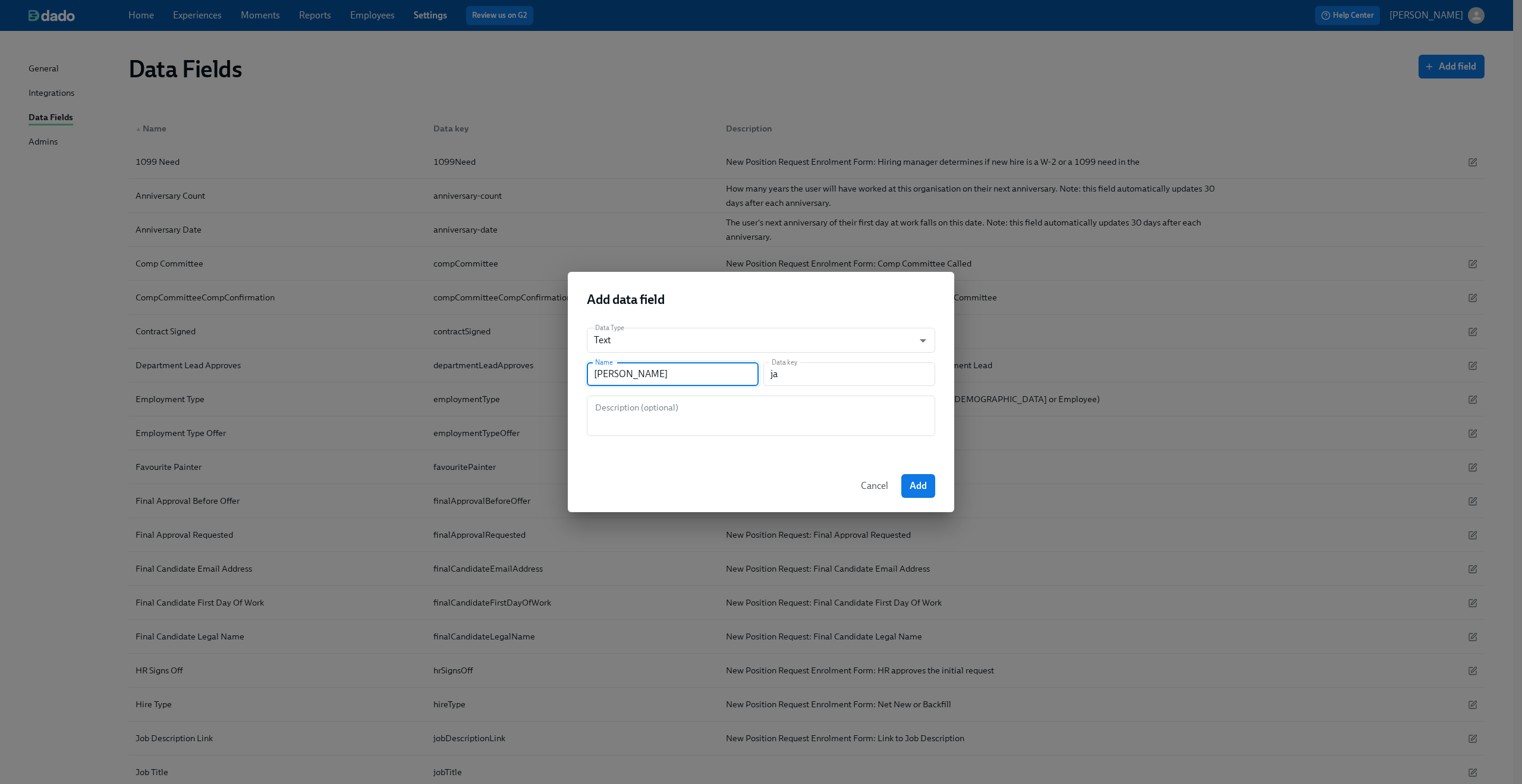
type input "Jap"
type input "jap"
type input "Japa"
type input "japa"
type input "Japan"
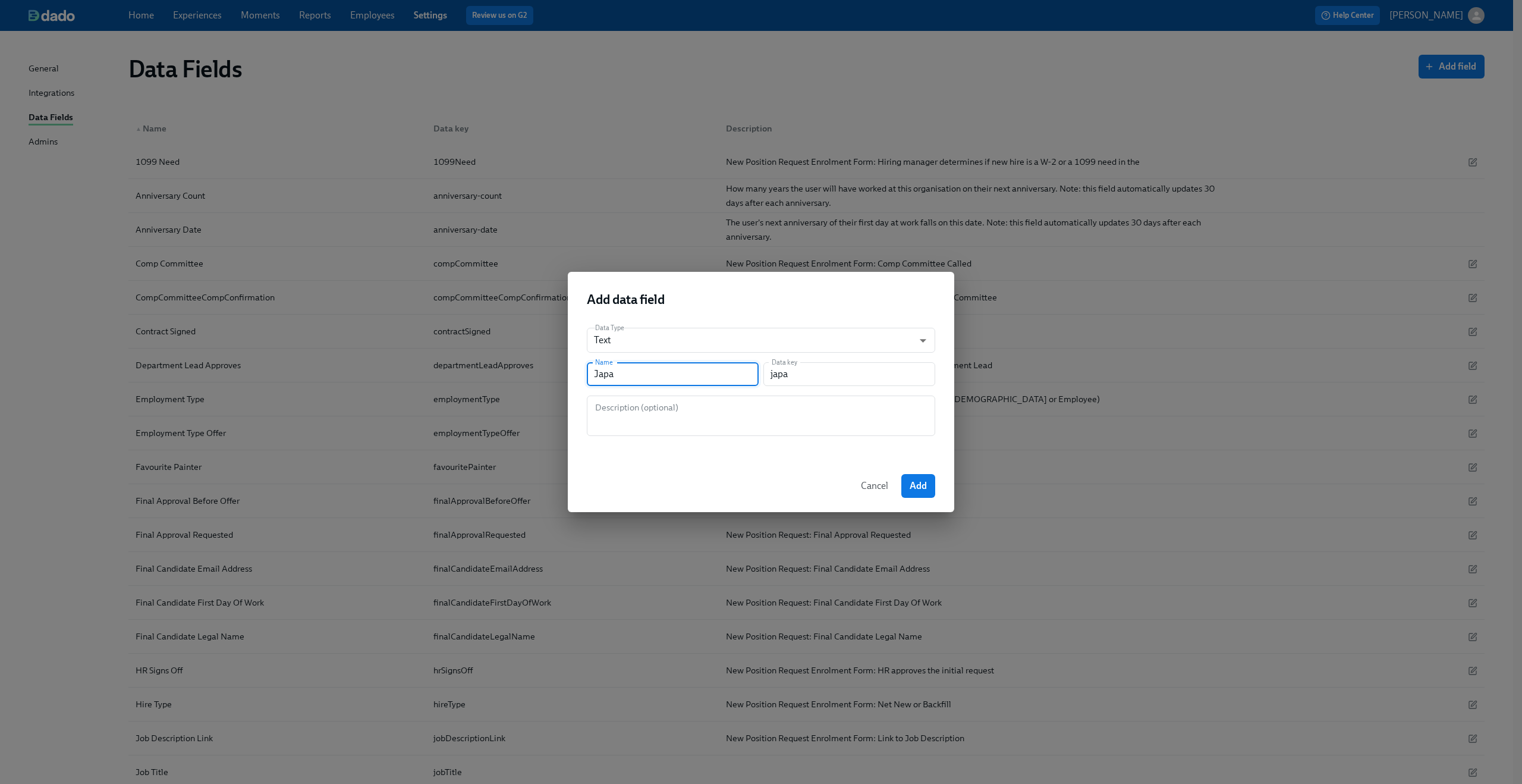
type input "japan"
type input "Japane"
type input "japane"
type input "Japanes"
type input "japanes"
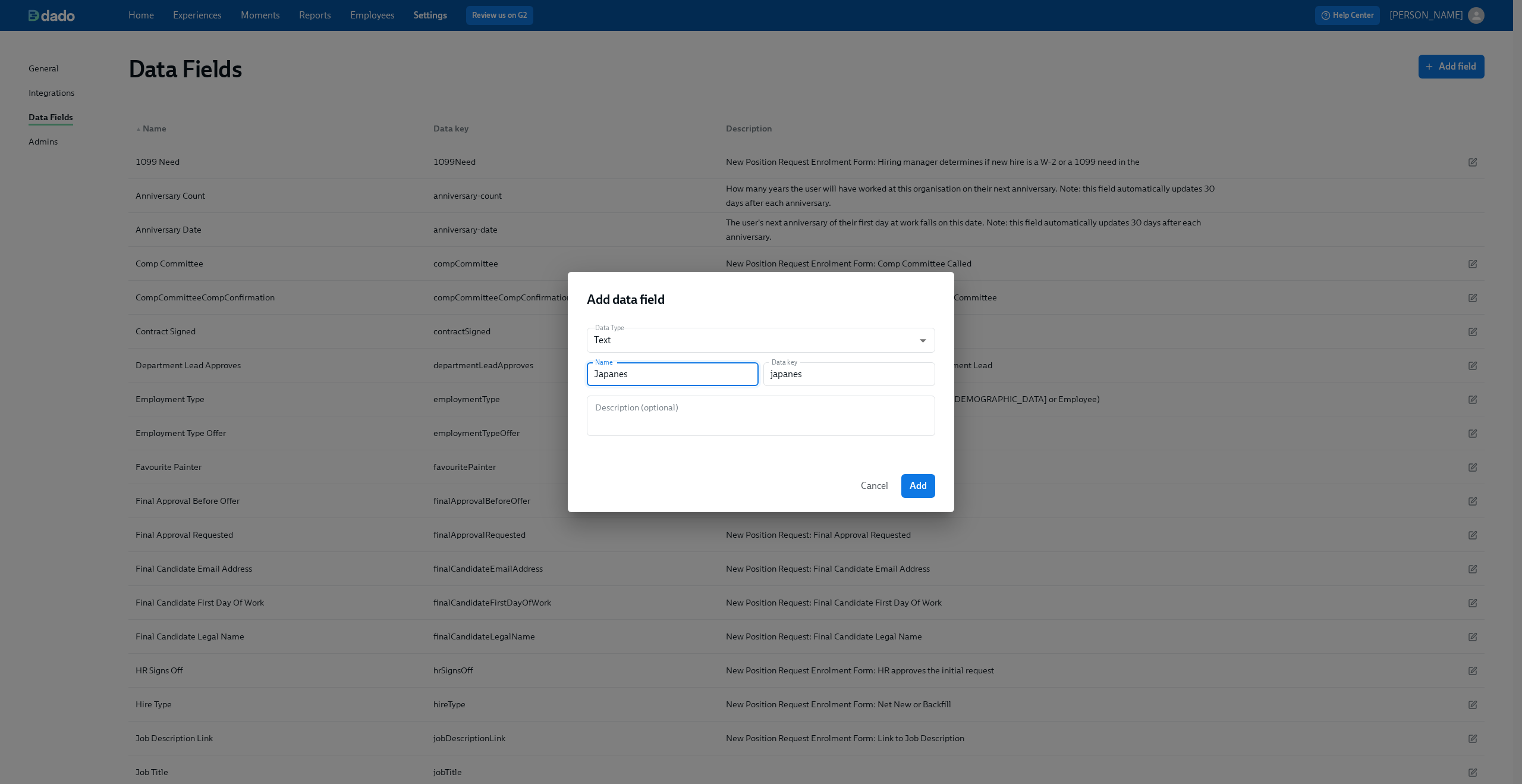
type input "Japanese"
type input "japanese"
type input "Japanese J"
type input "japaneseJ"
type input "Japanese Jo"
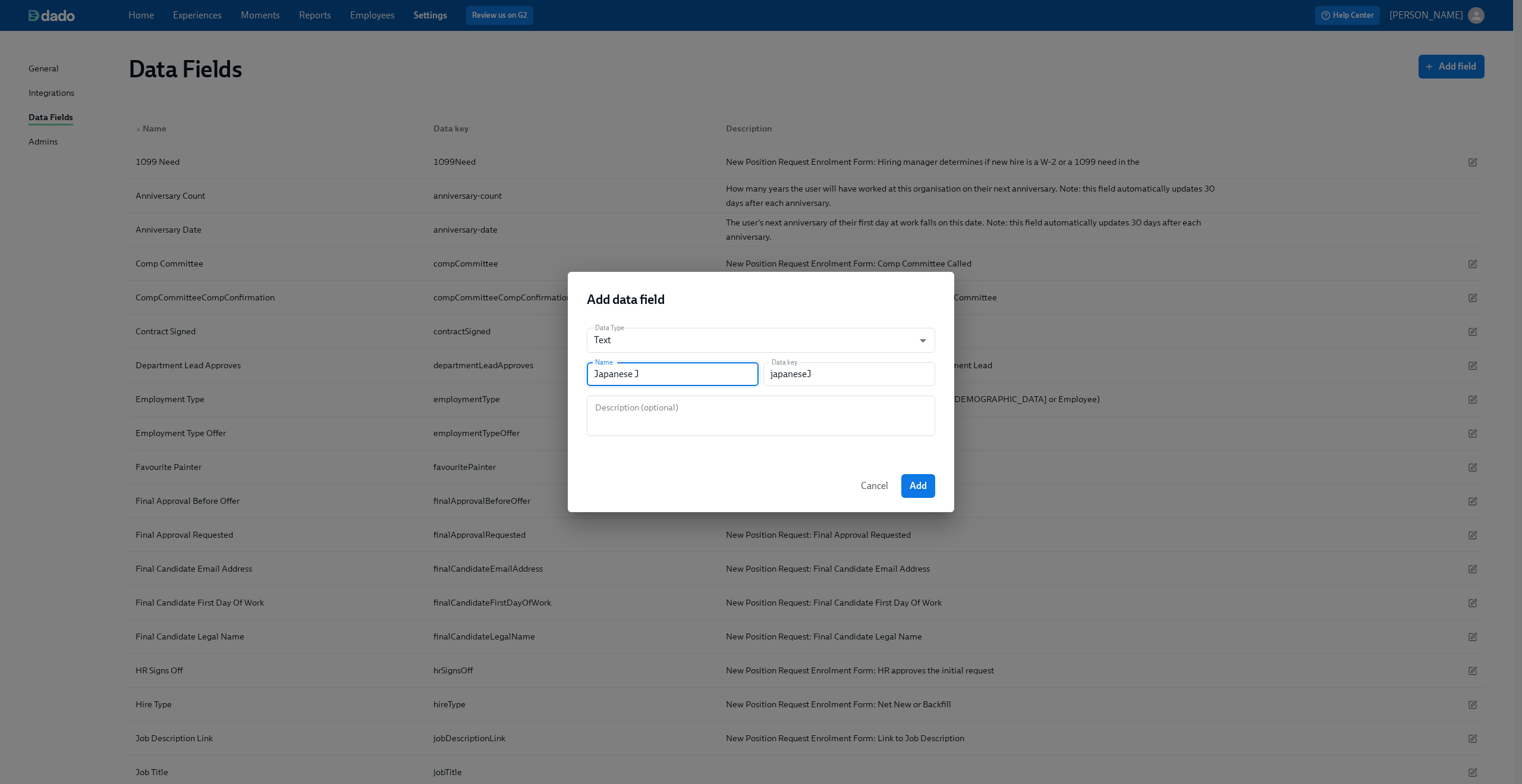
type input "japaneseJo"
type input "Japanese Job"
type input "japaneseJob"
type input "Japanese Job T"
type input "japaneseJobT"
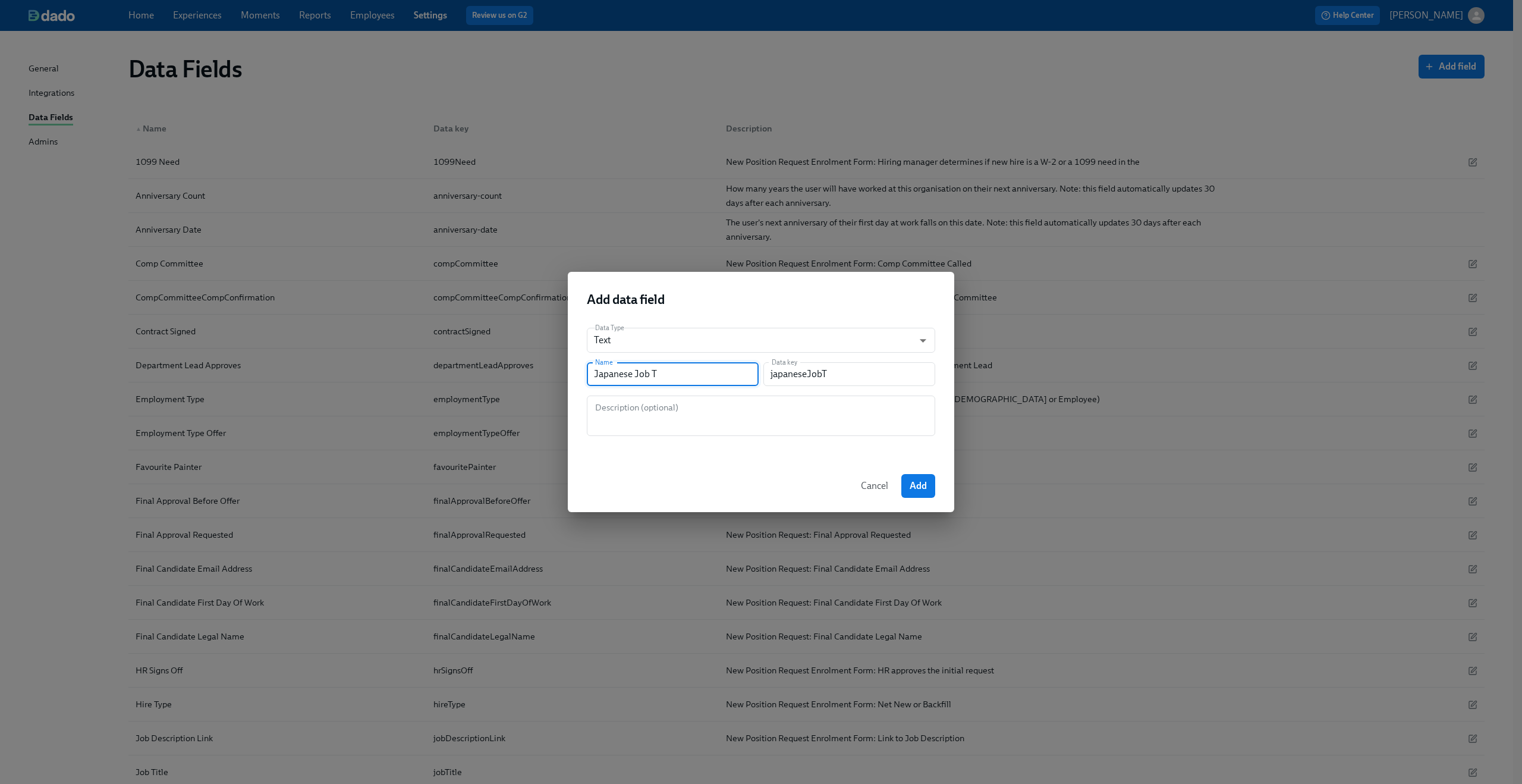
type input "Japanese Job Ti"
type input "japaneseJobTi"
type input "Japanese Job Tit"
type input "japaneseJobTit"
type input "Japanese Job Titl"
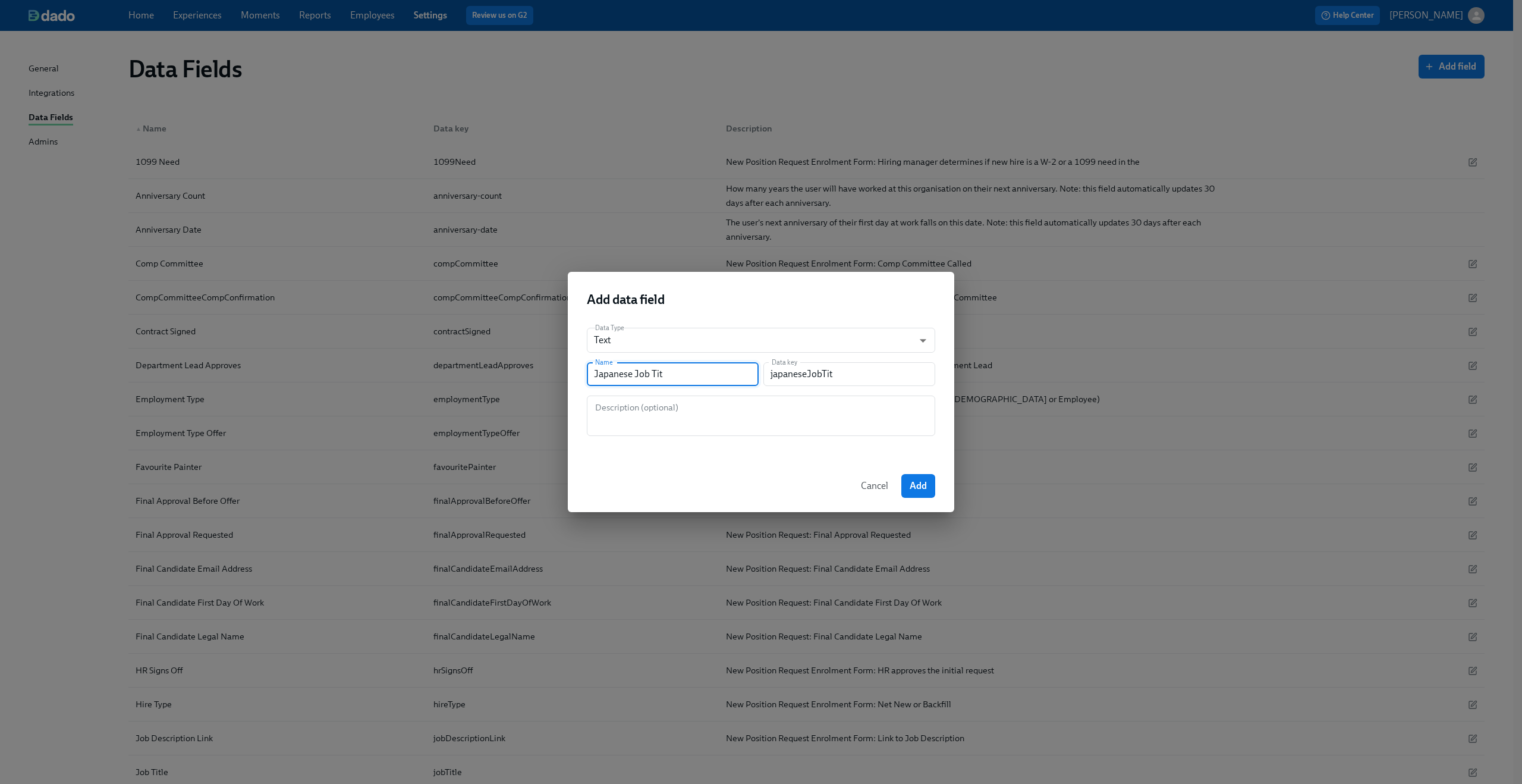
type input "japaneseJobTitl"
type input "Japanese Job Title"
type input "japaneseJobTitle"
type input "Japanese Job Title"
click at [918, 482] on span "Add" at bounding box center [918, 485] width 18 height 12
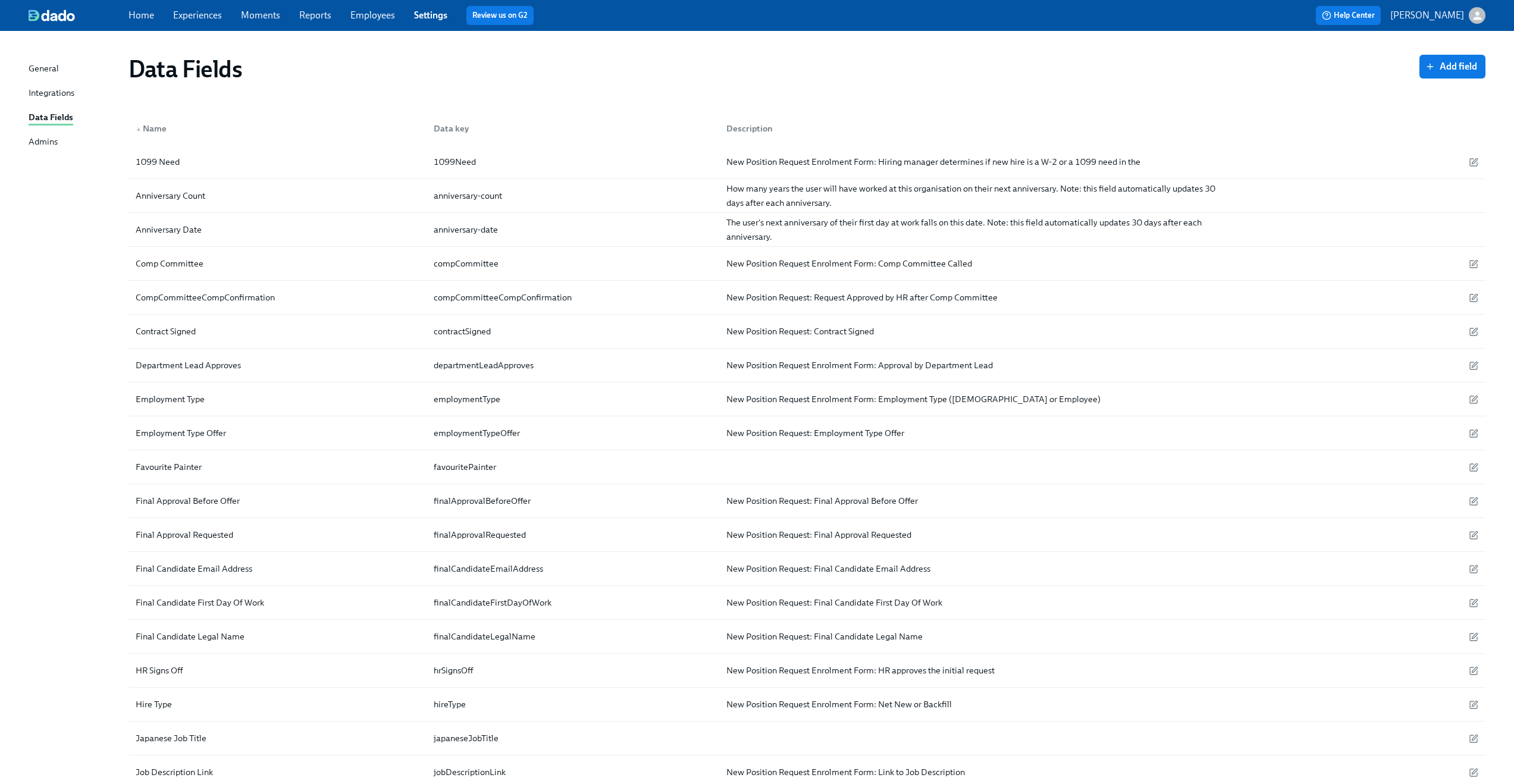
click at [47, 69] on div "General" at bounding box center [43, 69] width 30 height 15
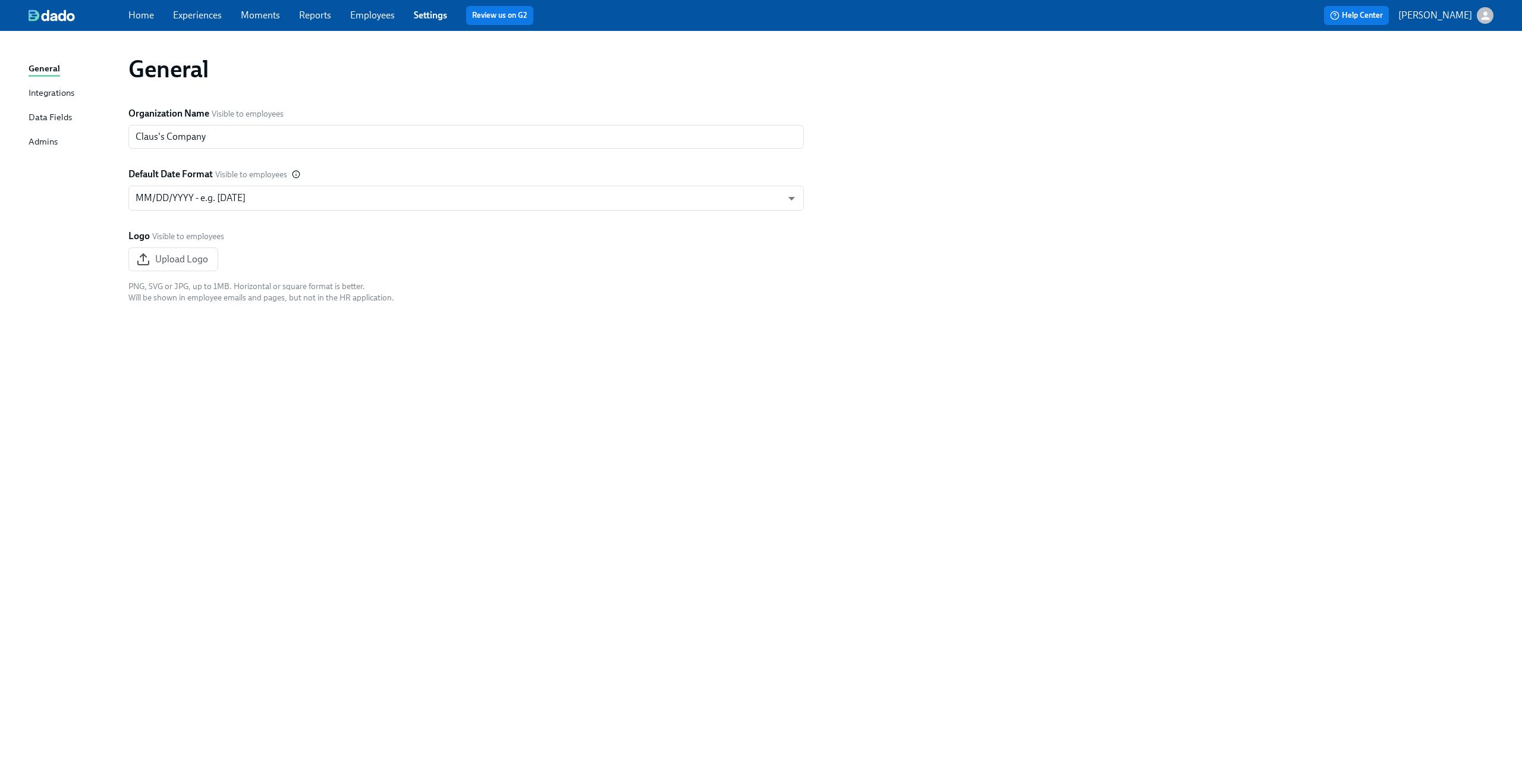
click at [429, 14] on link "Settings" at bounding box center [431, 16] width 33 height 12
click at [60, 92] on div "Integrations" at bounding box center [51, 93] width 46 height 15
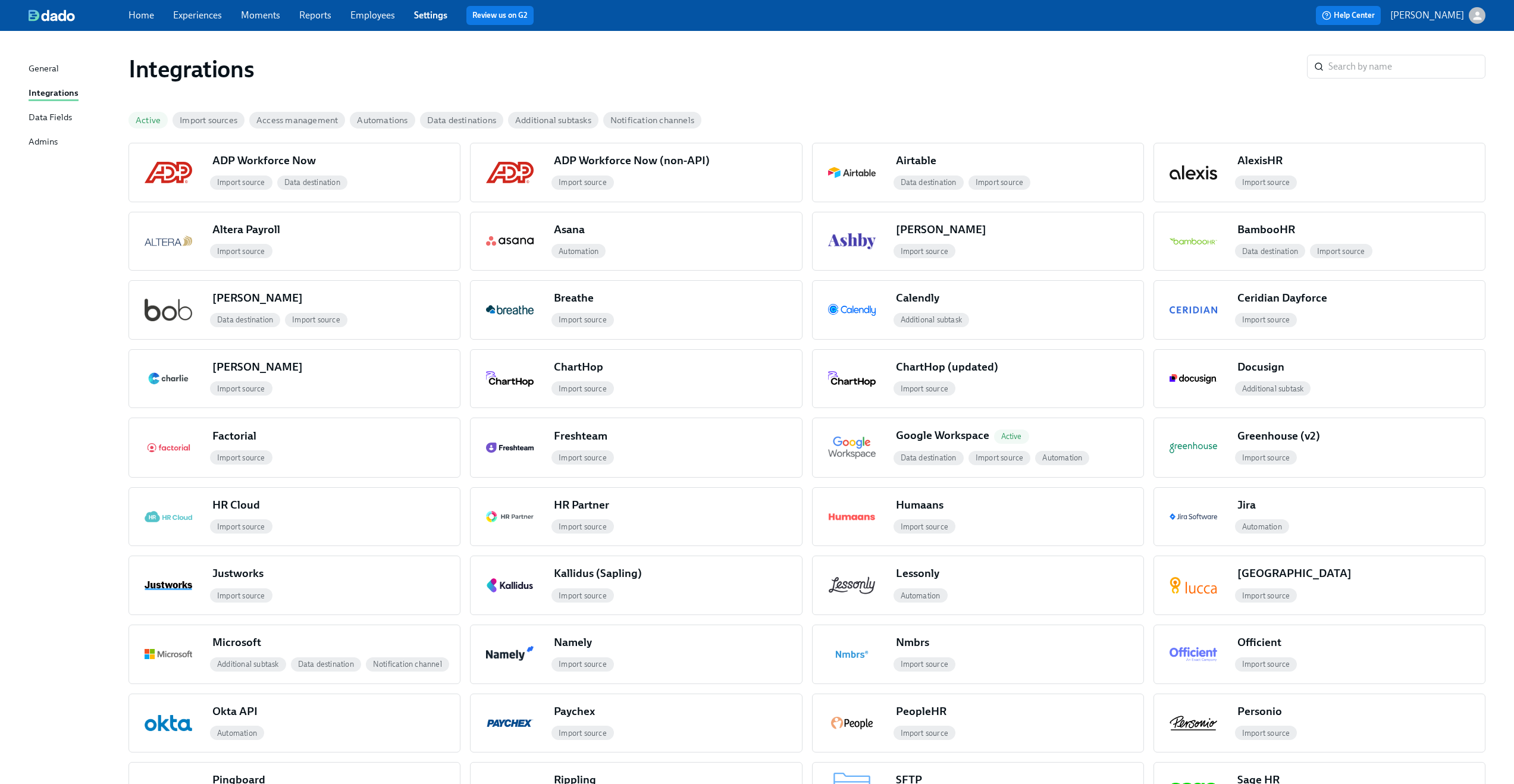
click at [52, 75] on div "General" at bounding box center [43, 69] width 30 height 15
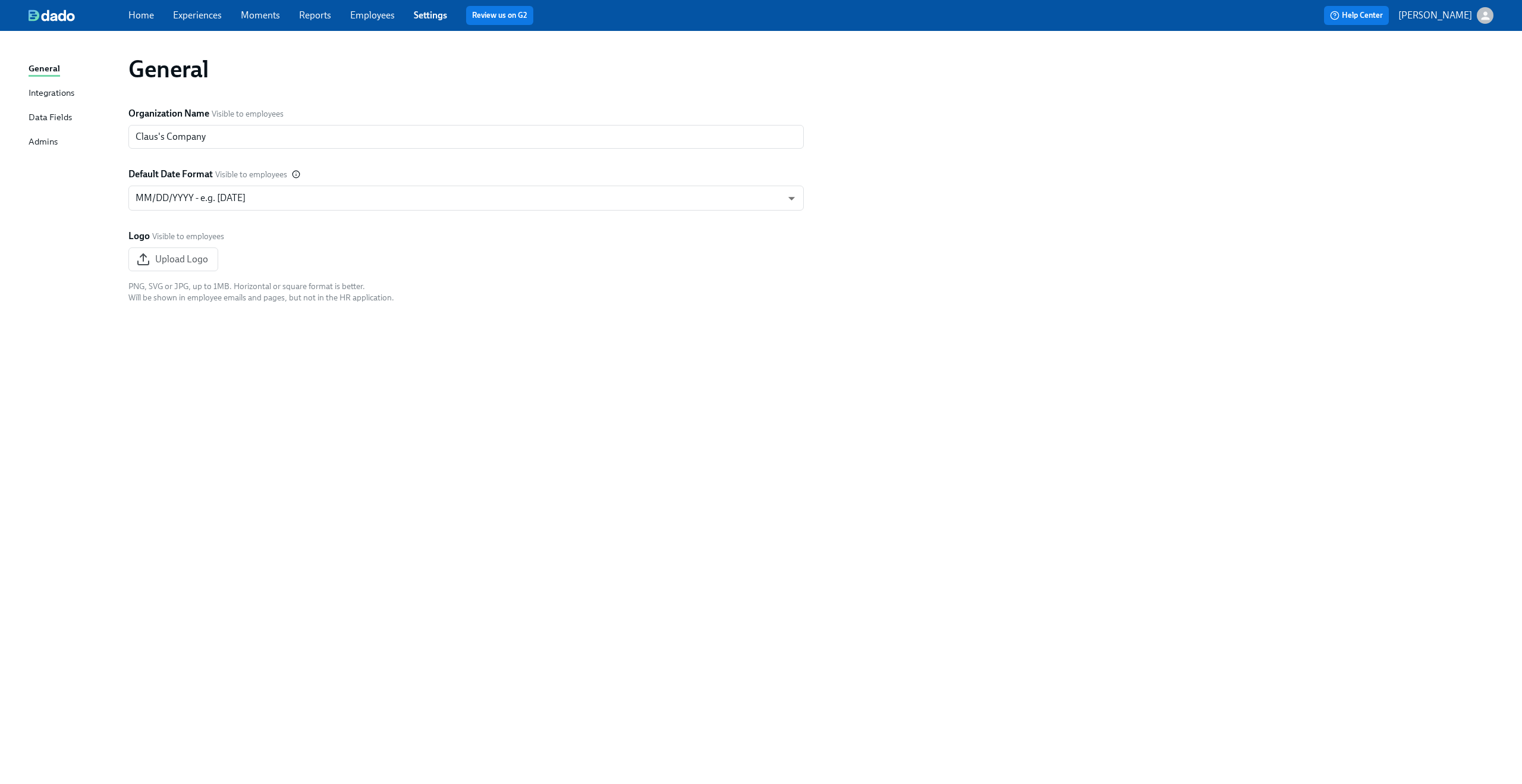
click at [378, 13] on link "Employees" at bounding box center [373, 16] width 45 height 12
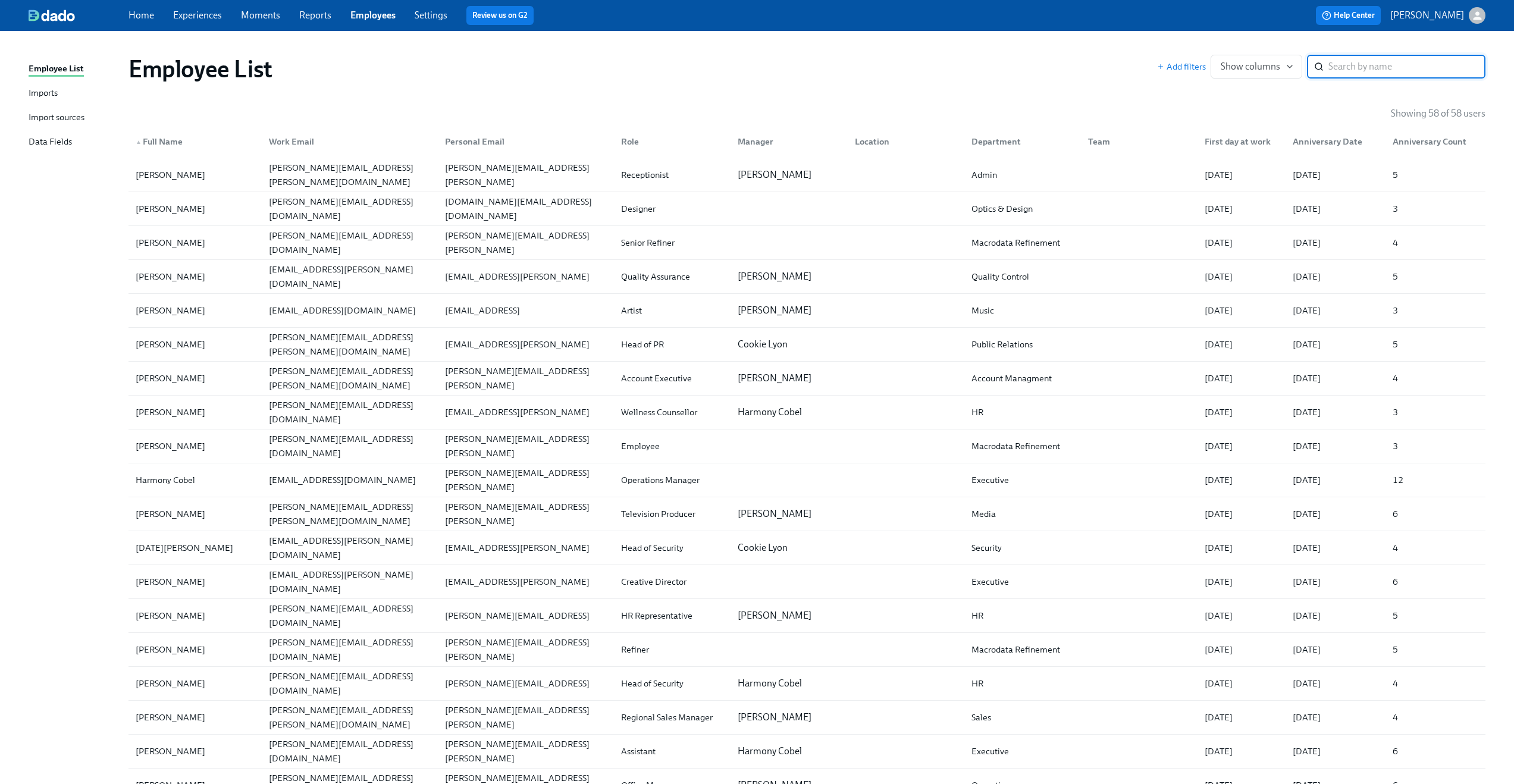
click at [56, 93] on div "Imports" at bounding box center [43, 93] width 29 height 15
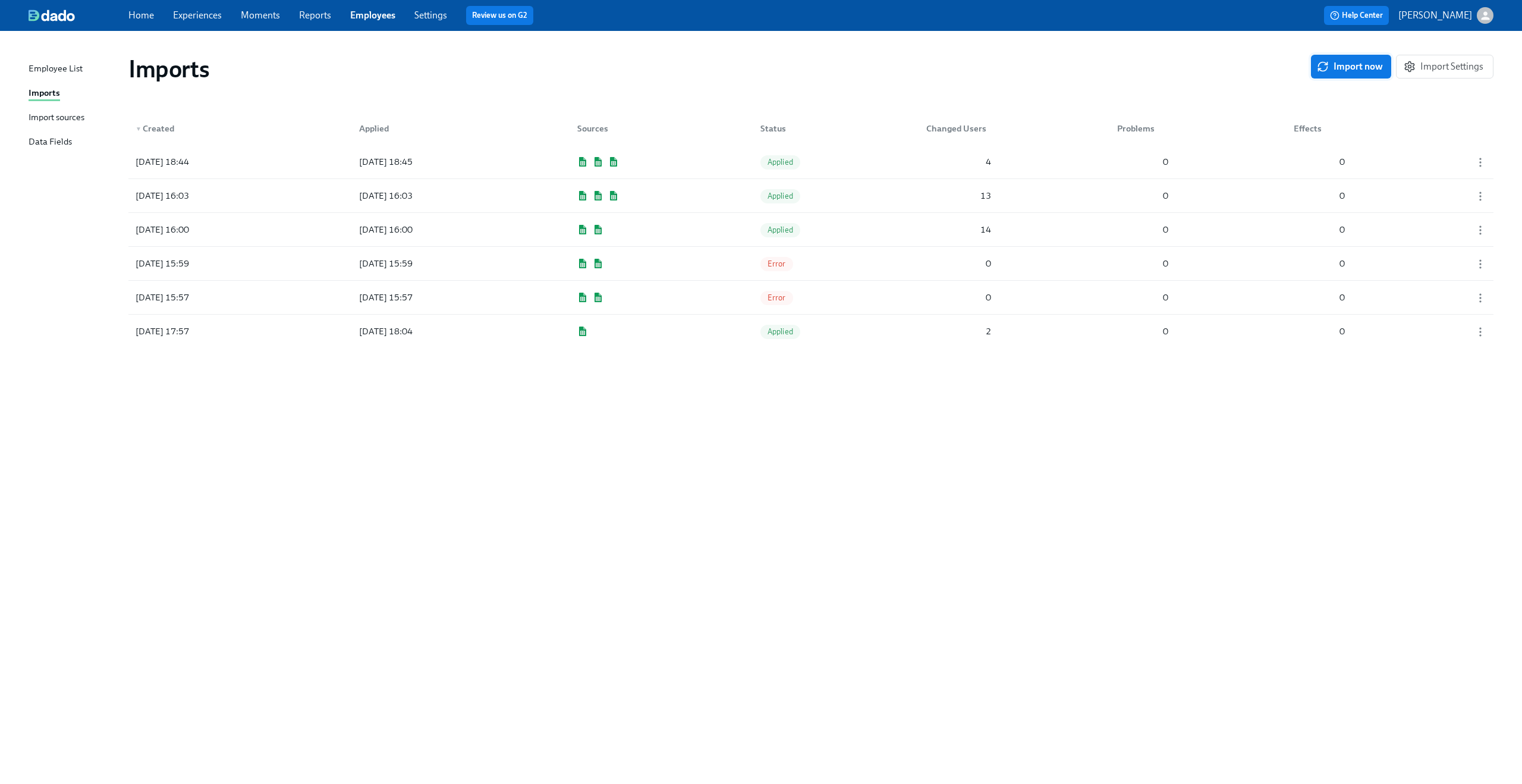
click at [1349, 74] on button "Import now" at bounding box center [1351, 67] width 80 height 23
click at [1081, 160] on div "2025/09/25 10:55 Pending 16 0 8" at bounding box center [810, 161] width 1365 height 33
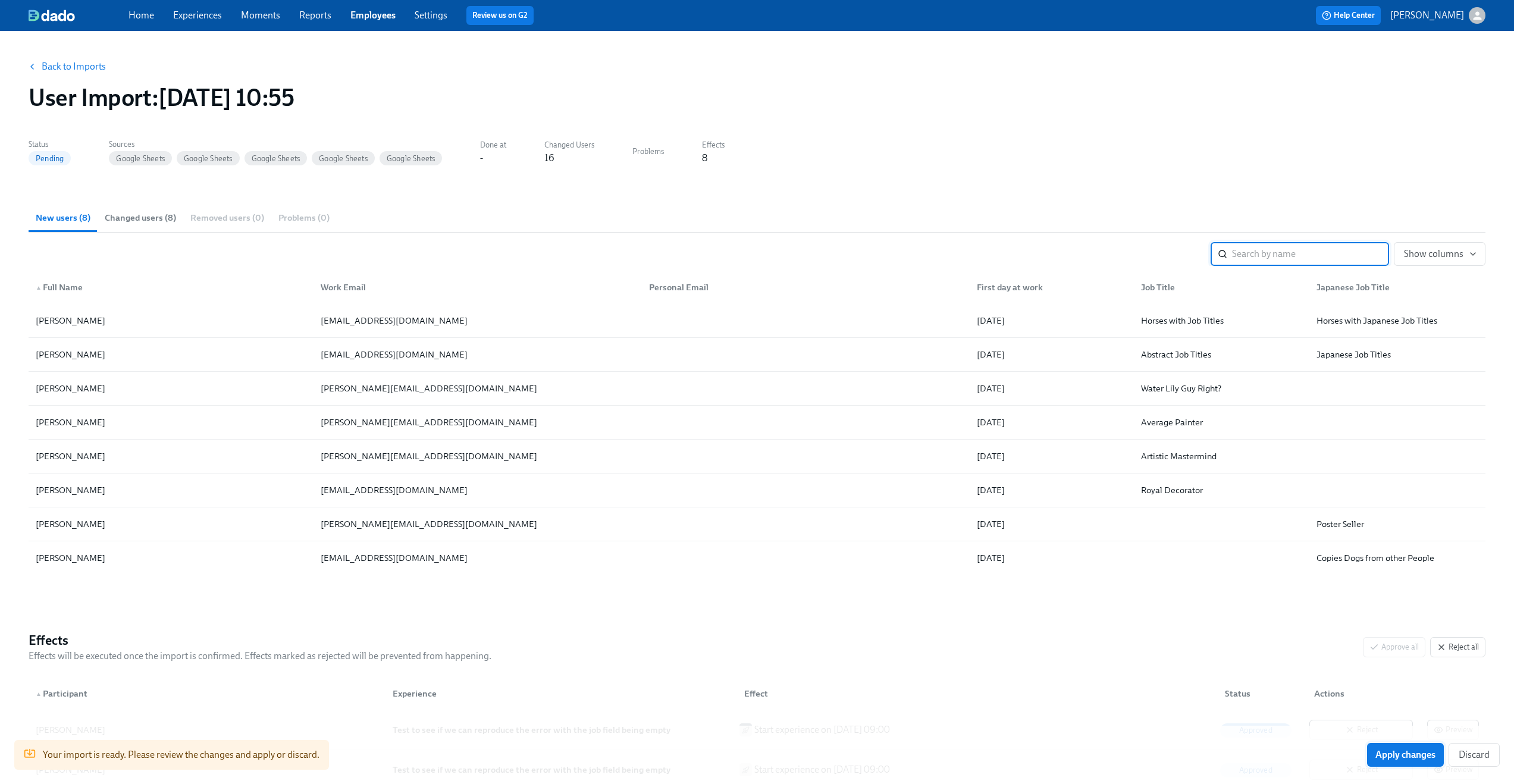
click at [1424, 759] on span "Apply changes" at bounding box center [1404, 755] width 60 height 12
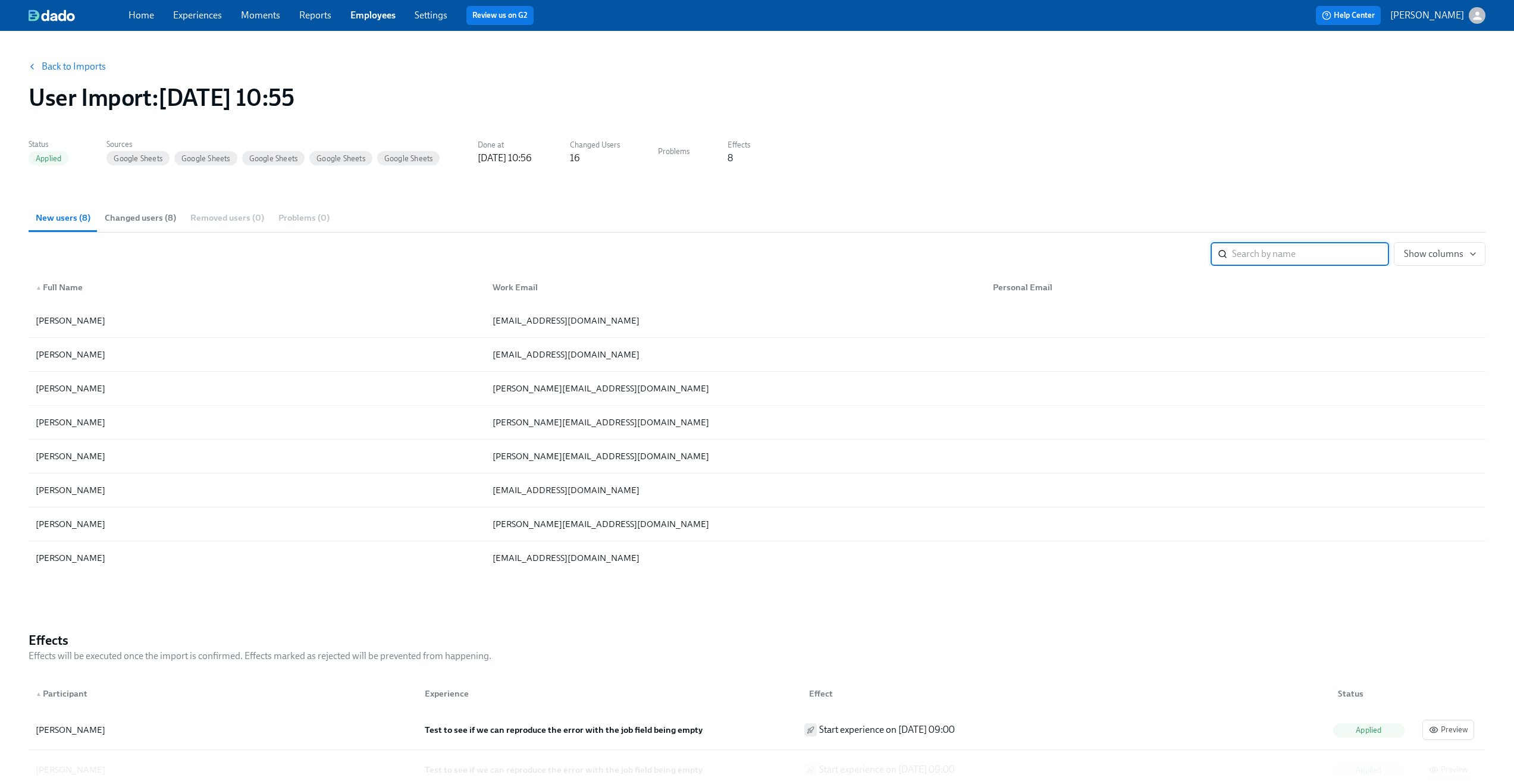
click at [182, 5] on div "Home Experiences Moments Reports Employees Settings Review us on G2 Help Center…" at bounding box center [757, 16] width 1514 height 31
click at [189, 23] on div "Home Experiences Moments Reports Employees Settings Review us on G2" at bounding box center [467, 15] width 679 height 19
click at [192, 19] on link "Experiences" at bounding box center [198, 16] width 49 height 12
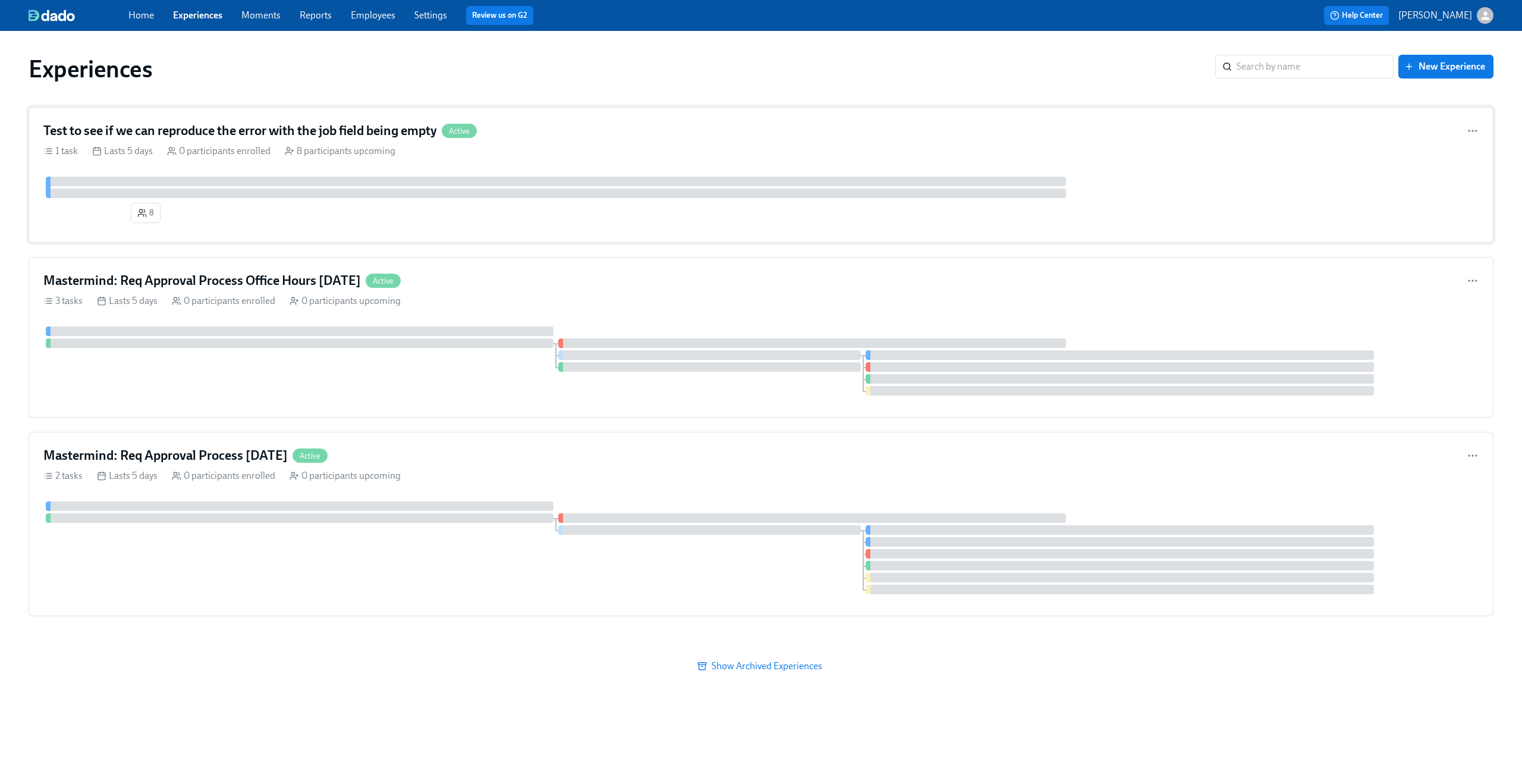
click at [571, 132] on div "Test to see if we can reproduce the error with the job field being empty Active" at bounding box center [761, 131] width 1435 height 18
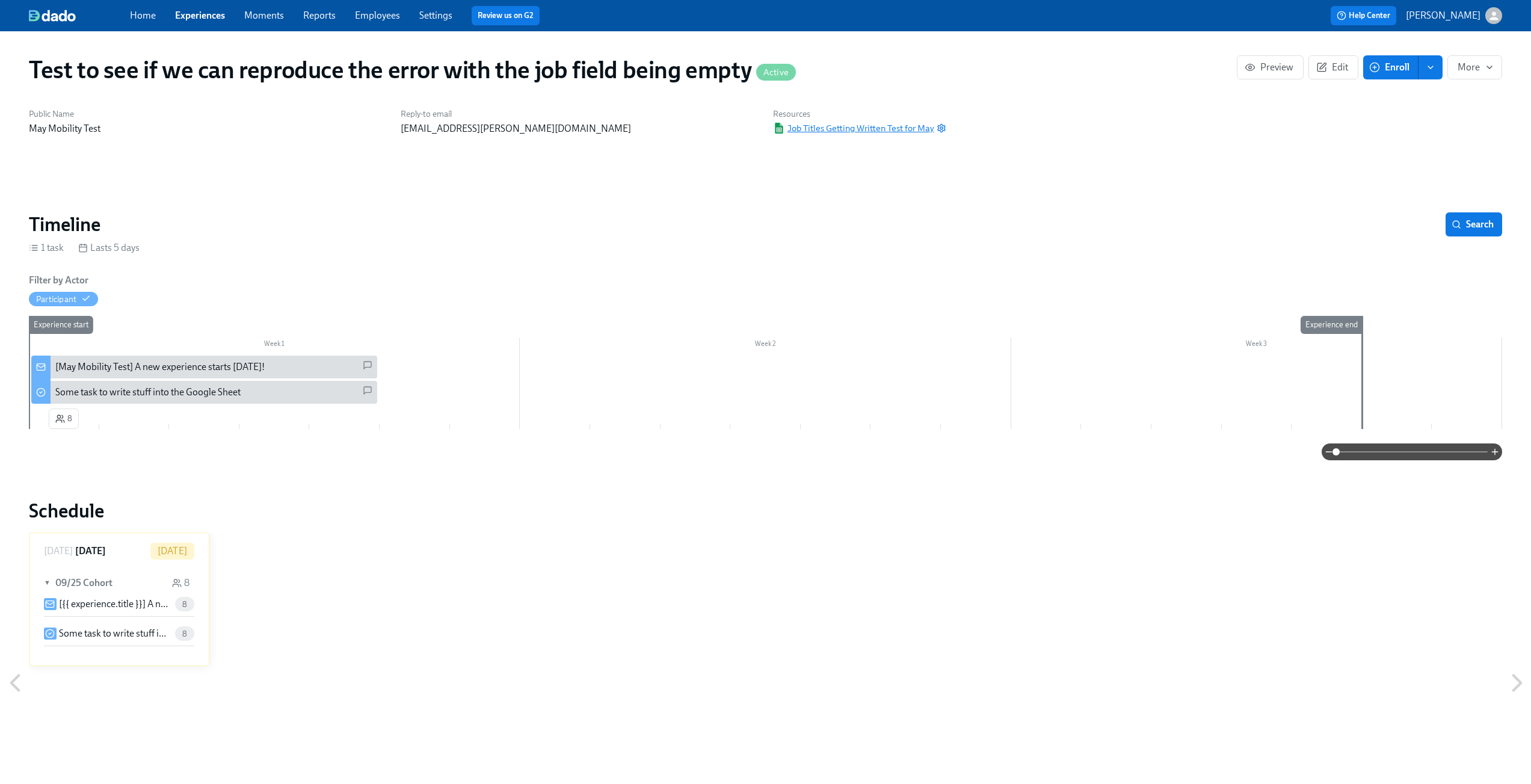
click at [862, 127] on span "Job Titles Getting Written Test for May" at bounding box center [854, 128] width 161 height 12
